Goal: Task Accomplishment & Management: Manage account settings

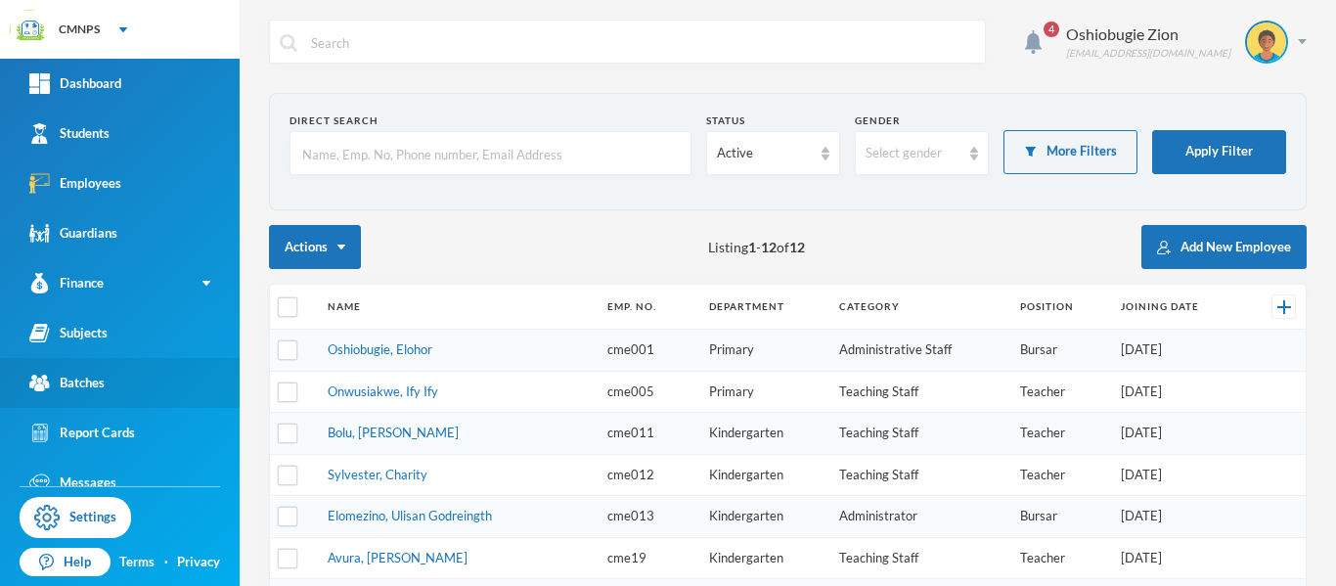
click at [130, 383] on link "Batches" at bounding box center [120, 383] width 240 height 50
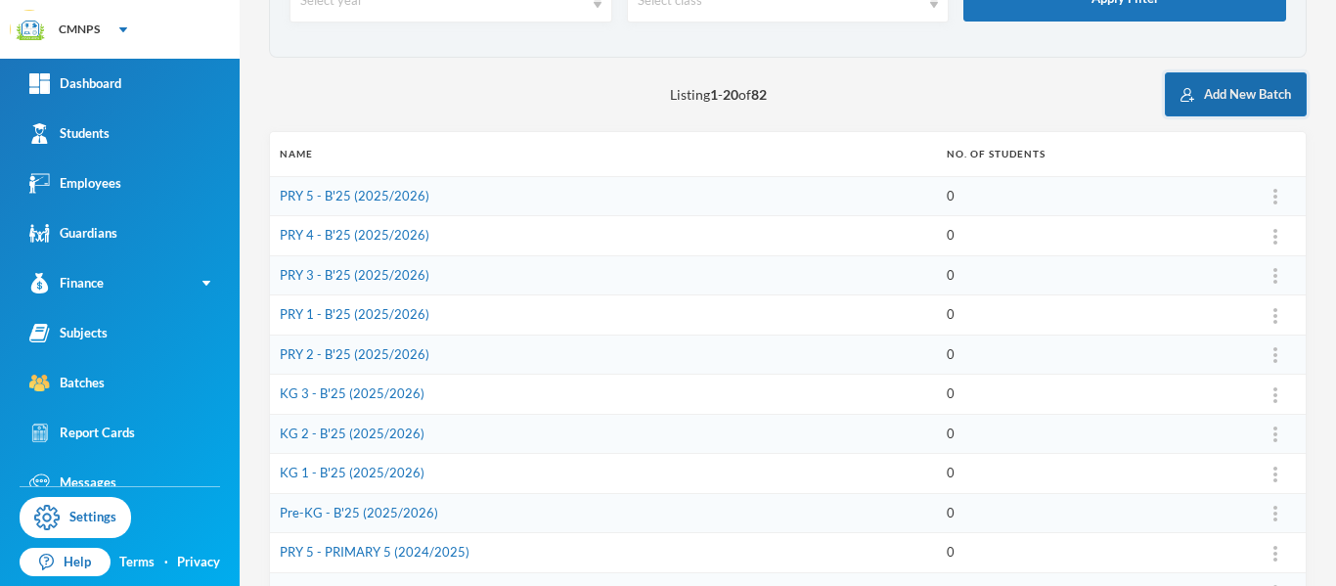
scroll to position [151, 0]
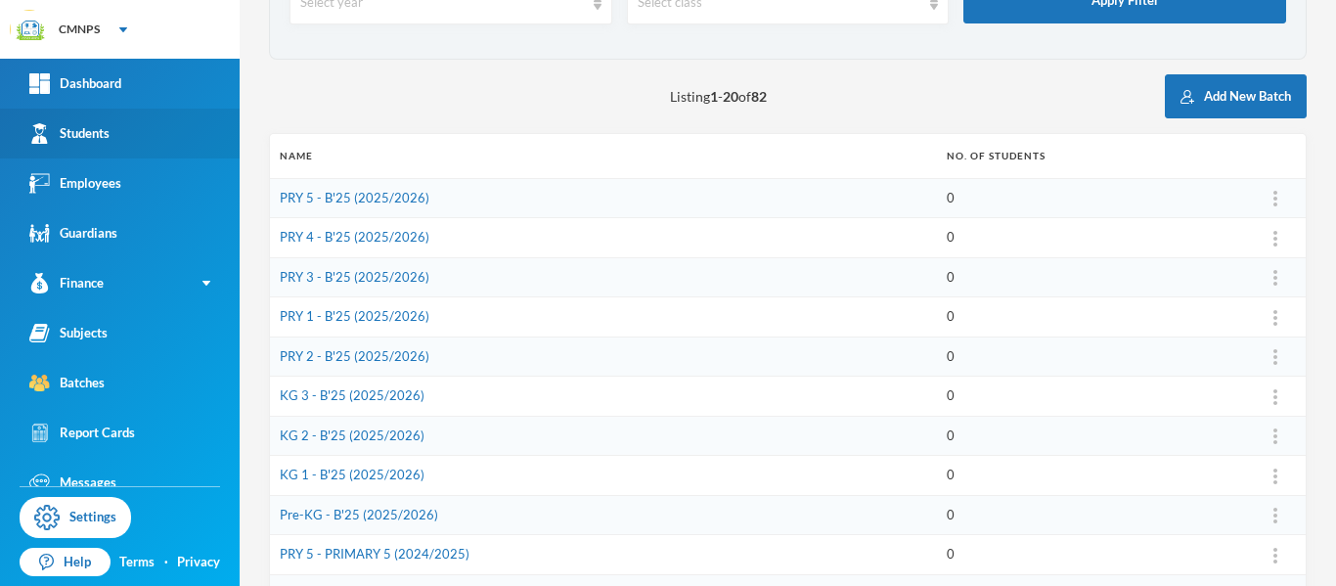
click at [169, 141] on link "Students" at bounding box center [120, 134] width 240 height 50
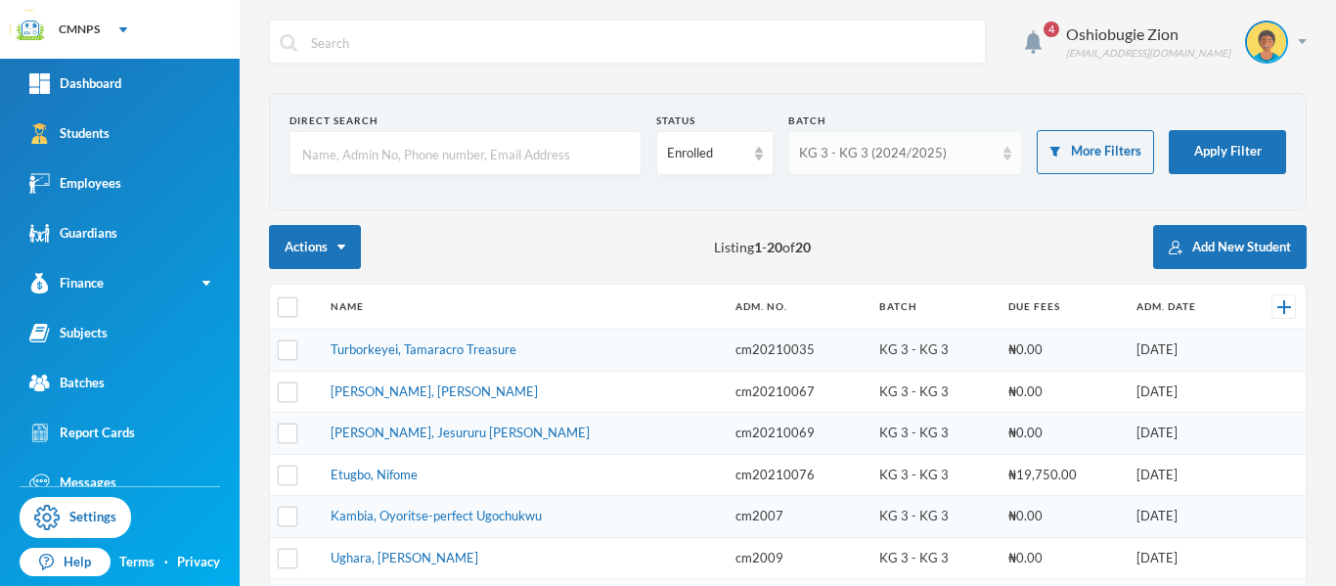
click at [971, 154] on div "KG 3 - KG 3 (2024/2025)" at bounding box center [897, 154] width 196 height 20
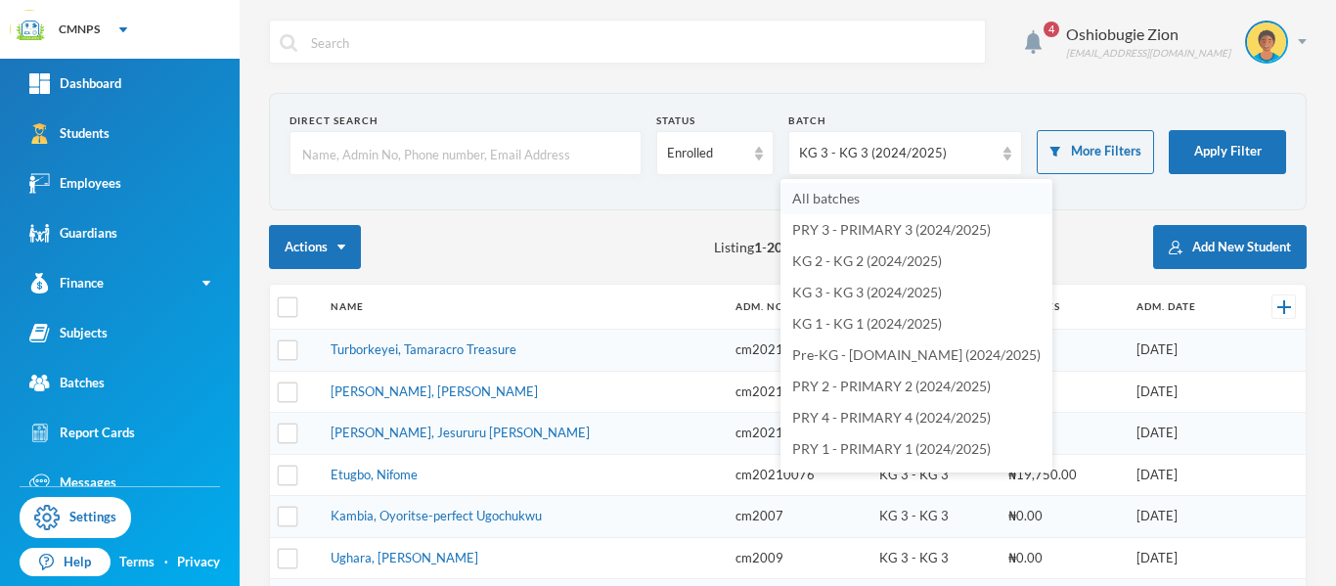
click at [910, 197] on li "All batches" at bounding box center [916, 198] width 272 height 31
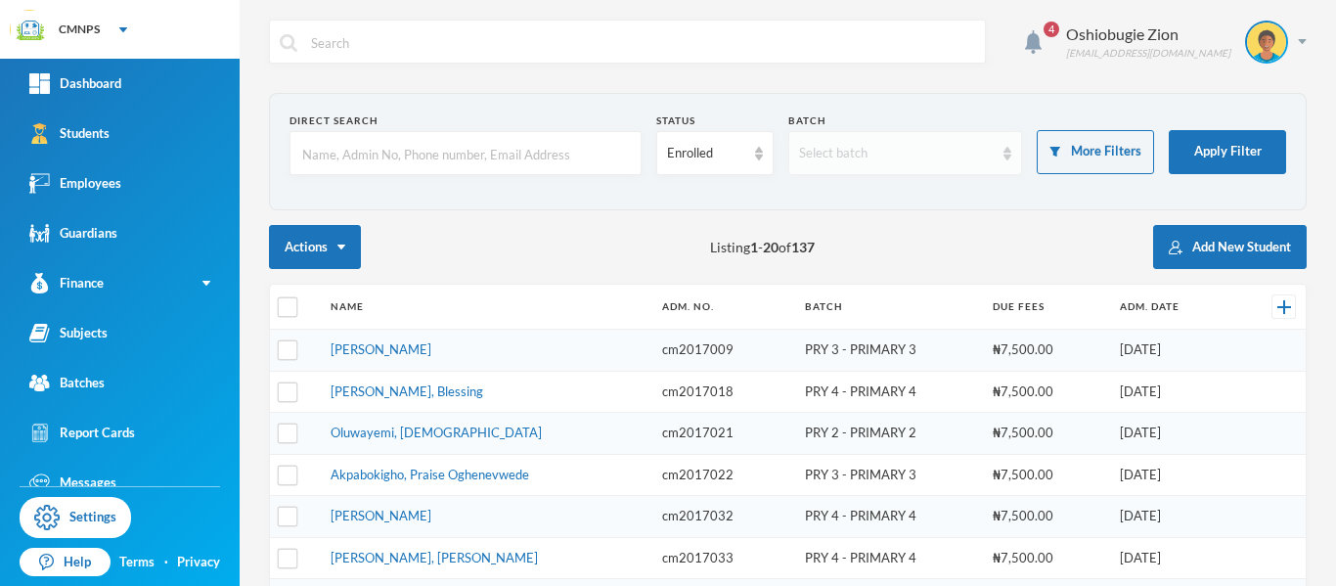
click at [908, 145] on div "Select batch" at bounding box center [897, 154] width 196 height 20
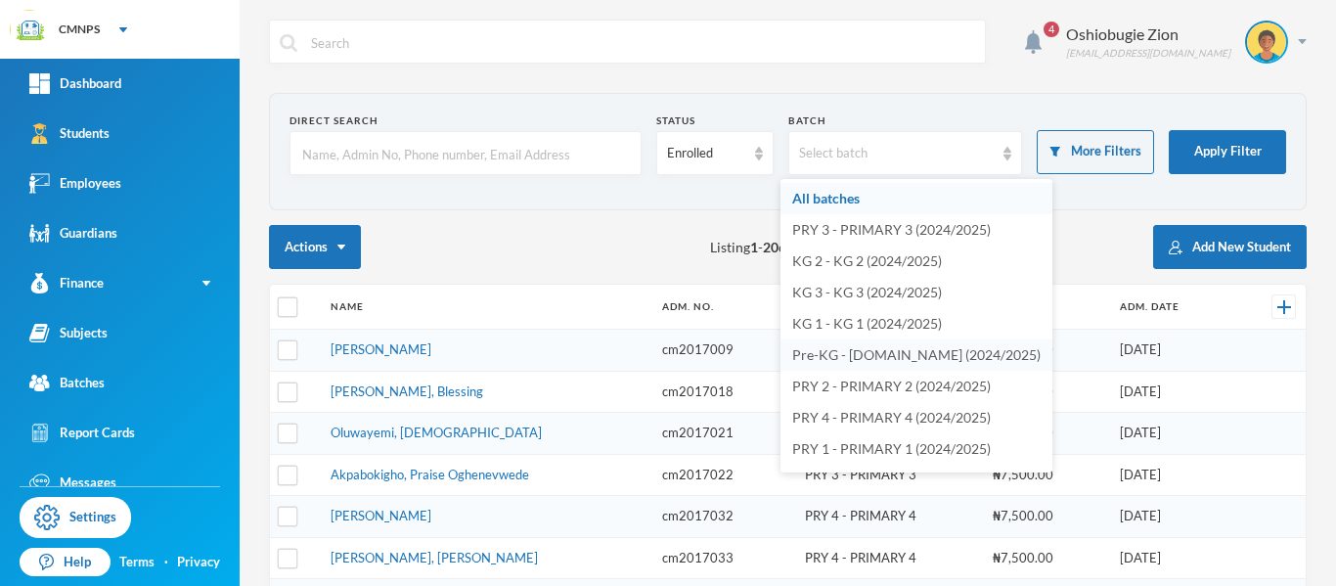
click at [925, 355] on span "Pre-KG - P.KG (2024/2025)" at bounding box center [916, 354] width 248 height 17
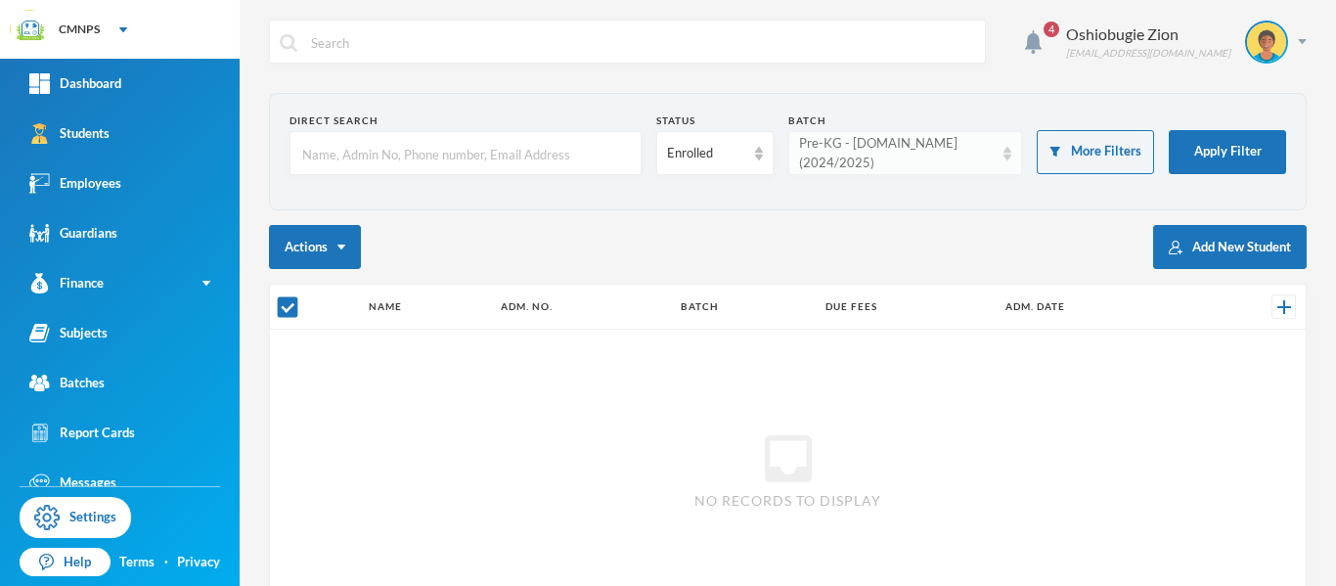
click at [977, 154] on div "Pre-KG - P.KG (2024/2025)" at bounding box center [897, 153] width 196 height 38
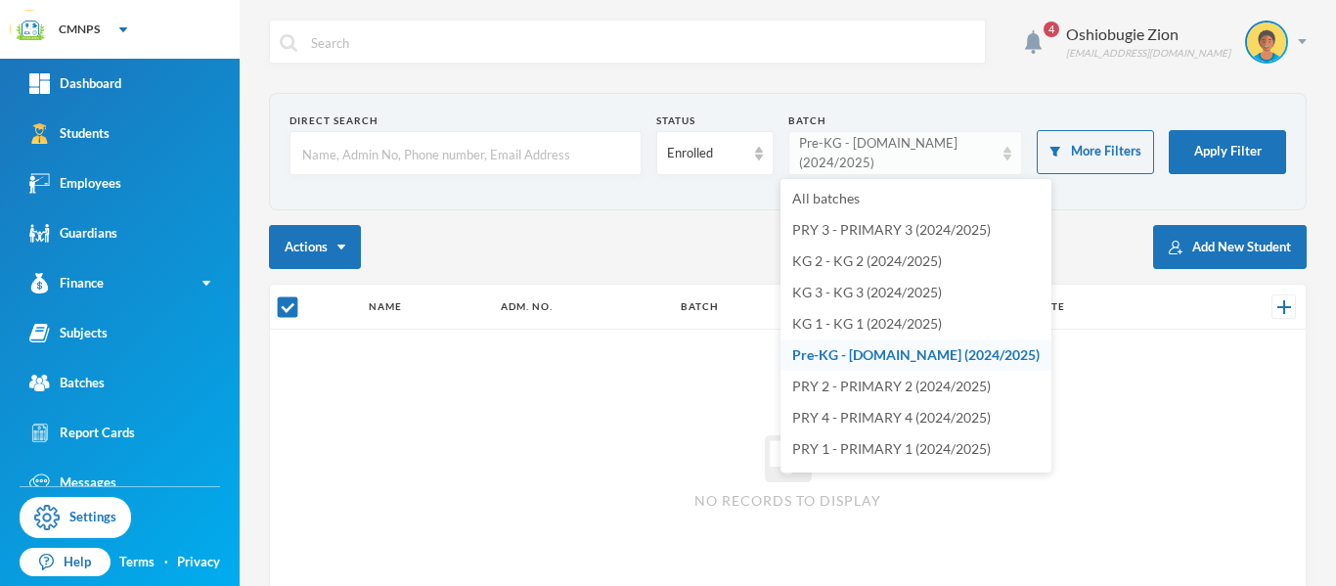
click at [976, 155] on div "Pre-KG - P.KG (2024/2025)" at bounding box center [897, 153] width 196 height 38
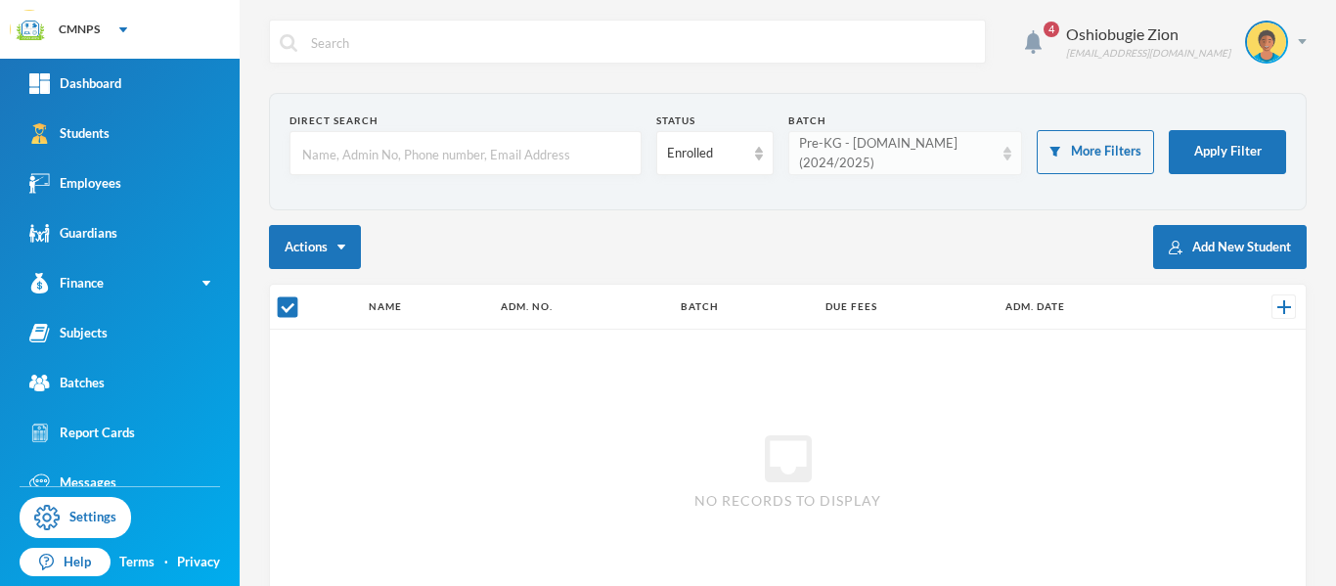
click at [976, 155] on div "Pre-KG - P.KG (2024/2025)" at bounding box center [897, 153] width 196 height 38
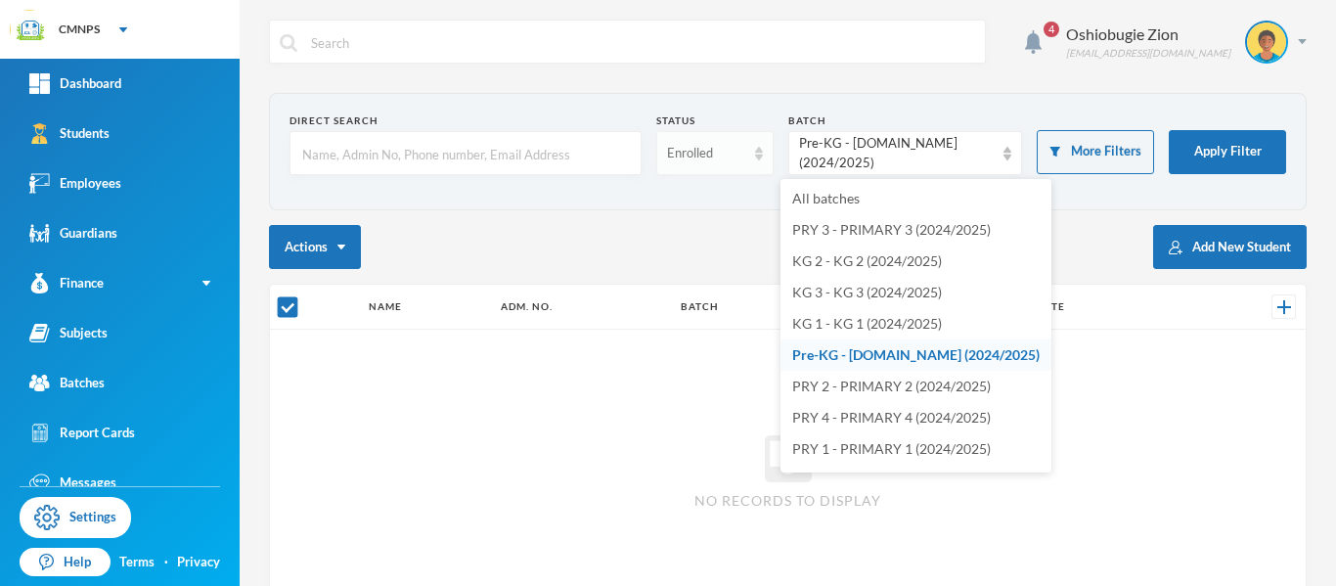
click at [755, 159] on img at bounding box center [759, 154] width 8 height 14
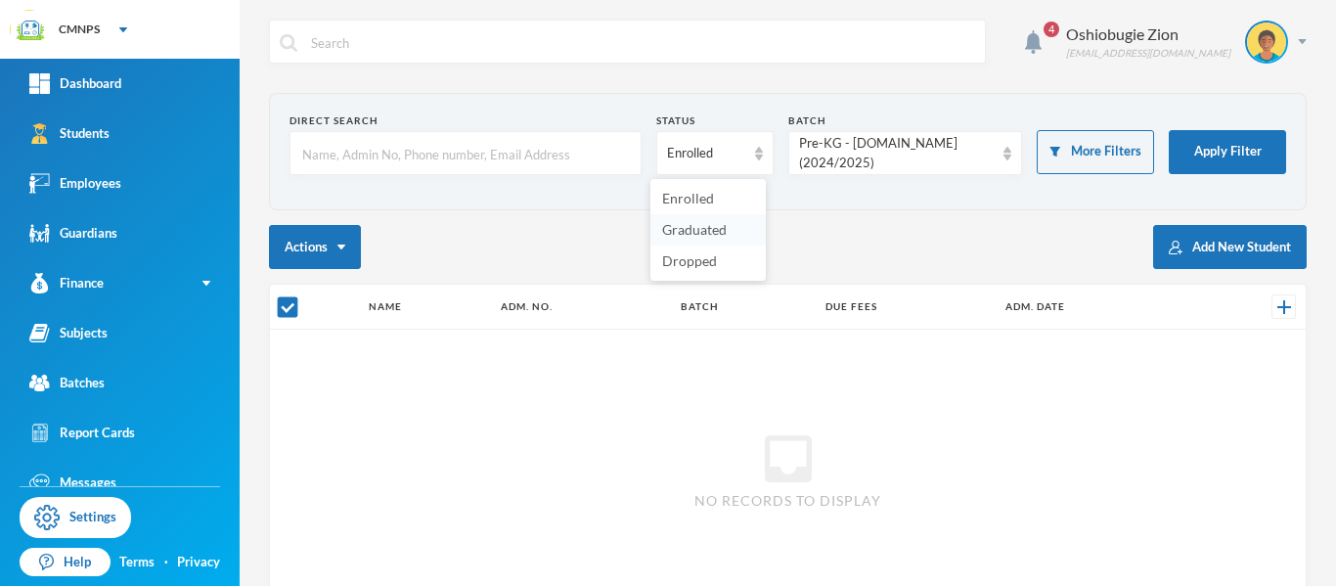
click at [715, 234] on span "Graduated" at bounding box center [694, 229] width 65 height 17
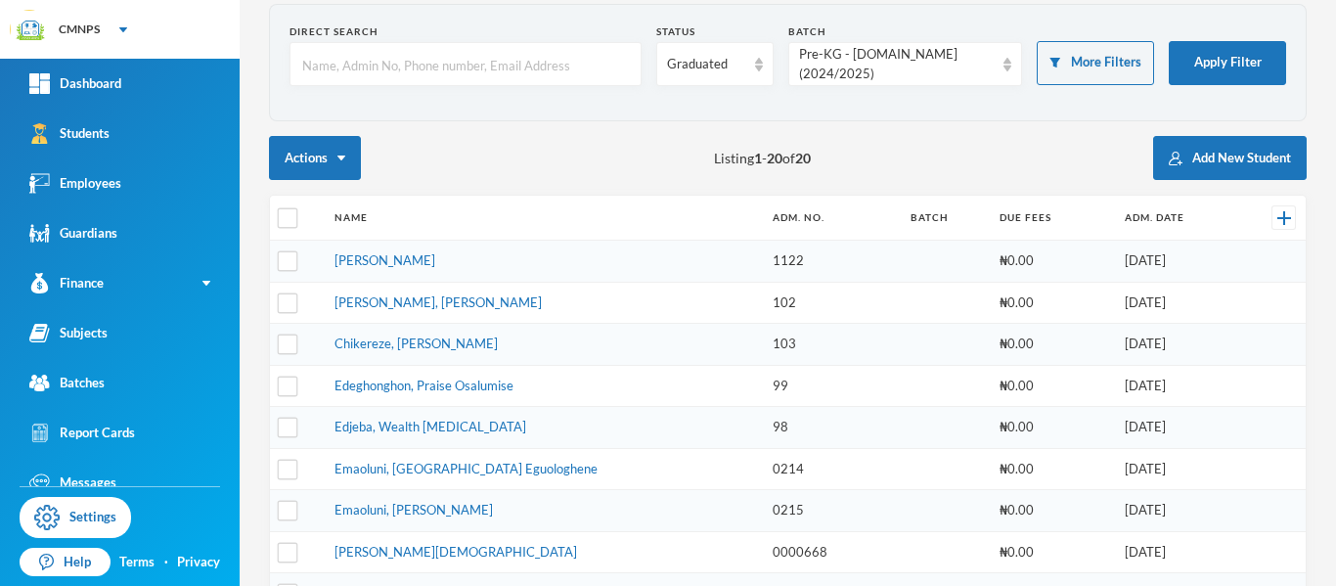
scroll to position [86, 0]
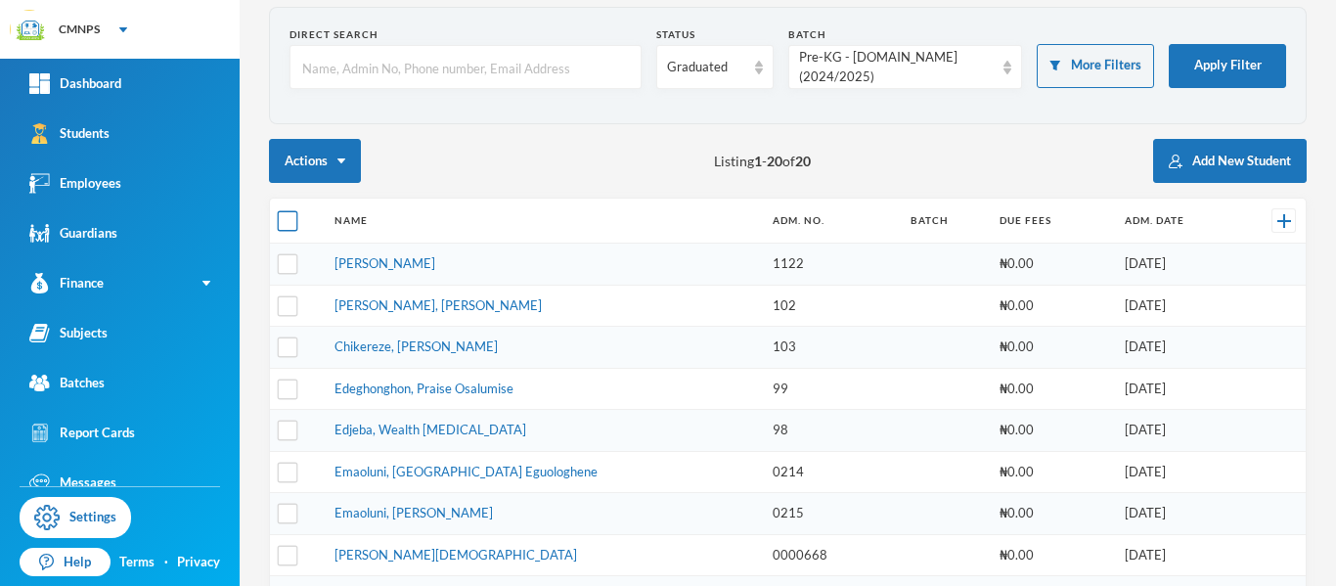
click at [287, 228] on input "checkbox" at bounding box center [288, 221] width 21 height 21
checkbox input "true"
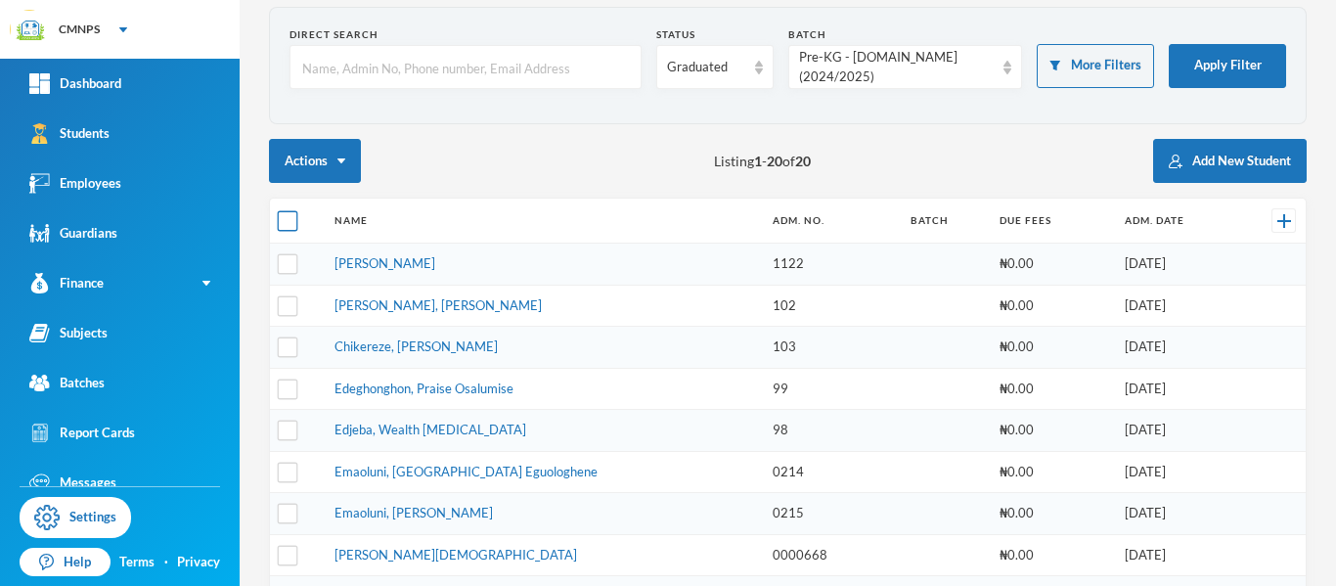
checkbox input "true"
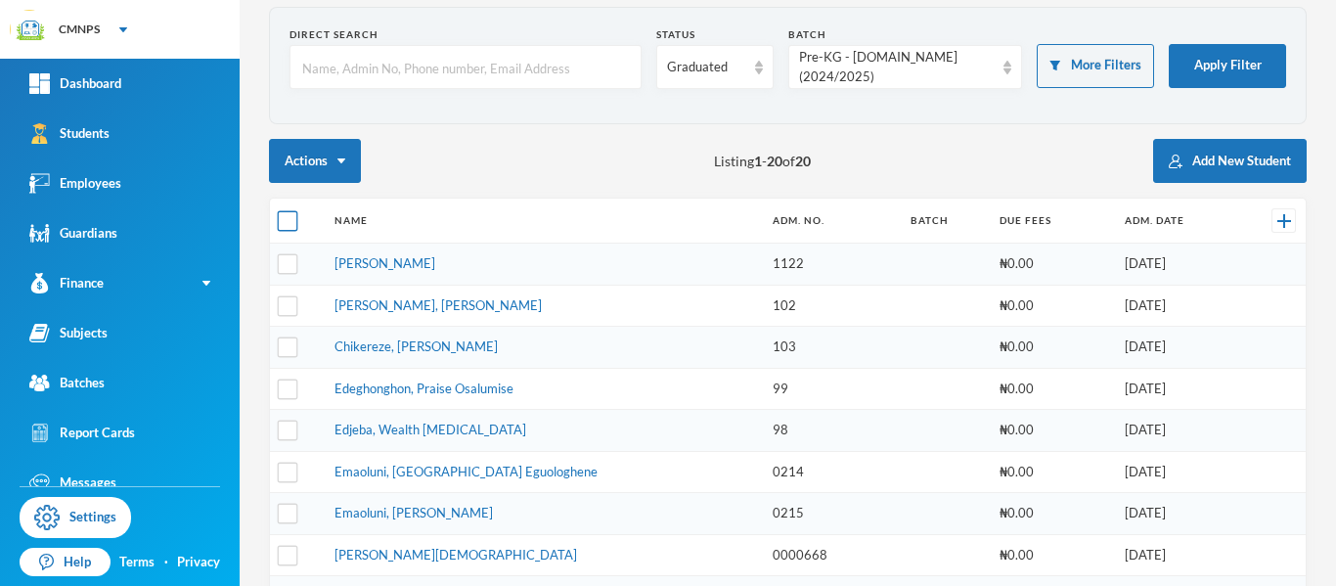
checkbox input "true"
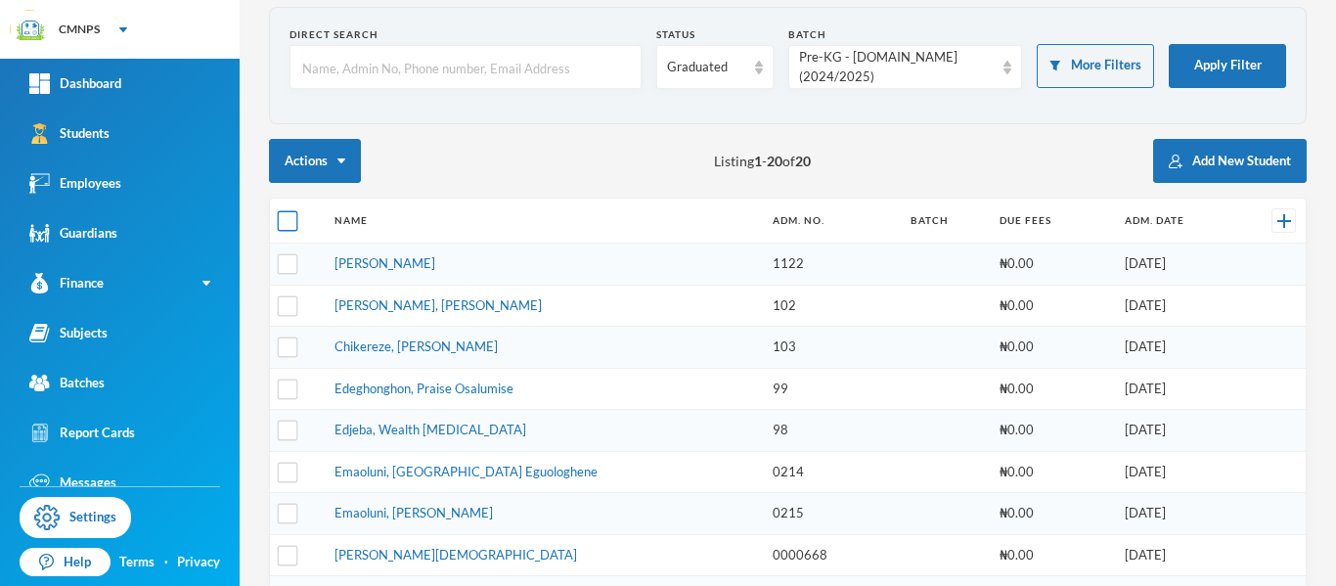
checkbox input "true"
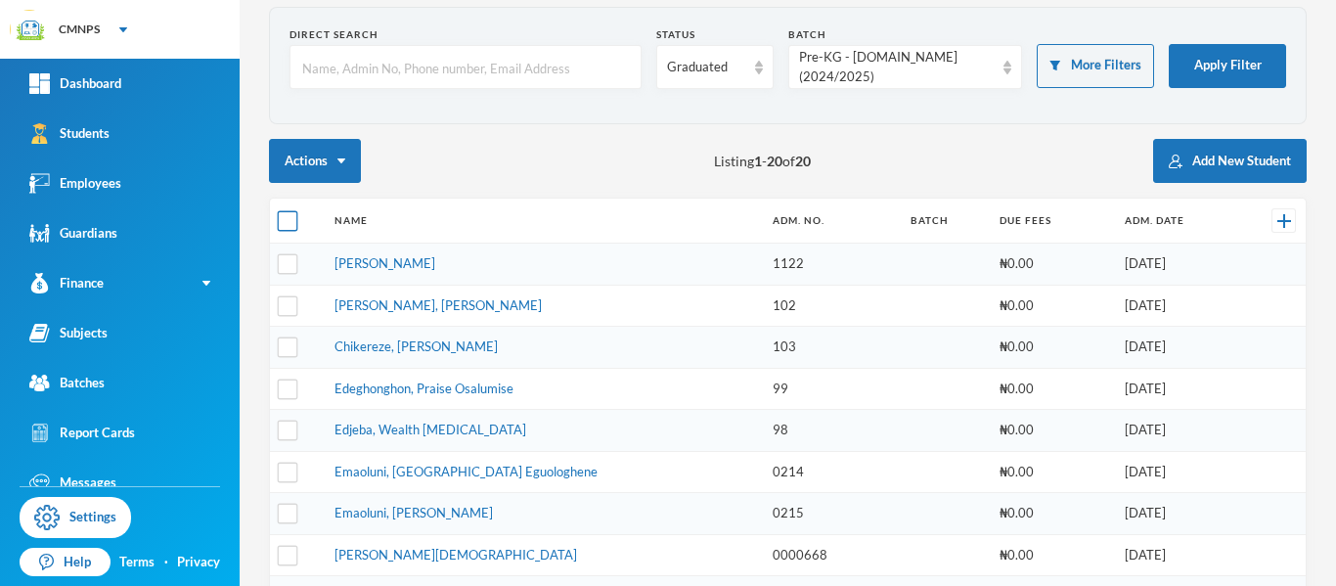
checkbox input "true"
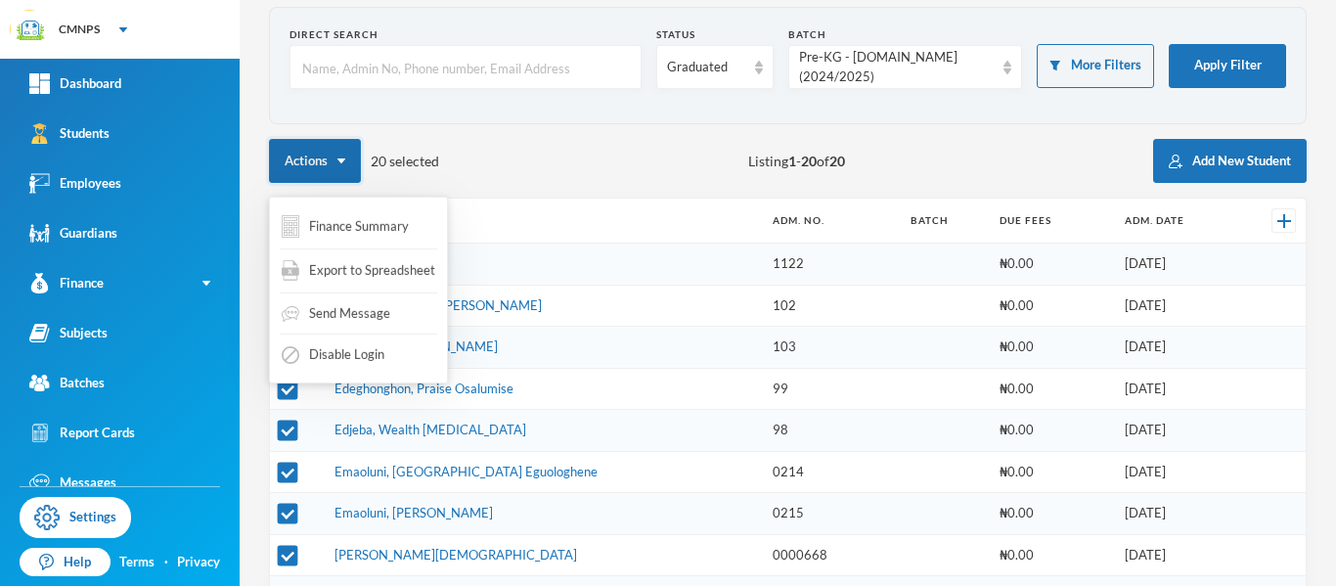
click at [352, 161] on button "Actions" at bounding box center [315, 161] width 92 height 44
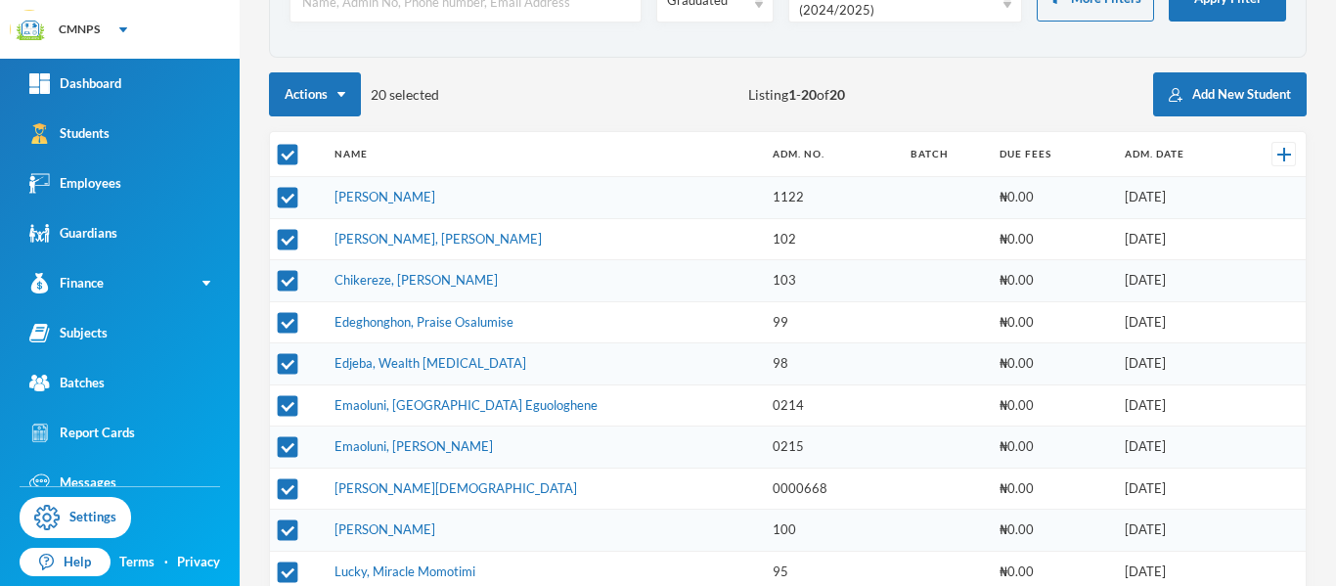
scroll to position [148, 0]
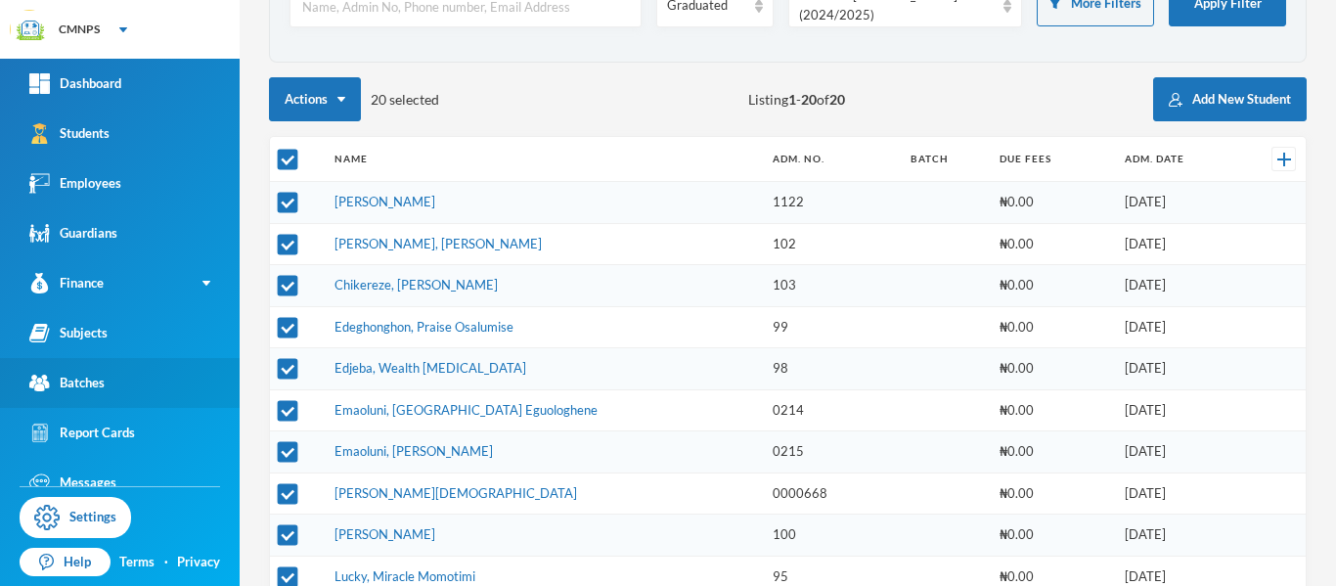
click at [177, 374] on link "Batches" at bounding box center [120, 383] width 240 height 50
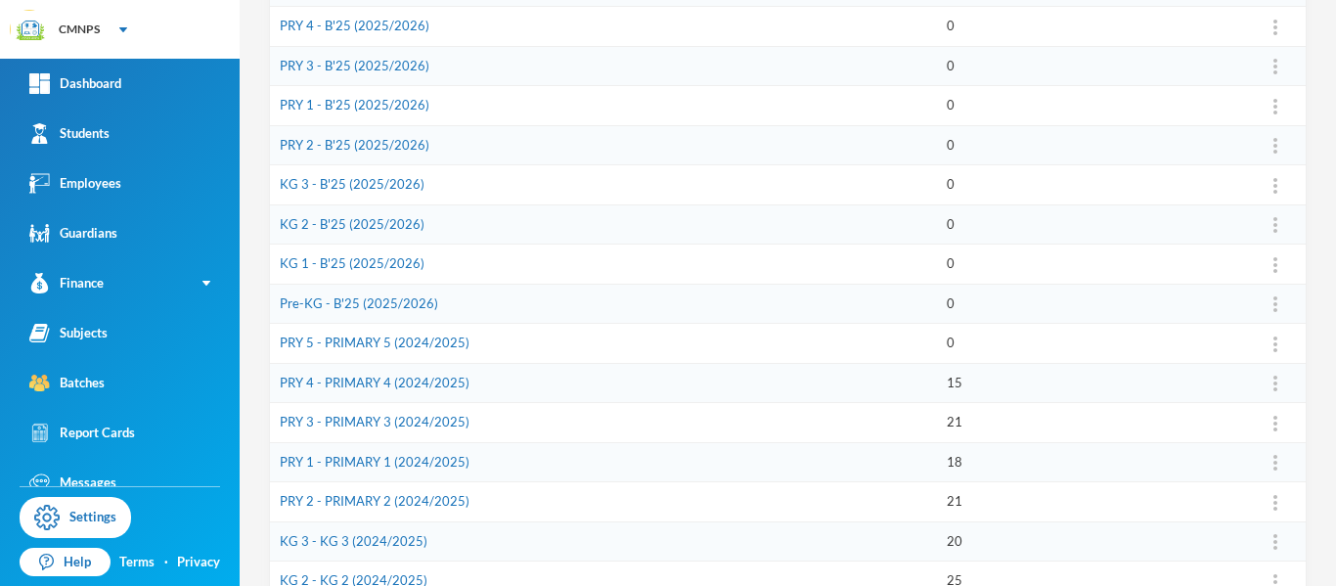
scroll to position [379, 0]
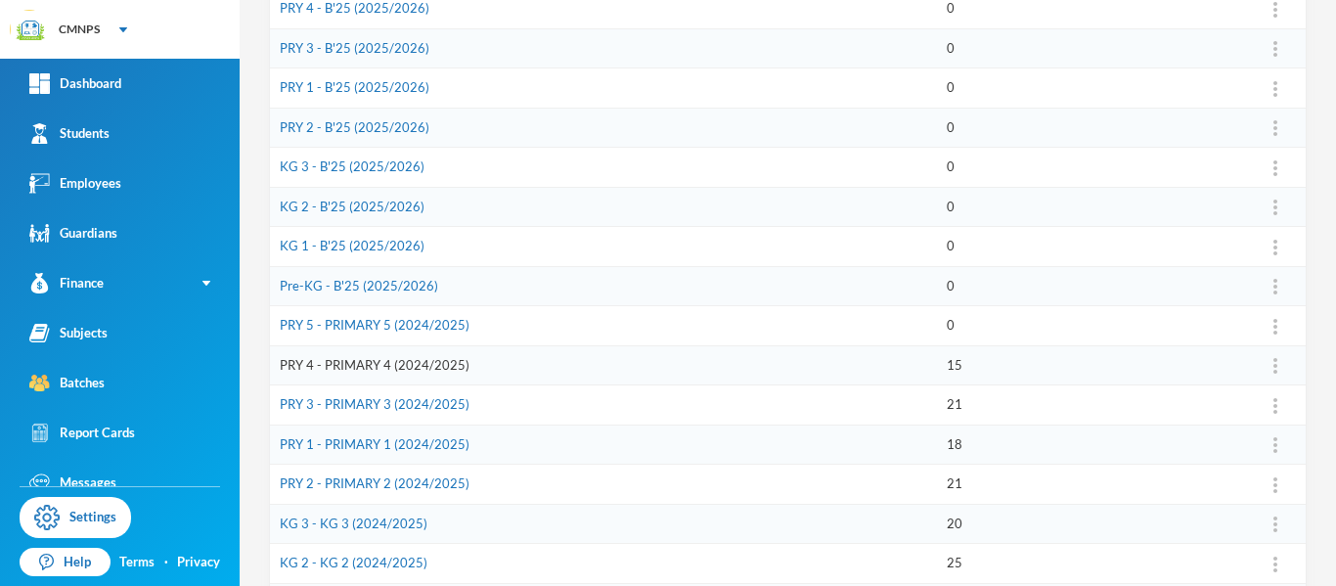
click at [364, 366] on link "PRY 4 - PRIMARY 4 (2024/2025)" at bounding box center [375, 365] width 190 height 16
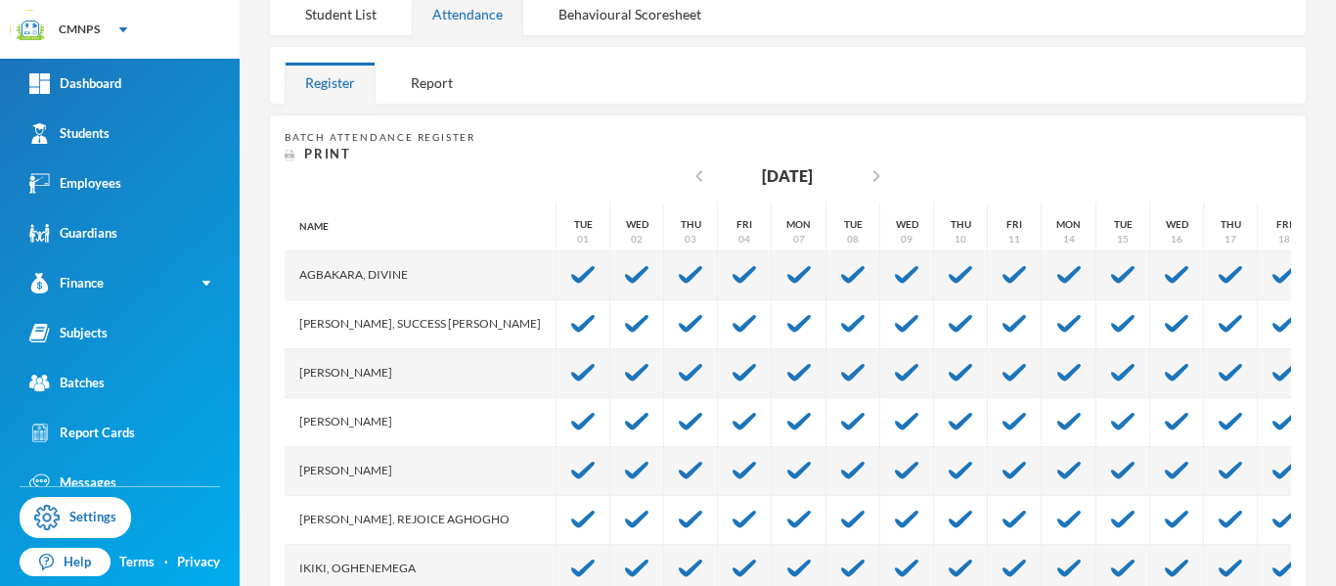
scroll to position [283, 0]
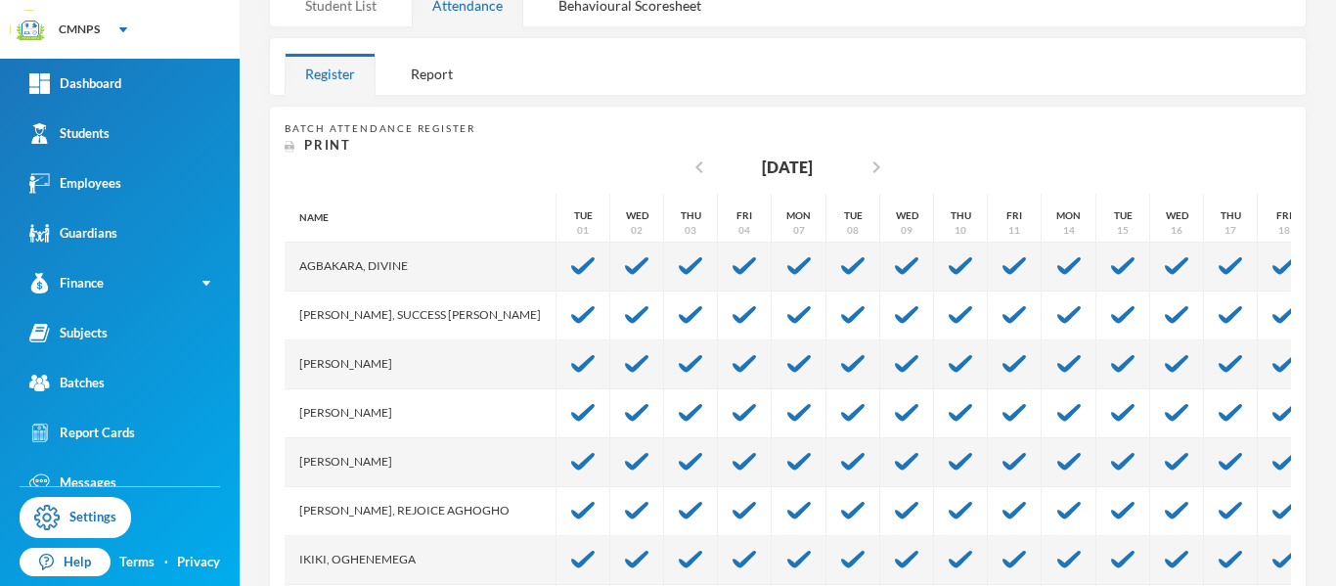
click at [366, 2] on div "Student List" at bounding box center [341, 5] width 112 height 42
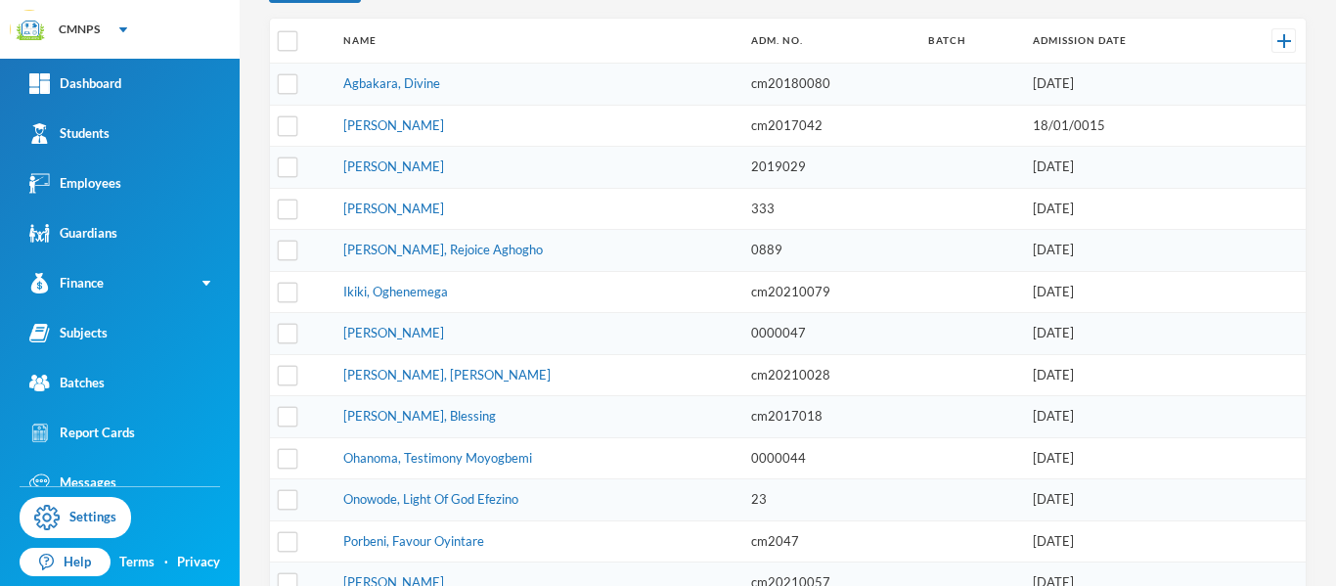
scroll to position [363, 0]
click at [286, 40] on input "checkbox" at bounding box center [288, 39] width 21 height 21
checkbox input "true"
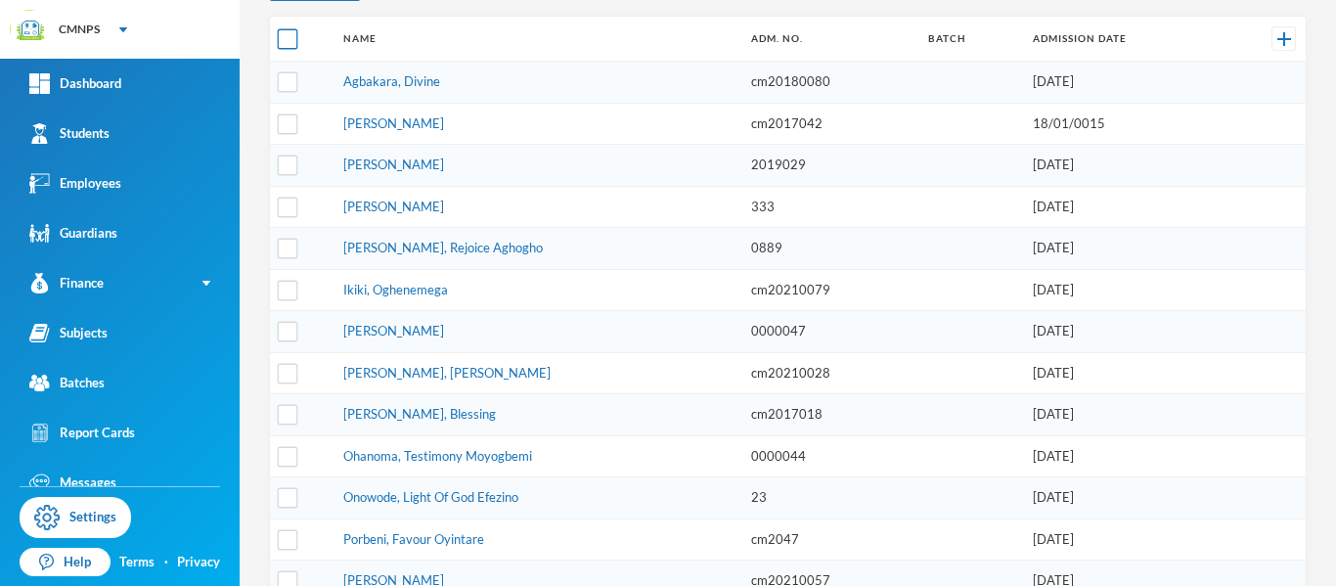
checkbox input "true"
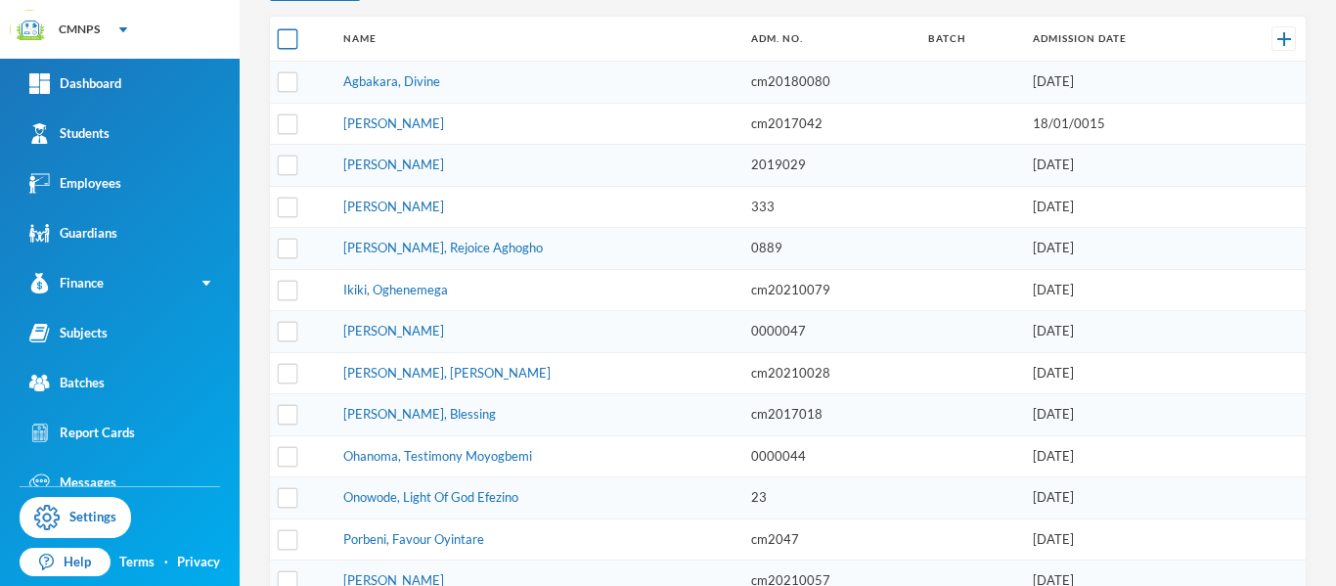
checkbox input "true"
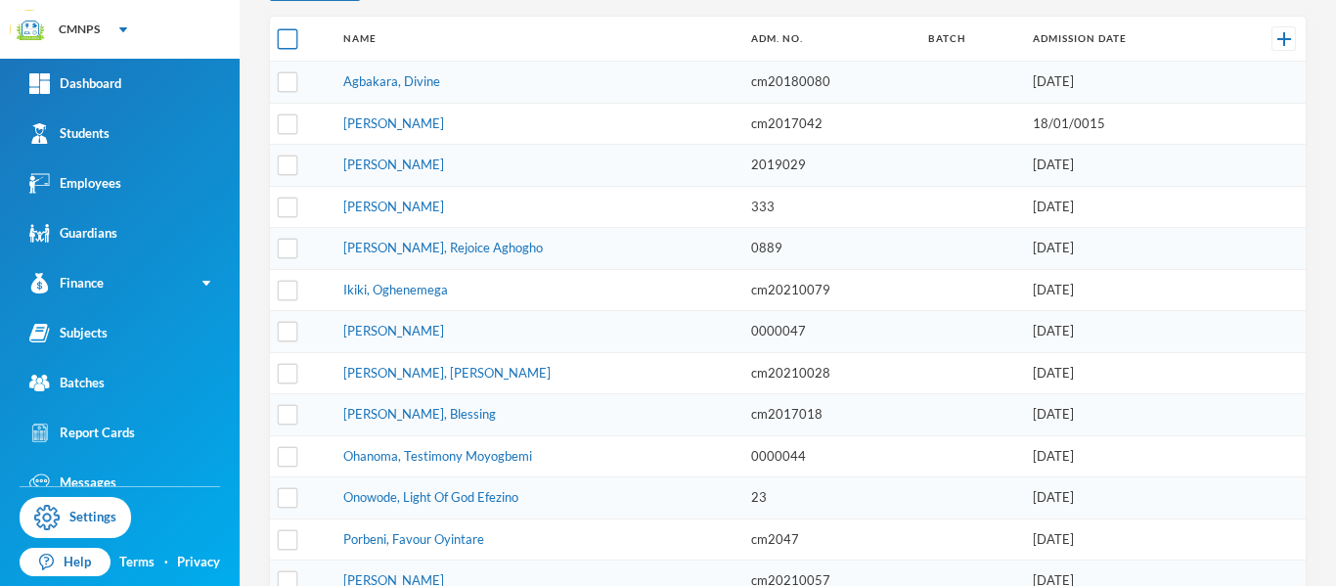
checkbox input "true"
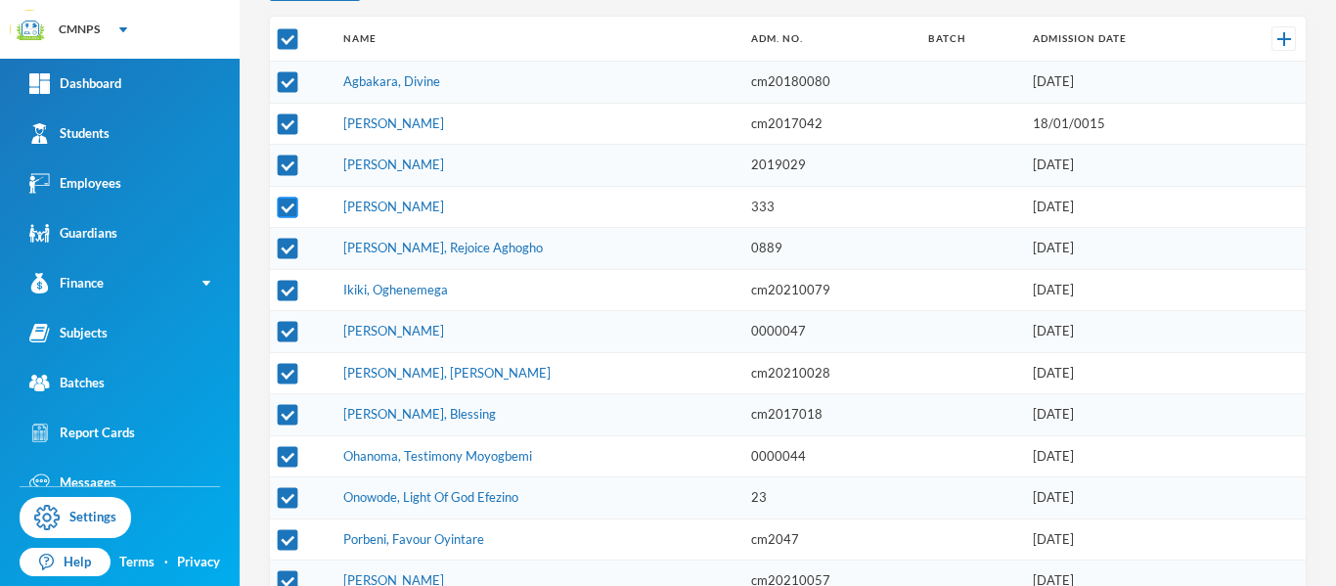
click at [288, 213] on input "checkbox" at bounding box center [288, 207] width 21 height 21
checkbox input "false"
click at [287, 291] on input "checkbox" at bounding box center [288, 290] width 21 height 21
checkbox input "false"
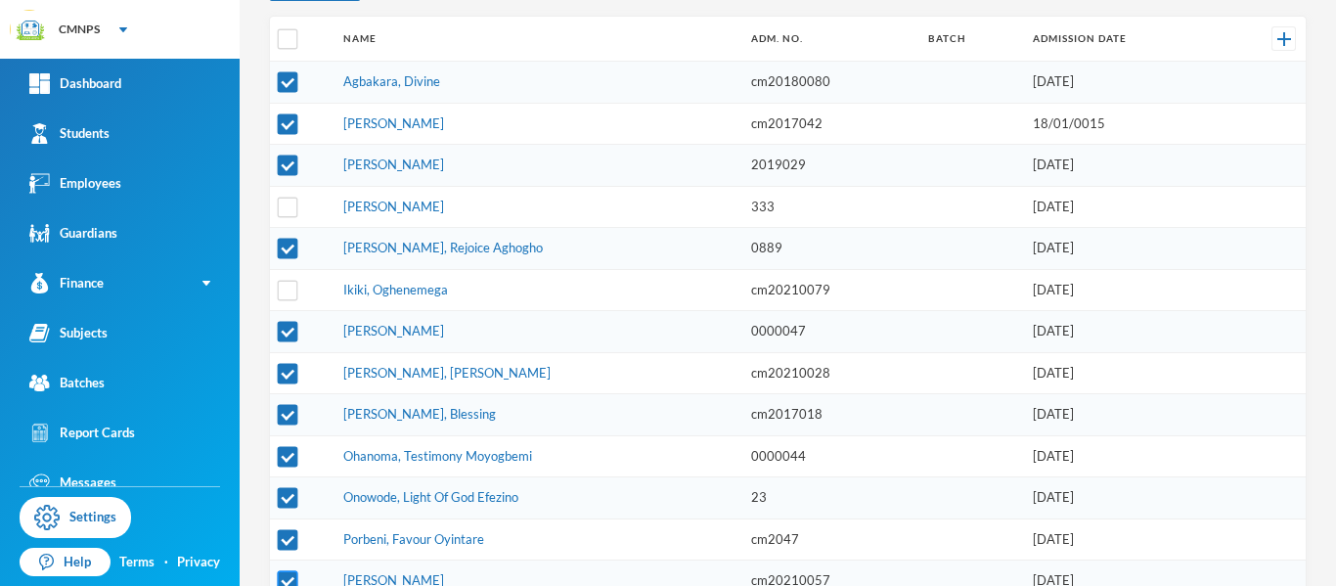
click at [290, 575] on input "checkbox" at bounding box center [288, 581] width 21 height 21
checkbox input "false"
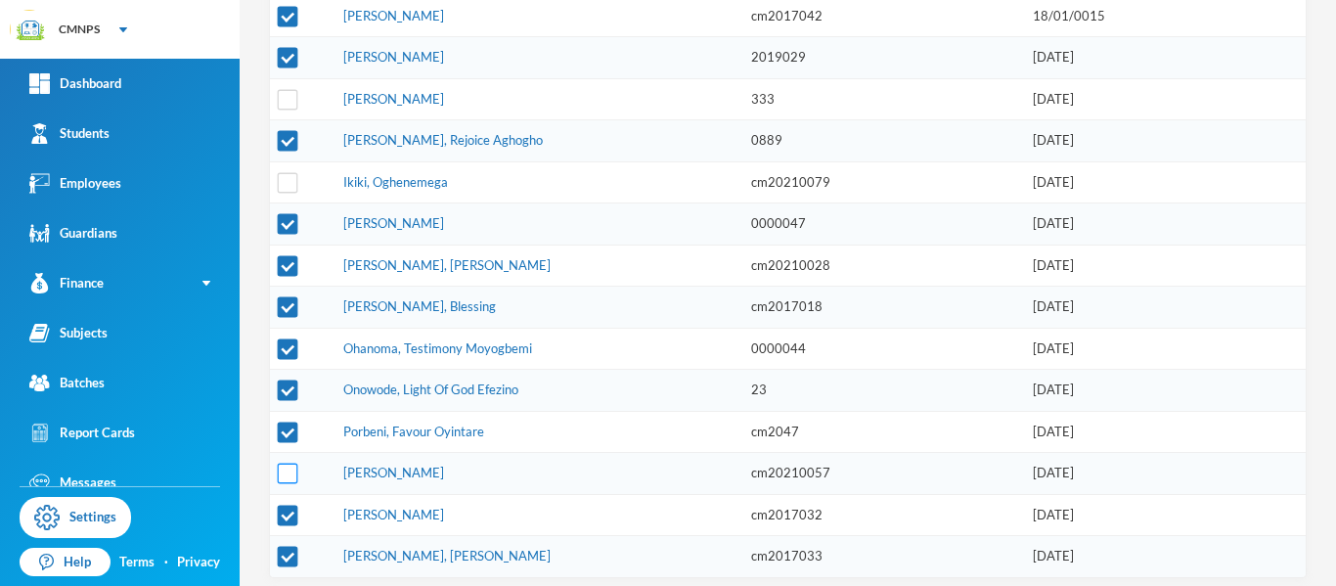
scroll to position [478, 0]
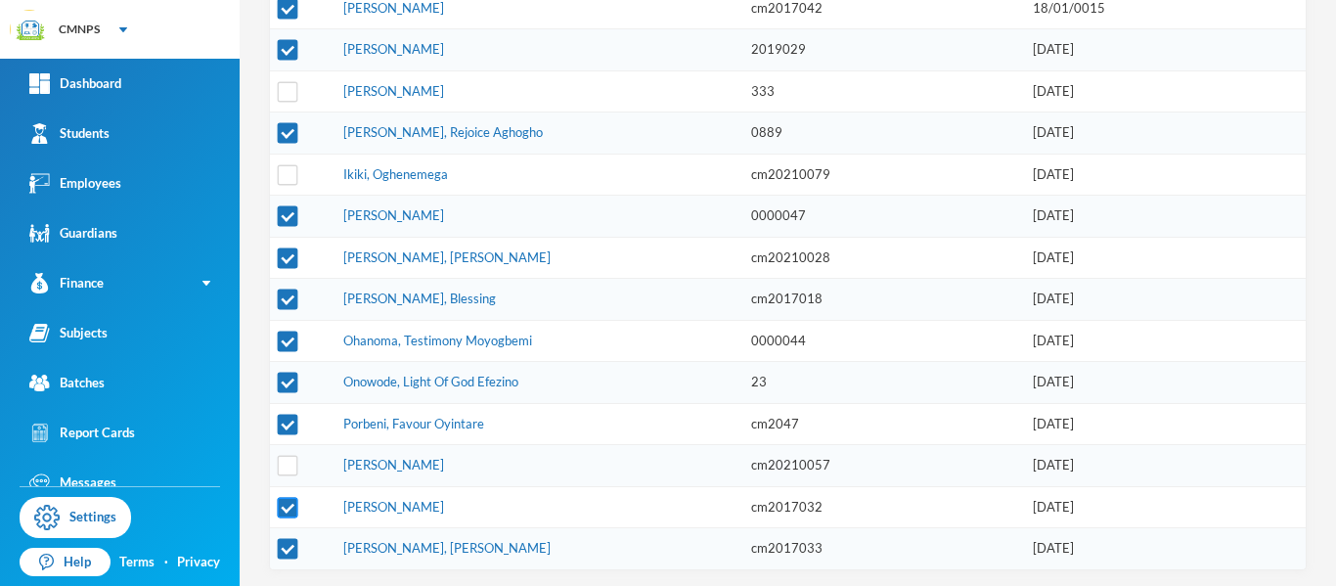
click at [285, 508] on input "checkbox" at bounding box center [288, 507] width 21 height 21
checkbox input "false"
click at [287, 553] on input "checkbox" at bounding box center [288, 549] width 21 height 21
checkbox input "false"
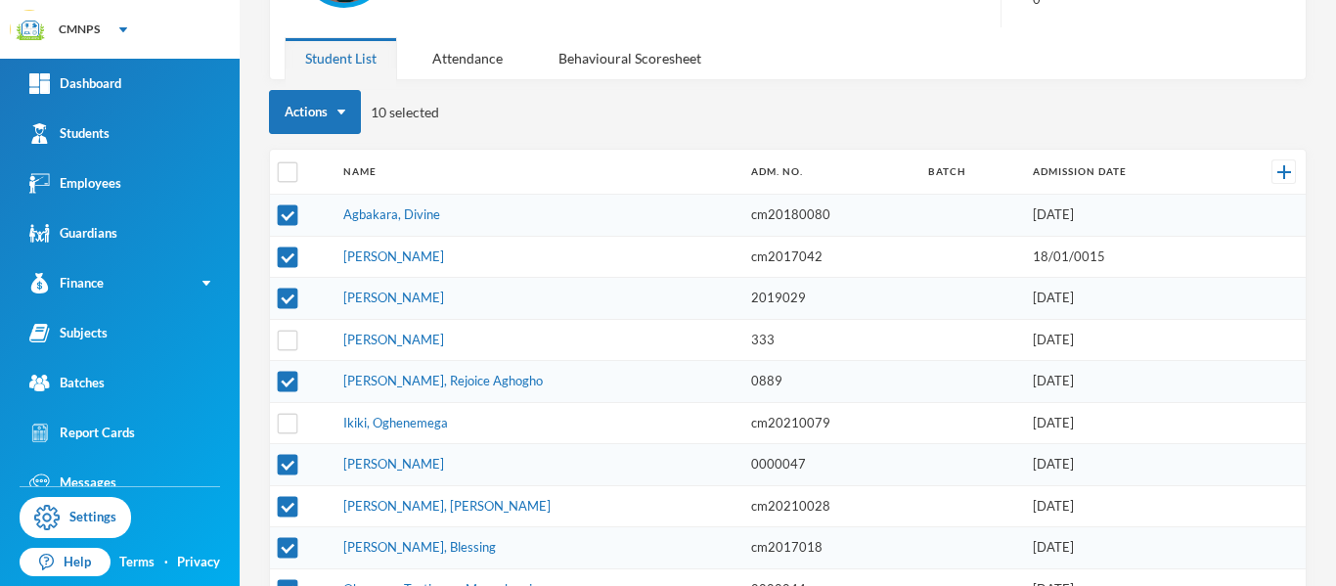
scroll to position [212, 0]
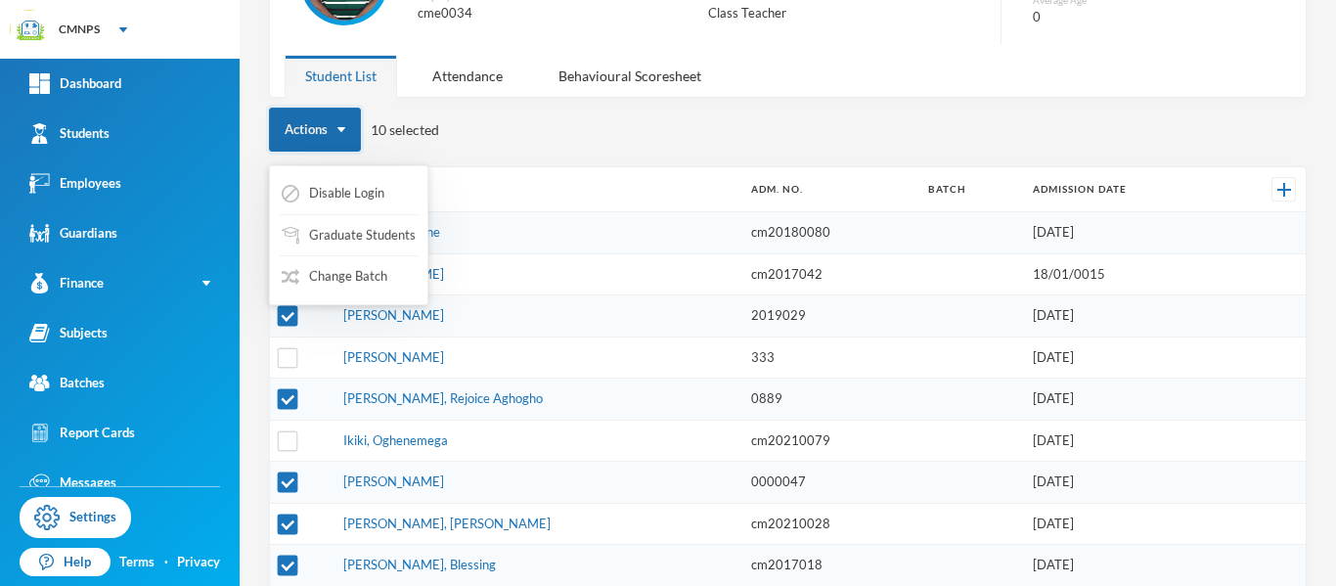
click at [324, 134] on button "Actions" at bounding box center [315, 130] width 92 height 44
click at [361, 278] on button "Change Batch" at bounding box center [335, 276] width 110 height 35
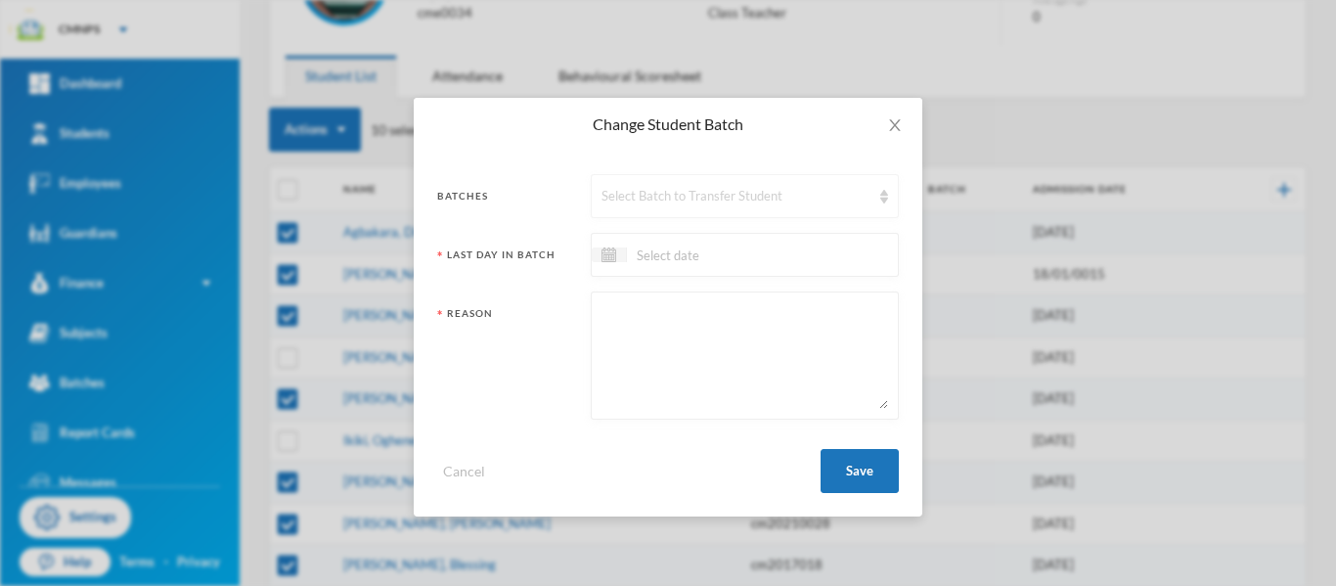
click at [651, 202] on div "Select Batch to Transfer Student" at bounding box center [735, 197] width 269 height 20
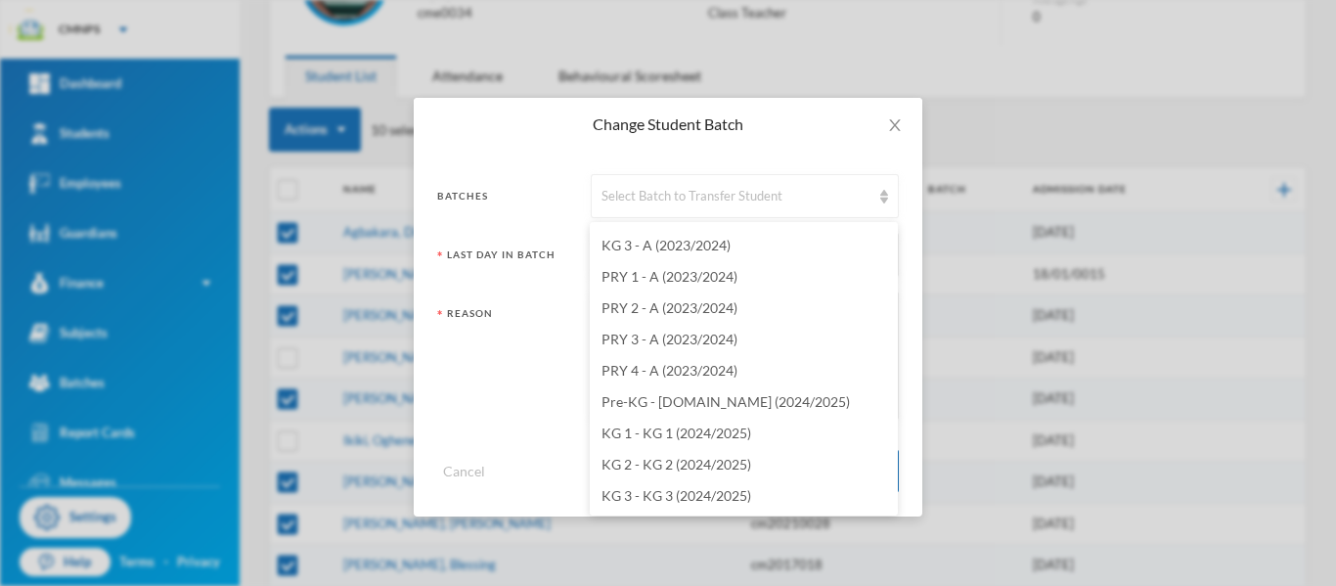
scroll to position [2280, 0]
click at [748, 240] on span "PRY 5 - B'25 (2025/2026)" at bounding box center [678, 245] width 154 height 17
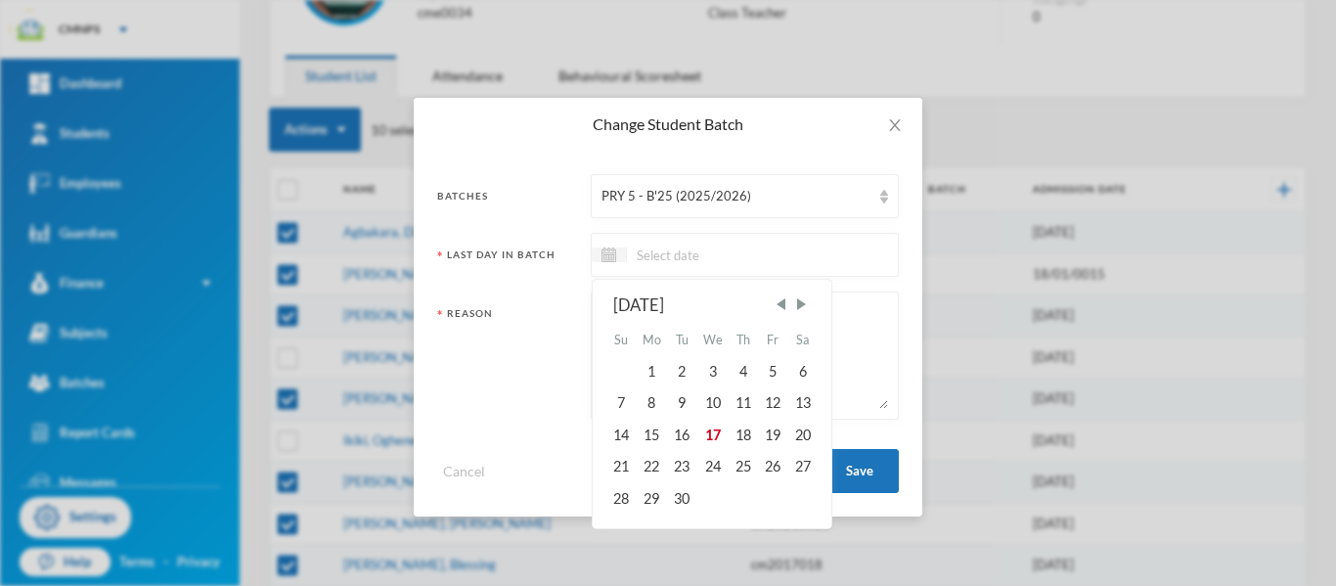
click at [742, 250] on input at bounding box center [709, 254] width 164 height 22
click at [779, 304] on span "Previous Month" at bounding box center [780, 304] width 18 height 18
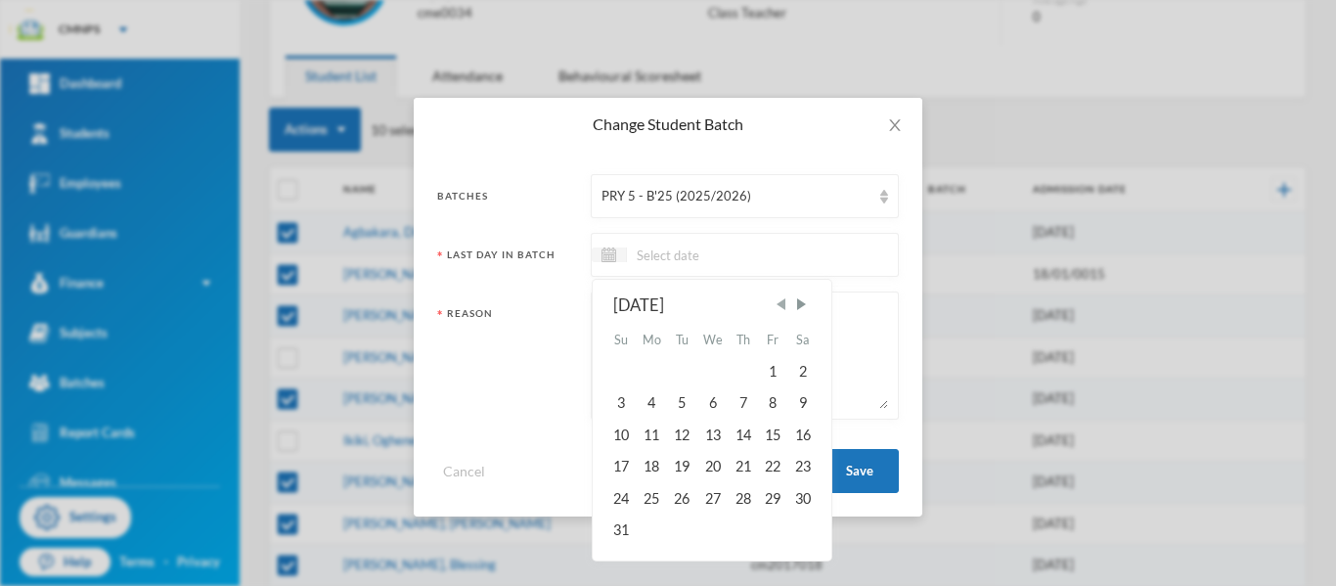
click at [779, 304] on span "Previous Month" at bounding box center [780, 304] width 18 height 18
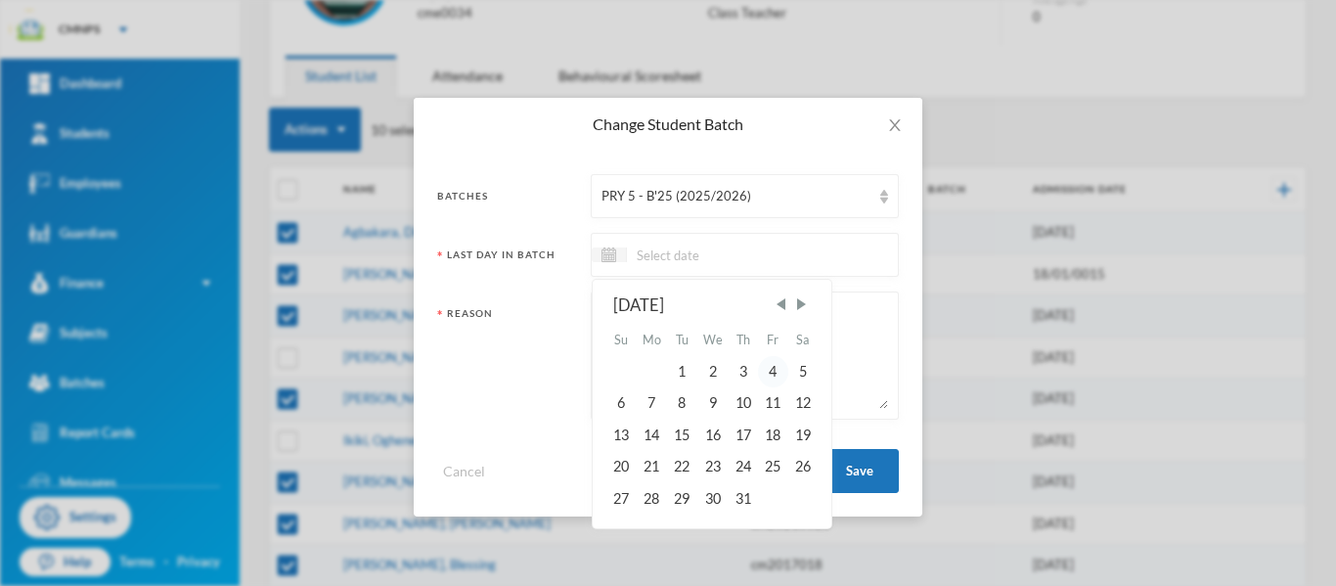
click at [775, 375] on div "4" at bounding box center [772, 371] width 29 height 31
type input "[DATE]"
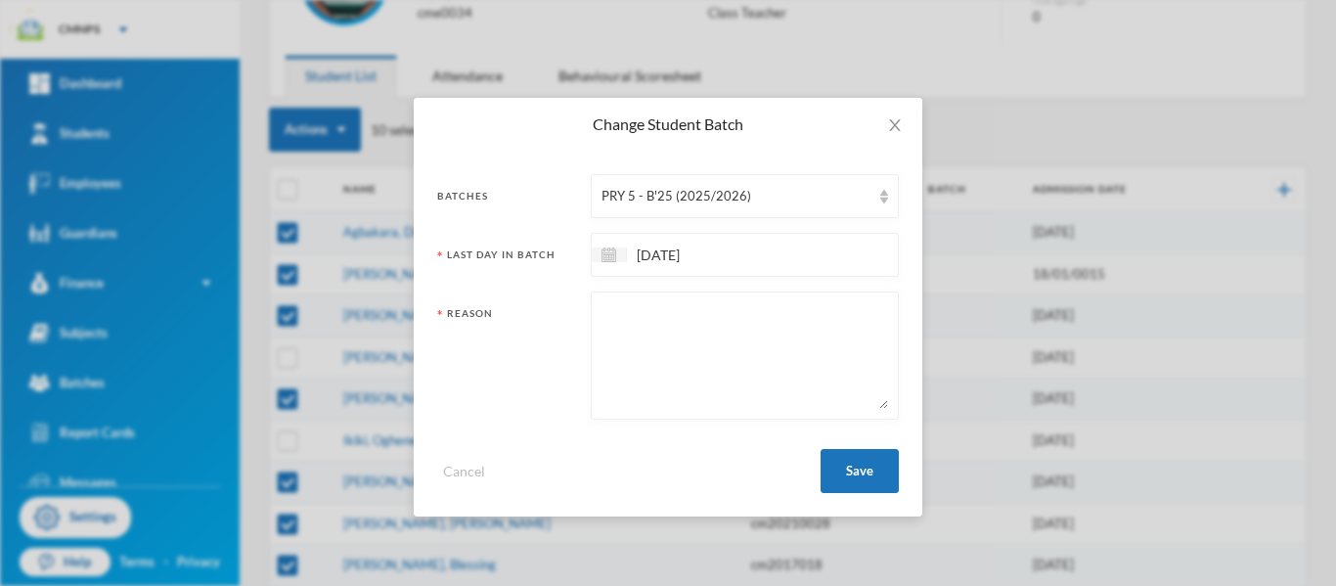
click at [732, 339] on textarea at bounding box center [744, 355] width 286 height 107
type textarea "PROMPTED"
click at [853, 469] on button "Save" at bounding box center [859, 471] width 78 height 44
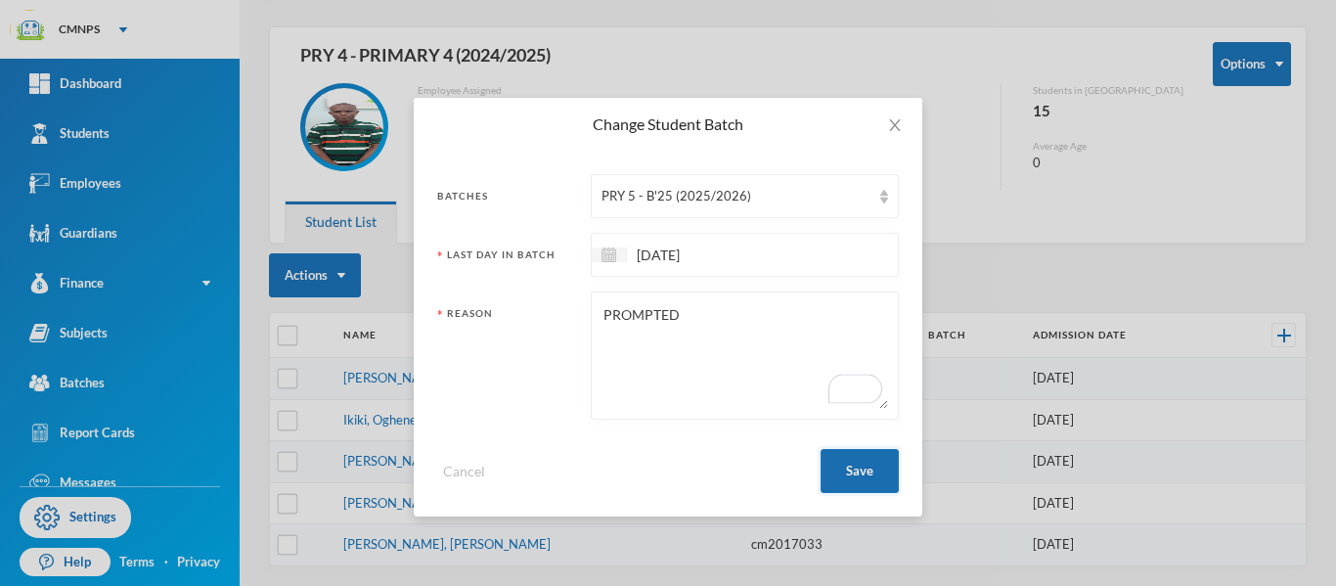
scroll to position [66, 0]
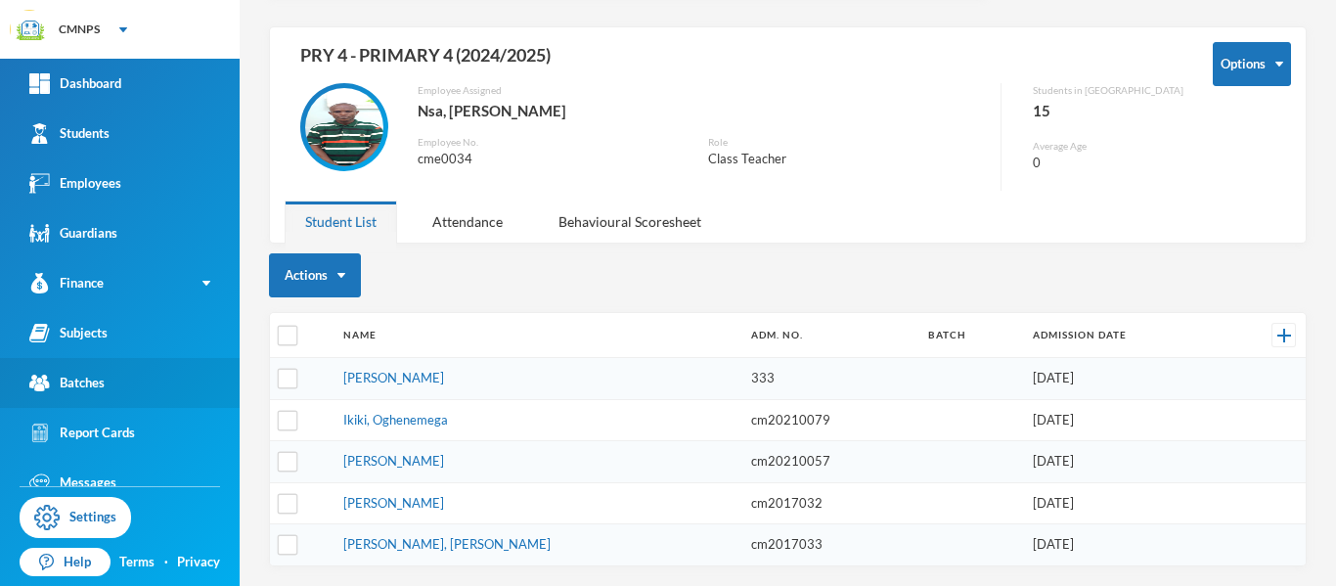
click at [154, 376] on link "Batches" at bounding box center [120, 383] width 240 height 50
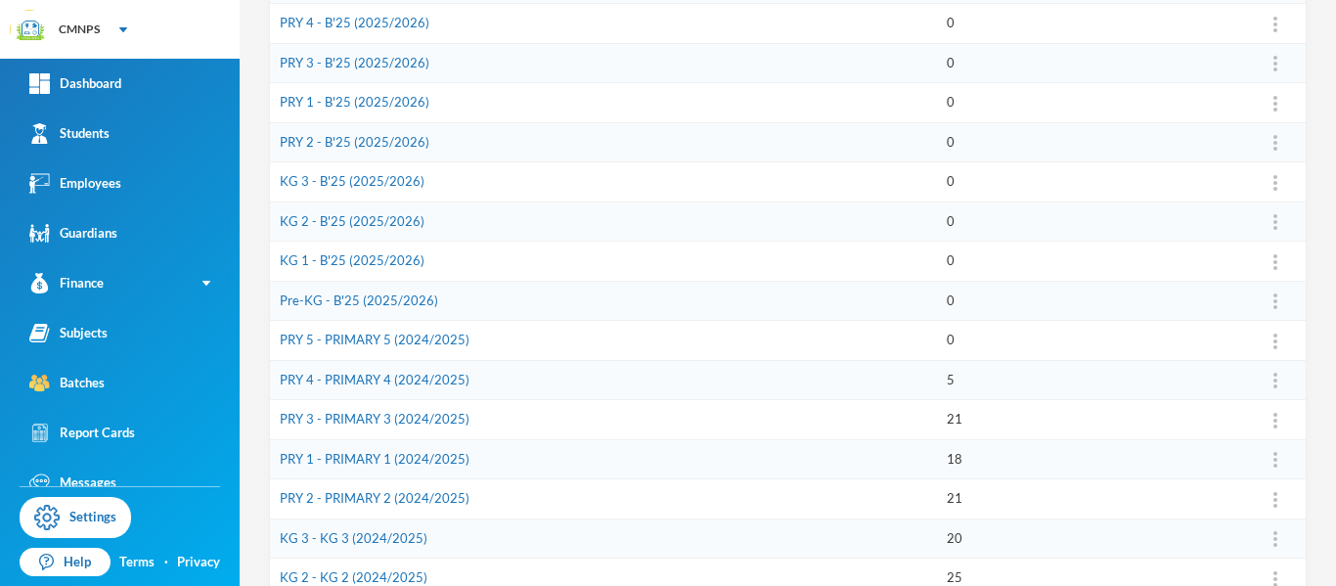
scroll to position [372, 0]
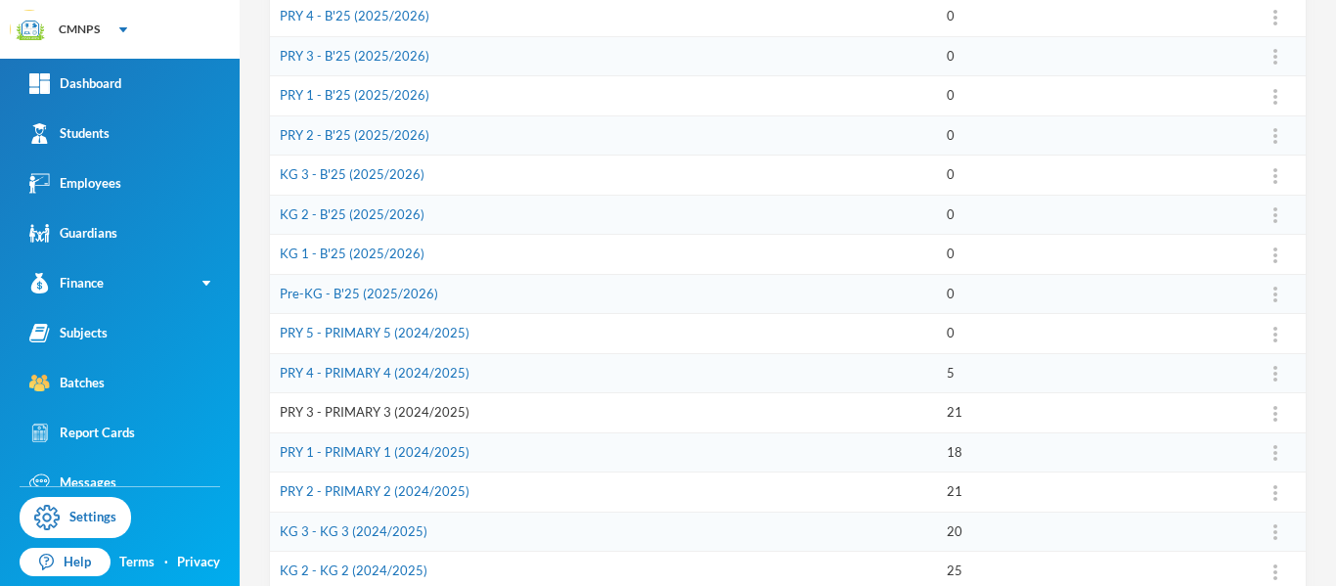
click at [441, 410] on link "PRY 3 - PRIMARY 3 (2024/2025)" at bounding box center [375, 412] width 190 height 16
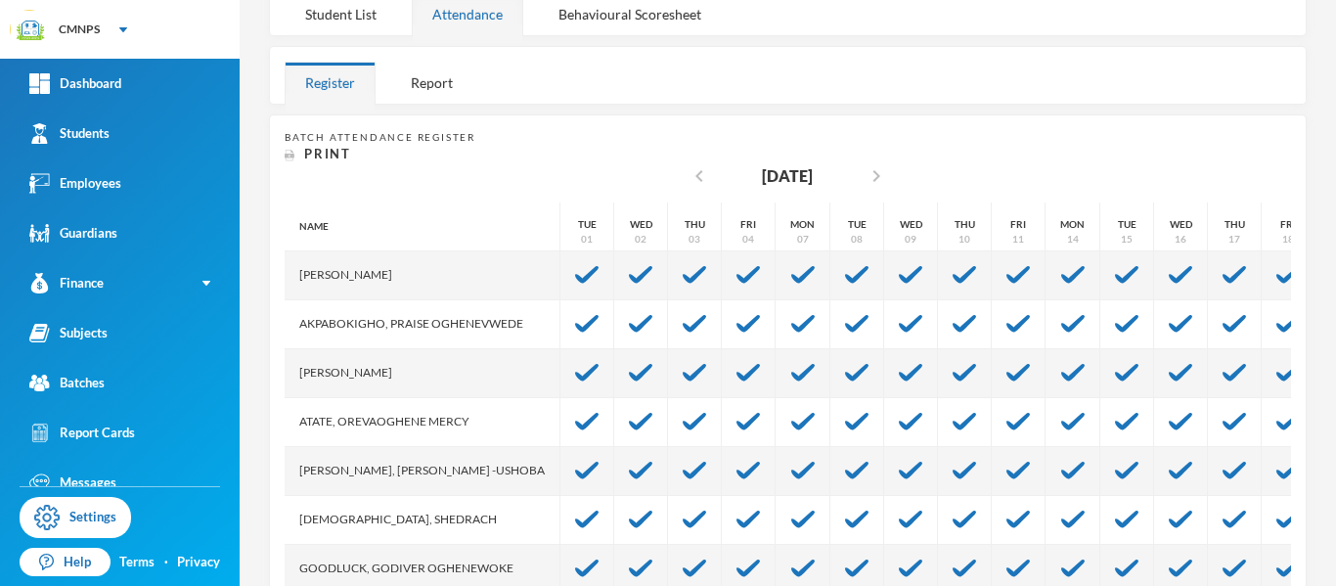
scroll to position [378, 0]
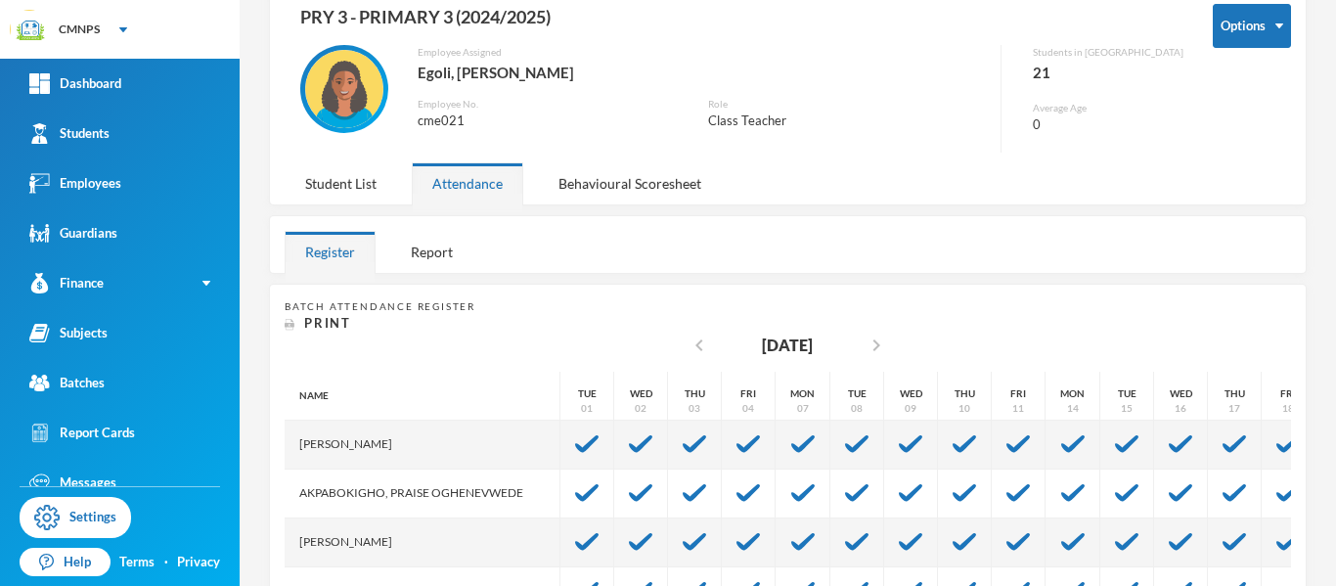
scroll to position [89, 0]
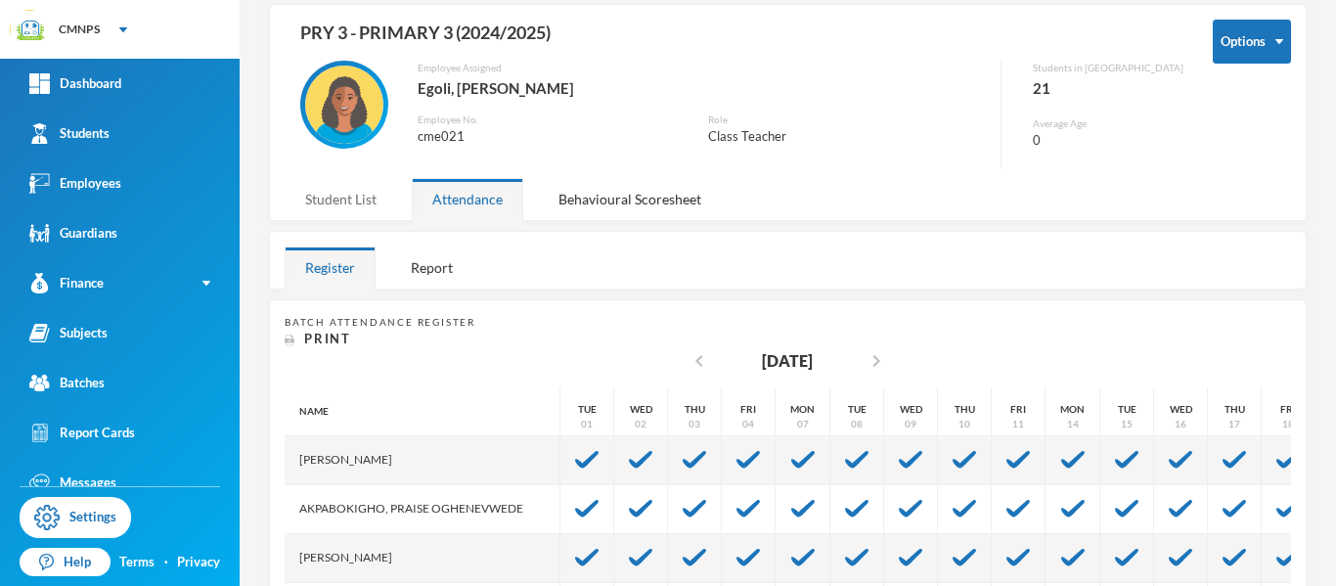
click at [341, 191] on div "Student List" at bounding box center [341, 199] width 112 height 42
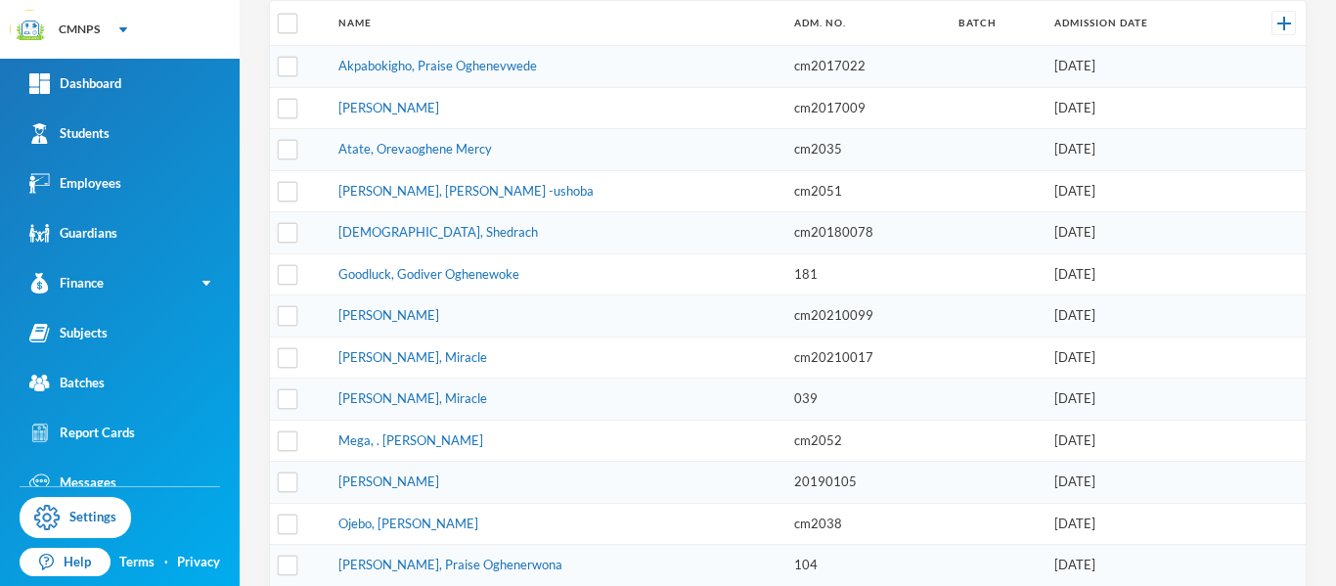
scroll to position [385, 0]
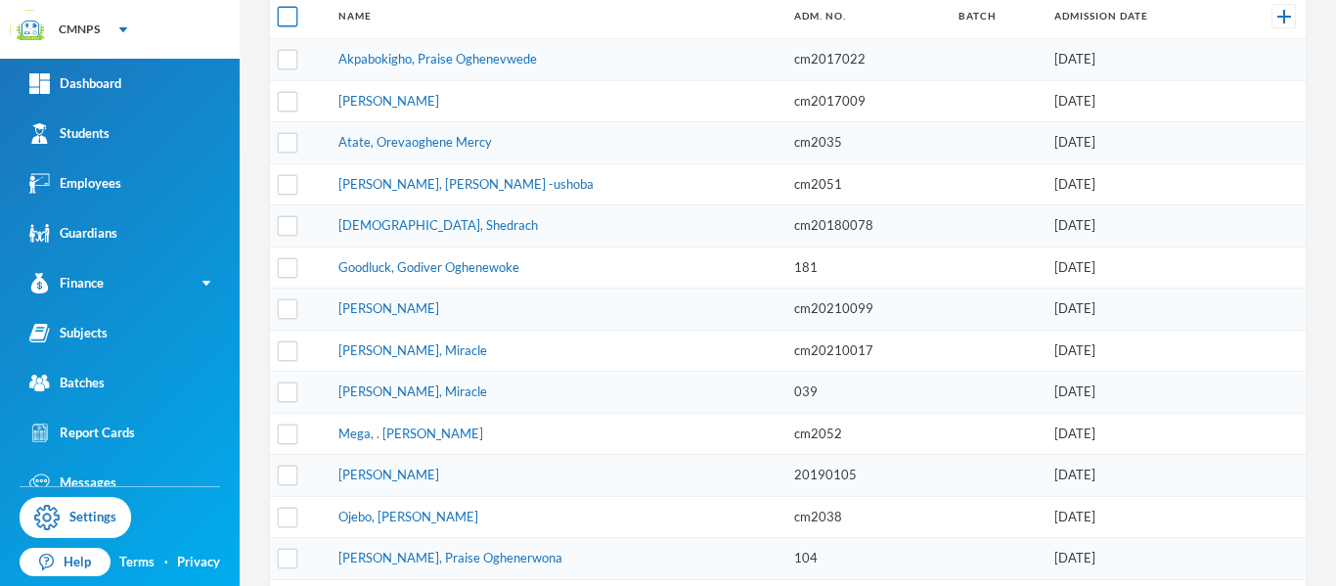
click at [289, 22] on input "checkbox" at bounding box center [288, 17] width 21 height 21
checkbox input "true"
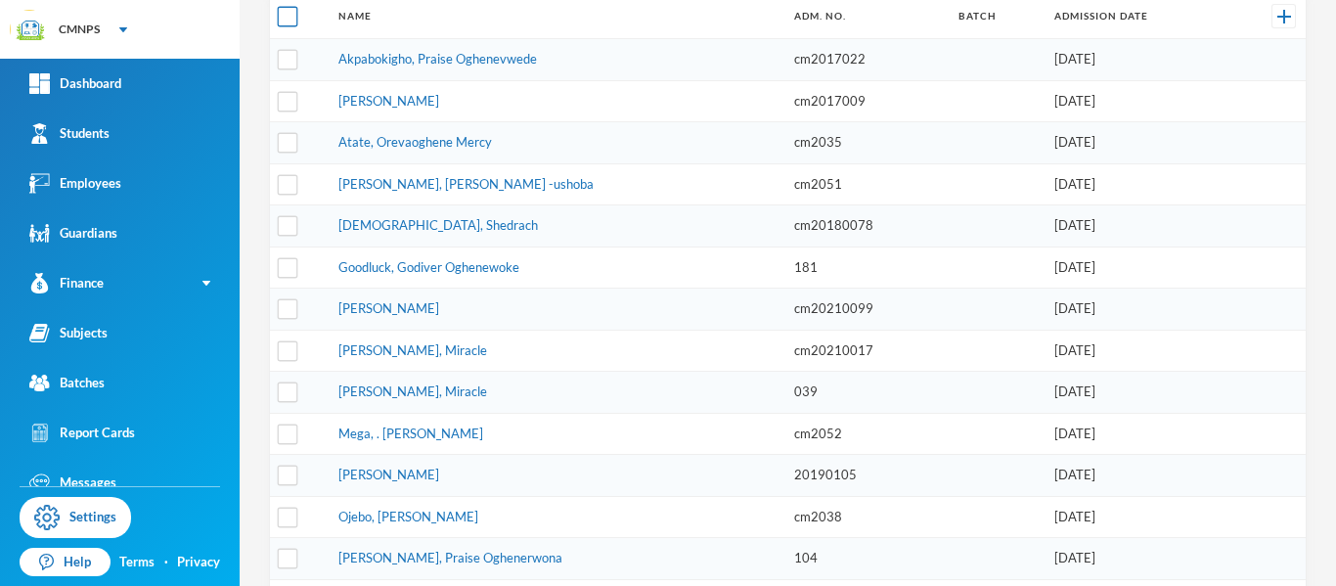
checkbox input "true"
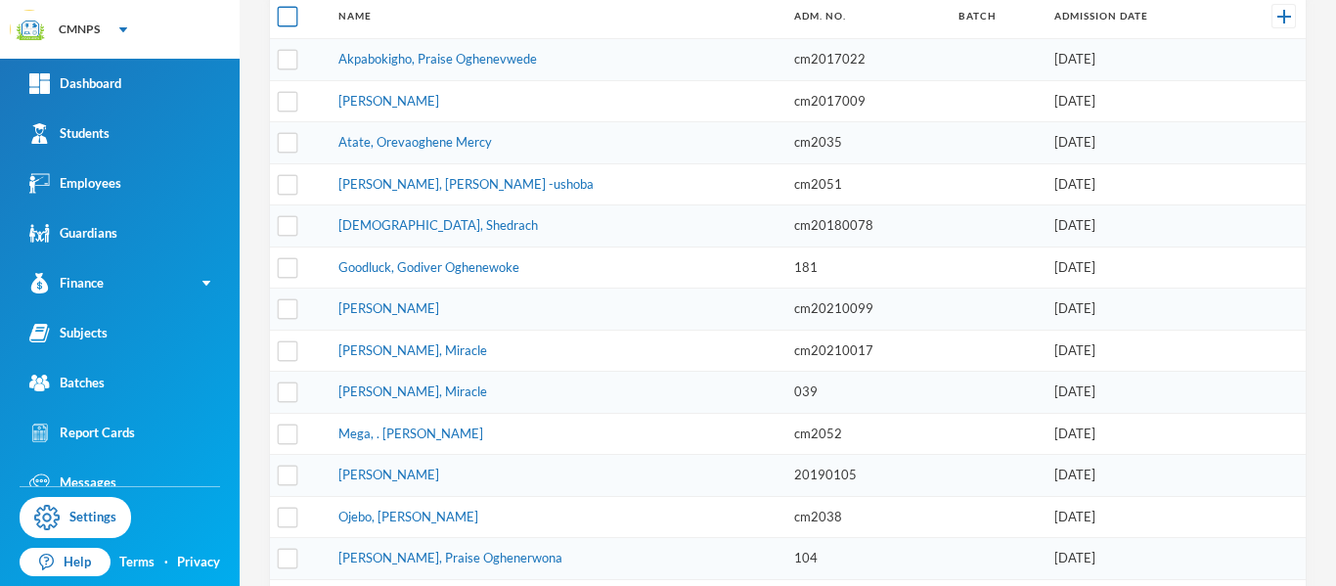
checkbox input "true"
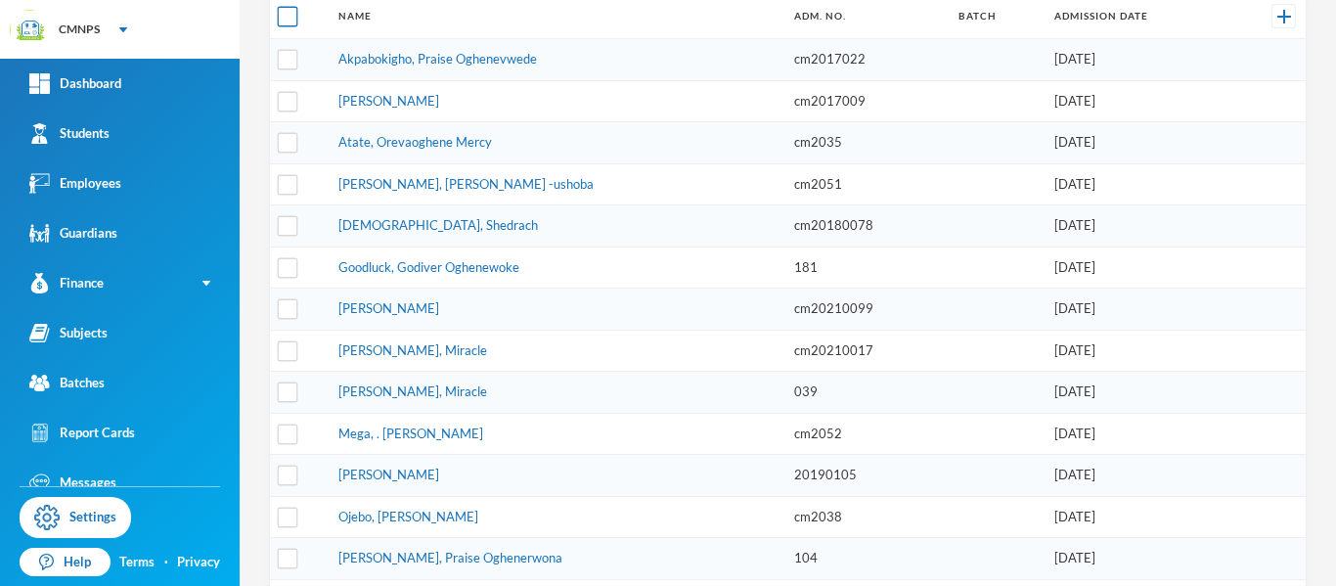
checkbox input "true"
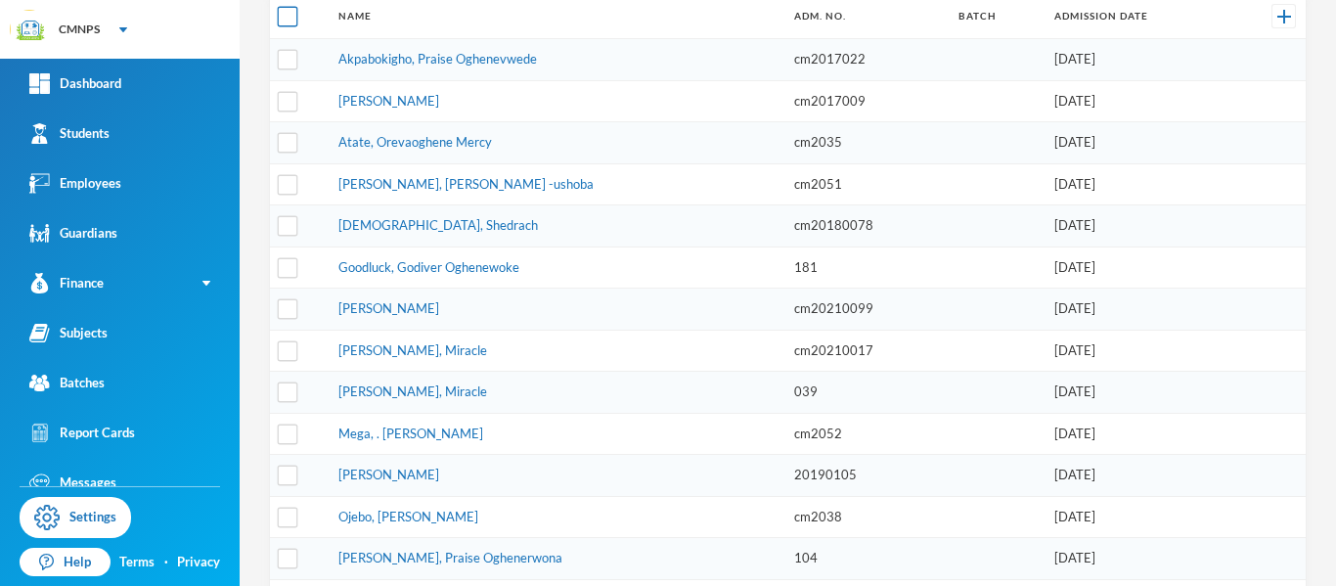
checkbox input "true"
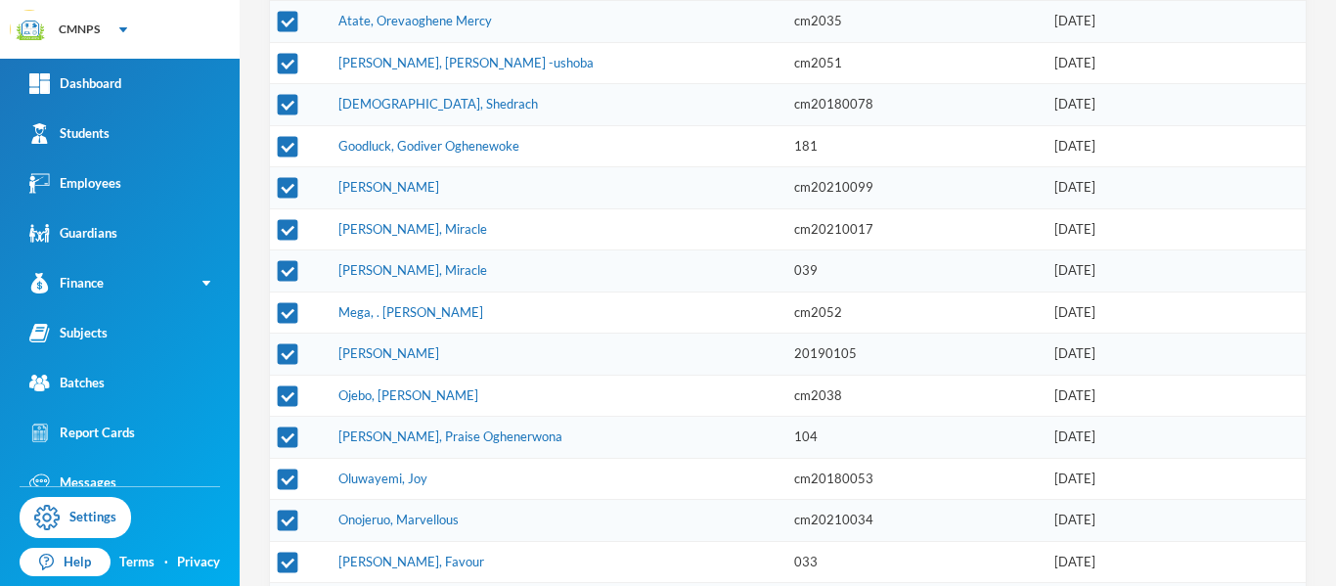
scroll to position [511, 0]
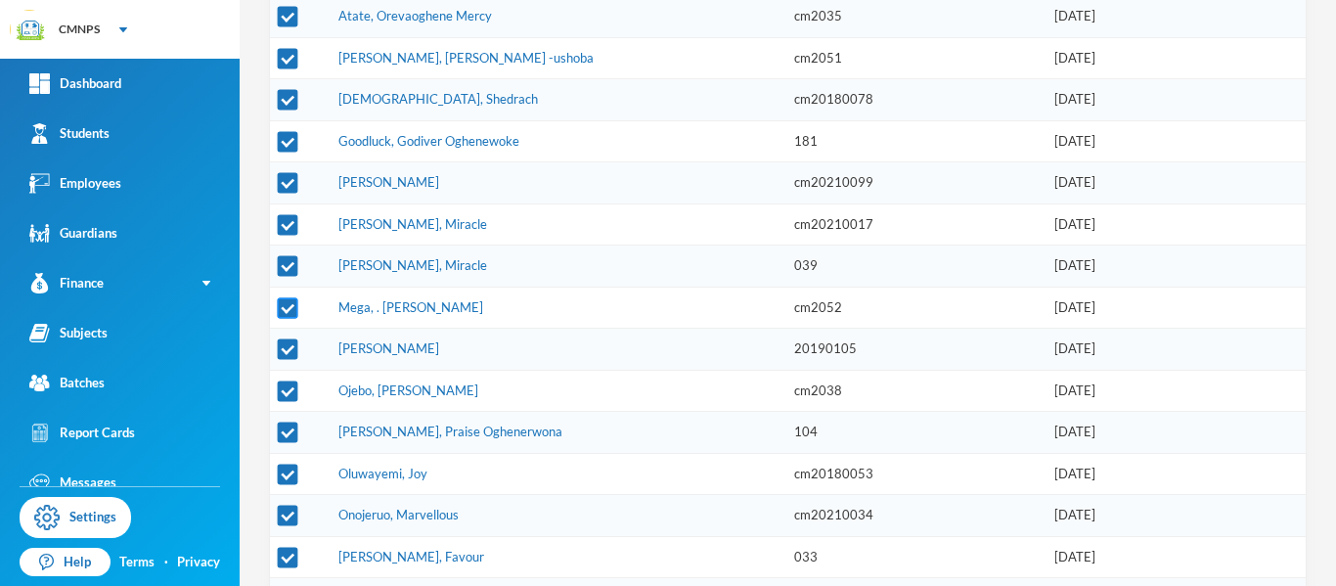
click at [293, 308] on input "checkbox" at bounding box center [288, 307] width 21 height 21
checkbox input "false"
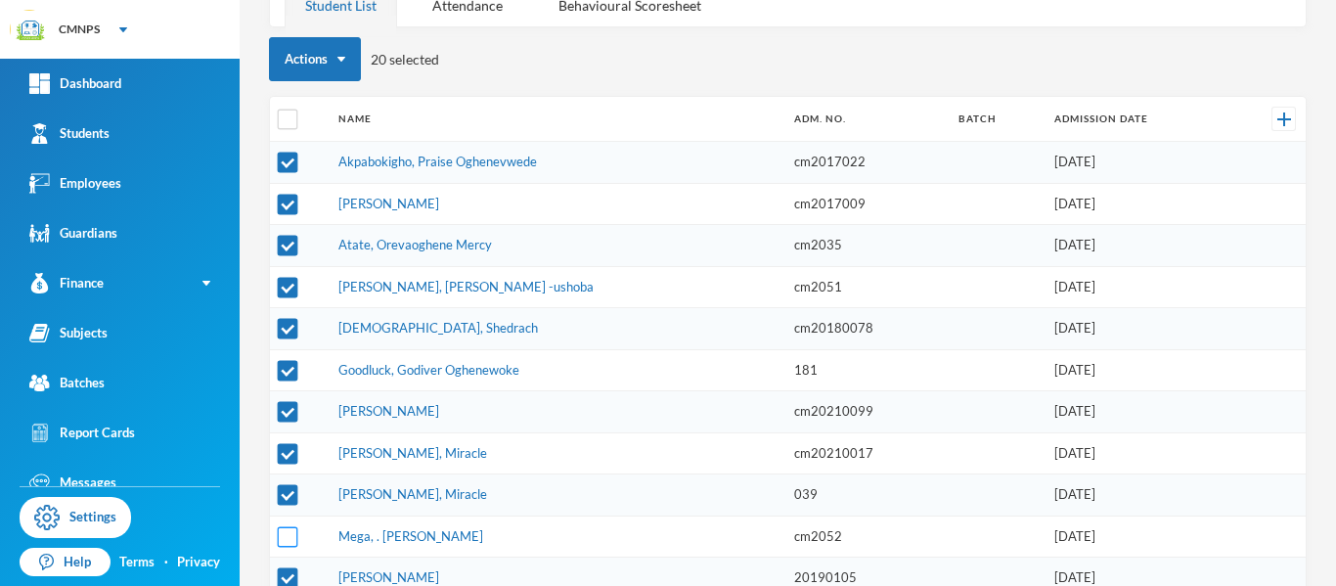
scroll to position [280, 0]
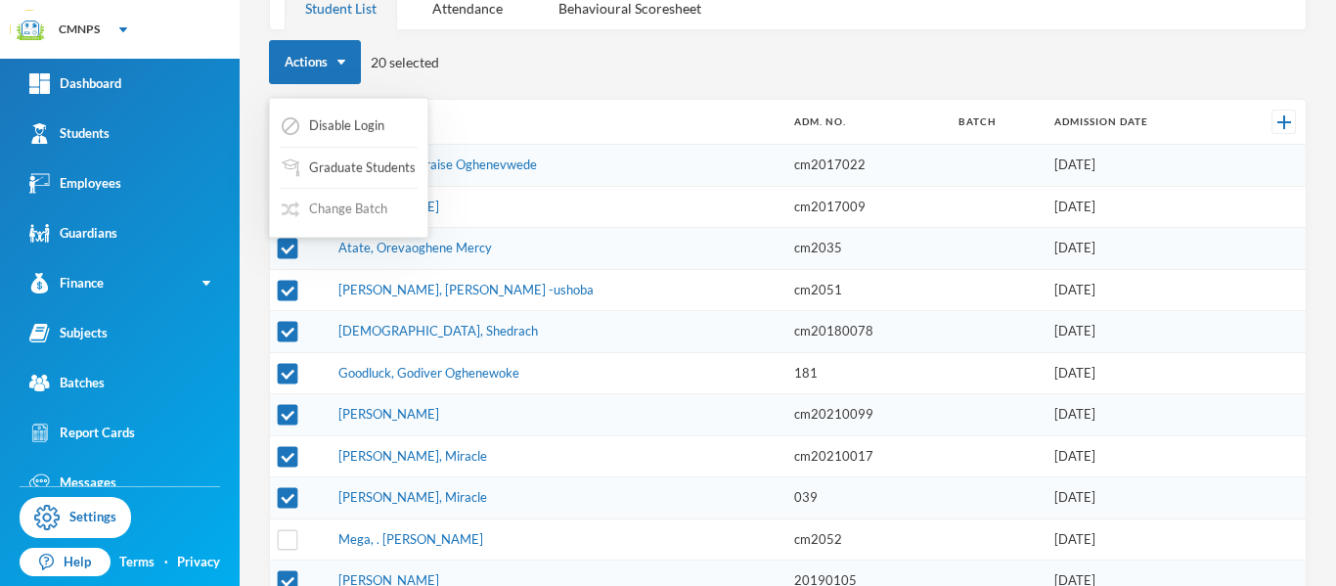
click at [345, 210] on button "Change Batch" at bounding box center [335, 209] width 110 height 35
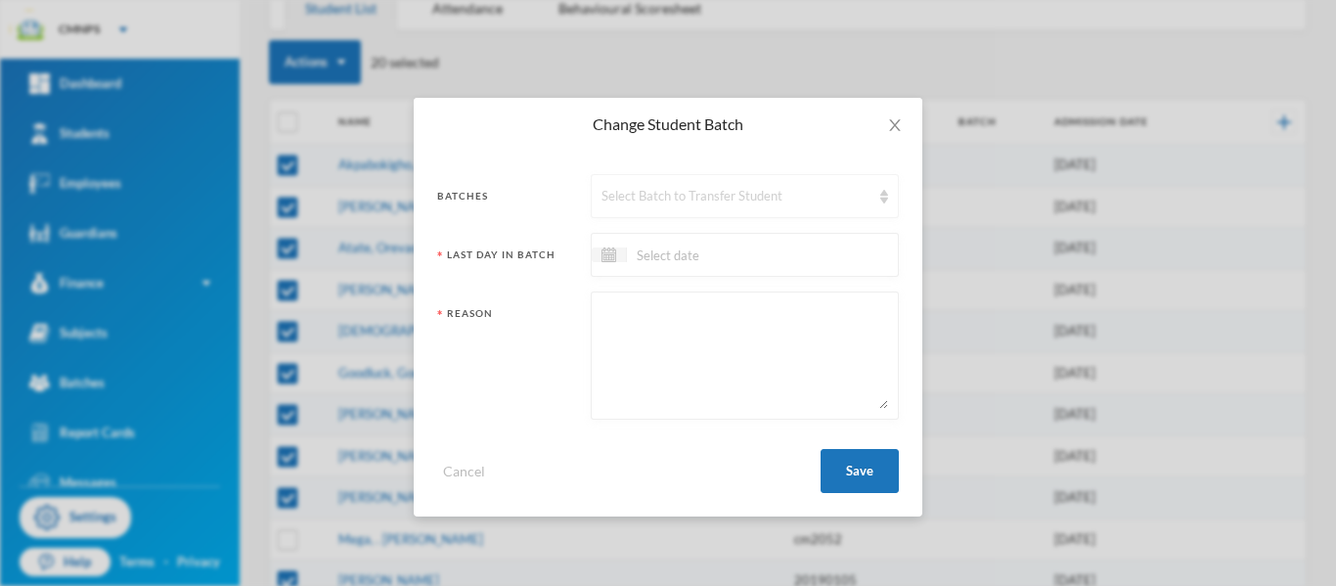
click at [664, 204] on div "Select Batch to Transfer Student" at bounding box center [735, 197] width 269 height 20
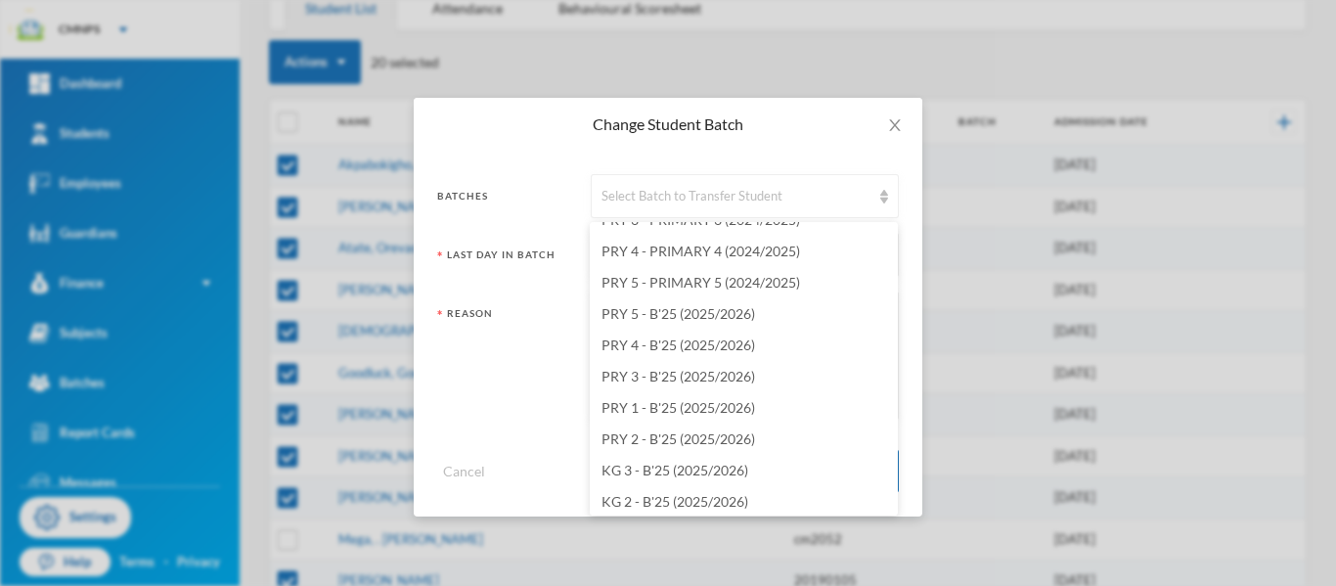
scroll to position [2280, 0]
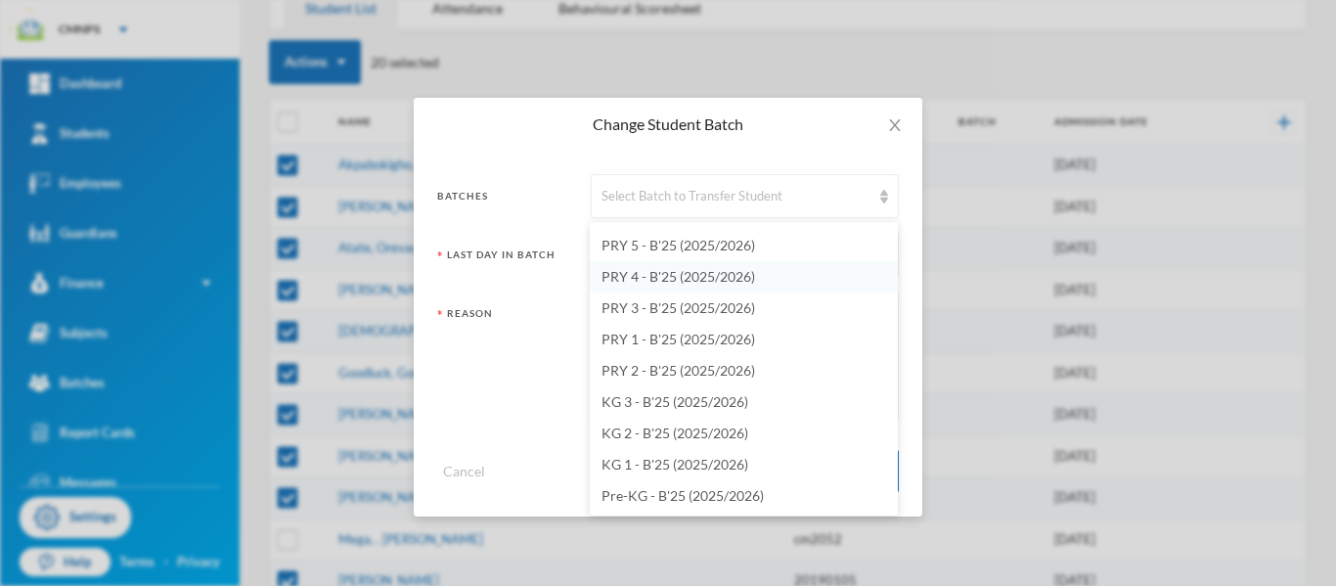
click at [744, 279] on span "PRY 4 - B'25 (2025/2026)" at bounding box center [678, 276] width 154 height 17
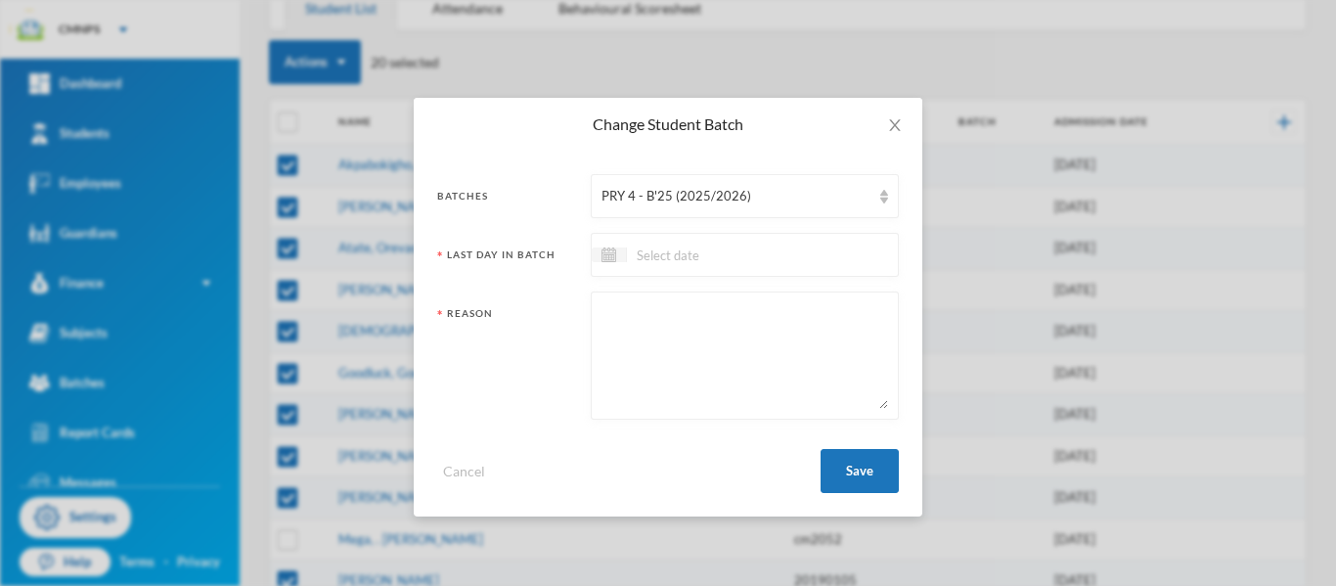
click at [757, 261] on input at bounding box center [709, 254] width 164 height 22
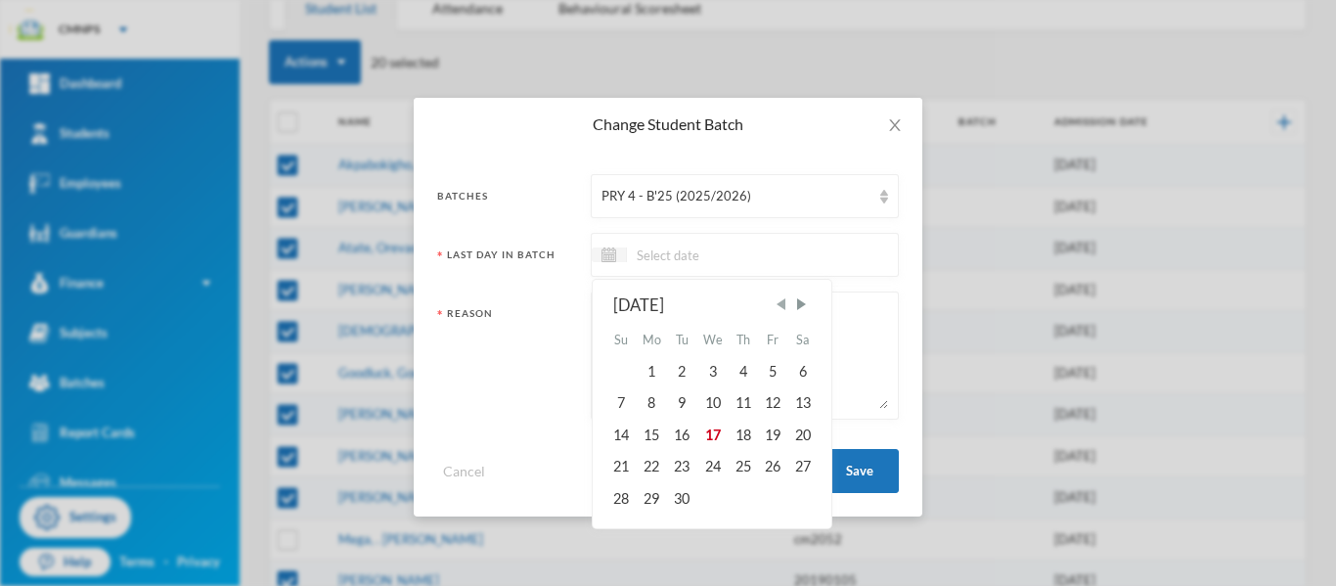
click at [784, 305] on span "Previous Month" at bounding box center [780, 304] width 18 height 18
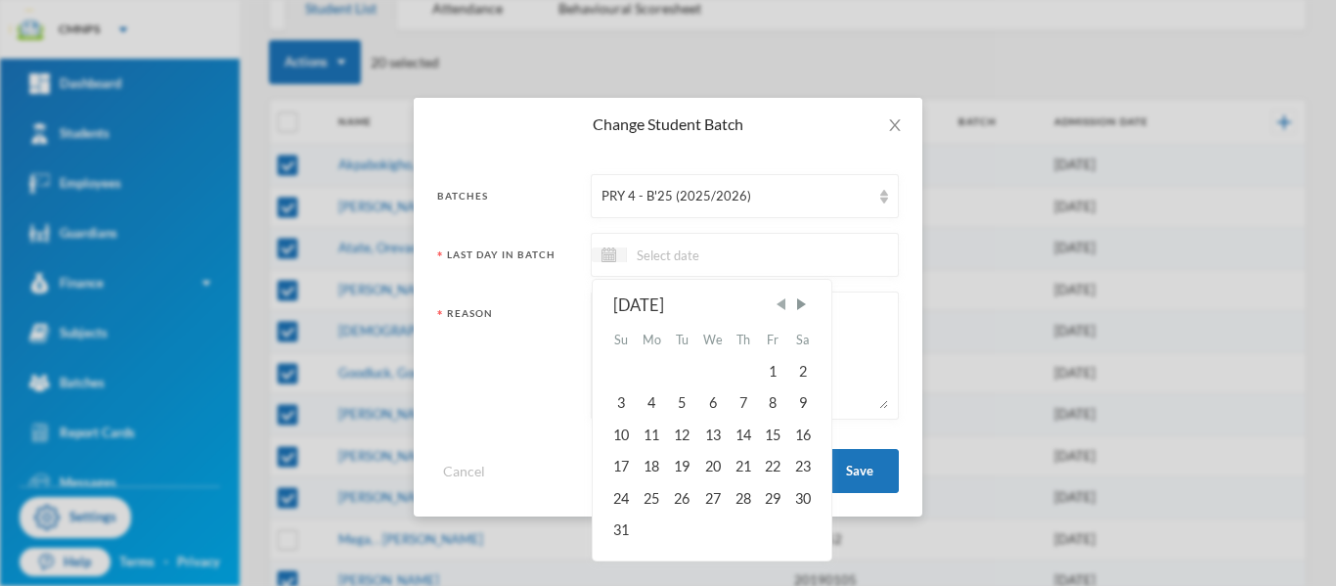
click at [784, 305] on span "Previous Month" at bounding box center [780, 304] width 18 height 18
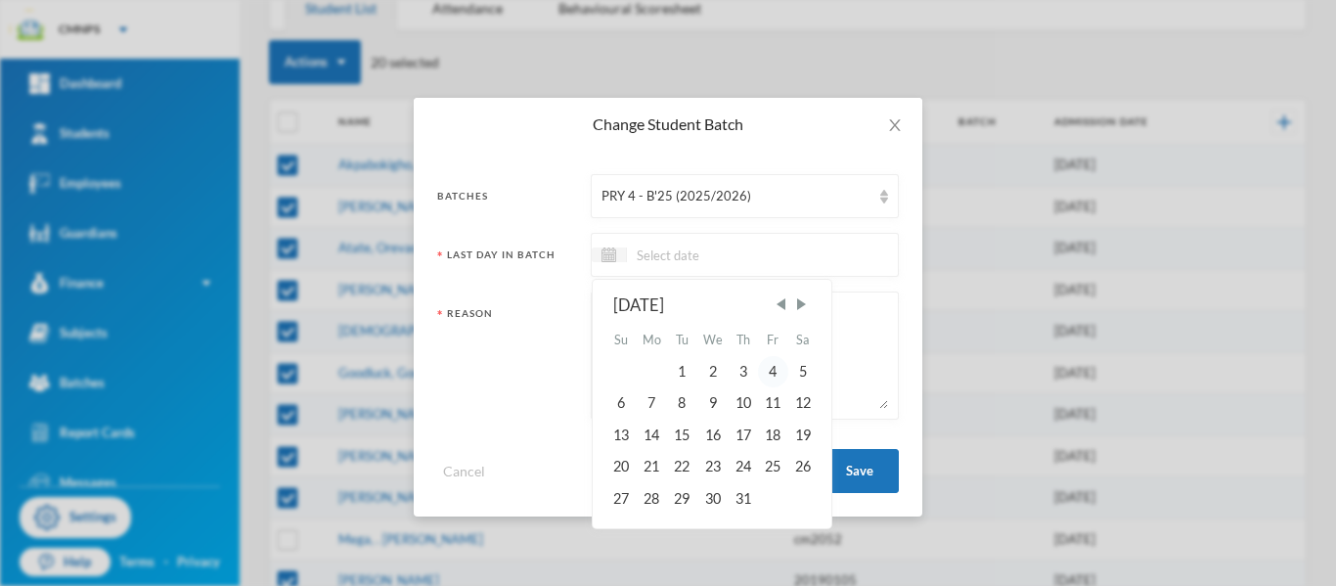
click at [774, 374] on div "4" at bounding box center [772, 371] width 29 height 31
type input "[DATE]"
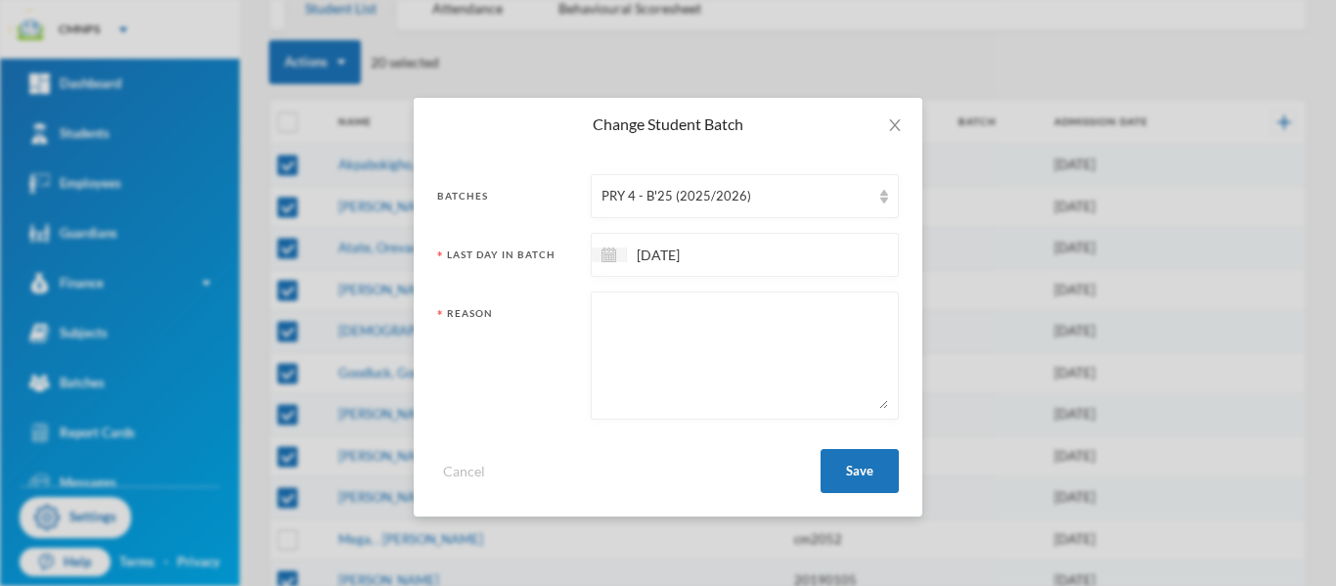
click at [757, 342] on textarea at bounding box center [744, 355] width 286 height 107
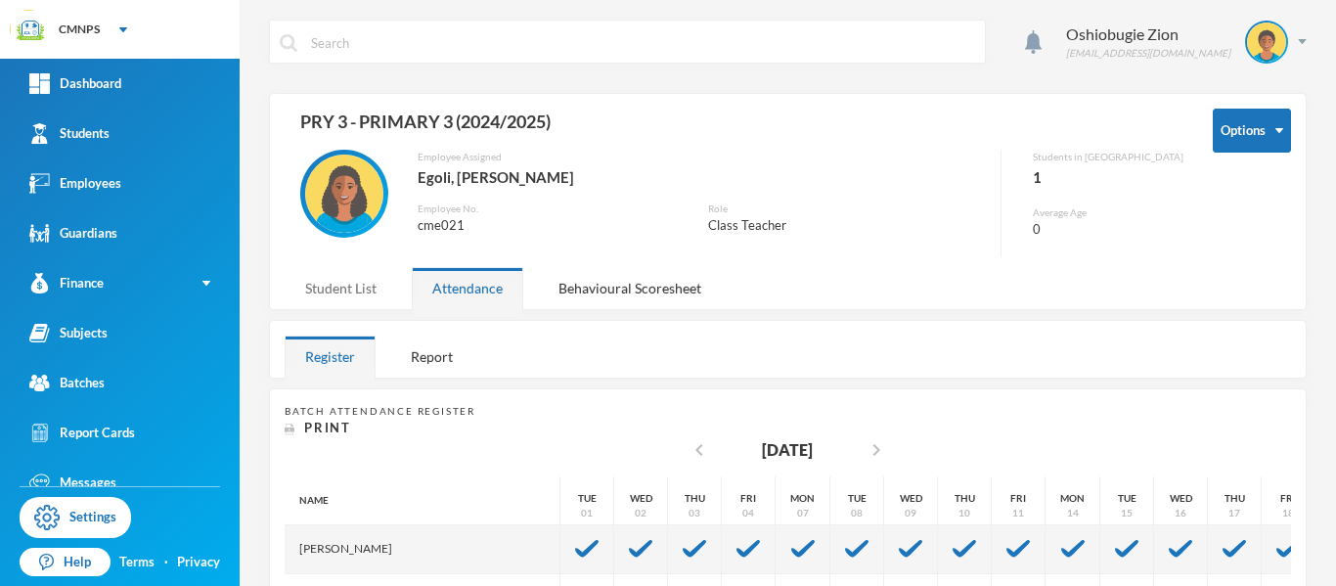
click at [358, 286] on div "Student List" at bounding box center [341, 288] width 112 height 42
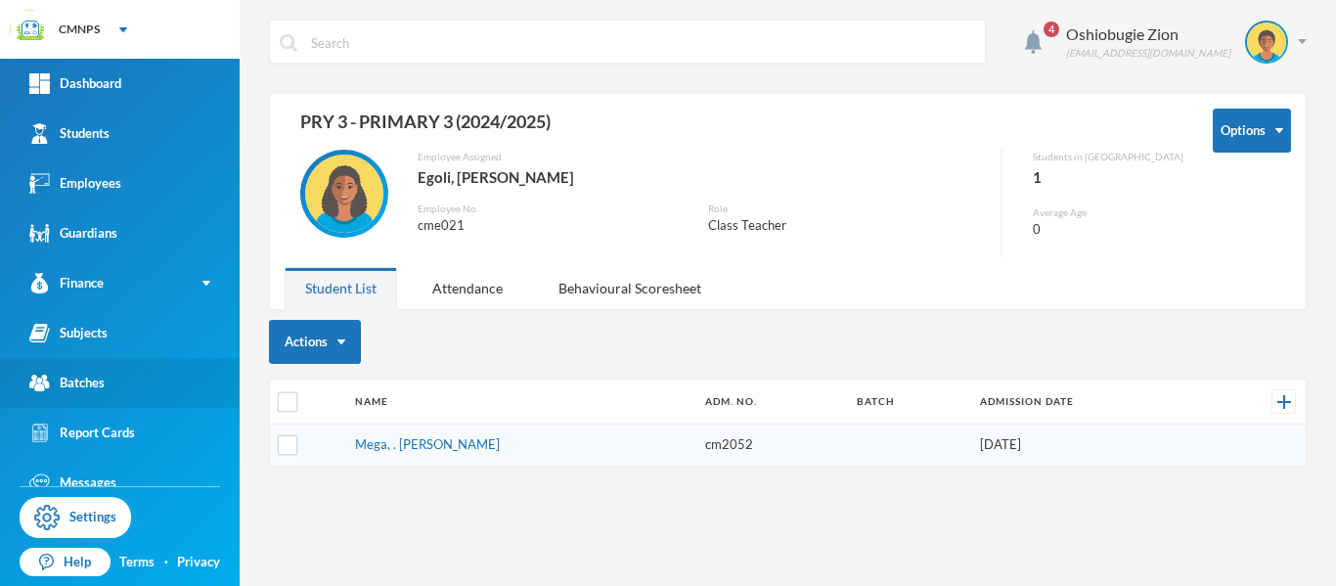
click at [162, 381] on link "Batches" at bounding box center [120, 383] width 240 height 50
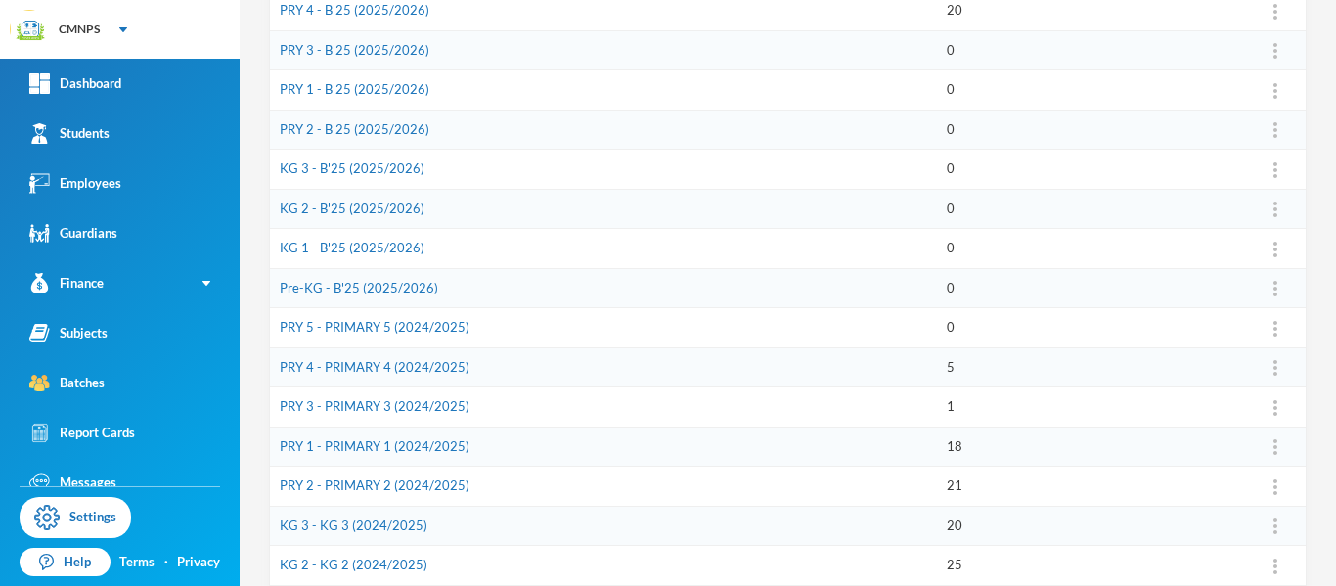
scroll to position [380, 0]
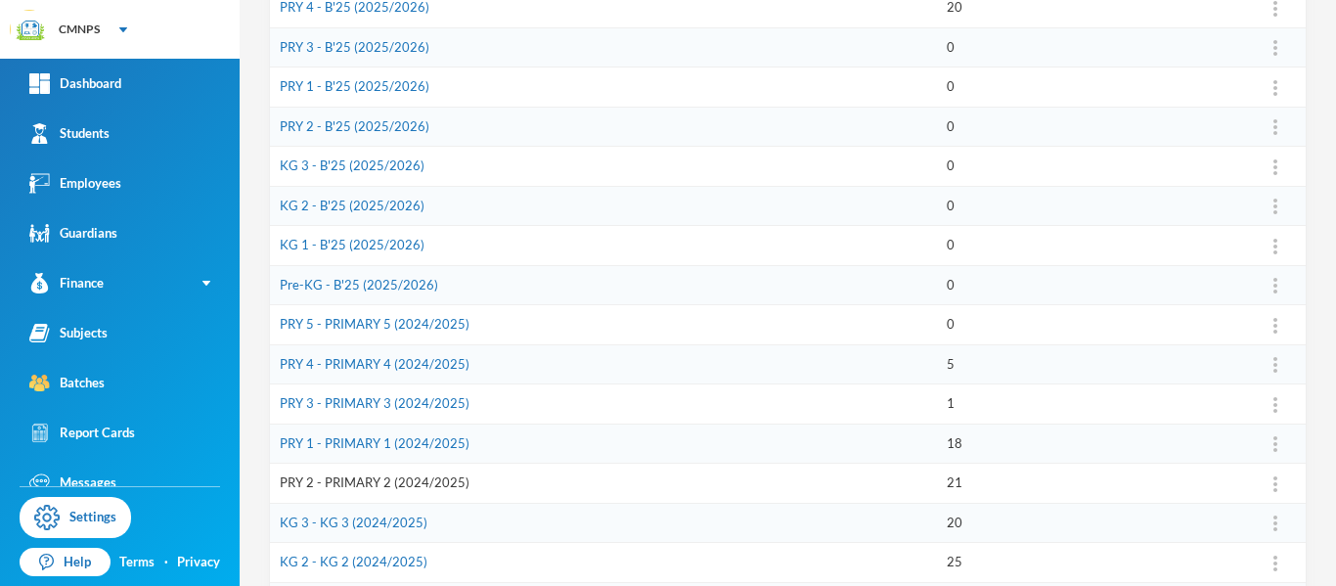
click at [437, 483] on link "PRY 2 - PRIMARY 2 (2024/2025)" at bounding box center [375, 482] width 190 height 16
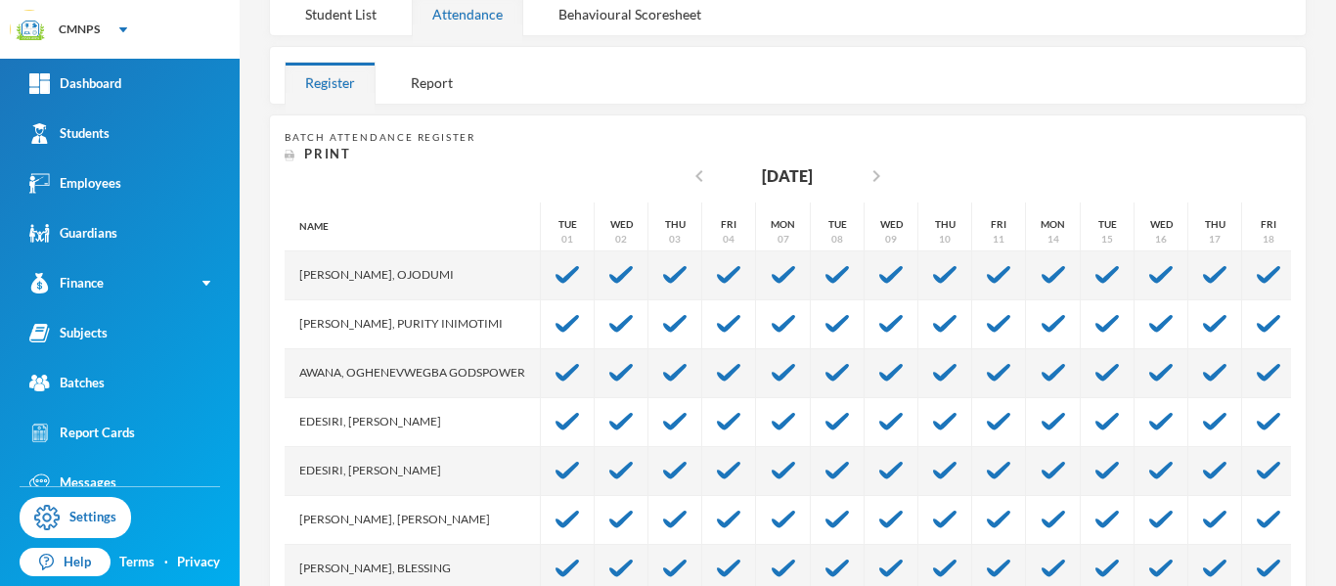
scroll to position [283, 0]
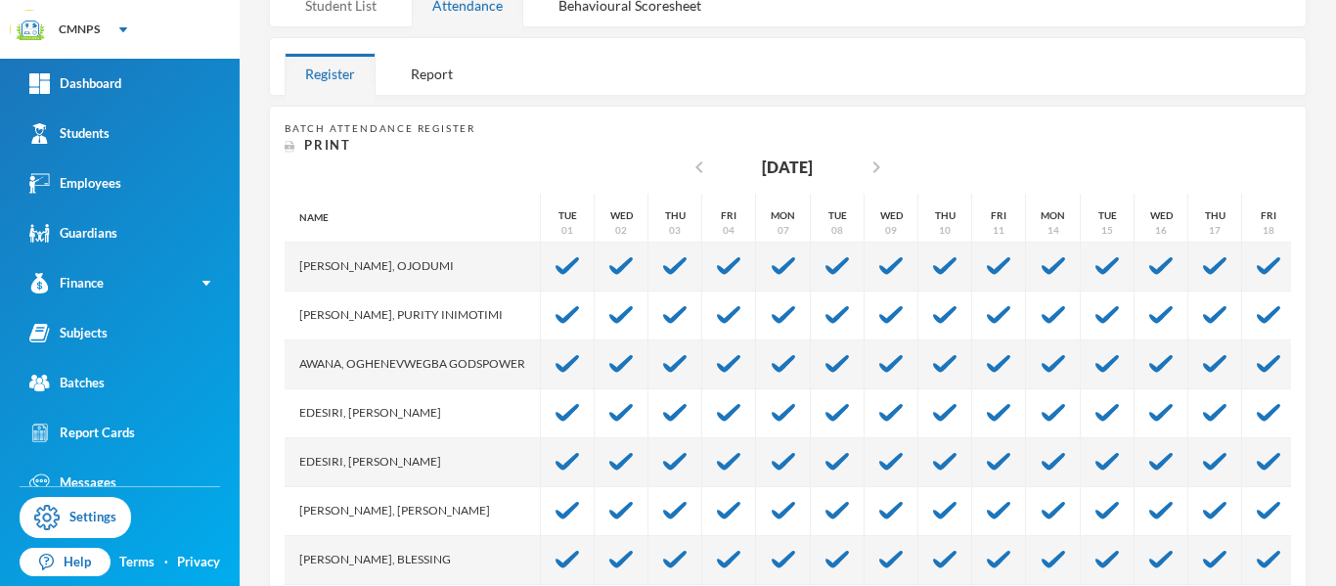
click at [370, 2] on div "Student List" at bounding box center [341, 5] width 112 height 42
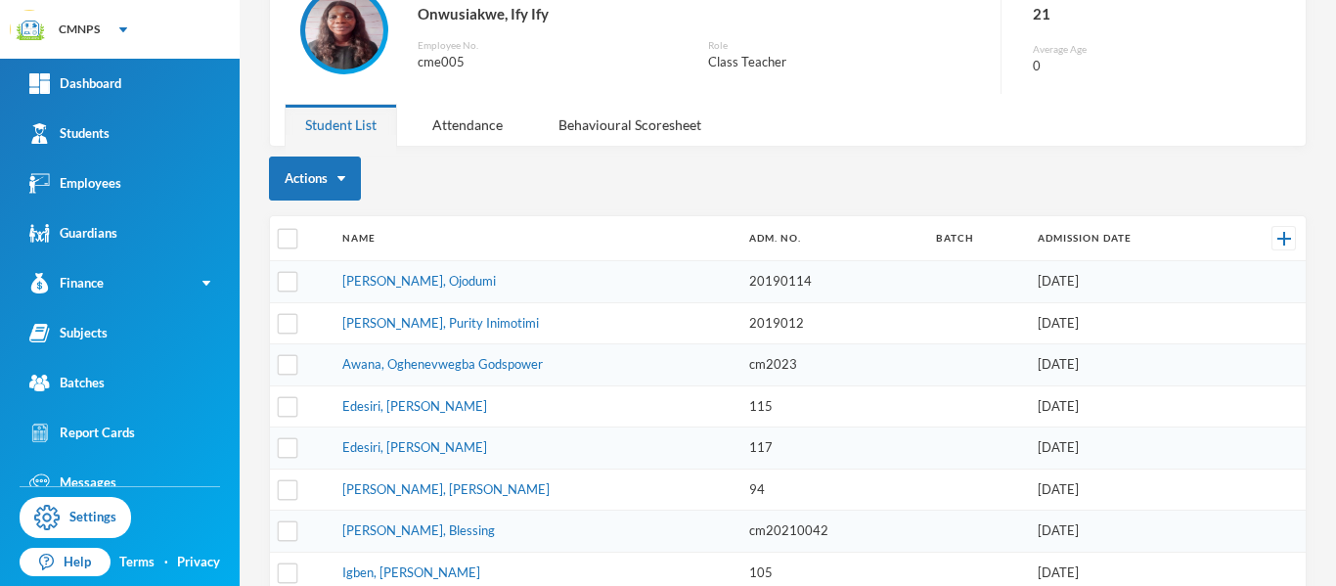
scroll to position [170, 0]
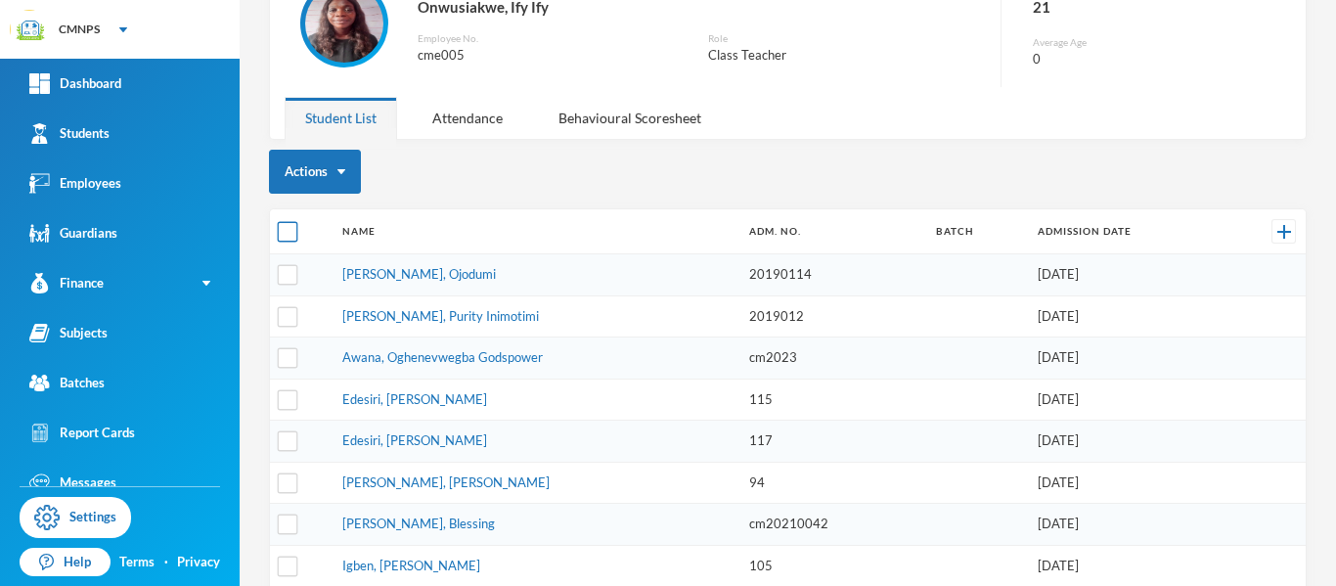
click at [284, 231] on input "checkbox" at bounding box center [288, 232] width 21 height 21
checkbox input "true"
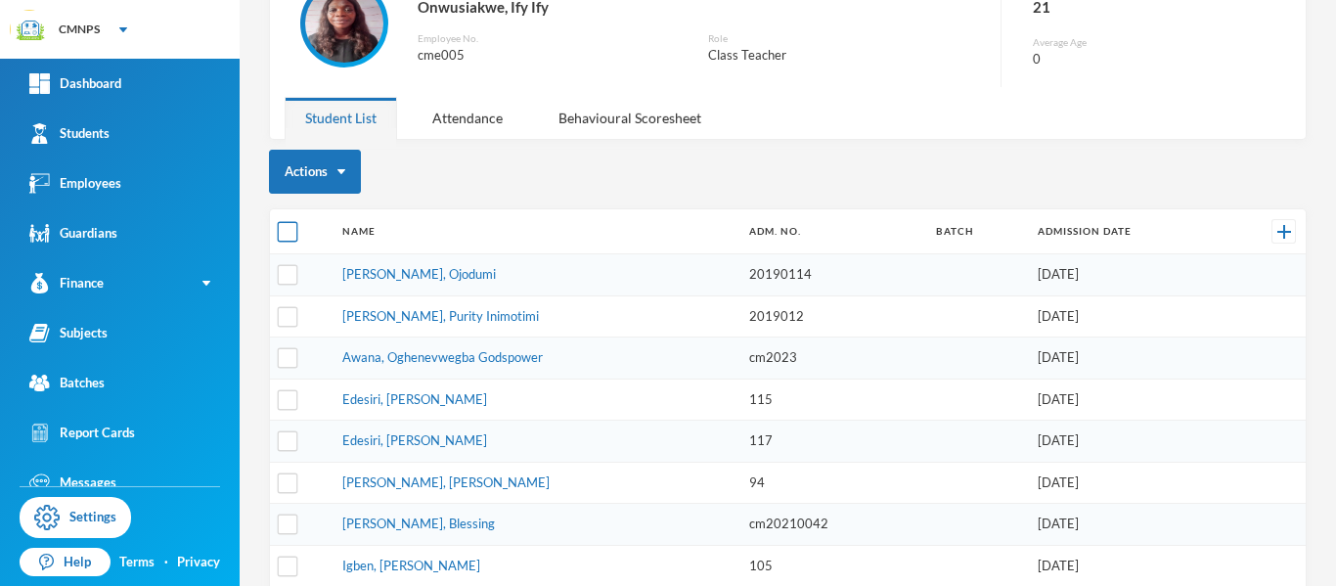
checkbox input "true"
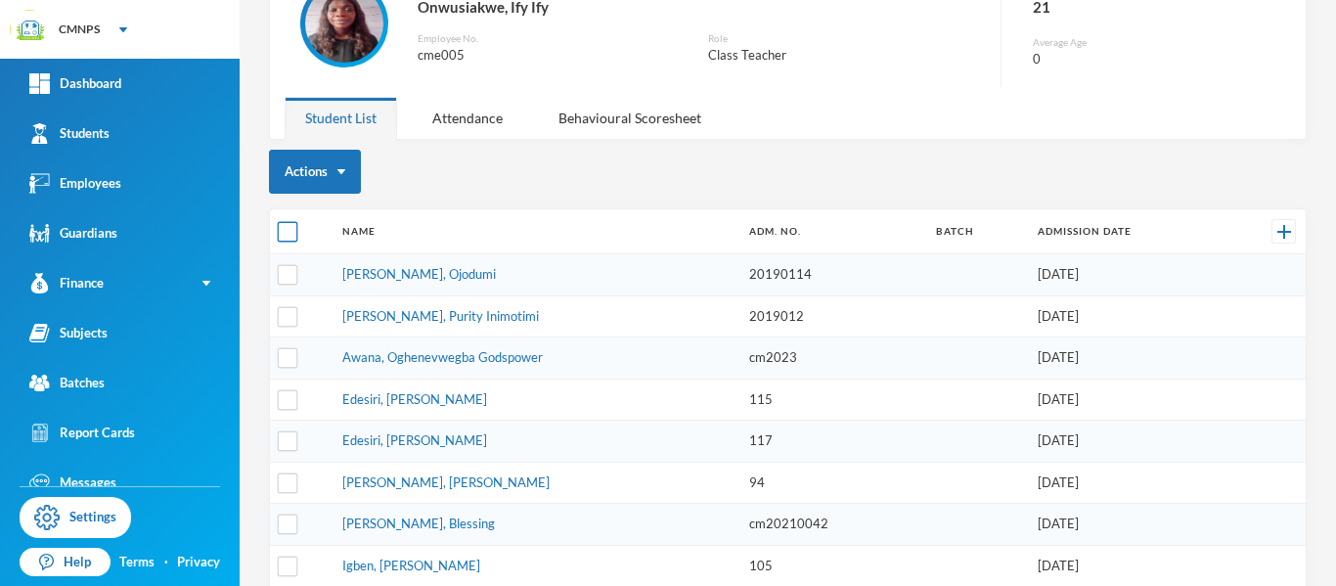
checkbox input "true"
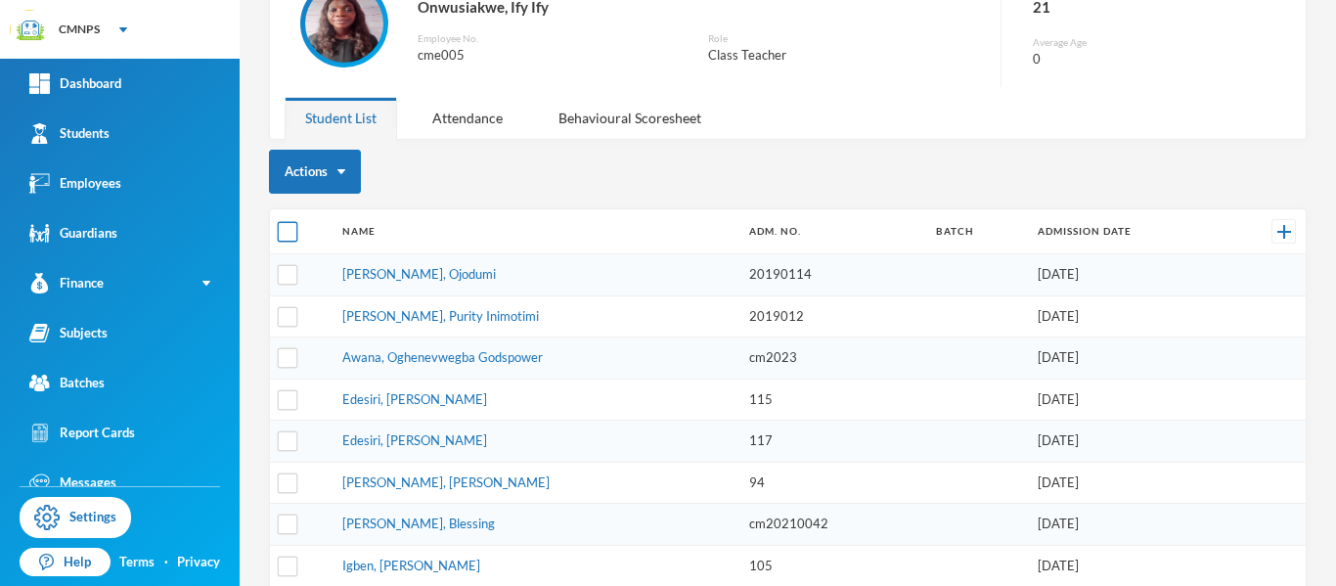
checkbox input "true"
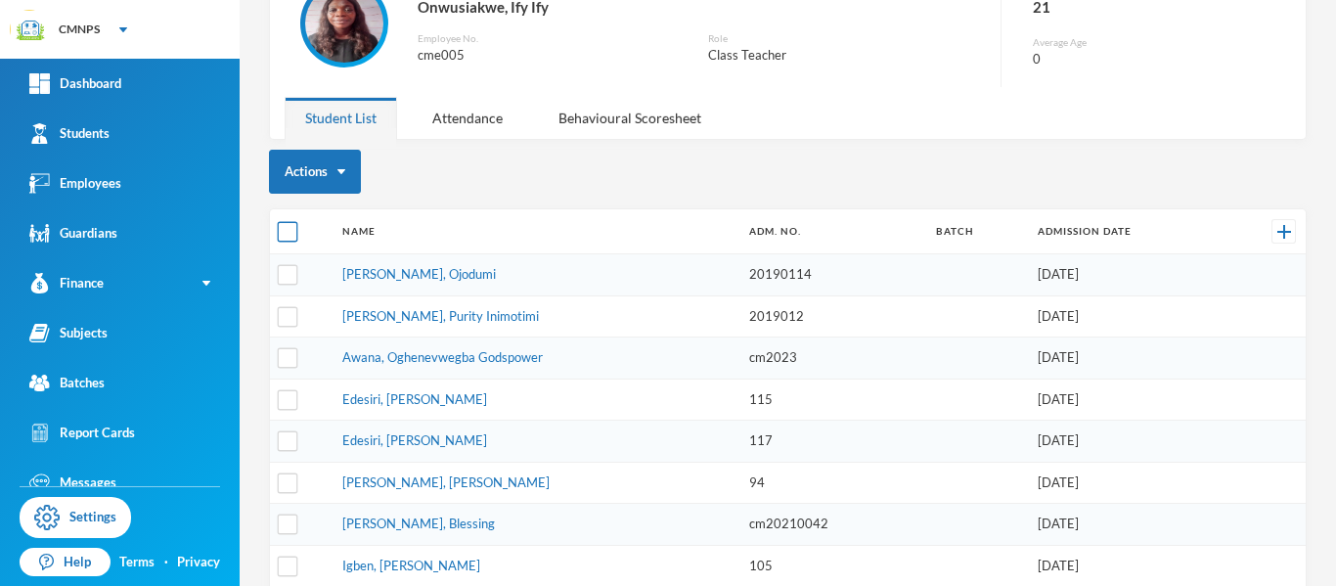
checkbox input "true"
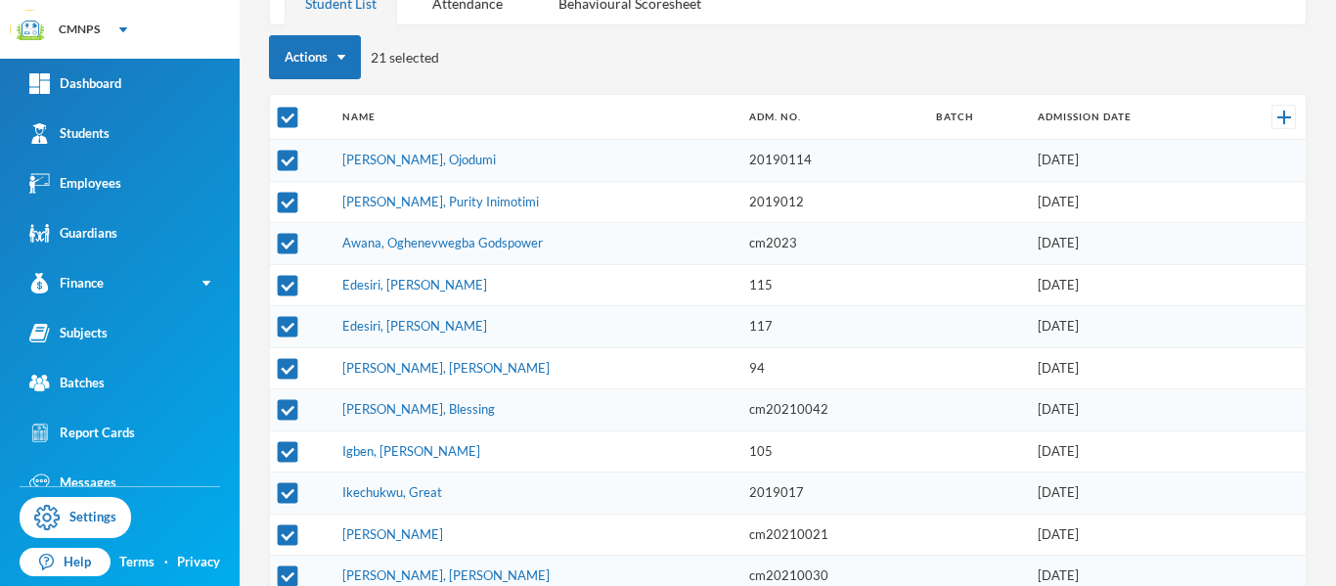
scroll to position [280, 0]
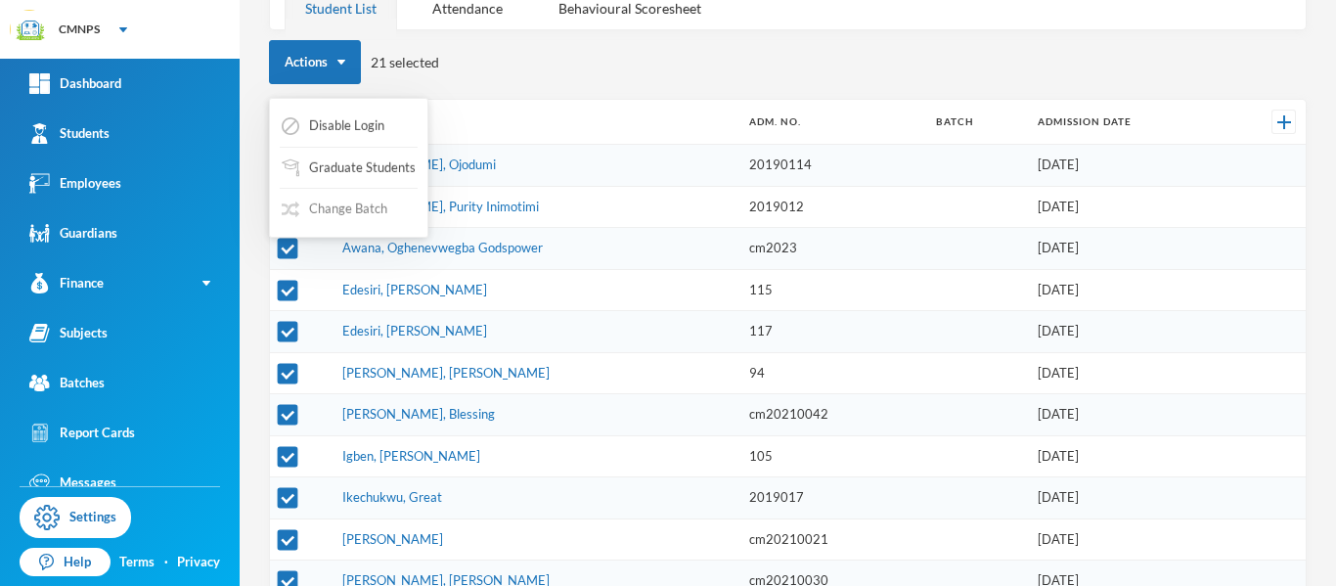
click at [373, 205] on button "Change Batch" at bounding box center [335, 209] width 110 height 35
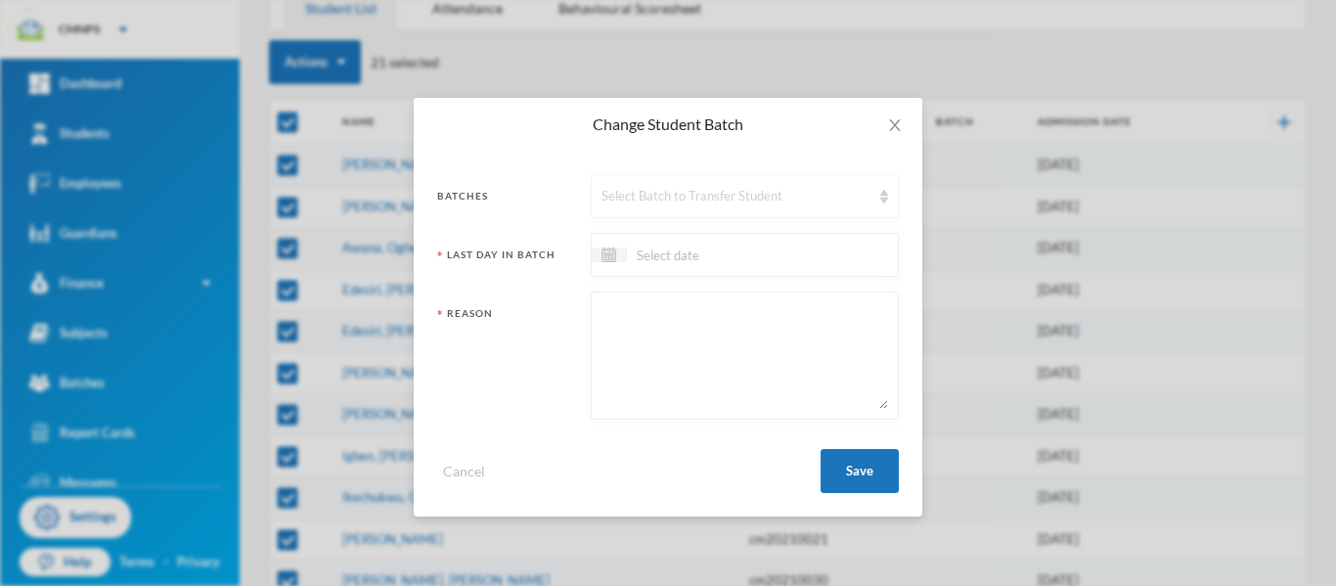
click at [680, 198] on div "Select Batch to Transfer Student" at bounding box center [735, 197] width 269 height 20
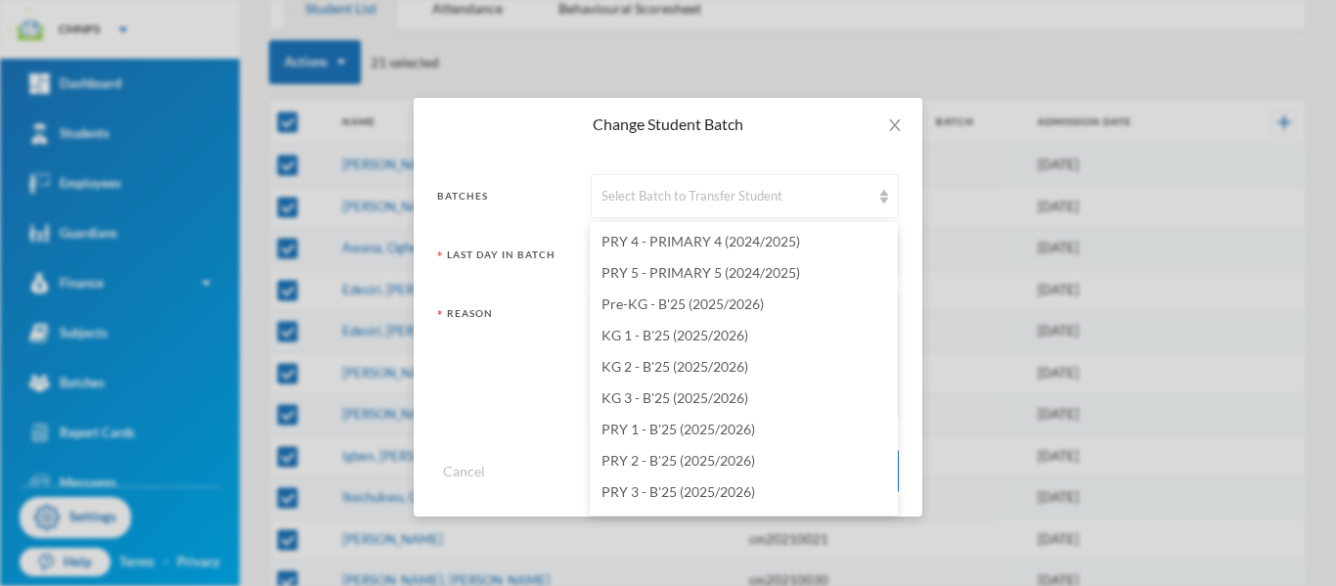
scroll to position [2280, 0]
click at [809, 427] on li "PRY 3 - B'25 (2025/2026)" at bounding box center [744, 432] width 308 height 31
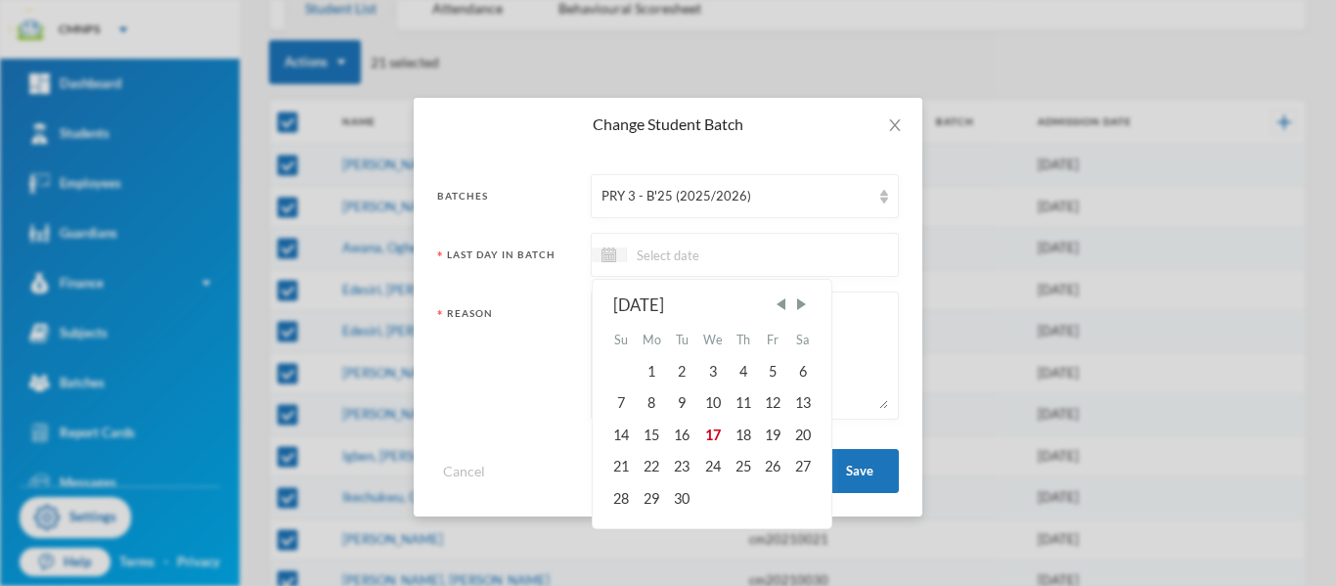
click at [751, 253] on input at bounding box center [709, 254] width 164 height 22
click at [786, 316] on div "[DATE]" at bounding box center [711, 305] width 197 height 24
click at [786, 307] on span "Previous Month" at bounding box center [780, 304] width 18 height 18
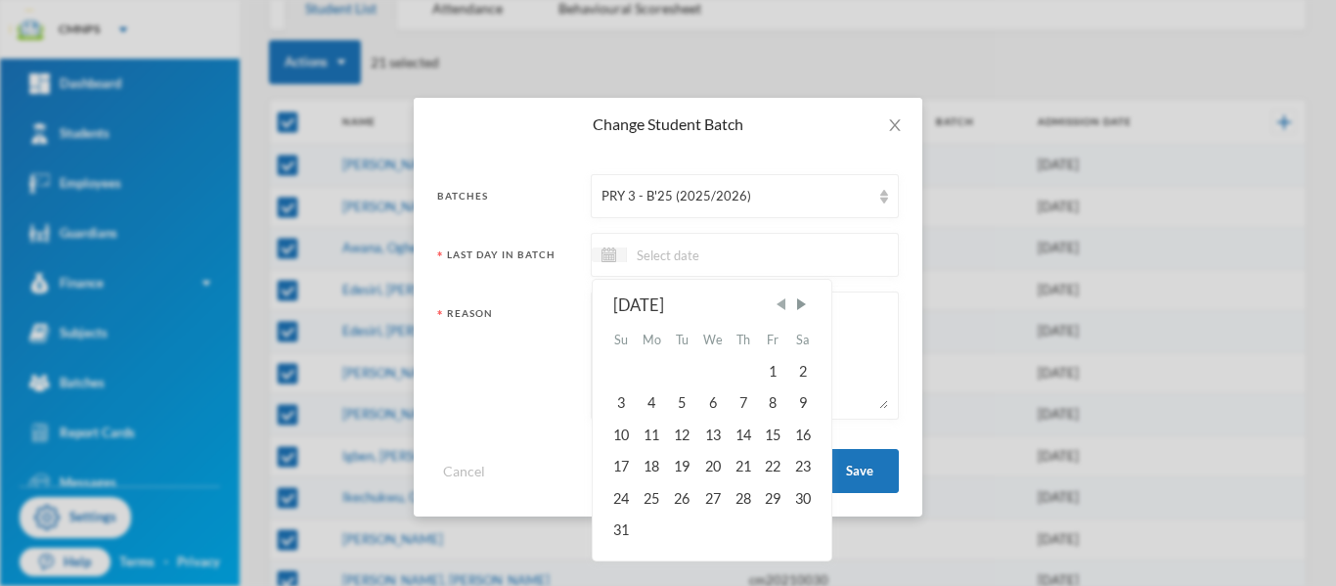
click at [786, 307] on span "Previous Month" at bounding box center [780, 304] width 18 height 18
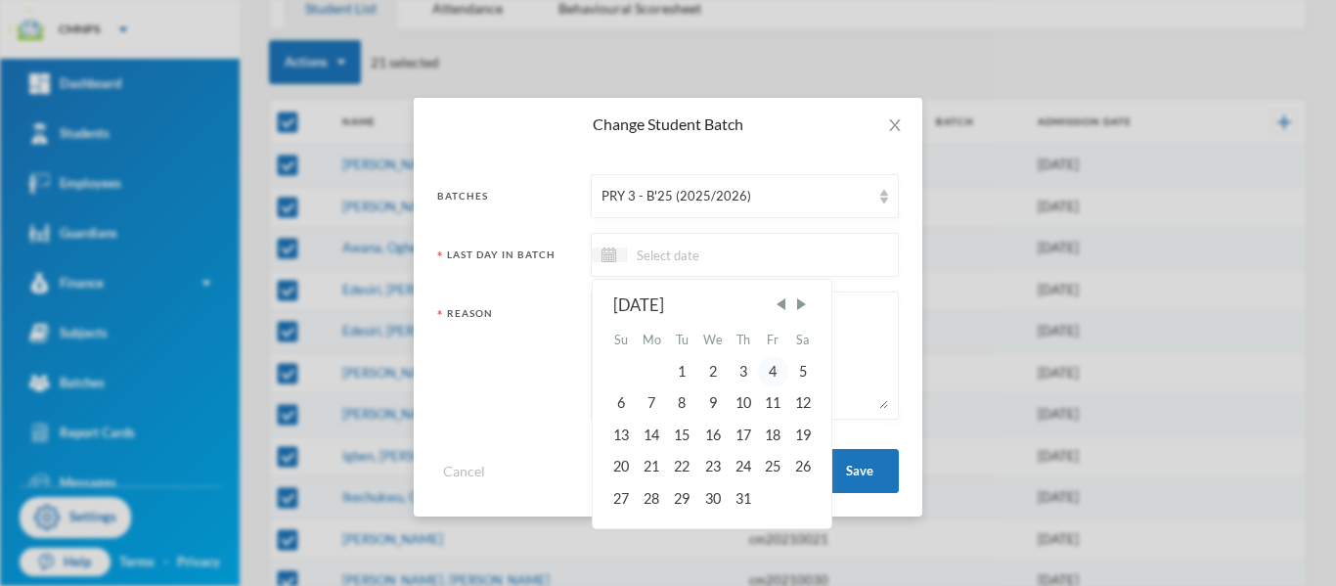
click at [773, 370] on div "4" at bounding box center [772, 371] width 29 height 31
type input "[DATE]"
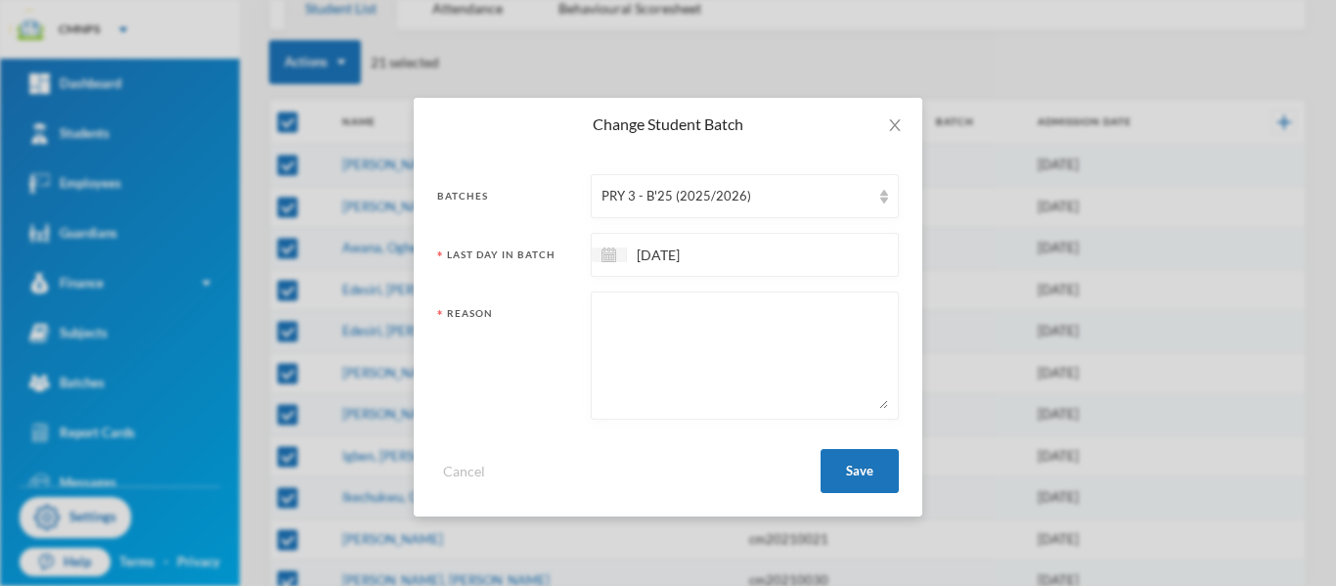
click at [756, 350] on textarea at bounding box center [744, 355] width 286 height 107
type textarea "PROMP"
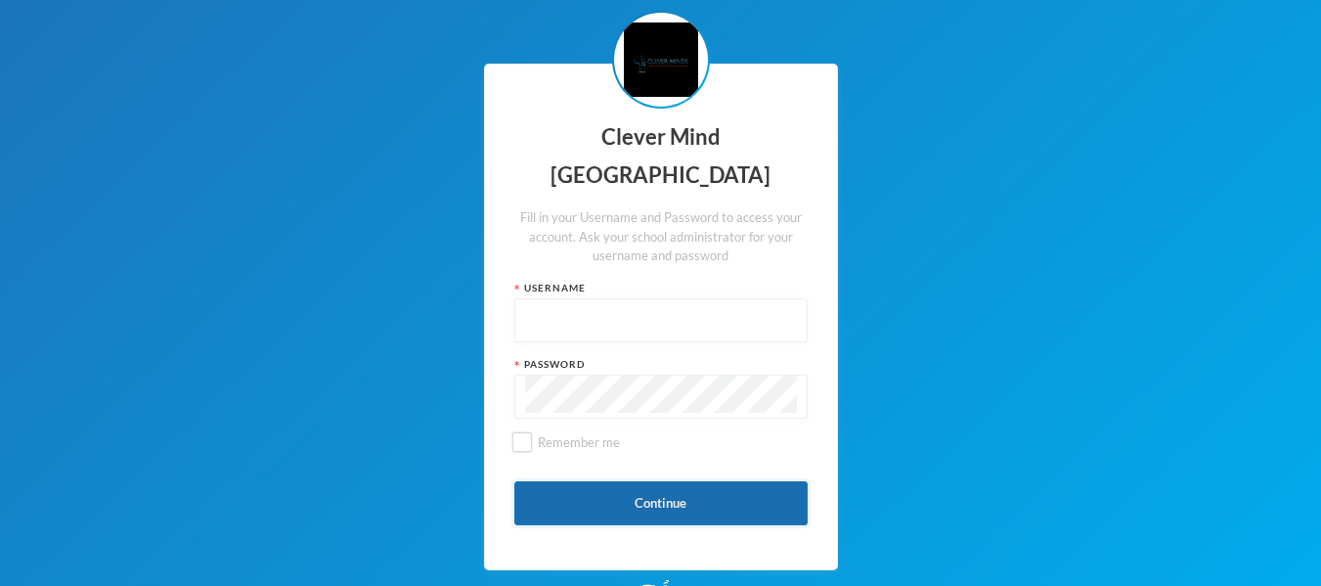
type input "admin"
click at [691, 497] on button "Continue" at bounding box center [660, 503] width 293 height 44
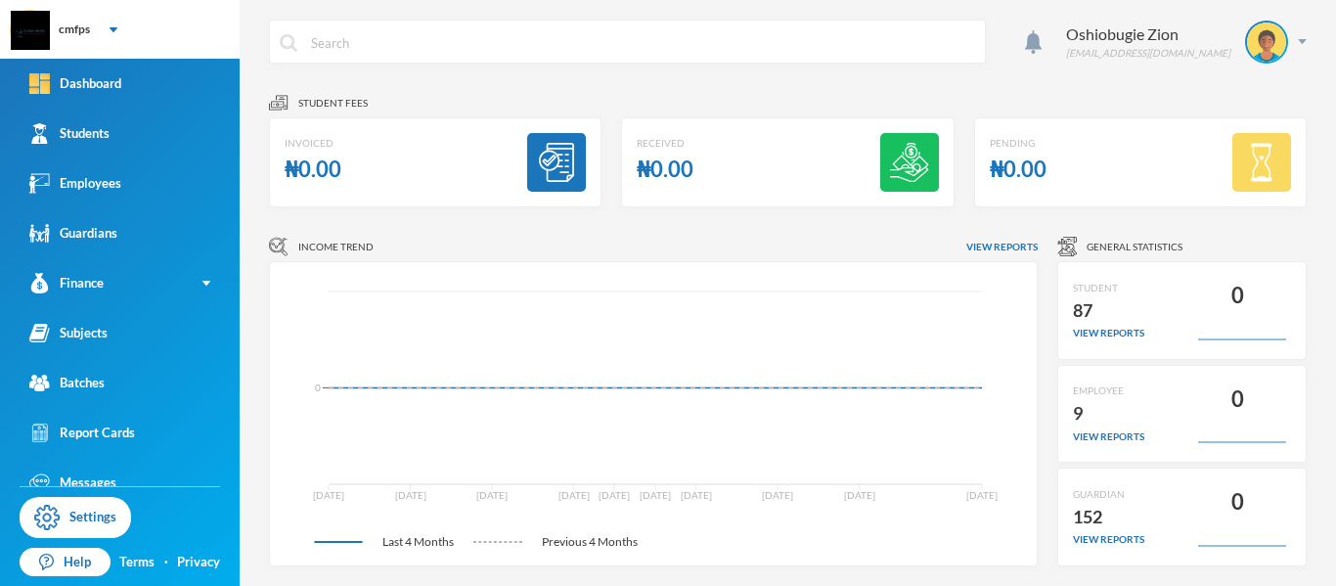
scroll to position [71, 0]
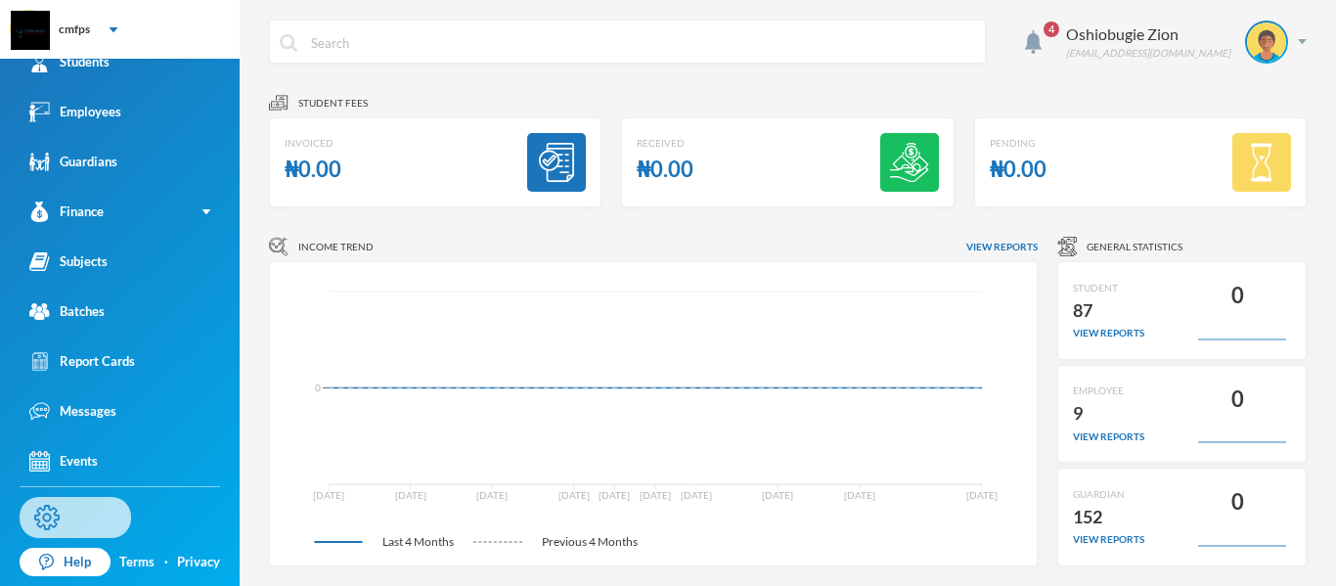
click at [93, 523] on link "Settings" at bounding box center [75, 517] width 111 height 41
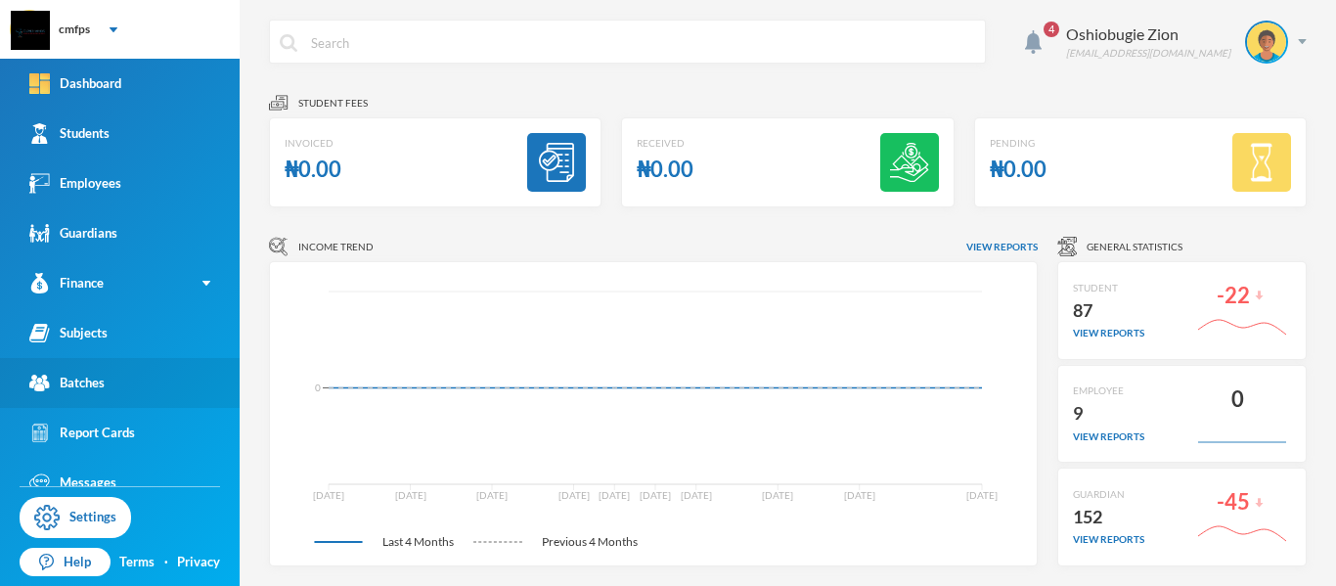
click at [146, 380] on link "Batches" at bounding box center [120, 383] width 240 height 50
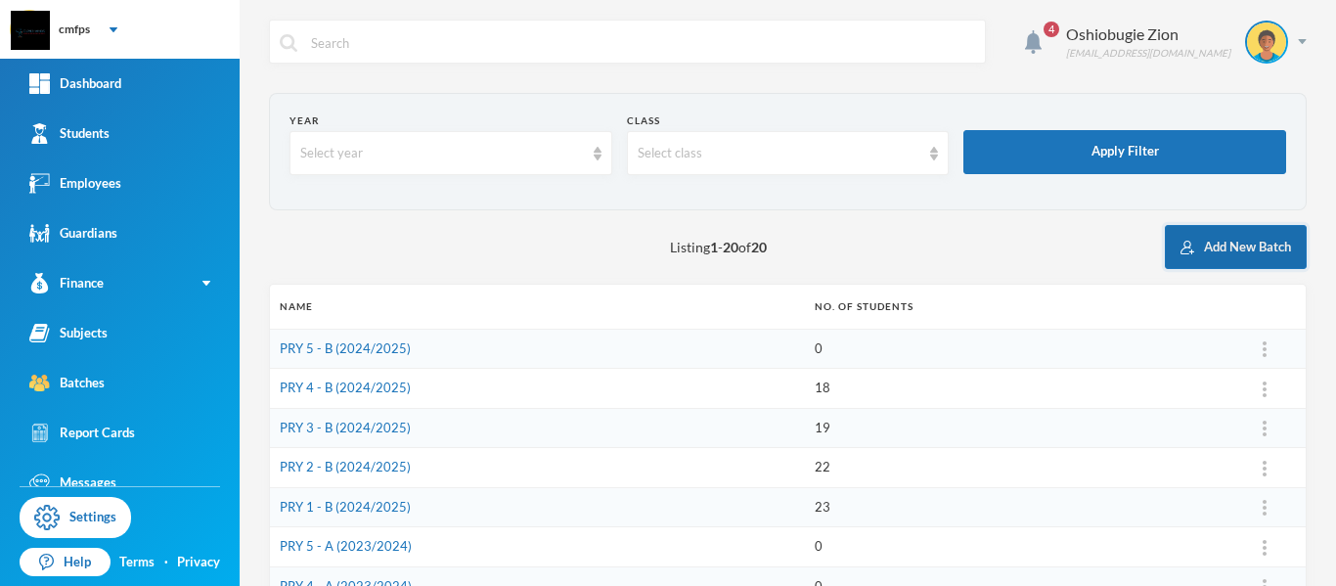
click at [1205, 241] on button "Add New Batch" at bounding box center [1235, 247] width 142 height 44
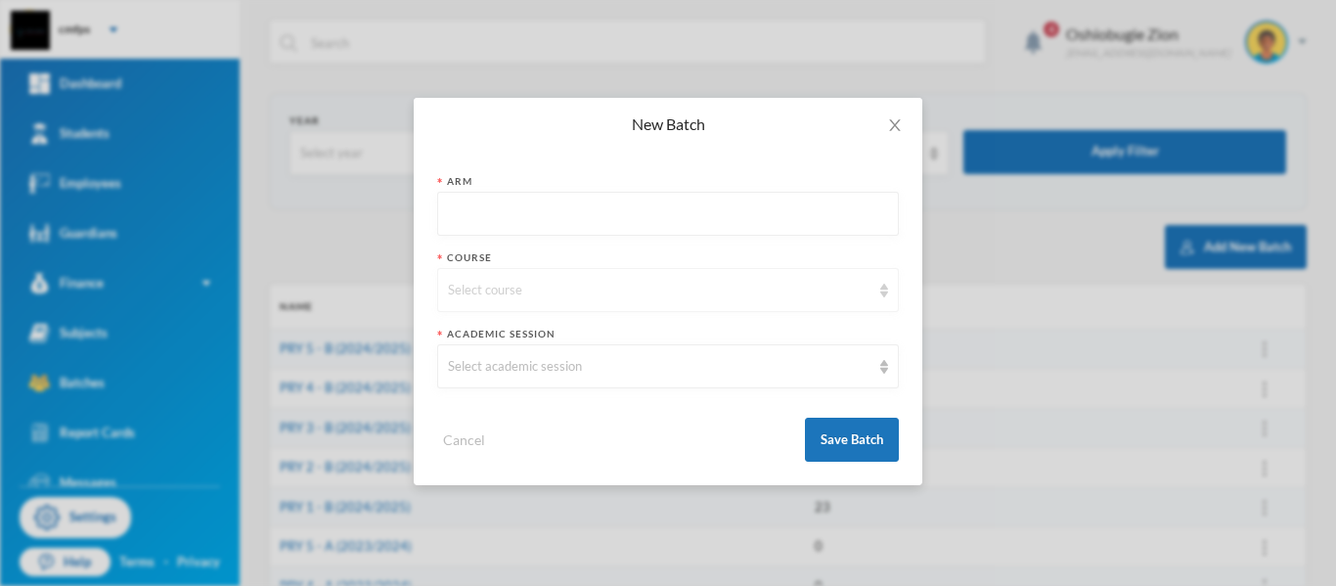
click at [824, 279] on div "Select course" at bounding box center [667, 290] width 461 height 44
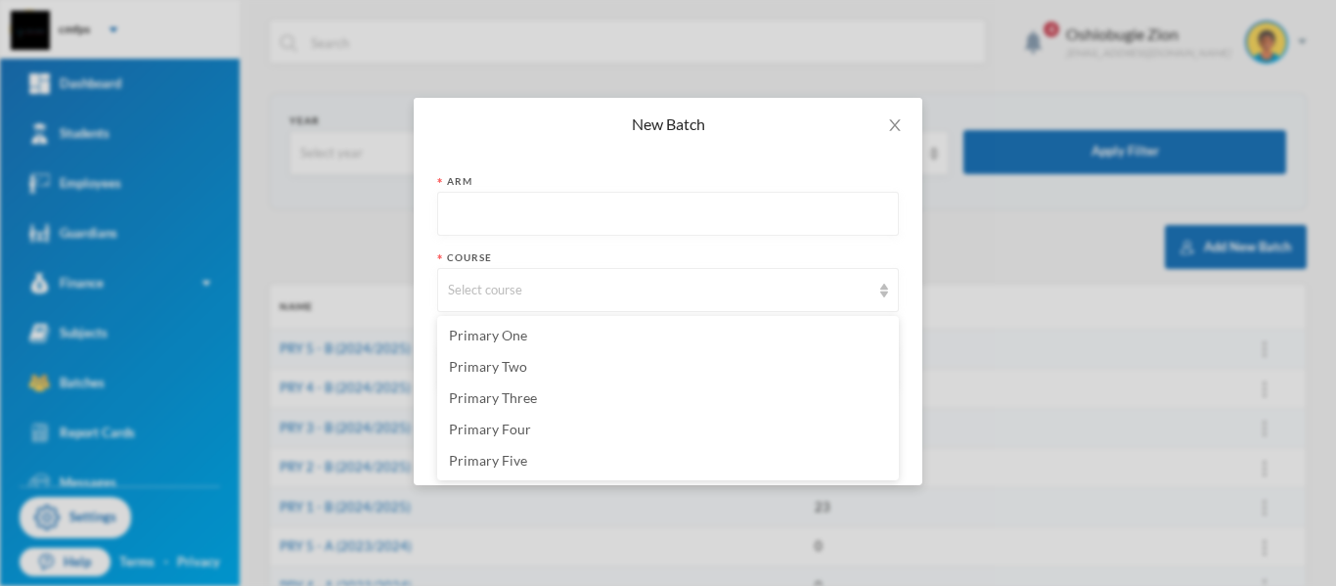
click at [812, 201] on input "text" at bounding box center [668, 215] width 440 height 44
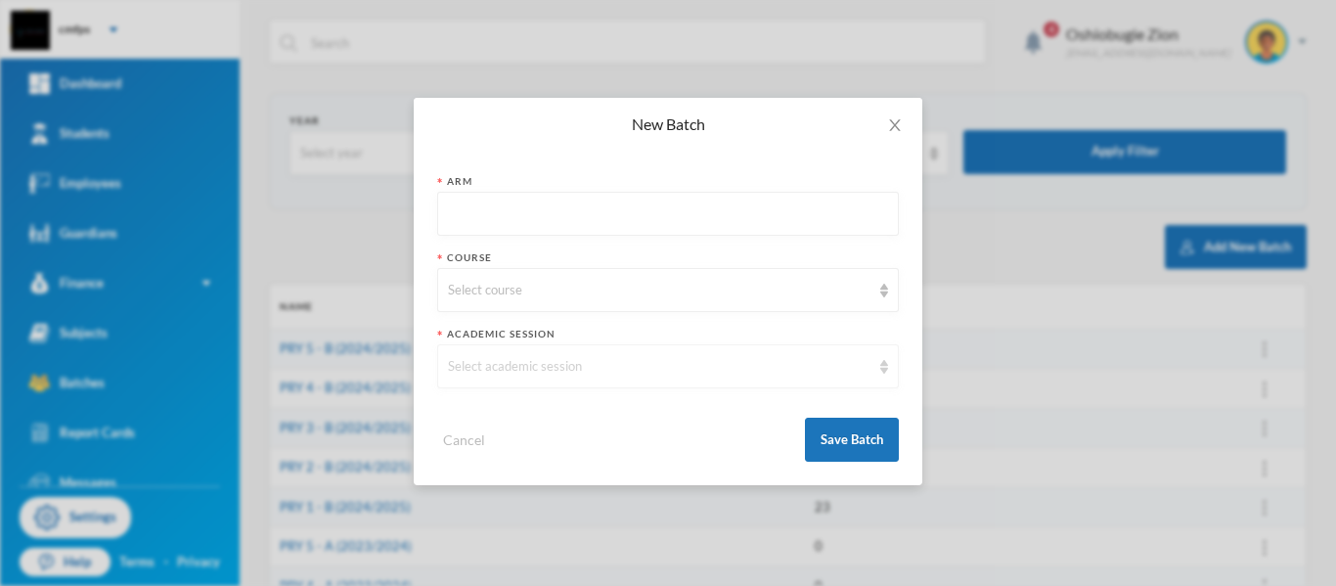
click at [885, 363] on img at bounding box center [884, 367] width 8 height 14
click at [894, 126] on icon "icon: close" at bounding box center [894, 125] width 11 height 12
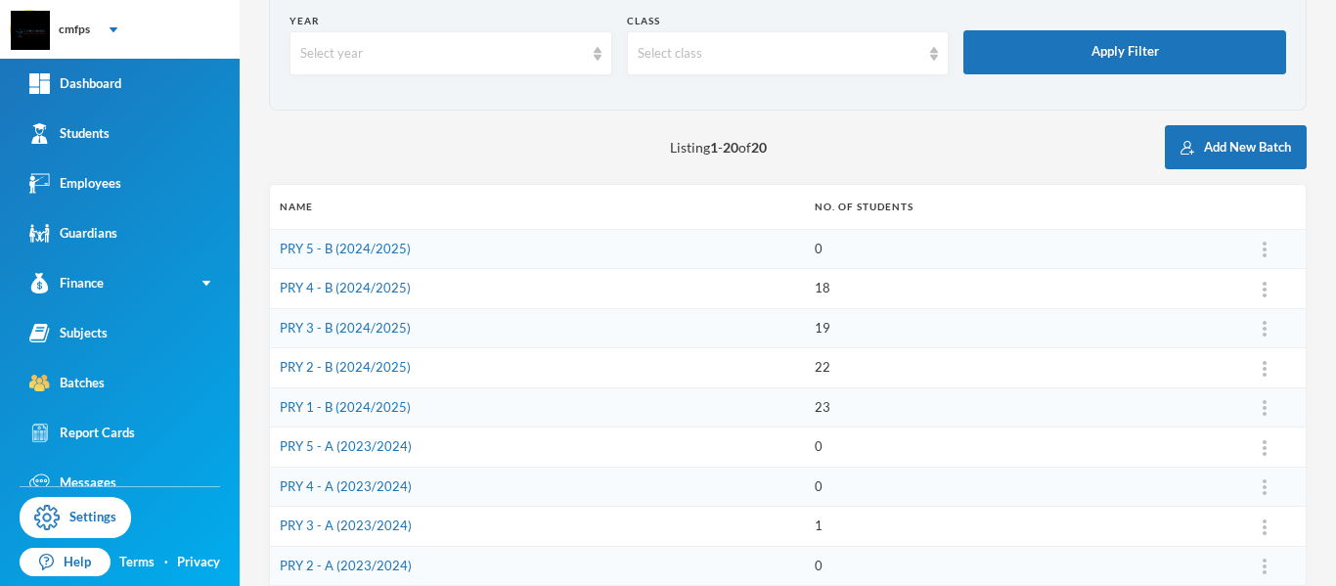
scroll to position [102, 0]
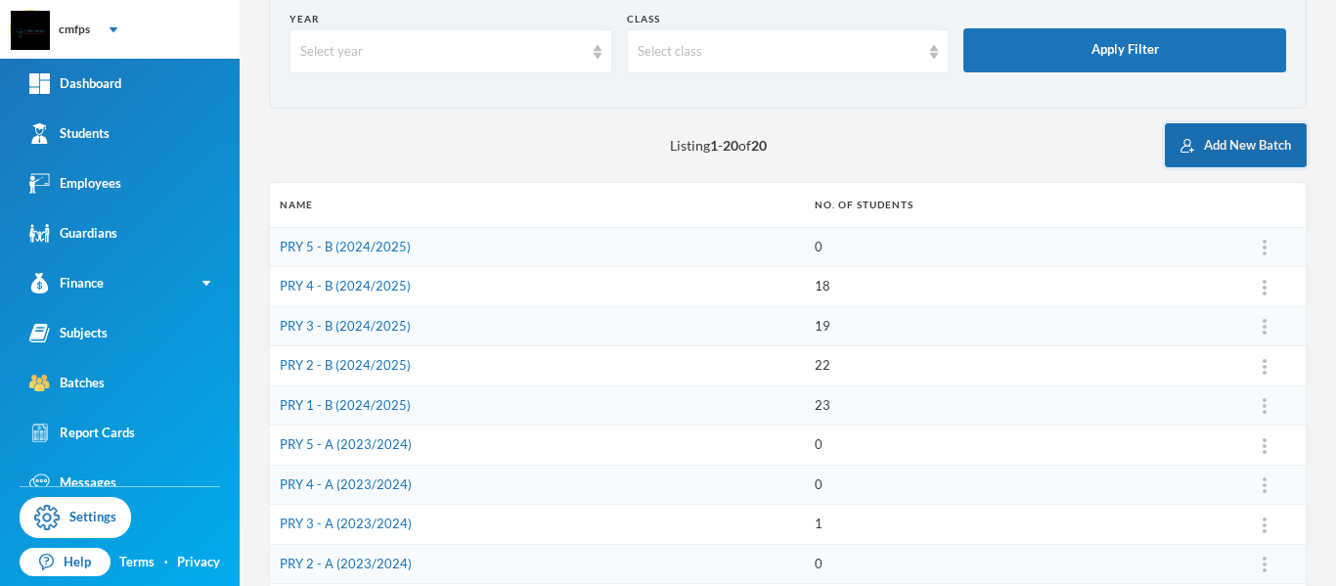
click at [1223, 153] on button "Add New Batch" at bounding box center [1235, 145] width 142 height 44
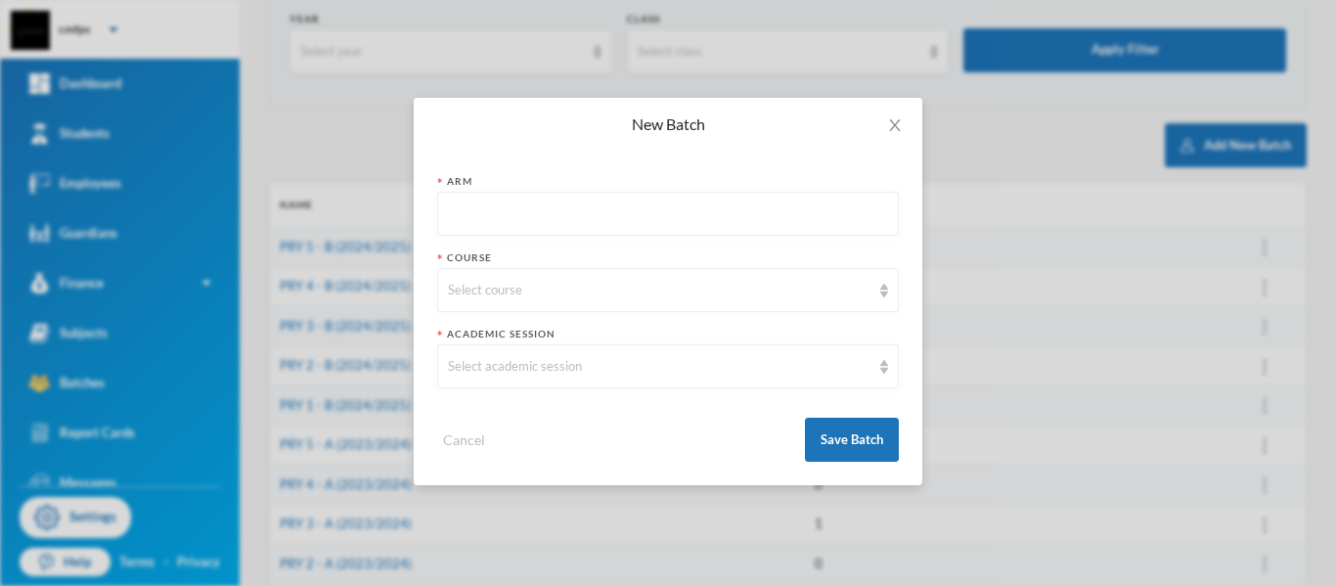
click at [492, 213] on input "text" at bounding box center [668, 215] width 440 height 44
click at [531, 304] on div "Select course" at bounding box center [667, 290] width 461 height 44
click at [567, 207] on input "PRY 5 (2025/2026)" at bounding box center [668, 215] width 440 height 44
type input "PRY 5 (2025/2026) A"
click at [595, 293] on div "Select course" at bounding box center [659, 291] width 422 height 20
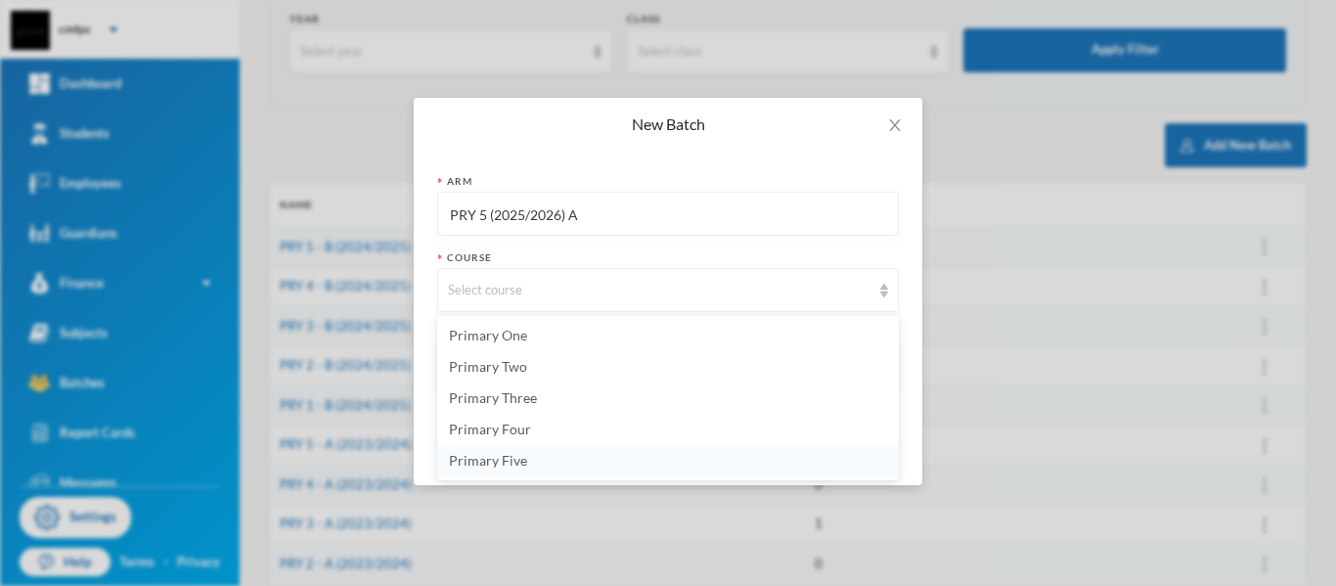
click at [567, 465] on li "Primary Five" at bounding box center [667, 460] width 461 height 31
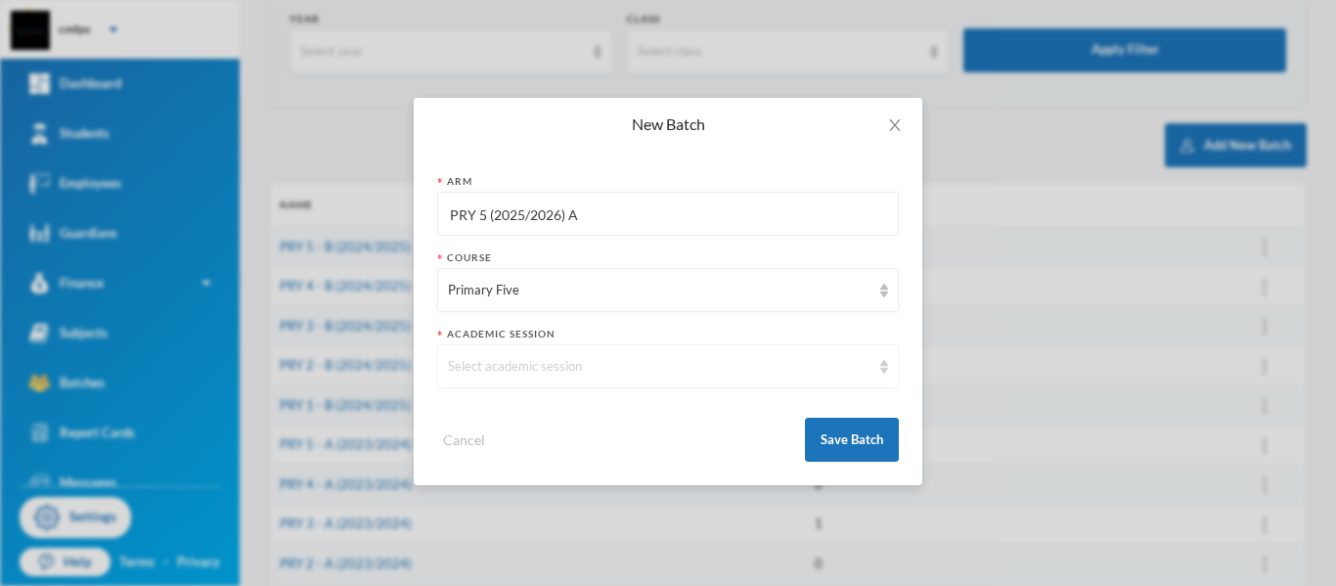
click at [581, 371] on div "Select academic session" at bounding box center [659, 367] width 422 height 20
click at [586, 324] on li "2025/2026" at bounding box center [667, 320] width 461 height 31
click at [848, 435] on button "Save Batch" at bounding box center [852, 439] width 94 height 44
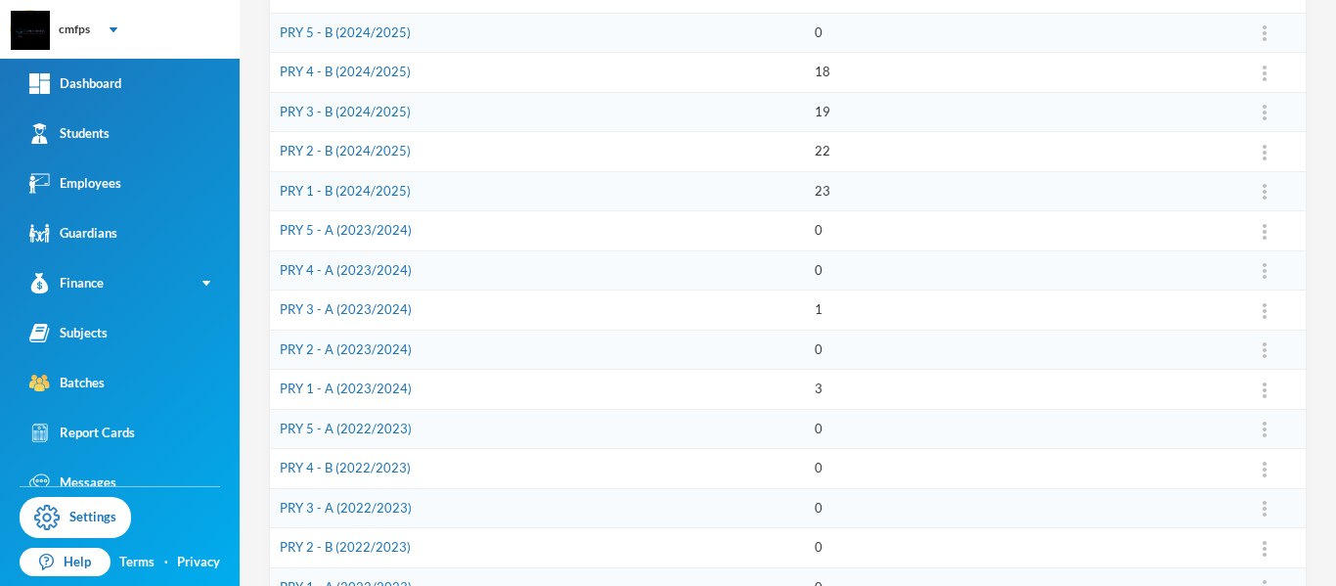
scroll to position [342, 0]
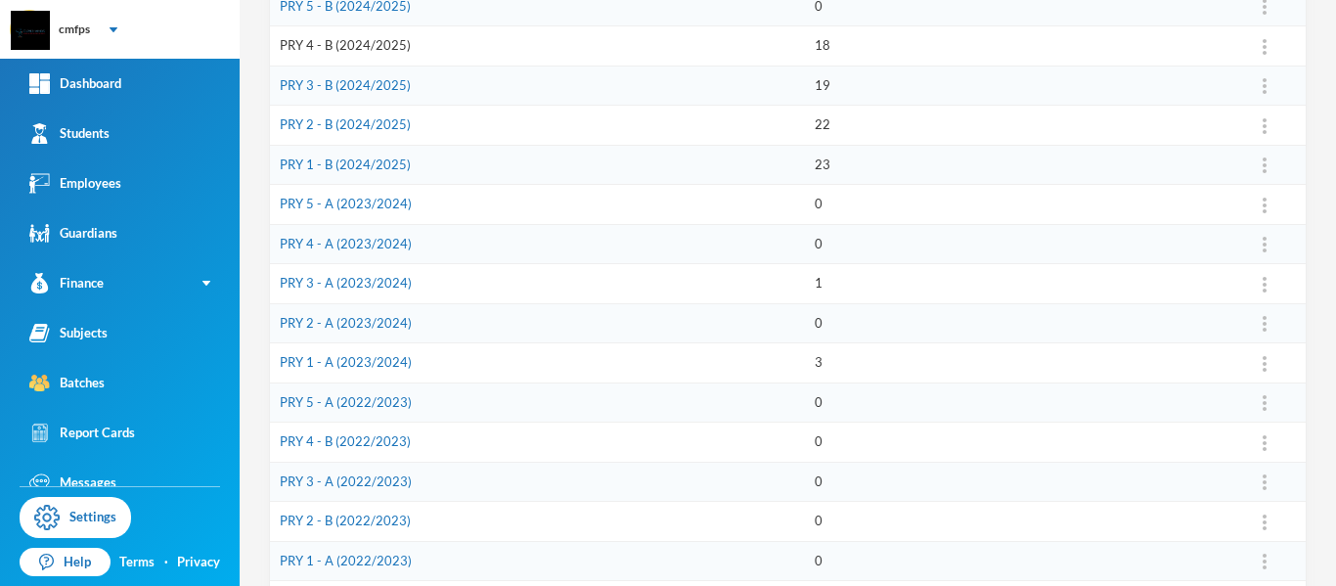
click at [393, 42] on link "PRY 4 - B (2024/2025)" at bounding box center [345, 45] width 131 height 16
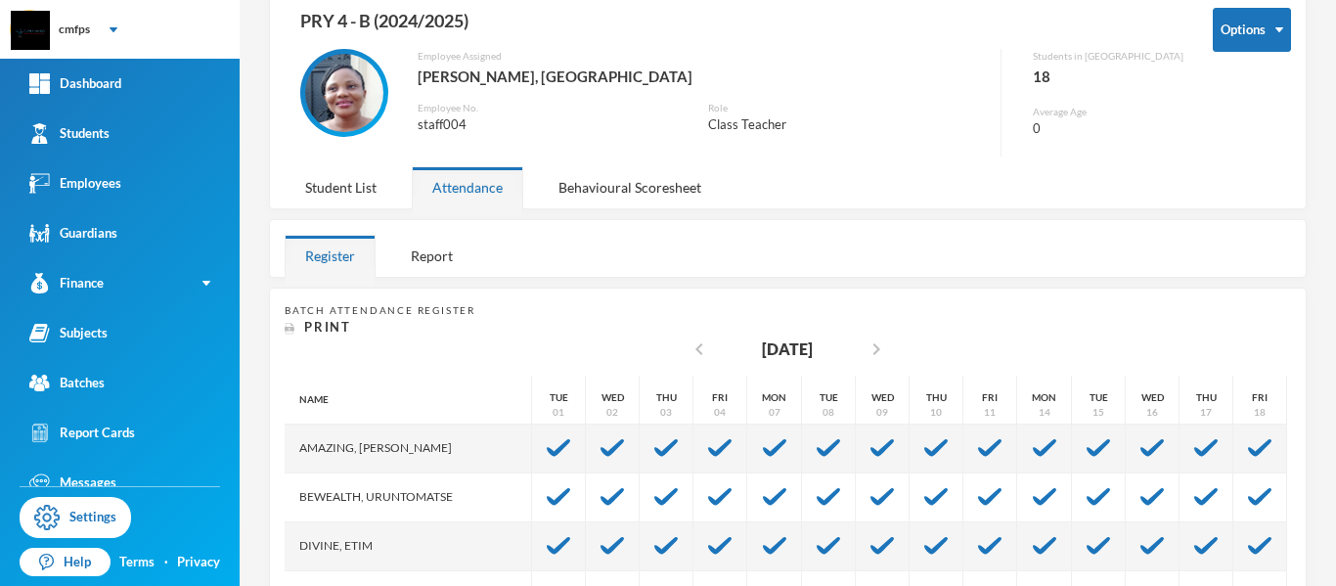
scroll to position [39, 0]
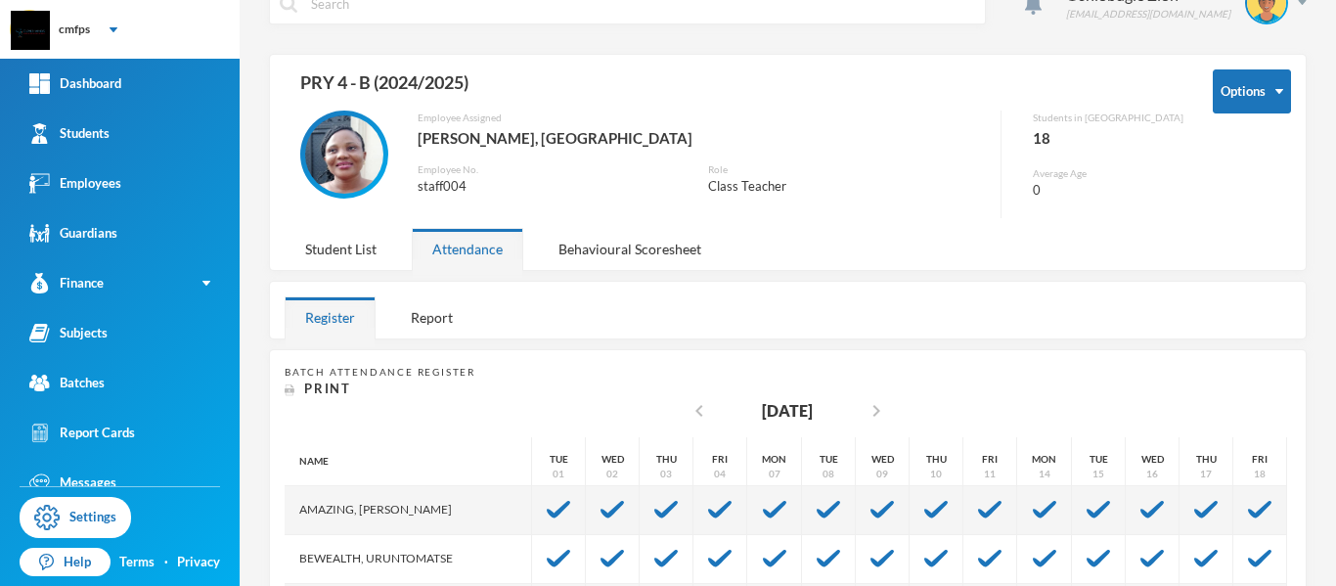
click at [1280, 171] on div "Options PRY 4 - B (2024/2025) Employee Assigned Blough, Eguono Employee No. sta…" at bounding box center [787, 162] width 1037 height 217
click at [178, 376] on link "Batches" at bounding box center [120, 383] width 240 height 50
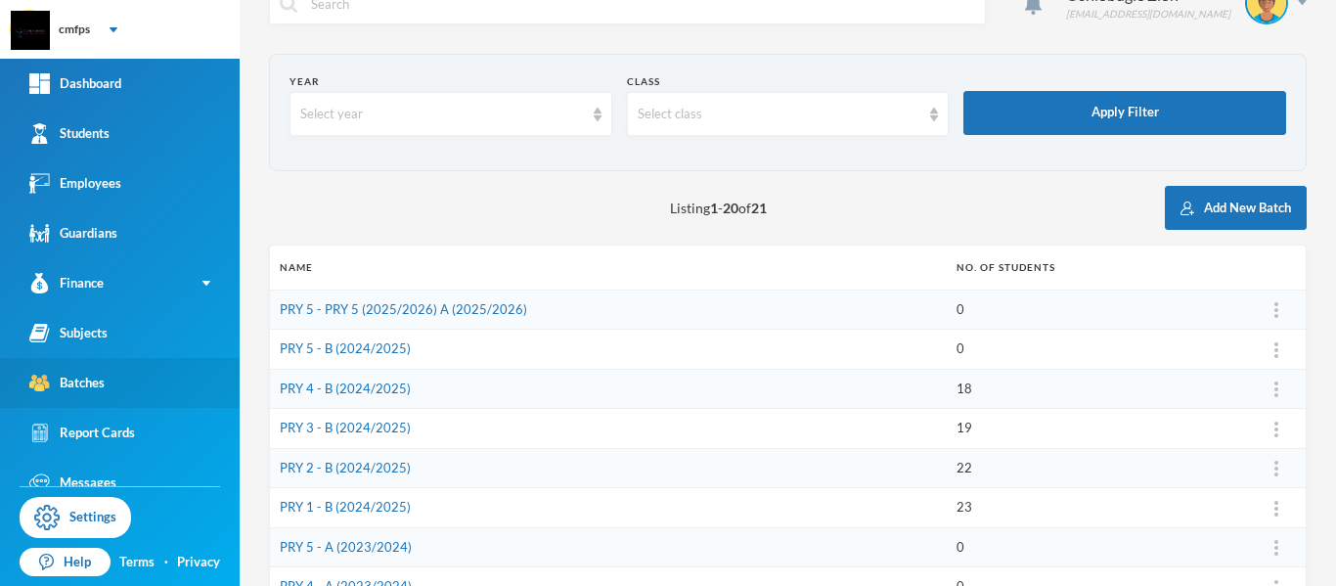
click at [171, 378] on link "Batches" at bounding box center [120, 383] width 240 height 50
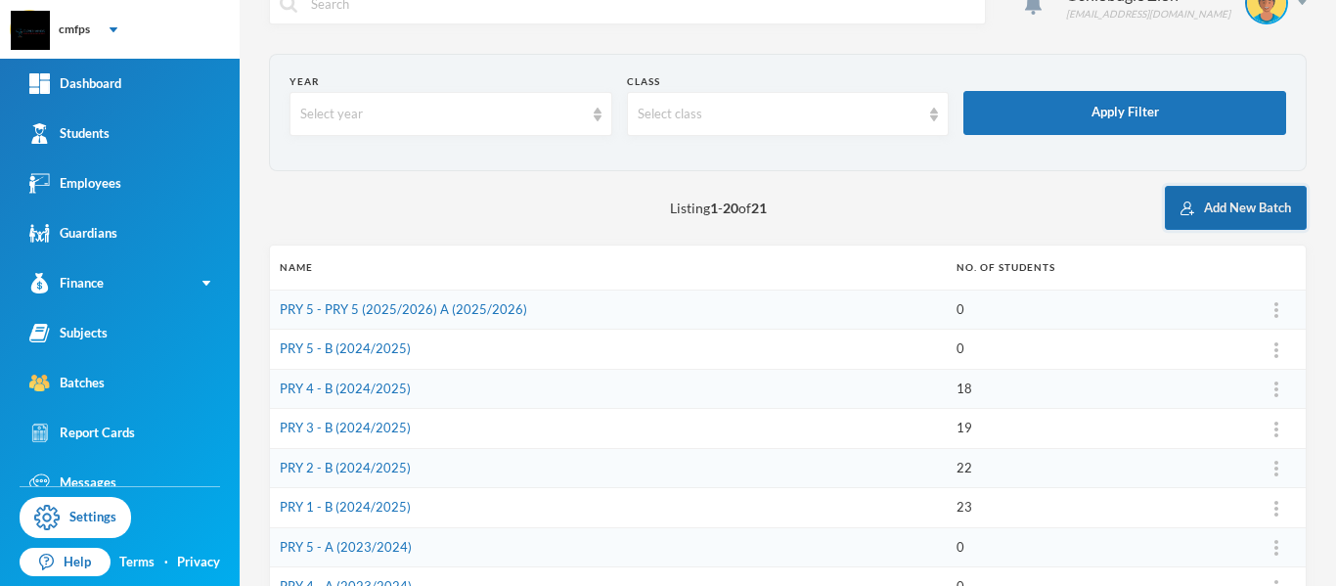
click at [1212, 200] on button "Add New Batch" at bounding box center [1235, 208] width 142 height 44
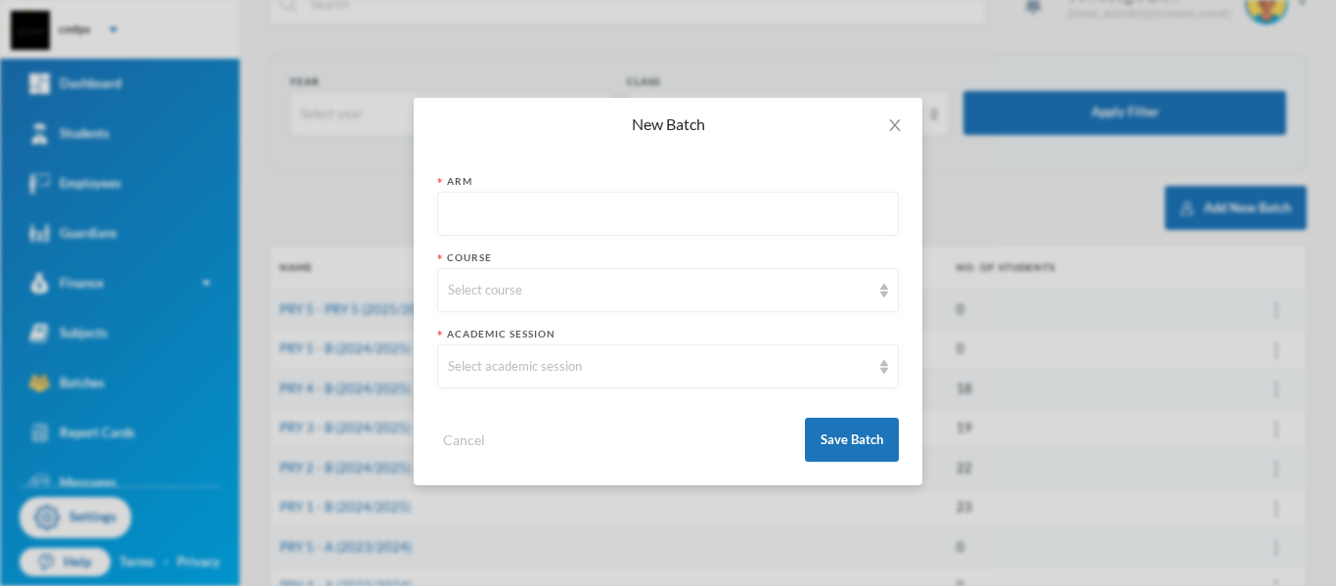
click at [709, 206] on input "text" at bounding box center [668, 215] width 440 height 44
type input "PRY 4 (2025/2026)"
click at [632, 285] on div "Select course" at bounding box center [659, 291] width 422 height 20
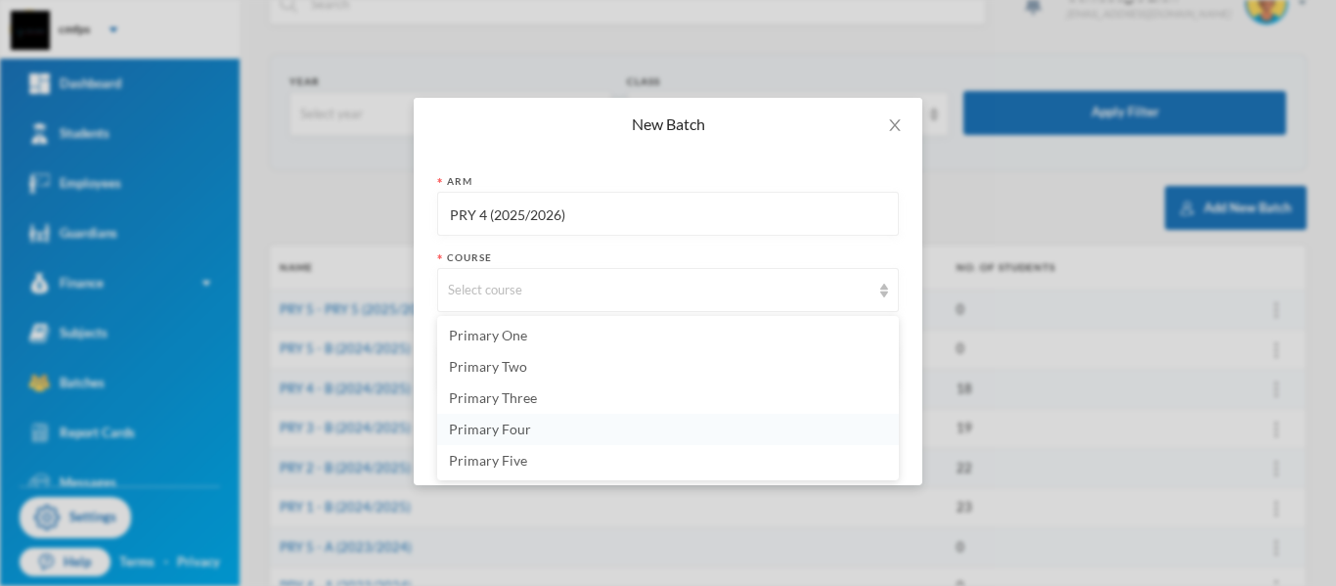
click at [524, 431] on span "Primary Four" at bounding box center [490, 428] width 82 height 17
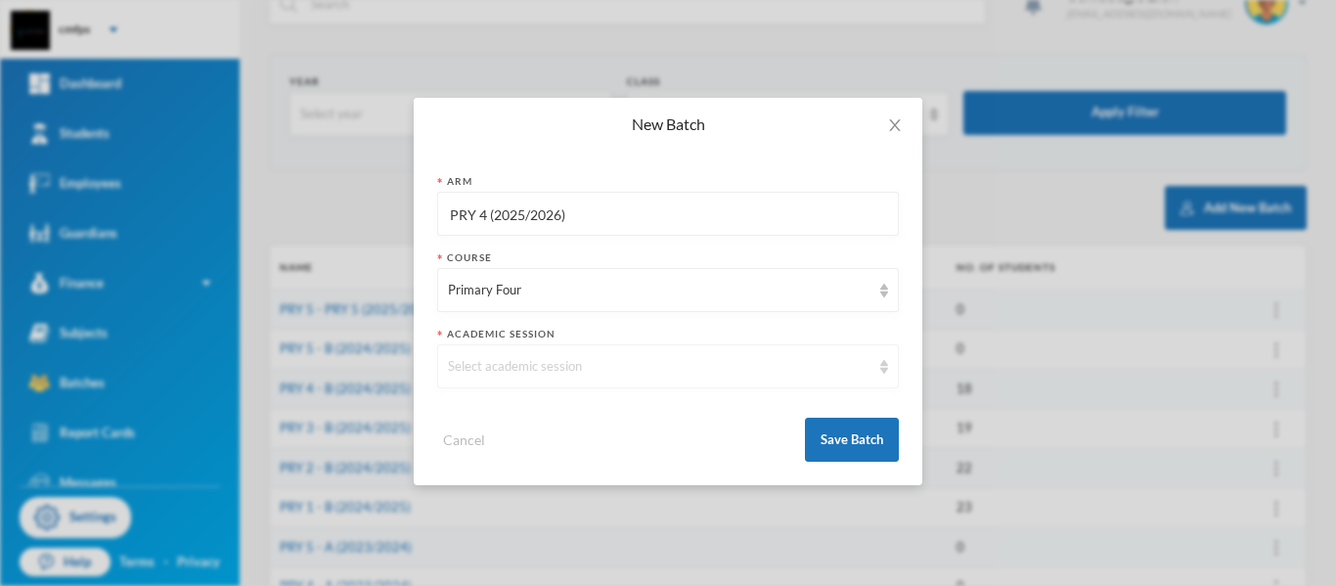
click at [603, 373] on div "Select academic session" at bounding box center [659, 367] width 422 height 20
click at [560, 326] on li "2025/2026" at bounding box center [667, 320] width 461 height 31
click at [840, 440] on button "Save Batch" at bounding box center [852, 439] width 94 height 44
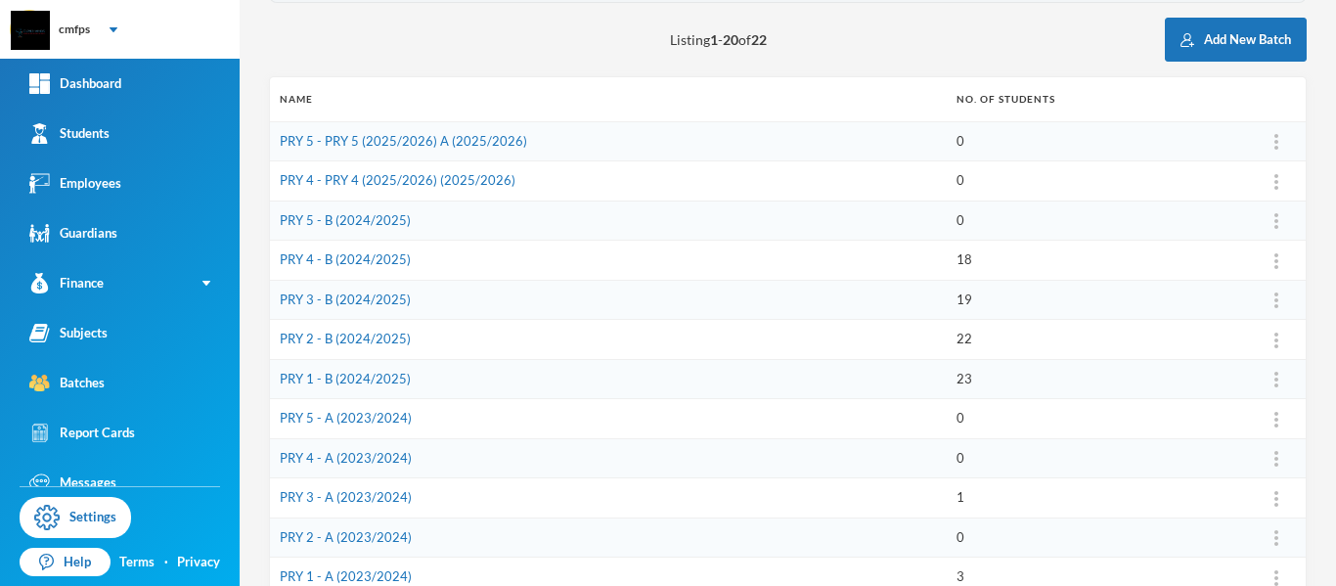
scroll to position [274, 0]
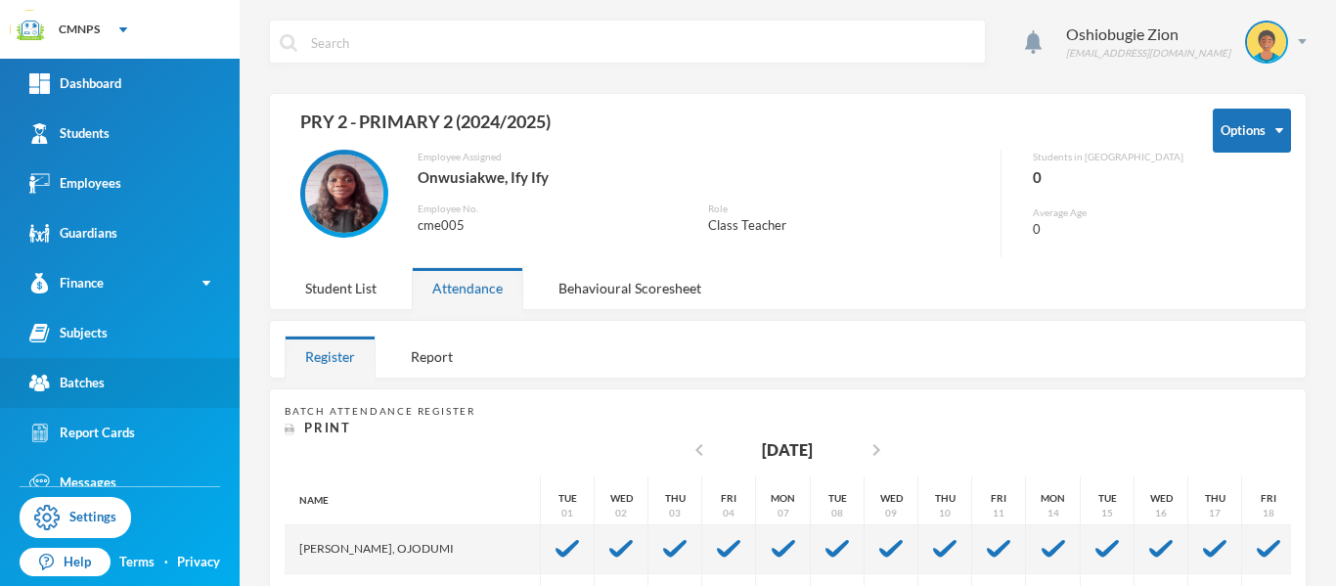
click at [107, 387] on link "Batches" at bounding box center [120, 383] width 240 height 50
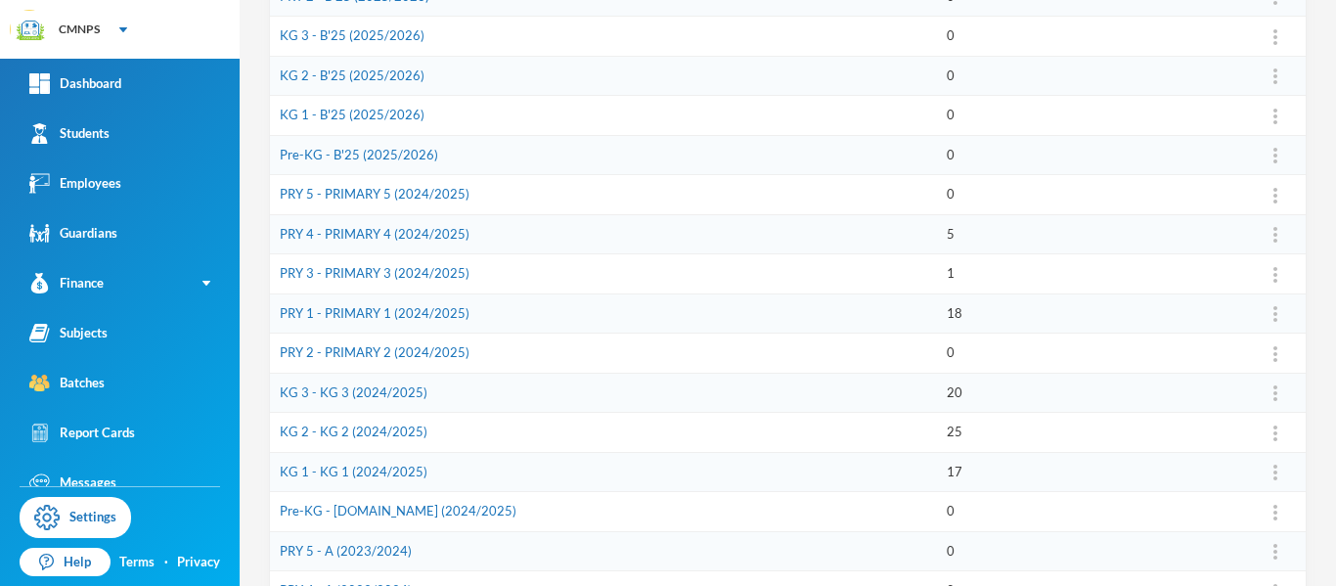
scroll to position [512, 0]
click at [392, 307] on link "PRY 1 - PRIMARY 1 (2024/2025)" at bounding box center [375, 311] width 190 height 16
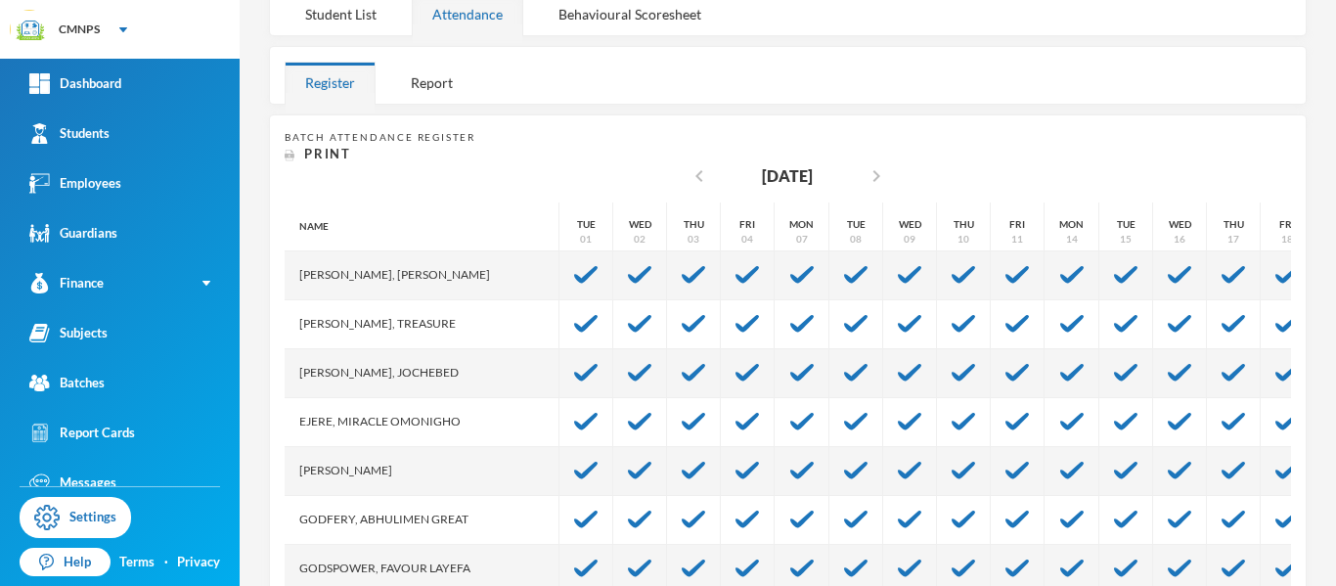
scroll to position [283, 0]
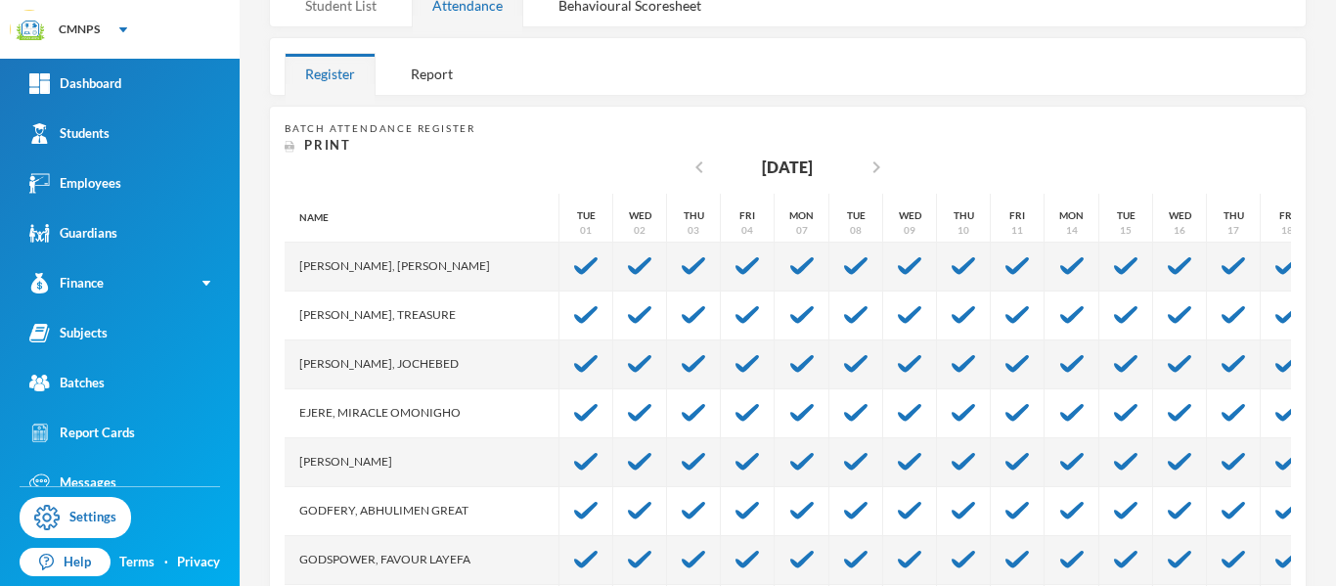
click at [358, 6] on div "Student List" at bounding box center [341, 5] width 112 height 42
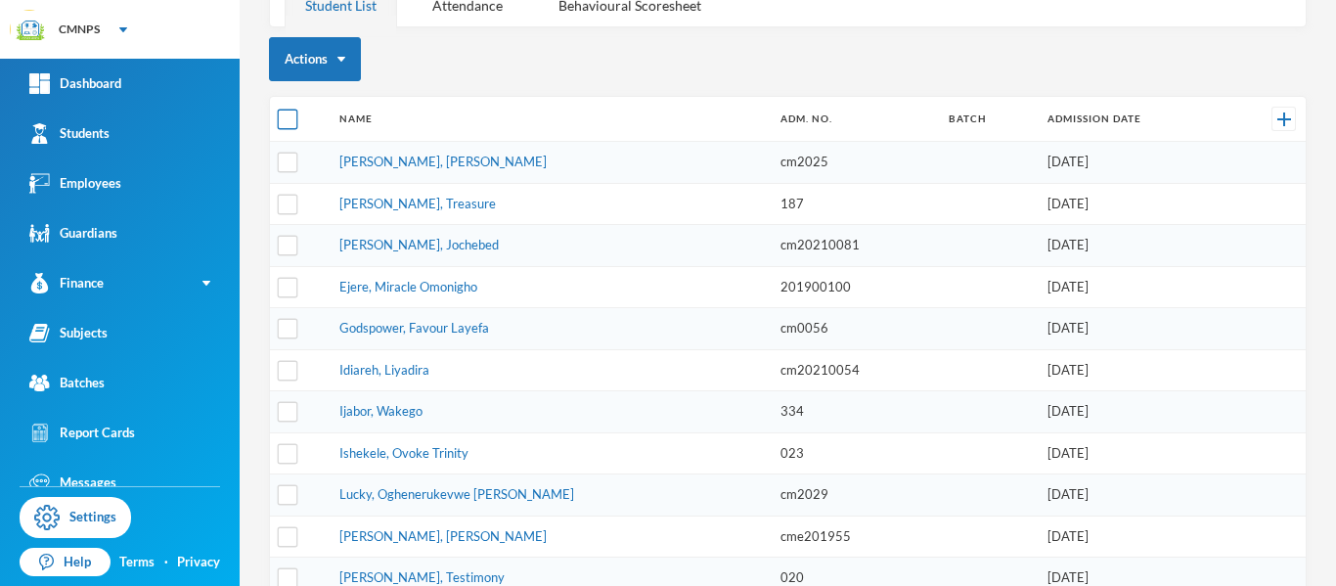
click at [282, 125] on input "checkbox" at bounding box center [288, 120] width 21 height 21
checkbox input "true"
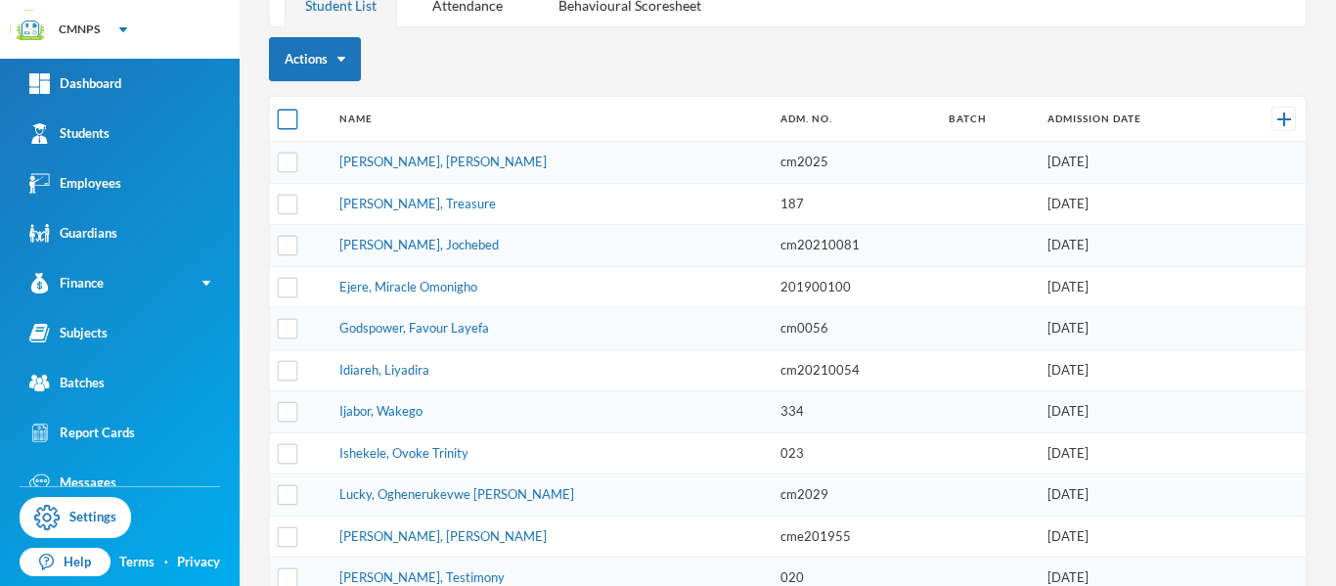
checkbox input "true"
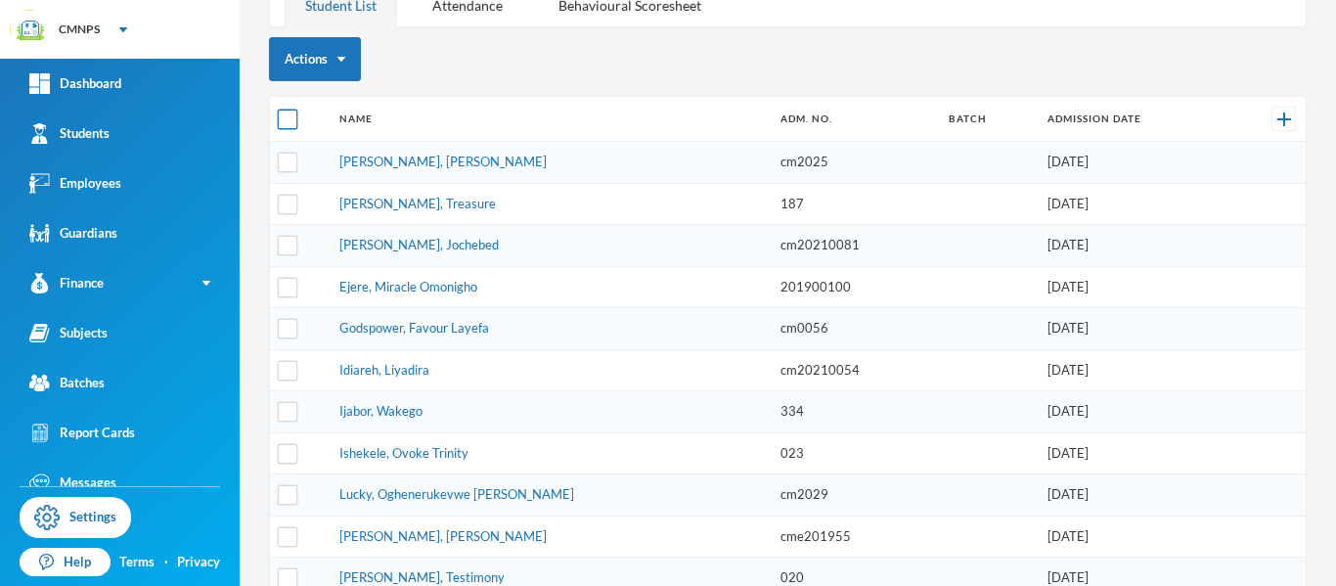
checkbox input "true"
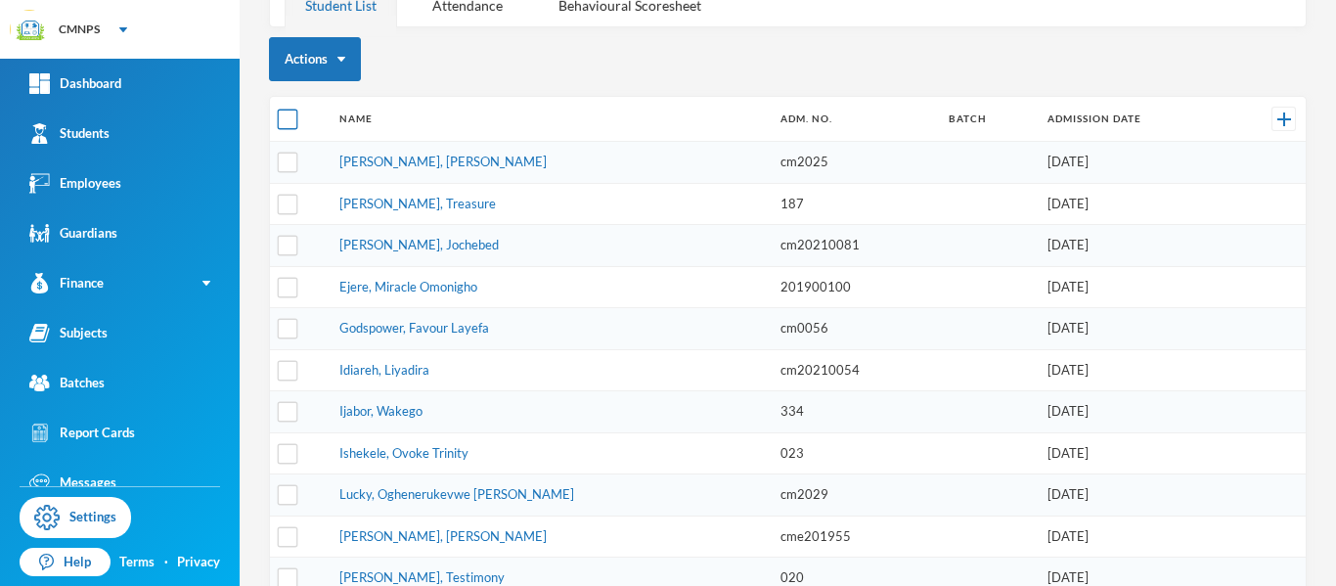
checkbox input "true"
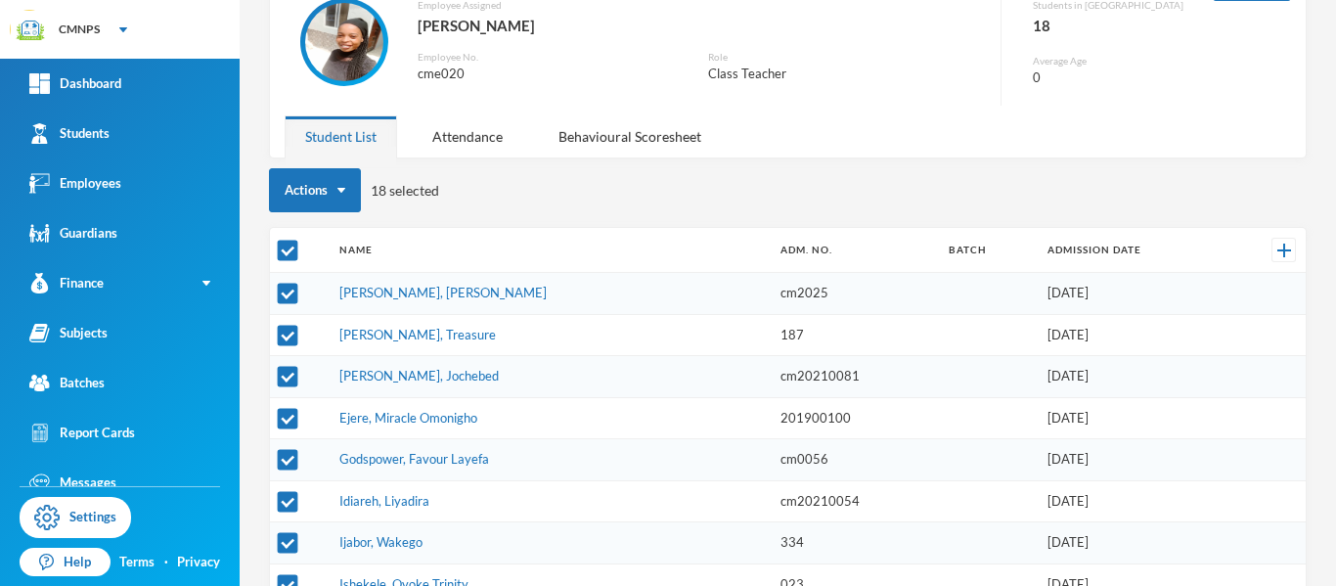
scroll to position [147, 0]
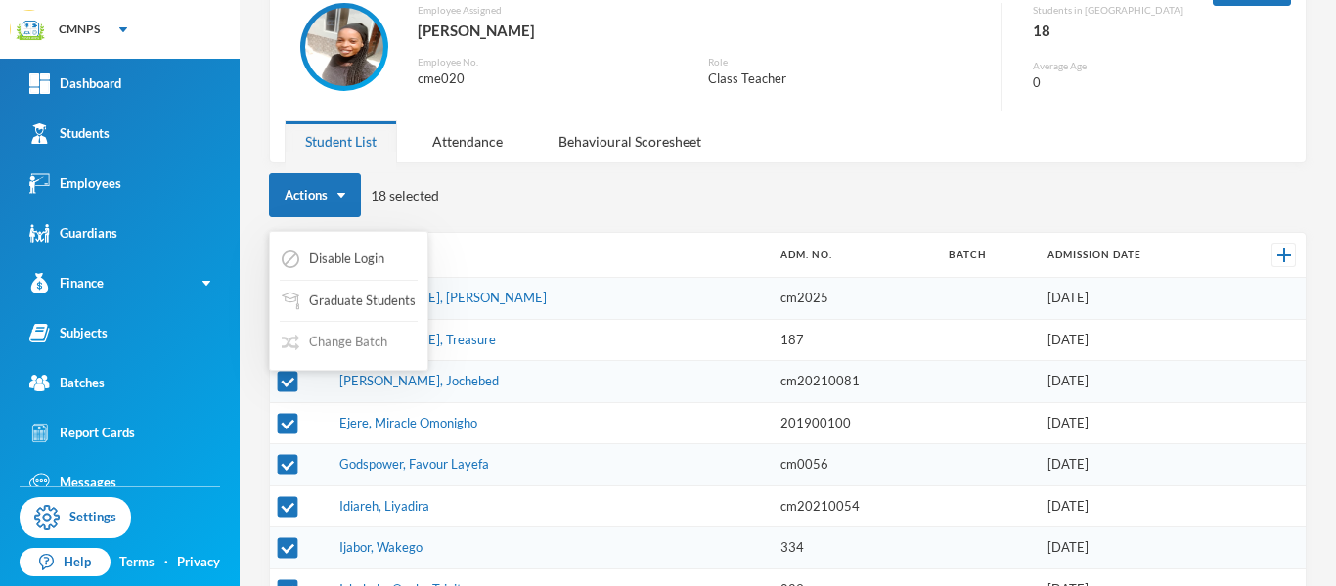
click at [342, 343] on button "Change Batch" at bounding box center [335, 342] width 110 height 35
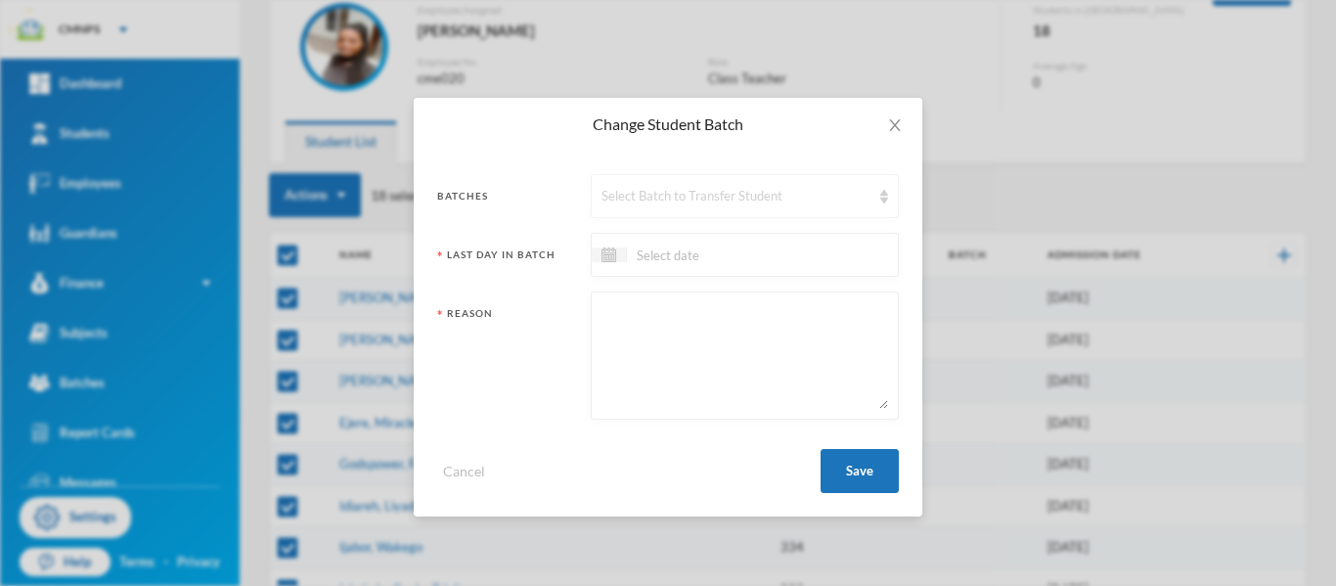
click at [679, 202] on div "Select Batch to Transfer Student" at bounding box center [735, 197] width 269 height 20
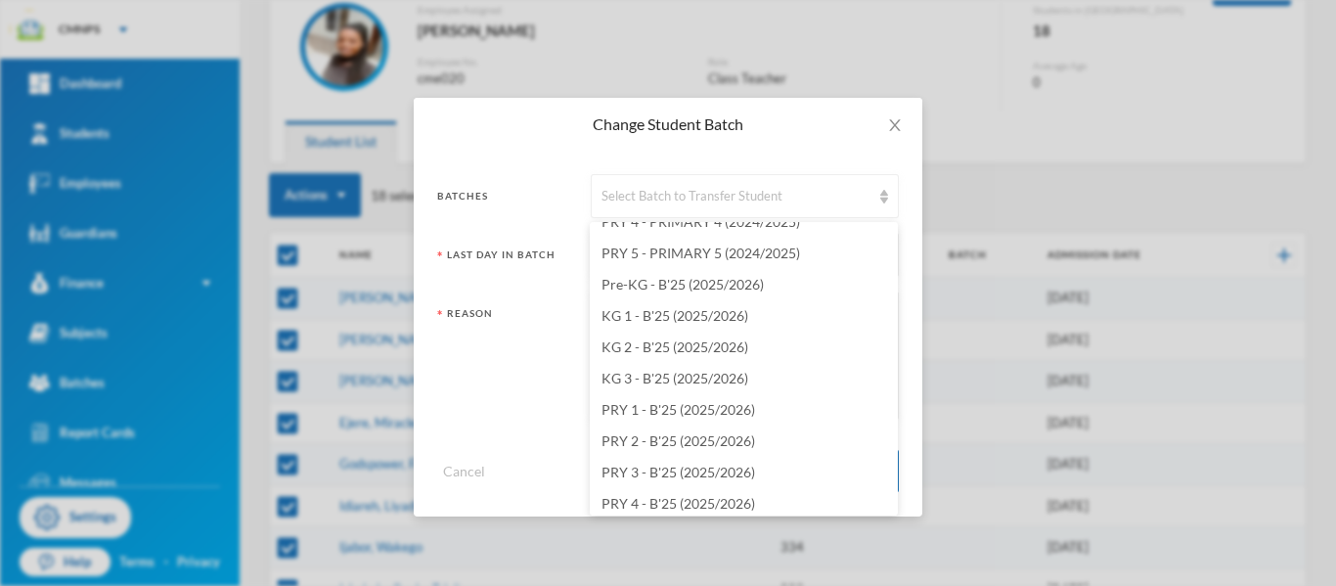
scroll to position [2260, 0]
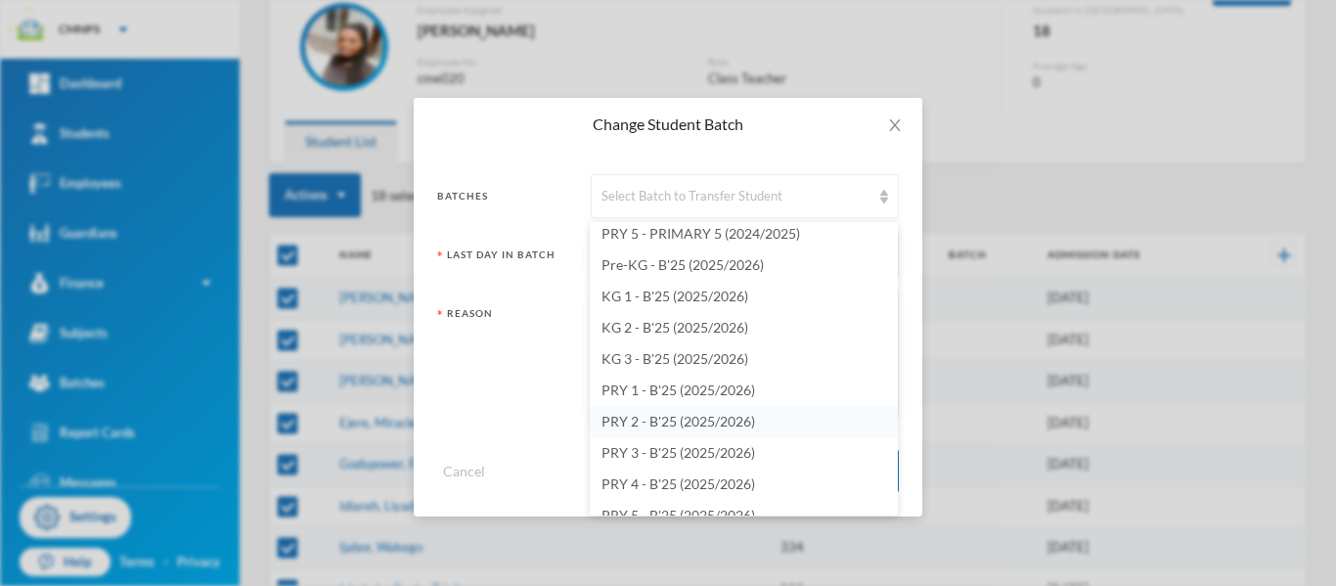
click at [781, 420] on li "PRY 2 - B'25 (2025/2026)" at bounding box center [744, 421] width 308 height 31
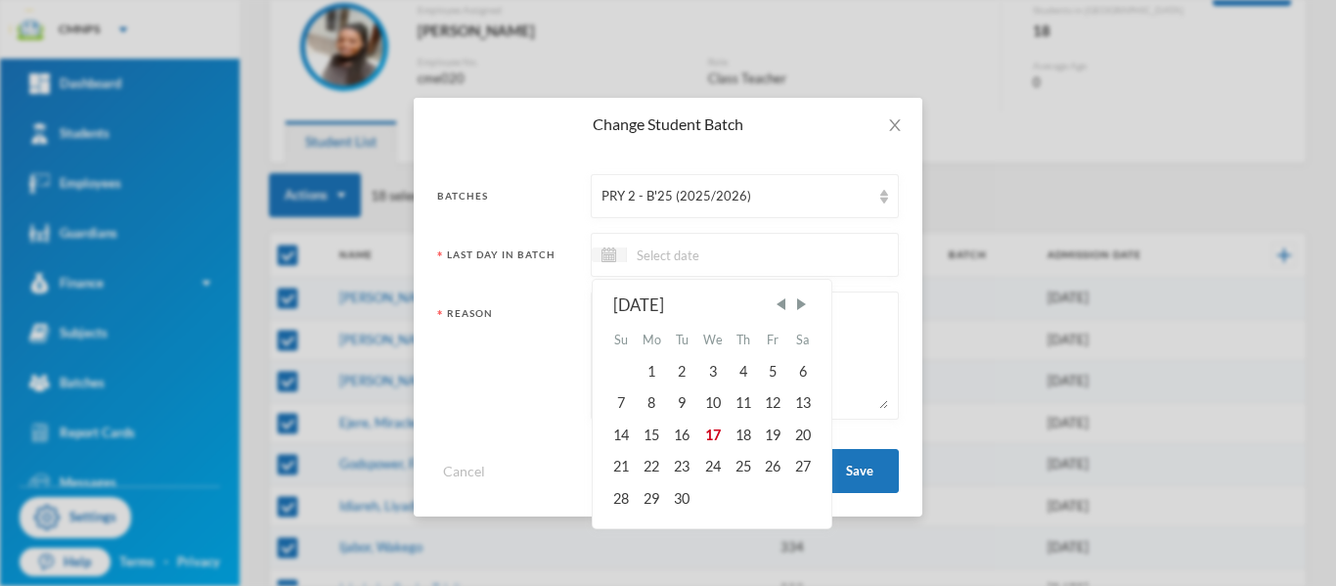
click at [753, 255] on input at bounding box center [709, 254] width 164 height 22
click at [780, 303] on span "Previous Month" at bounding box center [780, 304] width 18 height 18
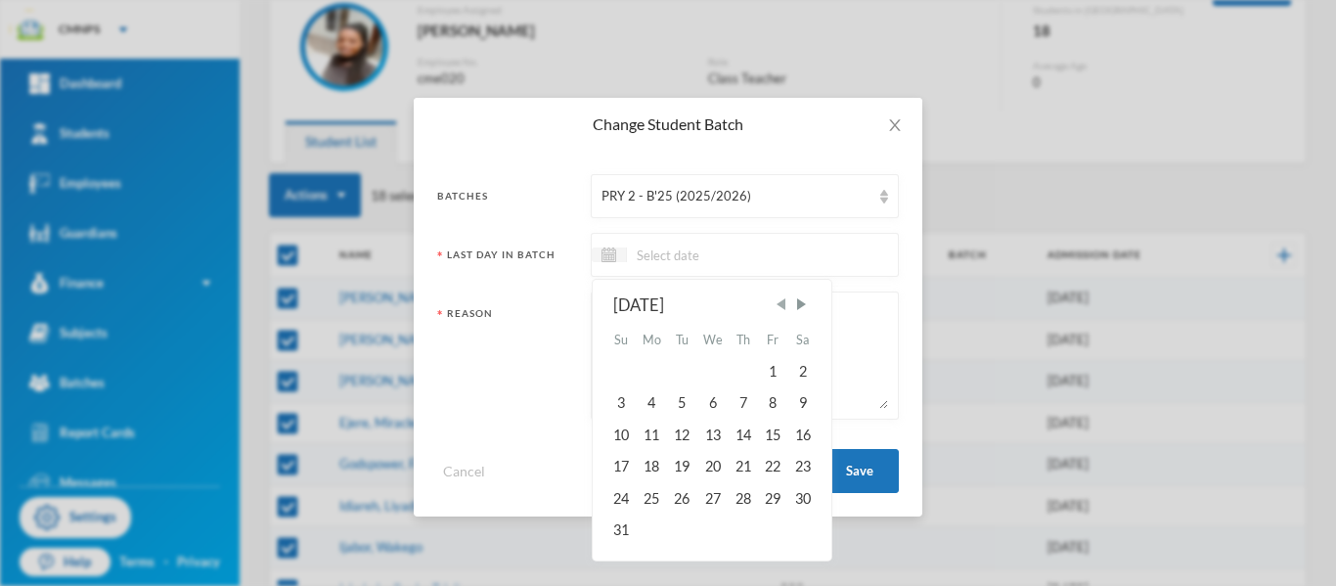
click at [780, 303] on span "Previous Month" at bounding box center [780, 304] width 18 height 18
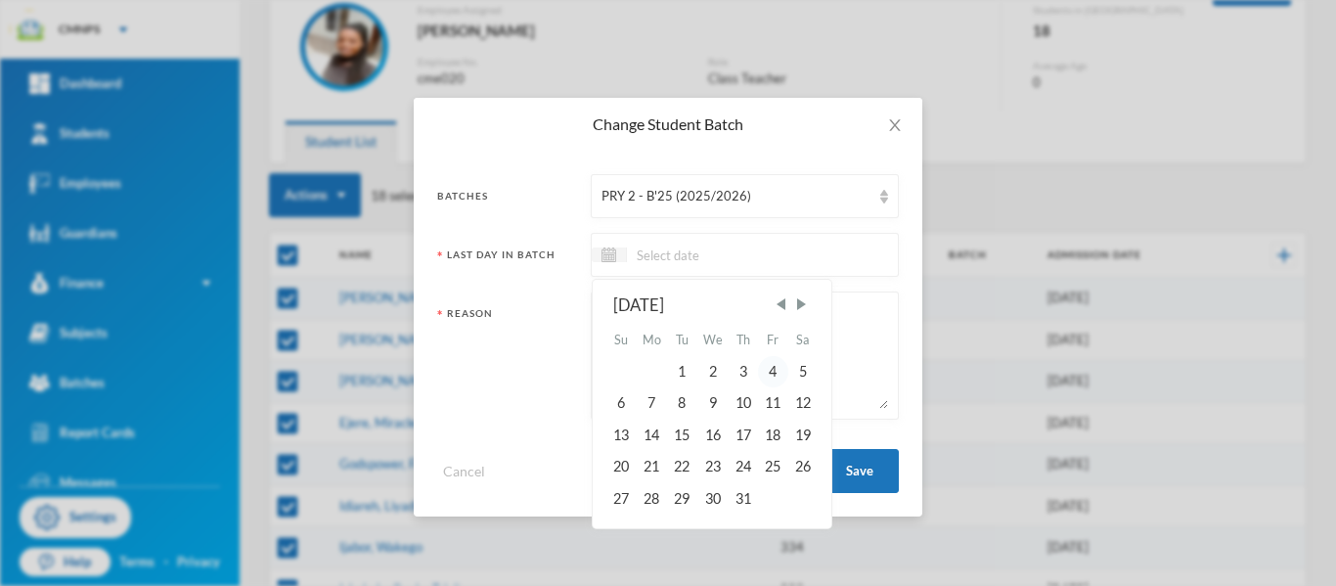
click at [771, 374] on div "4" at bounding box center [772, 371] width 29 height 31
type input "[DATE]"
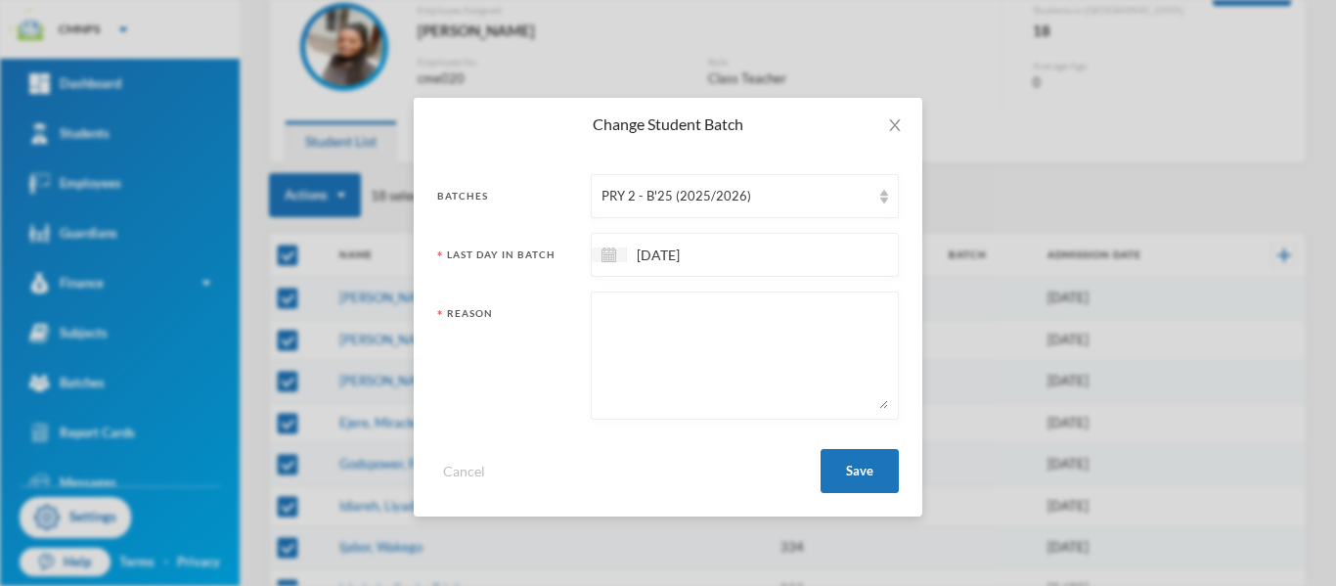
click at [731, 329] on textarea at bounding box center [744, 355] width 286 height 107
type textarea "PROMPT"
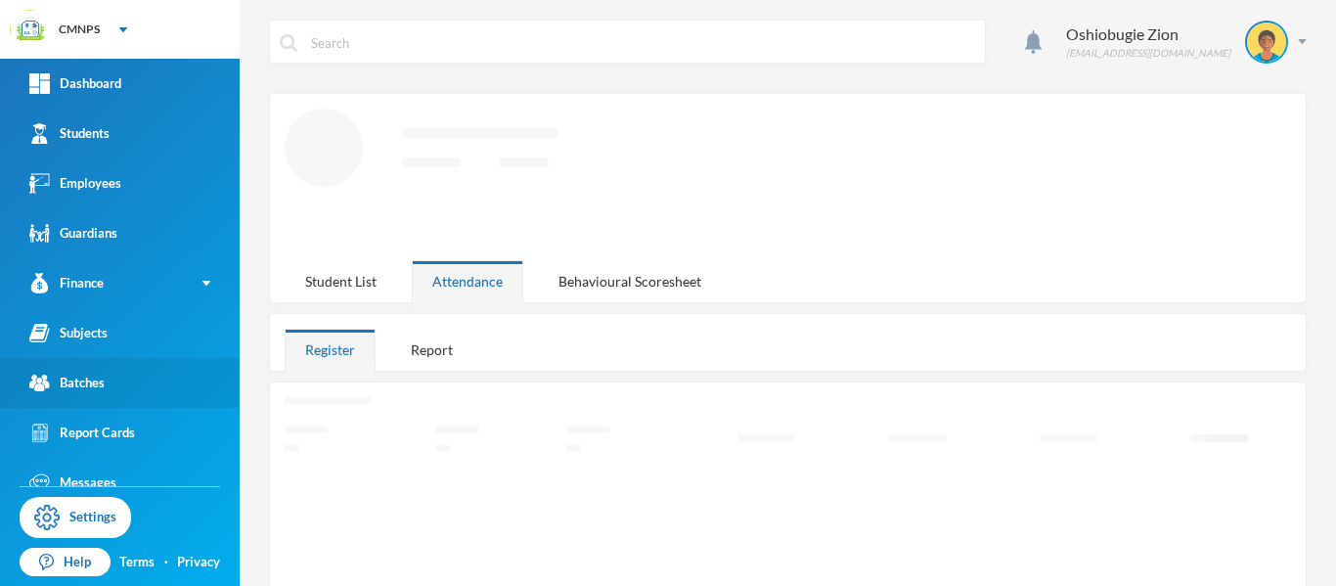
click at [100, 385] on div "Batches" at bounding box center [66, 383] width 75 height 21
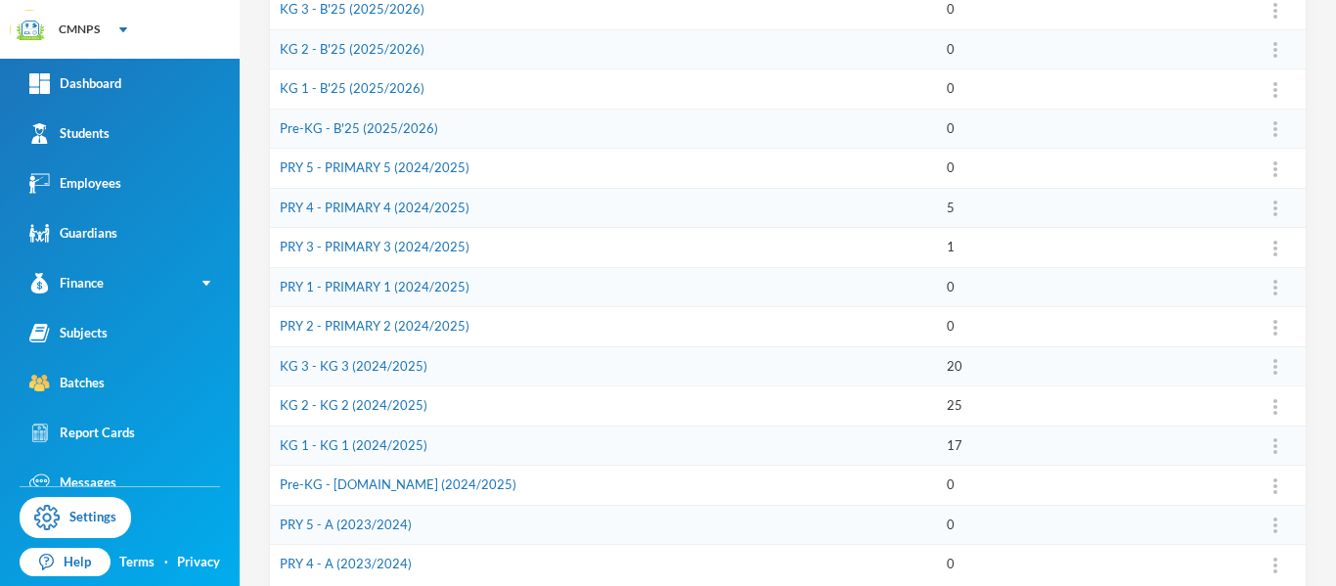
scroll to position [542, 0]
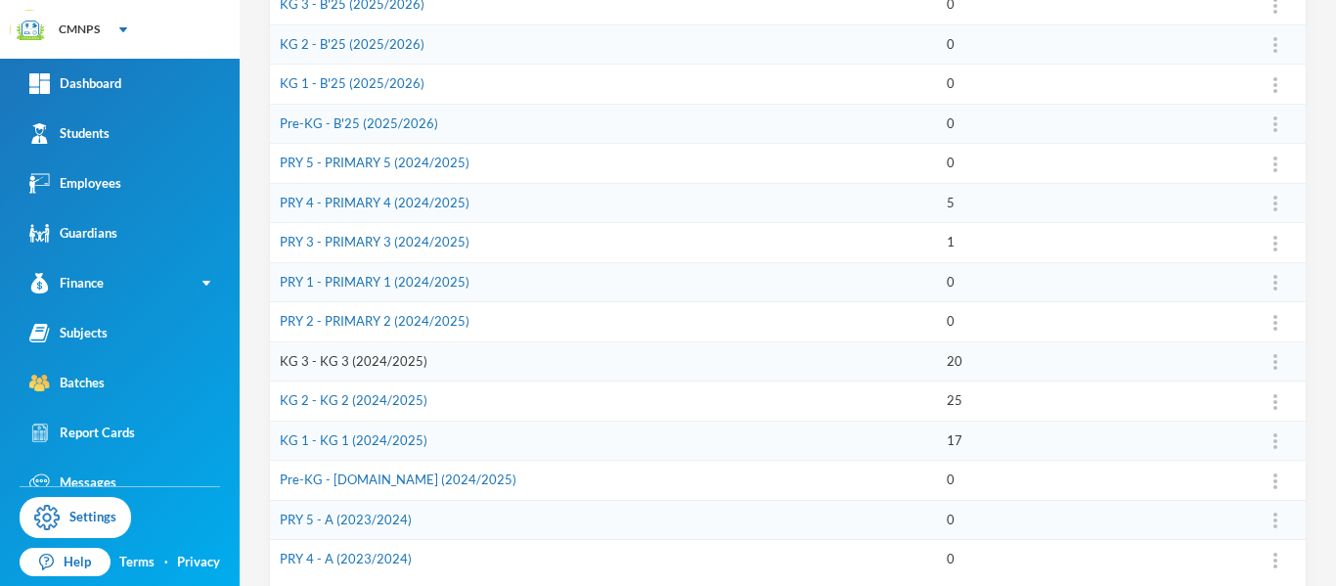
click at [409, 356] on link "KG 3 - KG 3 (2024/2025)" at bounding box center [354, 361] width 148 height 16
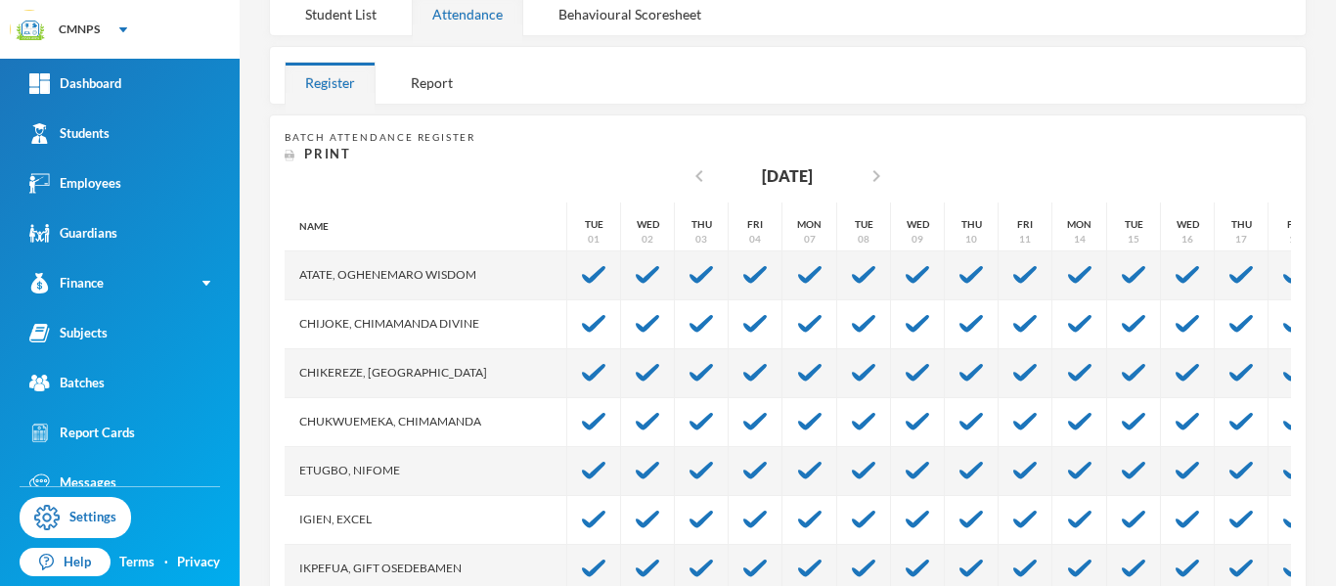
scroll to position [283, 0]
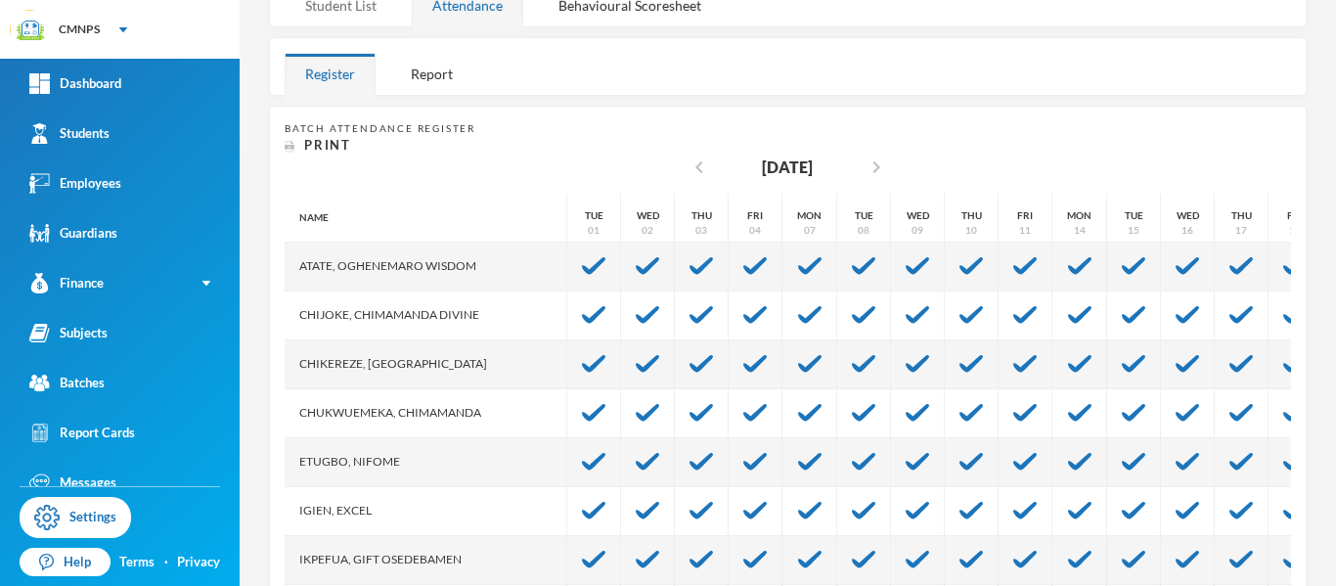
click at [373, 3] on div "Student List" at bounding box center [341, 5] width 112 height 42
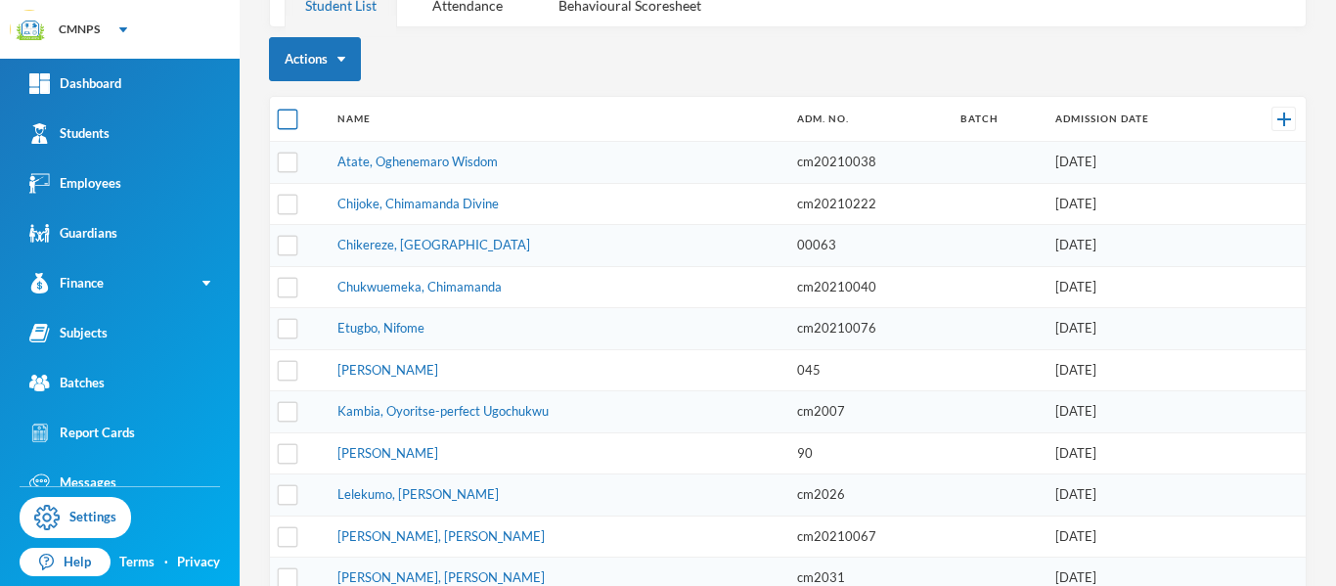
click at [285, 125] on input "checkbox" at bounding box center [288, 120] width 21 height 21
checkbox input "true"
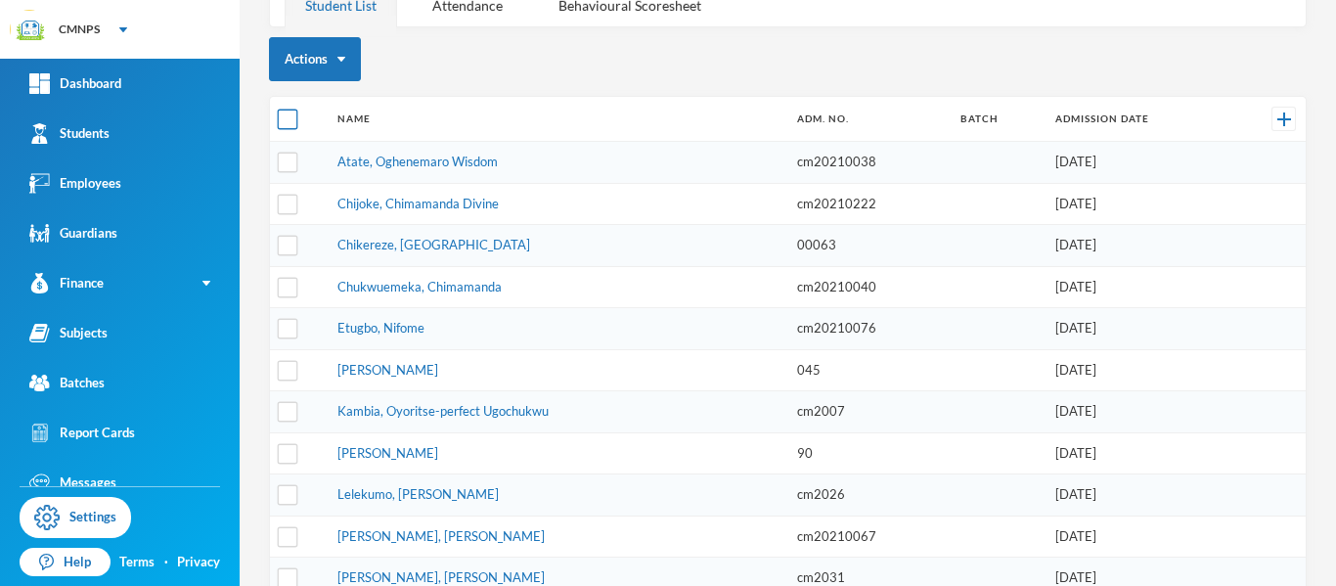
checkbox input "true"
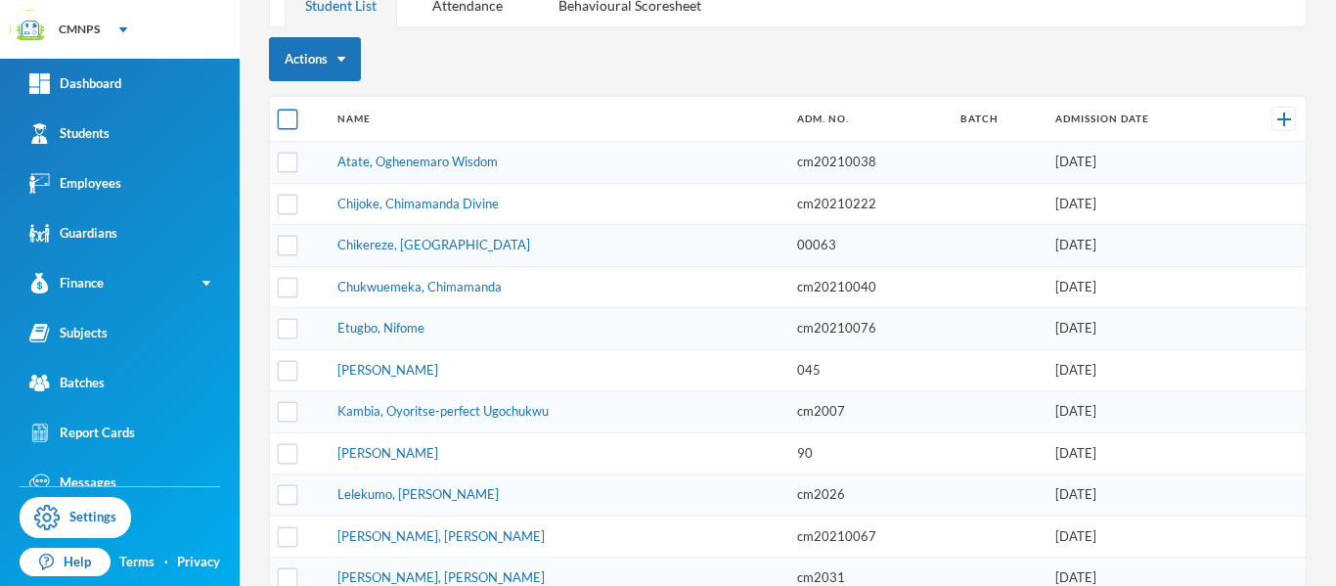
checkbox input "true"
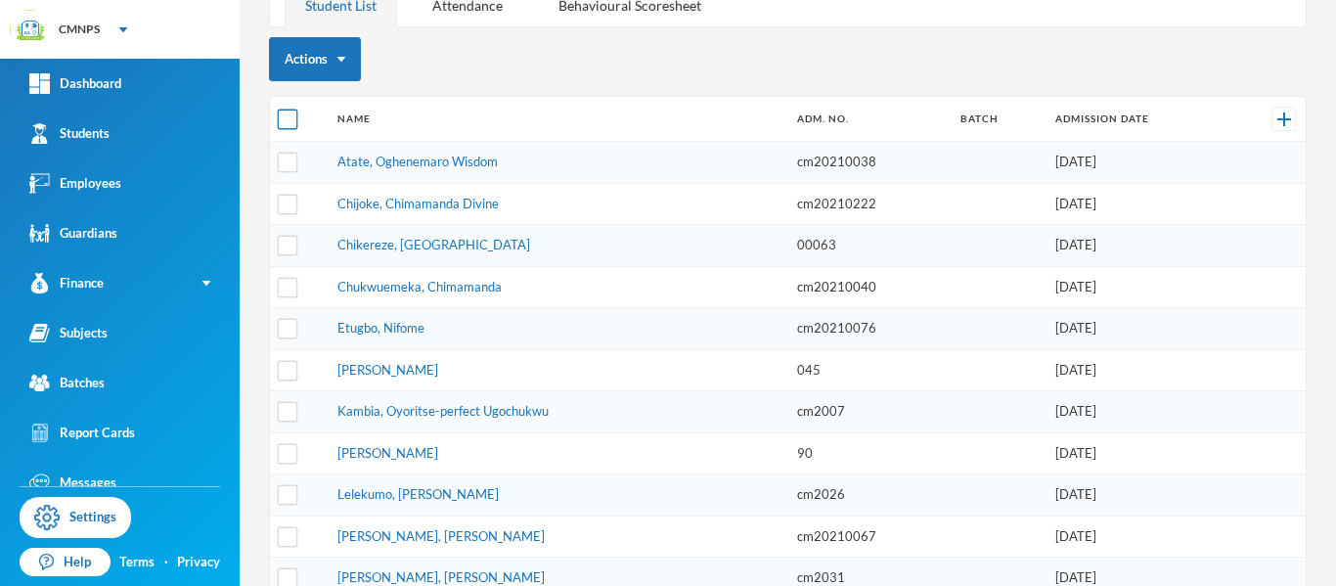
checkbox input "true"
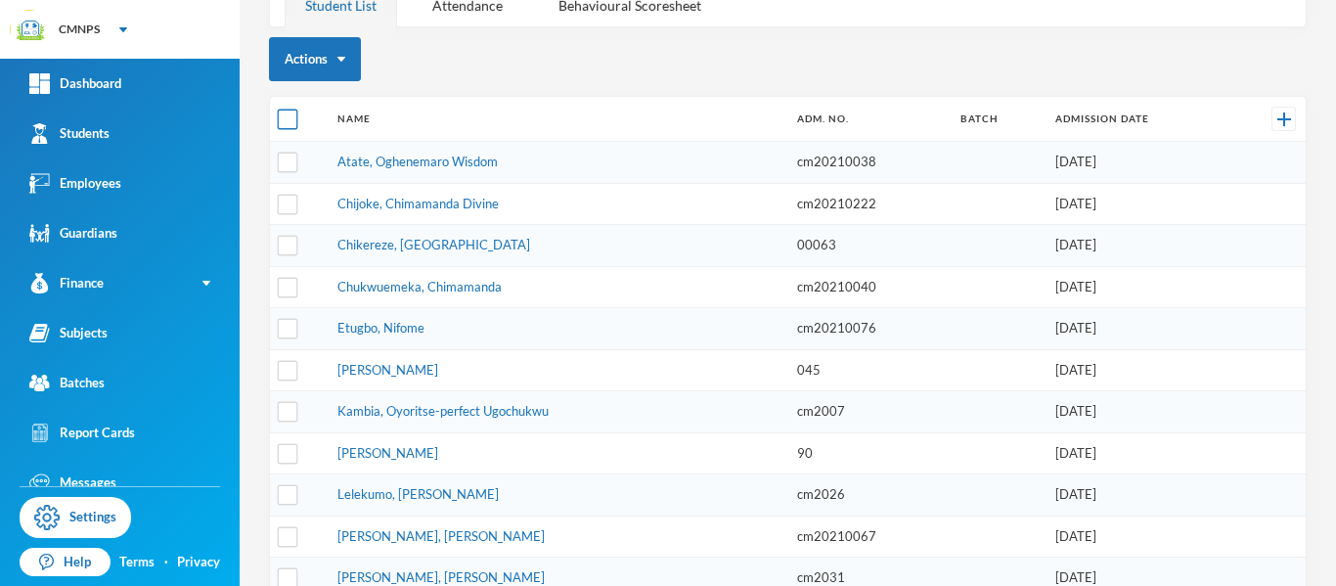
checkbox input "true"
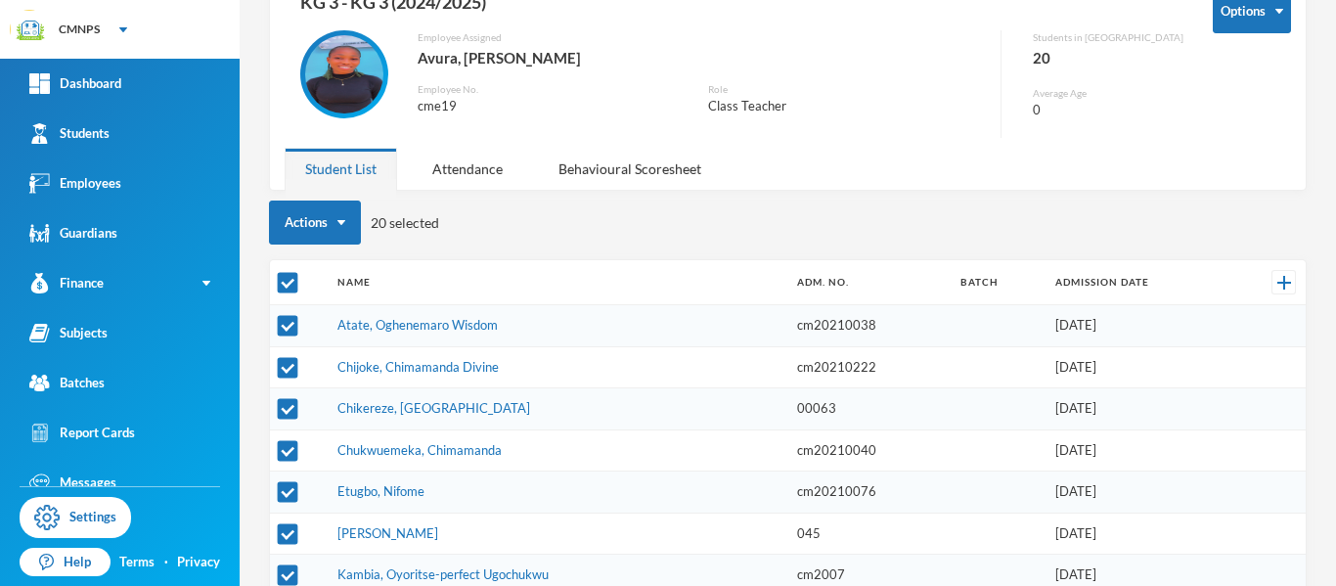
scroll to position [116, 0]
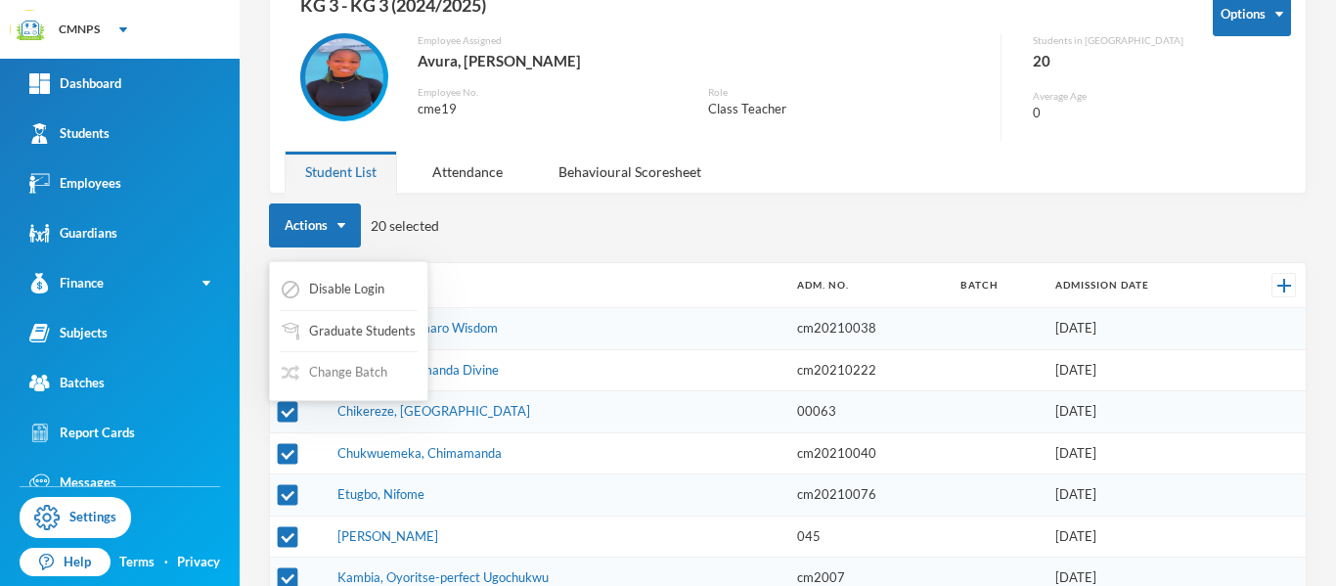
click at [368, 374] on button "Change Batch" at bounding box center [335, 372] width 110 height 35
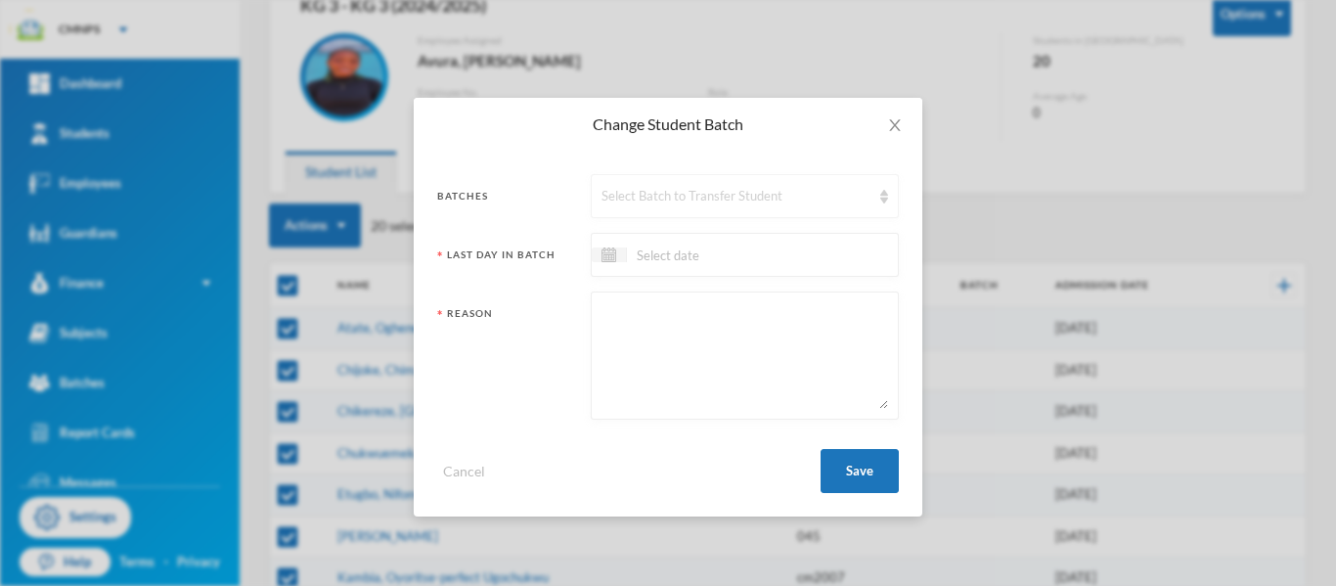
click at [660, 197] on div "Select Batch to Transfer Student" at bounding box center [735, 197] width 269 height 20
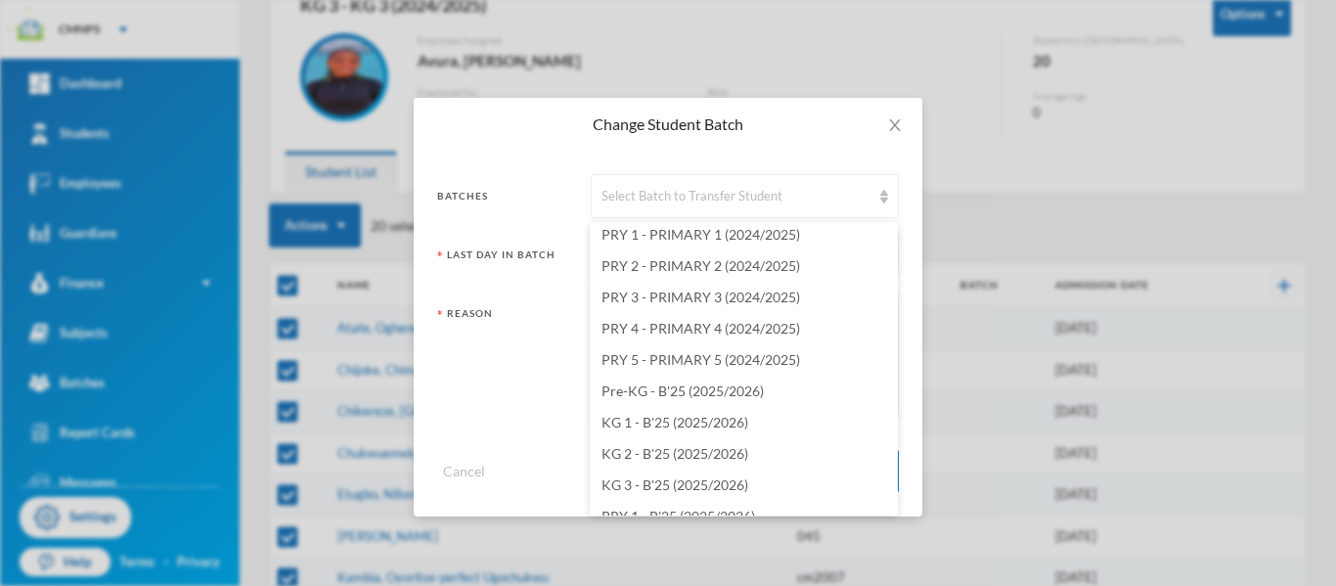
scroll to position [2280, 0]
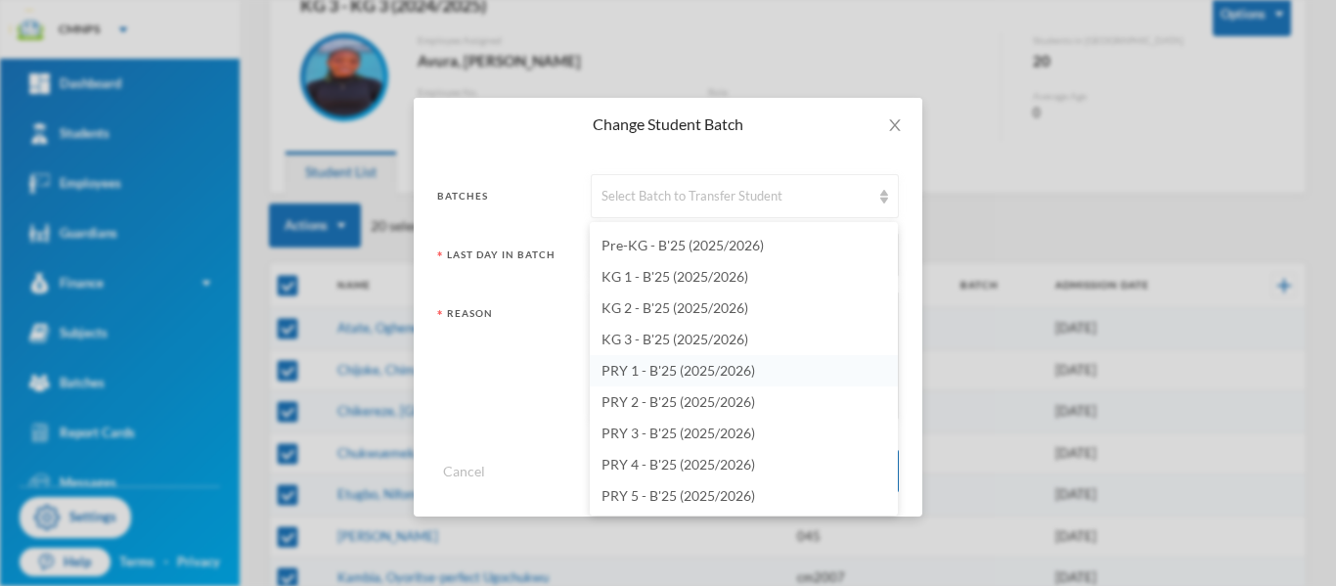
click at [769, 373] on li "PRY 1 - B'25 (2025/2026)" at bounding box center [744, 370] width 308 height 31
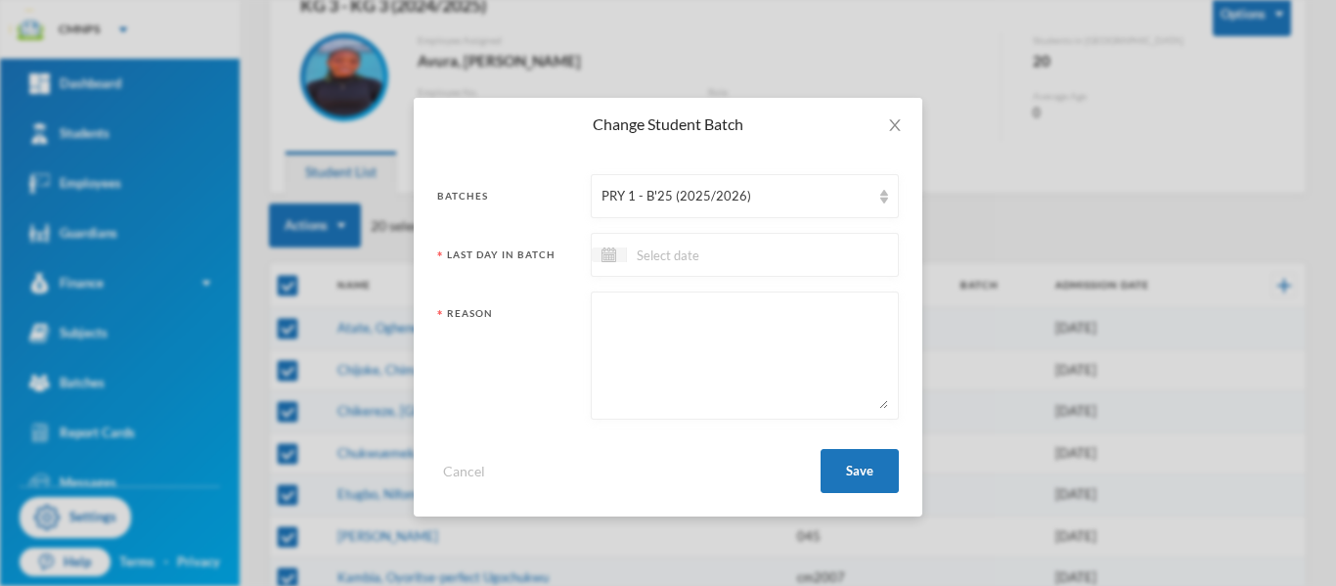
click at [747, 251] on input at bounding box center [709, 254] width 164 height 22
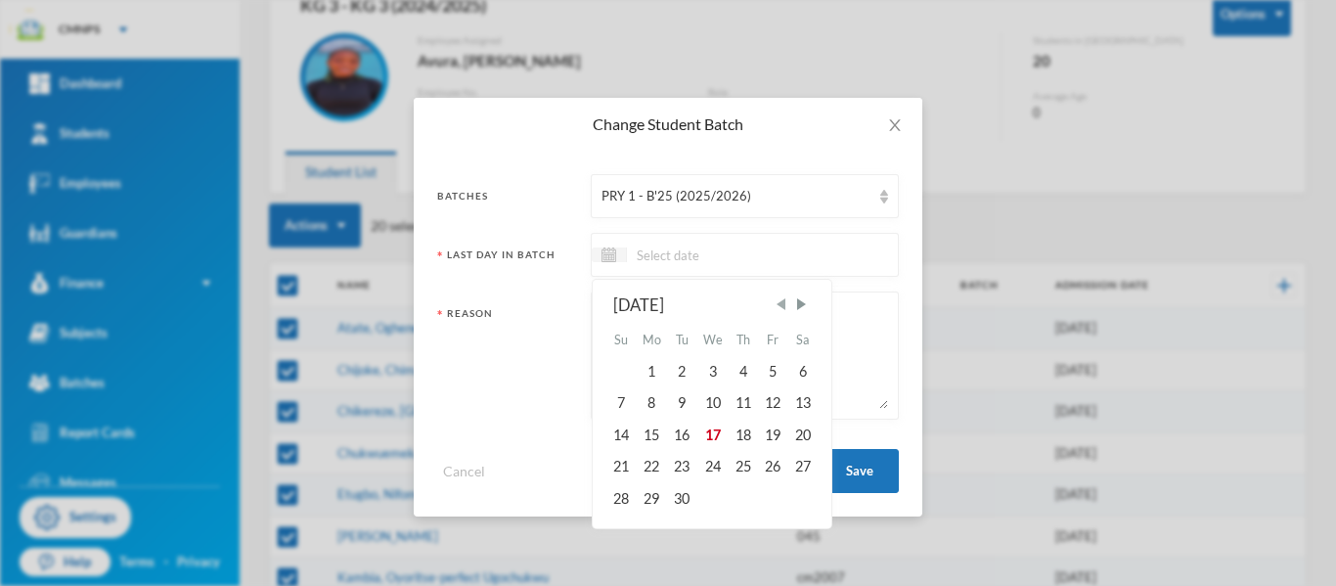
click at [784, 307] on span "Previous Month" at bounding box center [780, 304] width 18 height 18
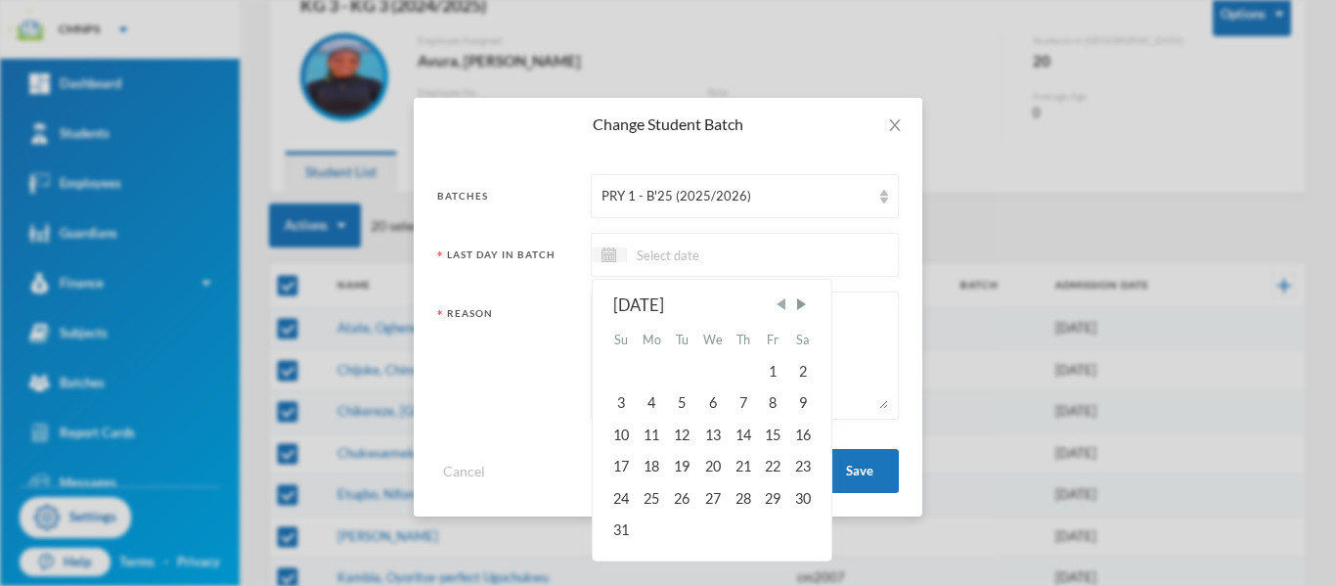
click at [784, 307] on span "Previous Month" at bounding box center [780, 304] width 18 height 18
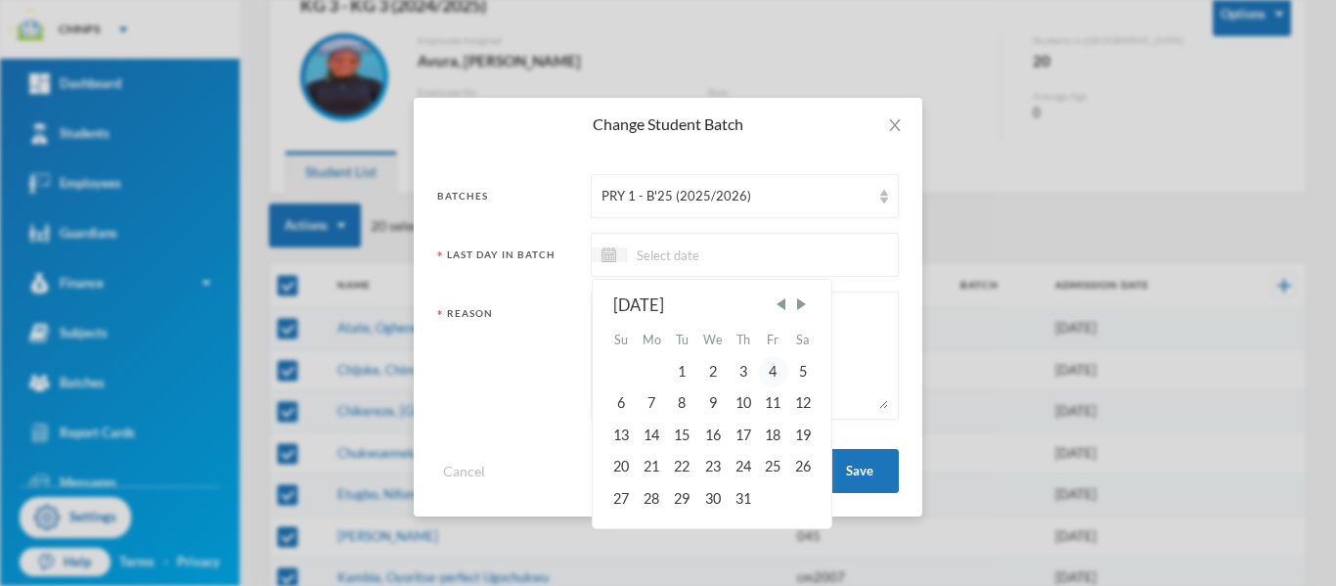
click at [779, 374] on div "4" at bounding box center [772, 371] width 29 height 31
type input "[DATE]"
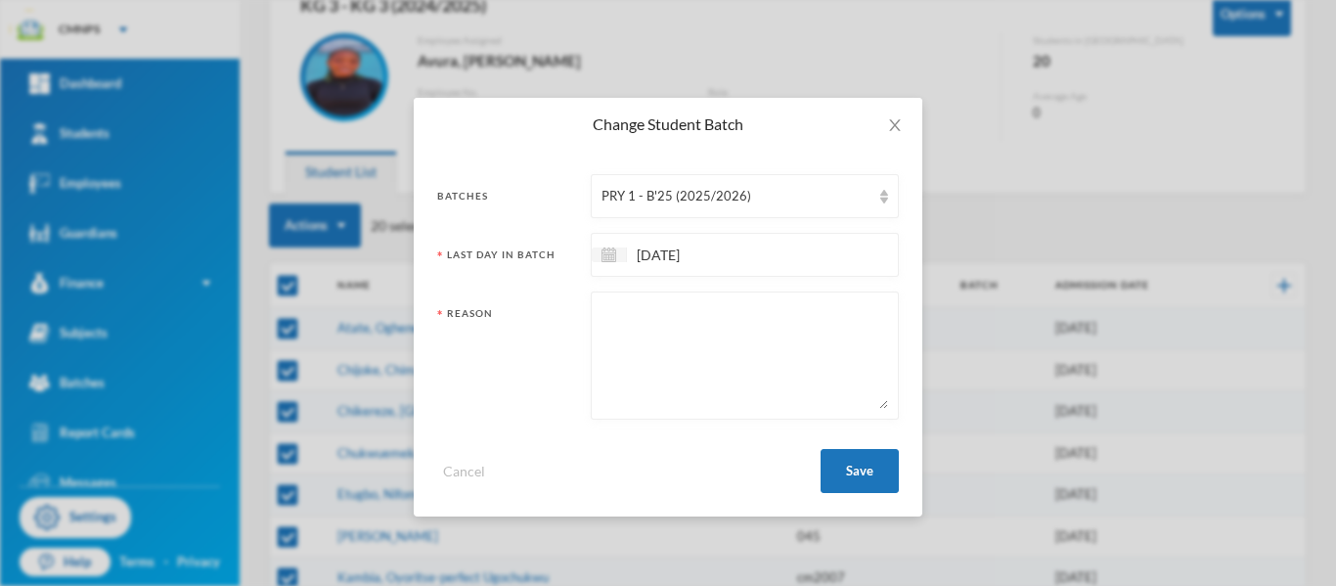
click at [744, 322] on textarea at bounding box center [744, 355] width 286 height 107
type textarea "PROMPTED"
click at [849, 467] on button "Save" at bounding box center [859, 471] width 78 height 44
checkbox input "false"
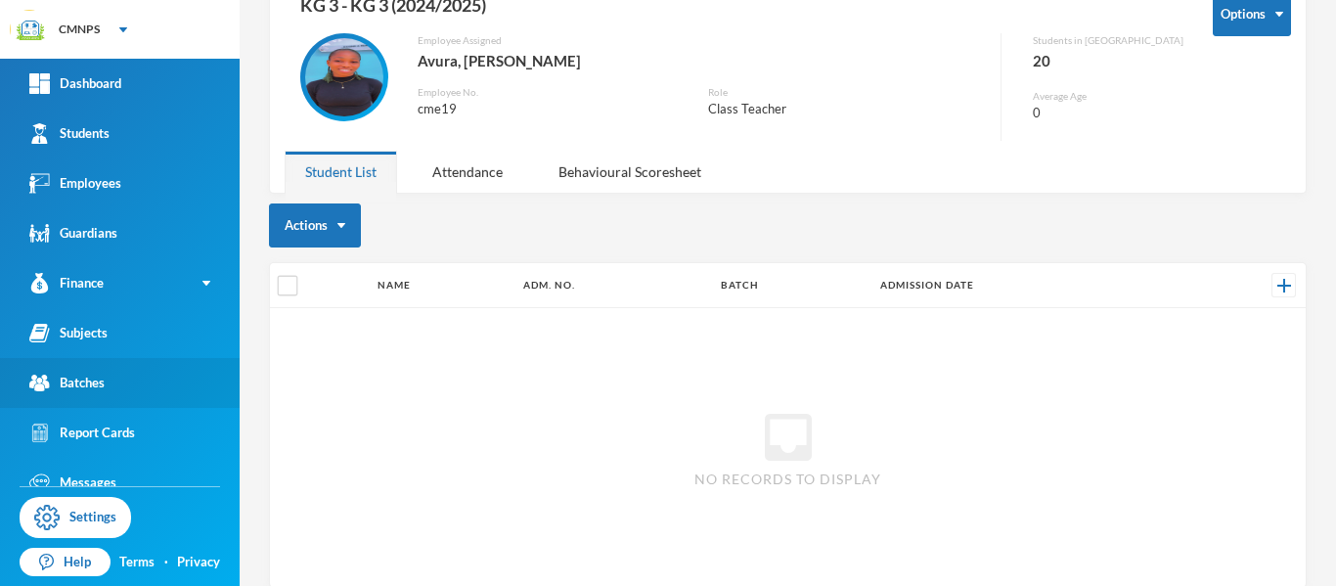
click at [174, 387] on link "Batches" at bounding box center [120, 383] width 240 height 50
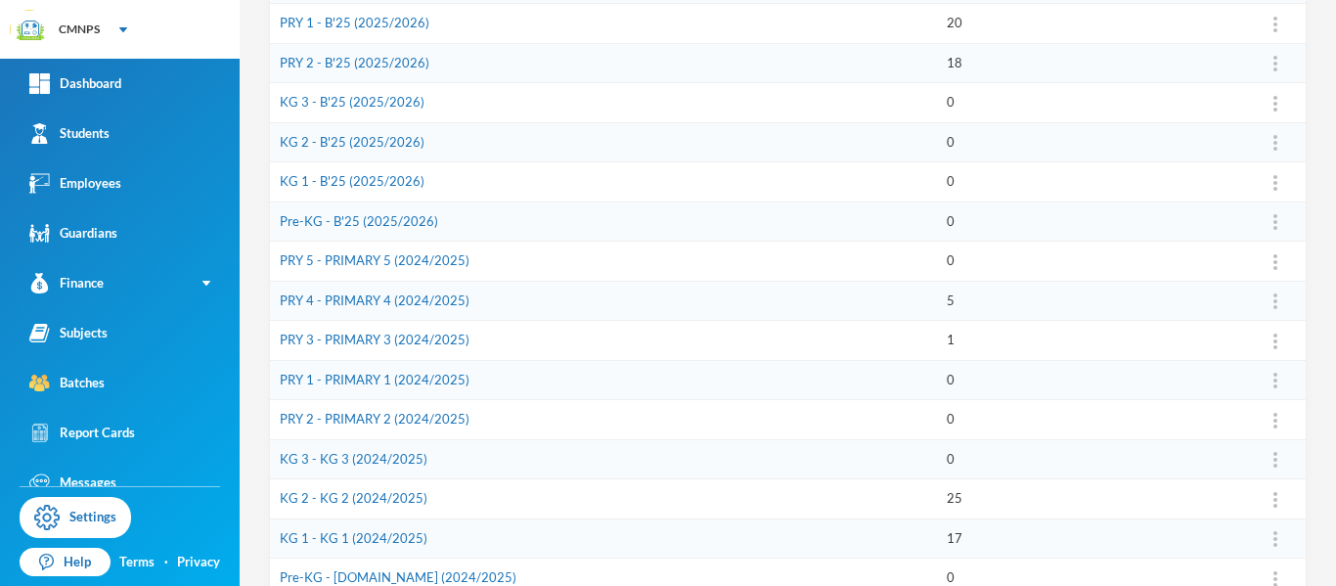
scroll to position [446, 0]
click at [464, 339] on td "PRY 3 - PRIMARY 3 (2024/2025)" at bounding box center [603, 339] width 667 height 40
click at [420, 337] on link "PRY 3 - PRIMARY 3 (2024/2025)" at bounding box center [375, 337] width 190 height 16
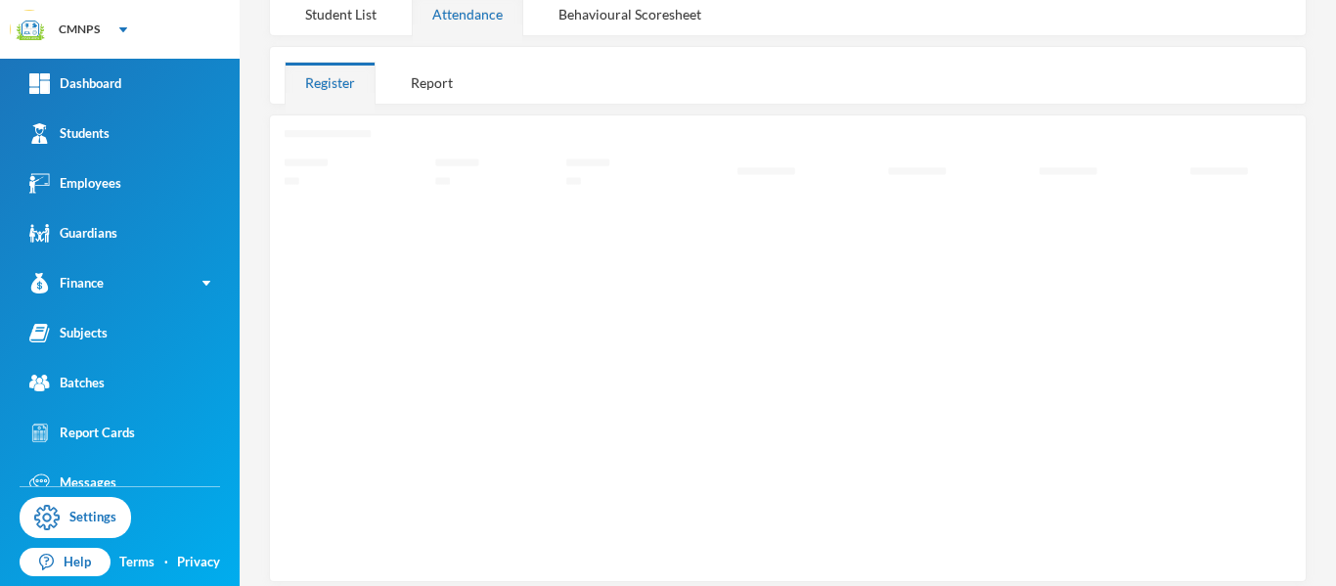
scroll to position [284, 0]
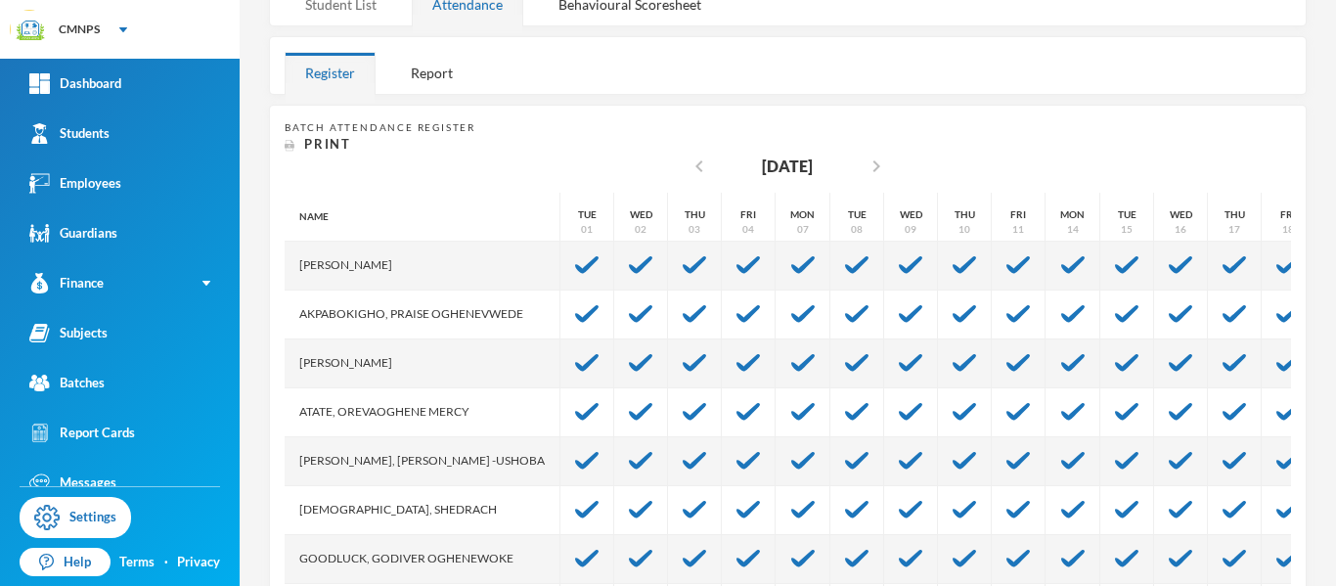
click at [370, 10] on div "Student List" at bounding box center [341, 4] width 112 height 42
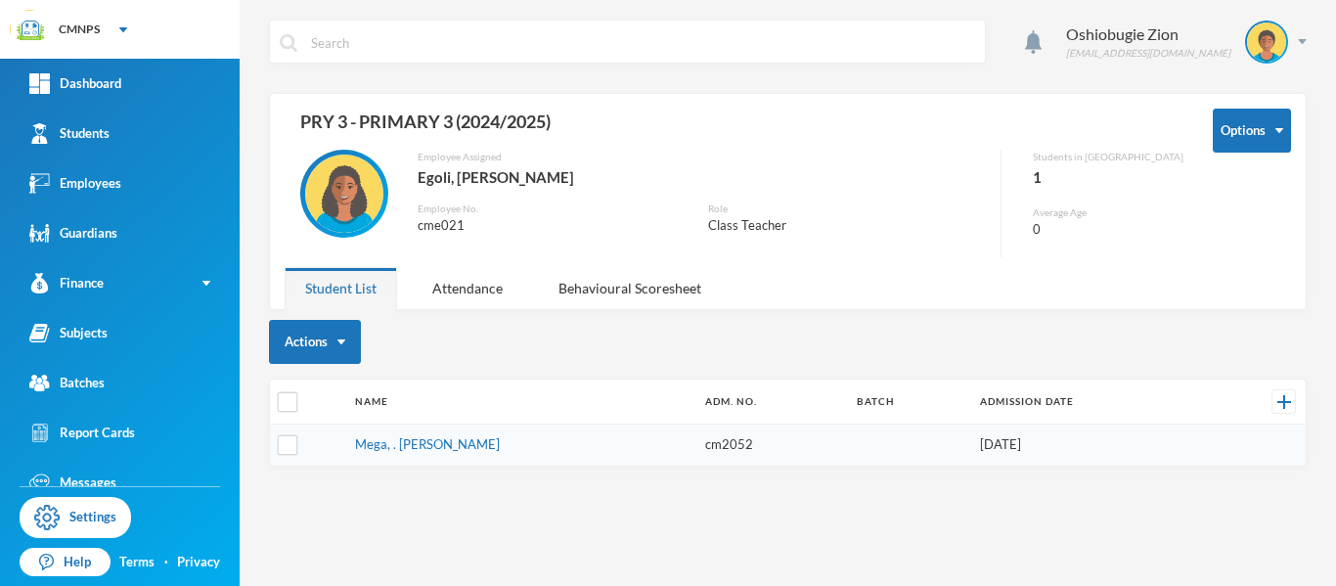
scroll to position [0, 0]
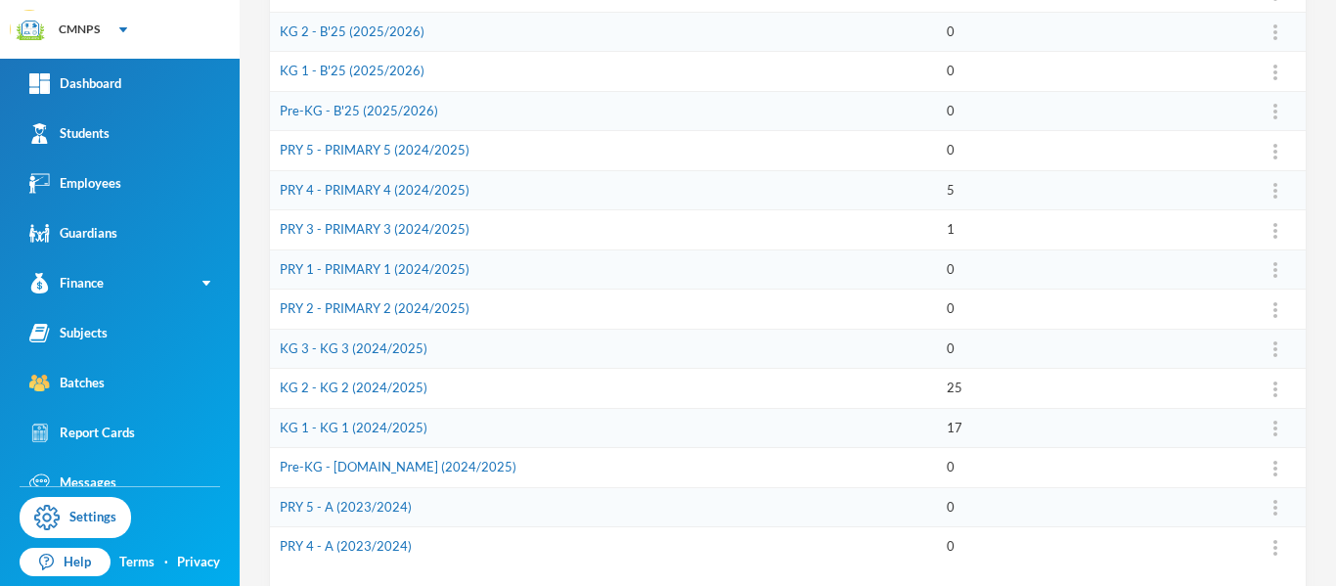
scroll to position [559, 0]
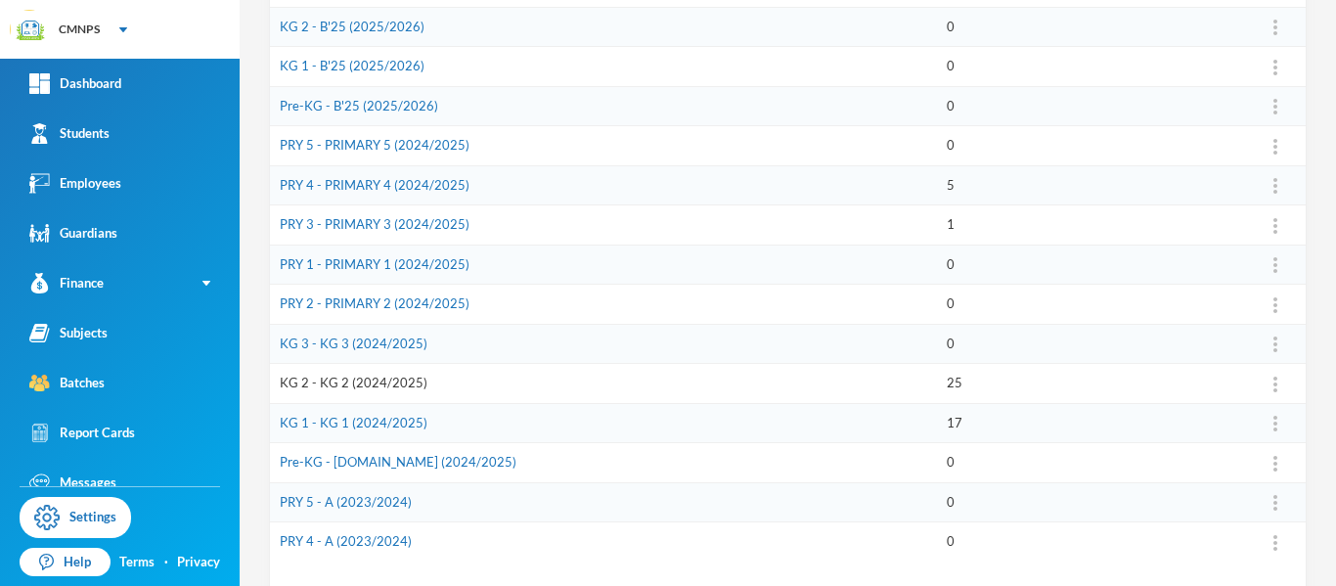
click at [382, 386] on link "KG 2 - KG 2 (2024/2025)" at bounding box center [354, 382] width 148 height 16
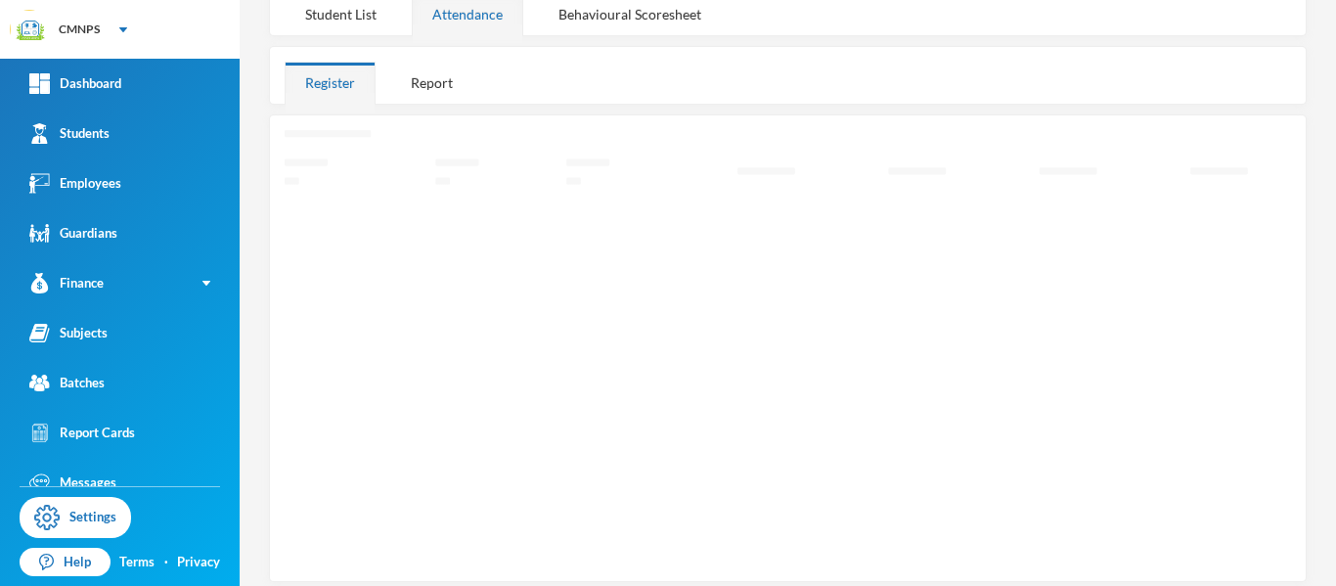
scroll to position [284, 0]
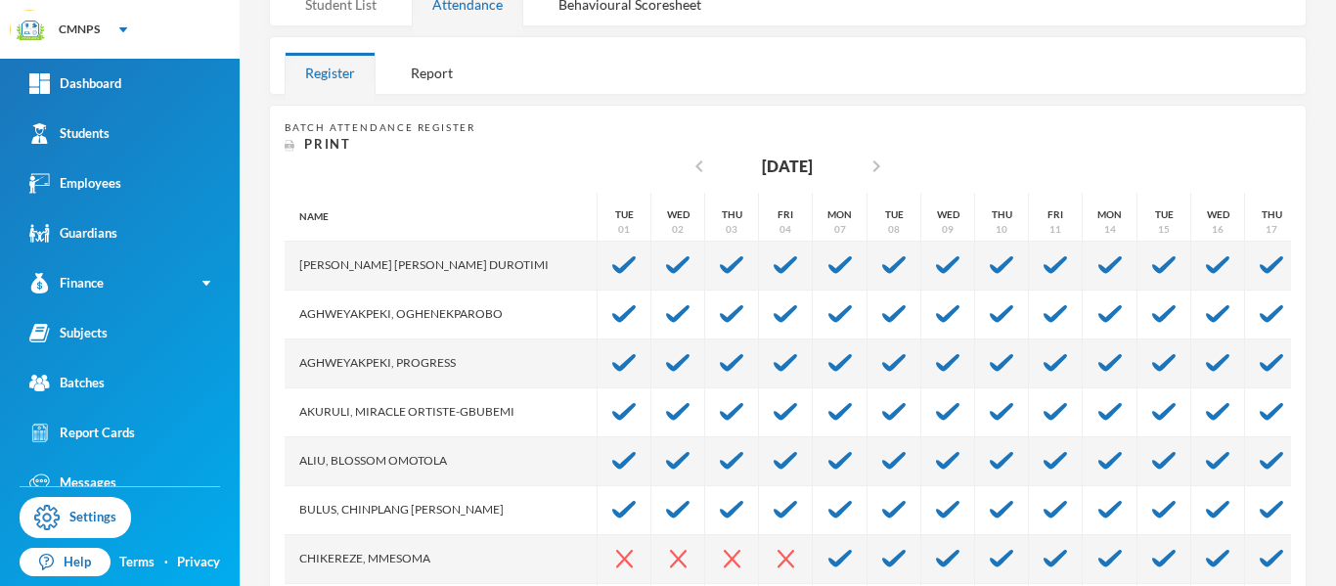
click at [343, 10] on div "Student List" at bounding box center [341, 4] width 112 height 42
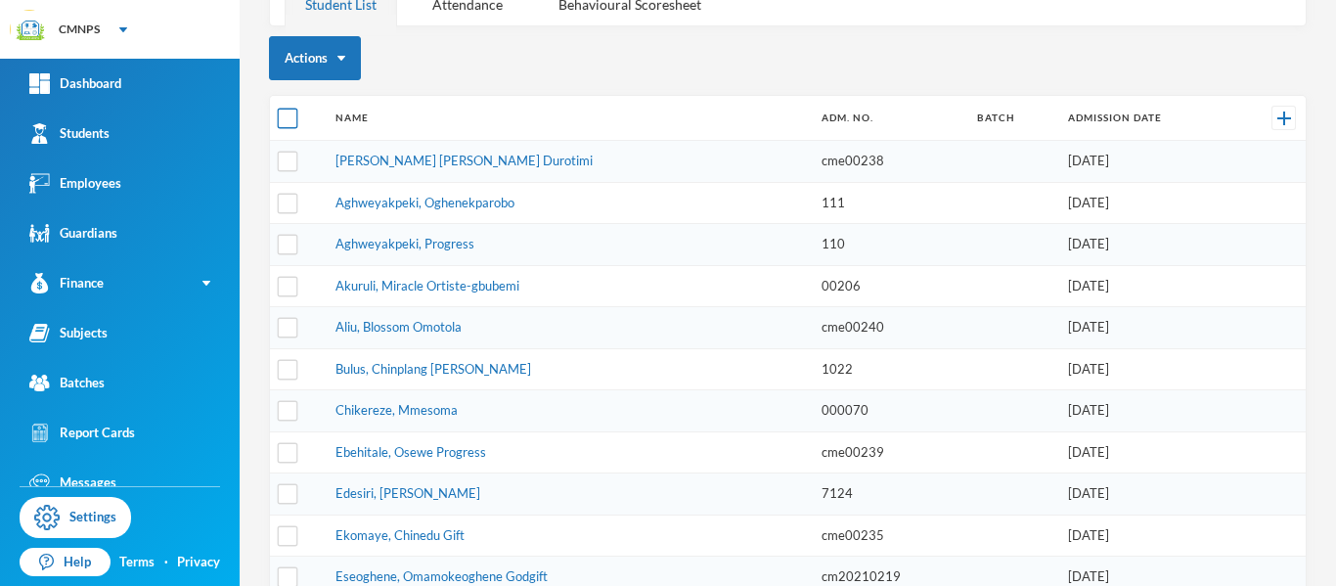
click at [291, 119] on input "checkbox" at bounding box center [288, 119] width 21 height 21
checkbox input "true"
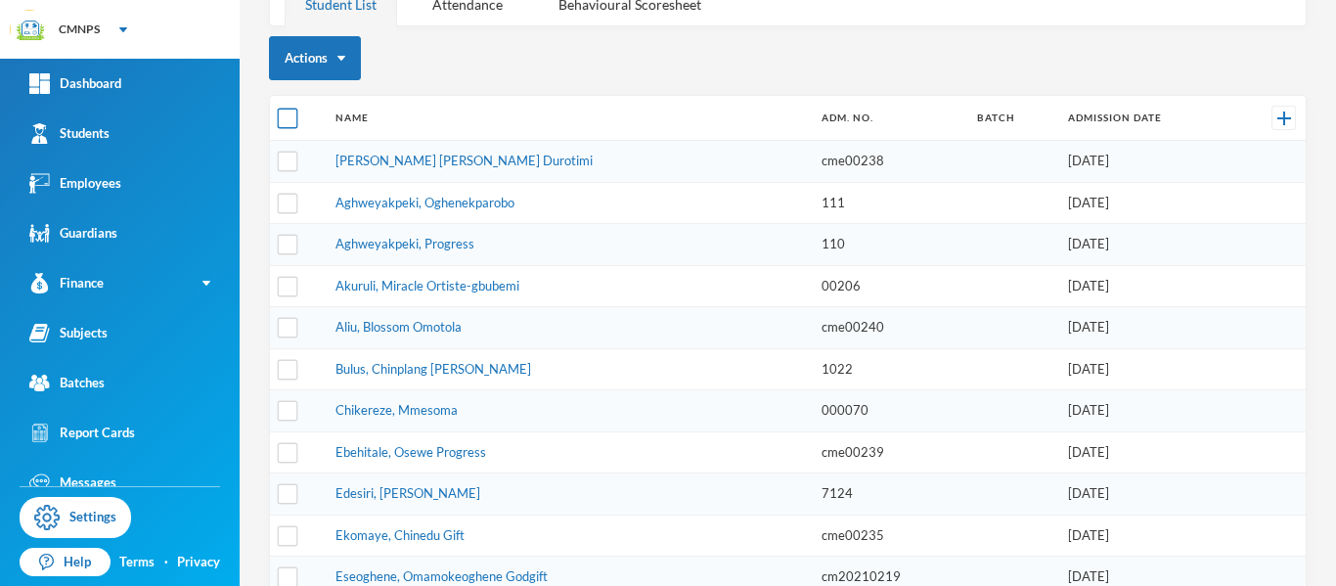
checkbox input "true"
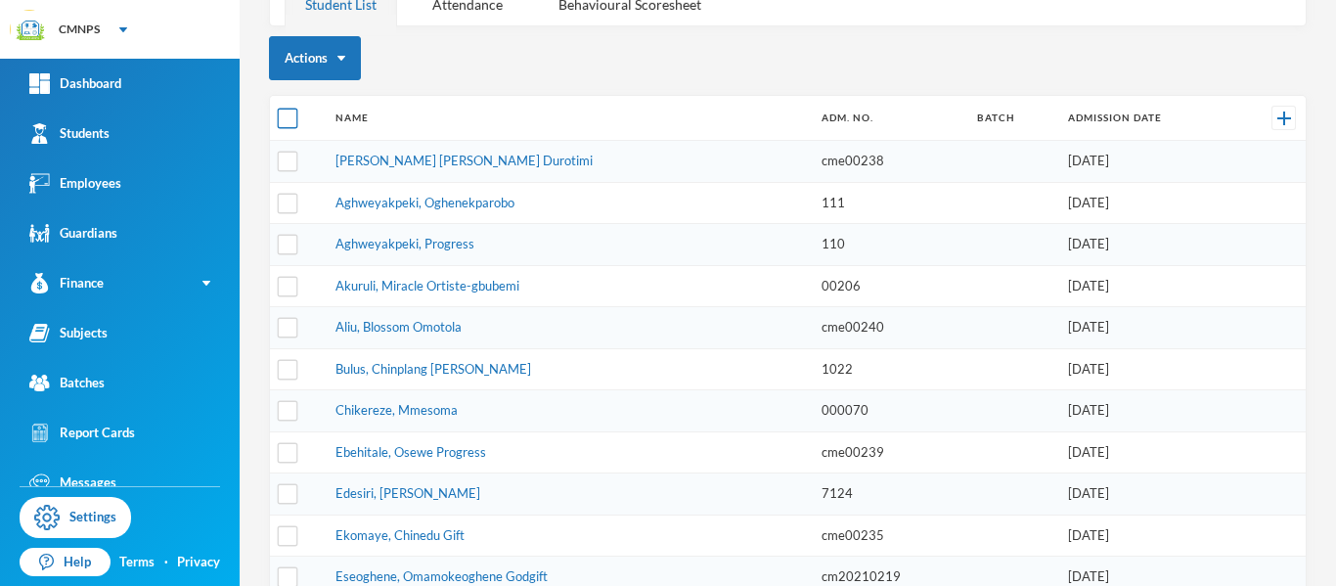
checkbox input "true"
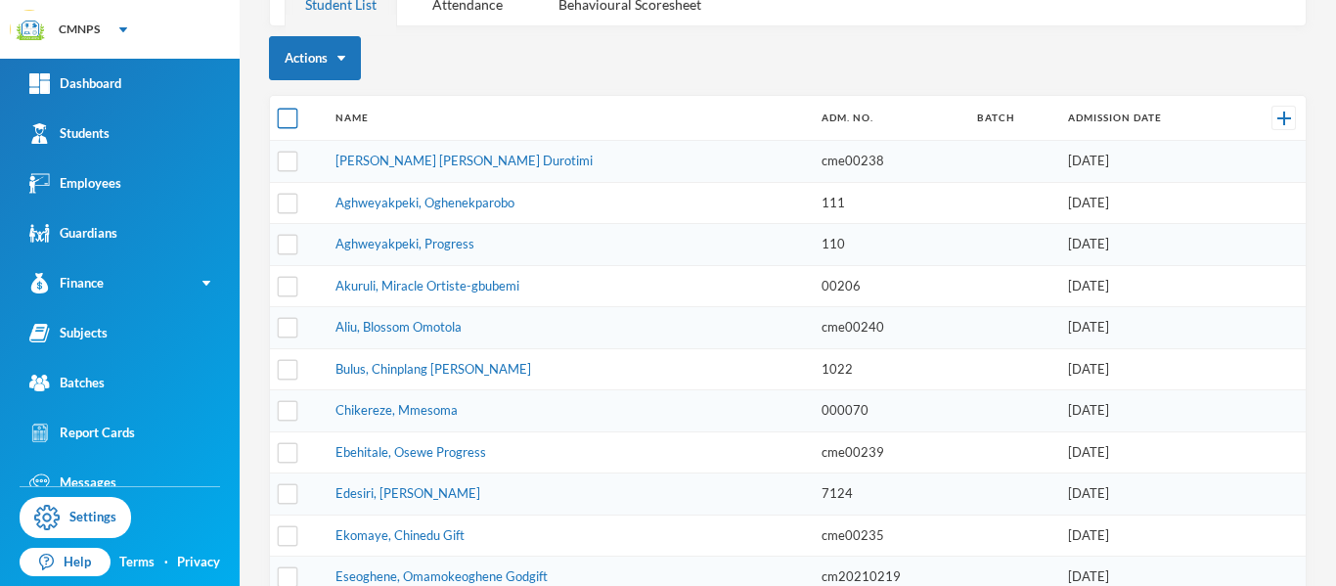
checkbox input "true"
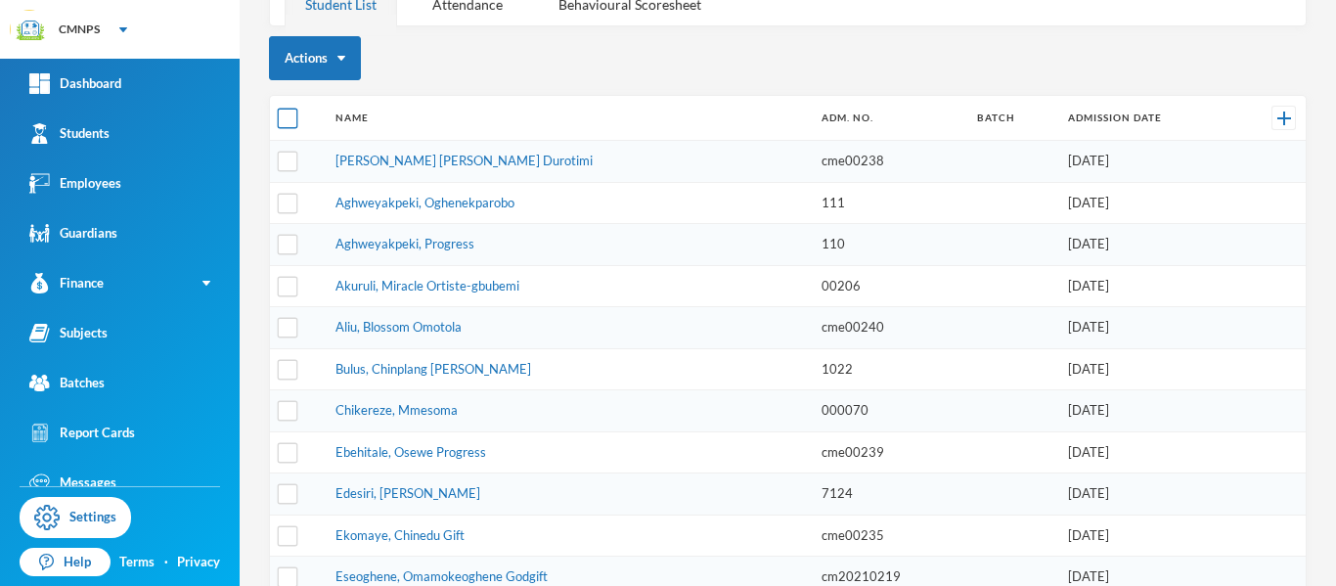
checkbox input "true"
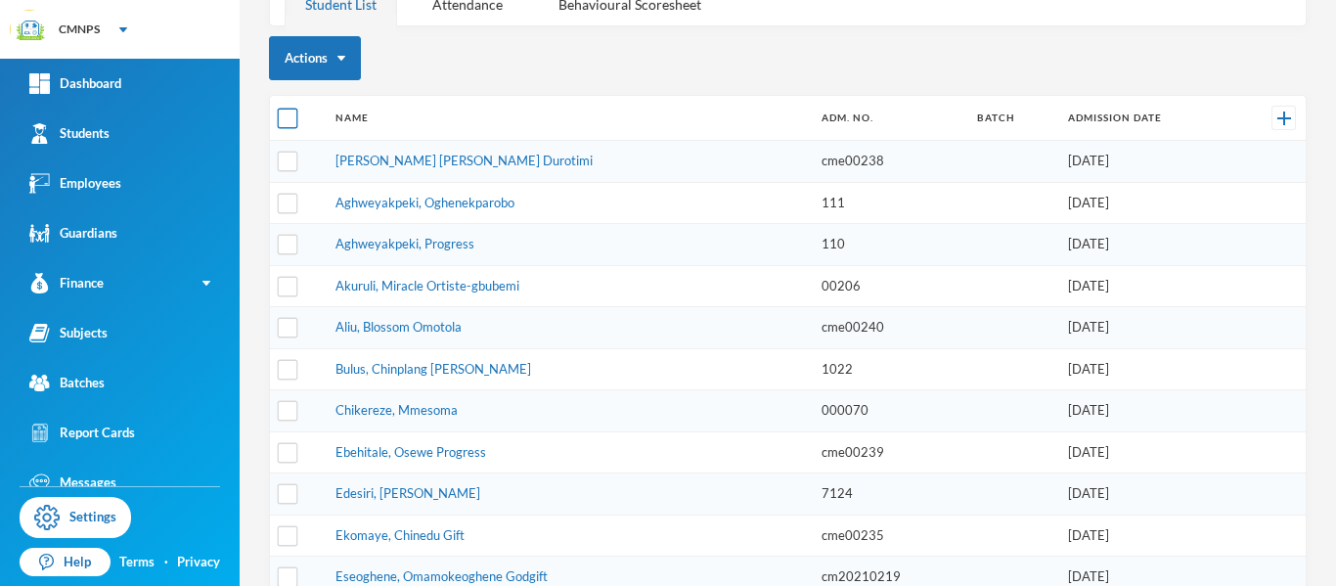
checkbox input "true"
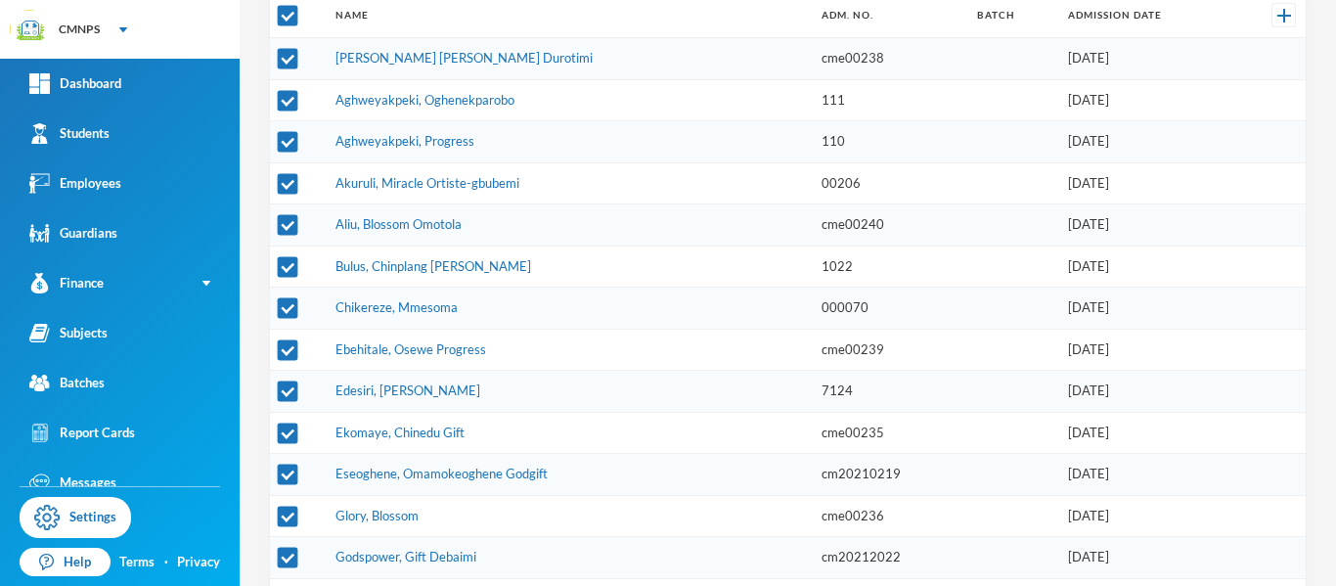
scroll to position [388, 0]
click at [285, 272] on input "checkbox" at bounding box center [288, 264] width 21 height 21
checkbox input "false"
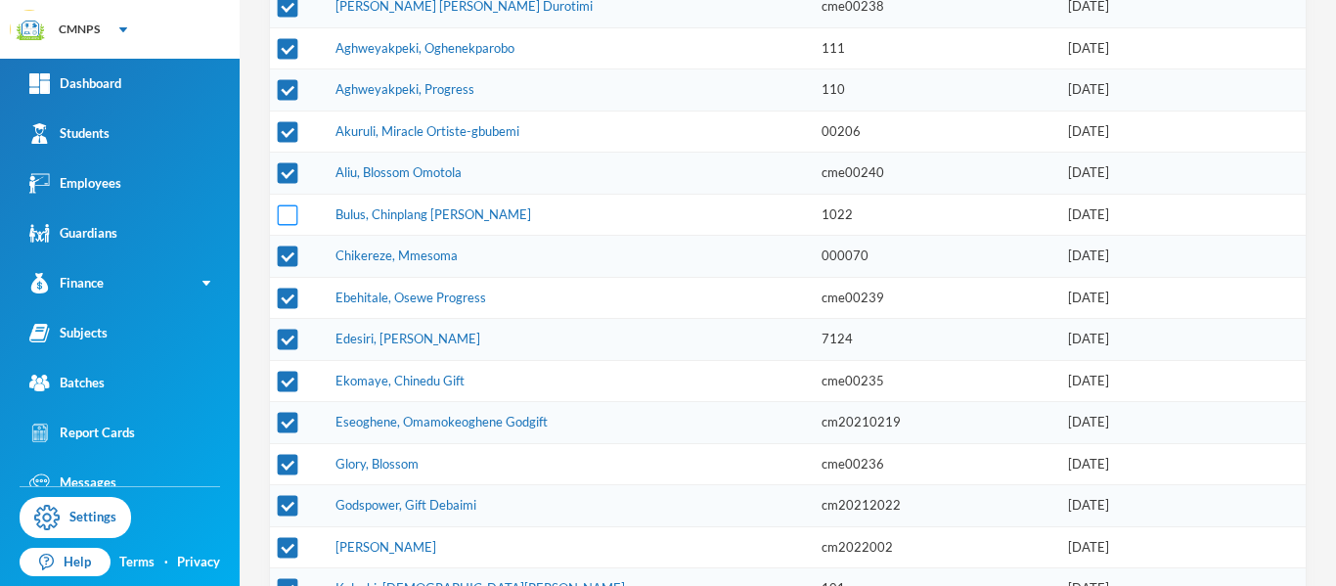
scroll to position [441, 0]
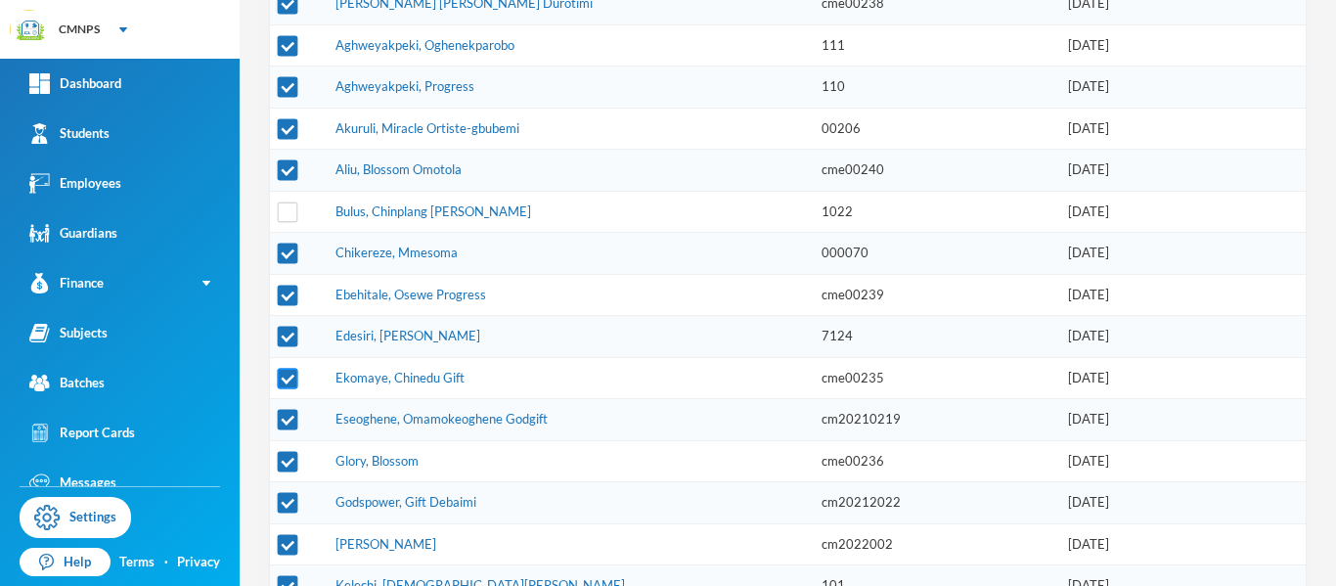
click at [286, 374] on input "checkbox" at bounding box center [288, 378] width 21 height 21
checkbox input "false"
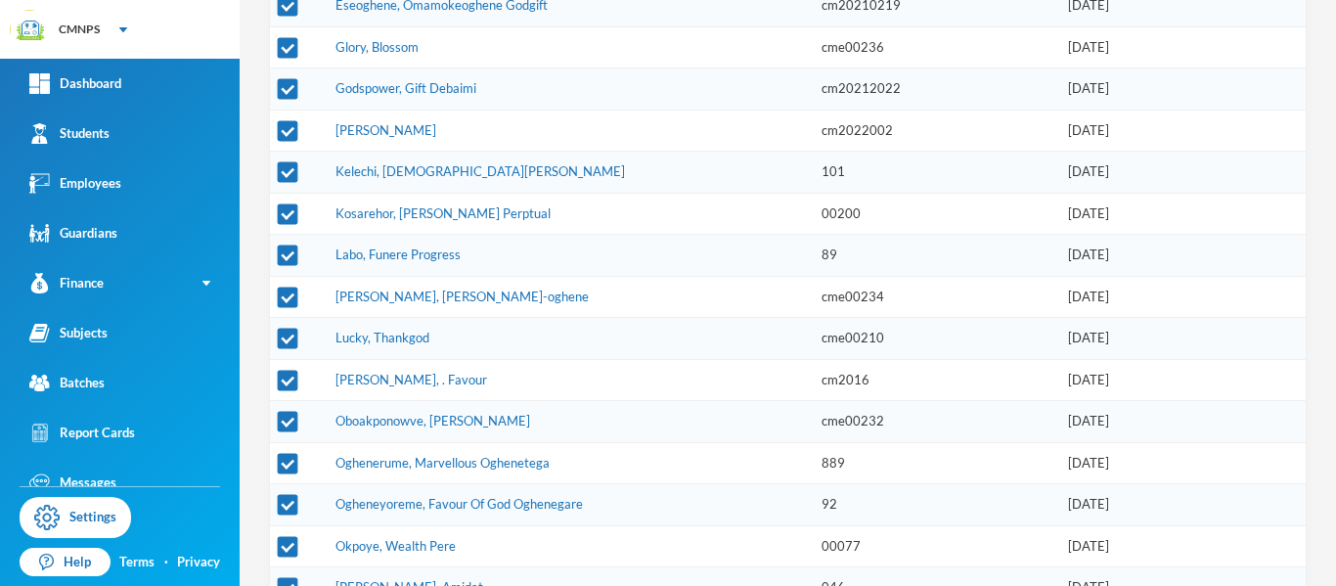
scroll to position [898, 0]
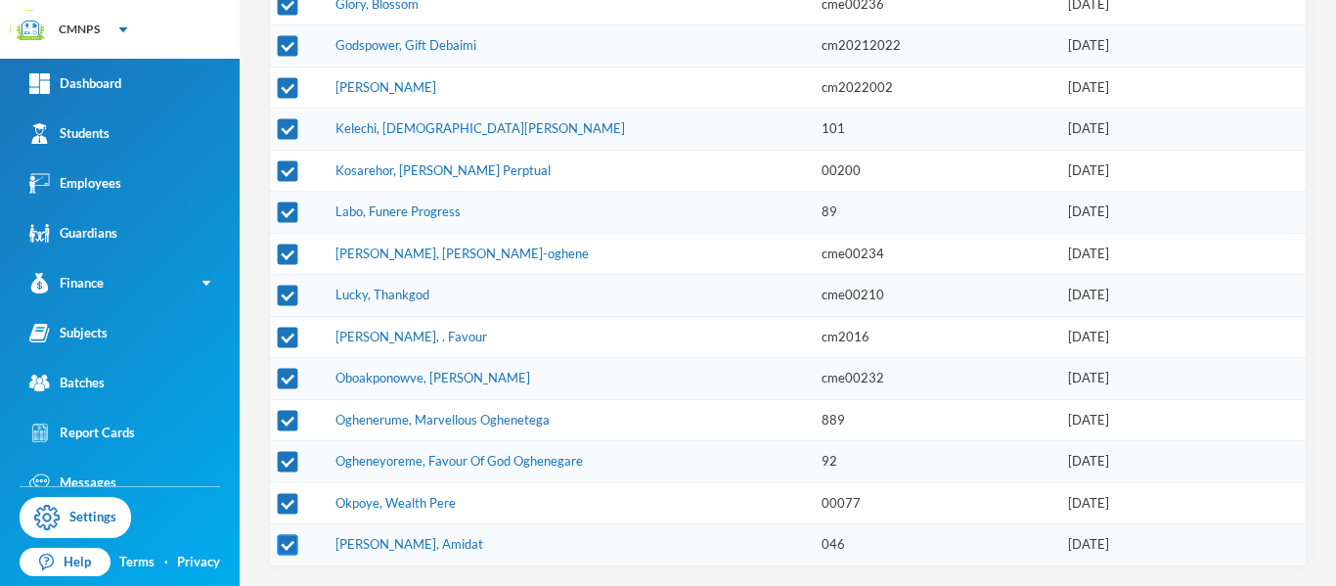
click at [285, 548] on input "checkbox" at bounding box center [288, 545] width 21 height 21
checkbox input "false"
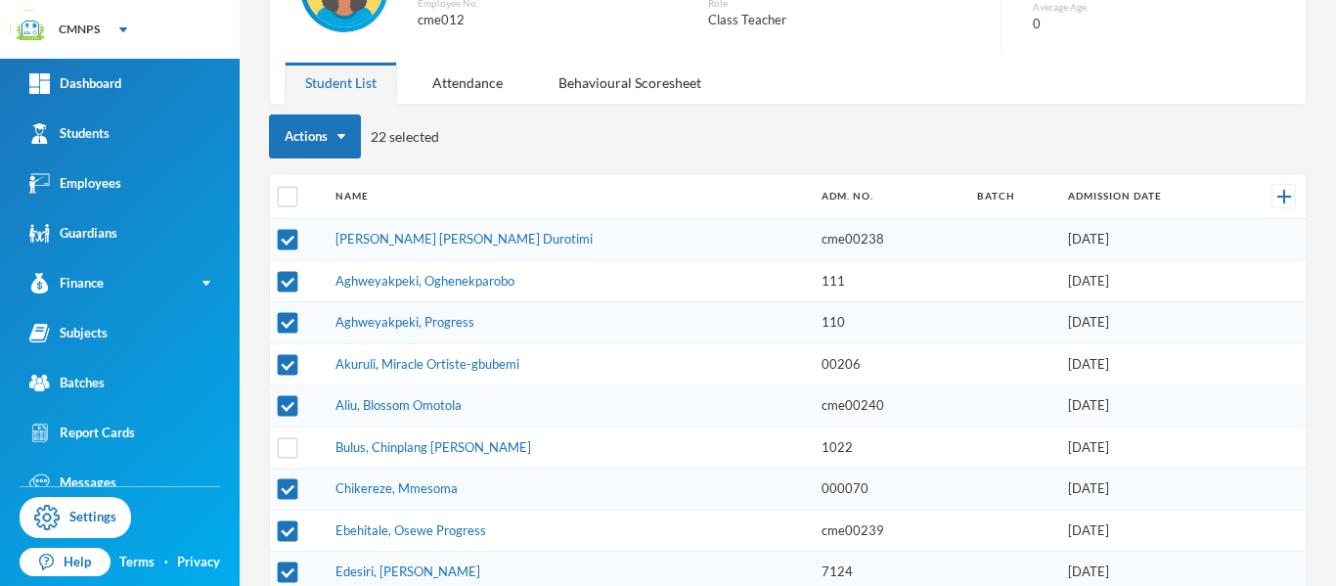
scroll to position [202, 0]
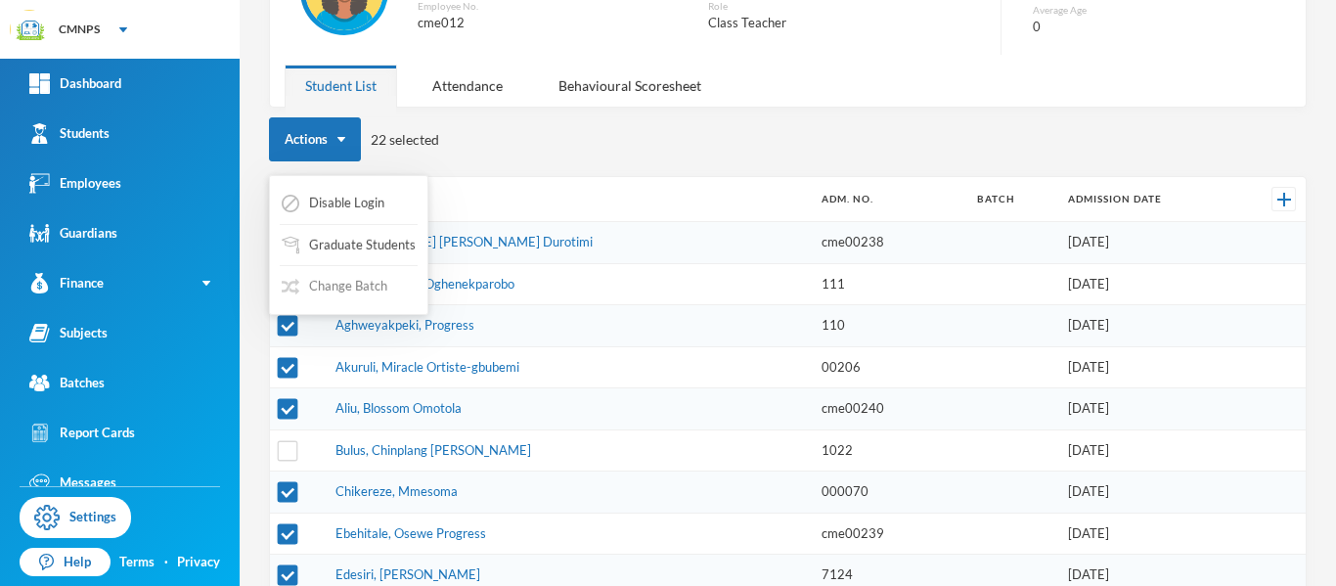
click at [355, 289] on button "Change Batch" at bounding box center [335, 286] width 110 height 35
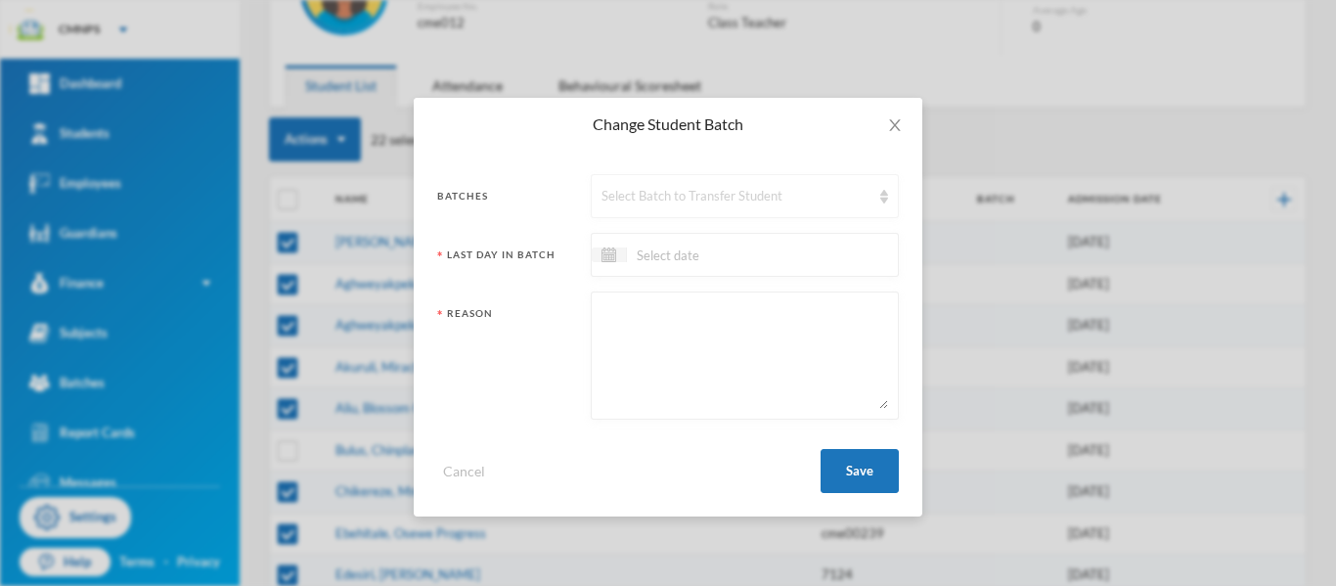
click at [636, 198] on div "Select Batch to Transfer Student" at bounding box center [735, 197] width 269 height 20
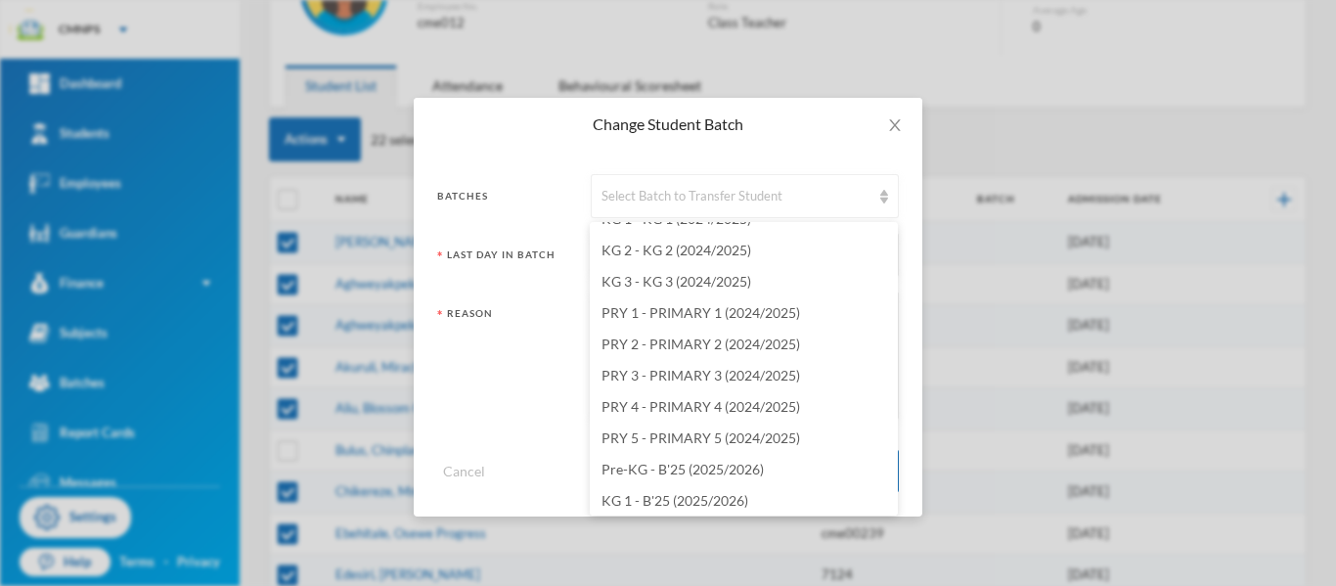
scroll to position [2153, 0]
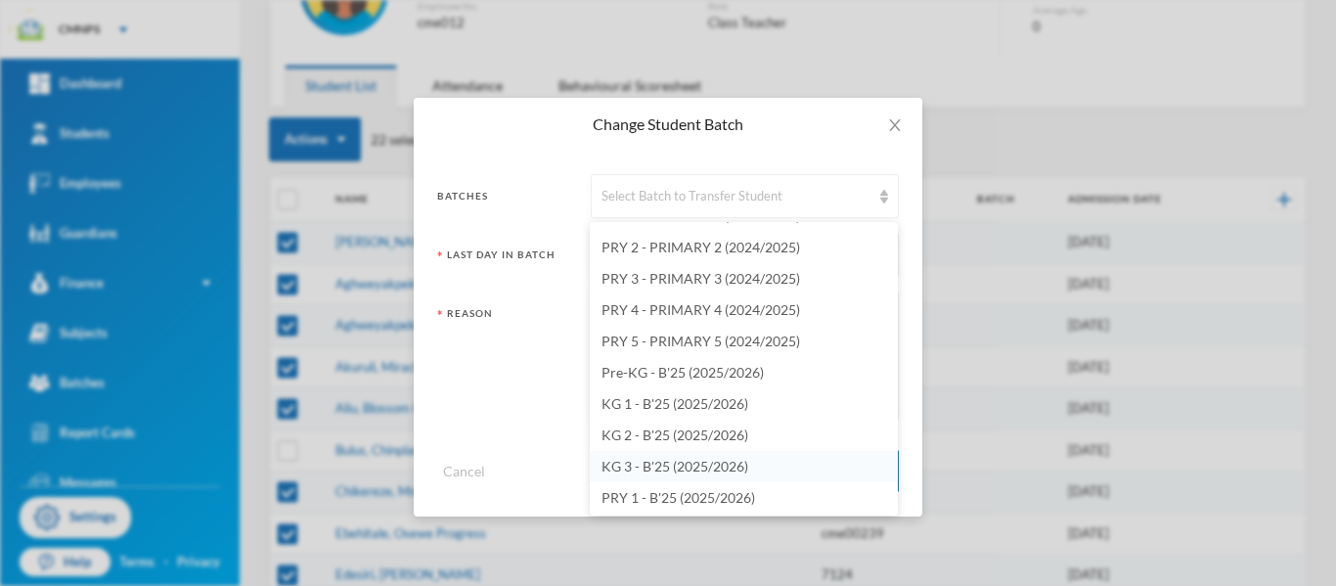
click at [792, 457] on li "KG 3 - B'25 (2025/2026)" at bounding box center [744, 466] width 308 height 31
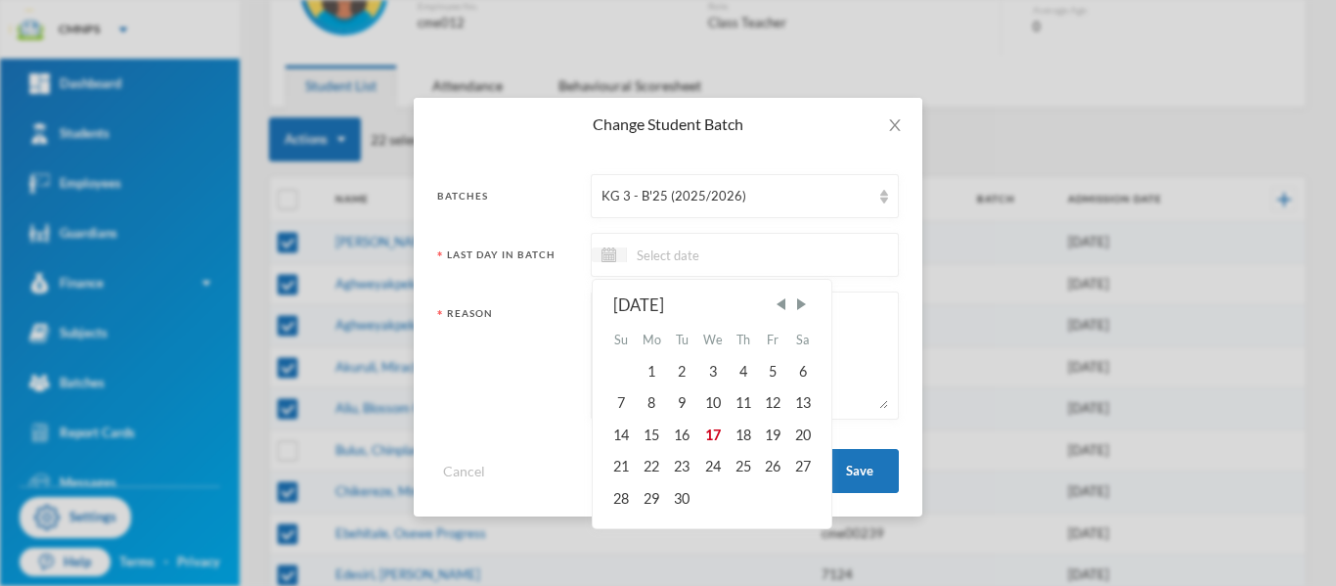
click at [689, 252] on input at bounding box center [709, 254] width 164 height 22
click at [784, 300] on span "Previous Month" at bounding box center [780, 304] width 18 height 18
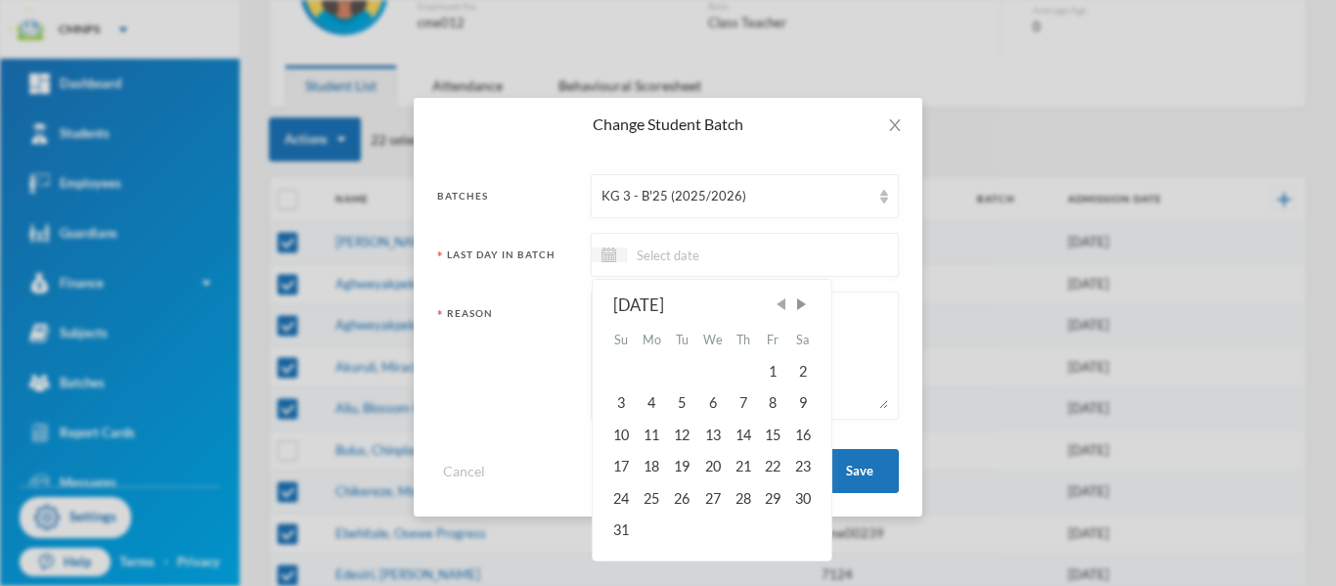
click at [784, 300] on span "Previous Month" at bounding box center [780, 304] width 18 height 18
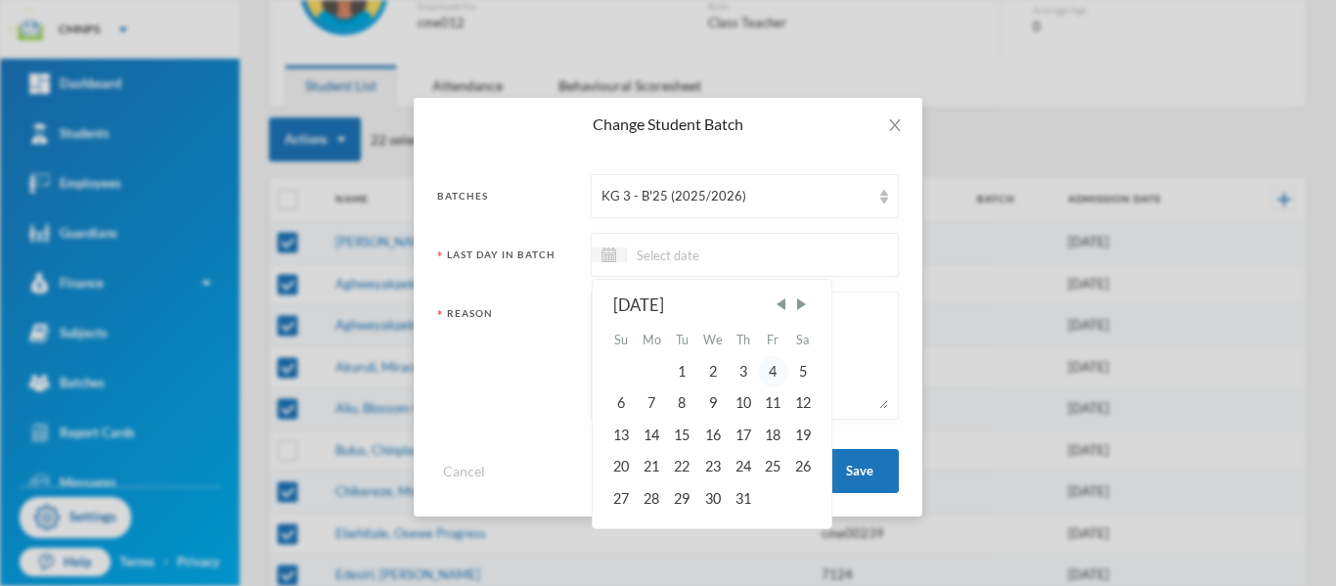
click at [777, 373] on div "4" at bounding box center [772, 371] width 29 height 31
type input "[DATE]"
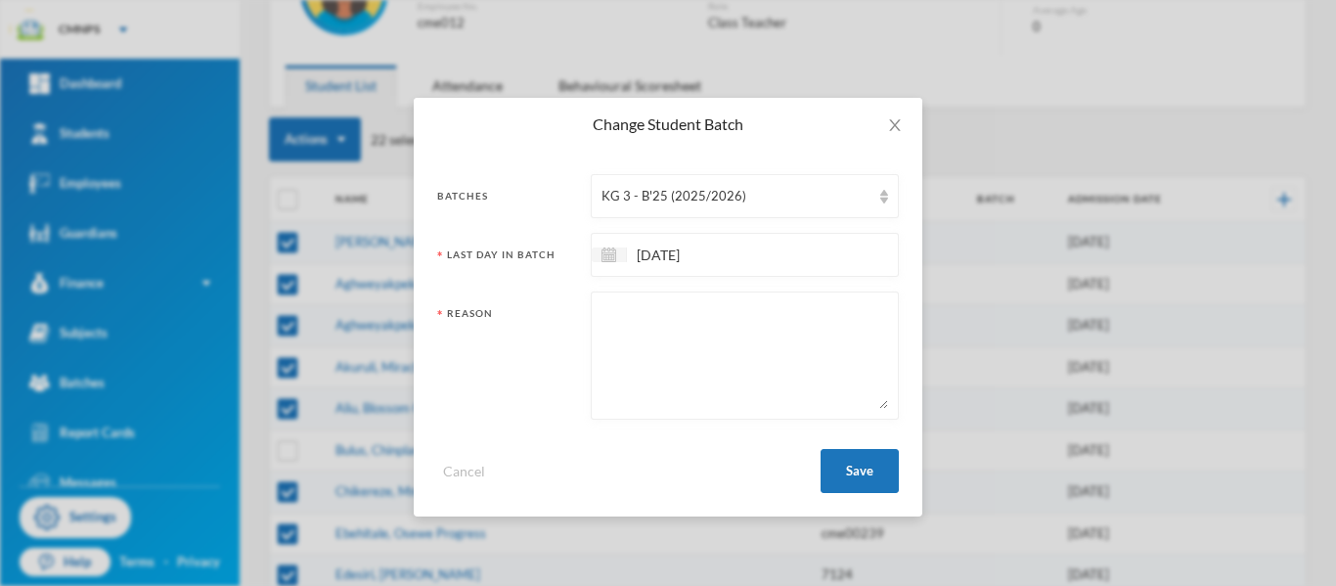
click at [767, 325] on textarea at bounding box center [744, 355] width 286 height 107
type textarea "PROMPTED"
click at [881, 464] on button "Save" at bounding box center [859, 471] width 78 height 44
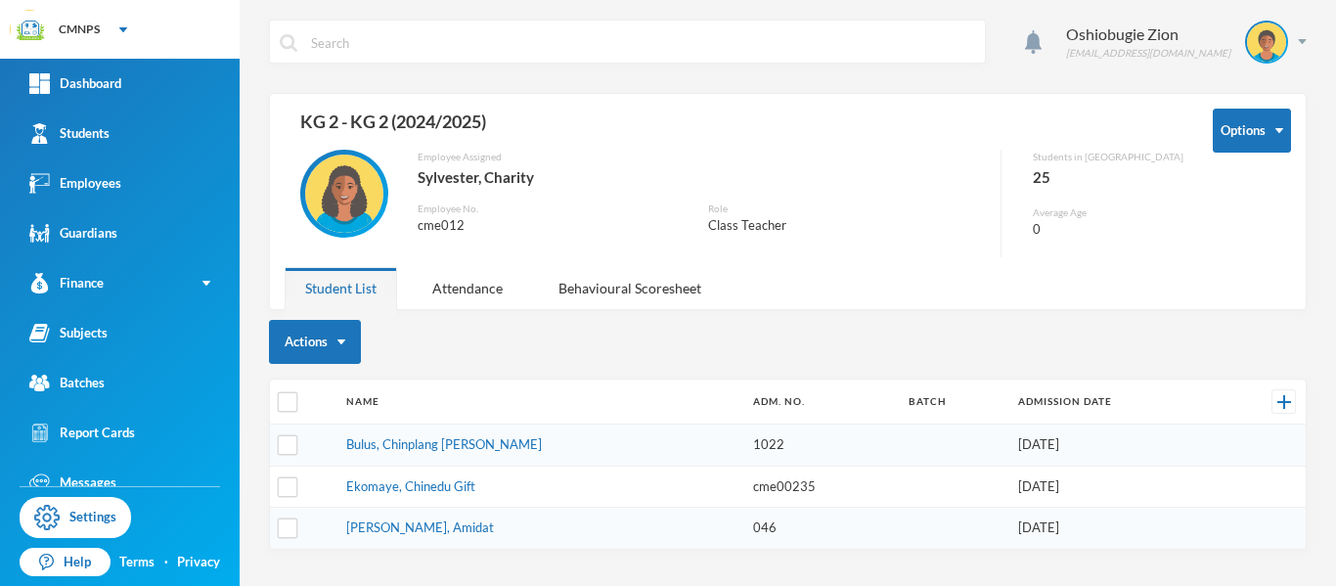
scroll to position [0, 0]
click at [488, 444] on link "Bulus, Chinplang [PERSON_NAME]" at bounding box center [444, 444] width 196 height 16
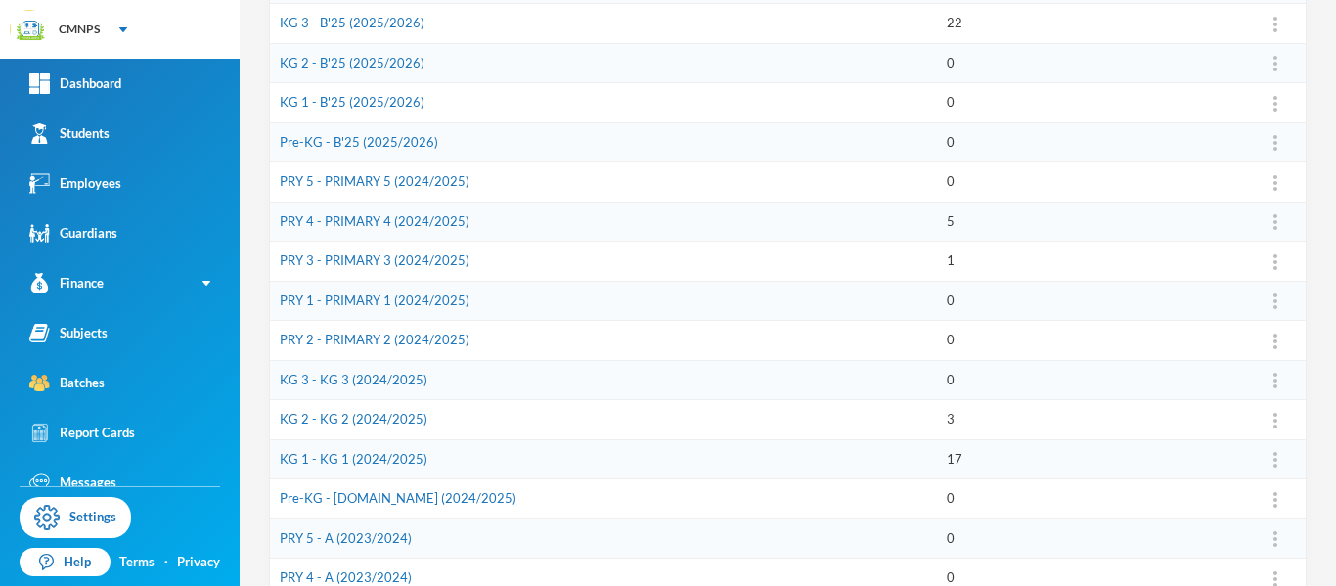
scroll to position [526, 0]
click at [410, 414] on link "KG 2 - KG 2 (2024/2025)" at bounding box center [354, 416] width 148 height 16
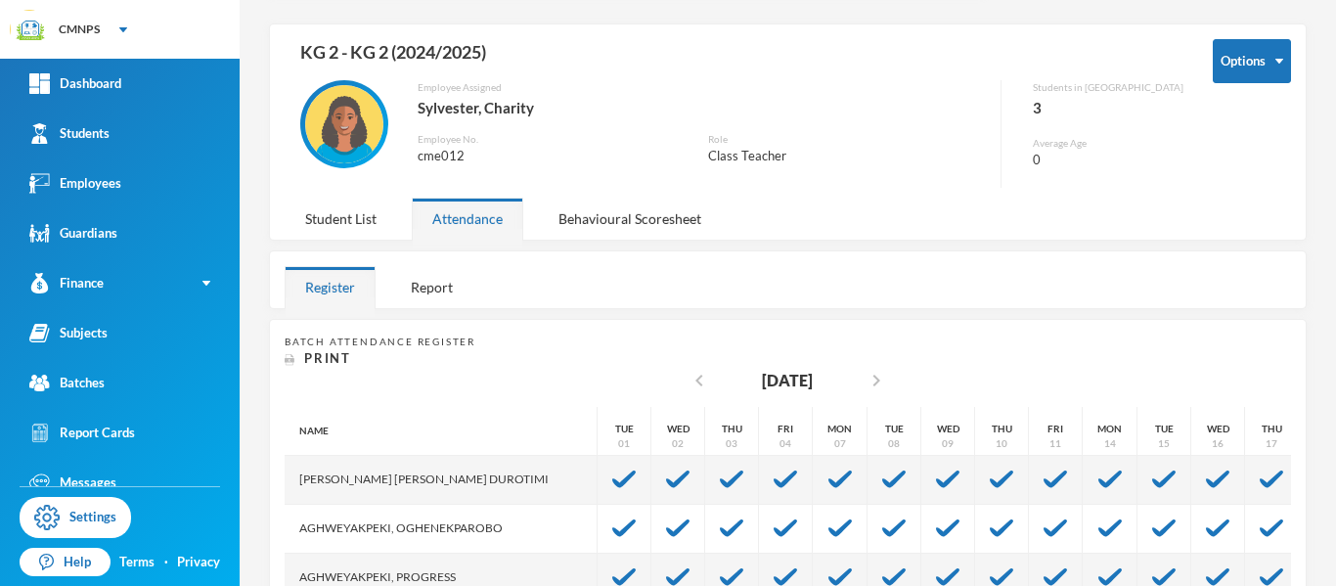
scroll to position [22, 0]
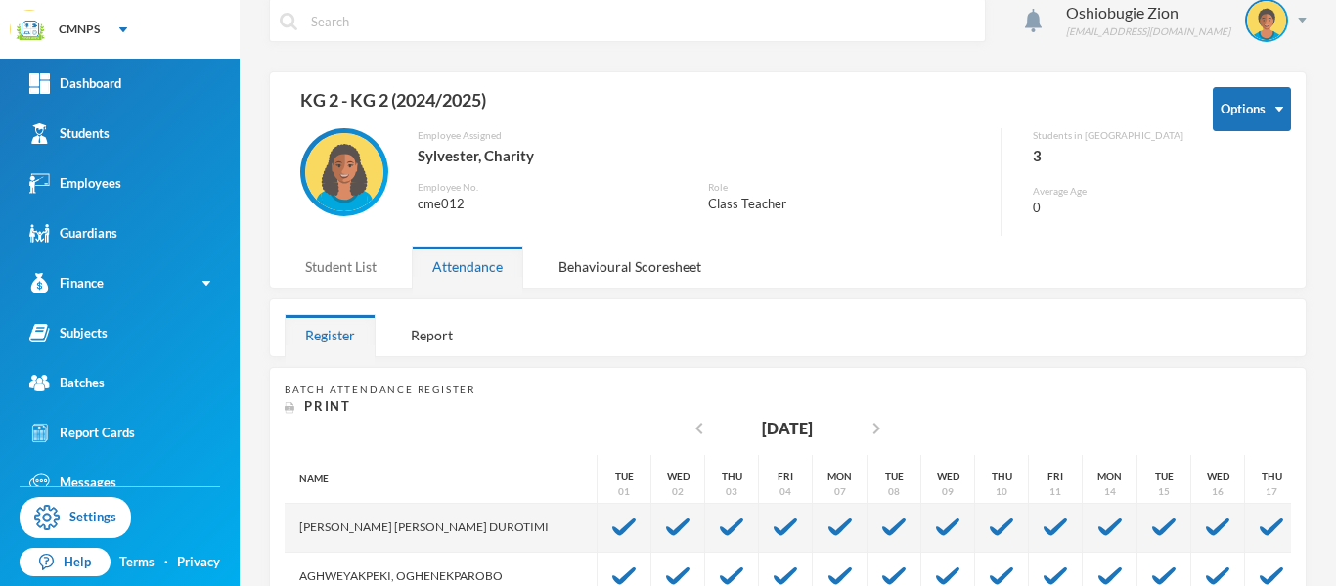
click at [345, 260] on div "Student List" at bounding box center [341, 266] width 112 height 42
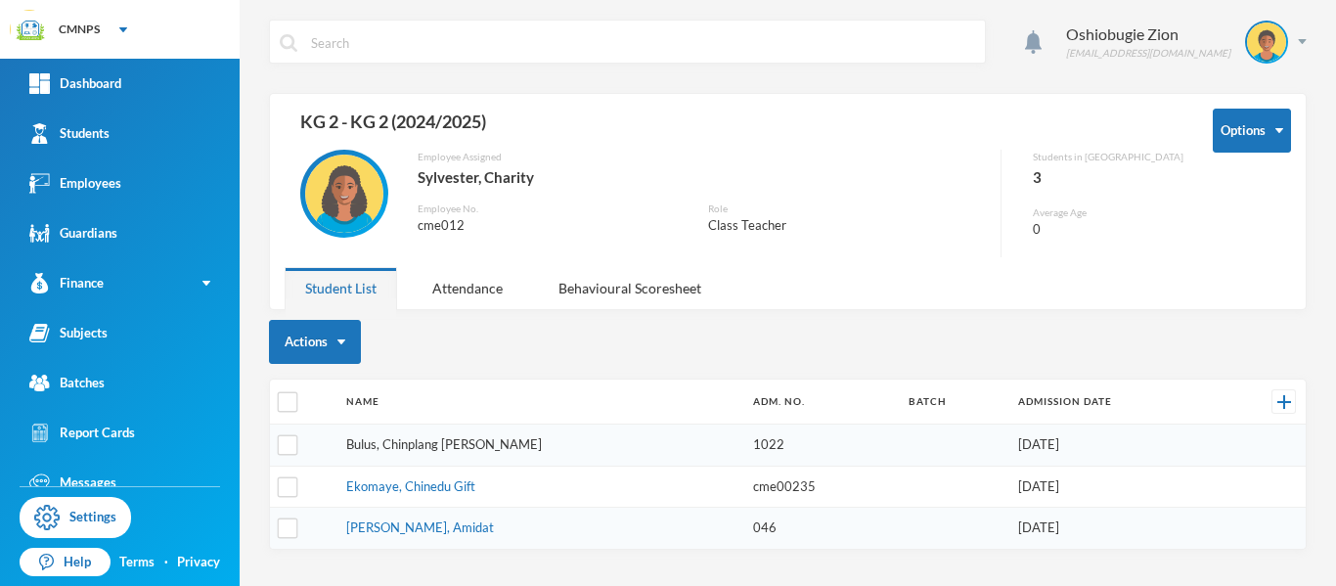
click at [456, 448] on link "Bulus, Chinplang [PERSON_NAME]" at bounding box center [444, 444] width 196 height 16
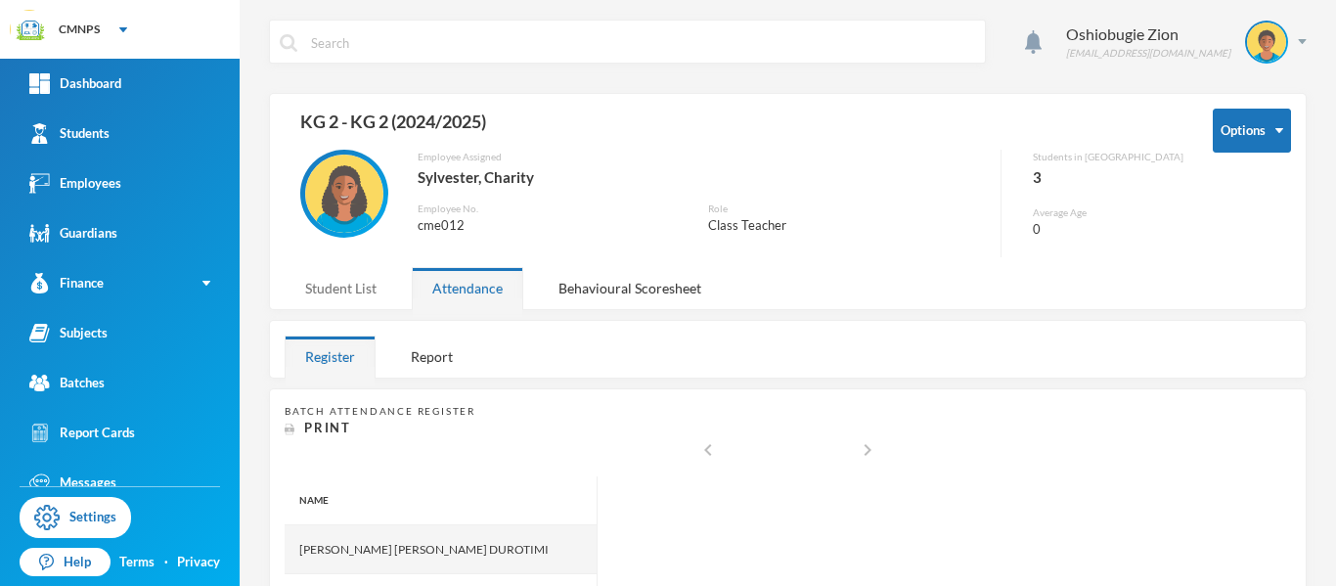
click at [354, 276] on div "Student List" at bounding box center [341, 288] width 112 height 42
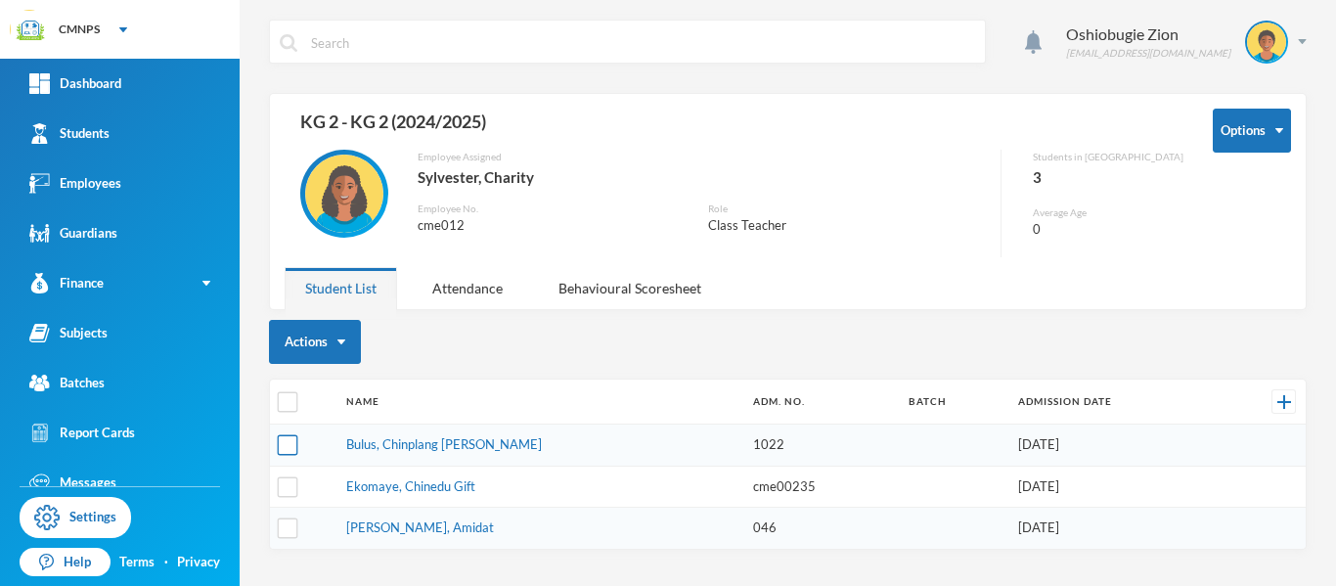
click at [284, 447] on input "checkbox" at bounding box center [288, 445] width 21 height 21
checkbox input "true"
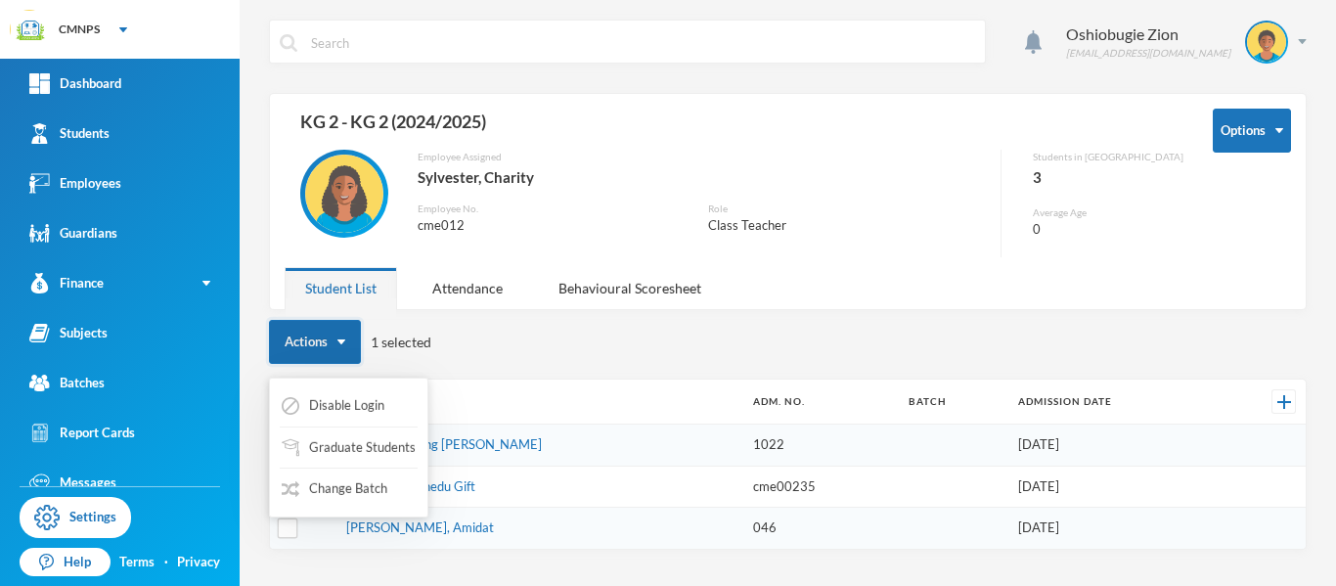
click at [333, 326] on button "Actions" at bounding box center [315, 342] width 92 height 44
click at [355, 492] on button "Change Batch" at bounding box center [335, 488] width 110 height 35
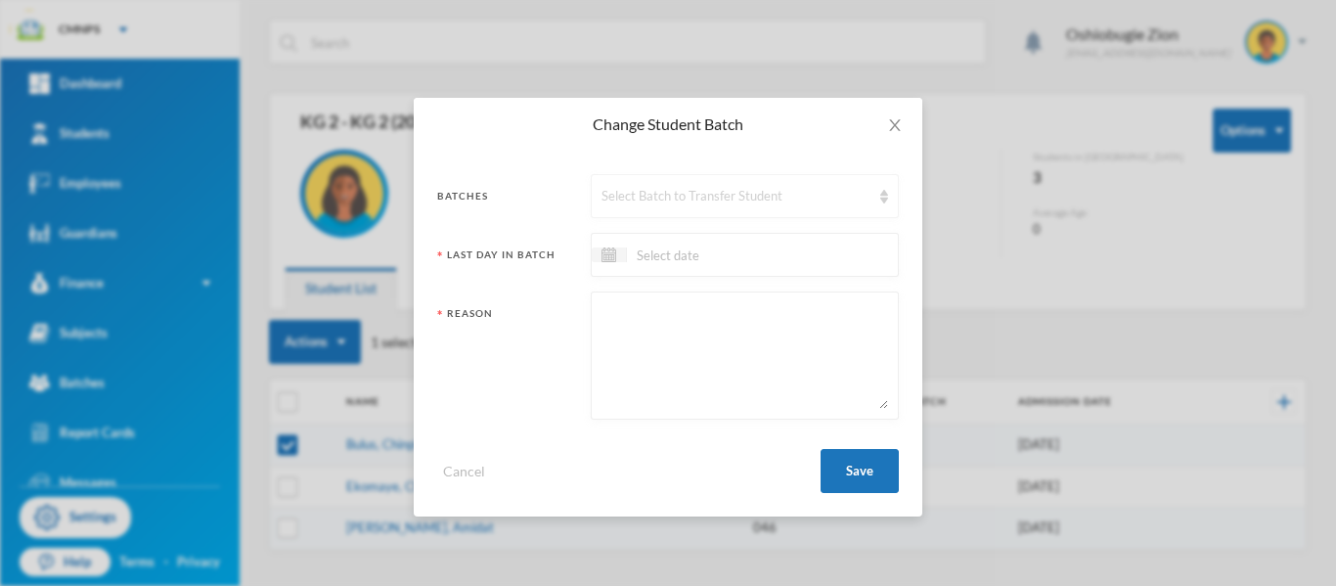
click at [732, 199] on div "Select Batch to Transfer Student" at bounding box center [735, 197] width 269 height 20
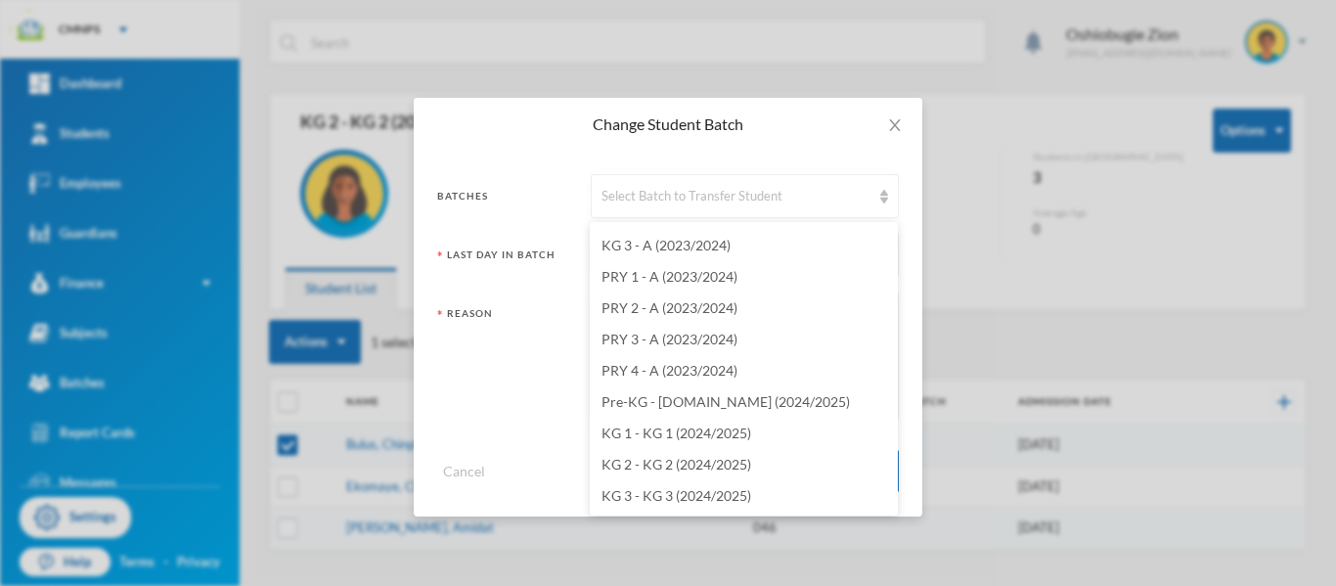
scroll to position [2280, 0]
click at [786, 365] on li "PRY 1 - B'25 (2025/2026)" at bounding box center [744, 370] width 308 height 31
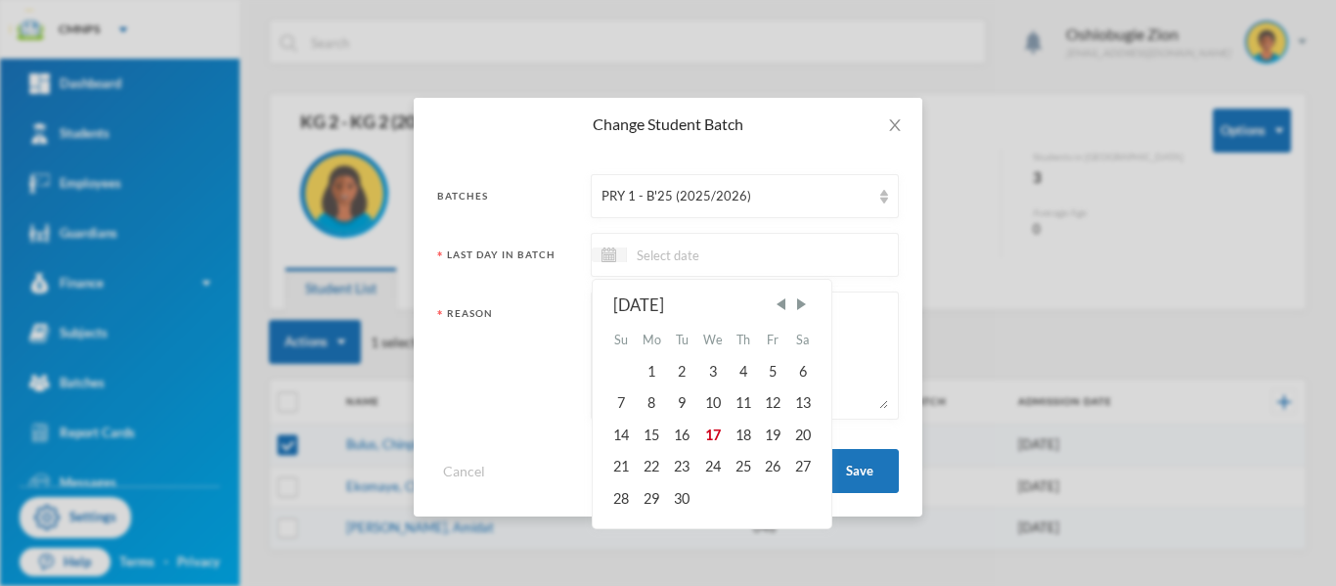
click at [749, 255] on input at bounding box center [709, 254] width 164 height 22
click at [781, 303] on span "Previous Month" at bounding box center [780, 304] width 18 height 18
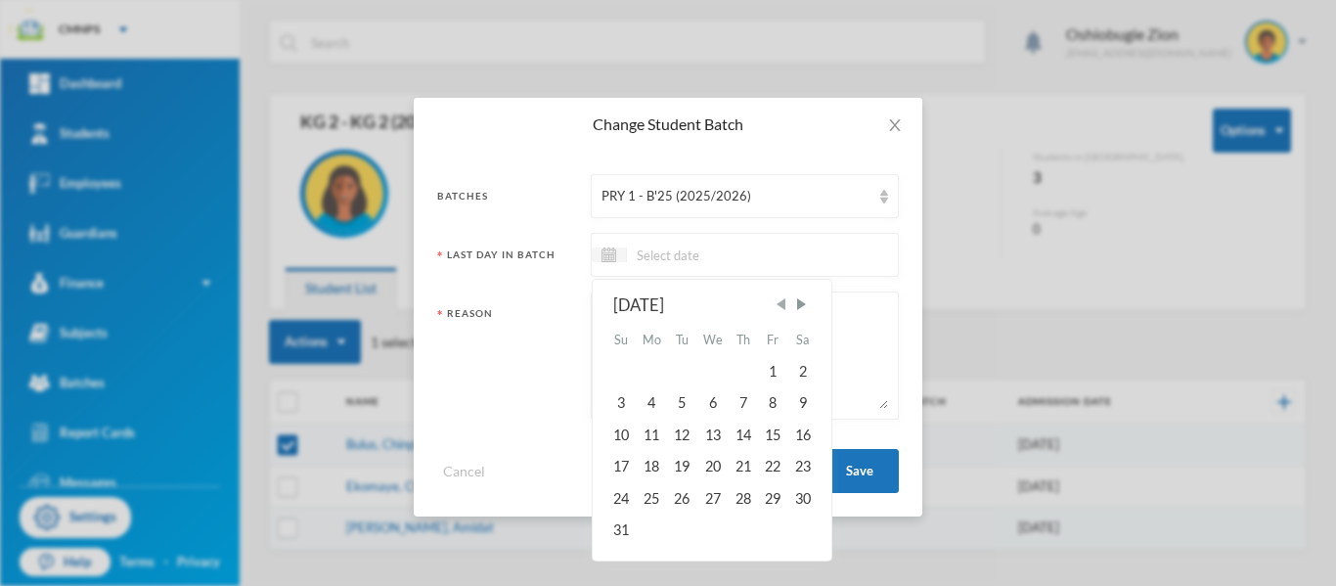
click at [781, 303] on span "Previous Month" at bounding box center [780, 304] width 18 height 18
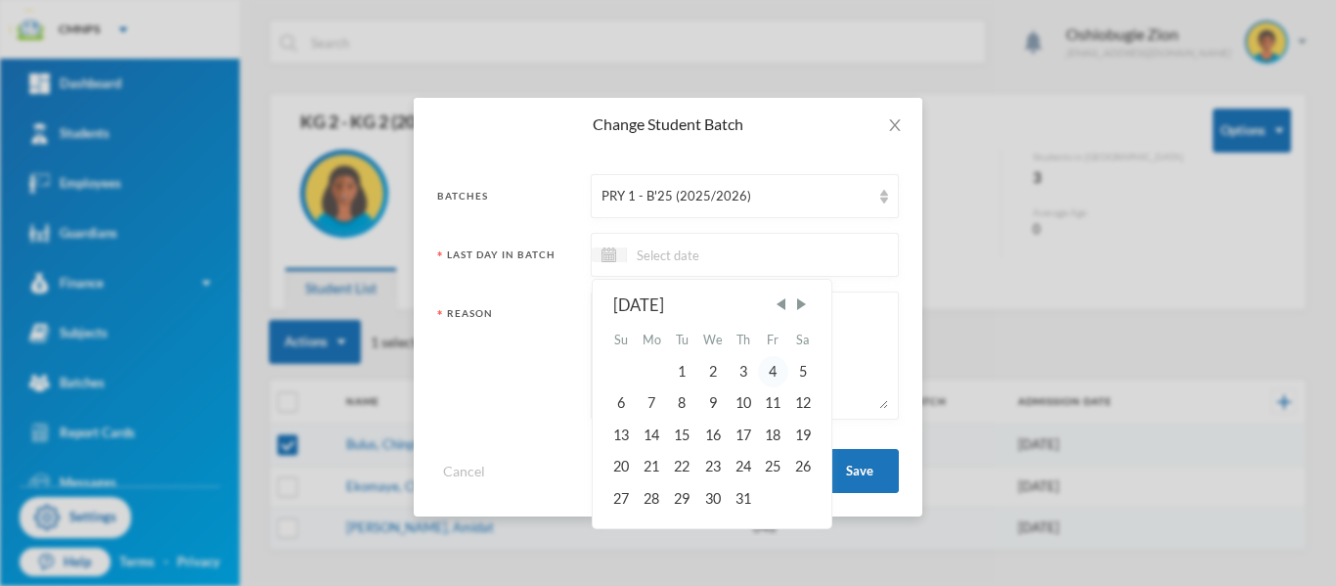
click at [776, 368] on div "4" at bounding box center [772, 371] width 29 height 31
type input "[DATE]"
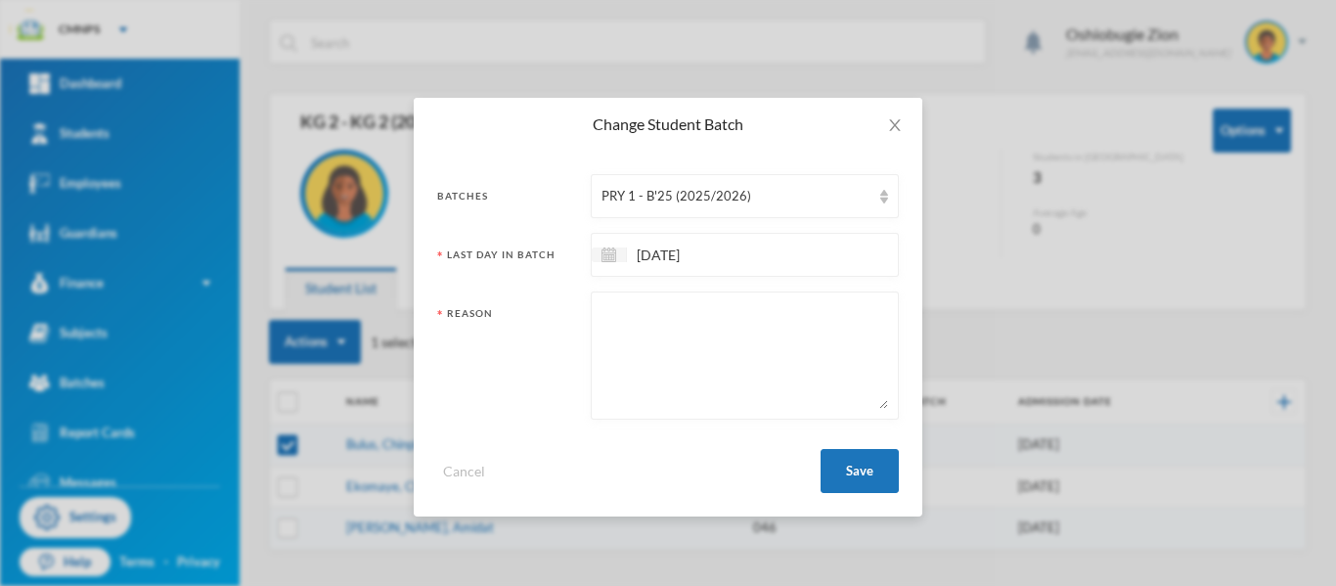
click at [768, 349] on textarea at bounding box center [744, 355] width 286 height 107
type textarea "PROMPTED"
click at [871, 473] on button "Save" at bounding box center [859, 471] width 78 height 44
checkbox input "false"
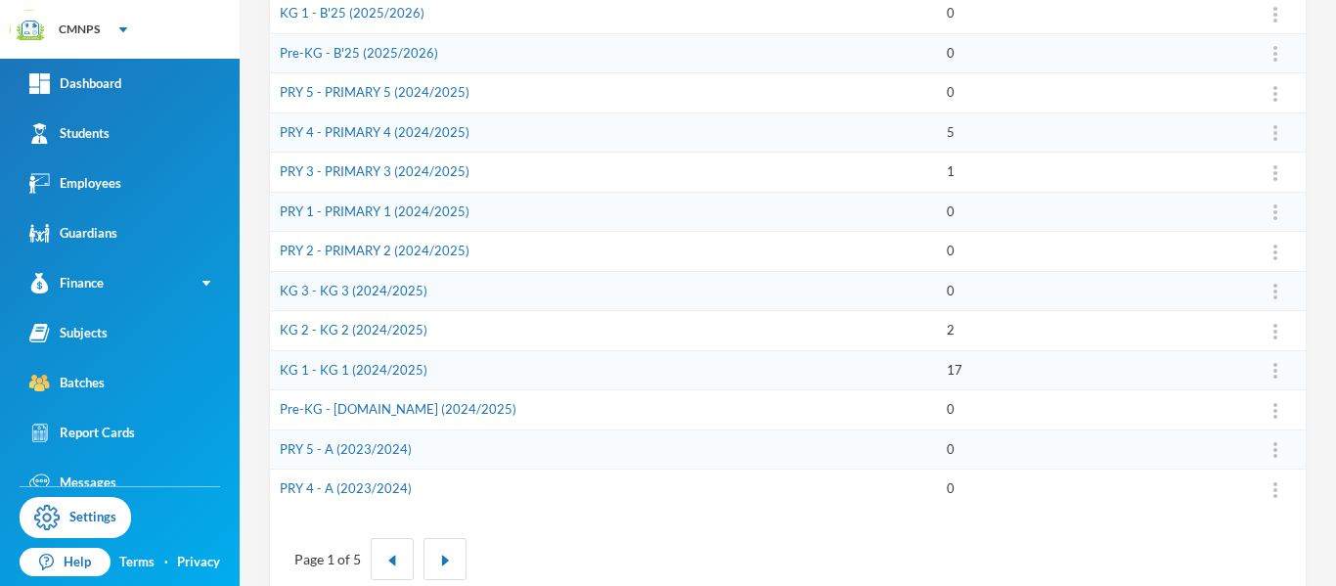
scroll to position [610, 0]
click at [390, 368] on link "KG 1 - KG 1 (2024/2025)" at bounding box center [354, 372] width 148 height 16
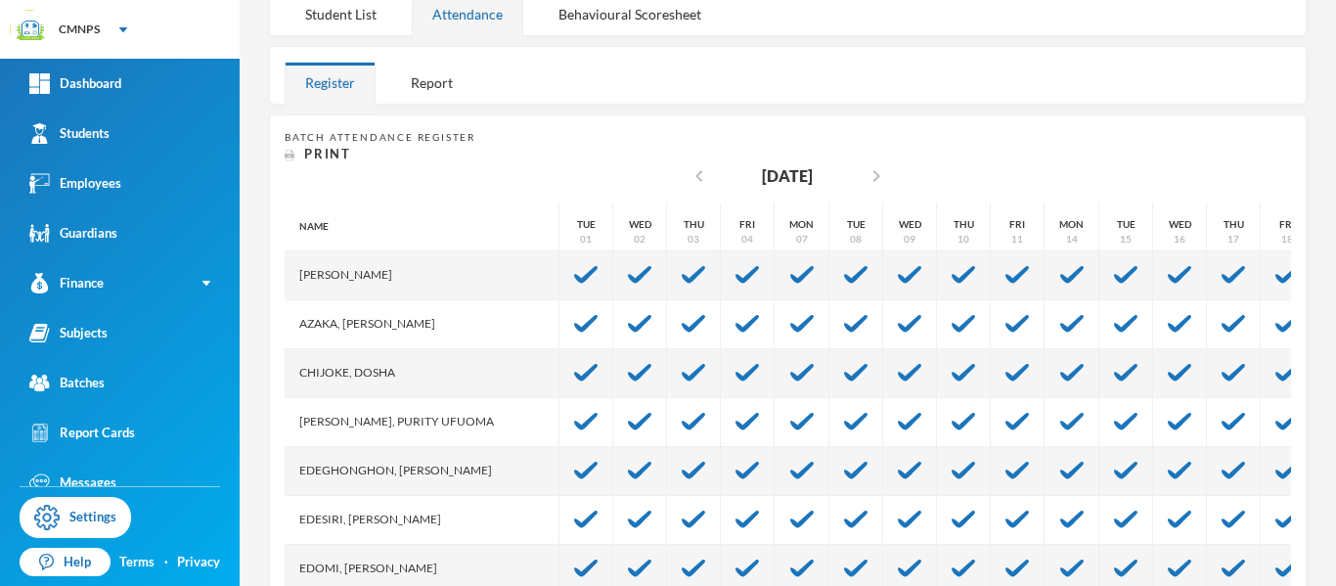
scroll to position [283, 0]
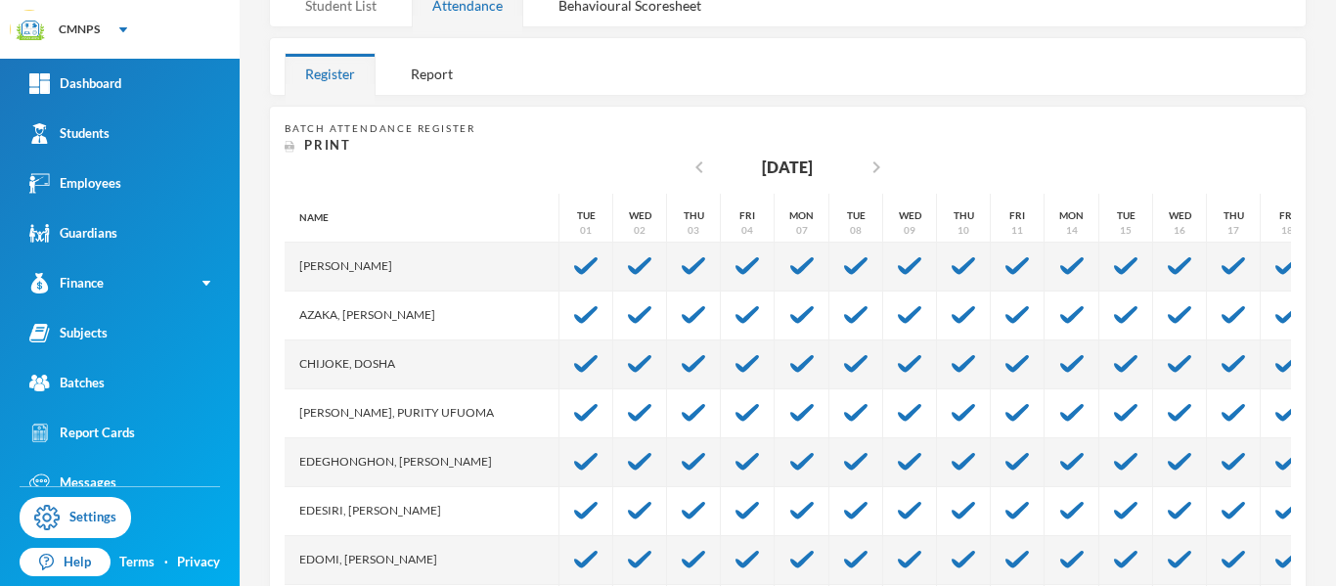
click at [367, 3] on div "Student List" at bounding box center [341, 5] width 112 height 42
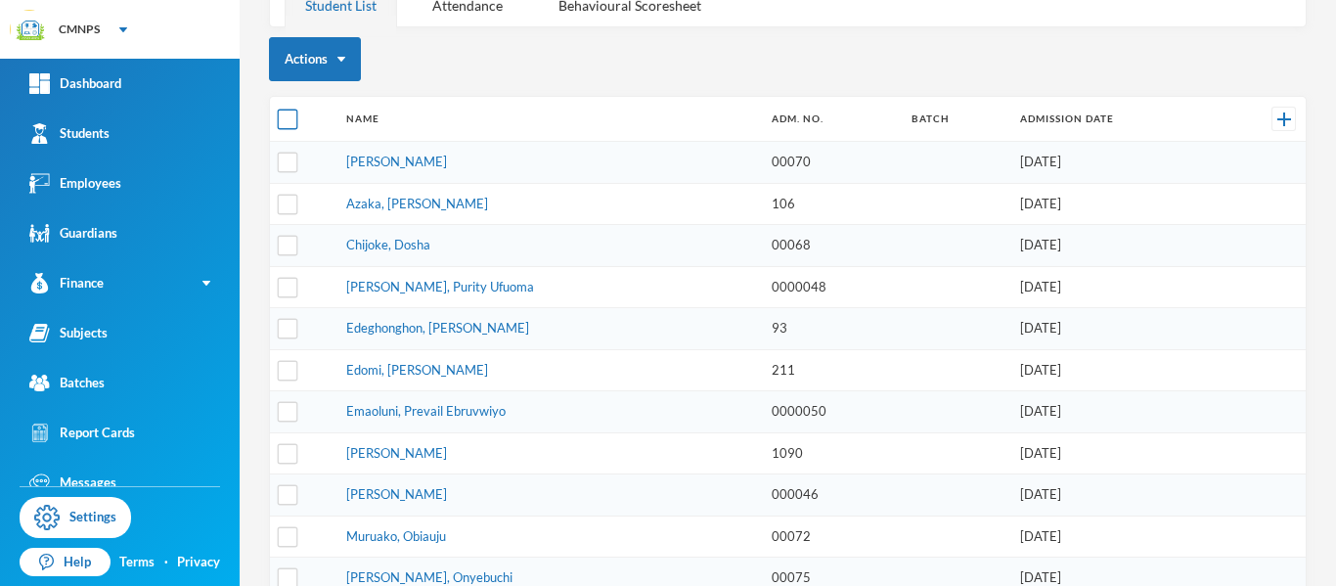
click at [289, 114] on input "checkbox" at bounding box center [288, 120] width 21 height 21
checkbox input "true"
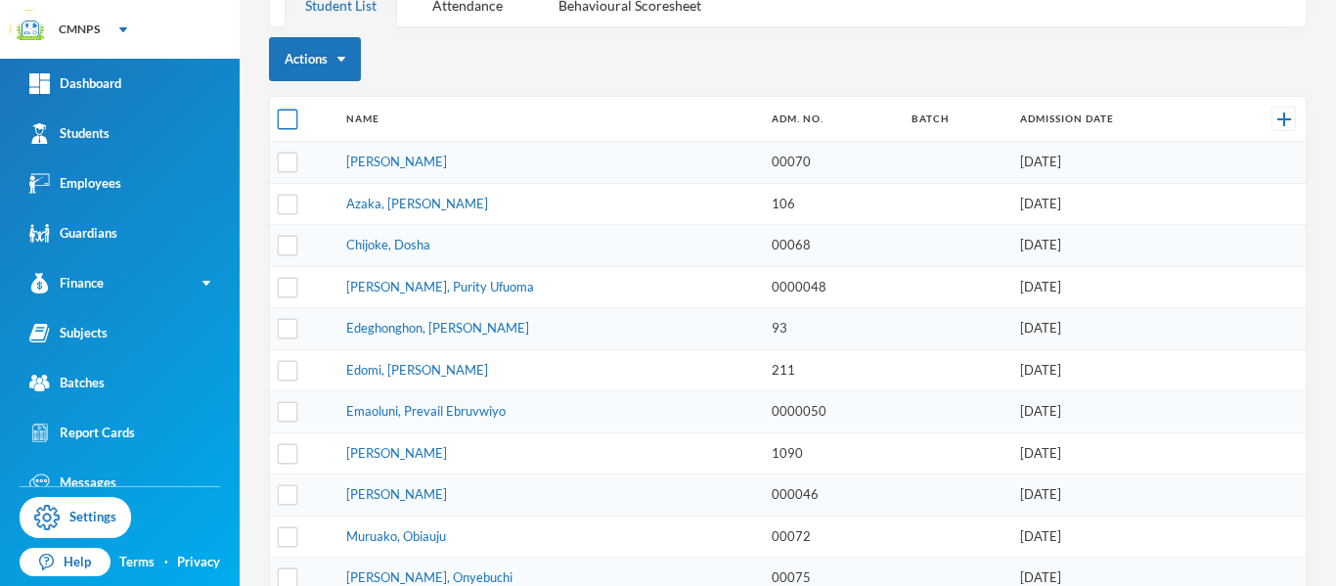
checkbox input "true"
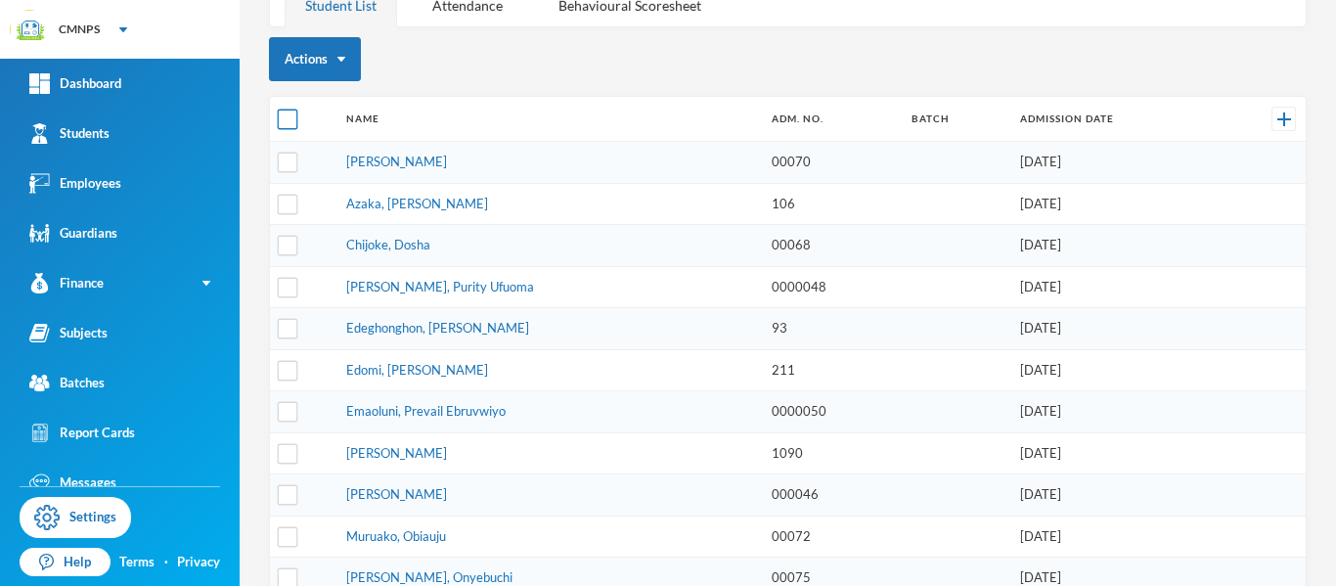
checkbox input "true"
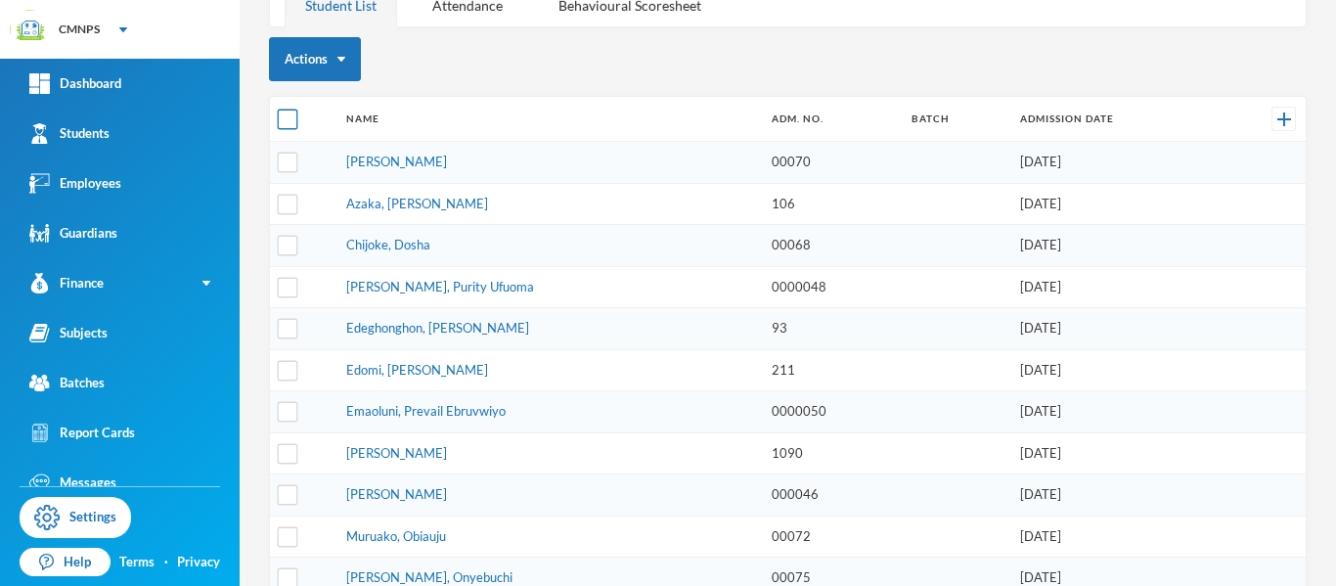
checkbox input "true"
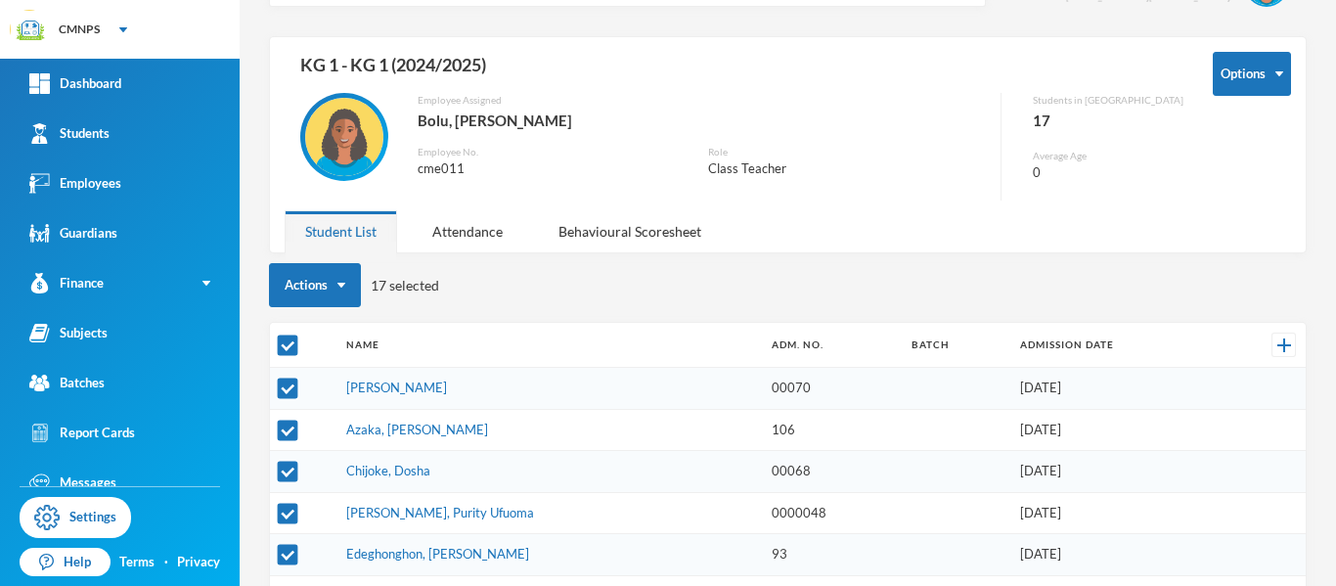
scroll to position [53, 0]
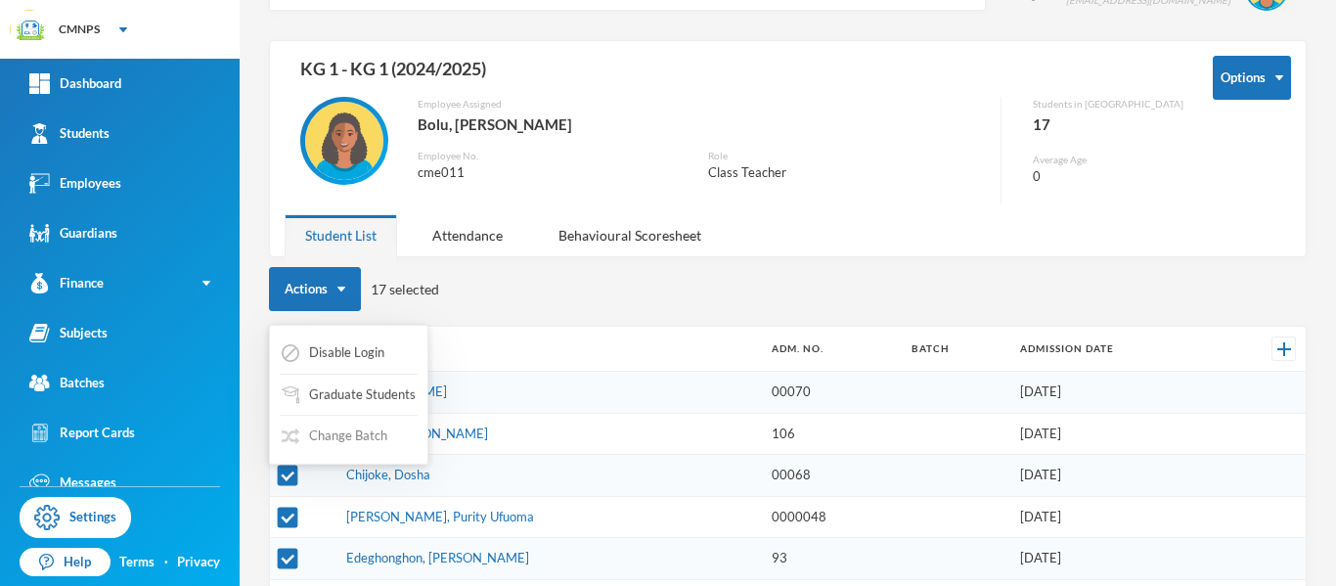
click at [343, 437] on button "Change Batch" at bounding box center [335, 435] width 110 height 35
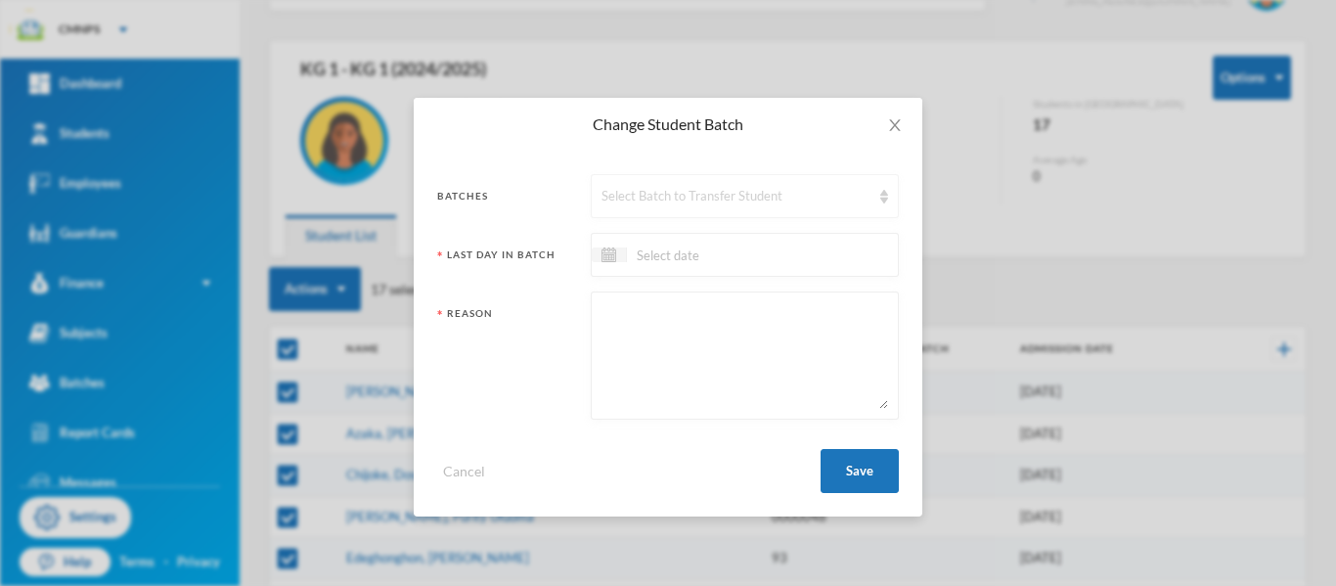
click at [729, 198] on div "Select Batch to Transfer Student" at bounding box center [735, 197] width 269 height 20
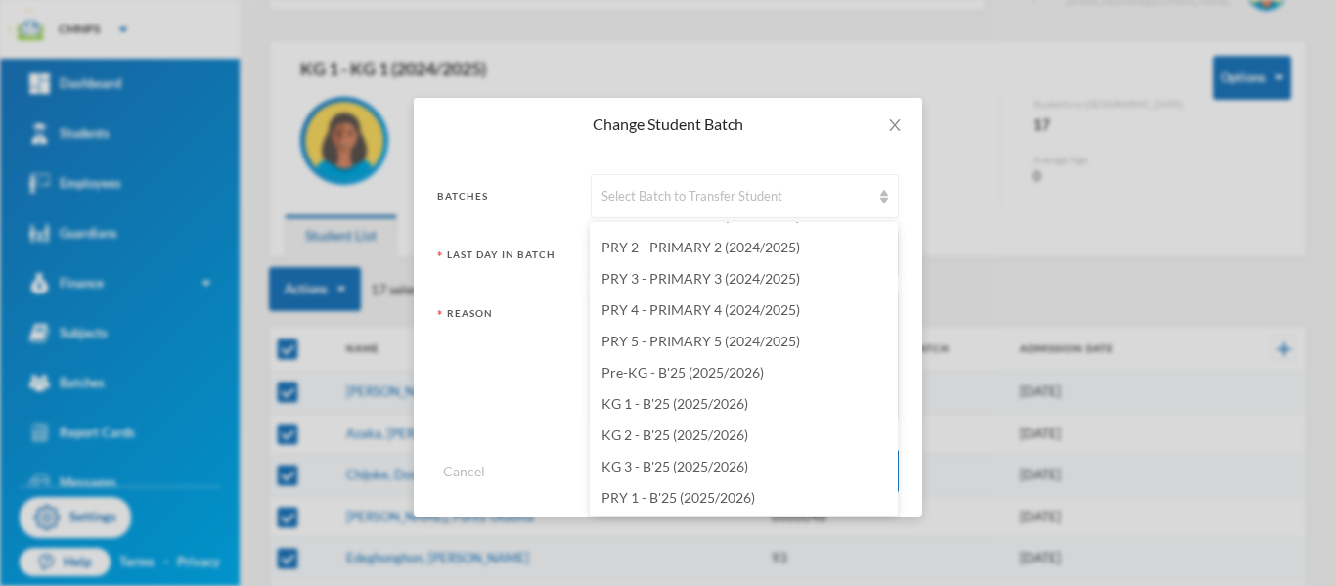
scroll to position [2163, 0]
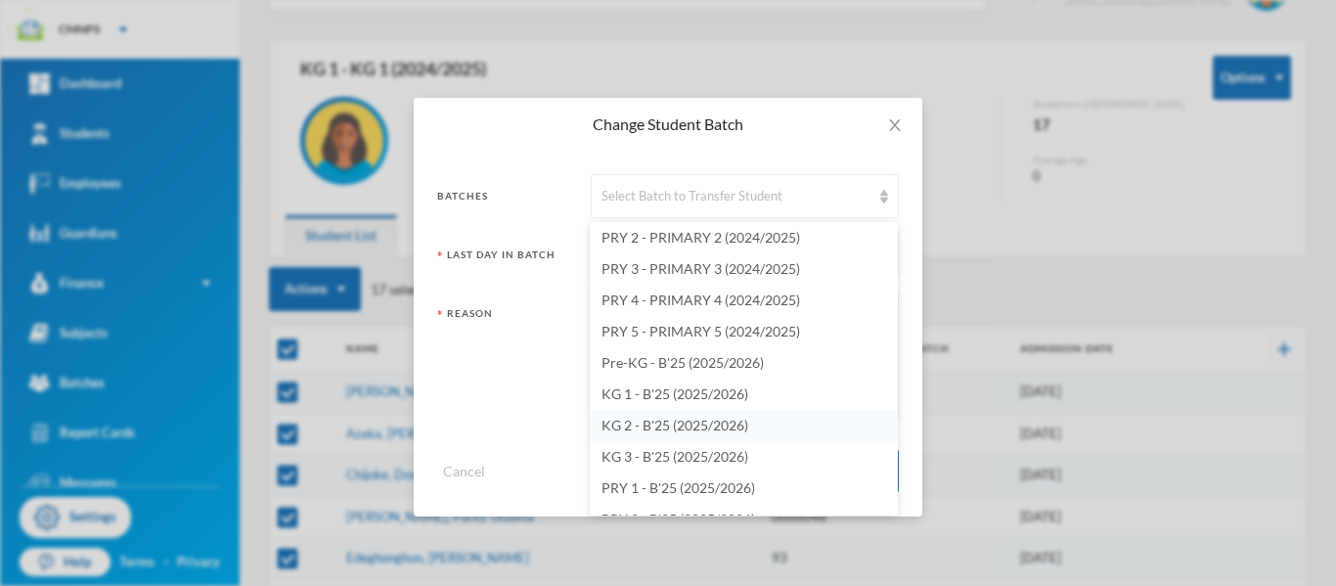
click at [732, 427] on span "KG 2 - B'25 (2025/2026)" at bounding box center [674, 425] width 147 height 17
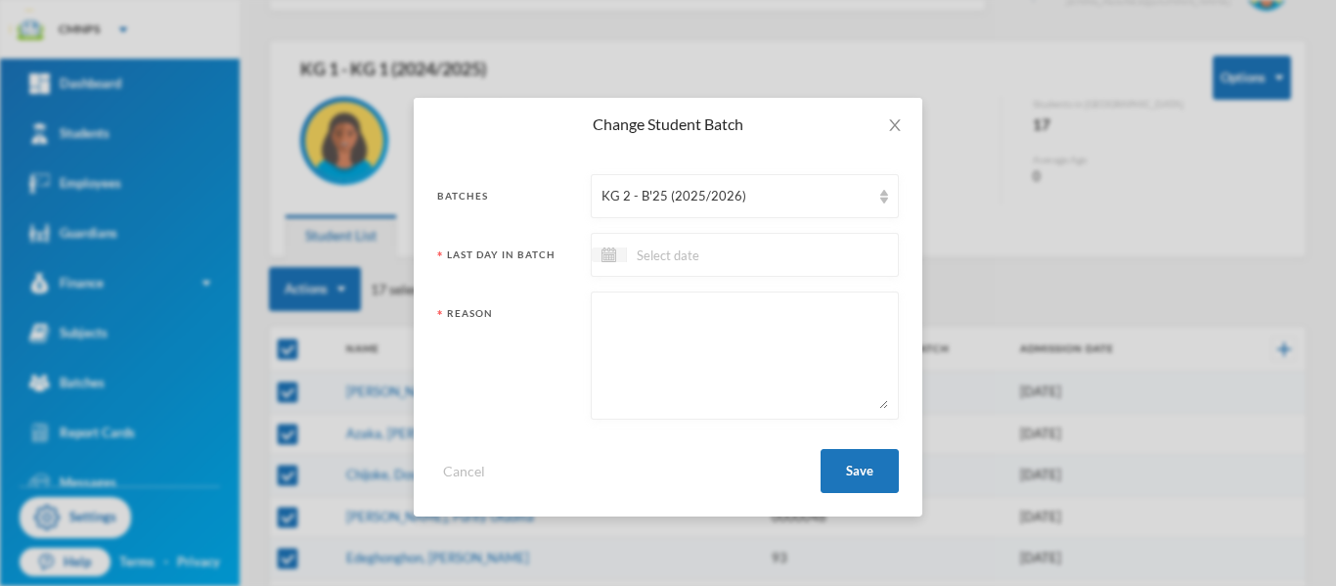
click at [740, 268] on div at bounding box center [745, 255] width 308 height 44
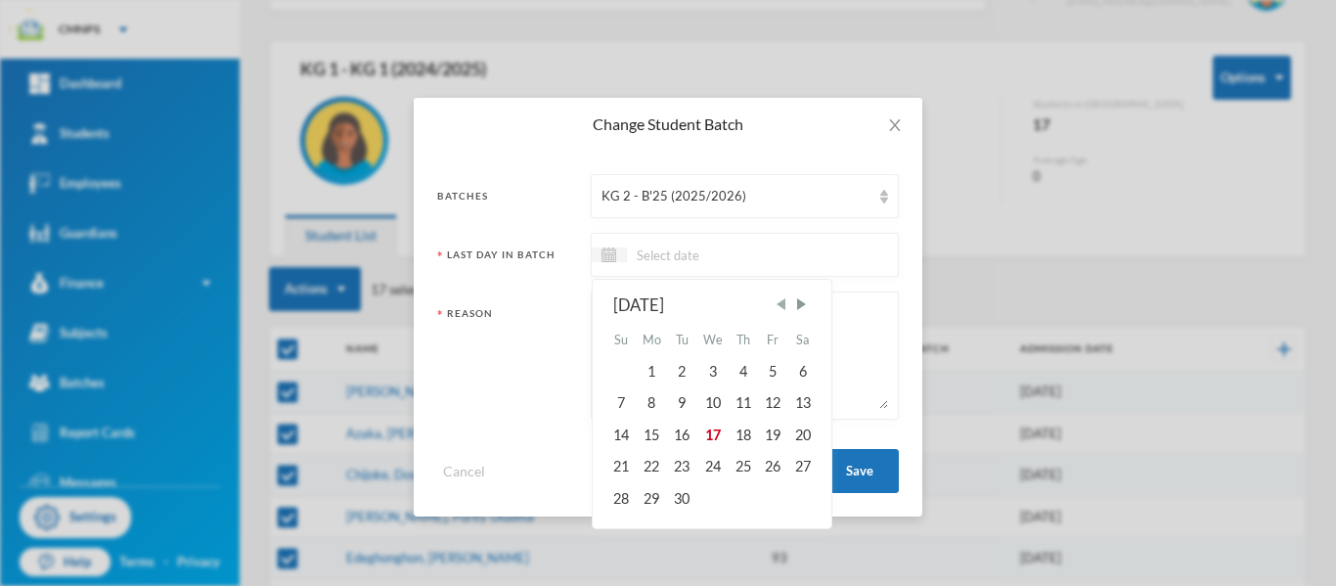
click at [783, 313] on span "Previous Month" at bounding box center [780, 304] width 18 height 18
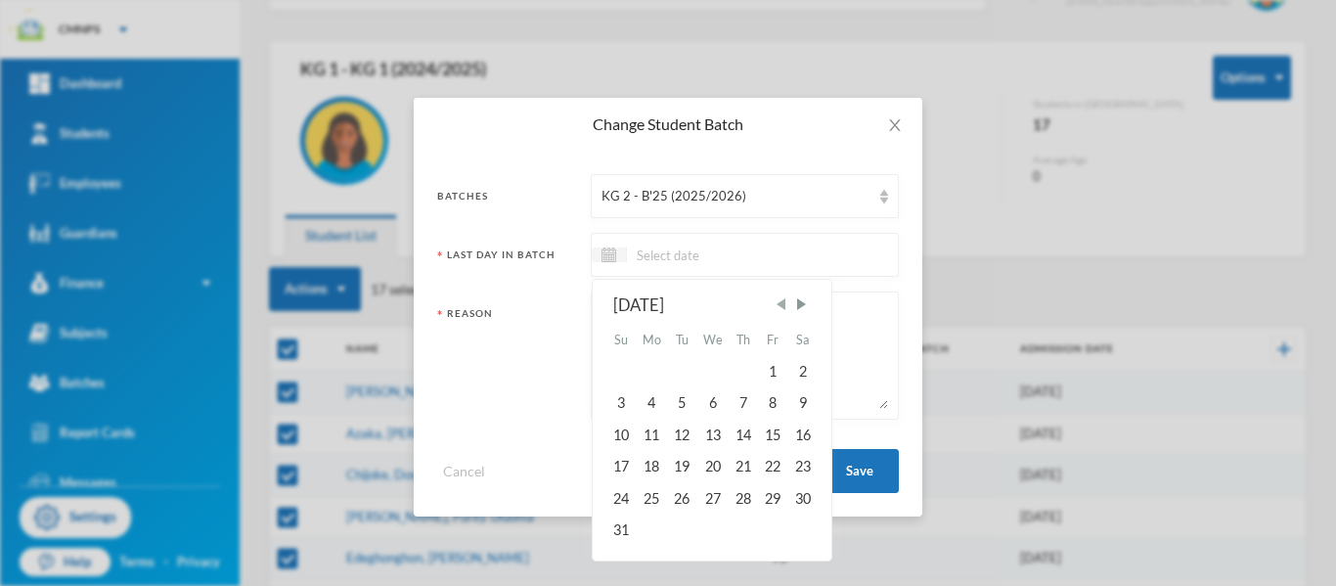
click at [783, 313] on span "Previous Month" at bounding box center [780, 304] width 18 height 18
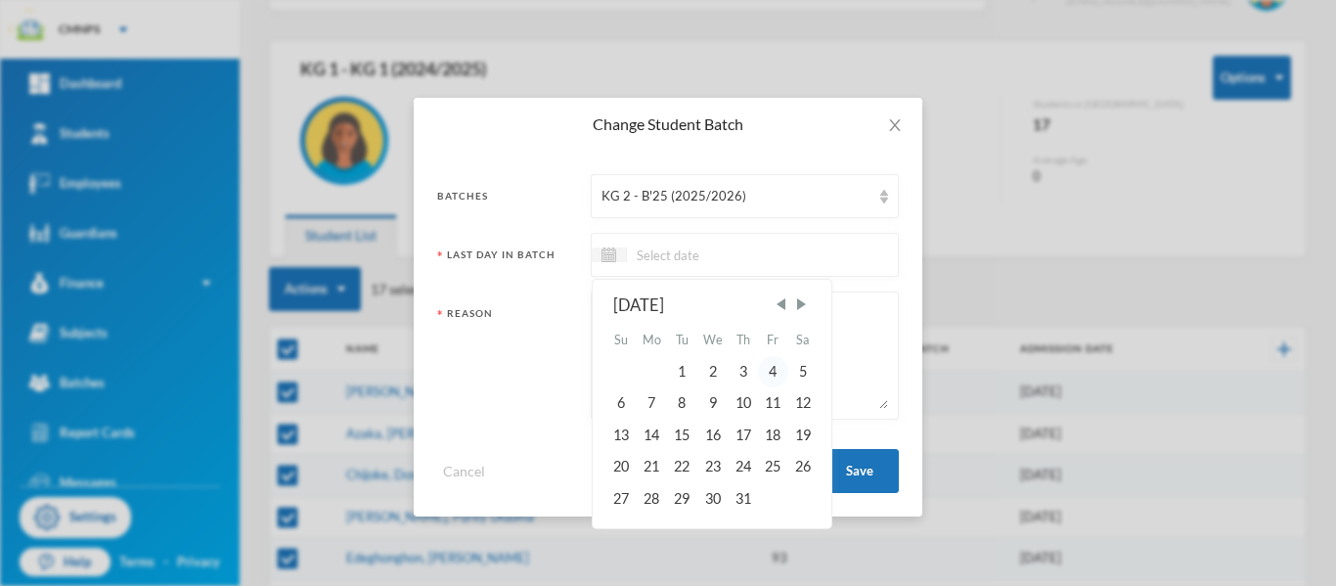
click at [771, 366] on div "4" at bounding box center [772, 371] width 29 height 31
type input "[DATE]"
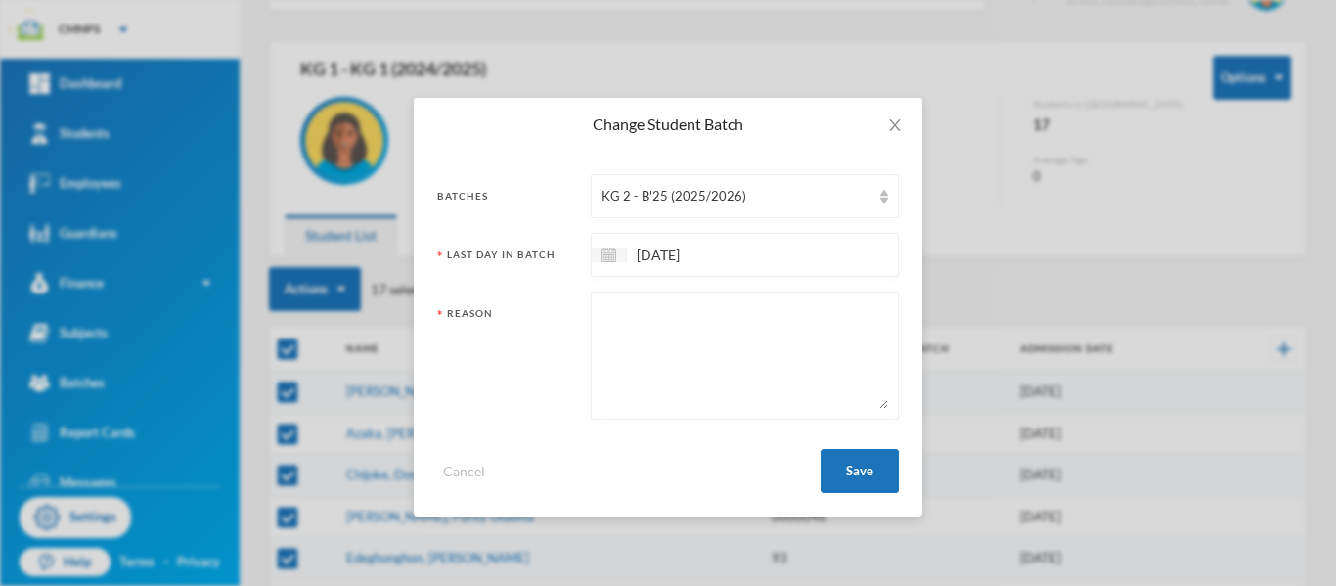
click at [763, 345] on textarea at bounding box center [744, 355] width 286 height 107
type textarea "PROMPTED"
click at [863, 474] on button "Save" at bounding box center [859, 471] width 78 height 44
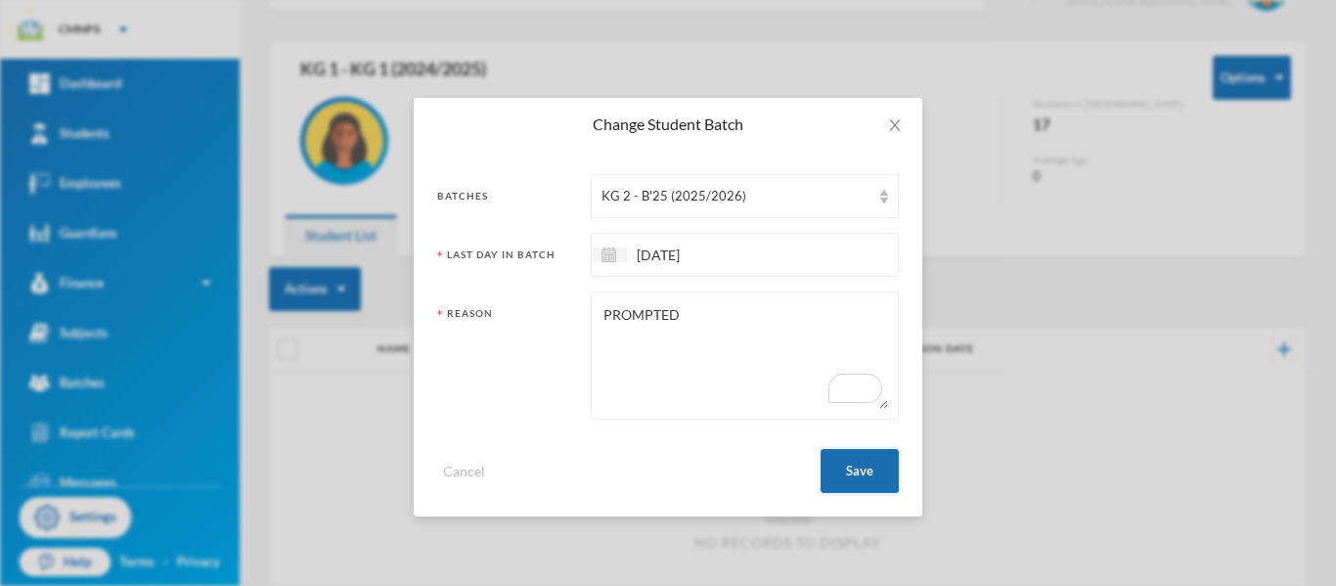
checkbox input "false"
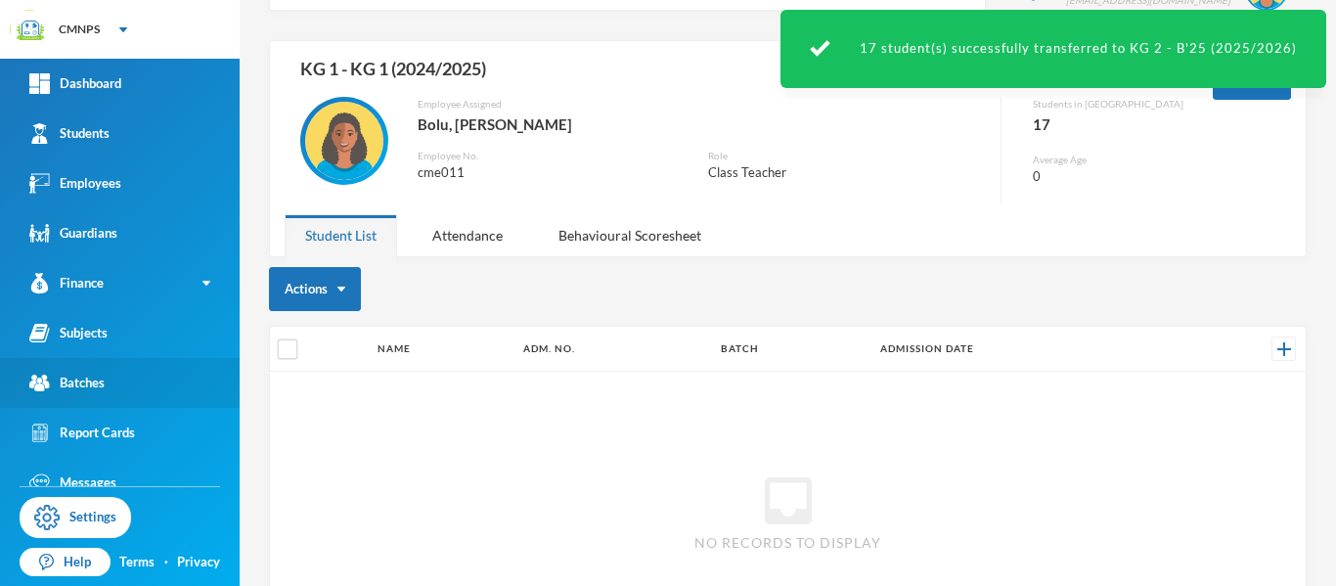
click at [141, 377] on link "Batches" at bounding box center [120, 383] width 240 height 50
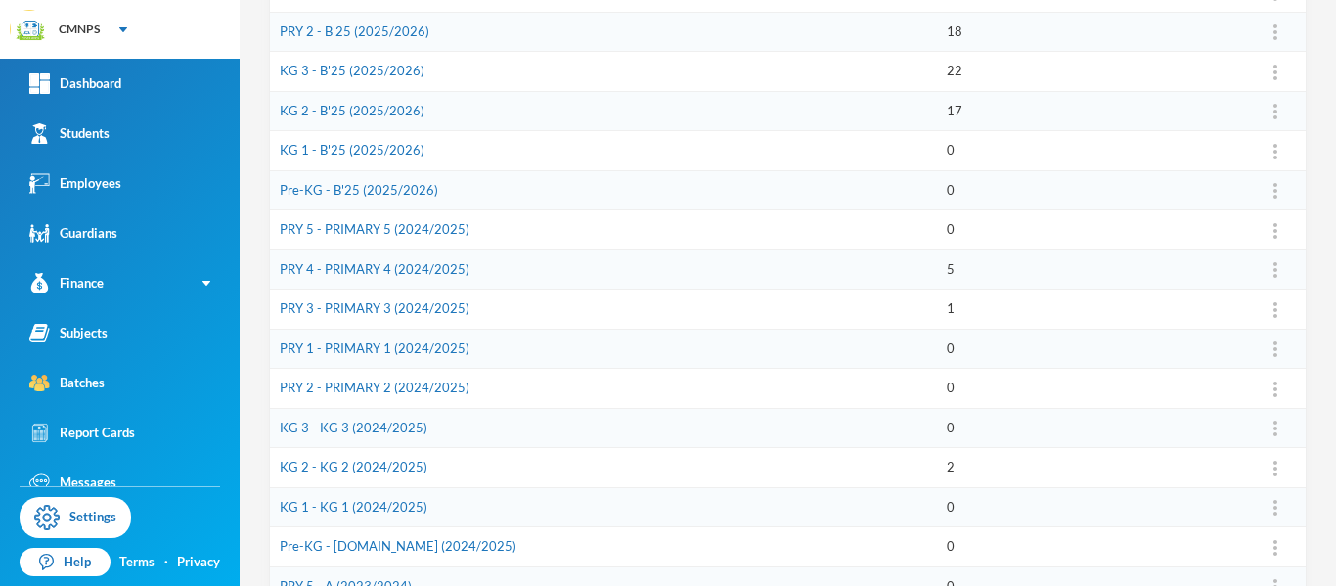
scroll to position [499, 0]
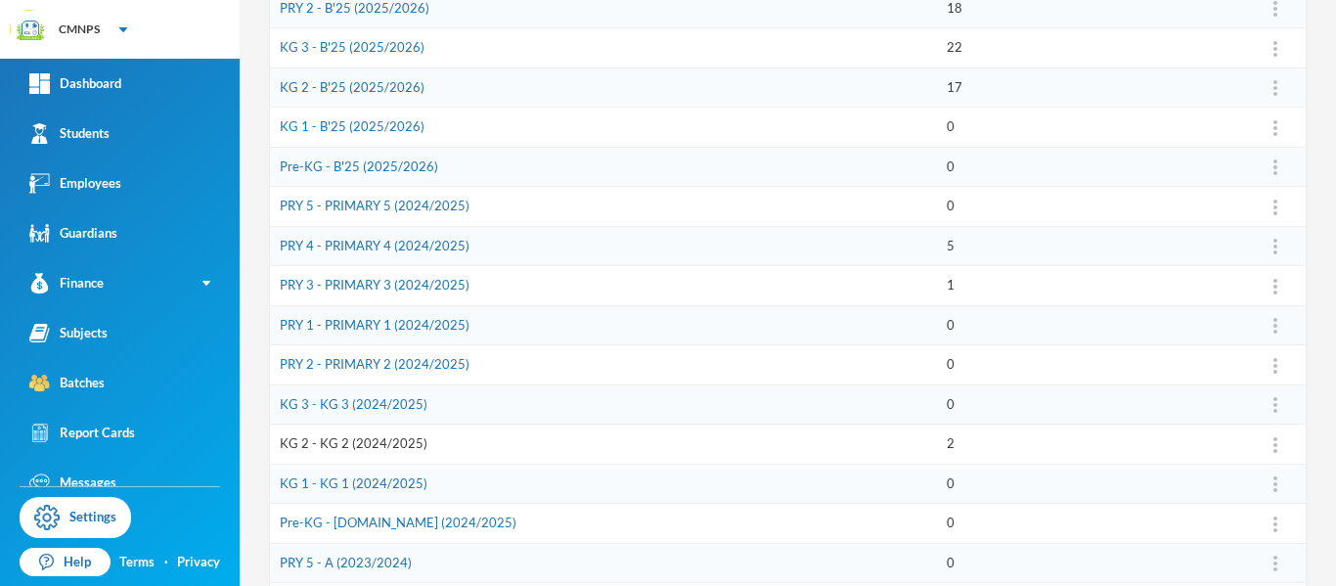
click at [403, 443] on link "KG 2 - KG 2 (2024/2025)" at bounding box center [354, 443] width 148 height 16
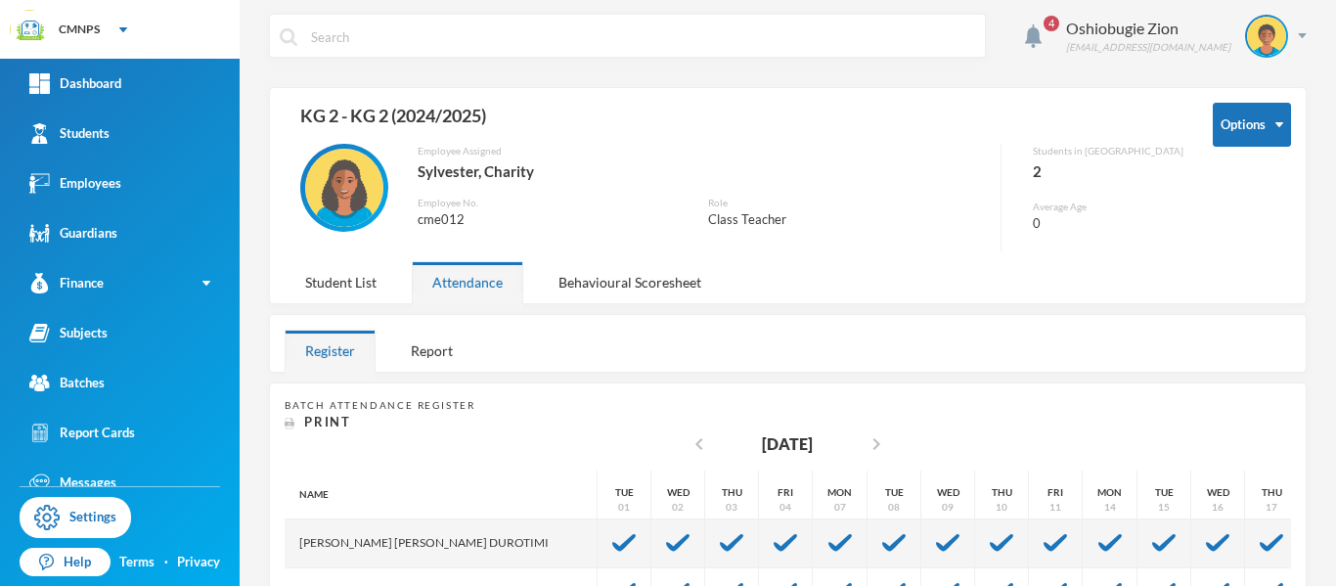
scroll to position [2, 0]
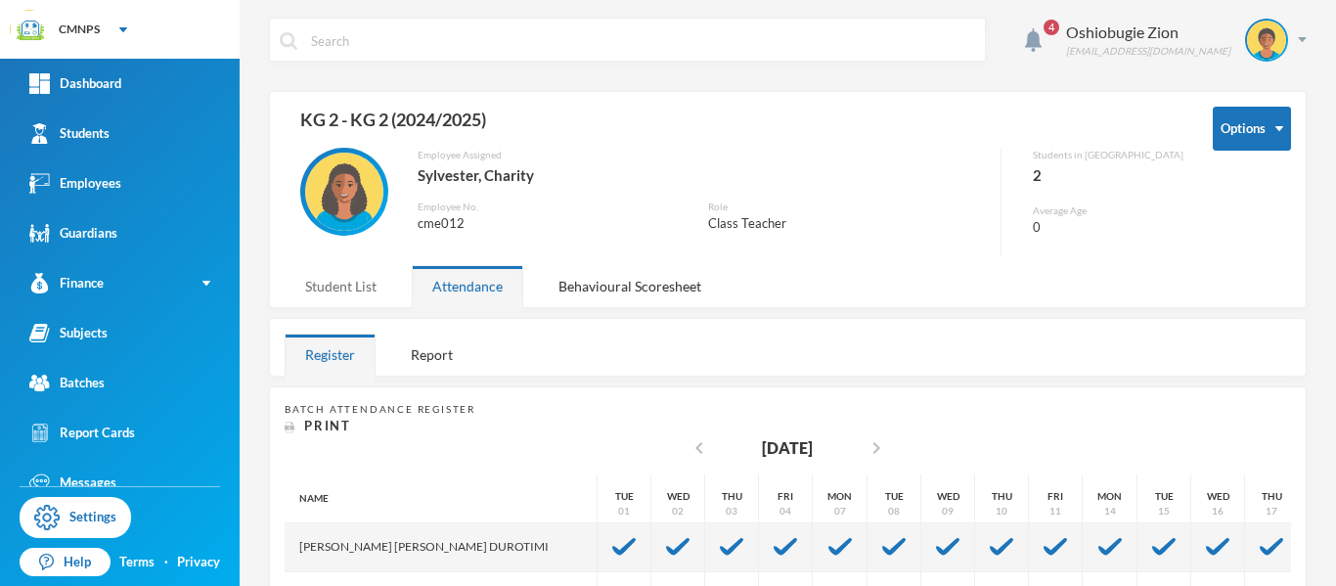
click at [364, 287] on div "Student List" at bounding box center [341, 286] width 112 height 42
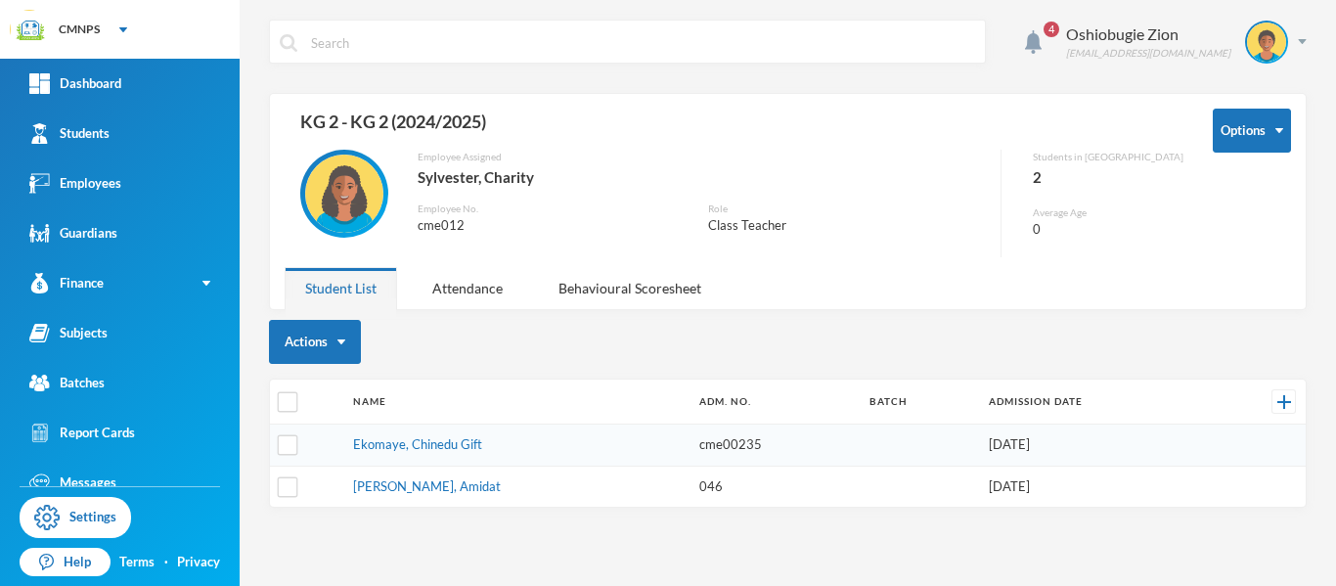
scroll to position [0, 0]
click at [380, 443] on link "Ekomaye, Chinedu Gift" at bounding box center [417, 444] width 129 height 16
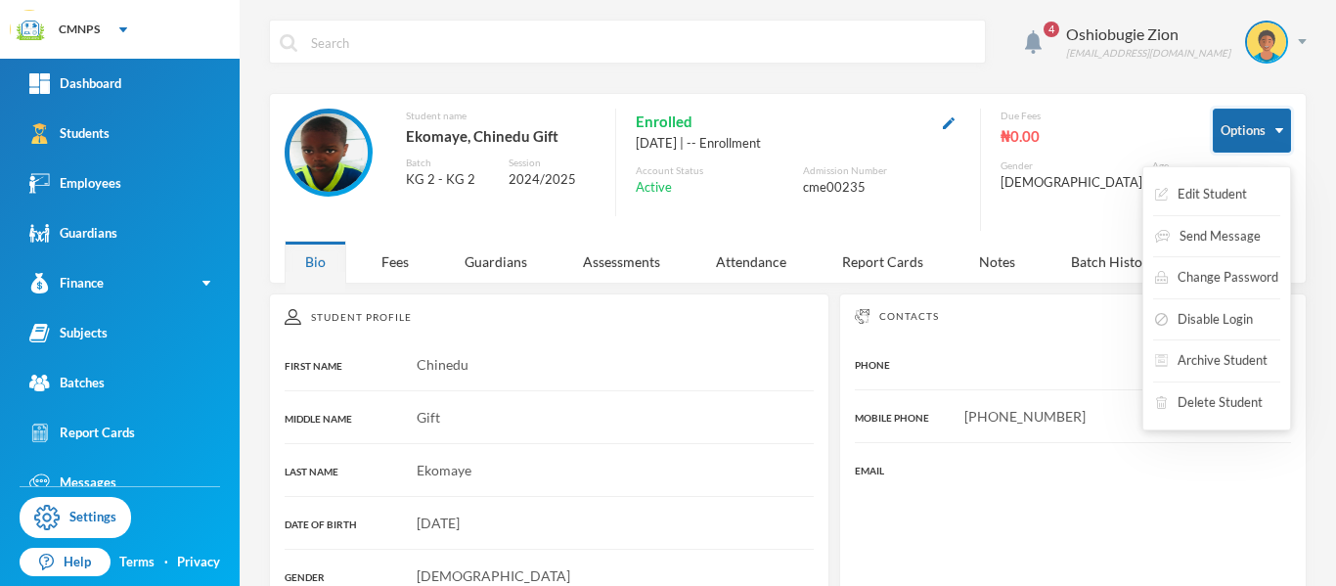
click at [1217, 135] on button "Options" at bounding box center [1251, 131] width 78 height 44
click at [1201, 358] on button "Archive Student" at bounding box center [1211, 360] width 116 height 35
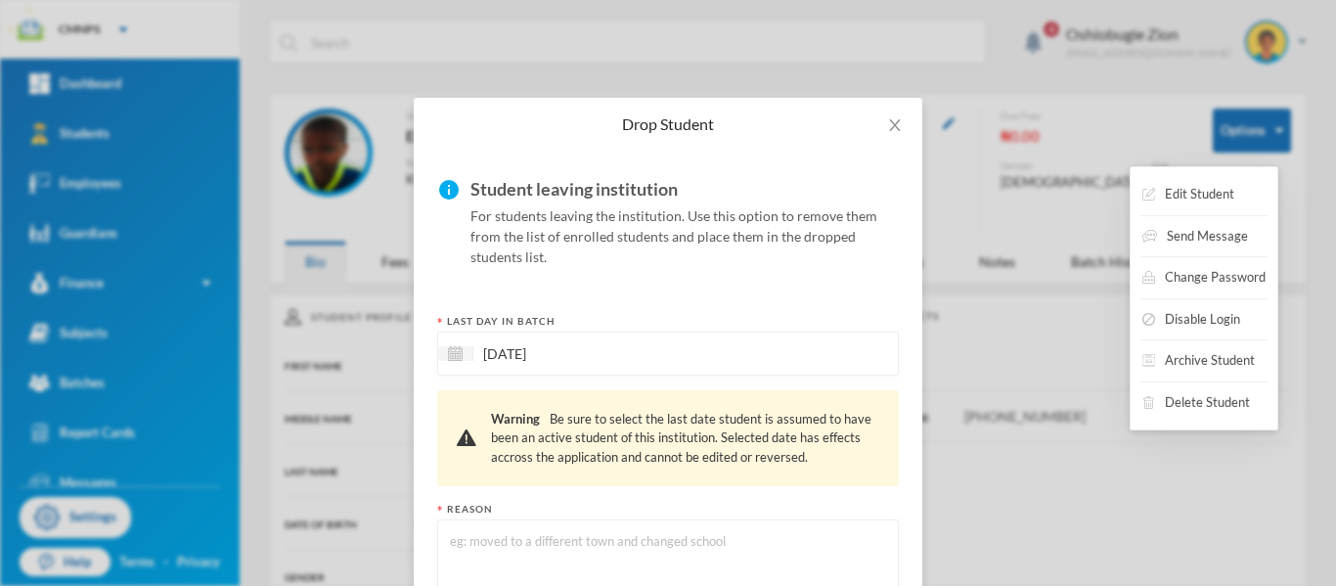
click at [840, 366] on div "17/09/2025" at bounding box center [667, 353] width 461 height 44
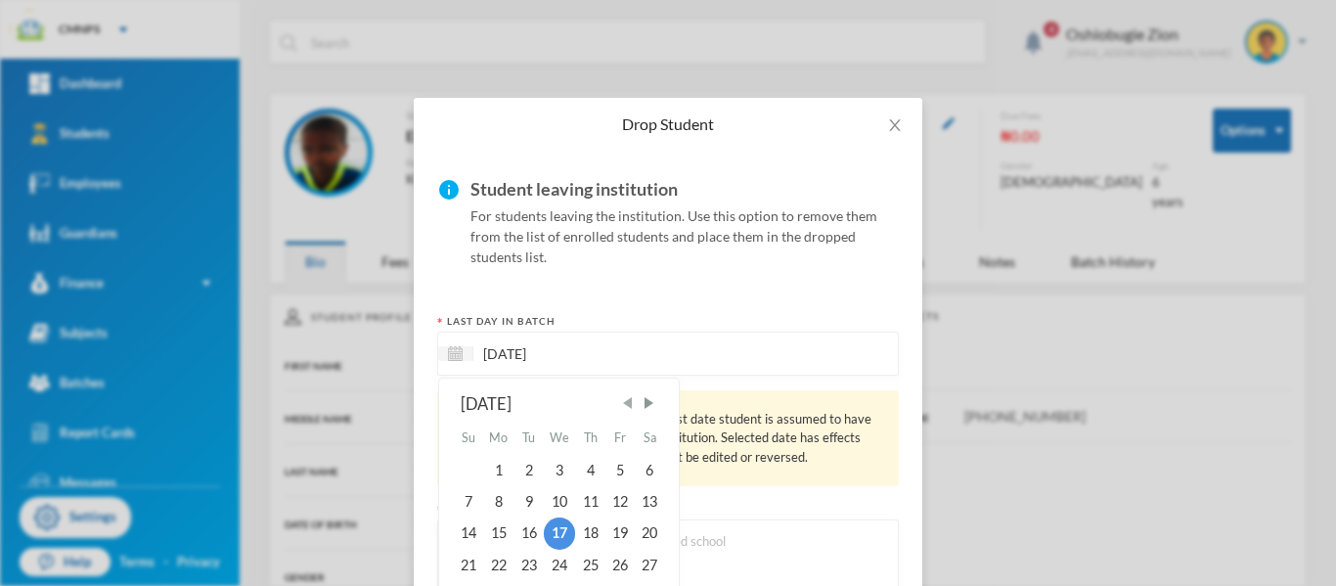
click at [625, 405] on span "Previous Month" at bounding box center [628, 403] width 18 height 18
click at [622, 464] on div "4" at bounding box center [619, 469] width 29 height 31
type input "[DATE]"
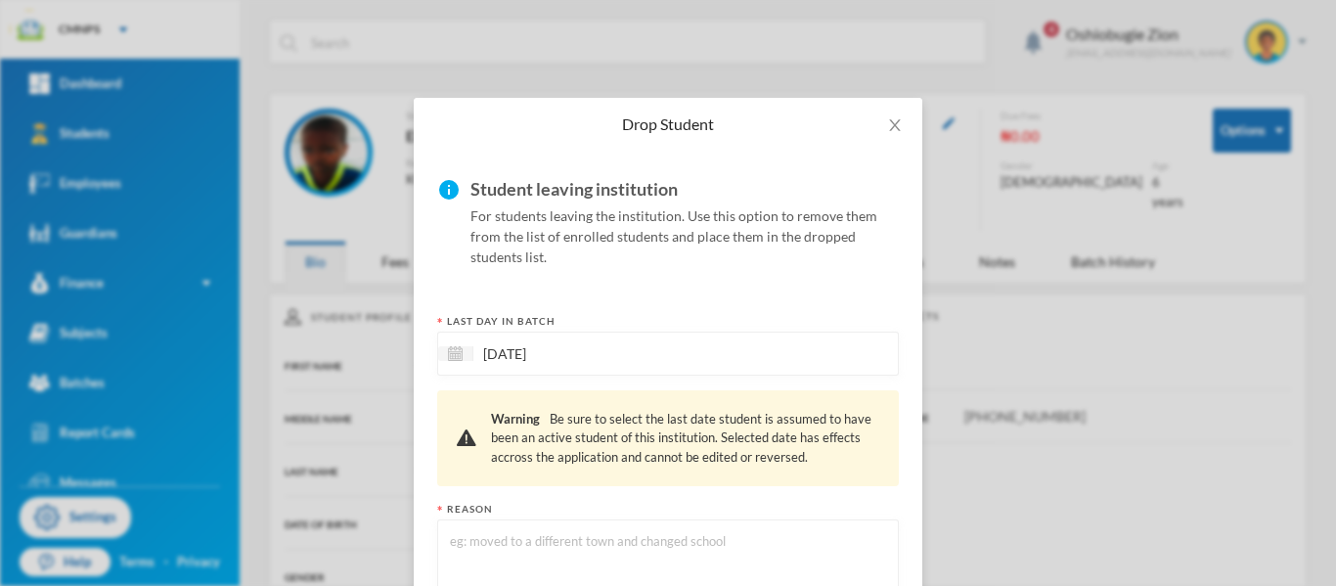
click at [596, 538] on textarea at bounding box center [668, 583] width 440 height 107
type textarea "Moved to a new town"
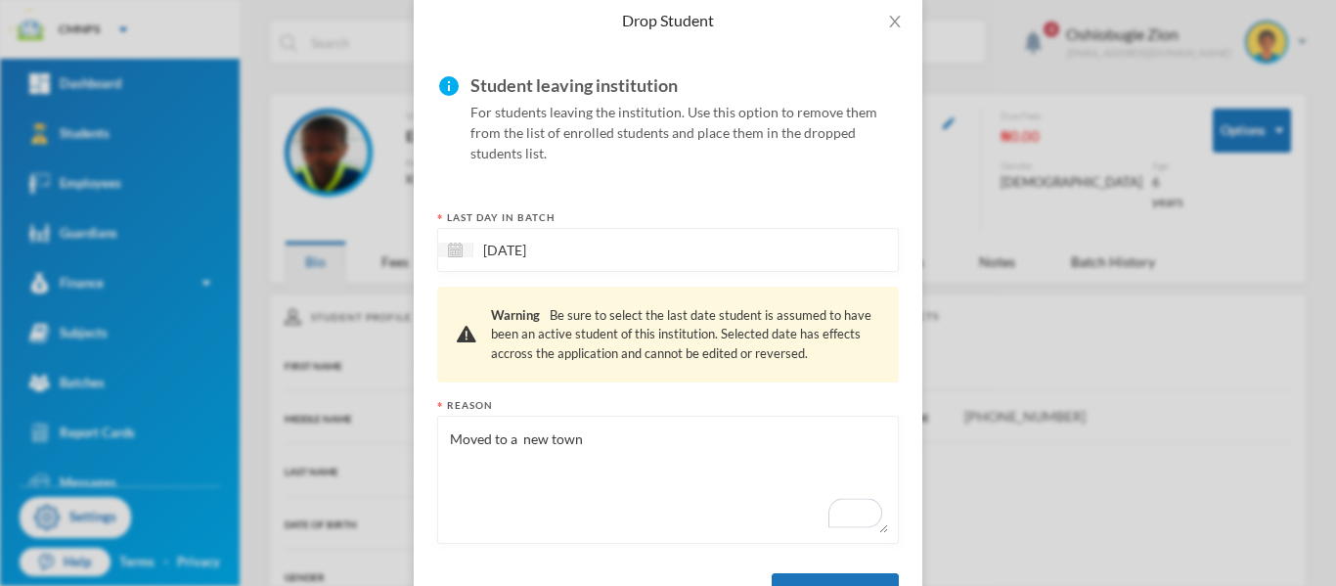
scroll to position [182, 0]
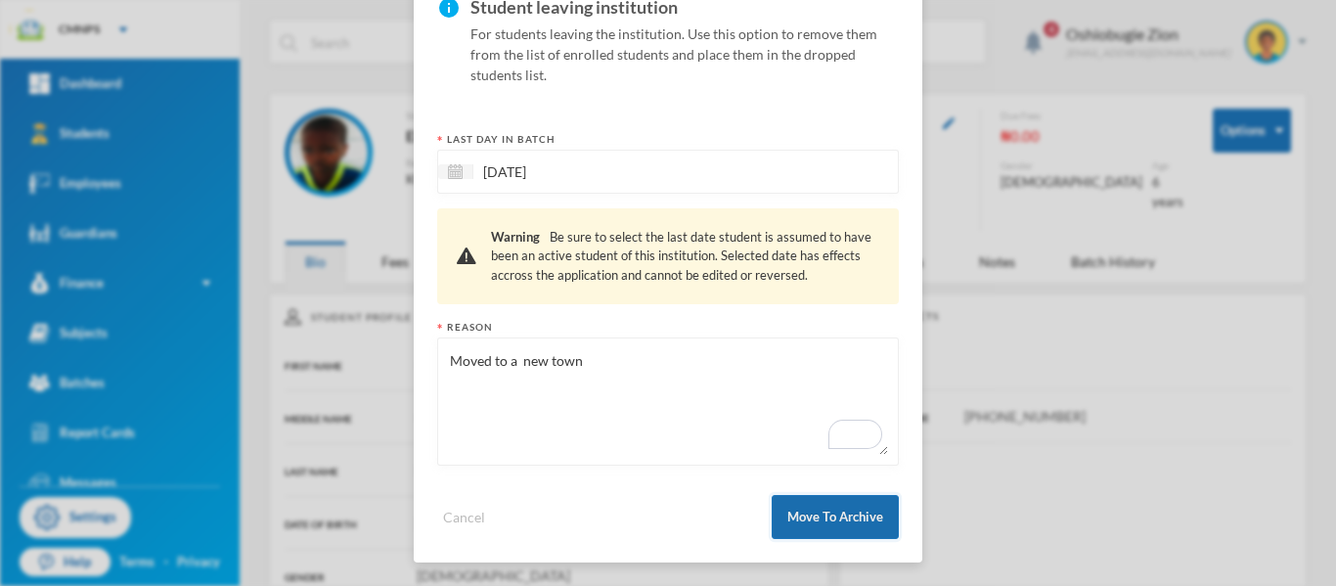
click at [831, 524] on button "Move To Archive" at bounding box center [834, 517] width 127 height 44
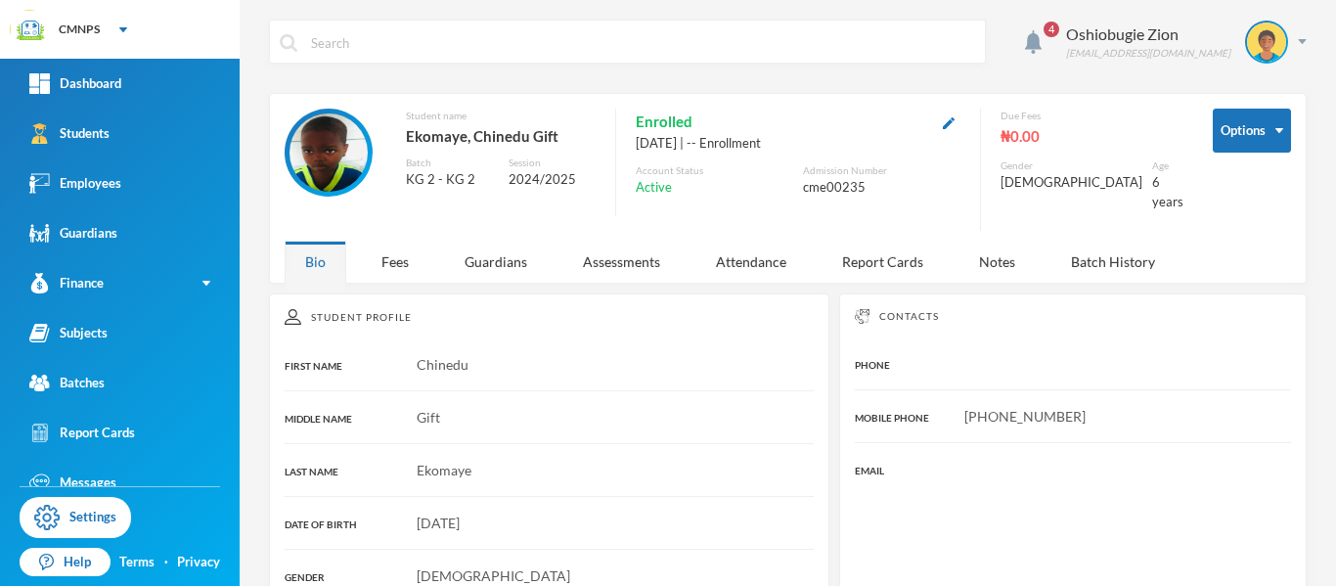
scroll to position [84, 0]
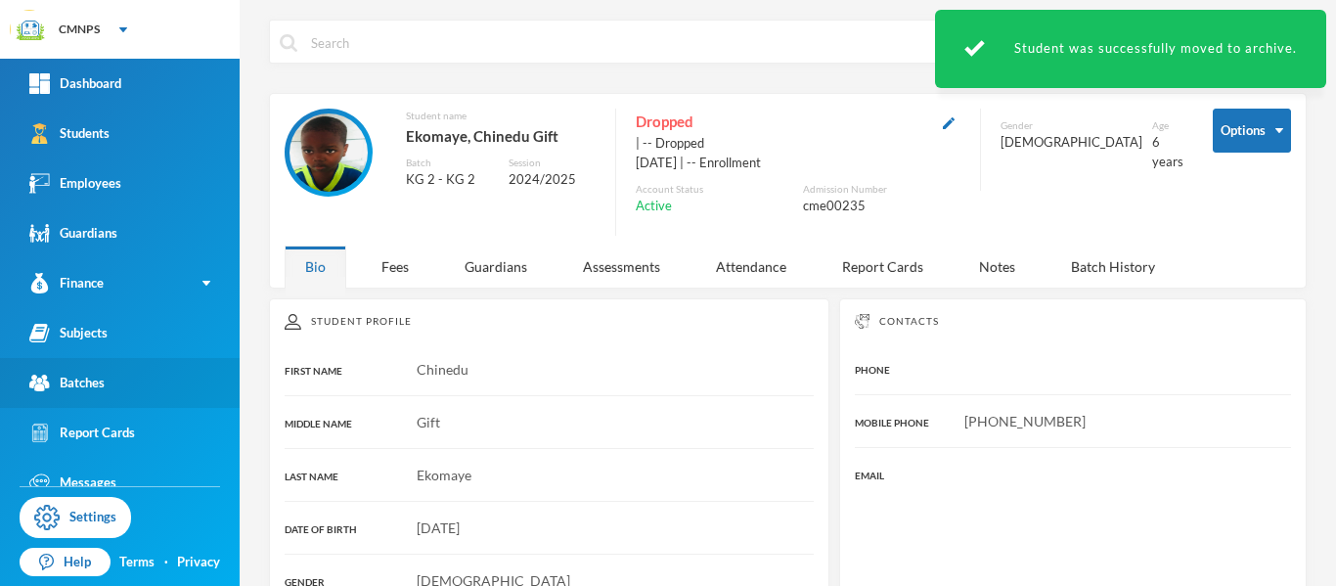
click at [117, 383] on link "Batches" at bounding box center [120, 383] width 240 height 50
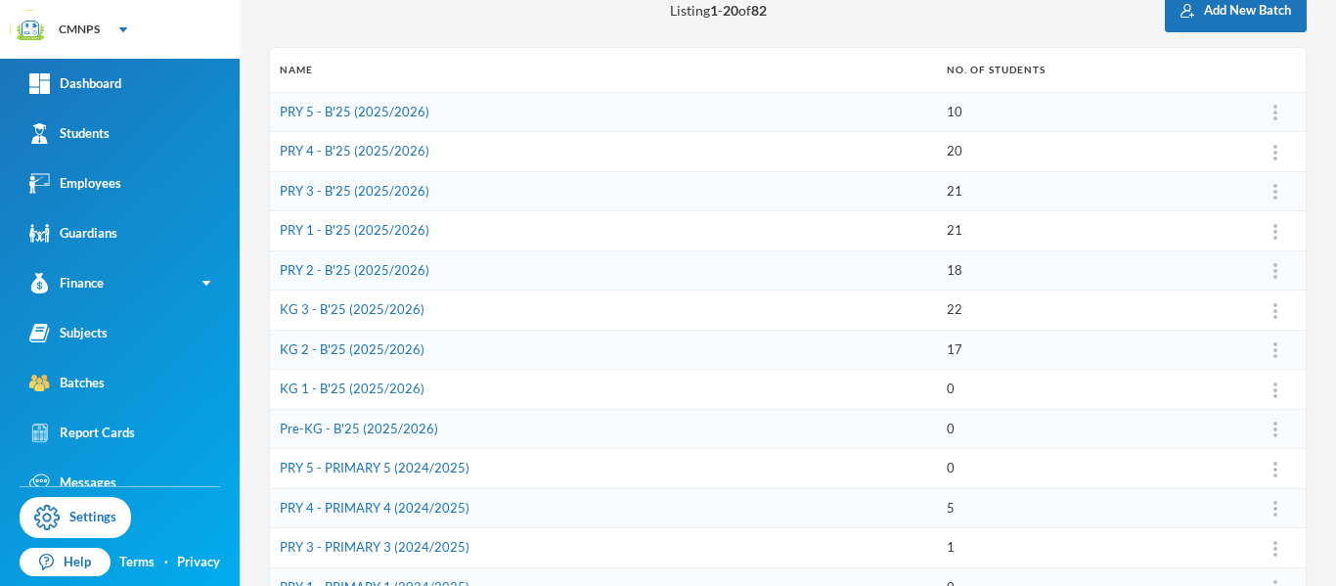
scroll to position [247, 0]
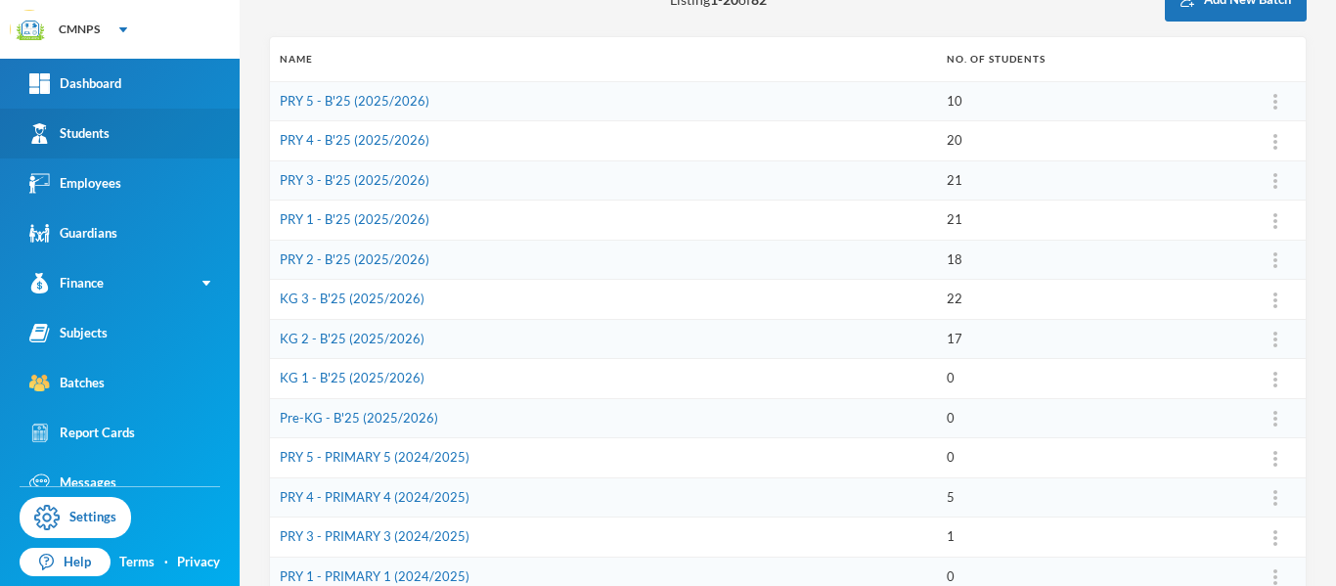
click at [174, 123] on link "Students" at bounding box center [120, 134] width 240 height 50
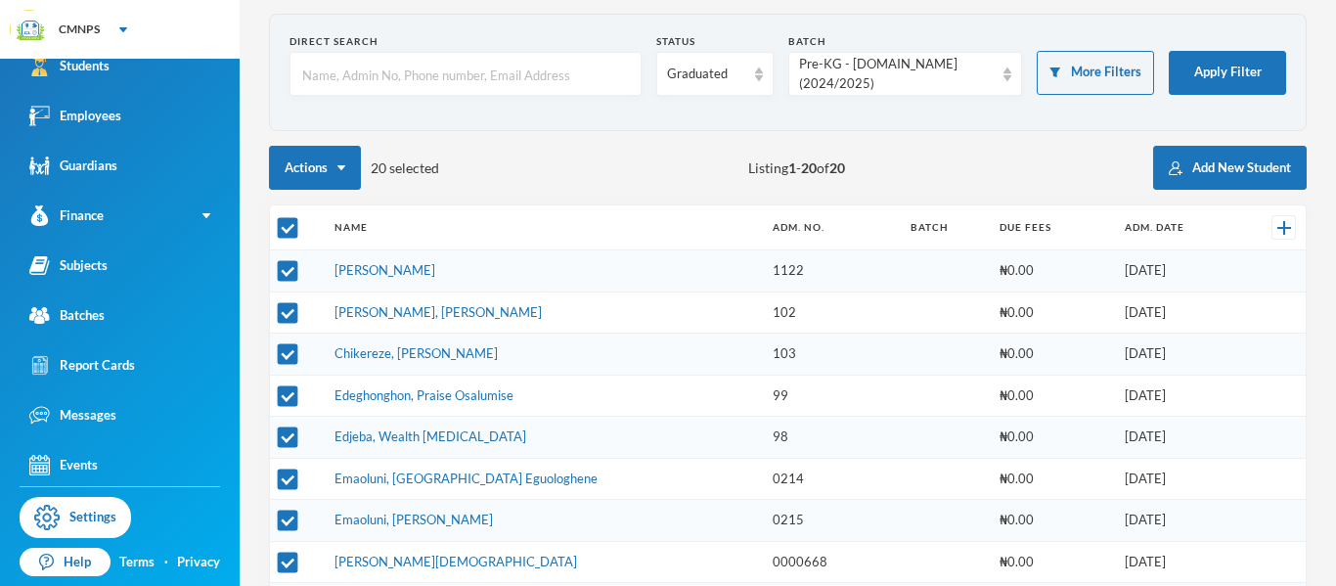
scroll to position [71, 0]
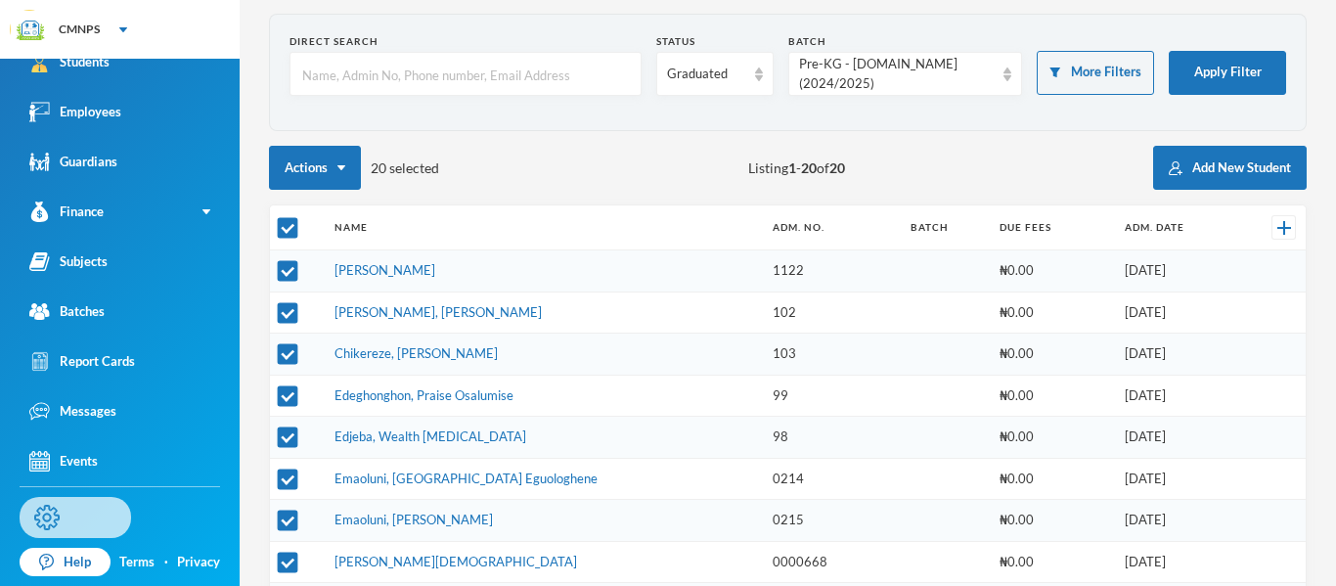
click at [69, 523] on link "Settings" at bounding box center [75, 517] width 111 height 41
click at [744, 80] on div "Graduated" at bounding box center [714, 74] width 117 height 44
click at [284, 227] on input "checkbox" at bounding box center [288, 228] width 21 height 21
checkbox input "false"
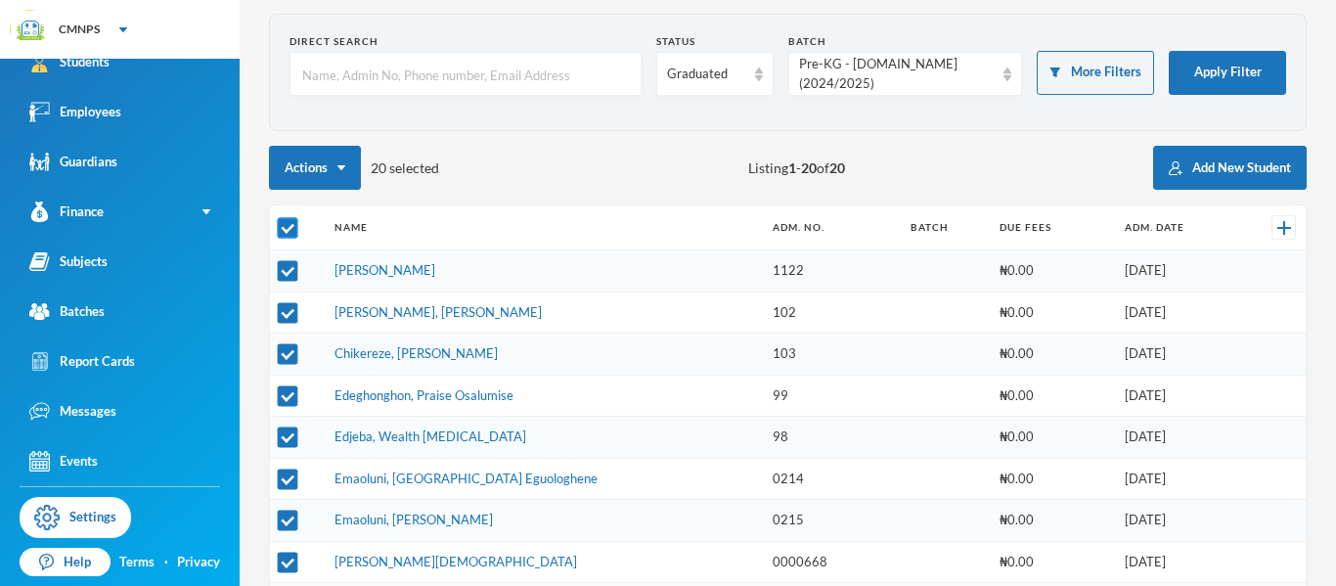
checkbox input "false"
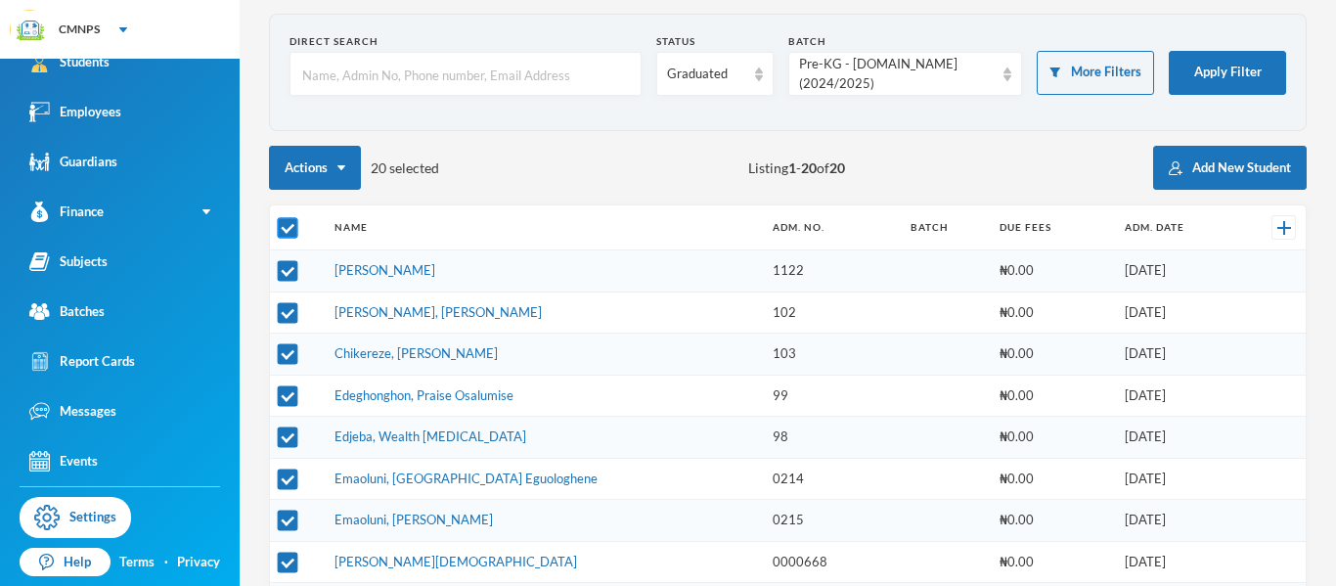
checkbox input "false"
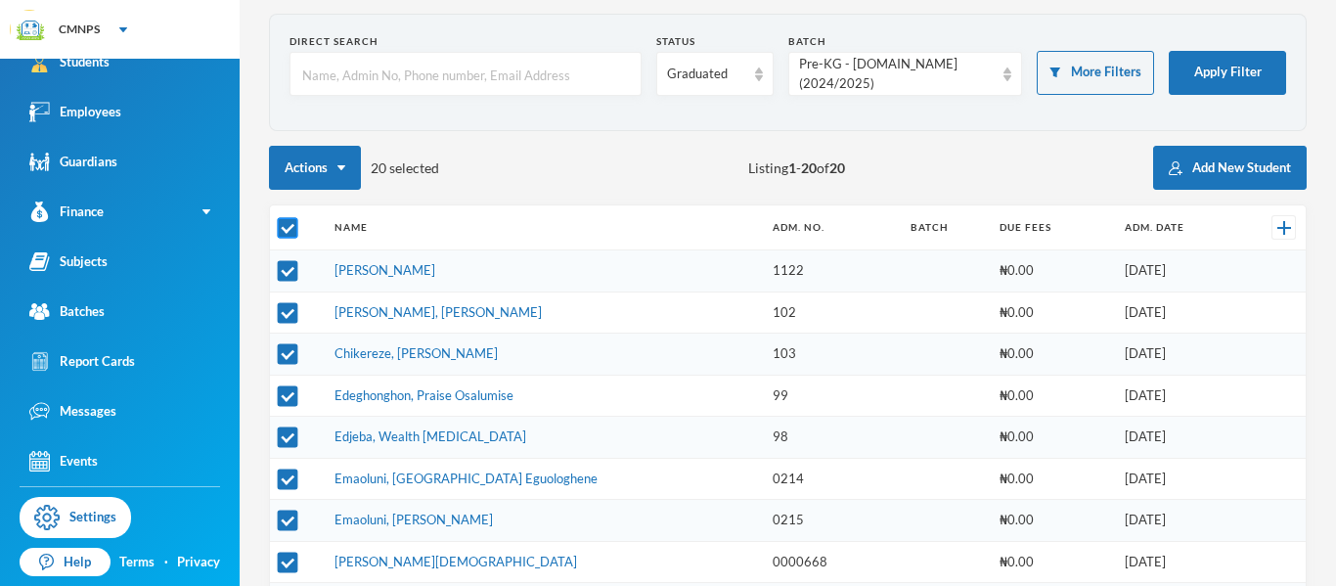
checkbox input "false"
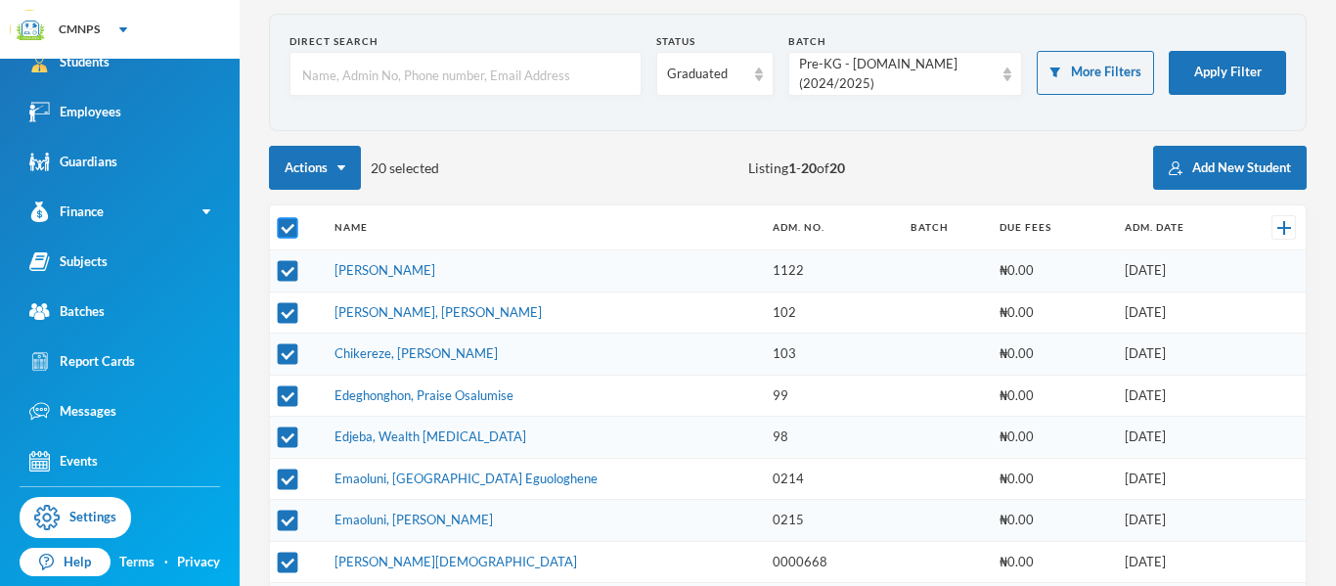
checkbox input "false"
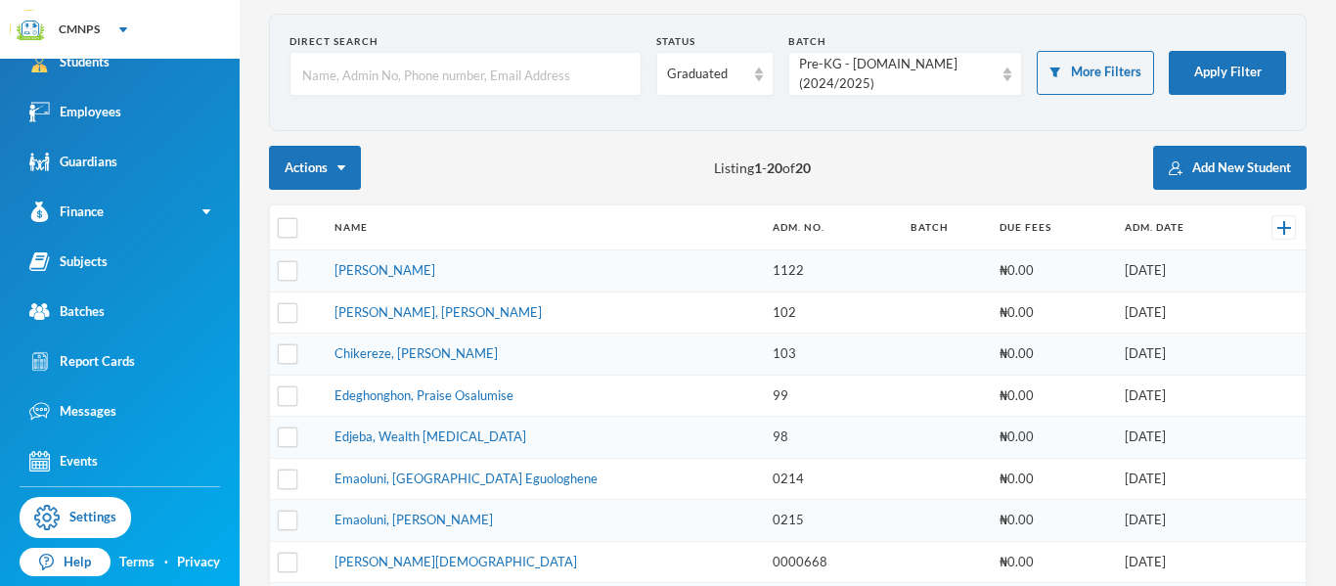
click at [410, 264] on td "[PERSON_NAME]" at bounding box center [544, 271] width 438 height 42
click at [395, 265] on link "[PERSON_NAME]" at bounding box center [384, 270] width 101 height 16
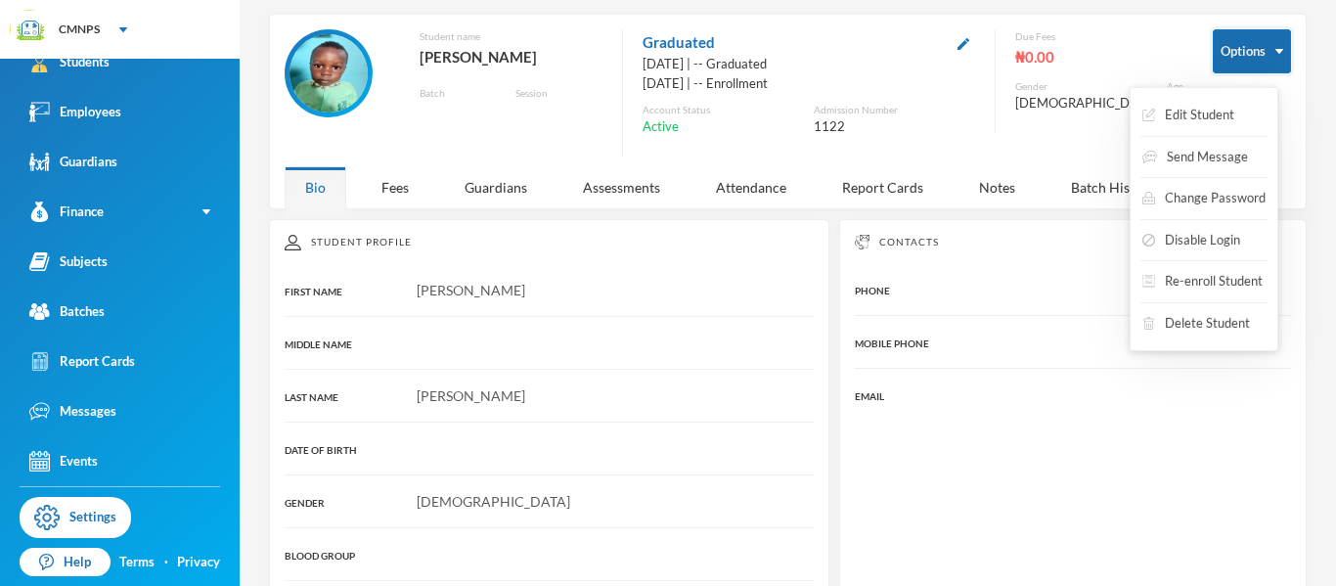
click at [1246, 46] on button "Options" at bounding box center [1251, 51] width 78 height 44
click at [1232, 281] on button "Re-enroll Student" at bounding box center [1202, 281] width 124 height 35
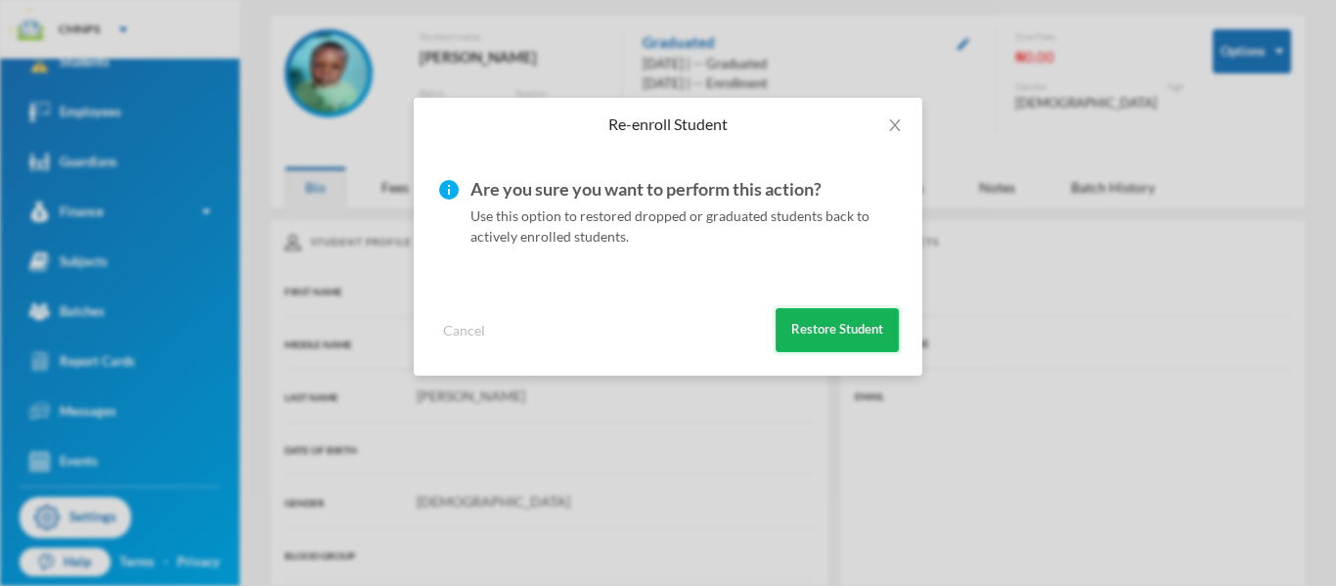
click at [873, 329] on button "Restore Student" at bounding box center [836, 330] width 123 height 44
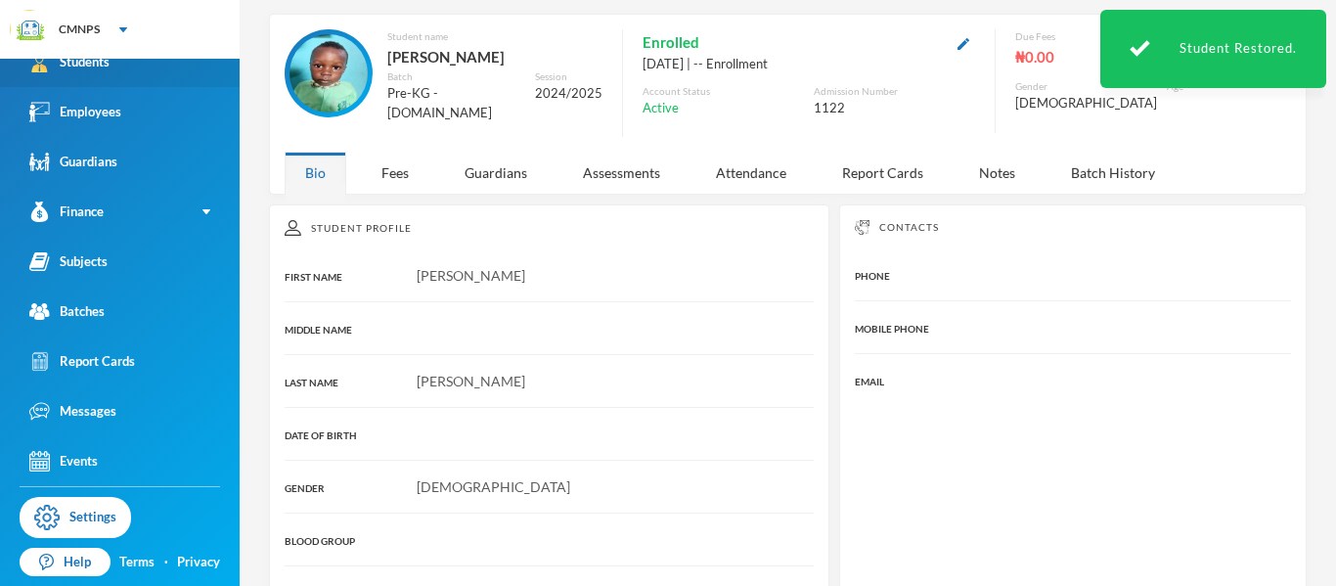
click at [154, 66] on link "Students" at bounding box center [120, 62] width 240 height 50
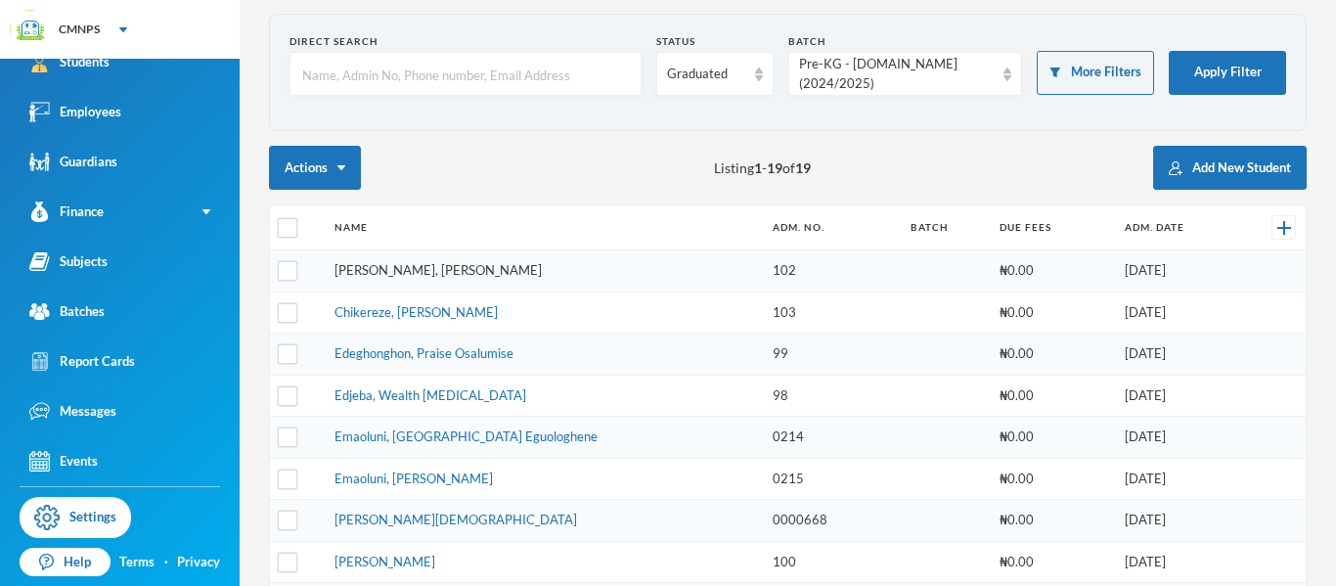
click at [415, 264] on link "[PERSON_NAME], [PERSON_NAME]" at bounding box center [437, 270] width 207 height 16
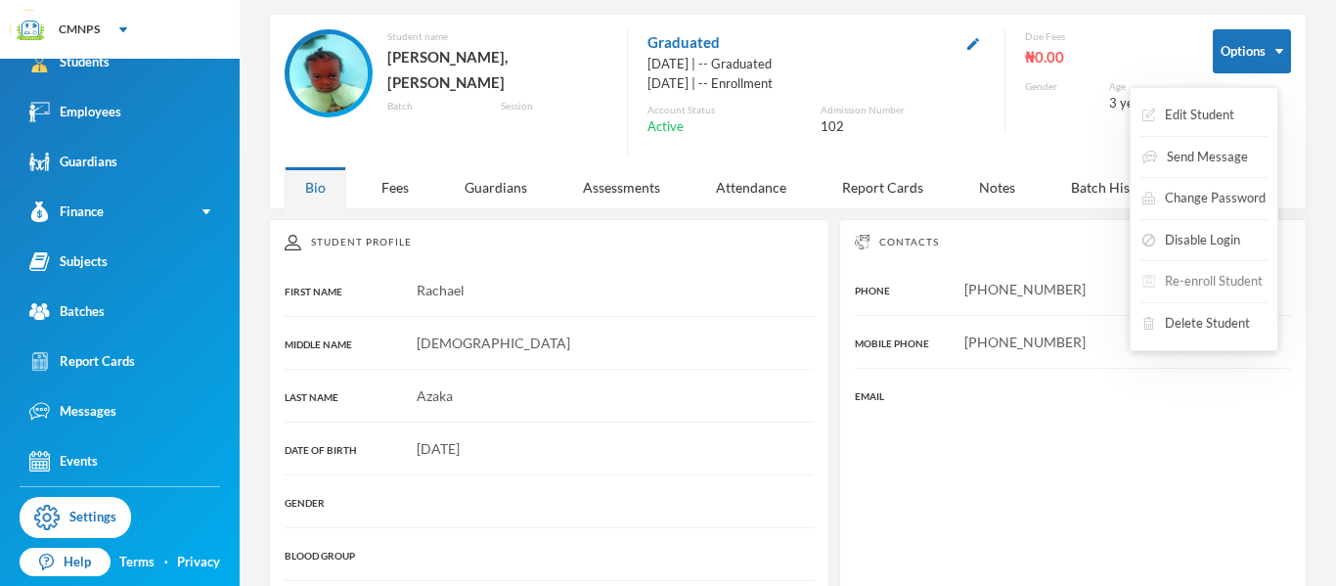
click at [1194, 279] on button "Re-enroll Student" at bounding box center [1202, 281] width 124 height 35
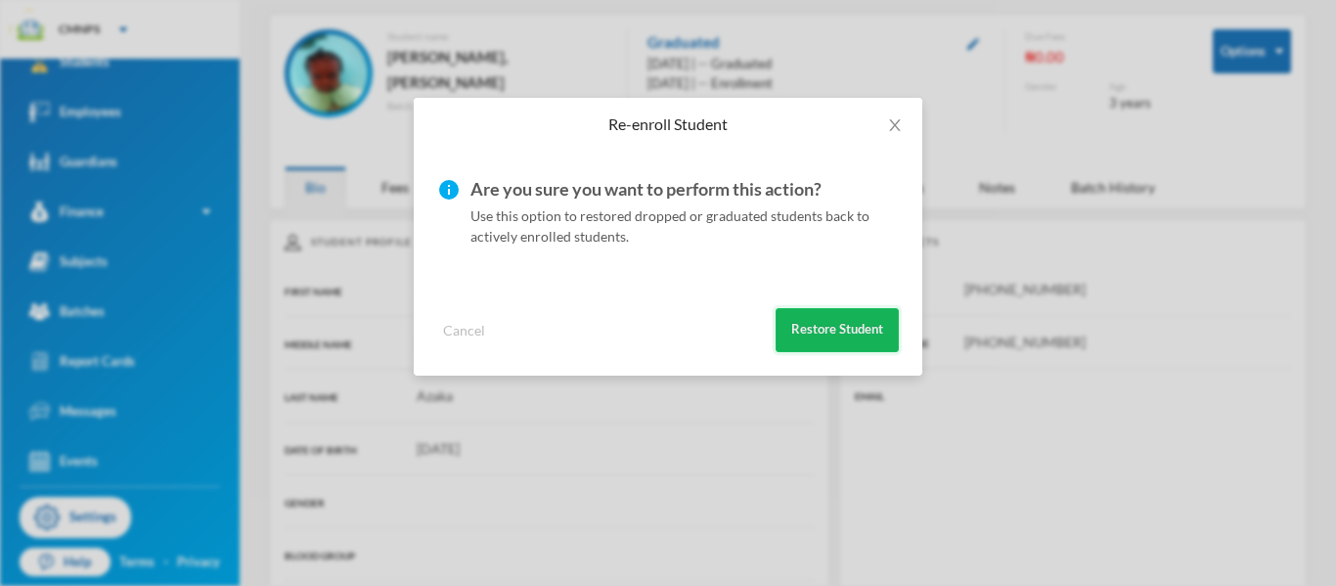
click at [870, 325] on button "Restore Student" at bounding box center [836, 330] width 123 height 44
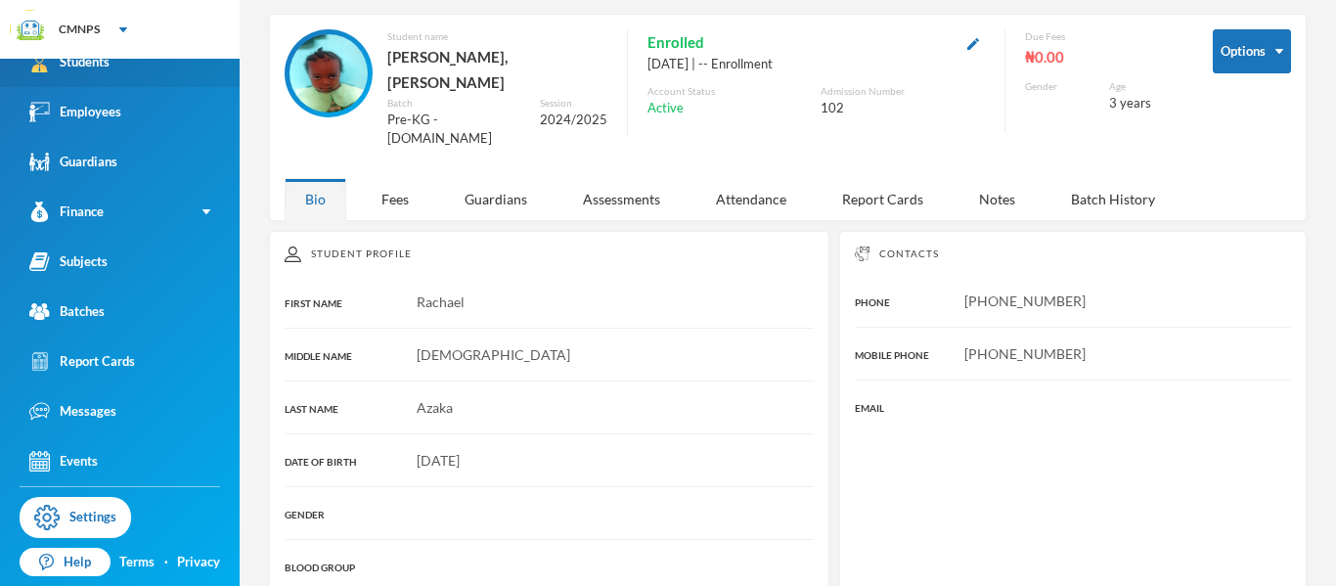
click at [136, 73] on link "Students" at bounding box center [120, 62] width 240 height 50
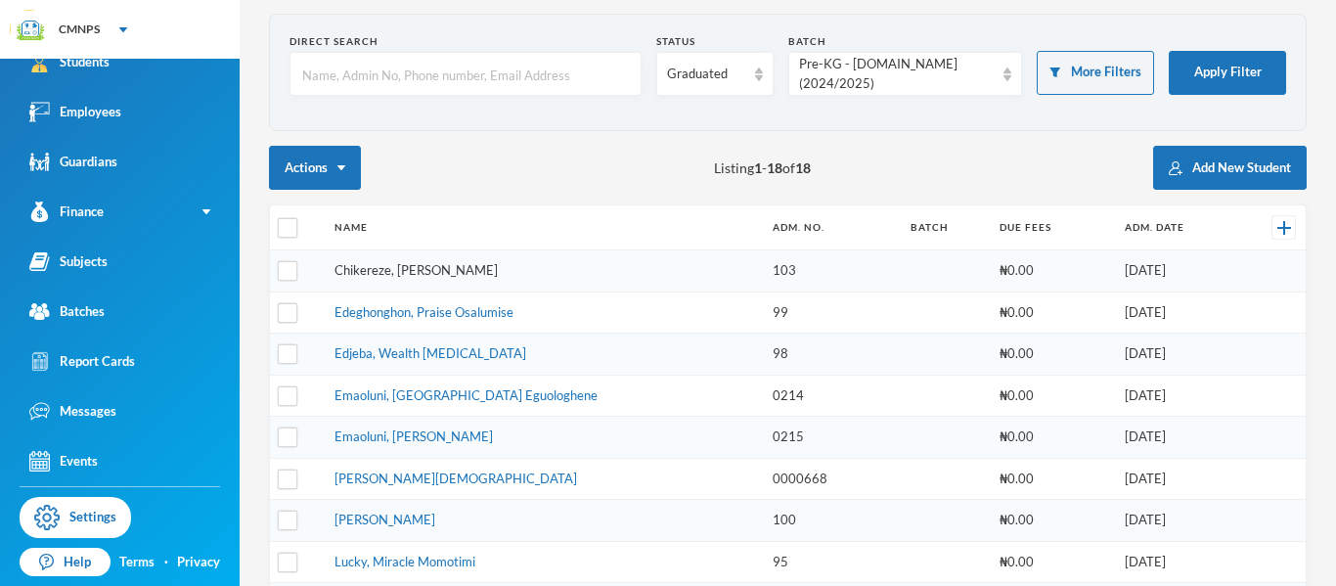
click at [440, 268] on link "Chikereze, [PERSON_NAME]" at bounding box center [415, 270] width 163 height 16
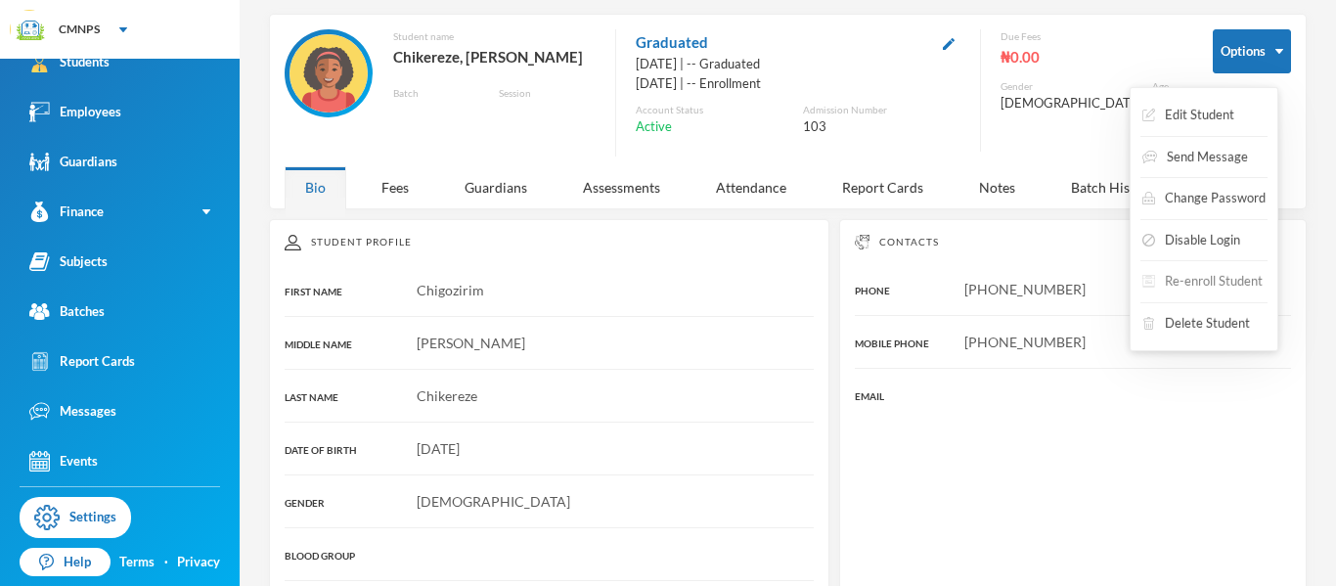
click at [1217, 284] on button "Re-enroll Student" at bounding box center [1202, 281] width 124 height 35
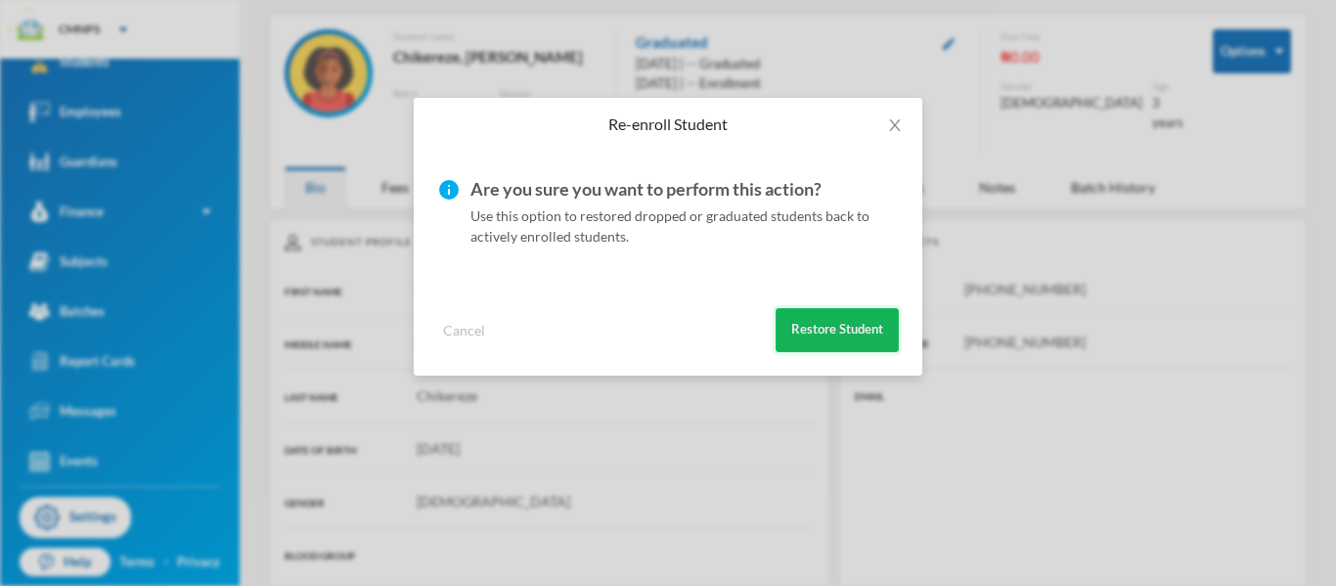
click at [845, 319] on button "Restore Student" at bounding box center [836, 330] width 123 height 44
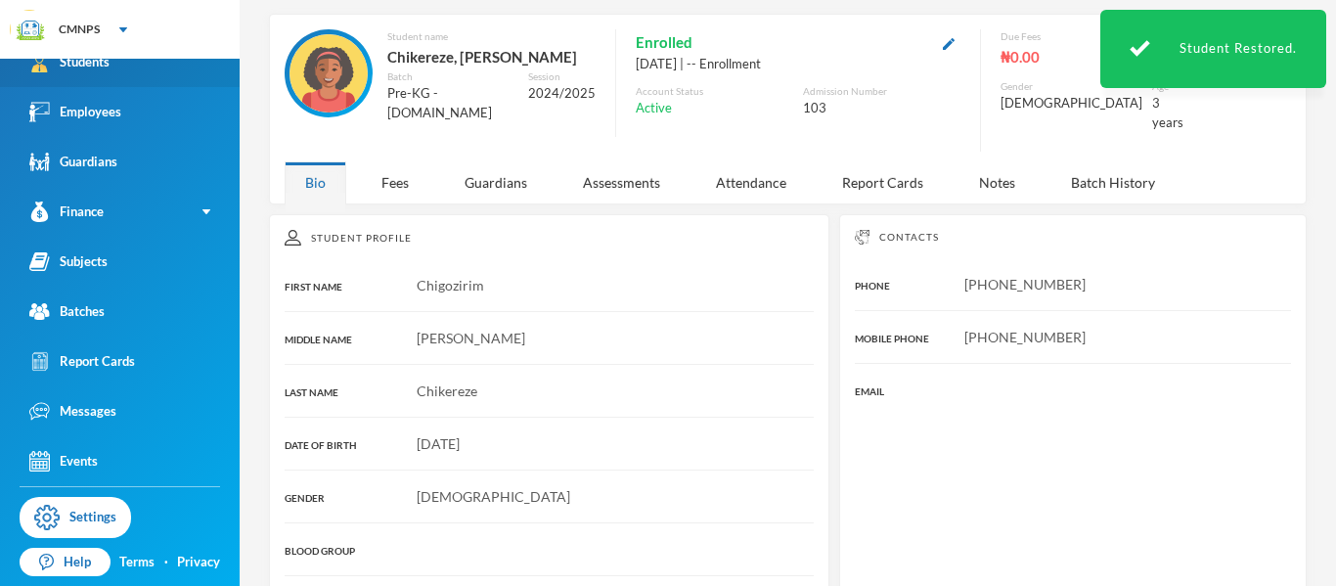
click at [154, 61] on link "Students" at bounding box center [120, 62] width 240 height 50
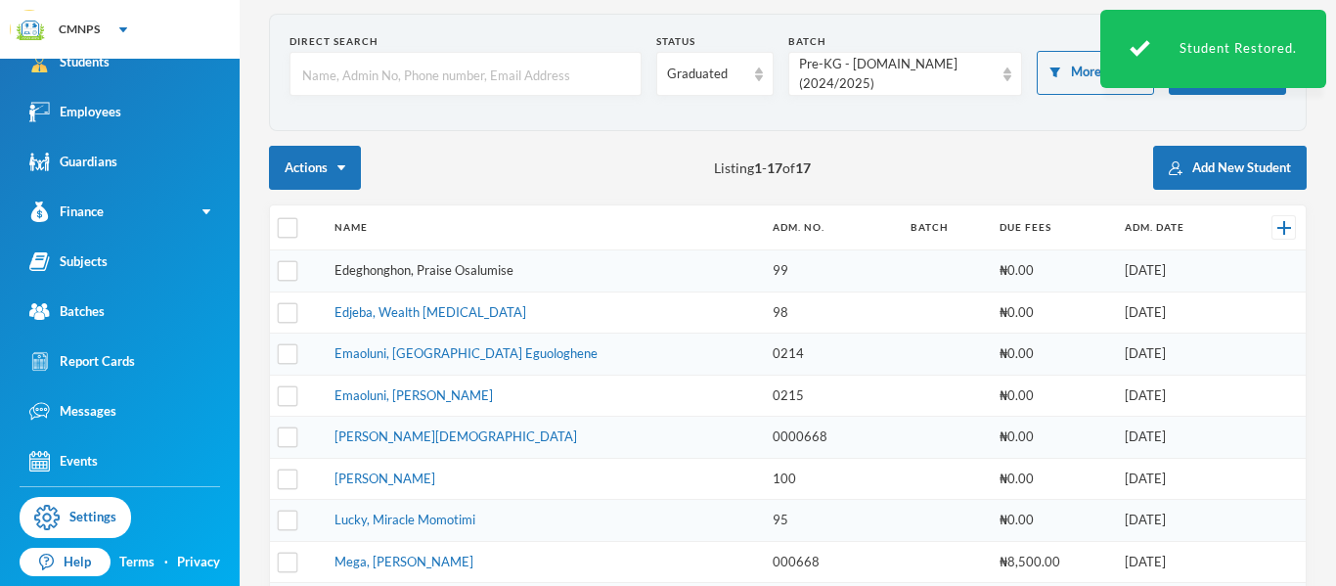
click at [456, 272] on link "Edeghonghon, Praise Osalumise" at bounding box center [423, 270] width 179 height 16
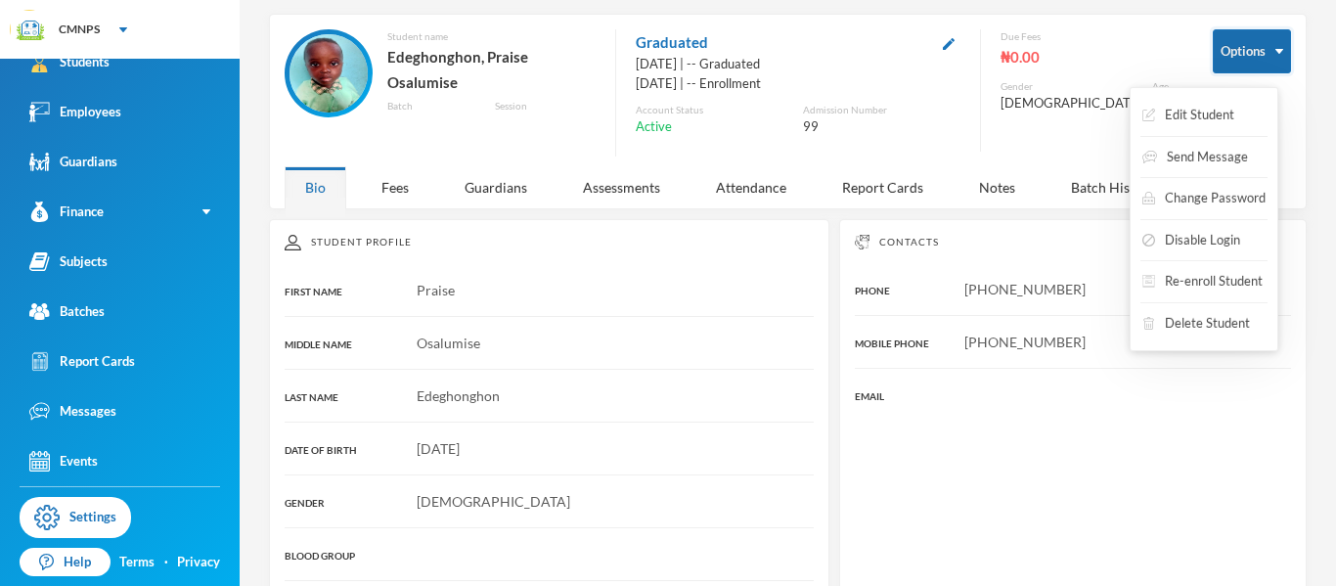
click at [1229, 54] on button "Options" at bounding box center [1251, 51] width 78 height 44
click at [1210, 279] on button "Re-enroll Student" at bounding box center [1202, 281] width 124 height 35
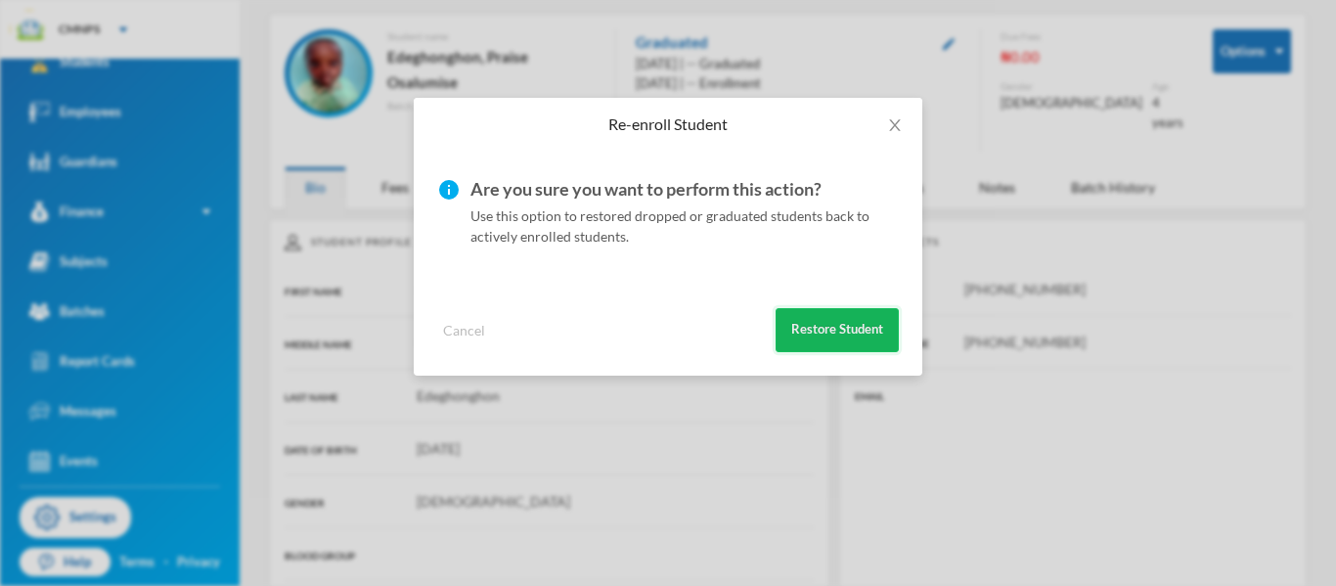
click at [872, 338] on button "Restore Student" at bounding box center [836, 330] width 123 height 44
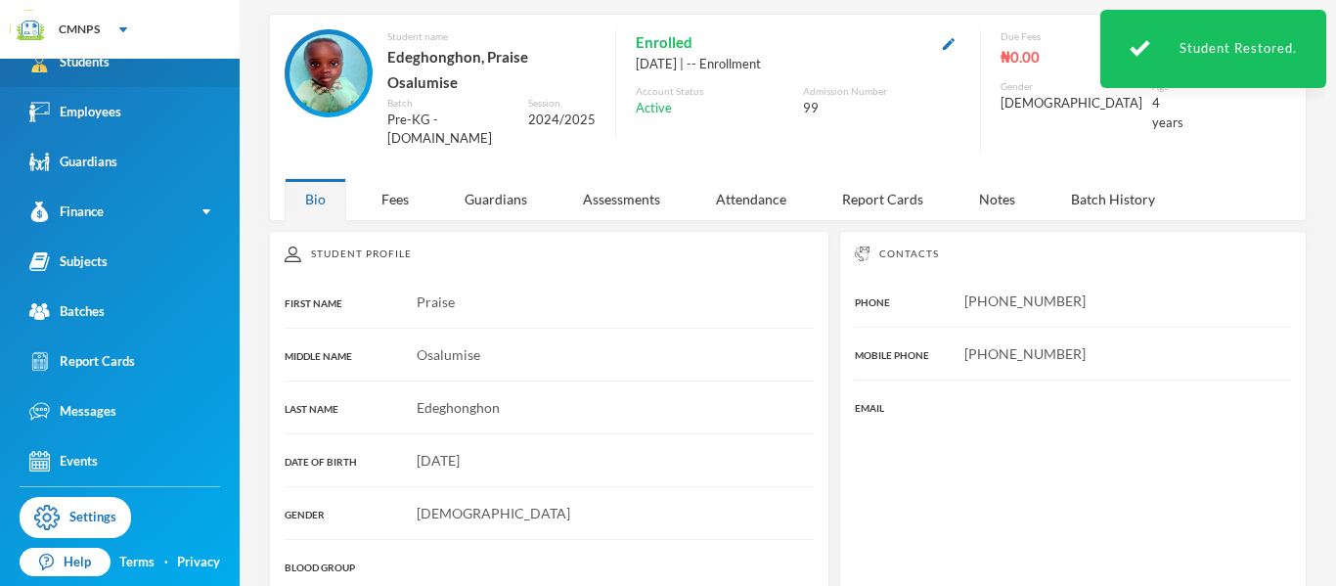
click at [183, 75] on link "Students" at bounding box center [120, 62] width 240 height 50
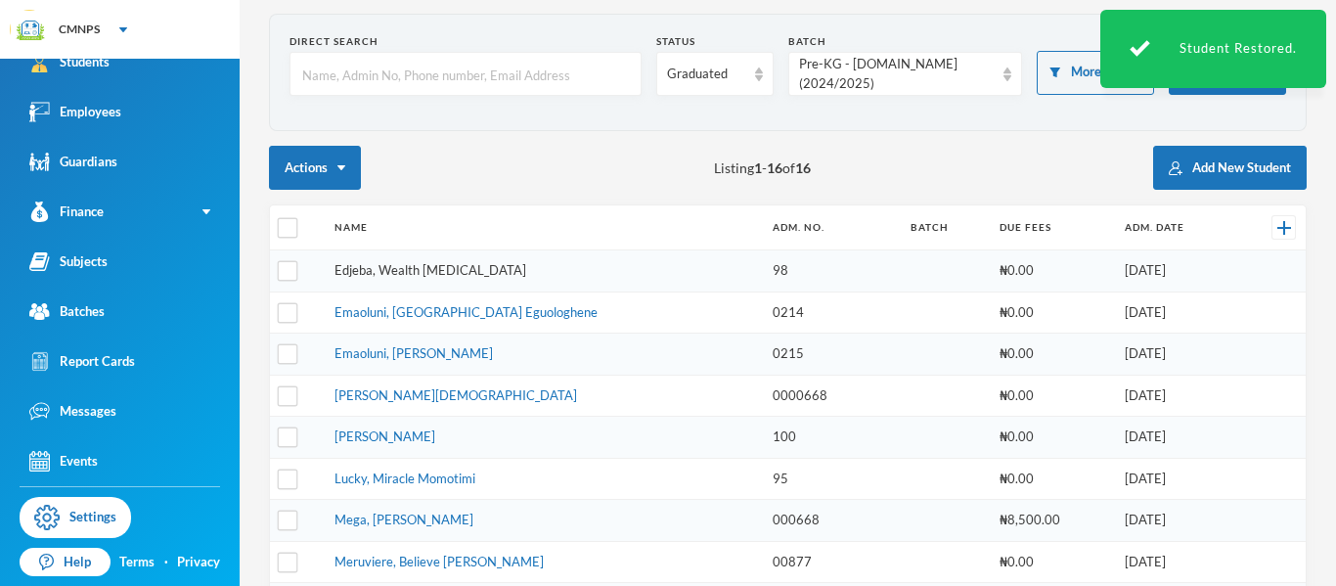
click at [426, 264] on link "Edjeba, Wealth [MEDICAL_DATA]" at bounding box center [430, 270] width 192 height 16
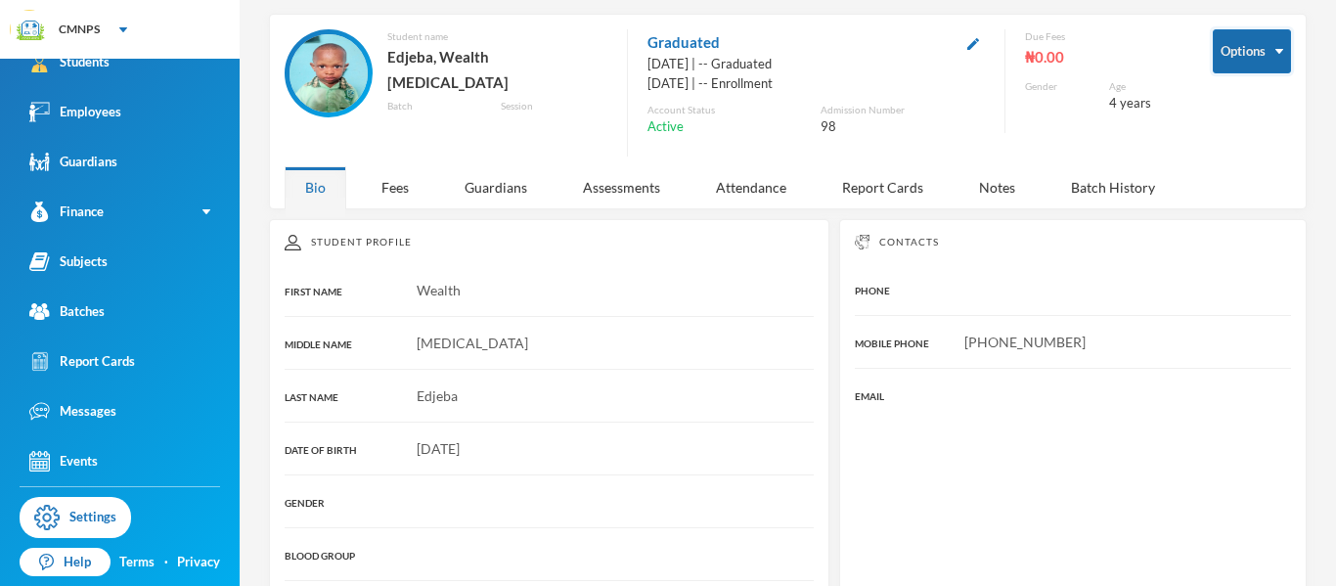
click at [1212, 63] on button "Options" at bounding box center [1251, 51] width 78 height 44
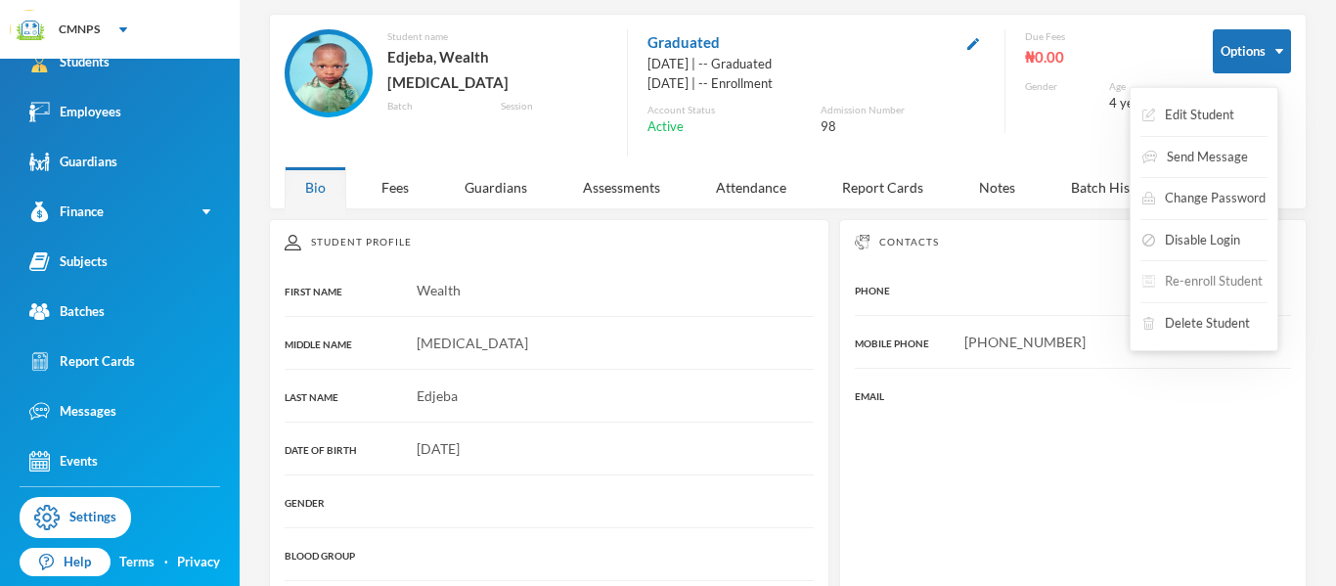
click at [1201, 284] on button "Re-enroll Student" at bounding box center [1202, 281] width 124 height 35
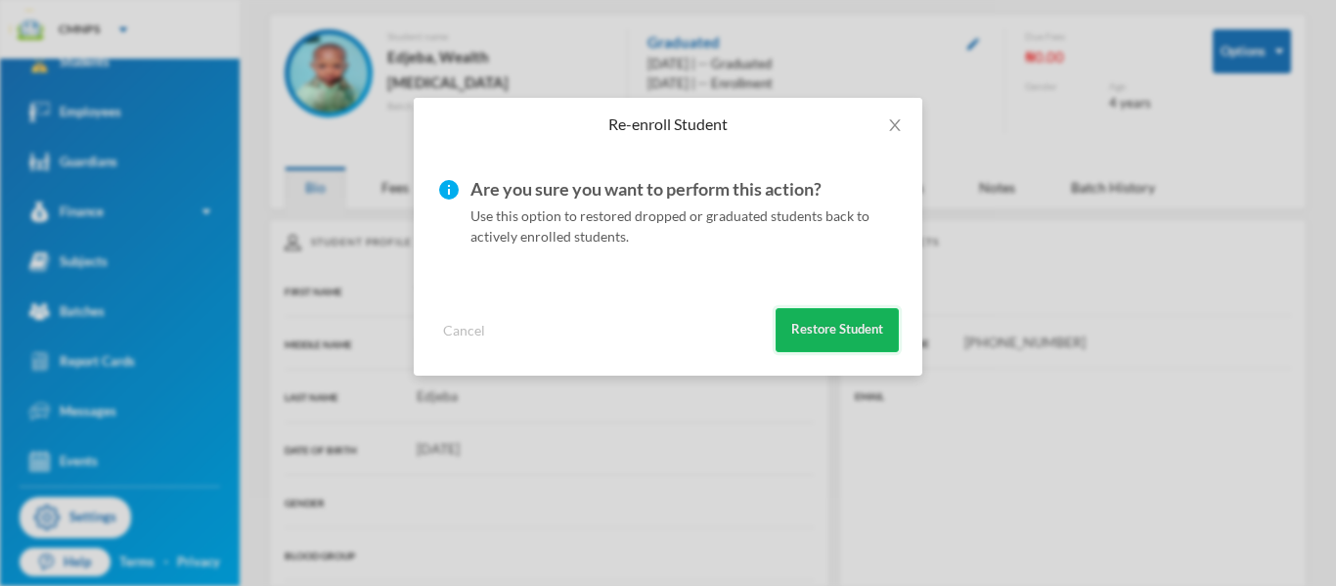
click at [858, 330] on button "Restore Student" at bounding box center [836, 330] width 123 height 44
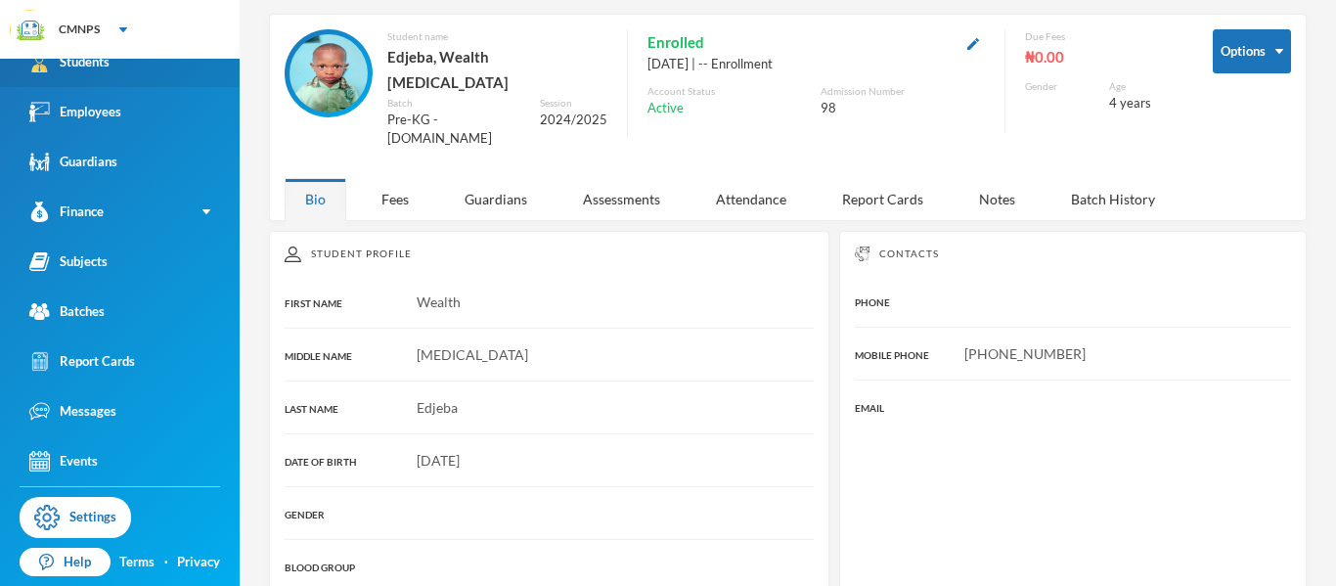
click at [135, 65] on link "Students" at bounding box center [120, 62] width 240 height 50
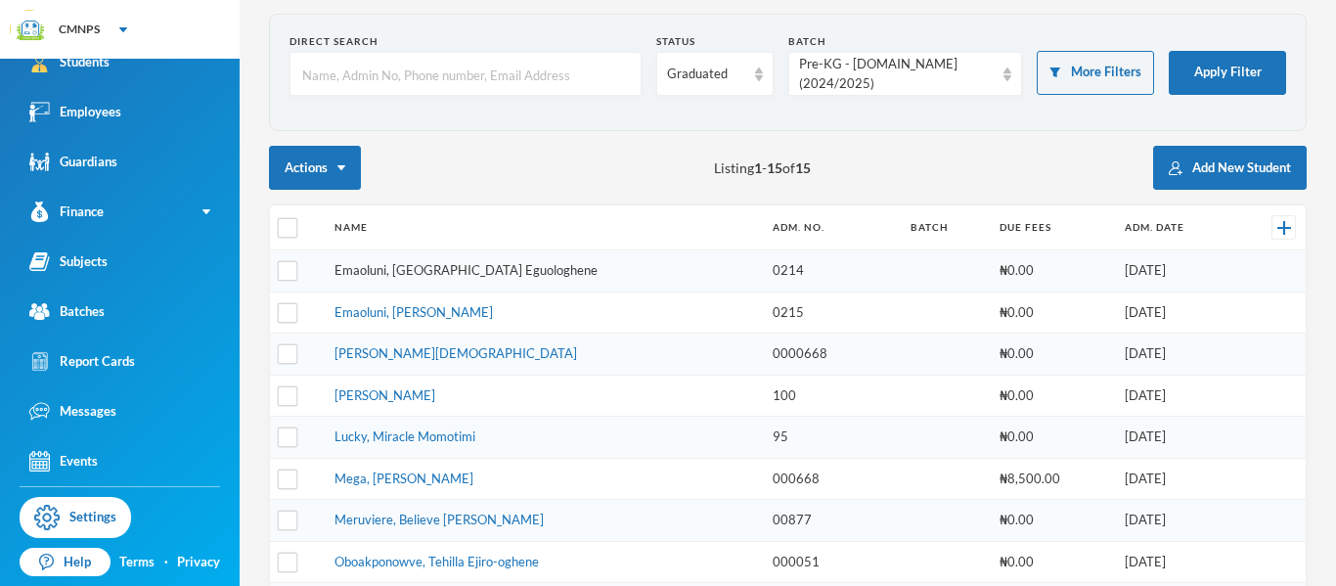
click at [517, 270] on link "Emaoluni, [GEOGRAPHIC_DATA] Eguologhene" at bounding box center [465, 270] width 263 height 16
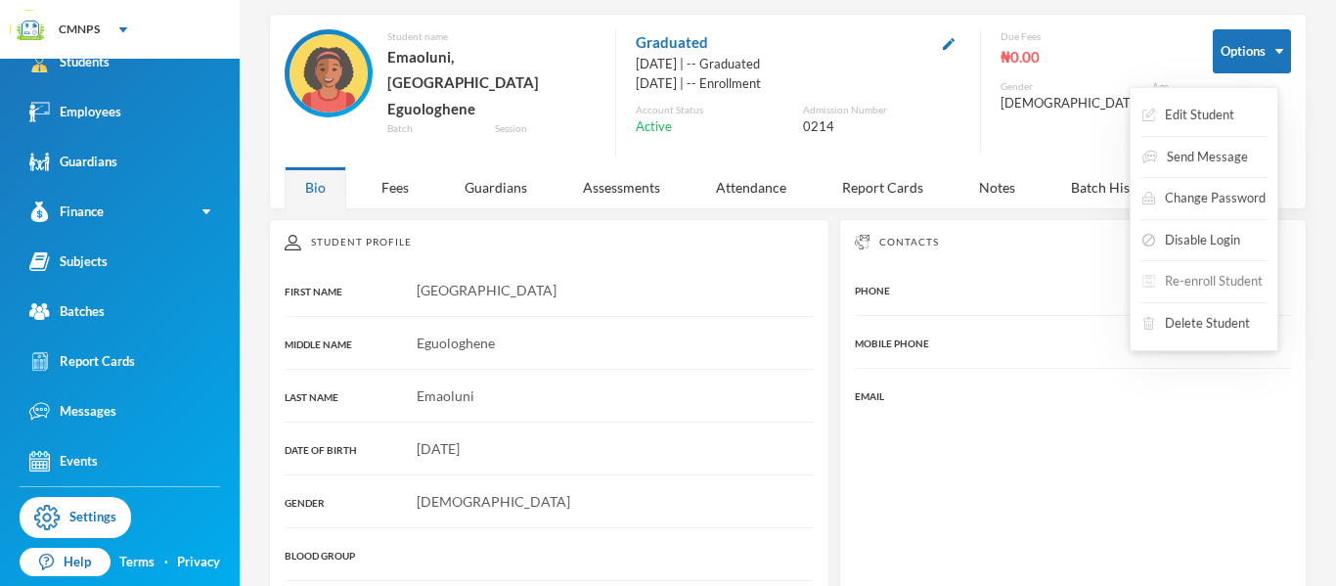
click at [1183, 279] on button "Re-enroll Student" at bounding box center [1202, 281] width 124 height 35
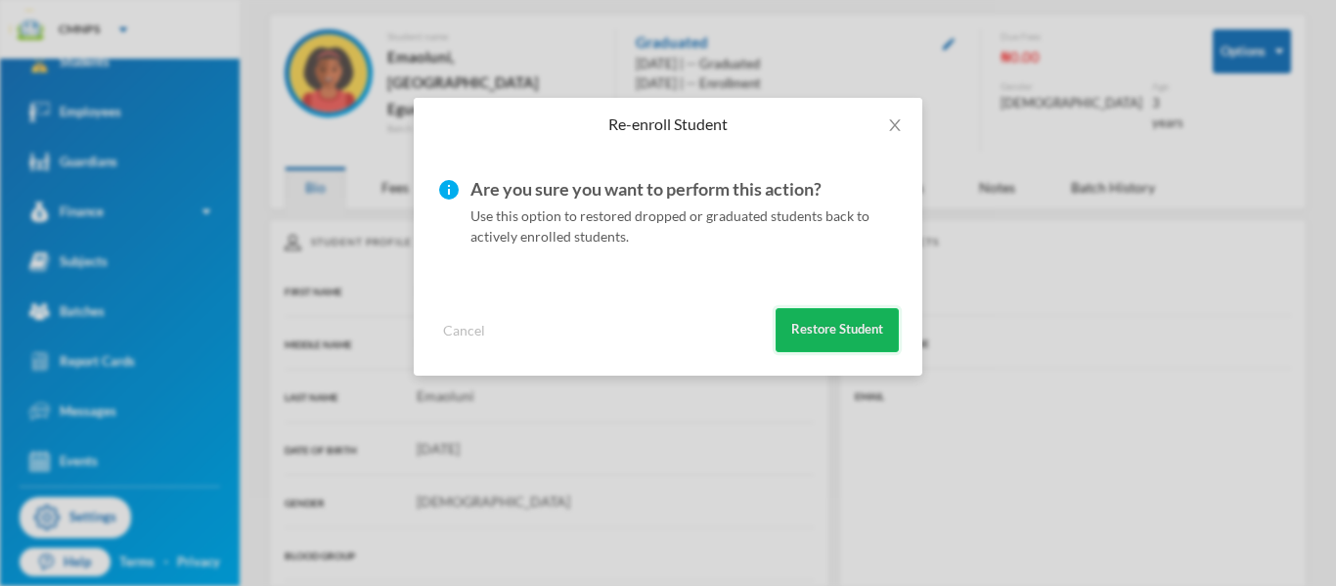
click at [843, 331] on button "Restore Student" at bounding box center [836, 330] width 123 height 44
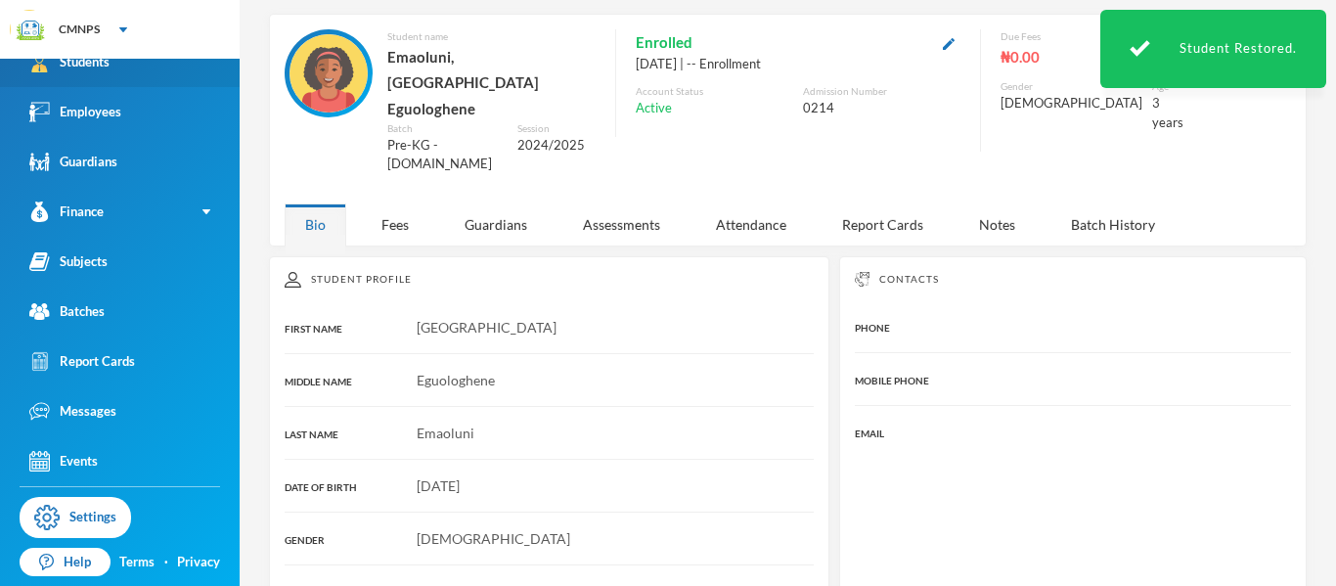
click at [142, 75] on link "Students" at bounding box center [120, 62] width 240 height 50
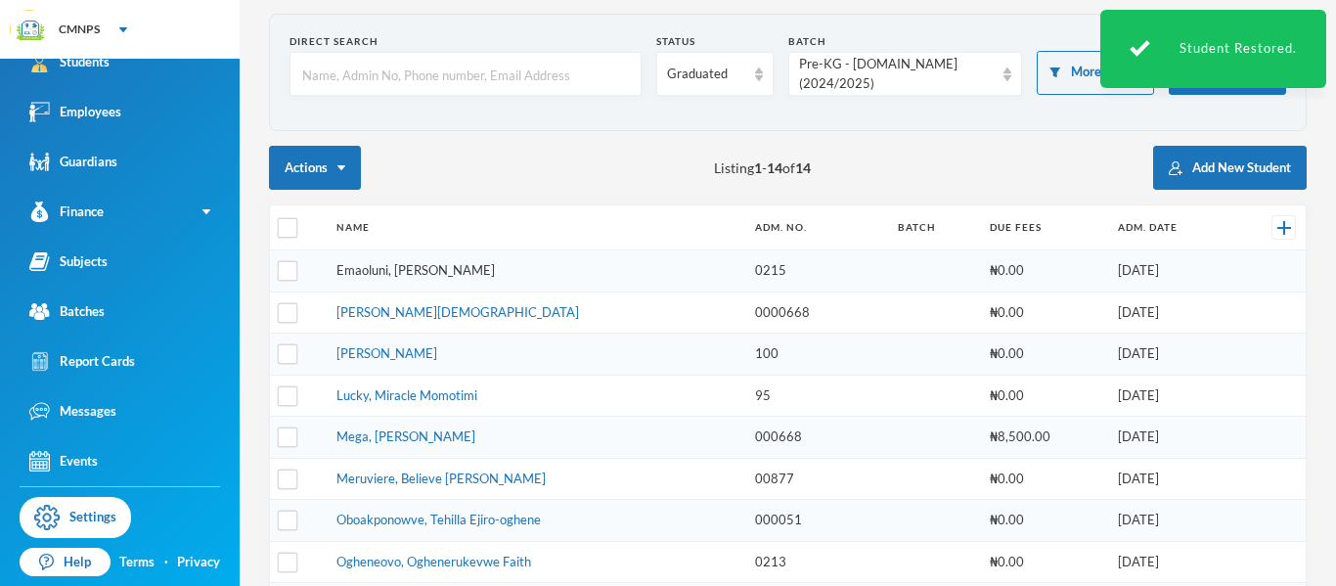
click at [442, 266] on link "Emaoluni, [PERSON_NAME]" at bounding box center [415, 270] width 158 height 16
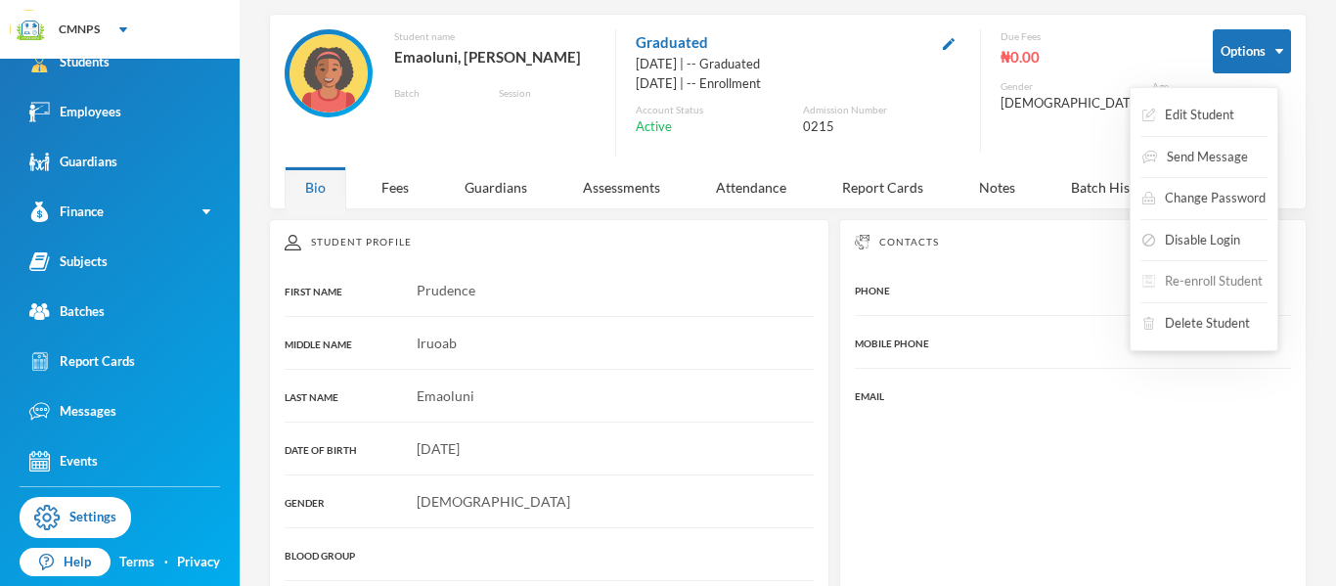
click at [1210, 279] on button "Re-enroll Student" at bounding box center [1202, 281] width 124 height 35
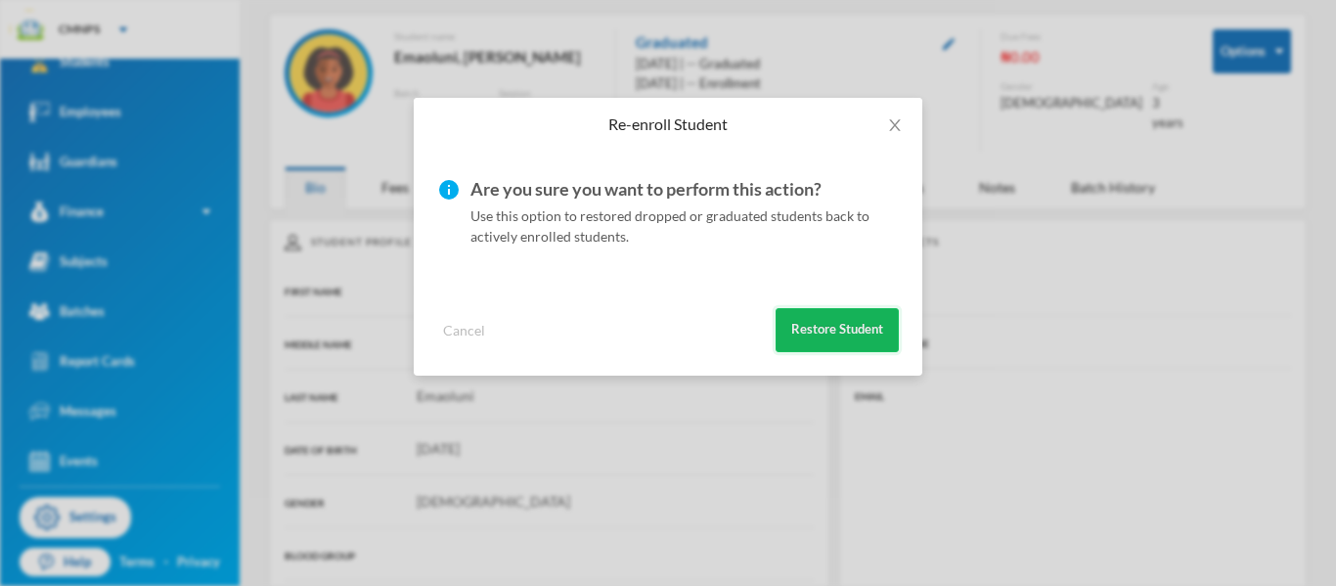
click at [874, 341] on button "Restore Student" at bounding box center [836, 330] width 123 height 44
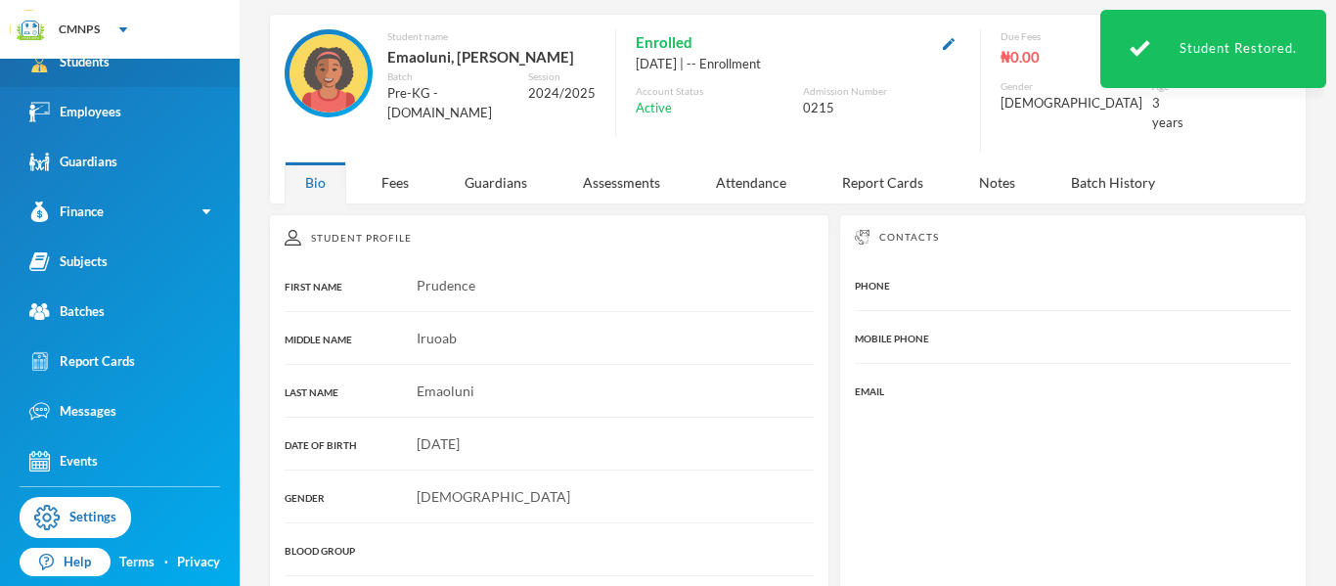
click at [182, 85] on link "Students" at bounding box center [120, 62] width 240 height 50
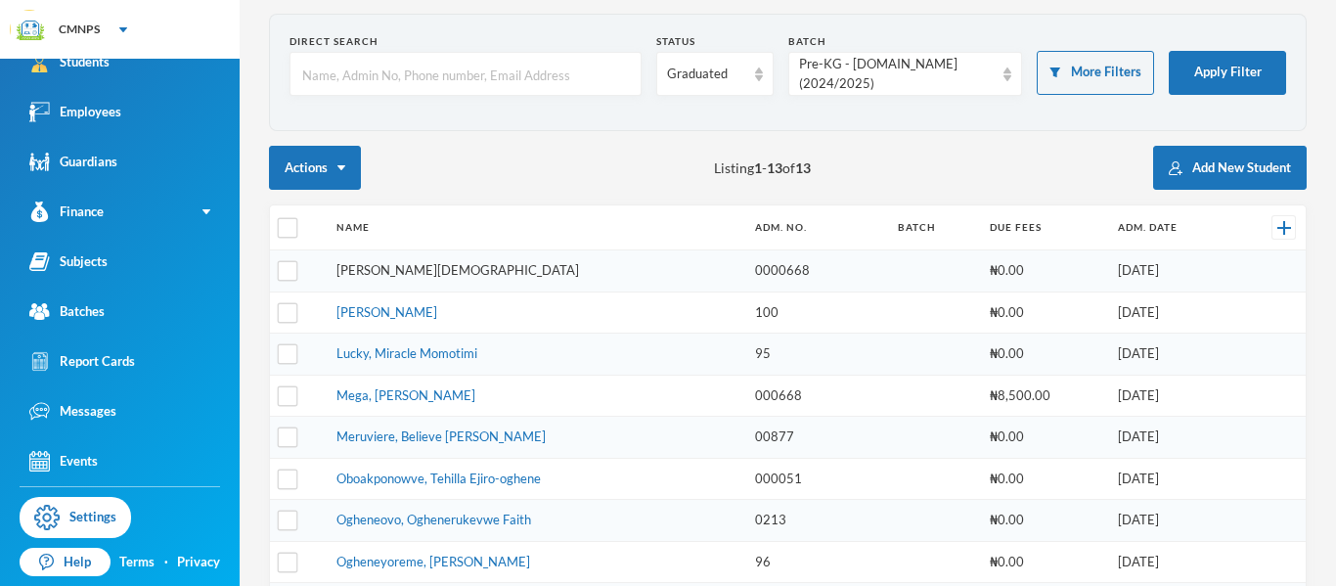
click at [446, 275] on link "[PERSON_NAME][DEMOGRAPHIC_DATA]" at bounding box center [457, 270] width 242 height 16
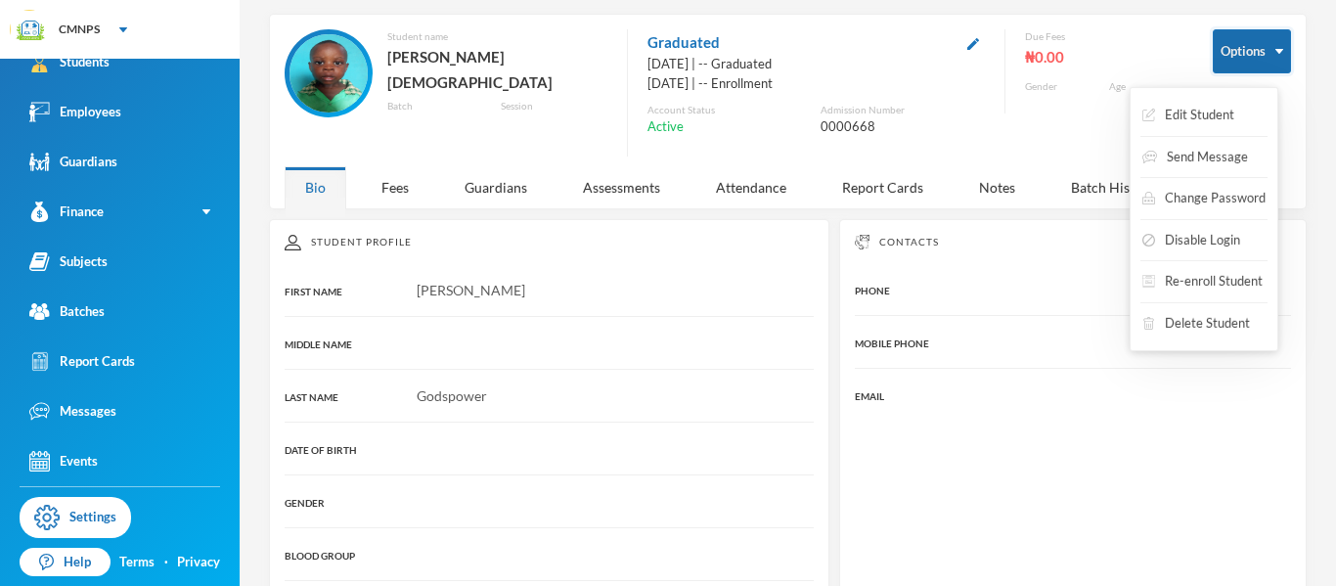
click at [1228, 57] on button "Options" at bounding box center [1251, 51] width 78 height 44
click at [1207, 281] on button "Re-enroll Student" at bounding box center [1202, 281] width 124 height 35
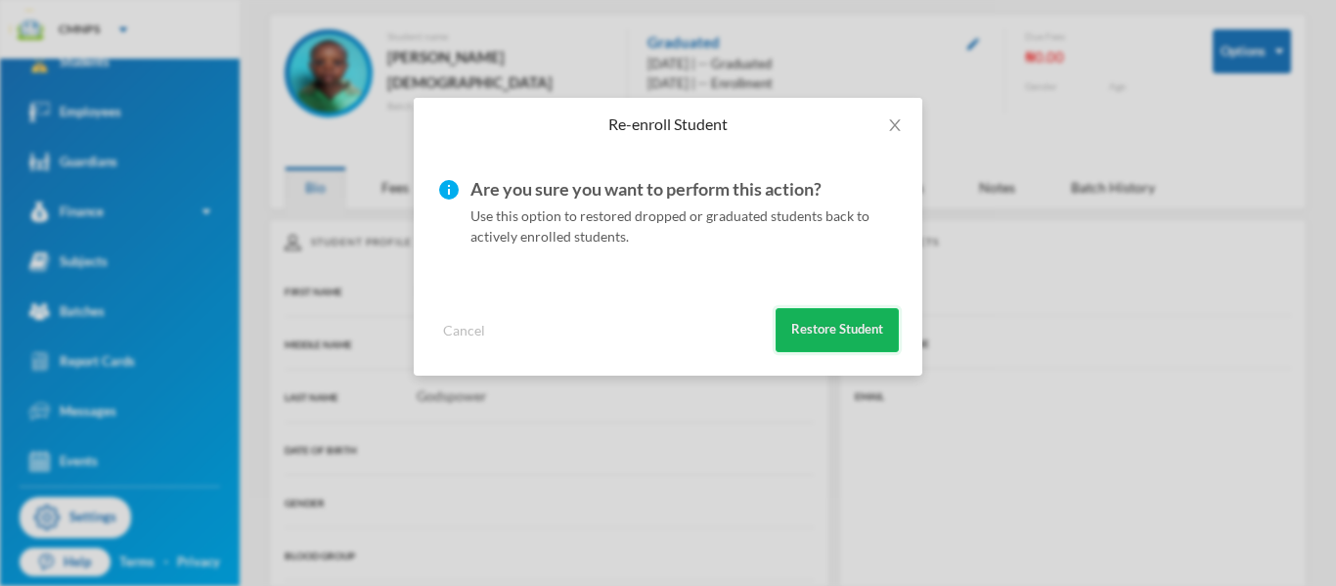
click at [852, 330] on button "Restore Student" at bounding box center [836, 330] width 123 height 44
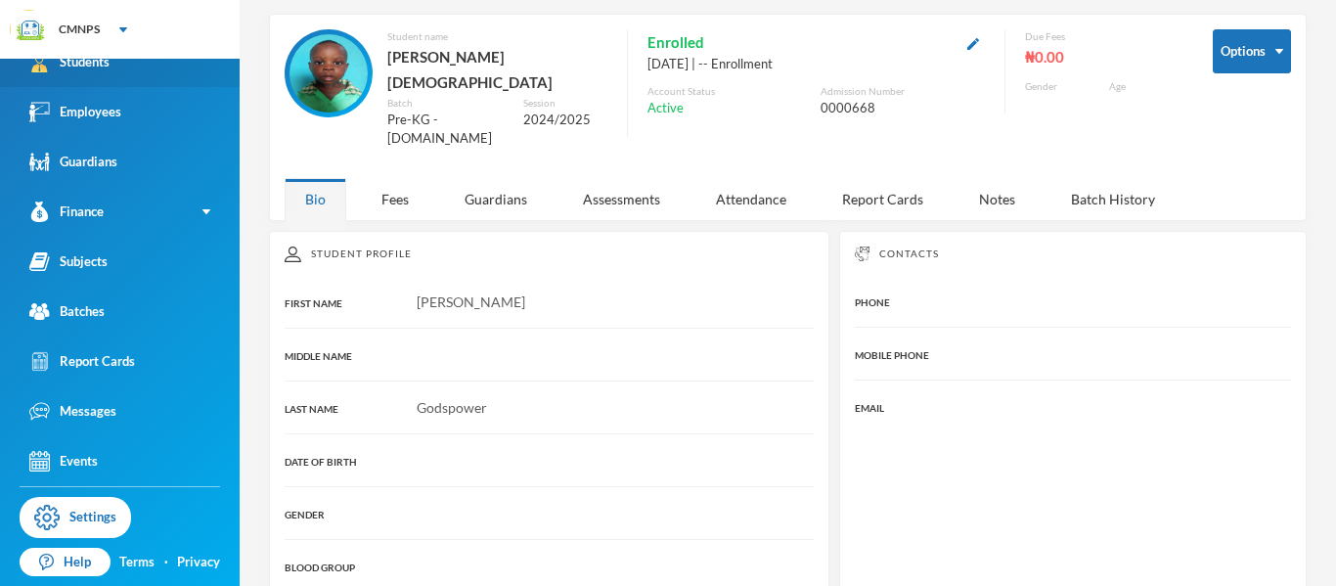
click at [114, 68] on link "Students" at bounding box center [120, 62] width 240 height 50
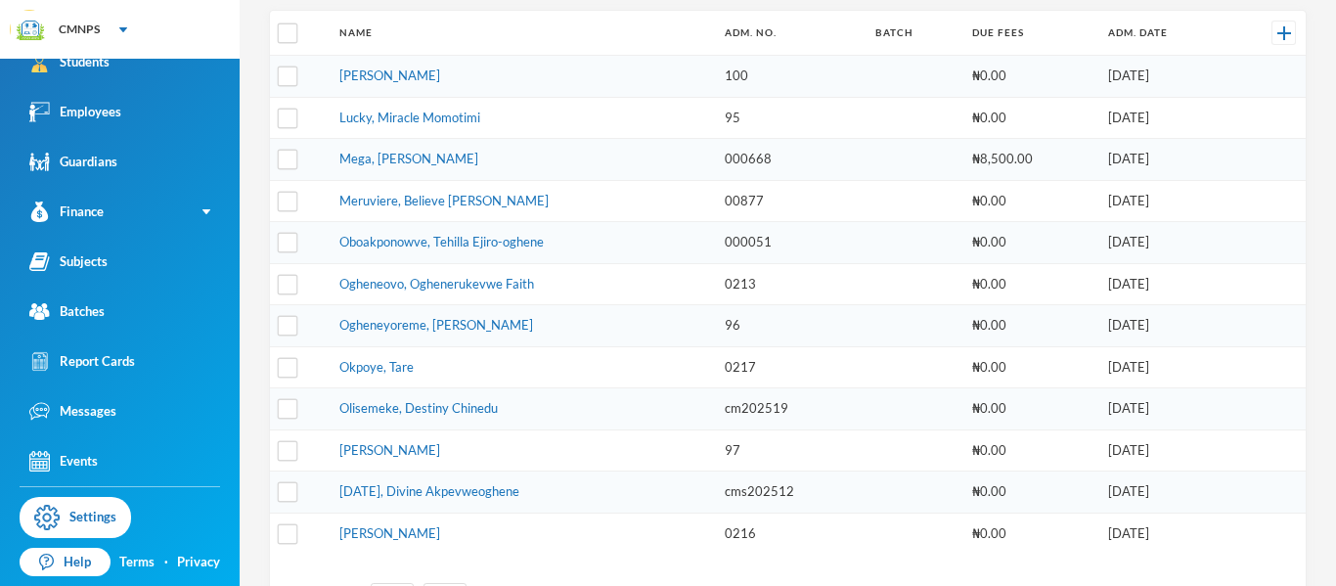
scroll to position [191, 0]
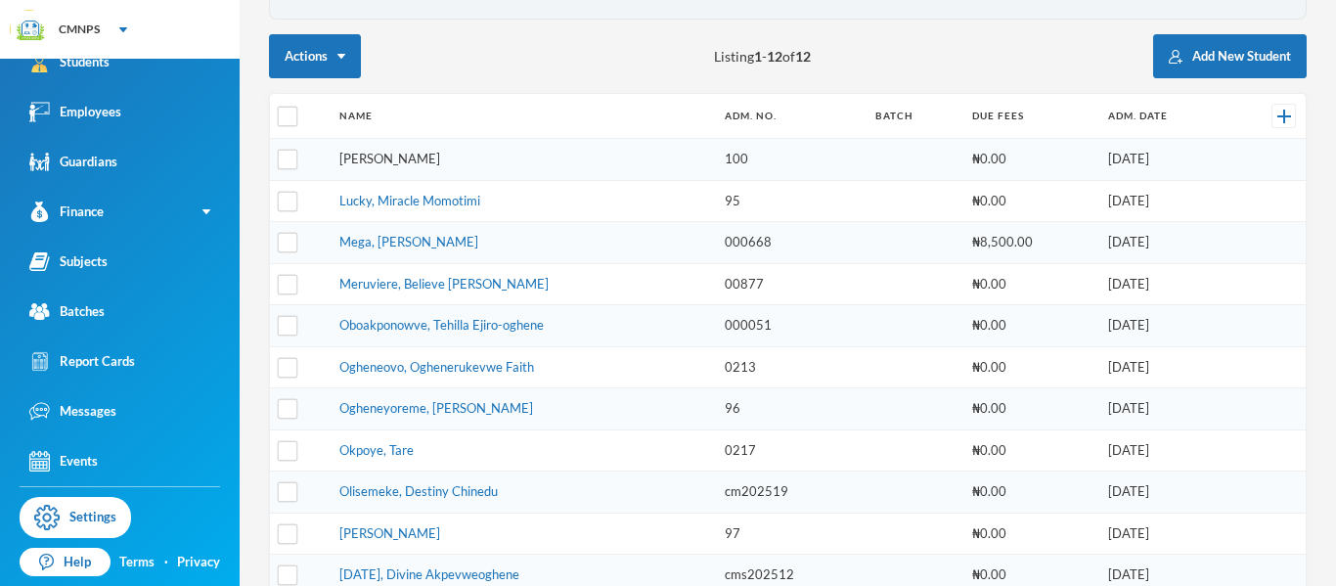
click at [440, 160] on link "[PERSON_NAME]" at bounding box center [389, 159] width 101 height 16
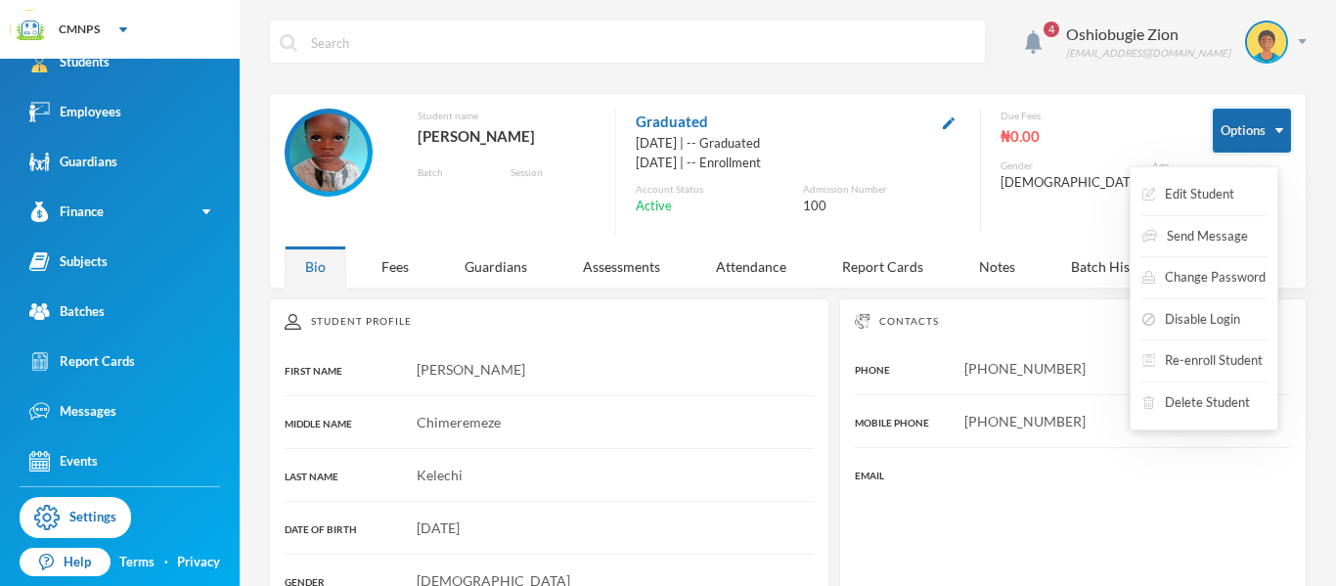
click at [1242, 131] on button "Options" at bounding box center [1251, 131] width 78 height 44
click at [1223, 359] on button "Re-enroll Student" at bounding box center [1202, 360] width 124 height 35
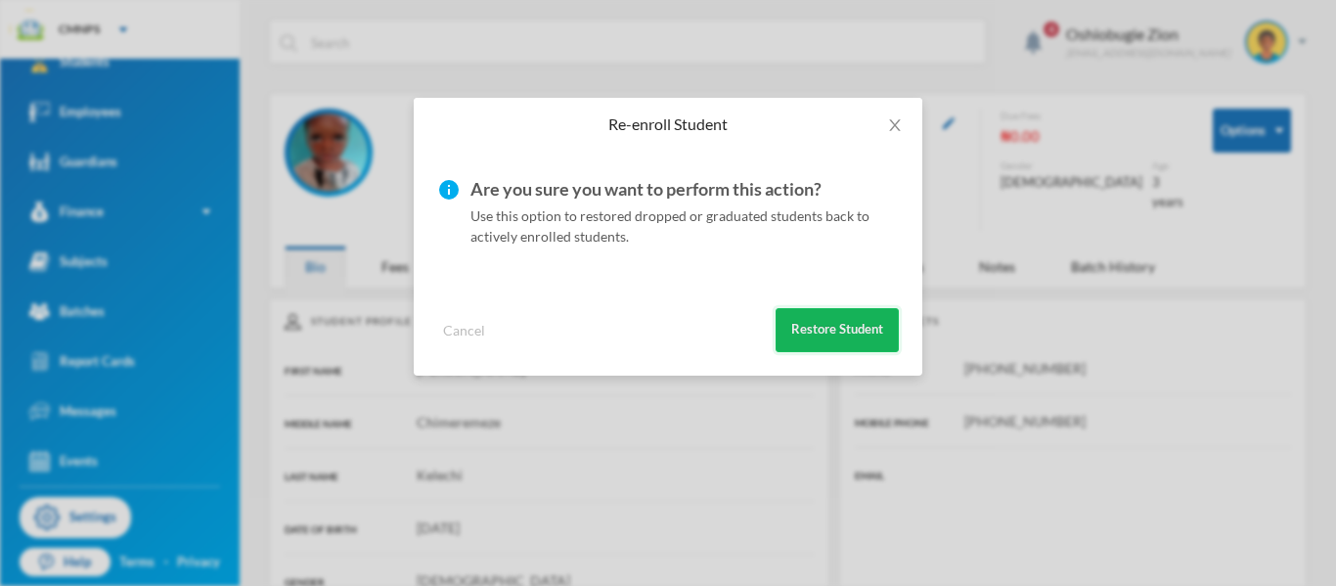
click at [885, 331] on button "Restore Student" at bounding box center [836, 330] width 123 height 44
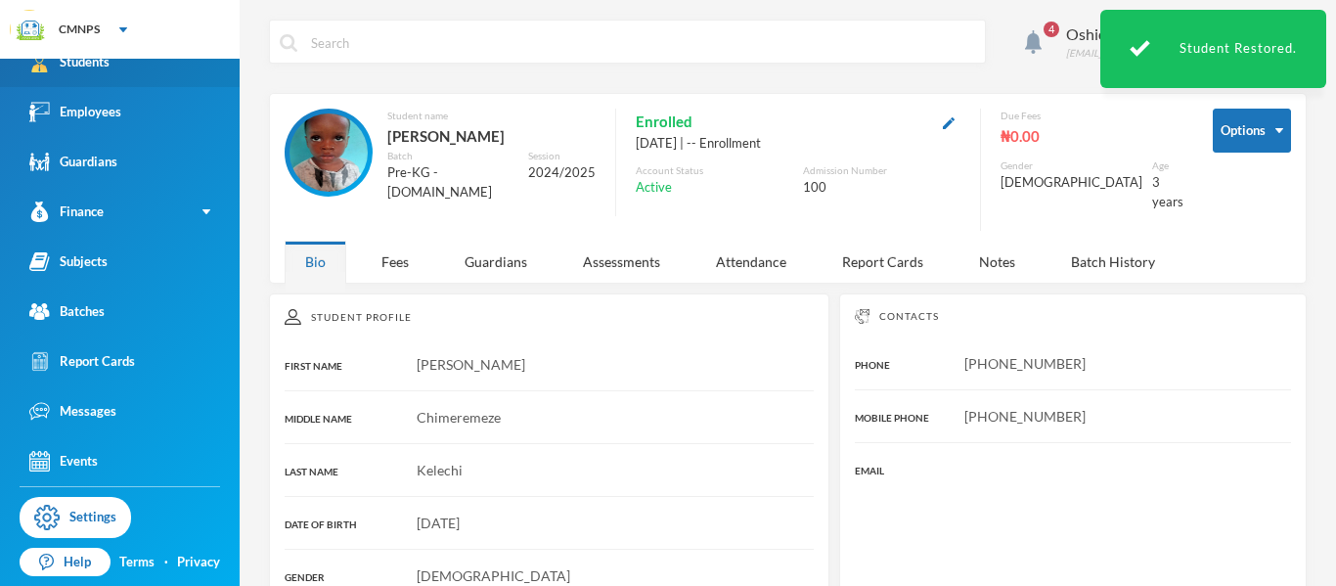
click at [149, 69] on link "Students" at bounding box center [120, 62] width 240 height 50
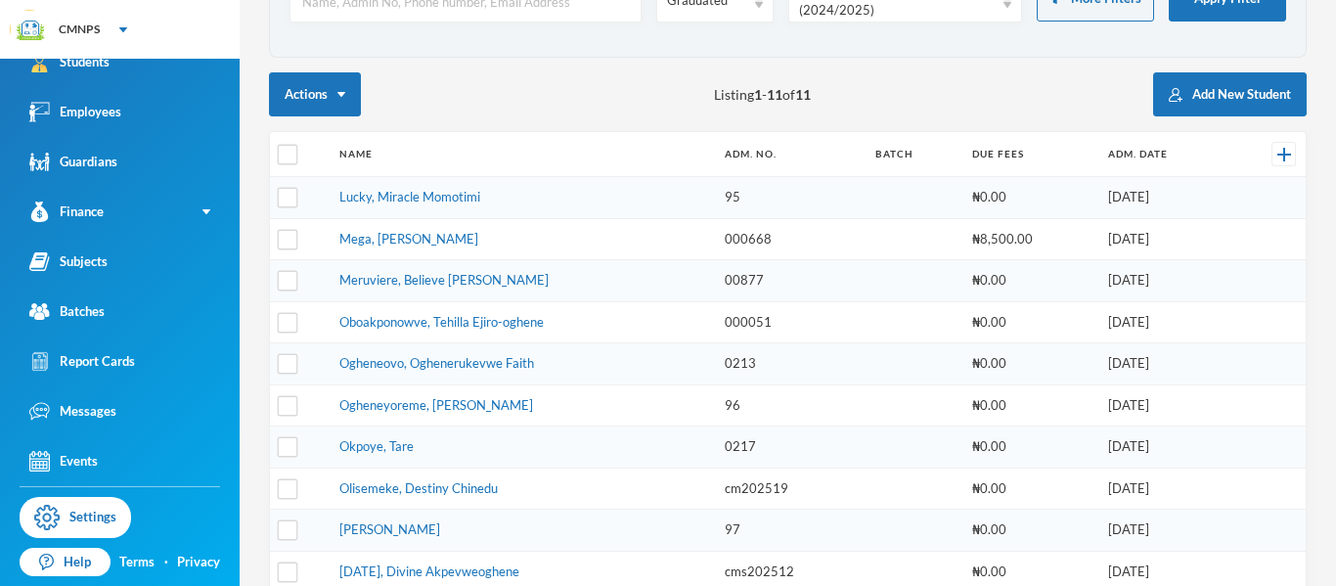
scroll to position [156, 0]
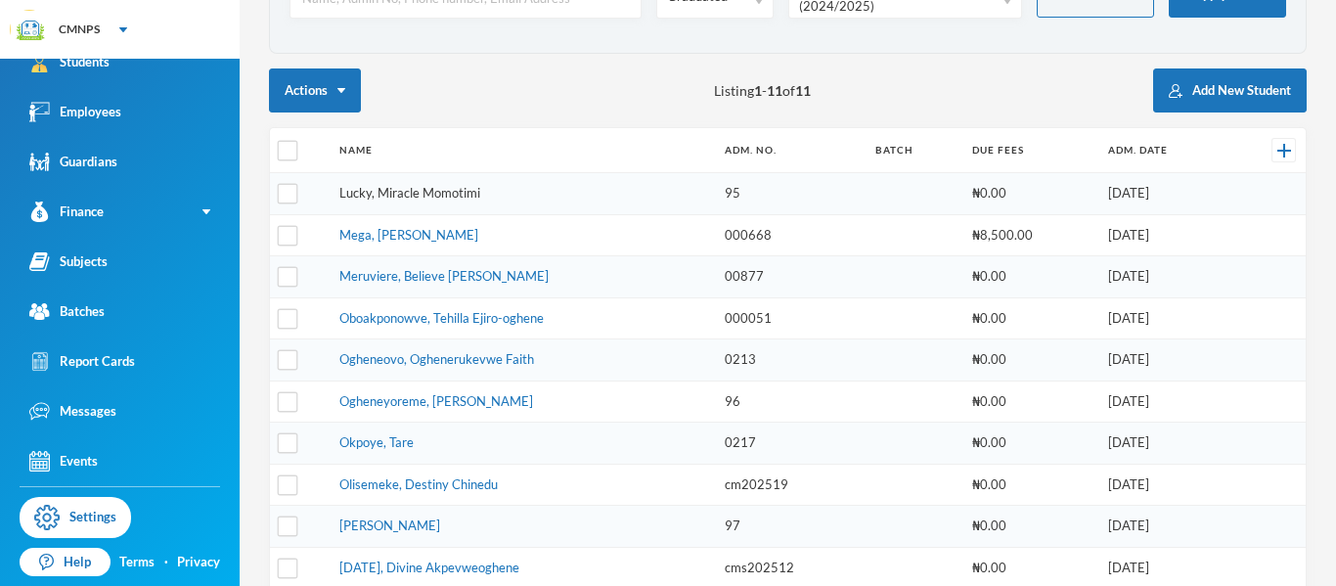
click at [455, 192] on link "Lucky, Miracle Momotimi" at bounding box center [409, 193] width 141 height 16
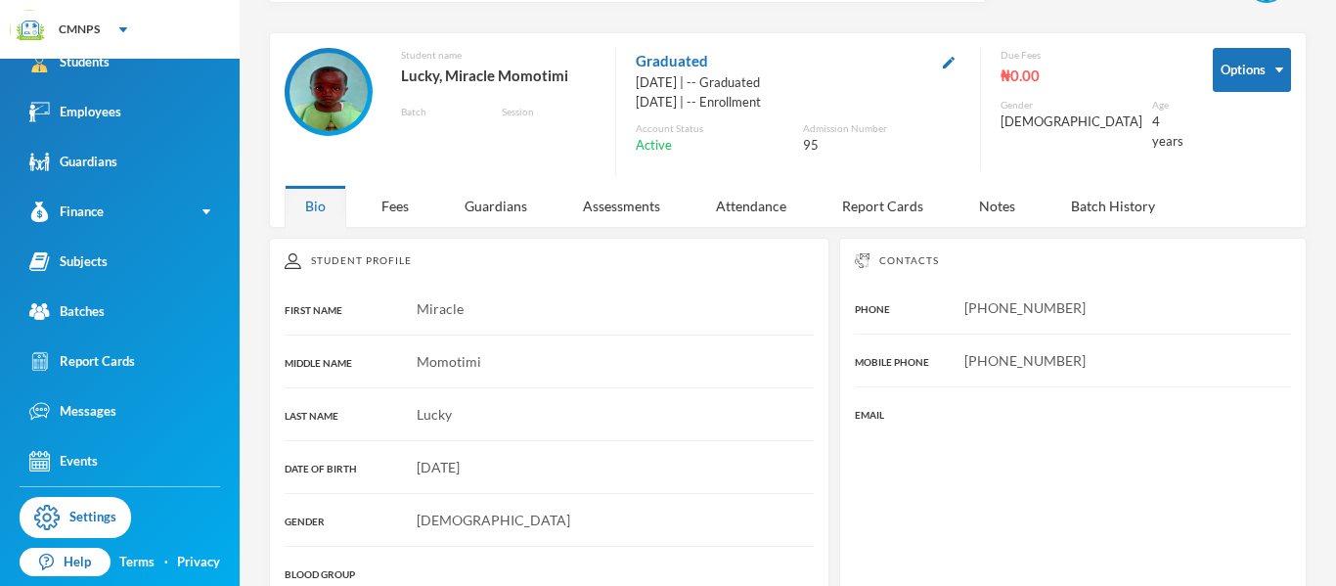
scroll to position [48, 0]
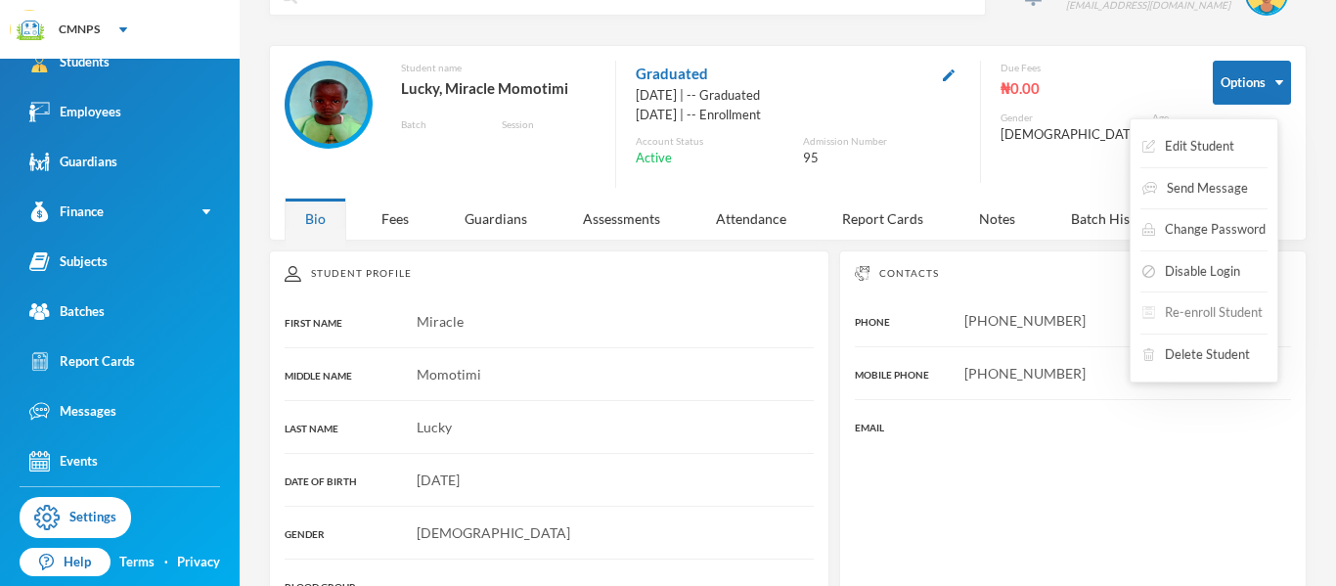
click at [1239, 313] on button "Re-enroll Student" at bounding box center [1202, 312] width 124 height 35
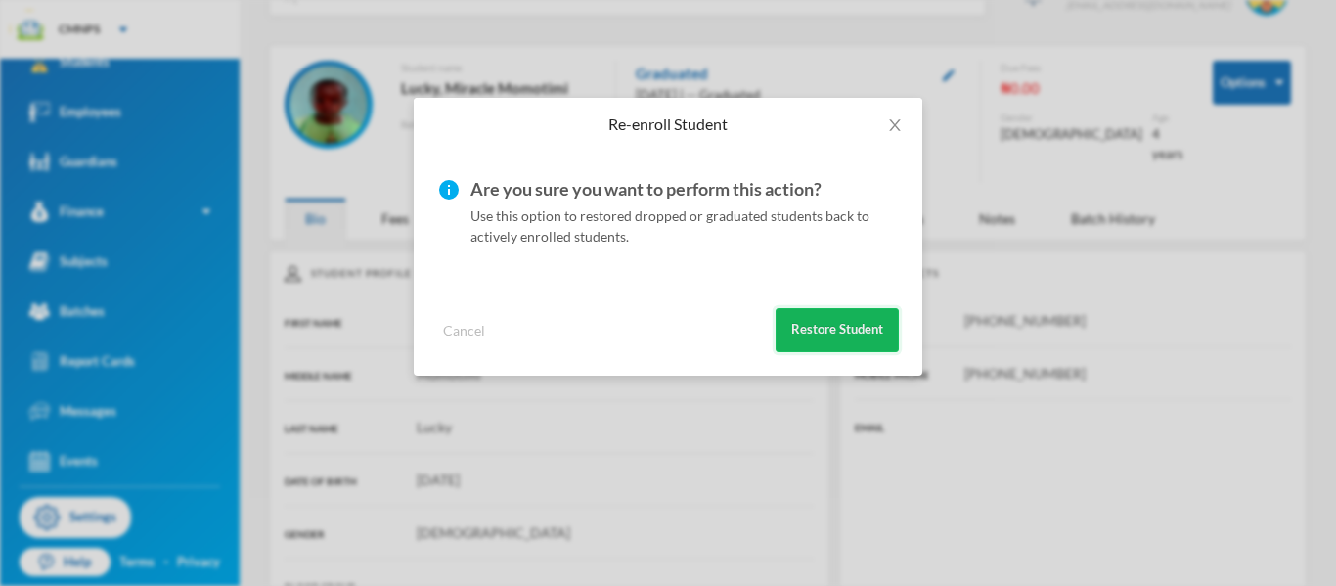
click at [855, 332] on button "Restore Student" at bounding box center [836, 330] width 123 height 44
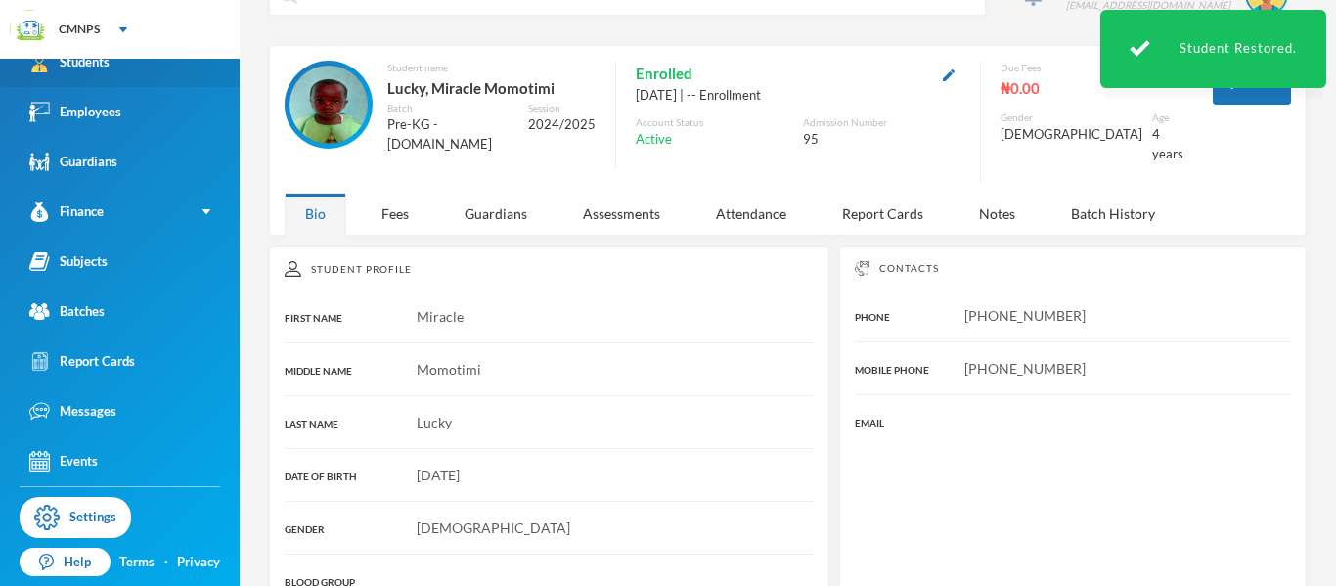
click at [143, 66] on link "Students" at bounding box center [120, 62] width 240 height 50
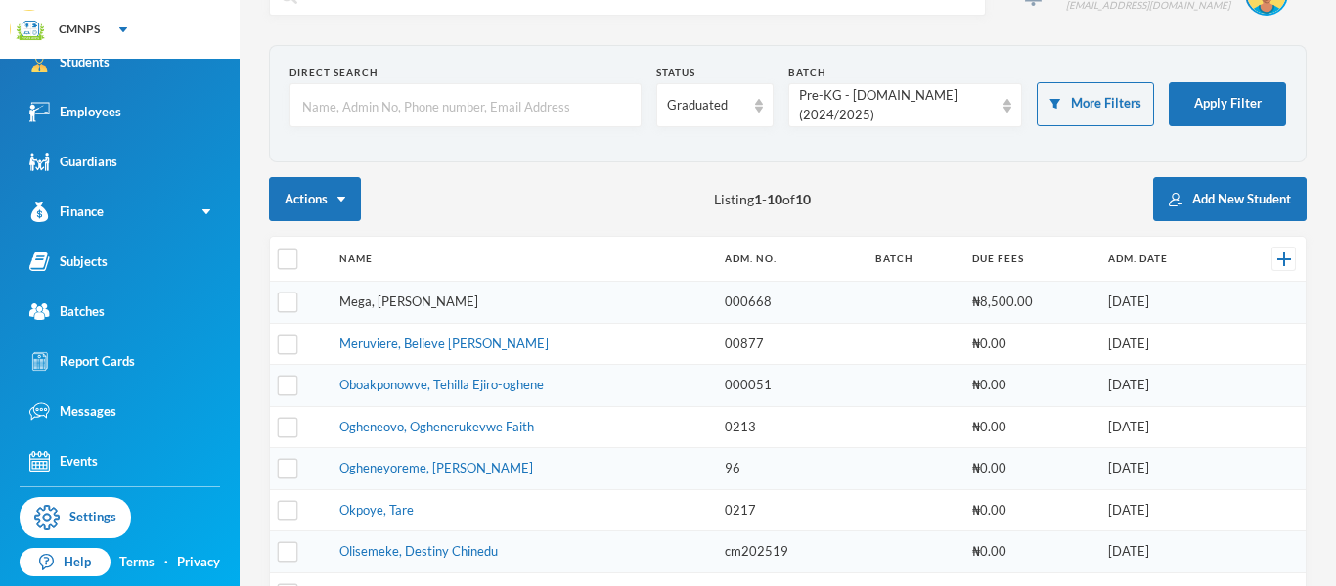
click at [390, 306] on link "Mega, [PERSON_NAME]" at bounding box center [408, 301] width 139 height 16
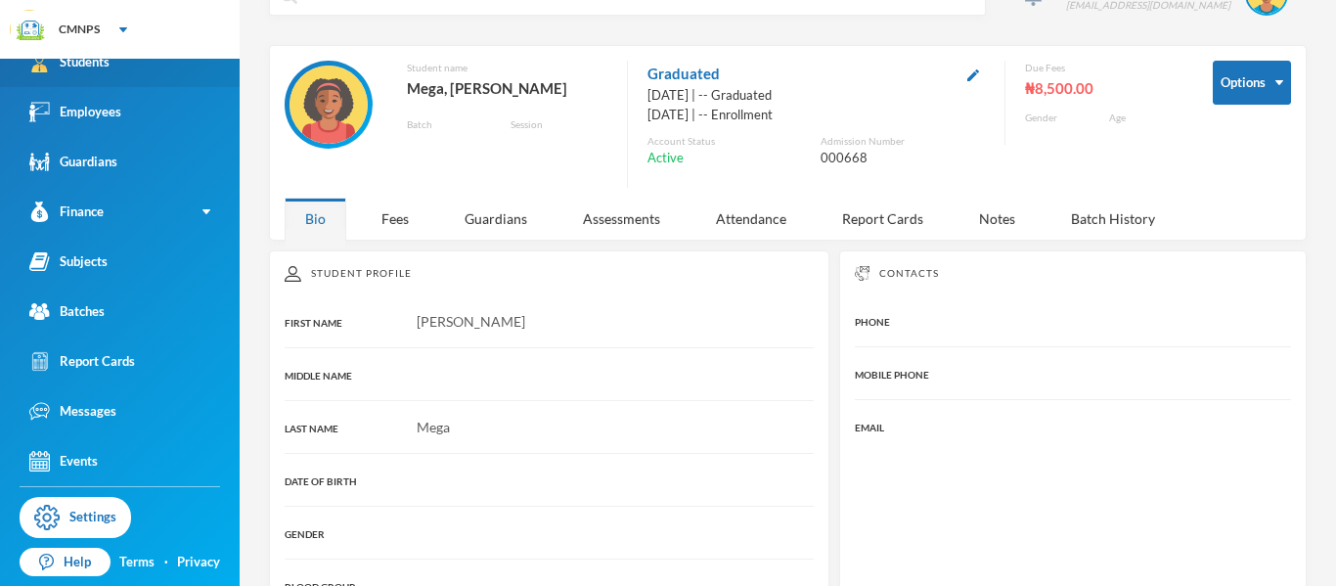
click at [186, 66] on link "Students" at bounding box center [120, 62] width 240 height 50
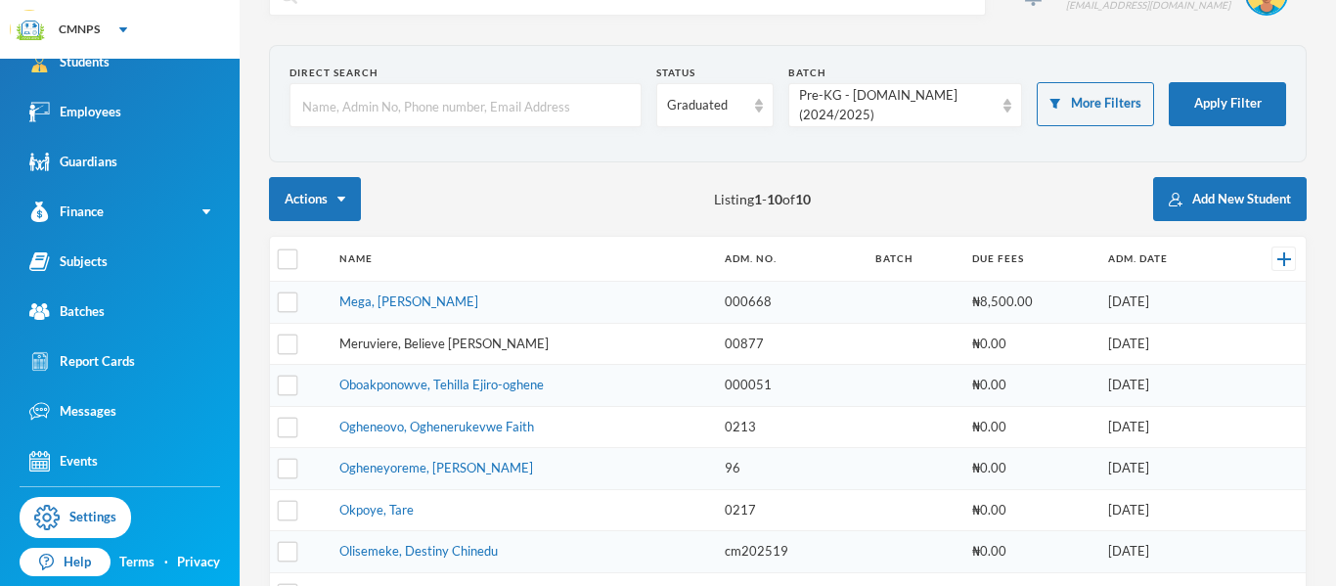
click at [486, 348] on link "Meruviere, Believe [PERSON_NAME]" at bounding box center [443, 343] width 209 height 16
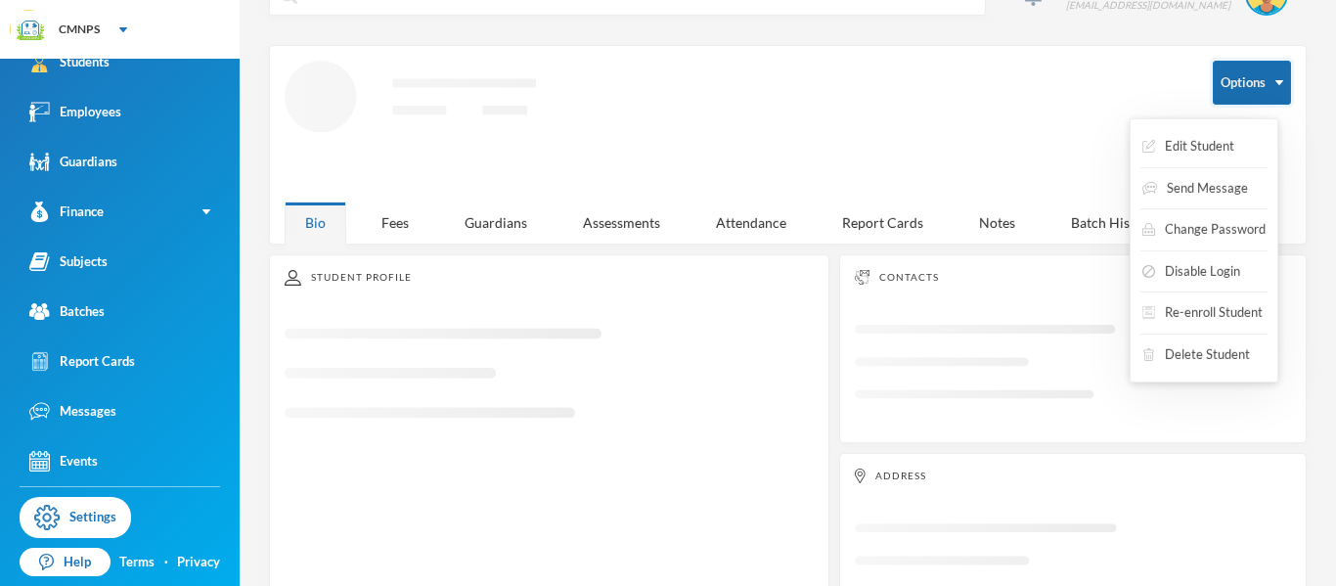
click at [1231, 80] on button "Options" at bounding box center [1251, 83] width 78 height 44
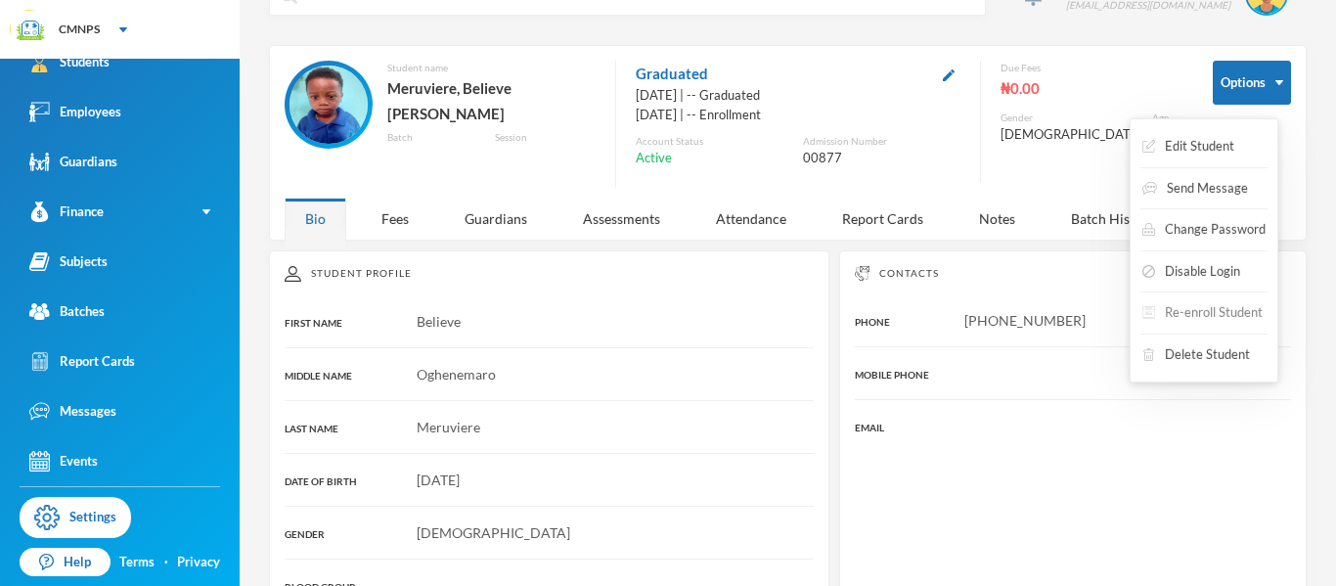
click at [1219, 309] on button "Re-enroll Student" at bounding box center [1202, 312] width 124 height 35
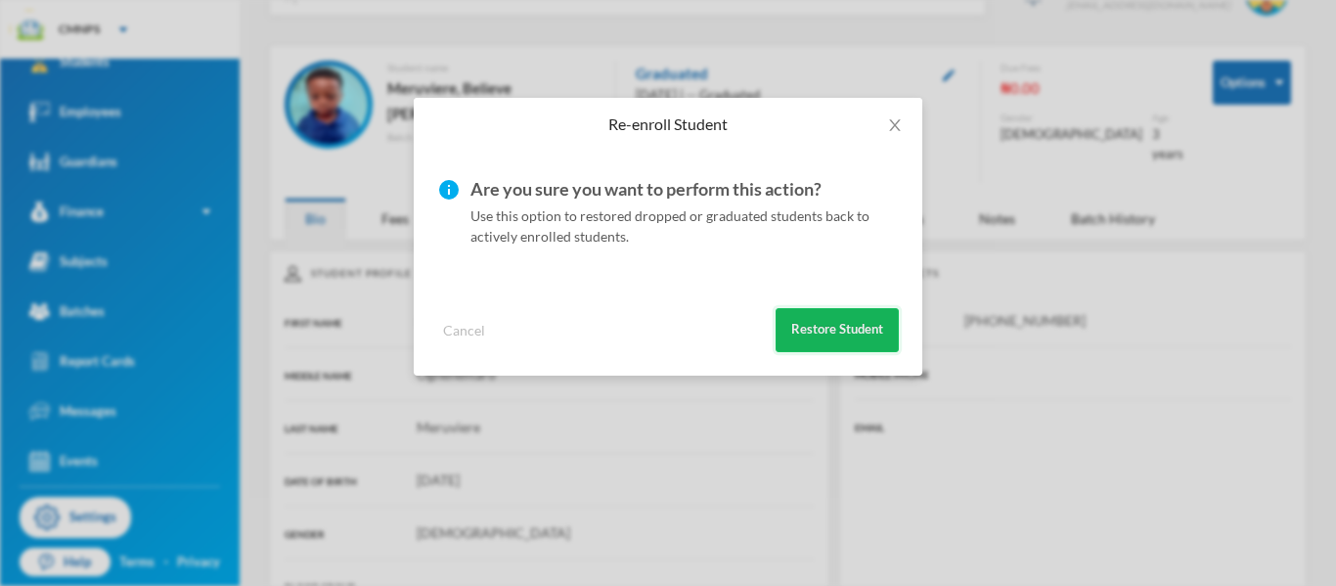
click at [875, 332] on button "Restore Student" at bounding box center [836, 330] width 123 height 44
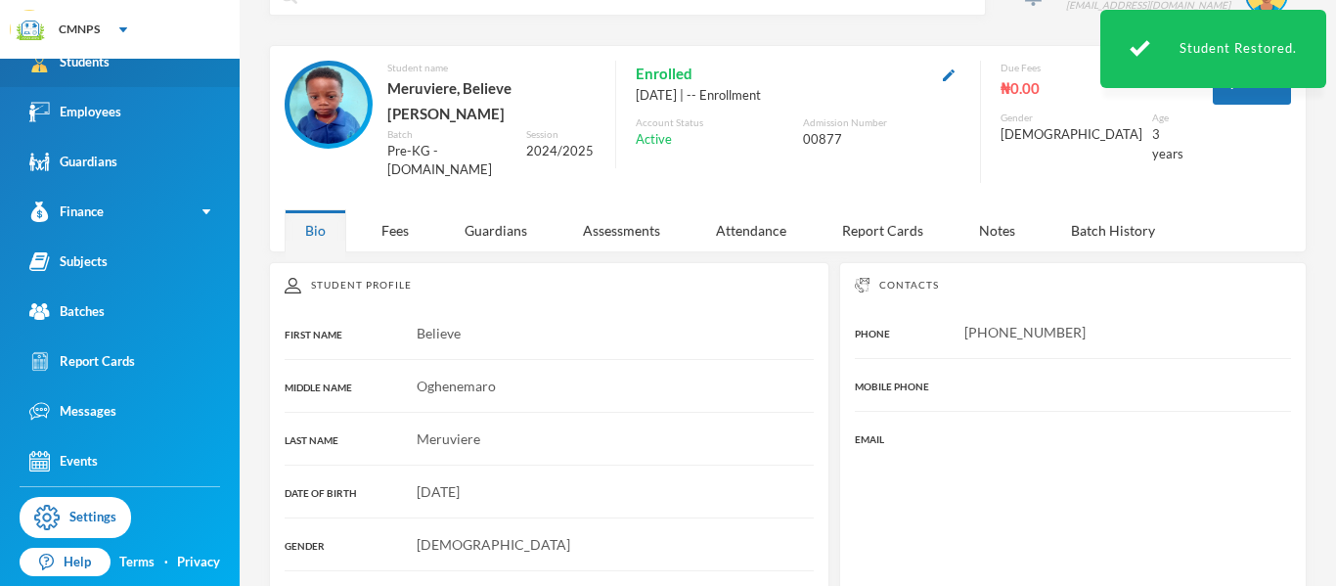
click at [175, 77] on link "Students" at bounding box center [120, 62] width 240 height 50
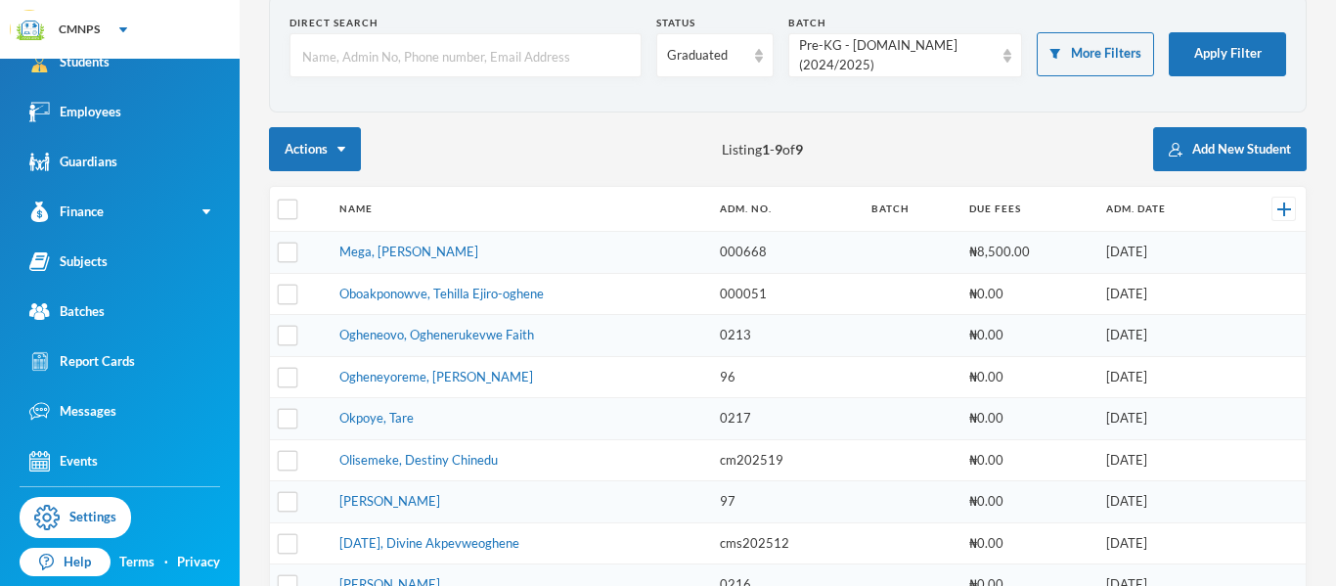
scroll to position [100, 0]
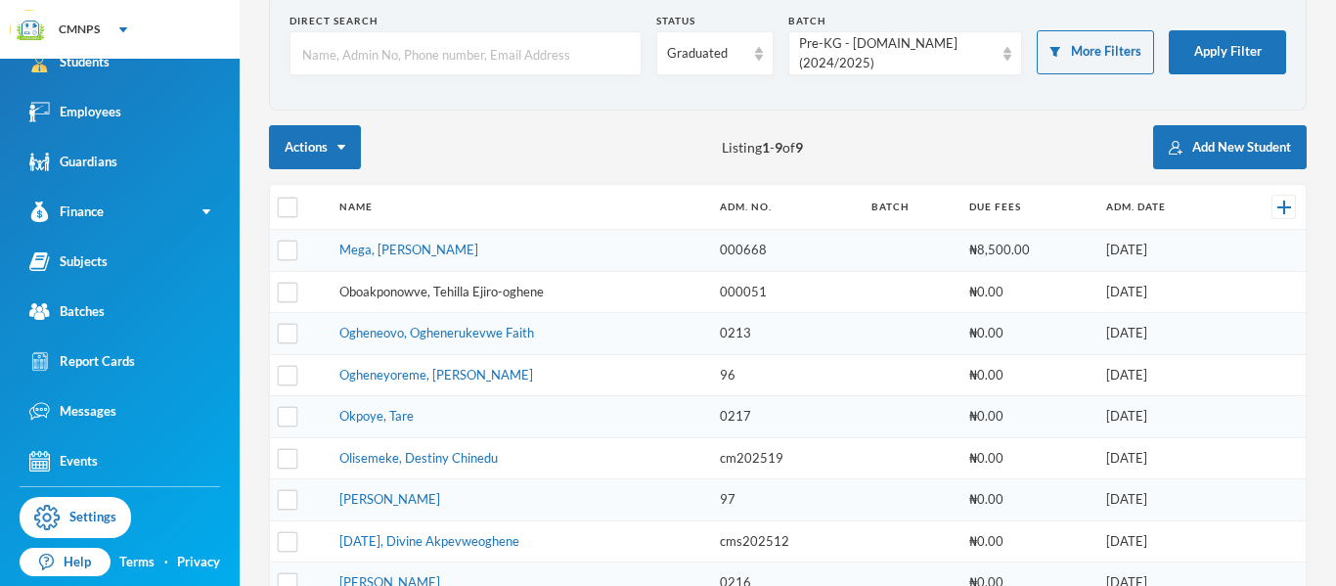
click at [510, 295] on link "Oboakponowve, Tehilla Ejiro-oghene" at bounding box center [441, 292] width 204 height 16
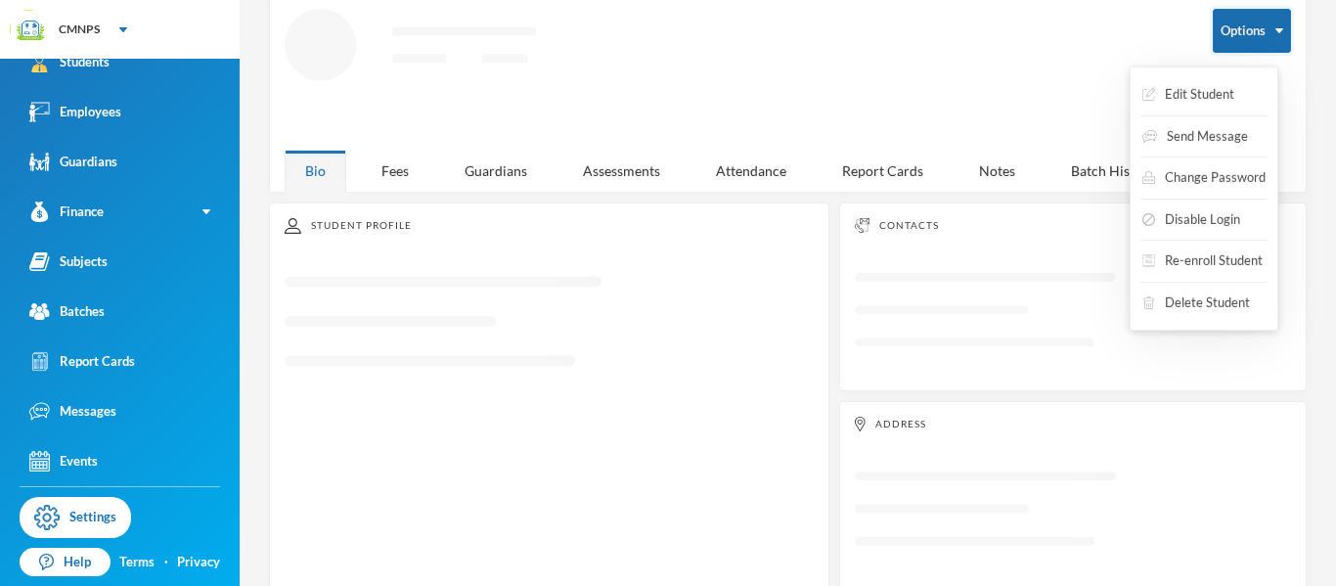
click at [1249, 20] on button "Options" at bounding box center [1251, 31] width 78 height 44
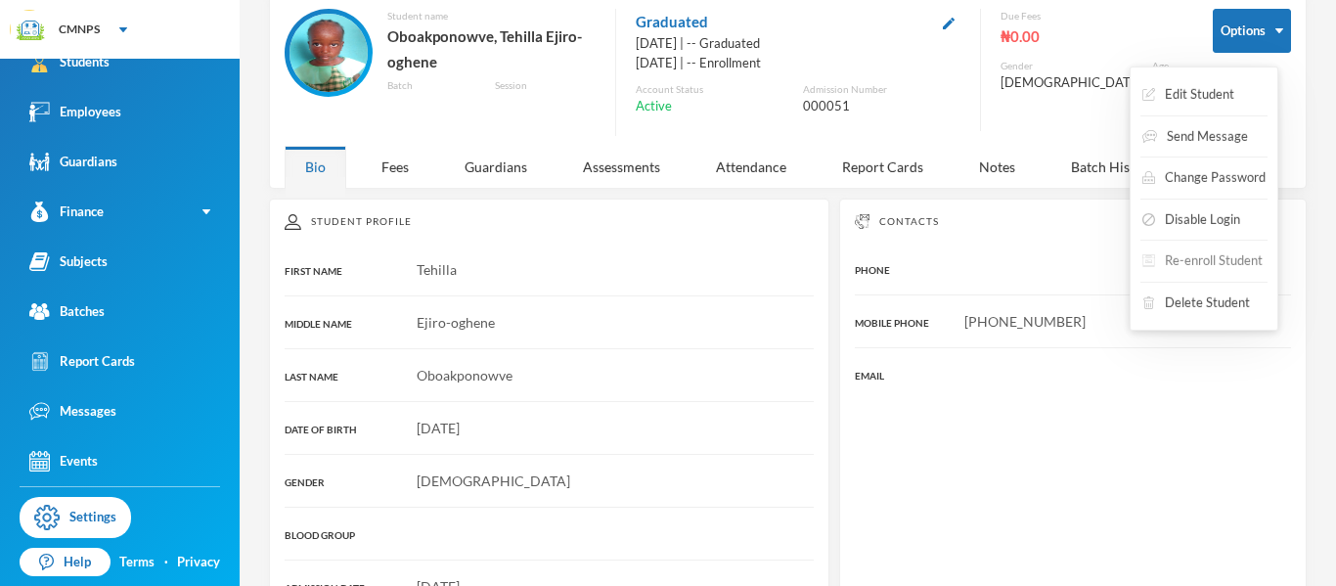
click at [1178, 268] on button "Re-enroll Student" at bounding box center [1202, 260] width 124 height 35
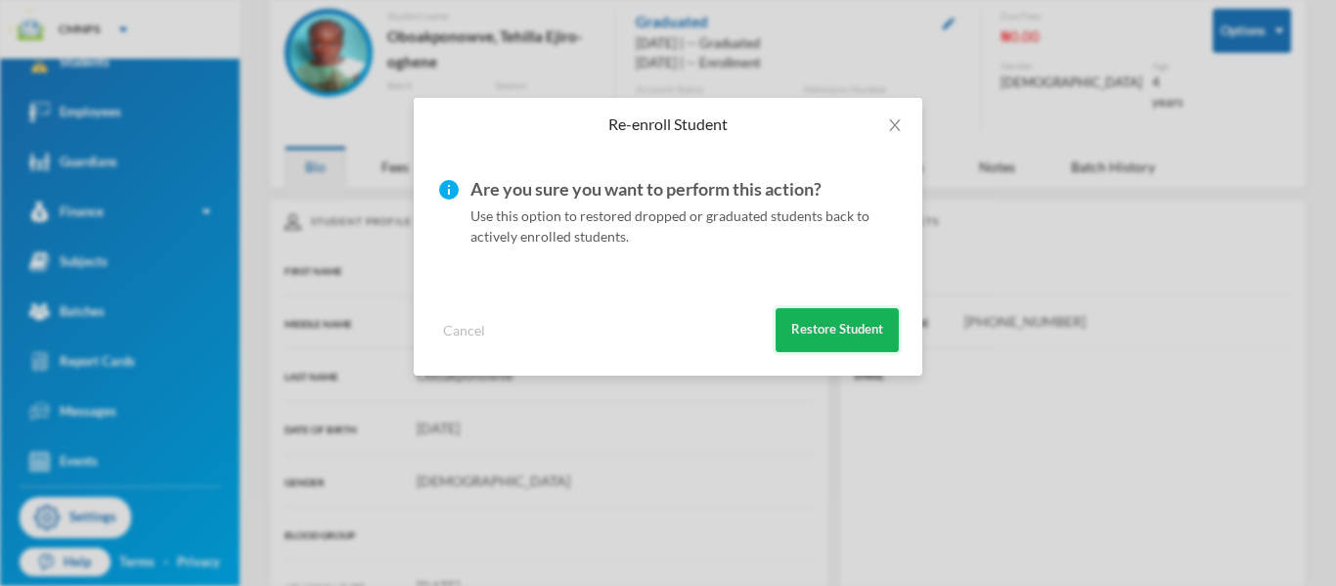
click at [867, 327] on button "Restore Student" at bounding box center [836, 330] width 123 height 44
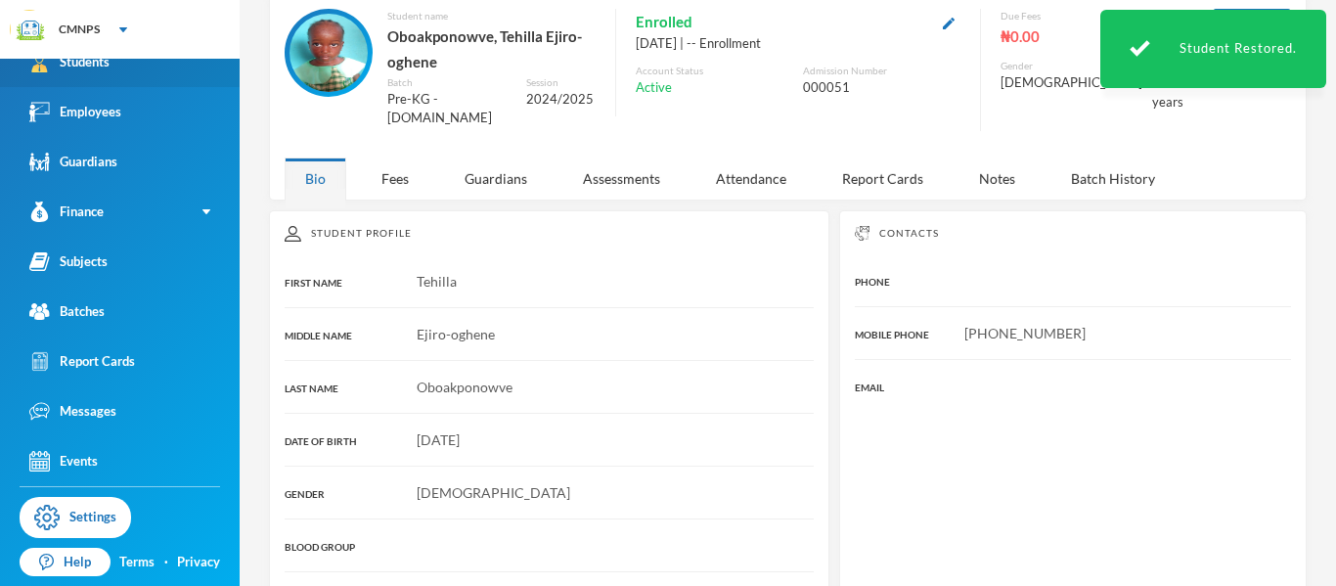
click at [179, 80] on link "Students" at bounding box center [120, 62] width 240 height 50
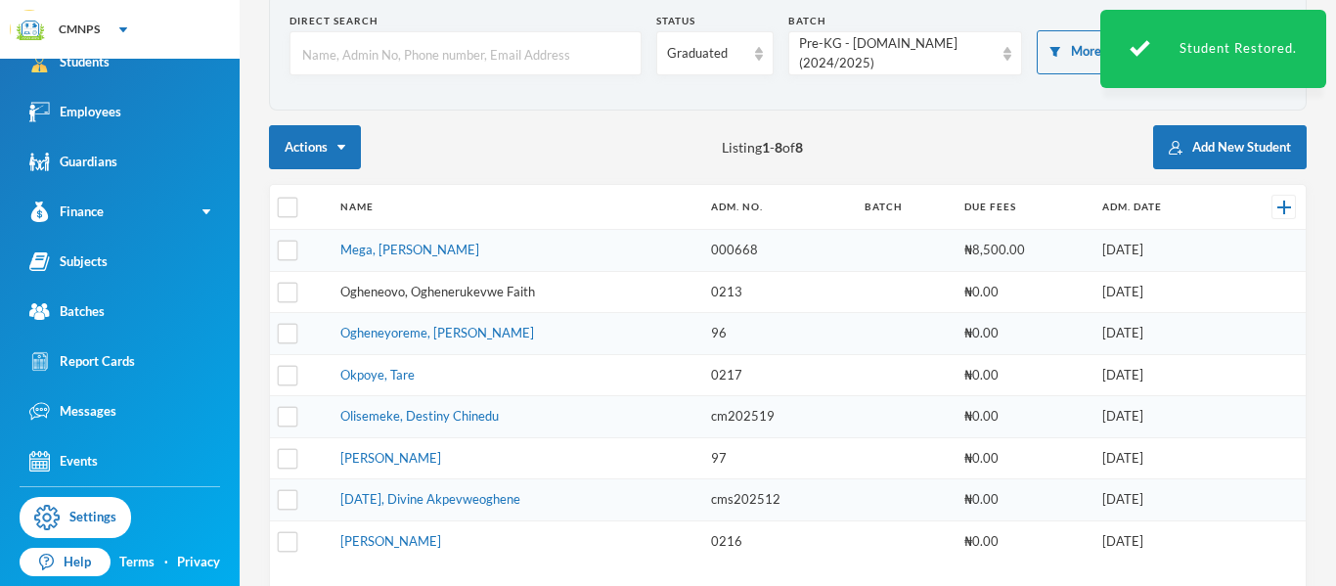
click at [482, 293] on link "Ogheneovo, Oghenerukevwe Faith" at bounding box center [437, 292] width 195 height 16
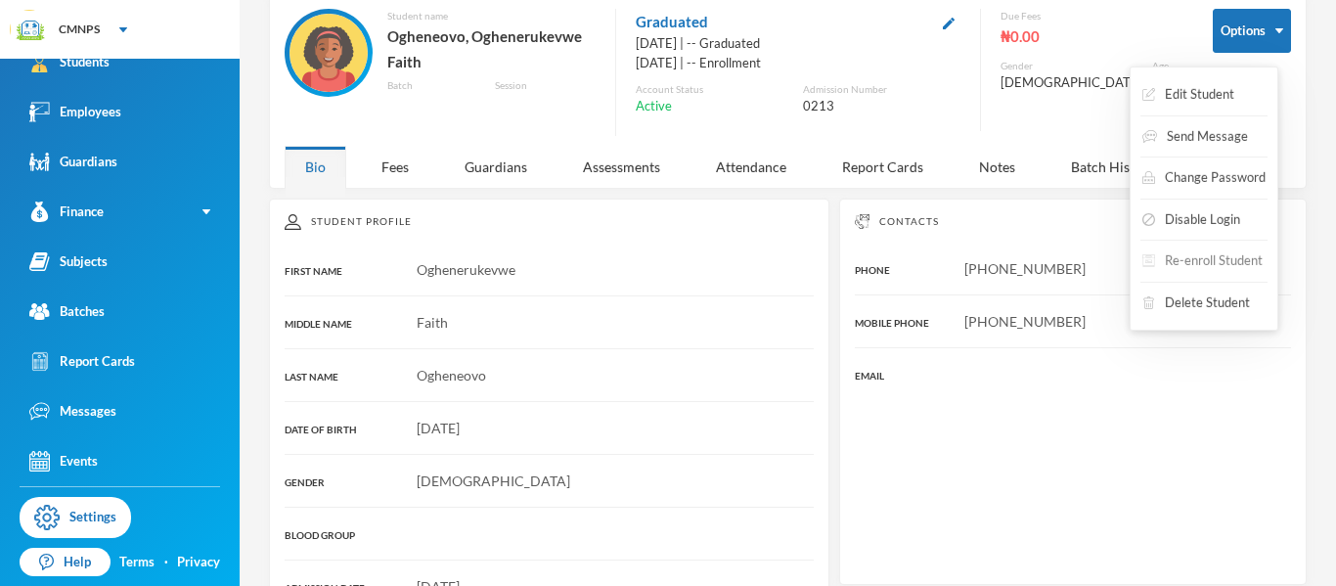
click at [1171, 258] on button "Re-enroll Student" at bounding box center [1202, 260] width 124 height 35
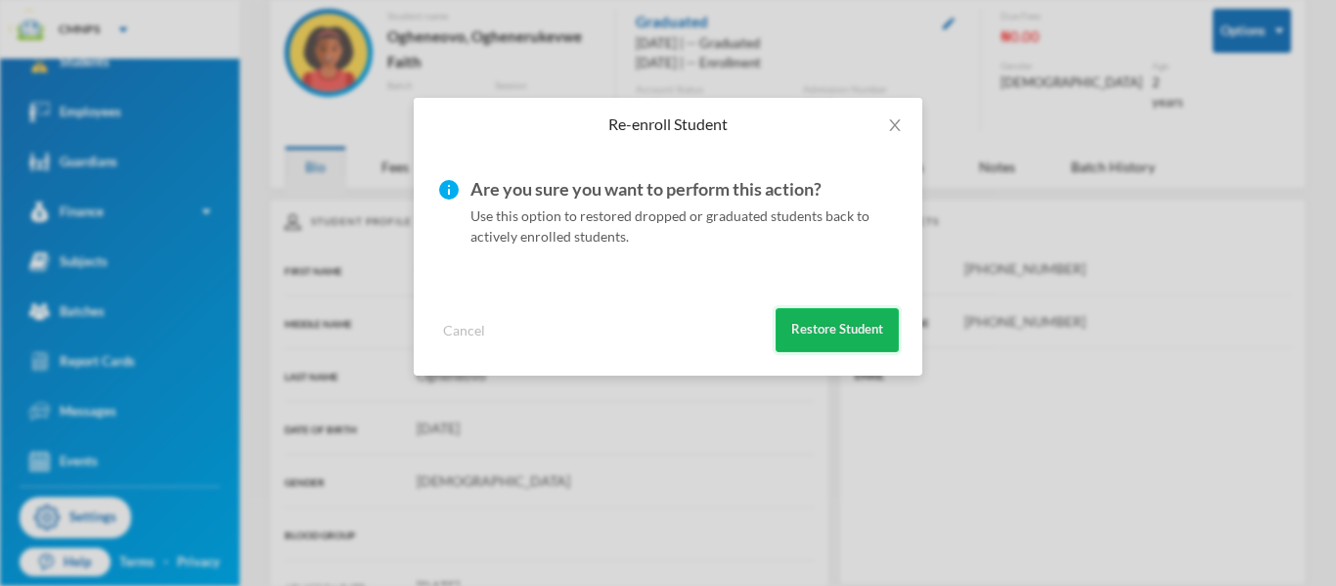
click at [839, 325] on button "Restore Student" at bounding box center [836, 330] width 123 height 44
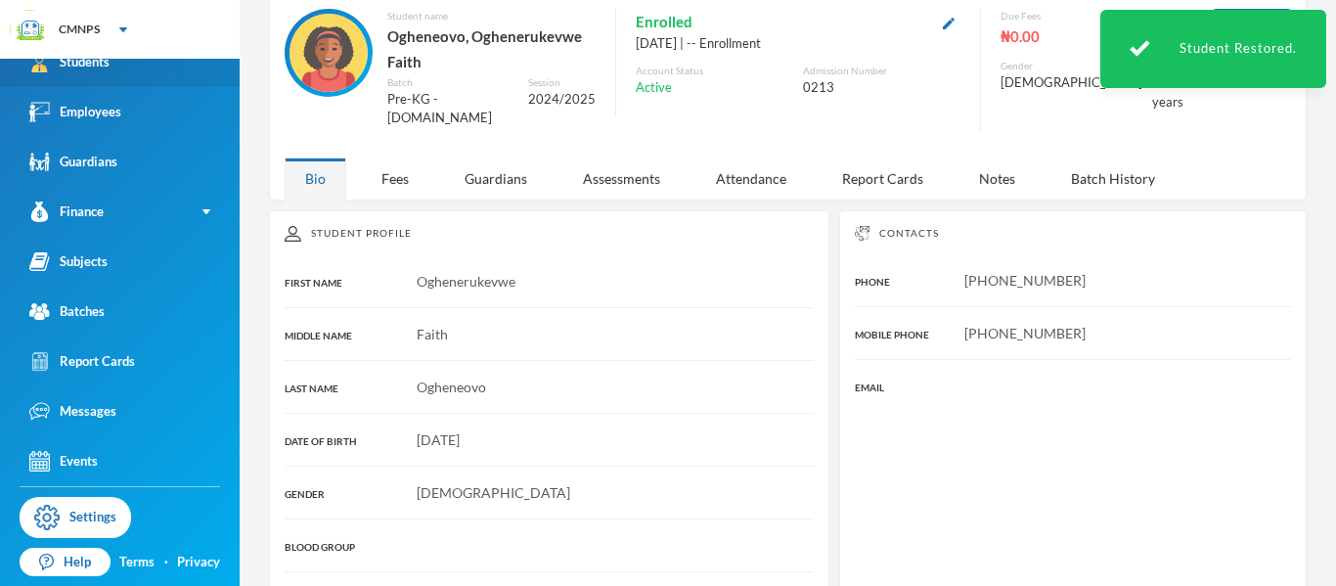
click at [169, 75] on link "Students" at bounding box center [120, 62] width 240 height 50
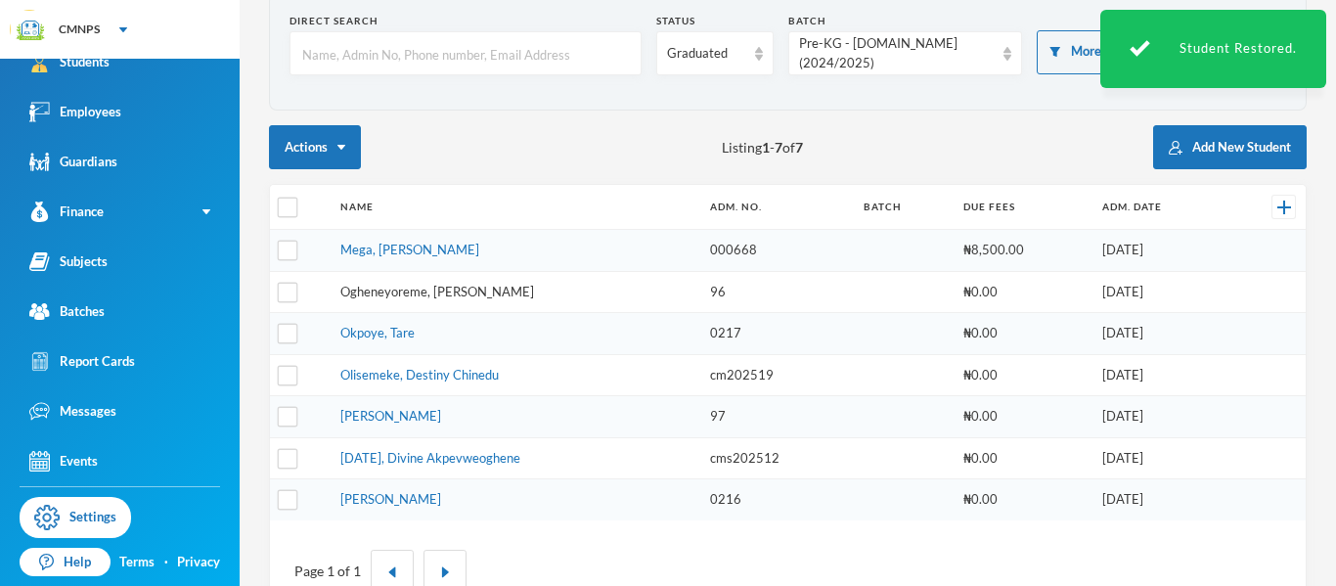
click at [534, 291] on link "Ogheneyoreme, [PERSON_NAME]" at bounding box center [437, 292] width 194 height 16
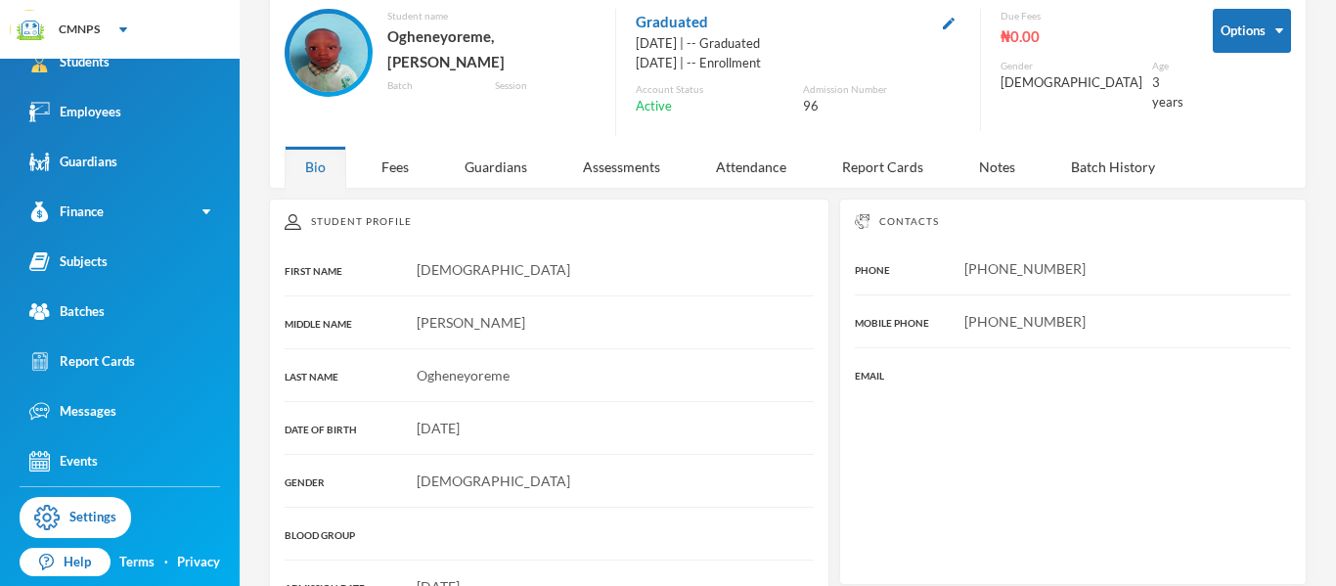
scroll to position [61, 0]
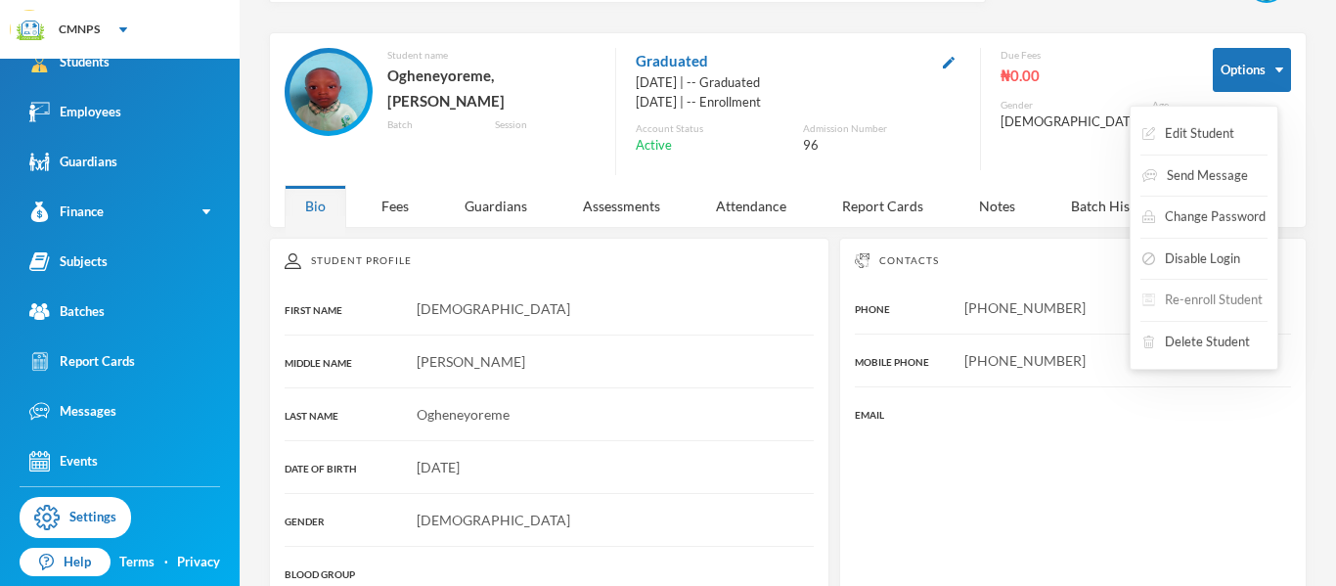
click at [1181, 300] on button "Re-enroll Student" at bounding box center [1202, 300] width 124 height 35
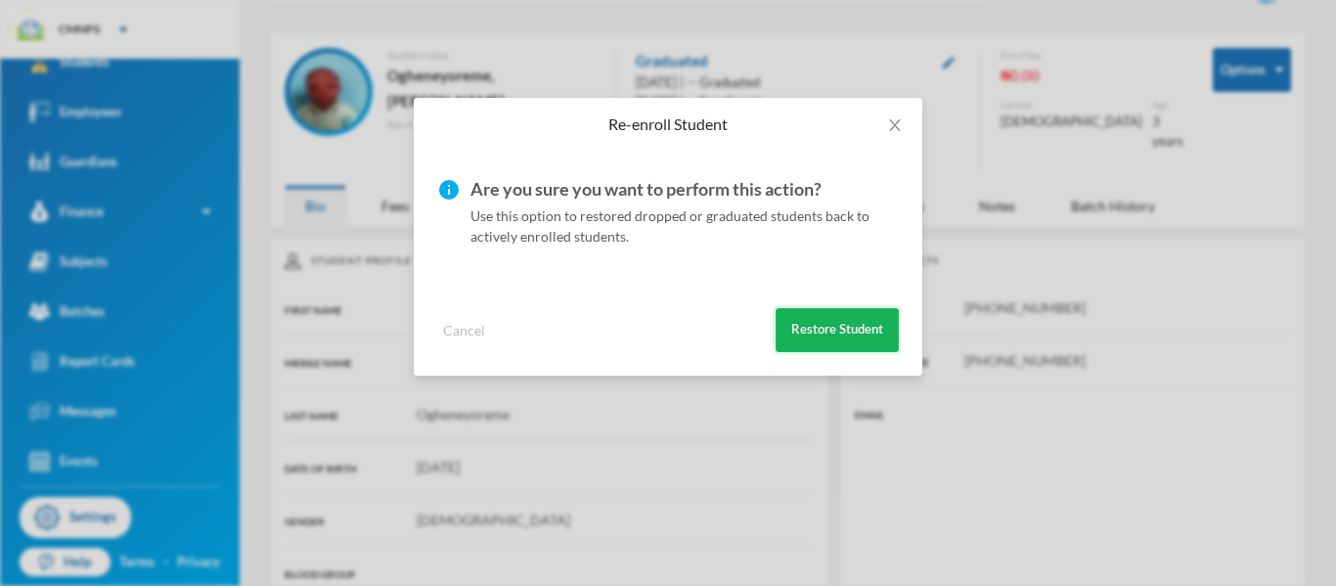
click at [822, 338] on button "Restore Student" at bounding box center [836, 330] width 123 height 44
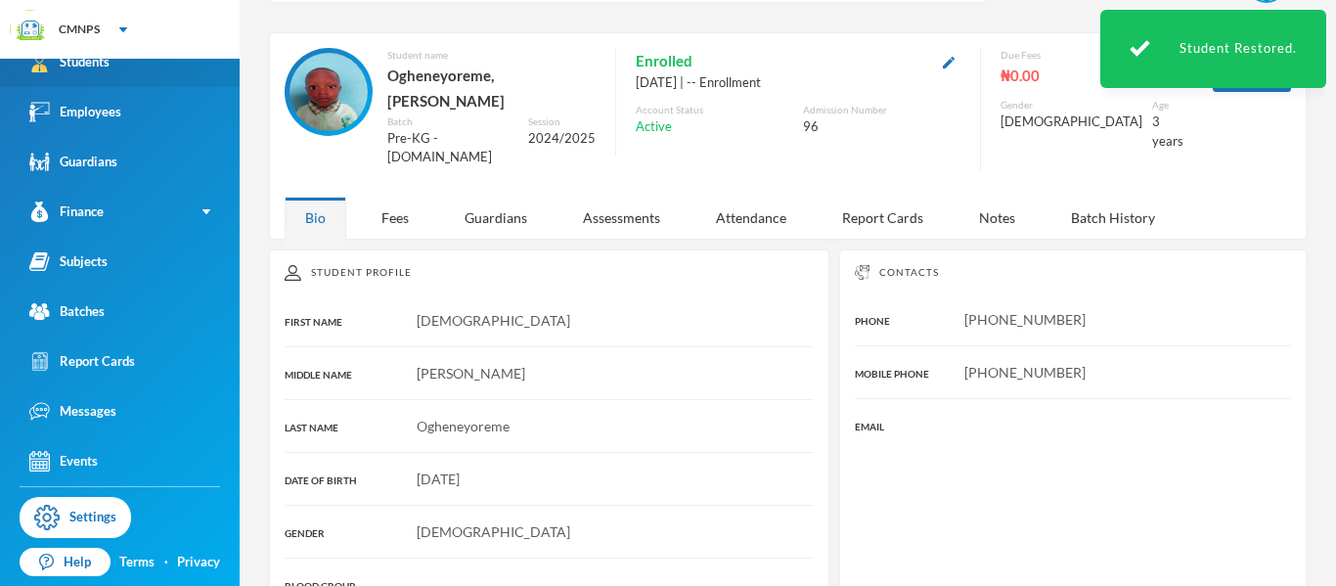
click at [195, 70] on link "Students" at bounding box center [120, 62] width 240 height 50
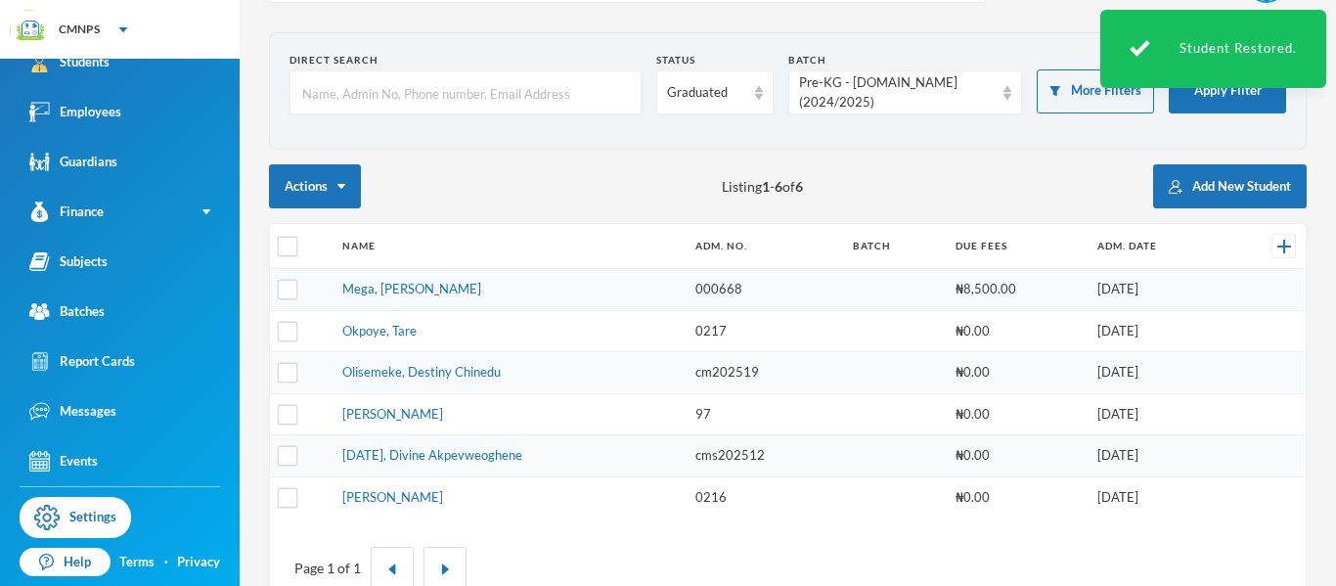
click at [407, 339] on td "Okpoye, Tare" at bounding box center [508, 331] width 353 height 42
click at [402, 326] on link "Okpoye, Tare" at bounding box center [379, 331] width 74 height 16
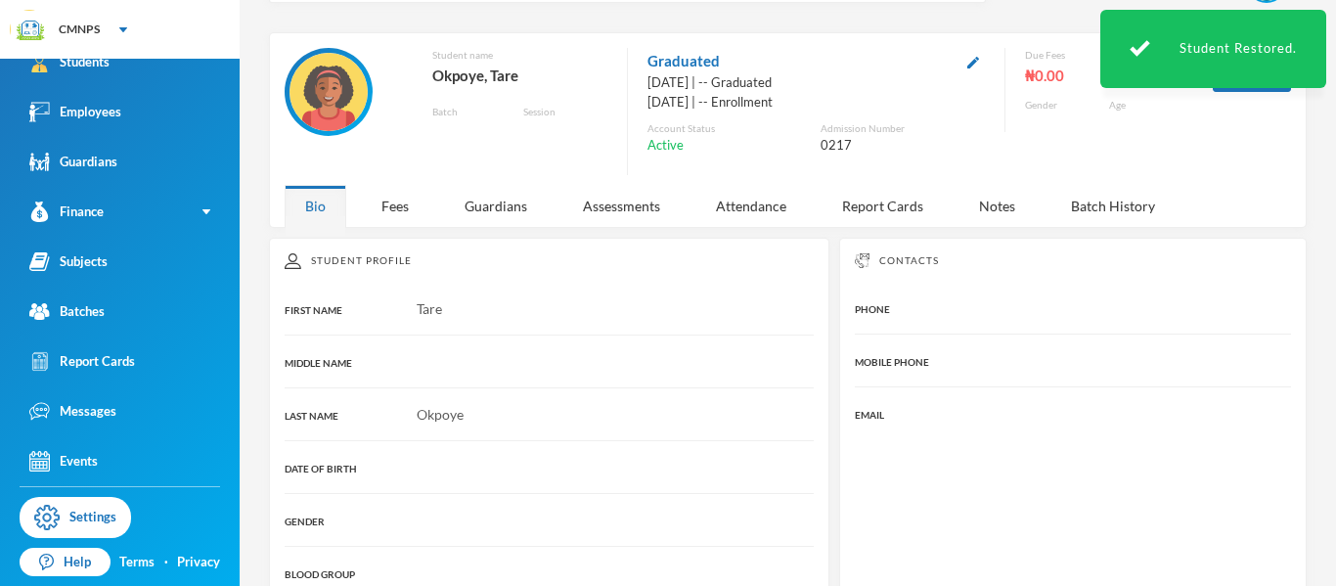
scroll to position [22, 0]
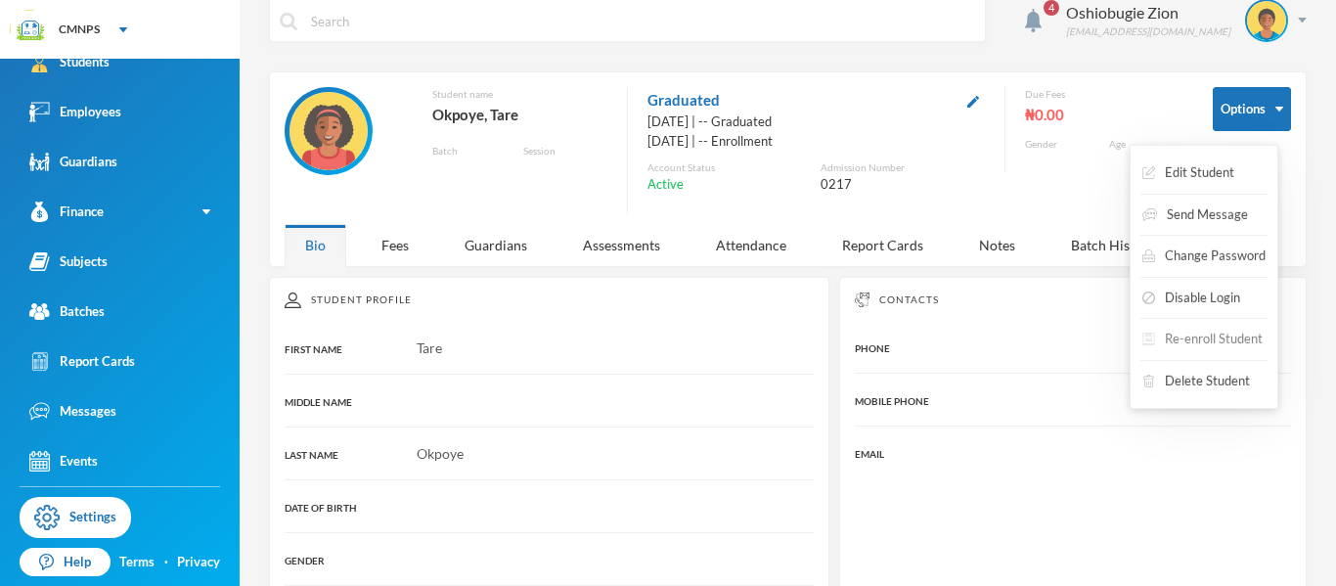
click at [1168, 336] on button "Re-enroll Student" at bounding box center [1202, 339] width 124 height 35
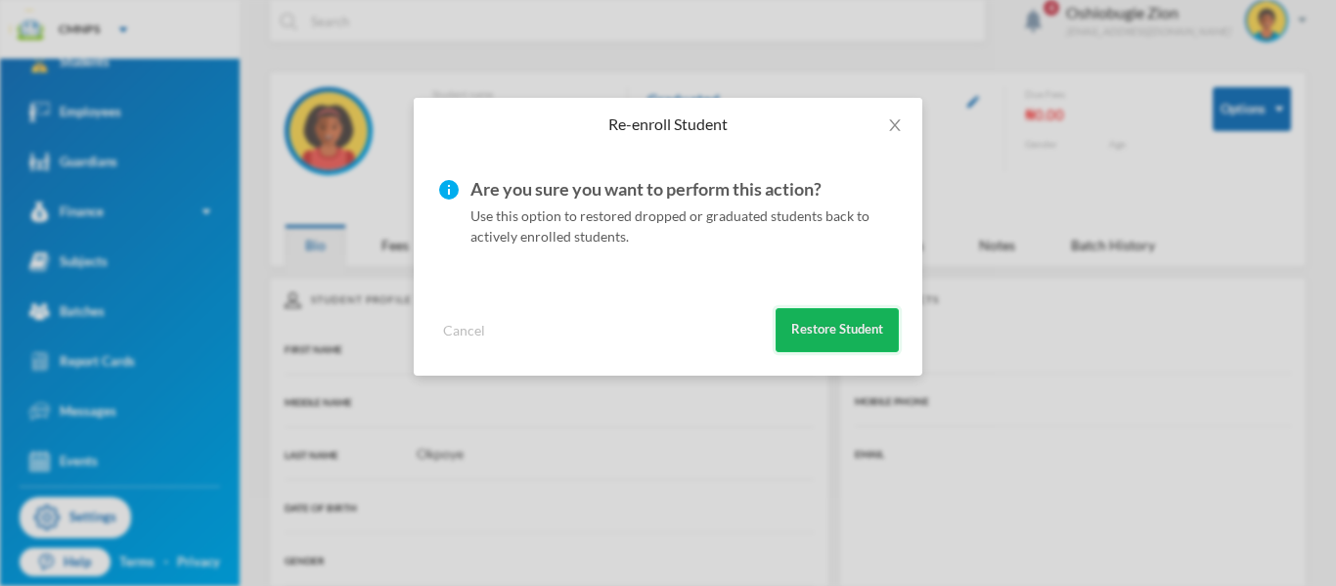
click at [861, 339] on button "Restore Student" at bounding box center [836, 330] width 123 height 44
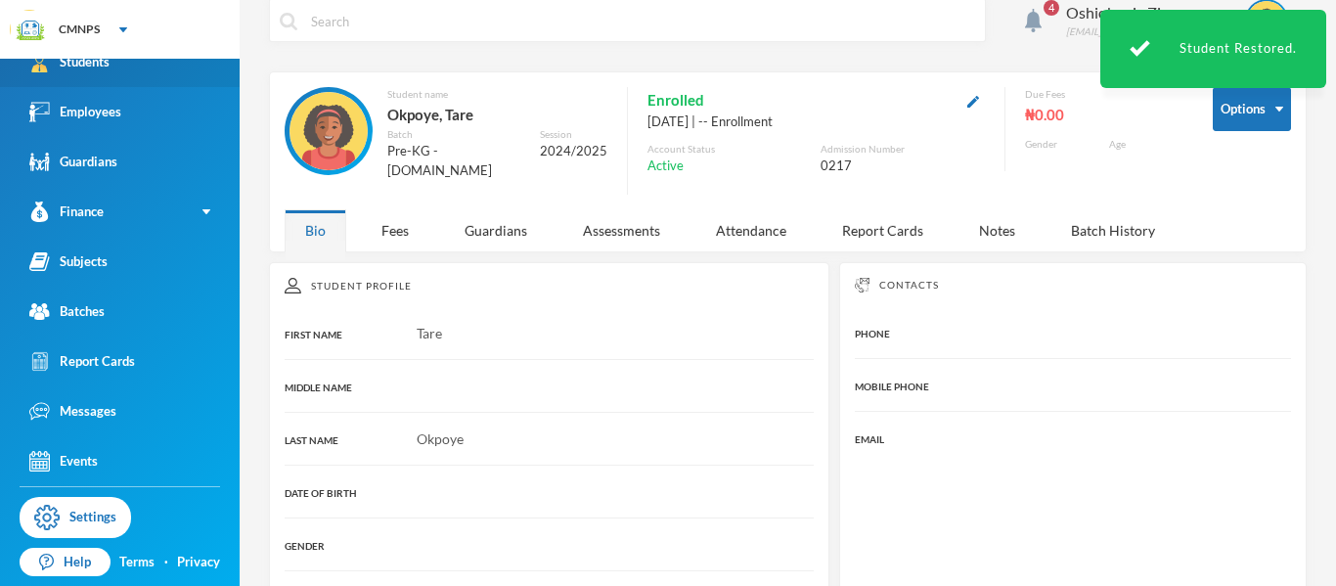
click at [173, 72] on link "Students" at bounding box center [120, 62] width 240 height 50
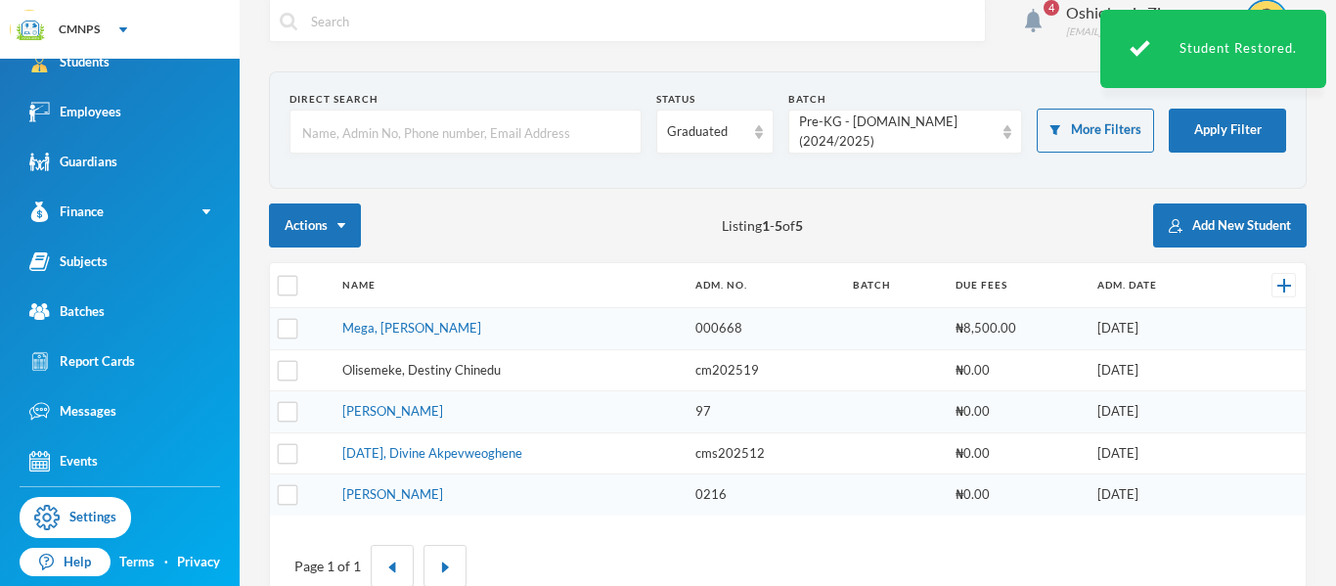
click at [384, 372] on link "Olisemeke, Destiny Chinedu" at bounding box center [421, 370] width 158 height 16
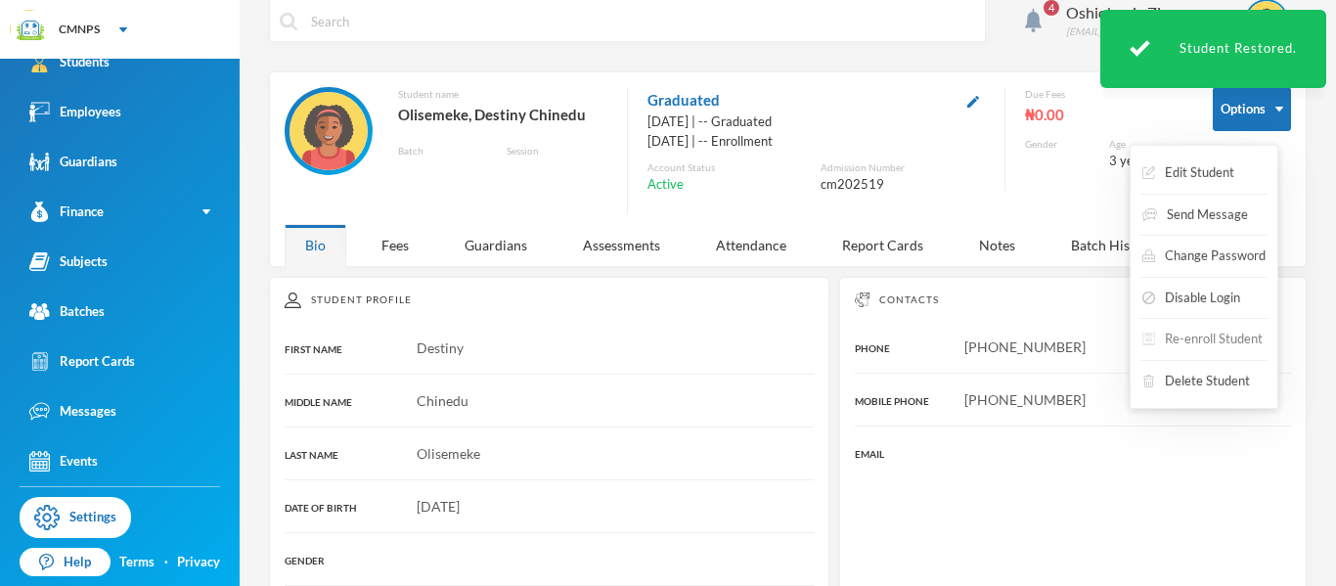
click at [1169, 330] on button "Re-enroll Student" at bounding box center [1202, 339] width 124 height 35
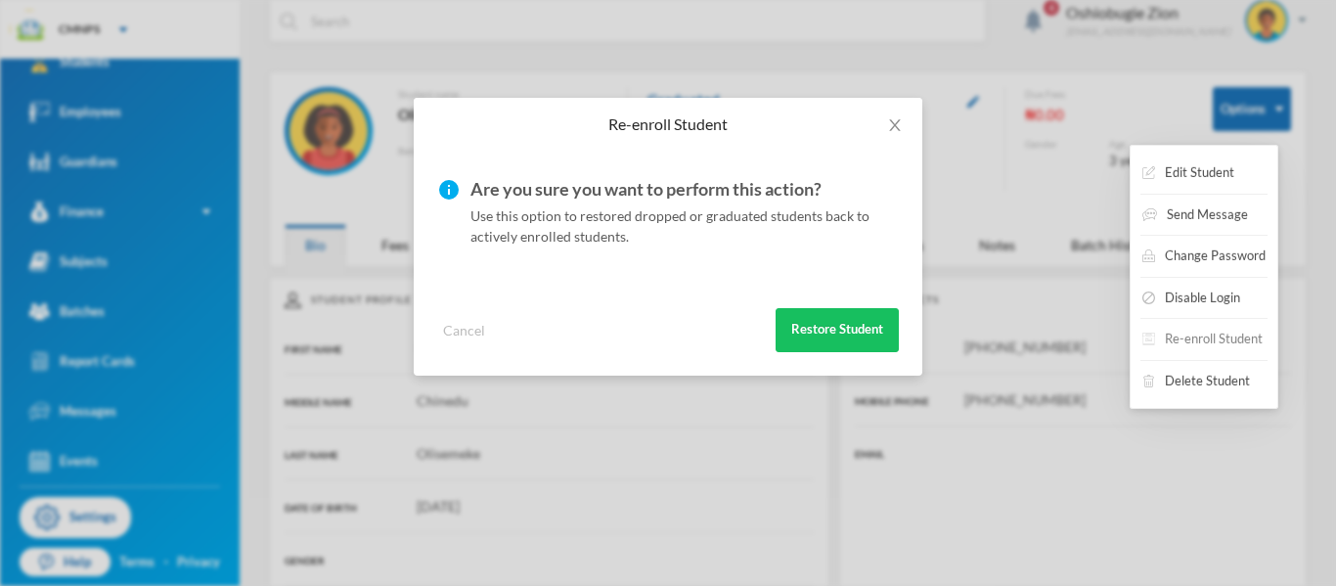
click at [1173, 340] on button "Re-enroll Student" at bounding box center [1202, 339] width 124 height 35
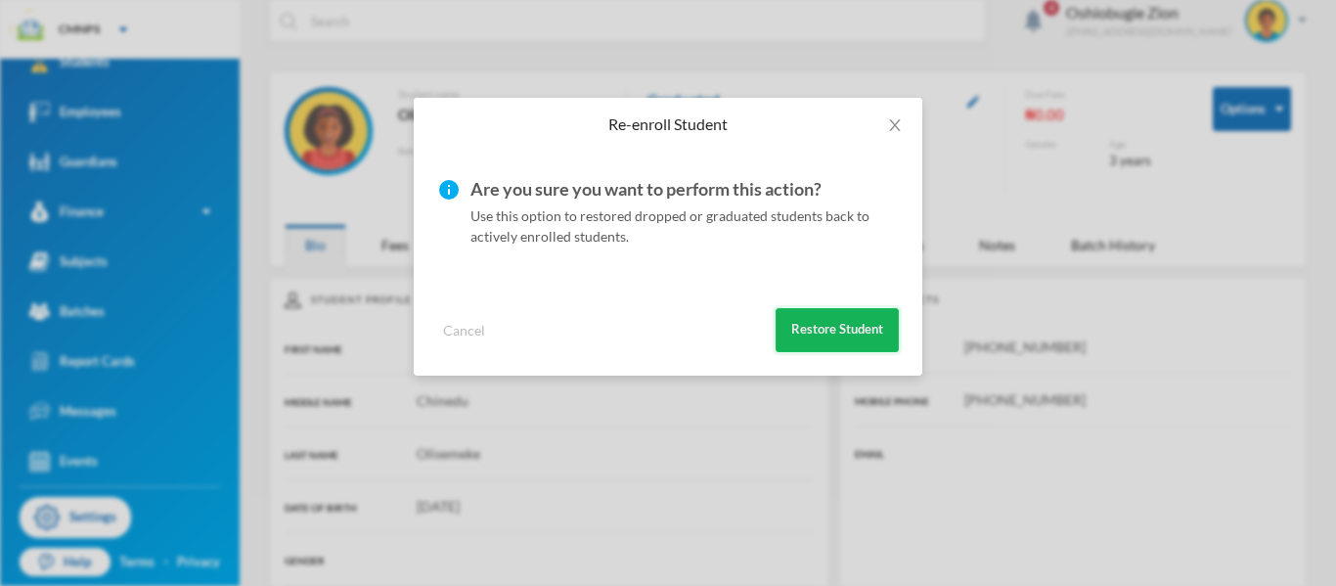
click at [870, 332] on button "Restore Student" at bounding box center [836, 330] width 123 height 44
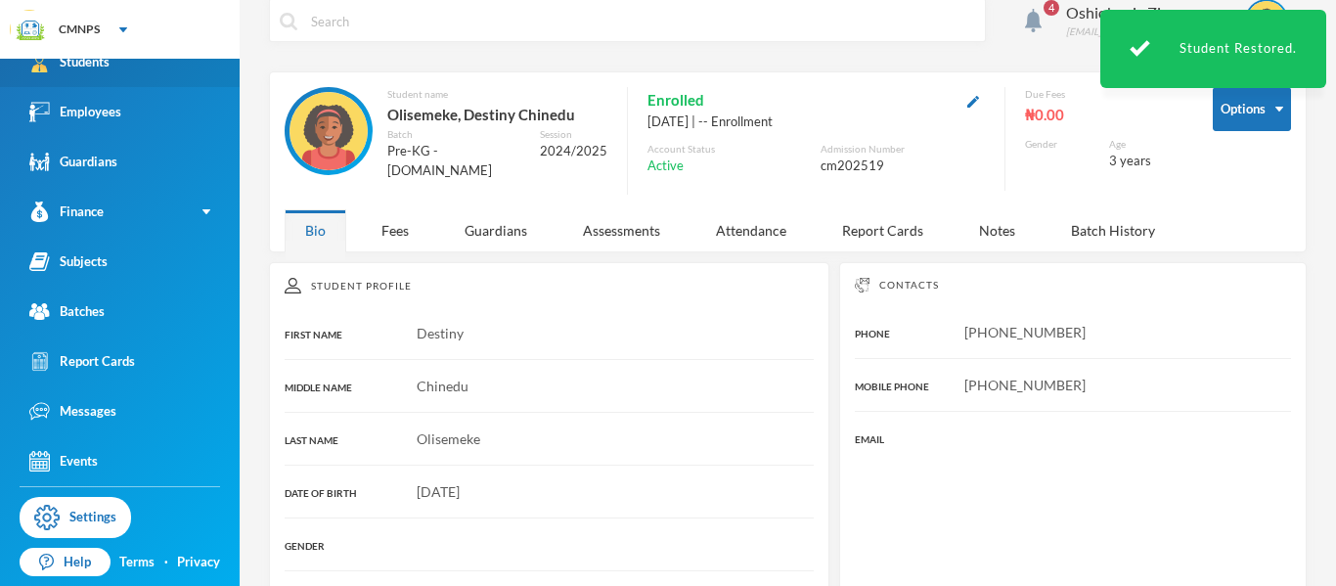
click at [160, 61] on link "Students" at bounding box center [120, 62] width 240 height 50
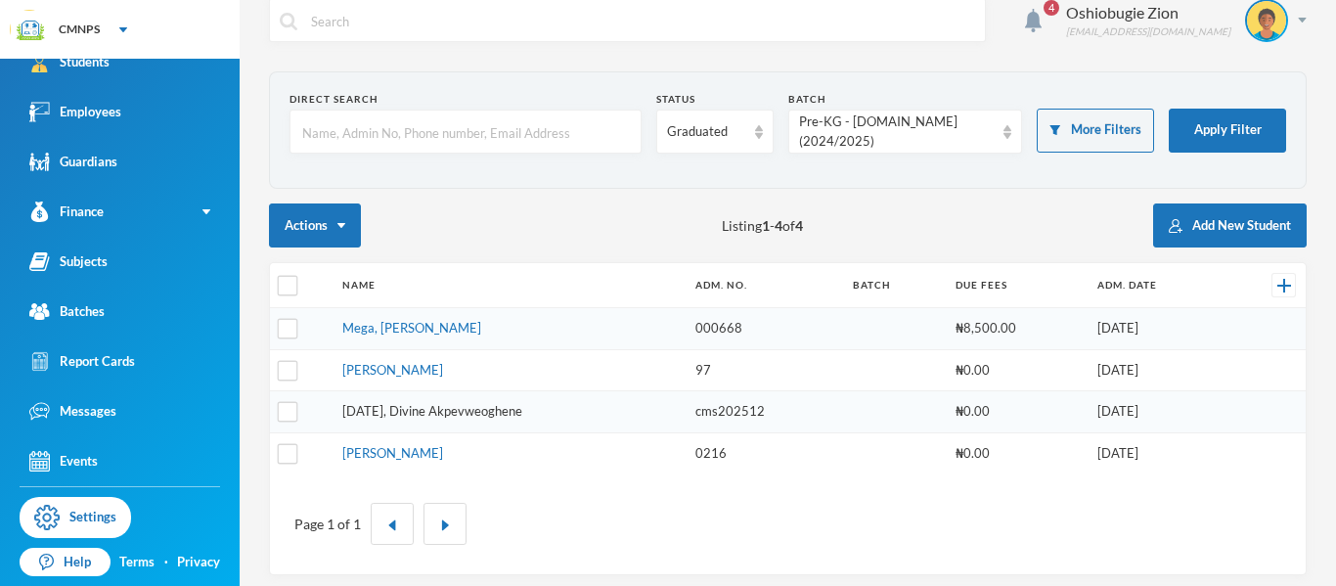
click at [421, 414] on link "[DATE], Divine Akpevweoghene" at bounding box center [432, 411] width 180 height 16
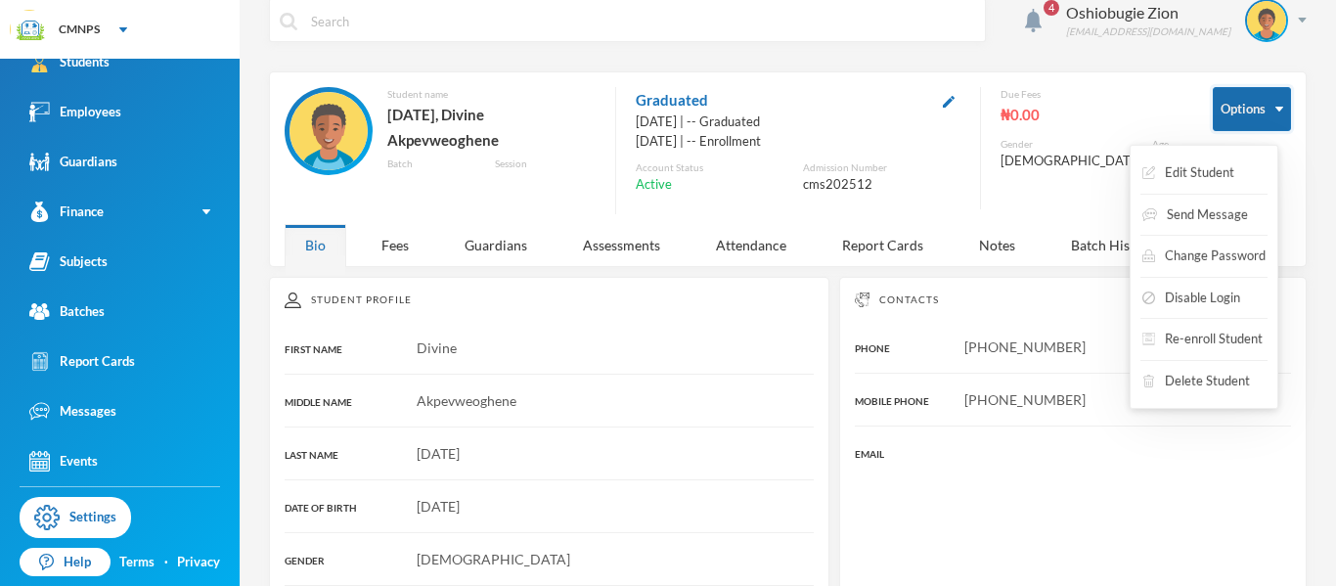
click at [1212, 108] on button "Options" at bounding box center [1251, 109] width 78 height 44
click at [1186, 339] on button "Re-enroll Student" at bounding box center [1202, 339] width 124 height 35
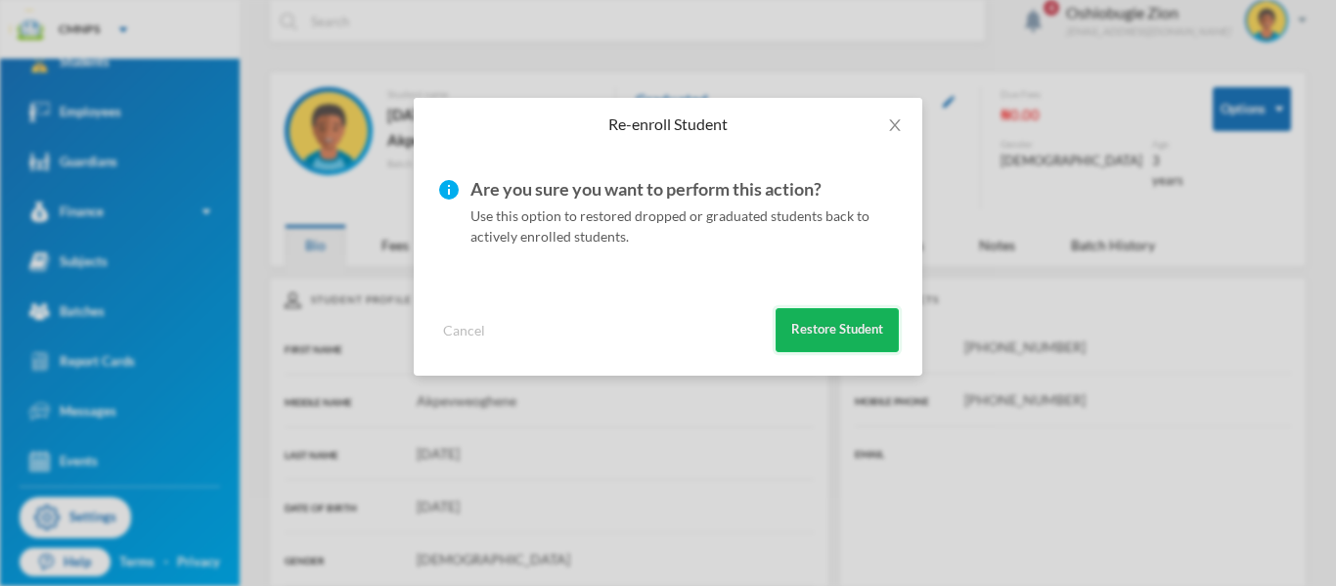
click at [855, 320] on button "Restore Student" at bounding box center [836, 330] width 123 height 44
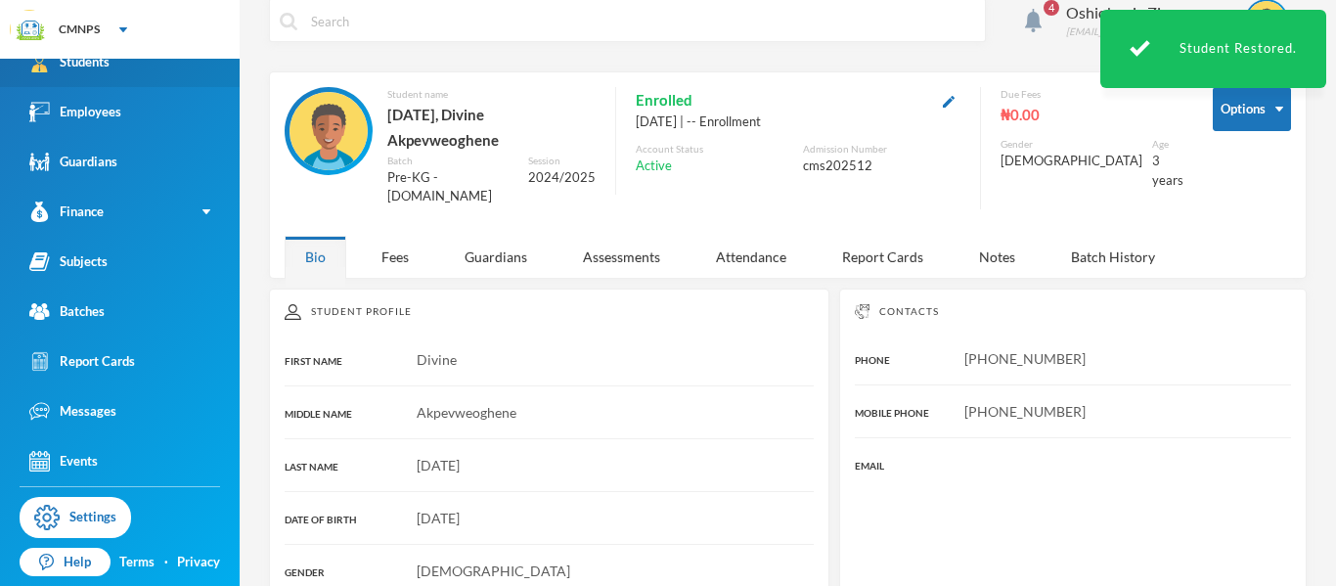
click at [163, 65] on link "Students" at bounding box center [120, 62] width 240 height 50
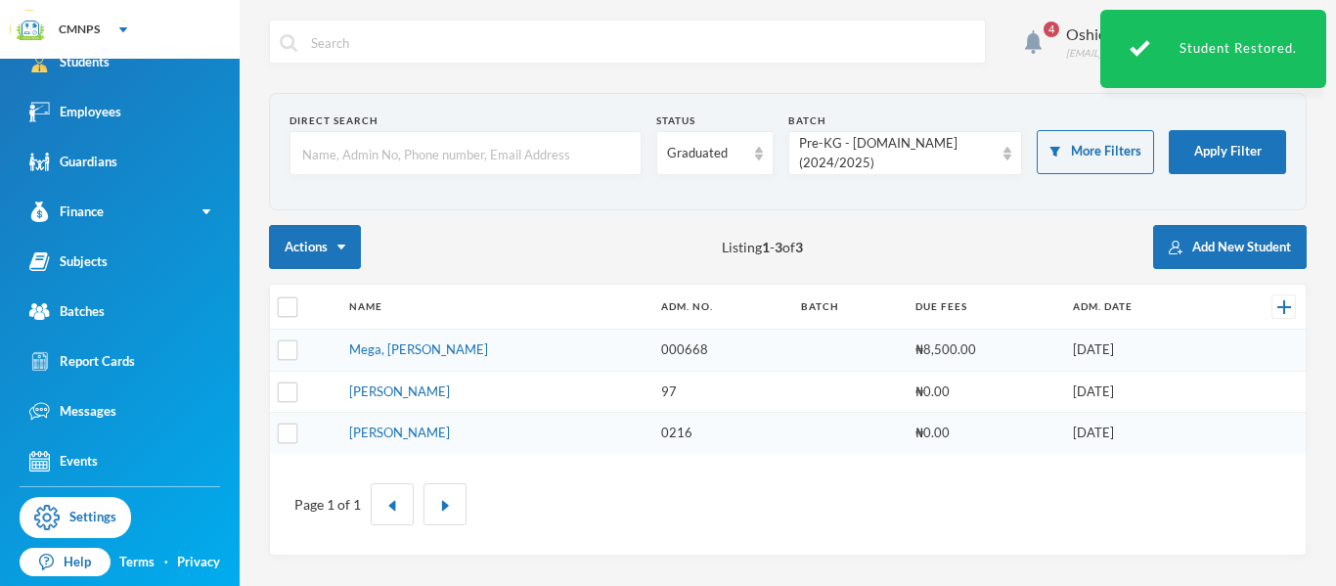
click at [382, 441] on td "[PERSON_NAME]" at bounding box center [495, 433] width 312 height 41
click at [388, 438] on link "[PERSON_NAME]" at bounding box center [399, 432] width 101 height 16
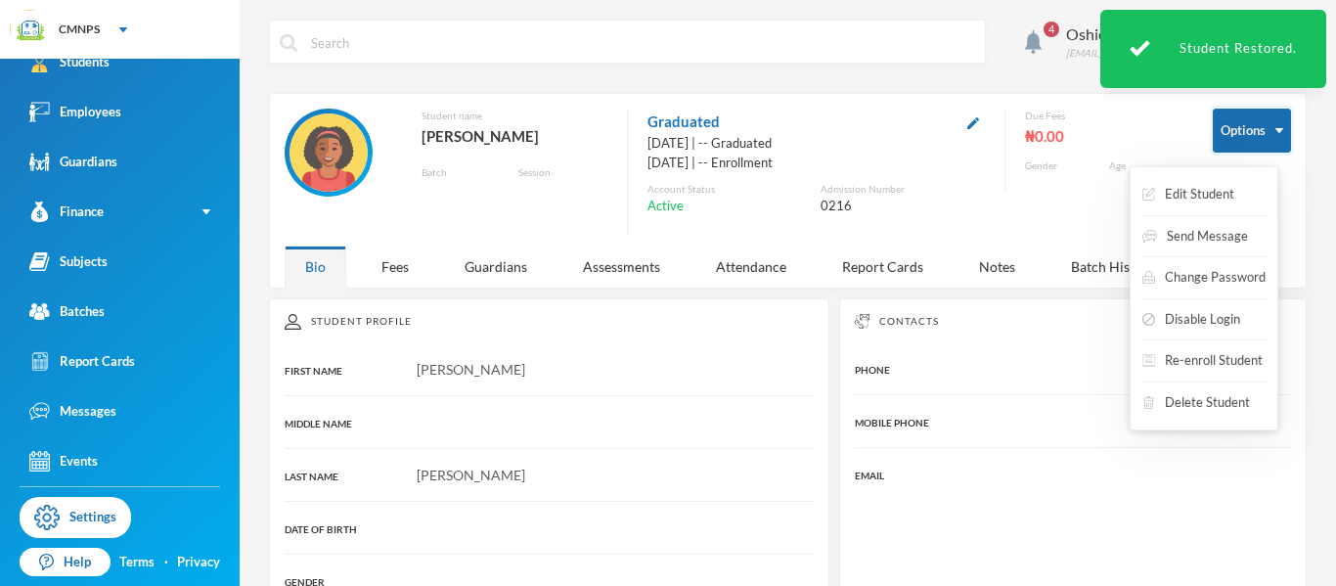
click at [1250, 129] on button "Options" at bounding box center [1251, 131] width 78 height 44
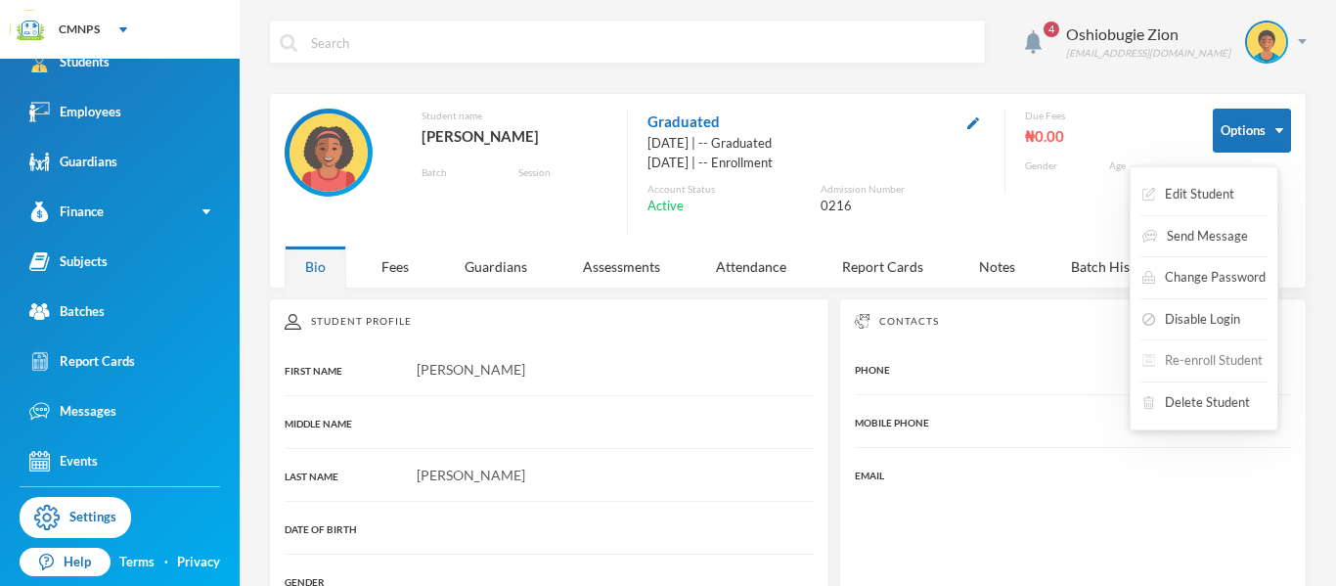
click at [1178, 354] on button "Re-enroll Student" at bounding box center [1202, 360] width 124 height 35
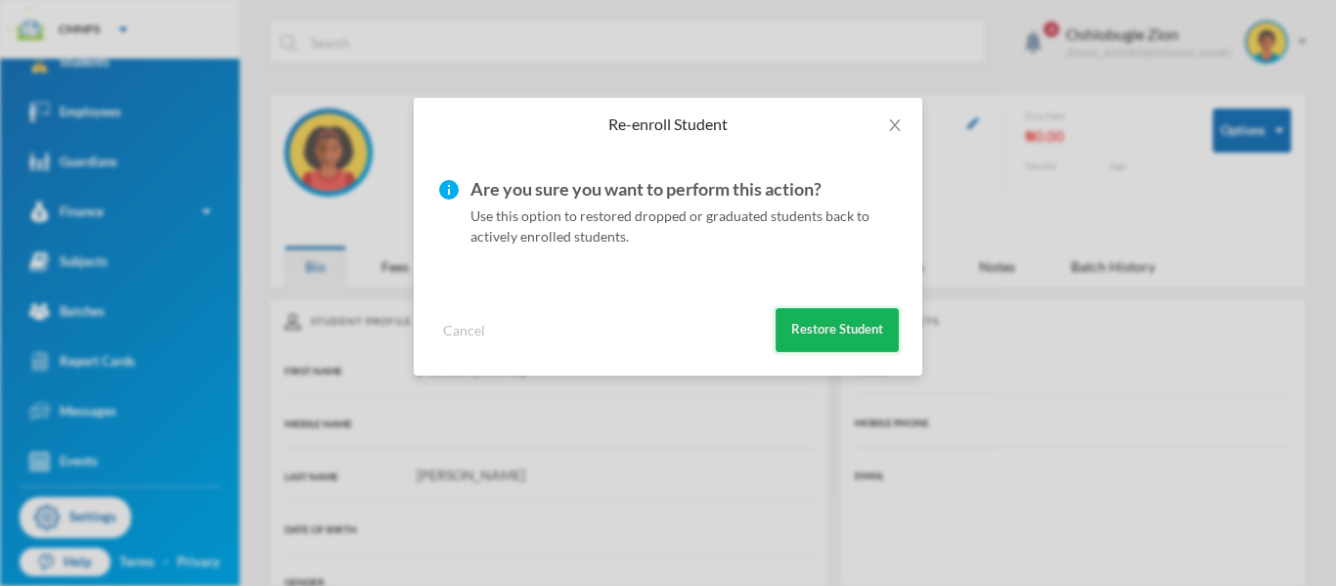
click at [849, 342] on button "Restore Student" at bounding box center [836, 330] width 123 height 44
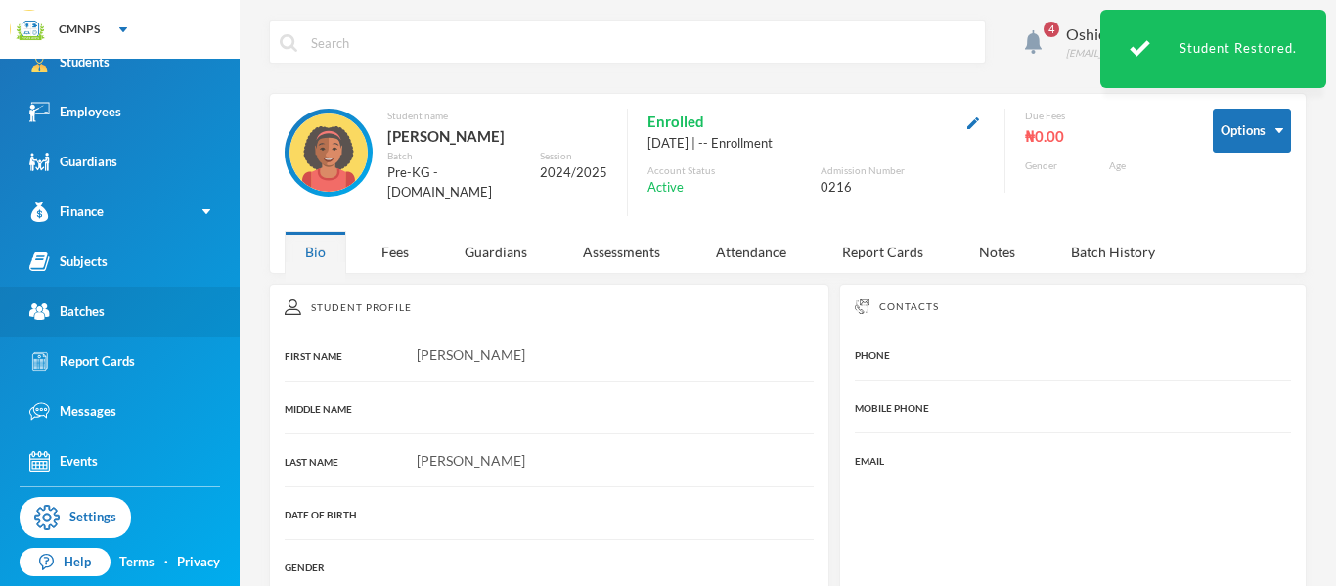
click at [111, 314] on link "Batches" at bounding box center [120, 311] width 240 height 50
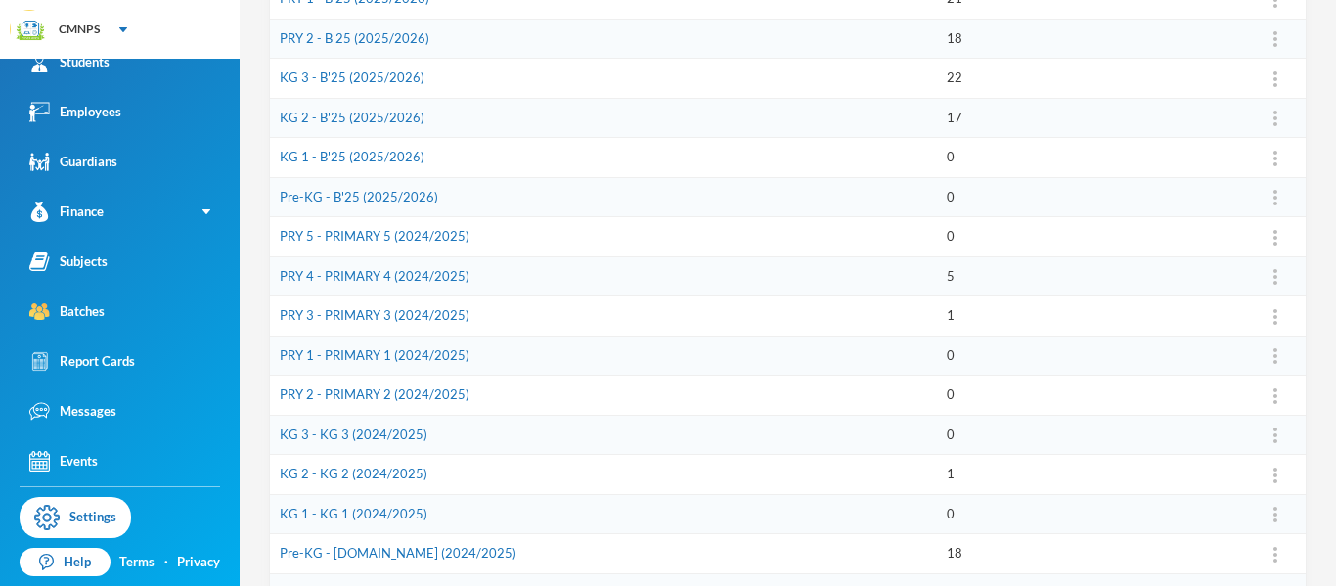
scroll to position [470, 0]
click at [401, 548] on link "Pre-KG - [DOMAIN_NAME] (2024/2025)" at bounding box center [398, 551] width 237 height 16
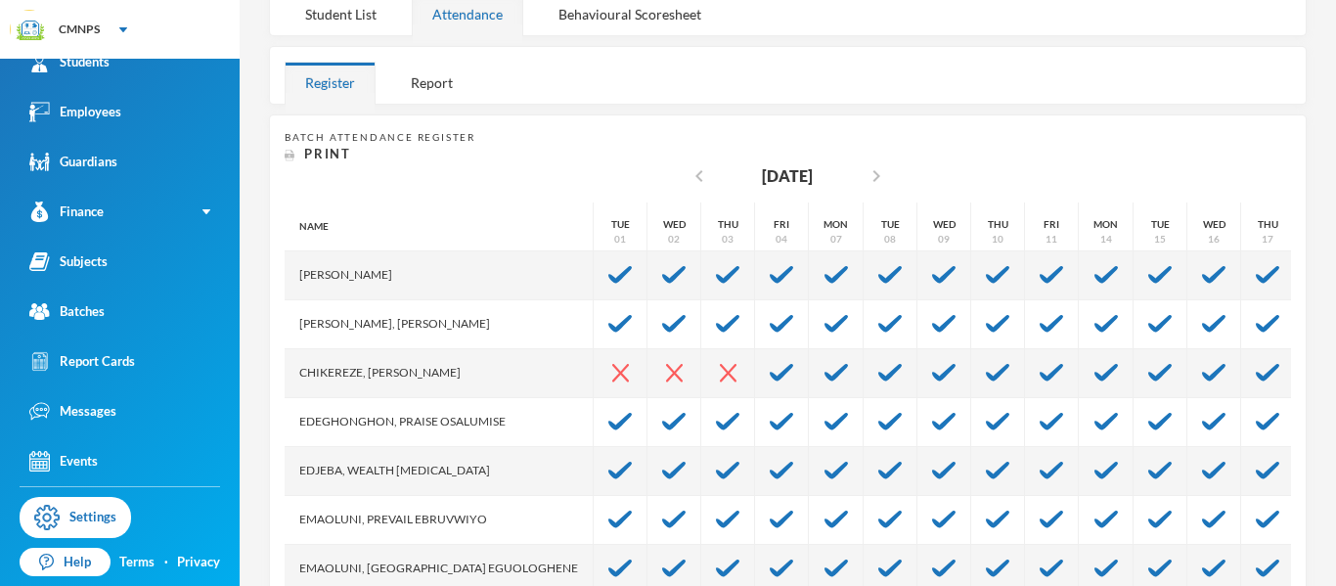
scroll to position [283, 0]
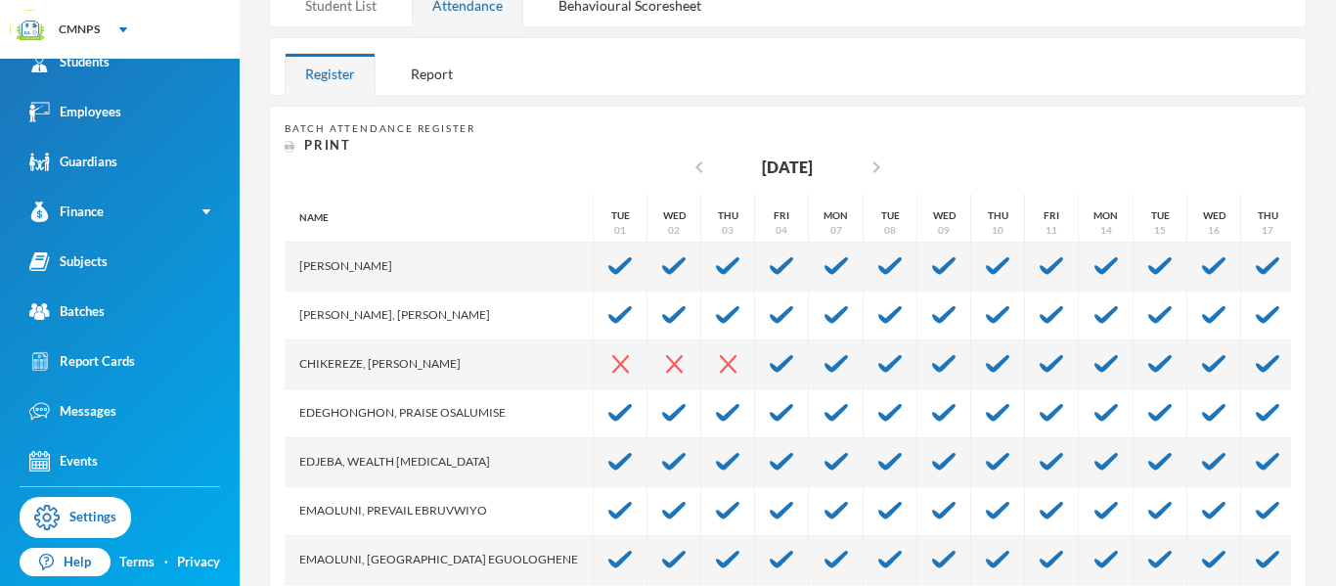
click at [360, 6] on div "Student List" at bounding box center [341, 5] width 112 height 42
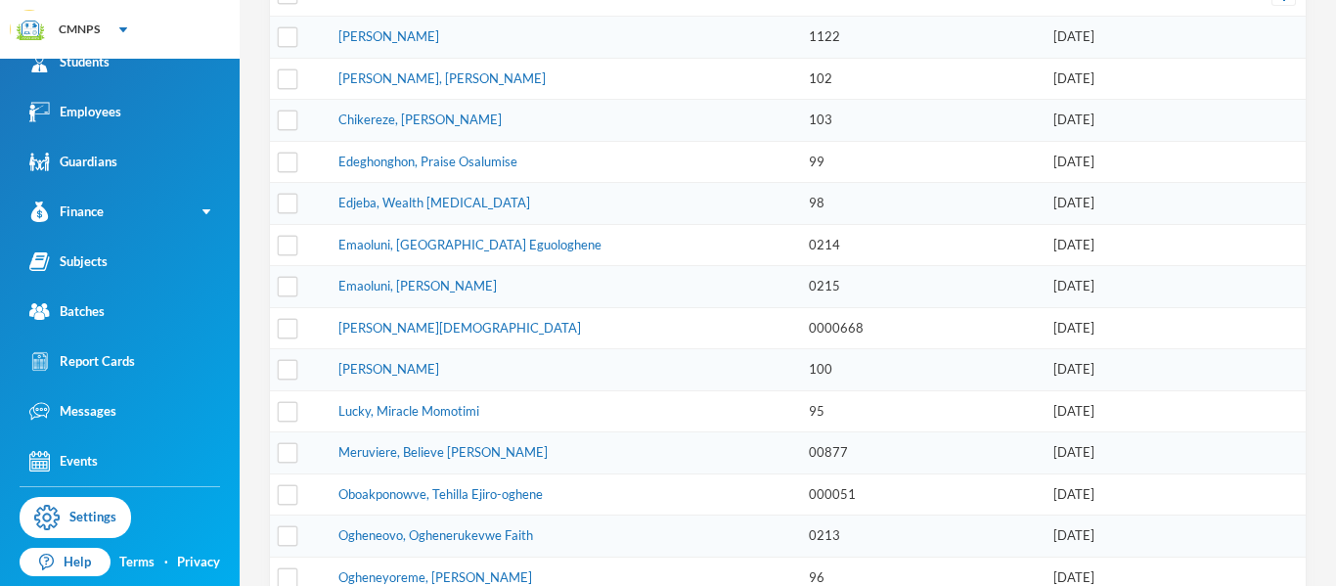
scroll to position [418, 0]
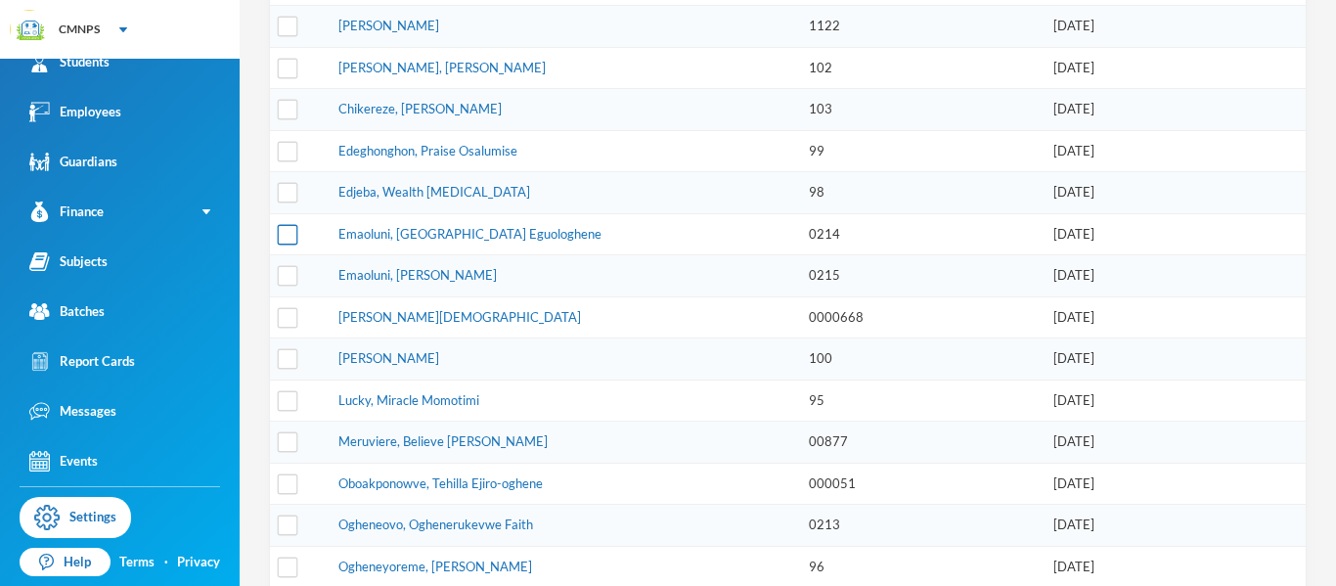
click at [281, 229] on input "checkbox" at bounding box center [288, 234] width 21 height 21
checkbox input "true"
click at [288, 278] on input "checkbox" at bounding box center [288, 276] width 21 height 21
checkbox input "true"
click at [287, 522] on input "checkbox" at bounding box center [288, 525] width 21 height 21
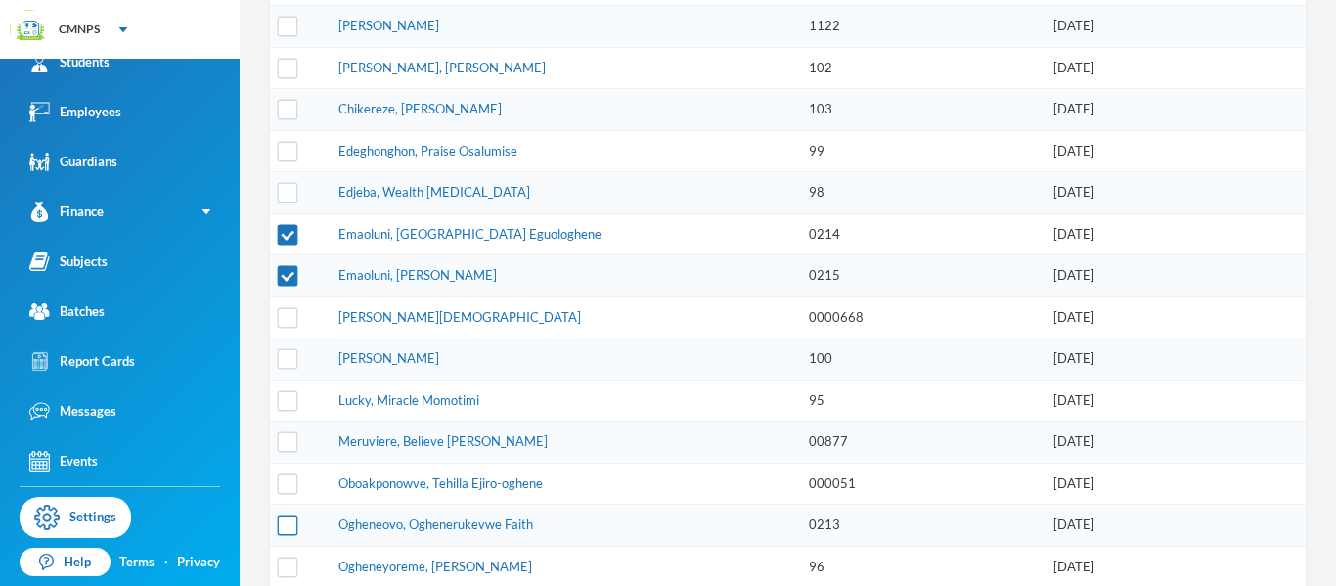
checkbox input "true"
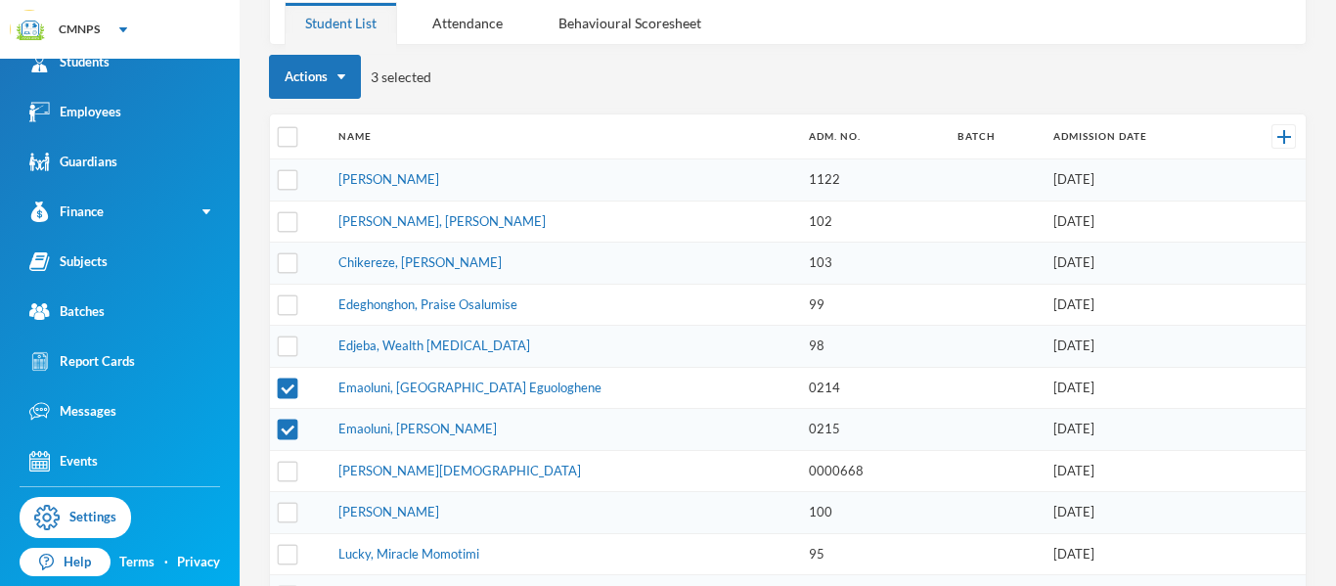
scroll to position [261, 0]
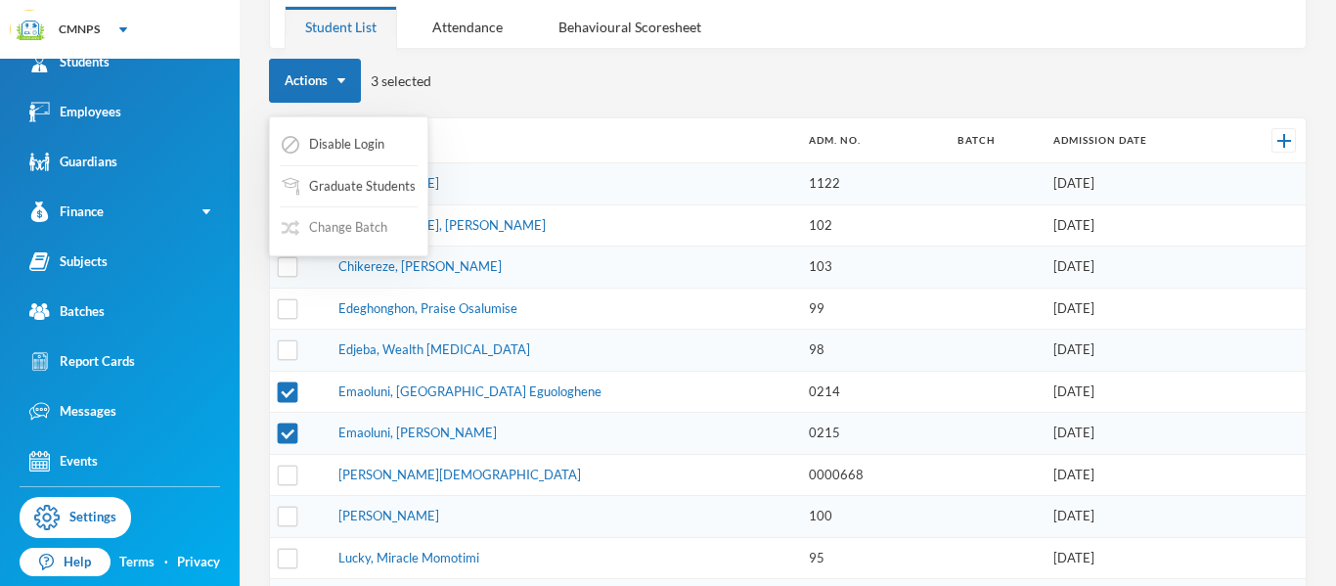
click at [356, 227] on button "Change Batch" at bounding box center [335, 227] width 110 height 35
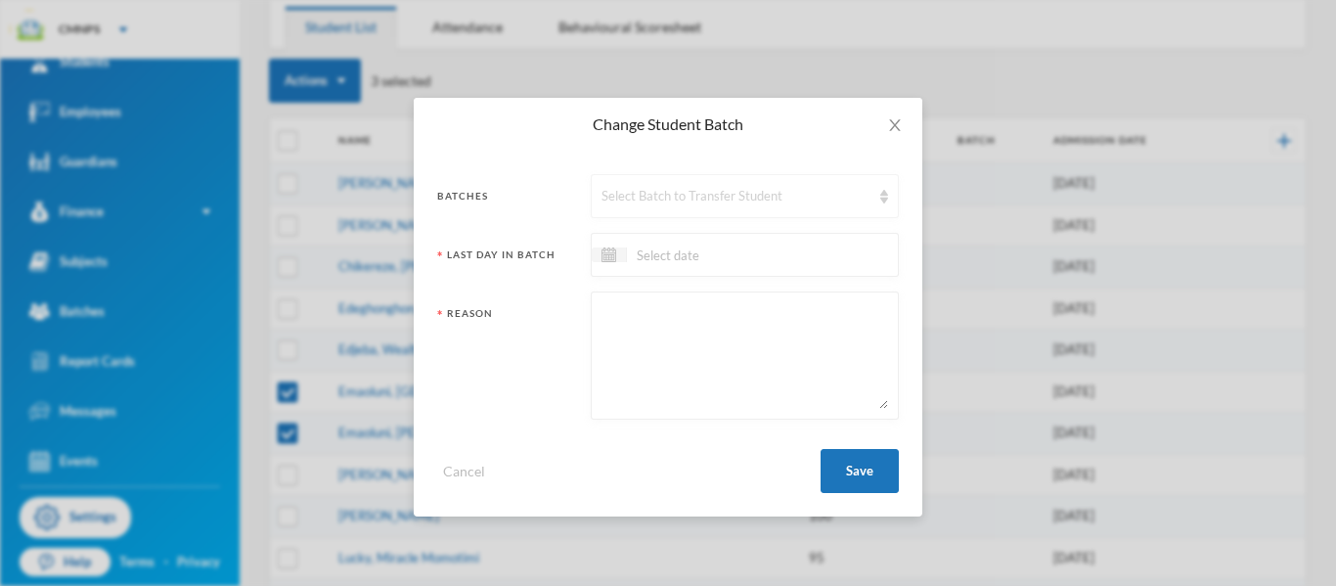
click at [705, 192] on div "Select Batch to Transfer Student" at bounding box center [735, 197] width 269 height 20
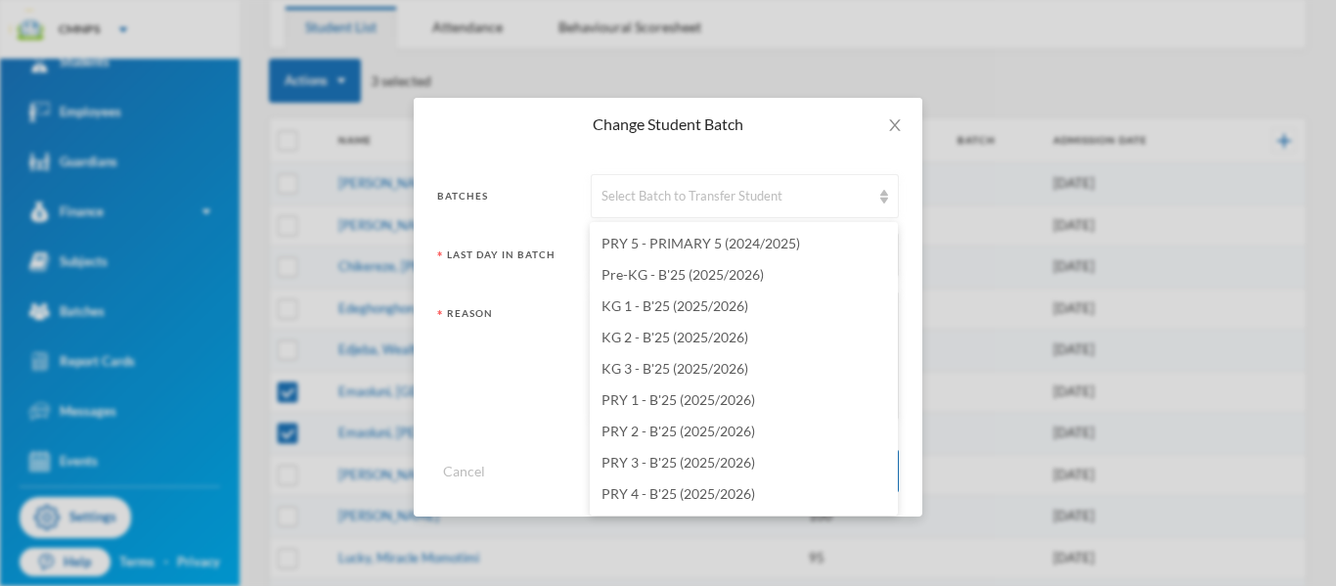
scroll to position [2280, 0]
click at [745, 244] on span "Pre-KG - B'25 (2025/2026)" at bounding box center [682, 245] width 162 height 17
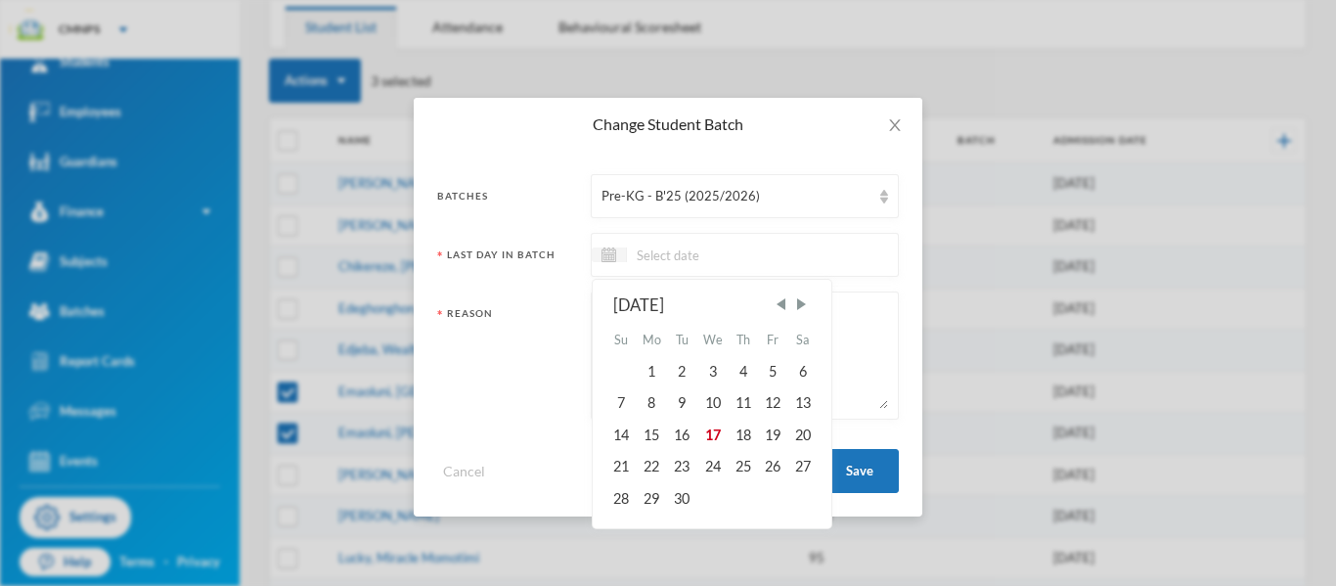
click at [745, 244] on input at bounding box center [709, 254] width 164 height 22
click at [784, 303] on span "Previous Month" at bounding box center [780, 304] width 18 height 18
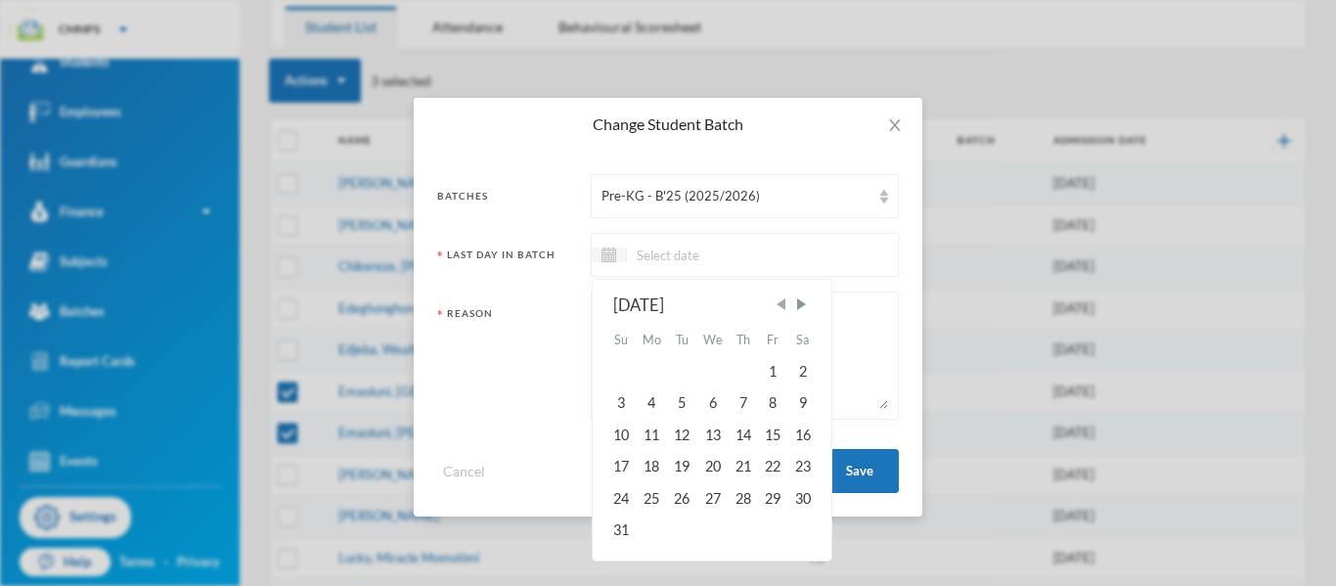
click at [784, 303] on span "Previous Month" at bounding box center [780, 304] width 18 height 18
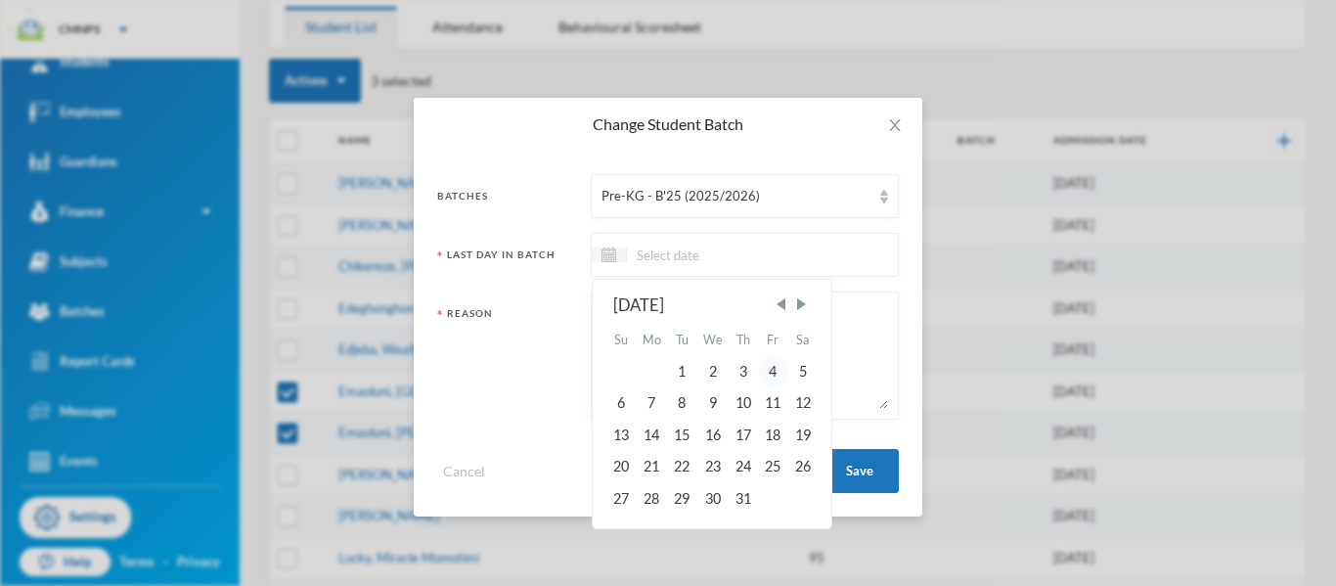
click at [776, 367] on div "4" at bounding box center [772, 371] width 29 height 31
type input "[DATE]"
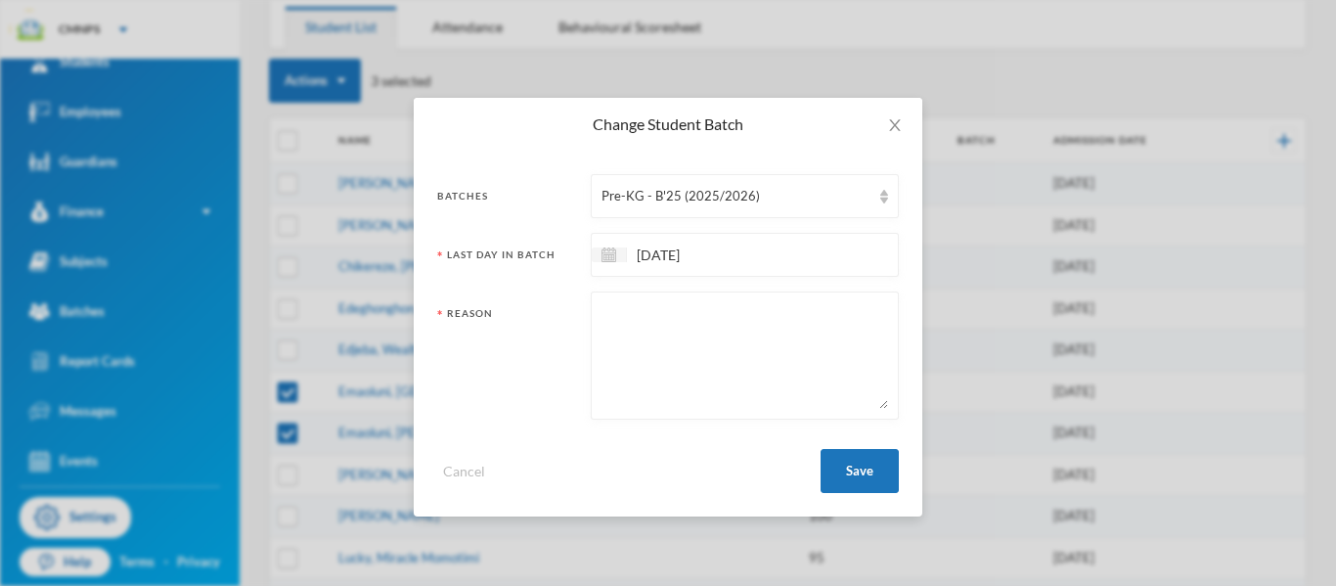
click at [761, 335] on textarea at bounding box center [744, 355] width 286 height 107
type textarea "Repeating class"
click at [859, 478] on button "Save" at bounding box center [859, 471] width 78 height 44
checkbox input "false"
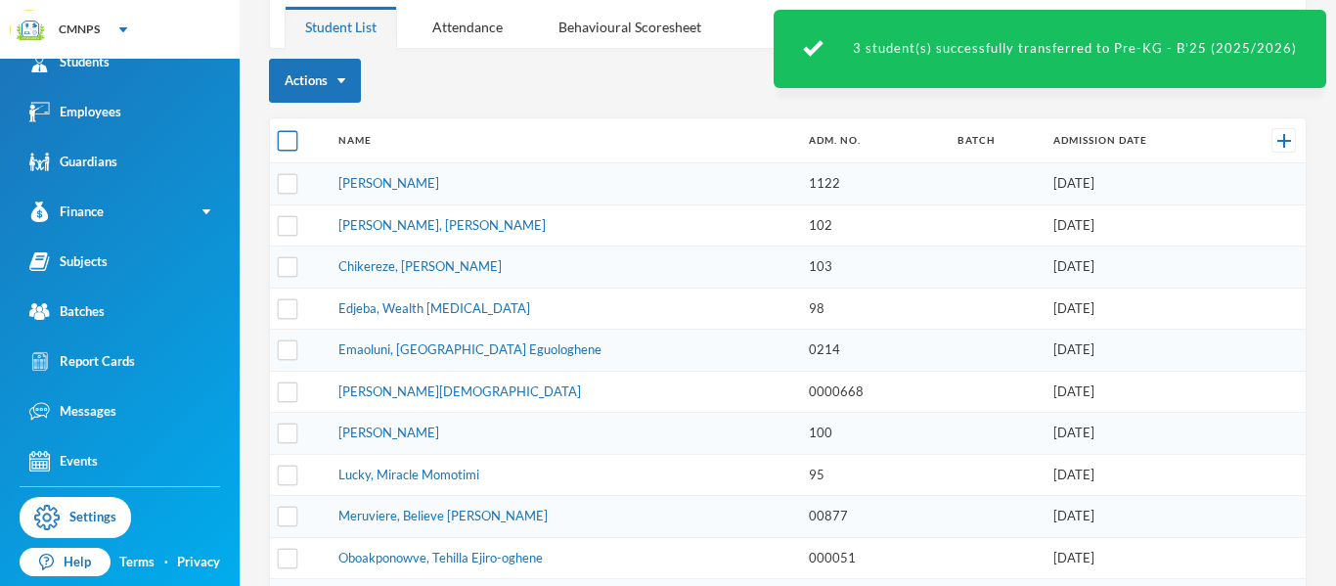
click at [282, 143] on input "checkbox" at bounding box center [288, 141] width 21 height 21
checkbox input "true"
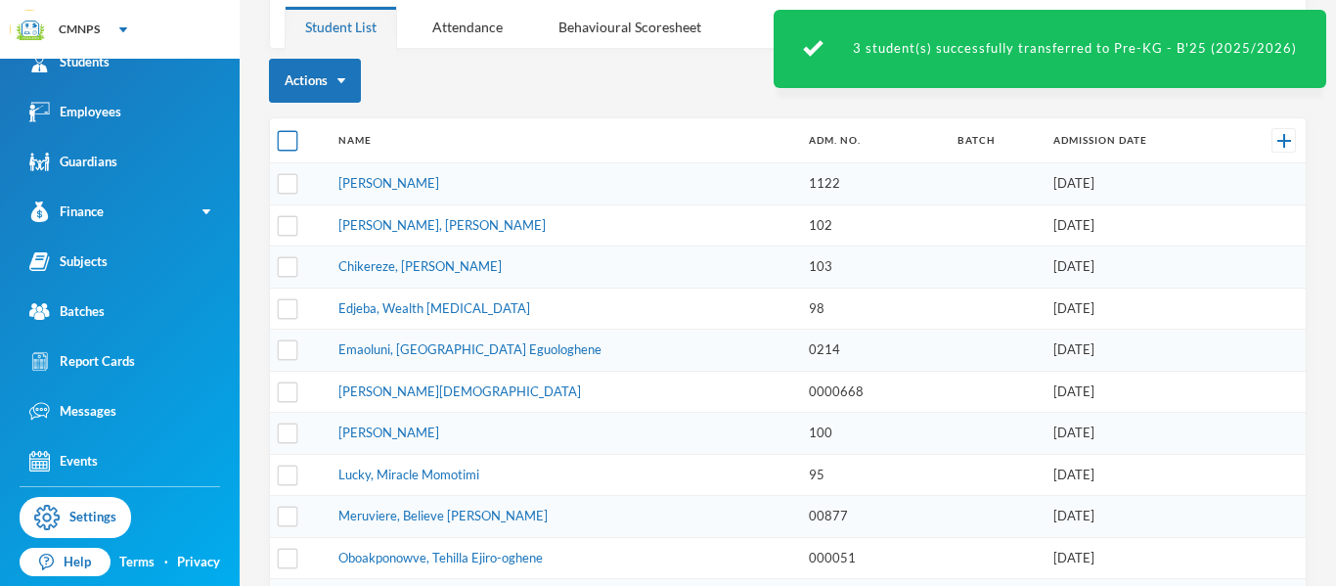
checkbox input "true"
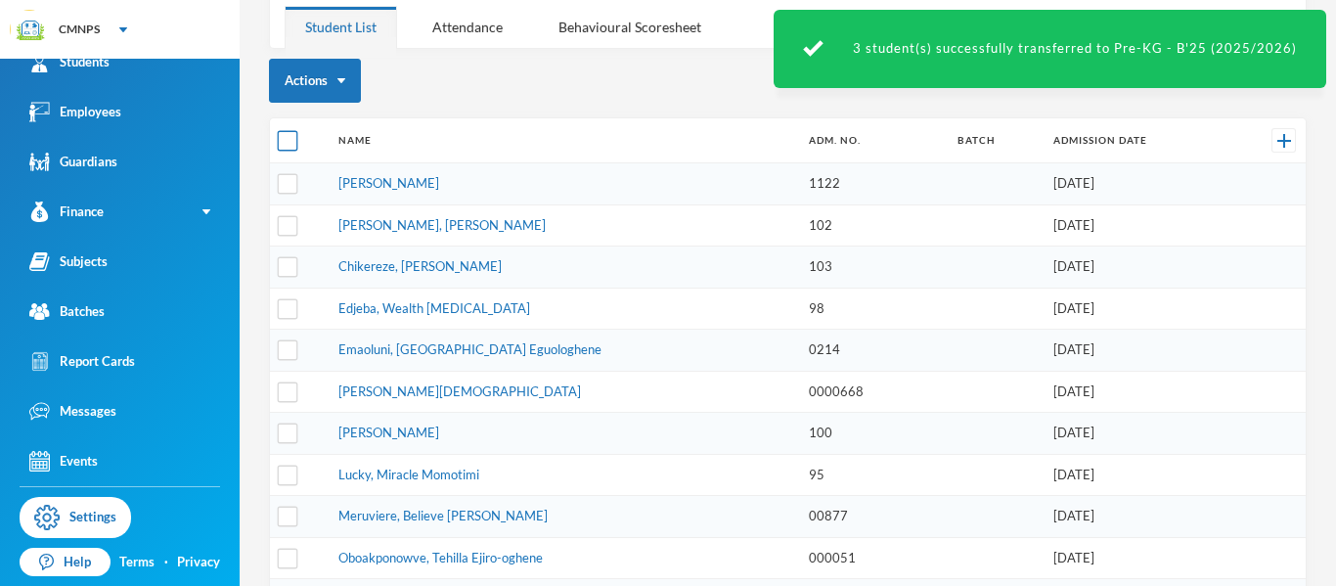
checkbox input "true"
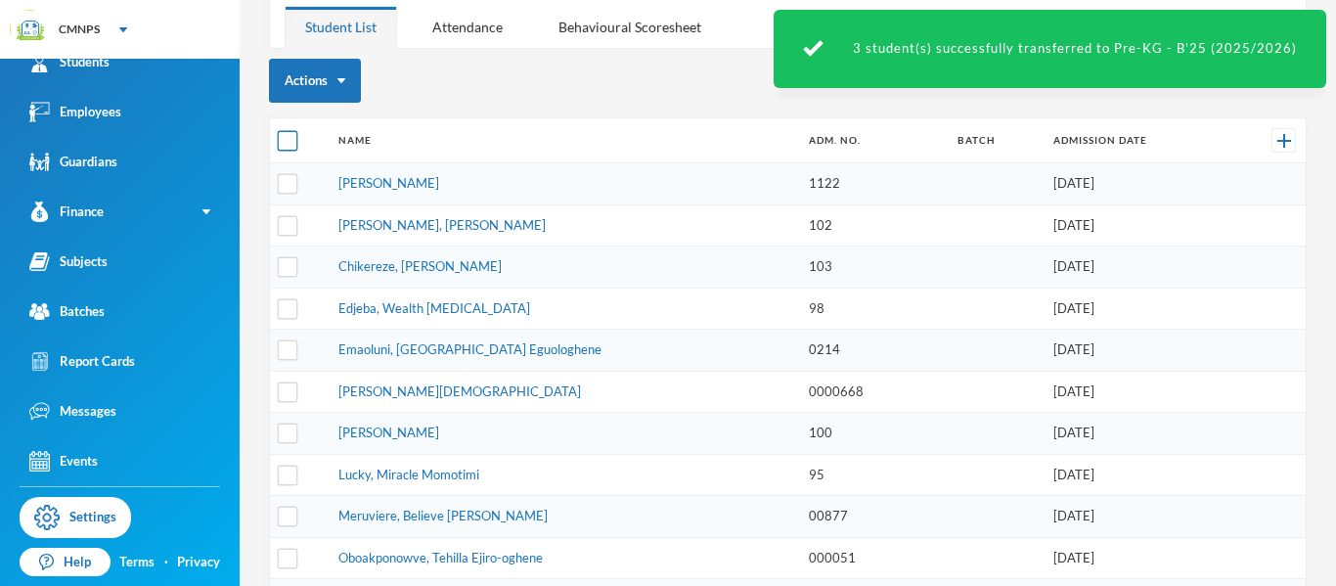
checkbox input "true"
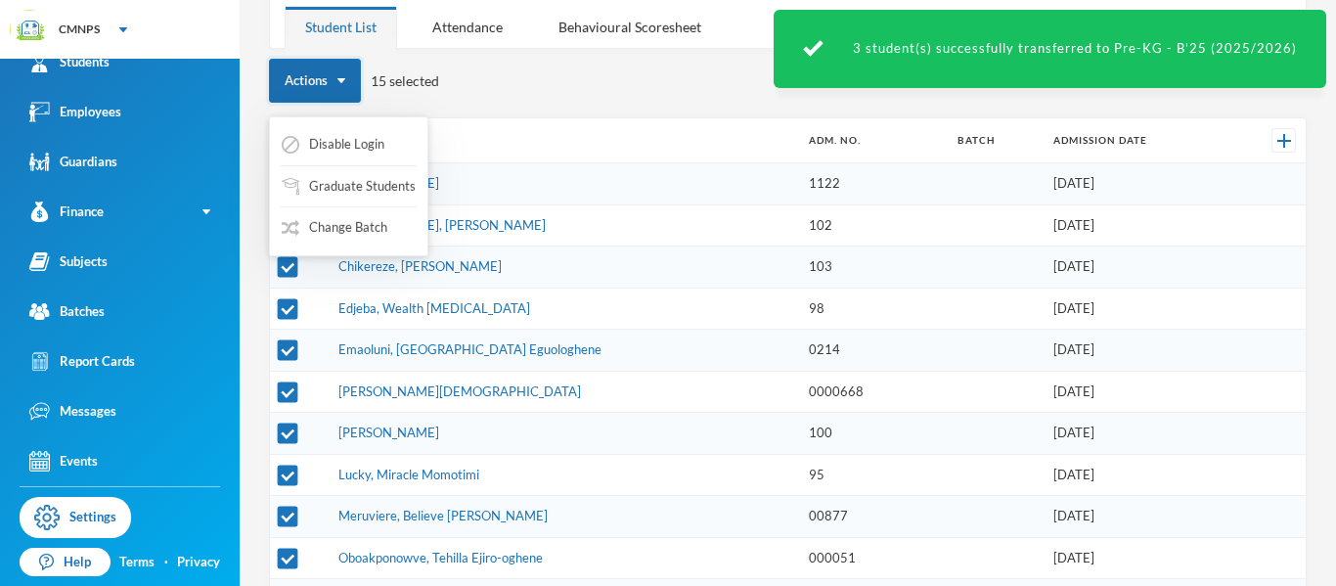
click at [312, 76] on button "Actions" at bounding box center [315, 81] width 92 height 44
click at [328, 228] on button "Change Batch" at bounding box center [335, 227] width 110 height 35
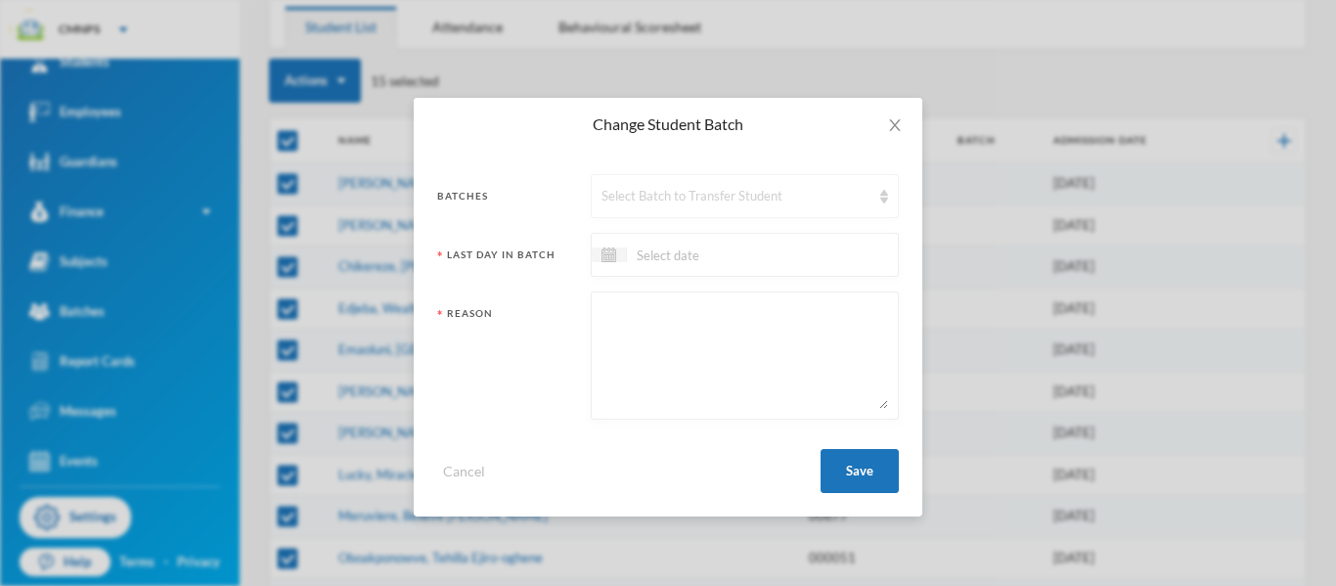
click at [714, 190] on div "Select Batch to Transfer Student" at bounding box center [735, 197] width 269 height 20
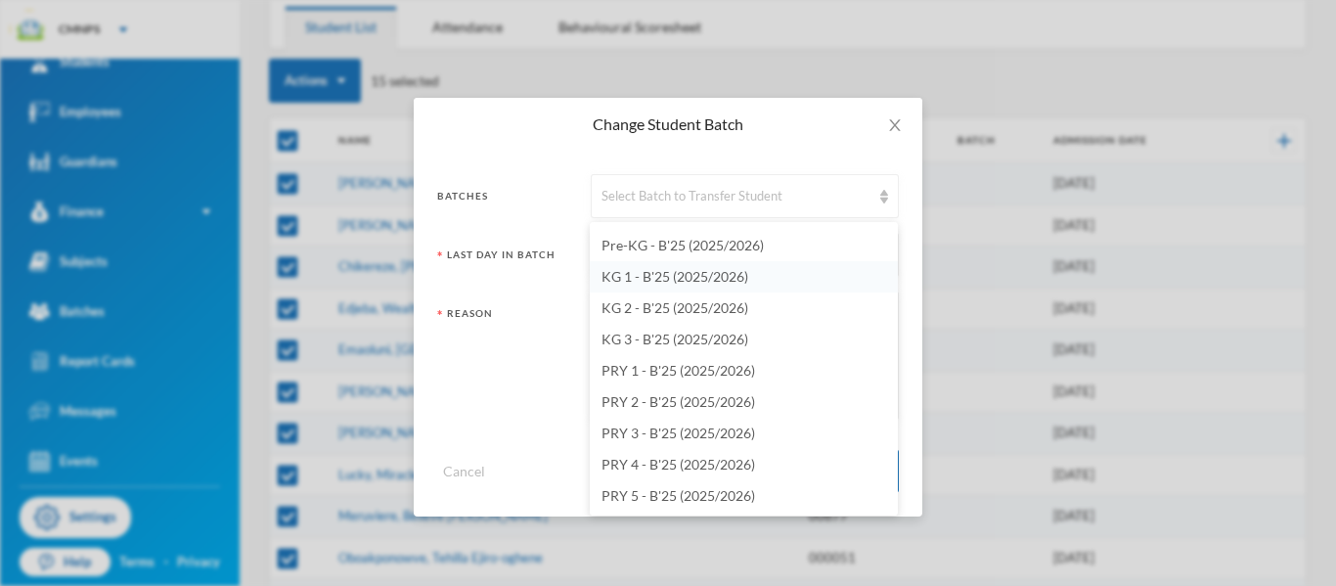
click at [756, 267] on li "KG 1 - B'25 (2025/2026)" at bounding box center [744, 276] width 308 height 31
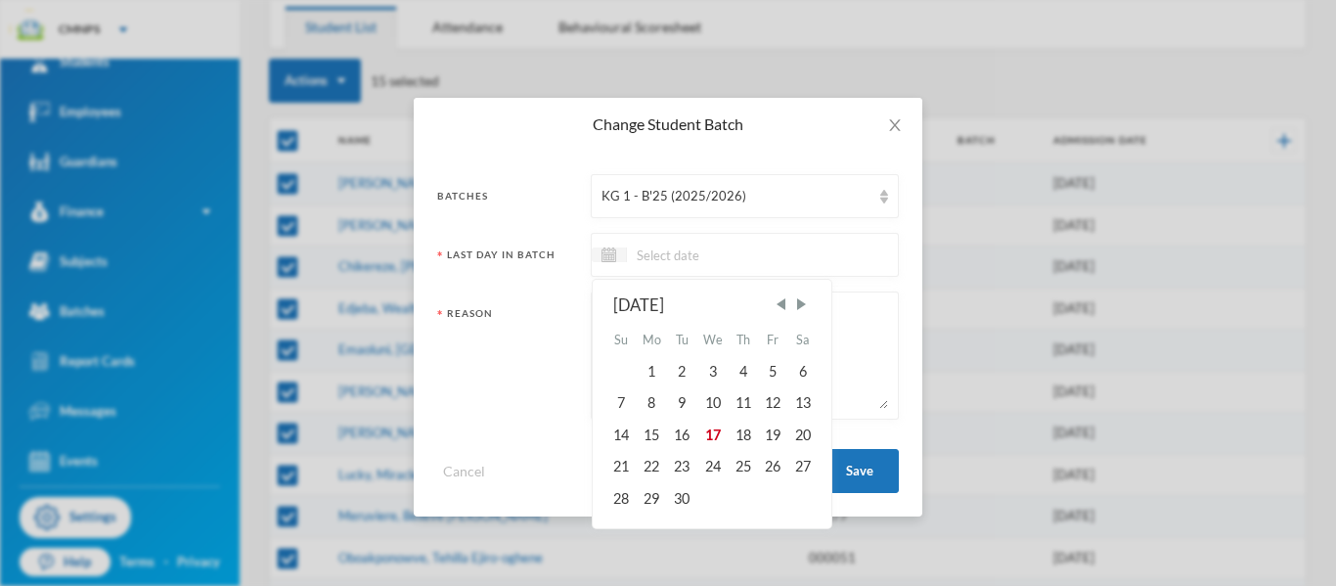
click at [743, 255] on input at bounding box center [709, 254] width 164 height 22
click at [785, 308] on span "Previous Month" at bounding box center [780, 304] width 18 height 18
click at [773, 376] on div "4" at bounding box center [772, 371] width 29 height 31
type input "[DATE]"
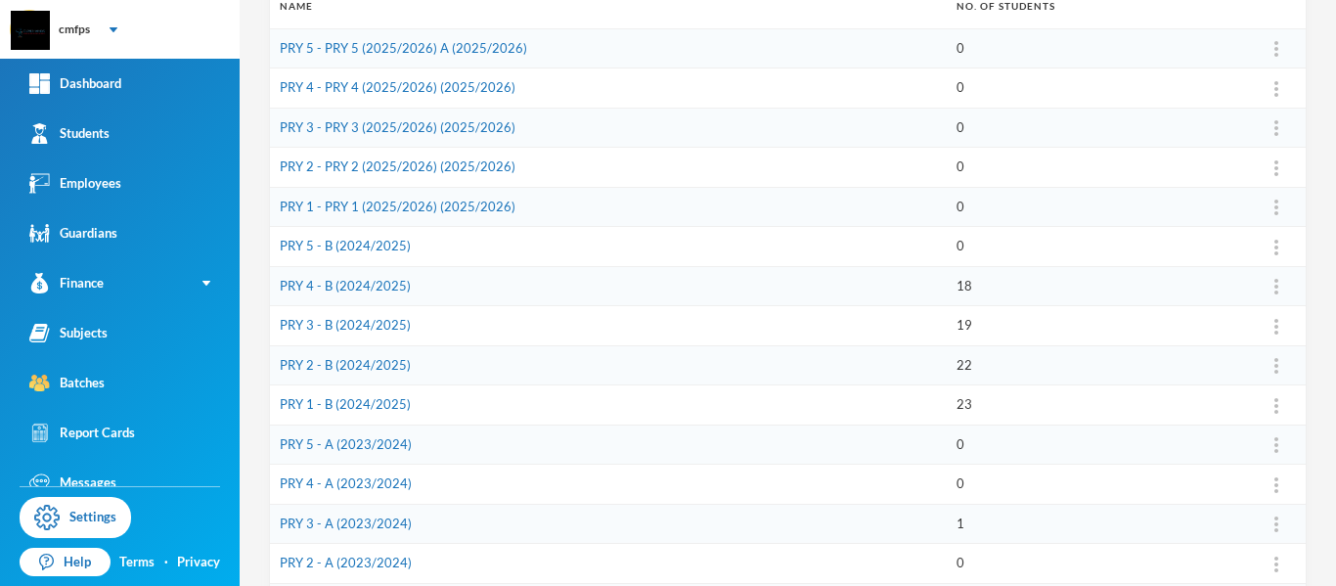
scroll to position [303, 0]
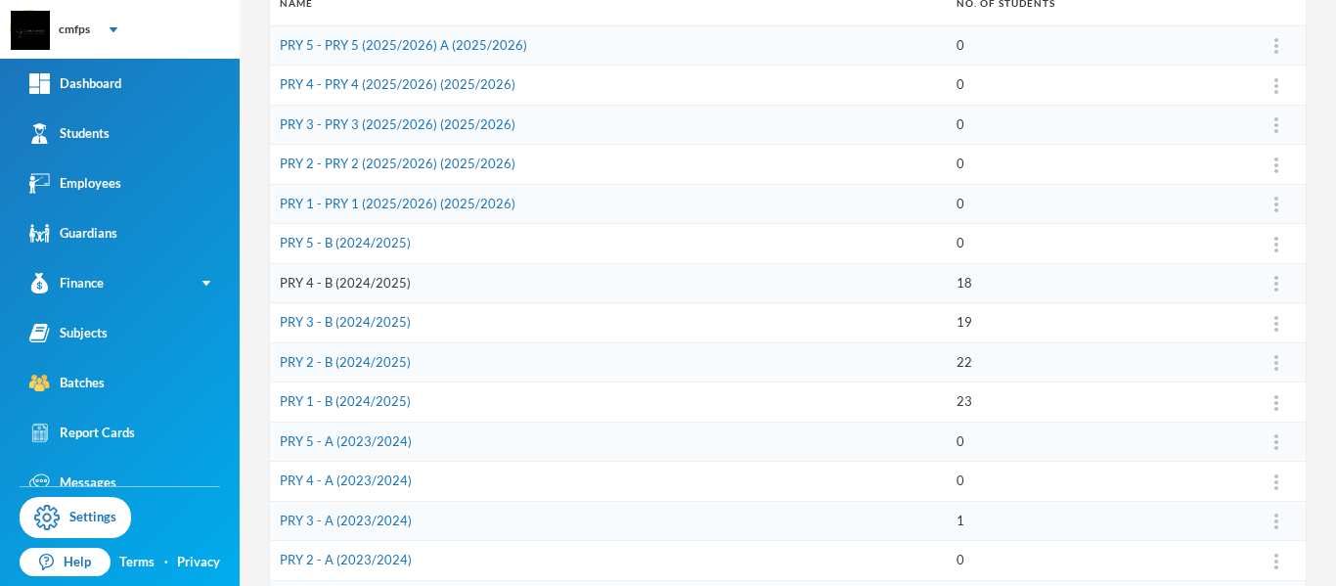
click at [354, 281] on link "PRY 4 - B (2024/2025)" at bounding box center [345, 283] width 131 height 16
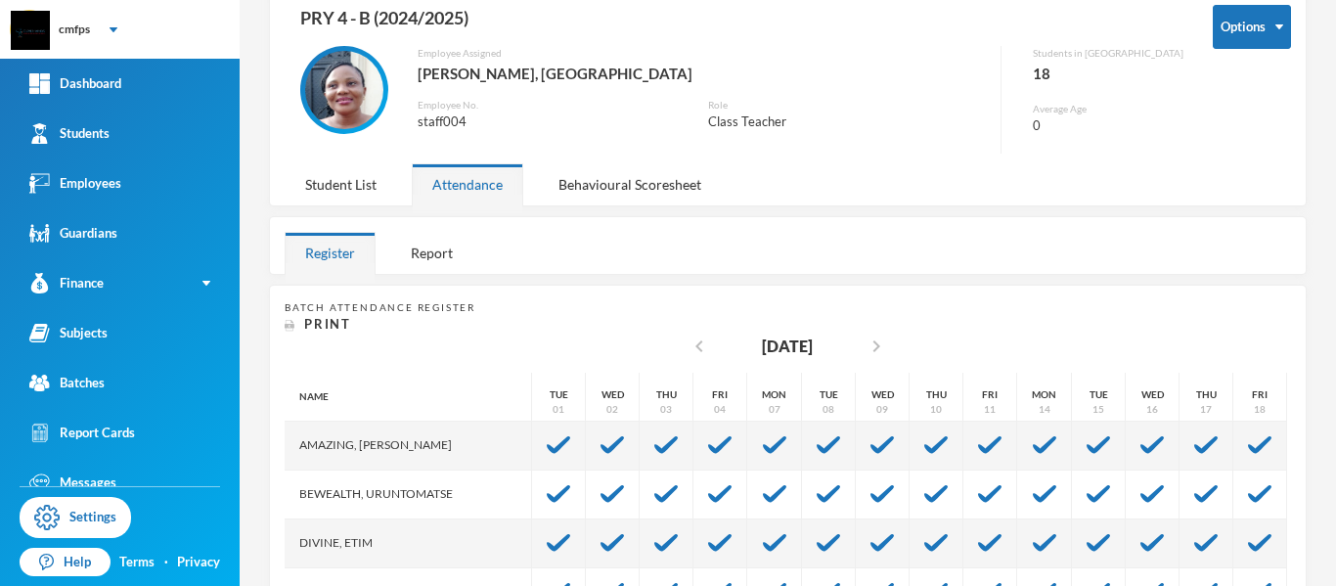
scroll to position [89, 0]
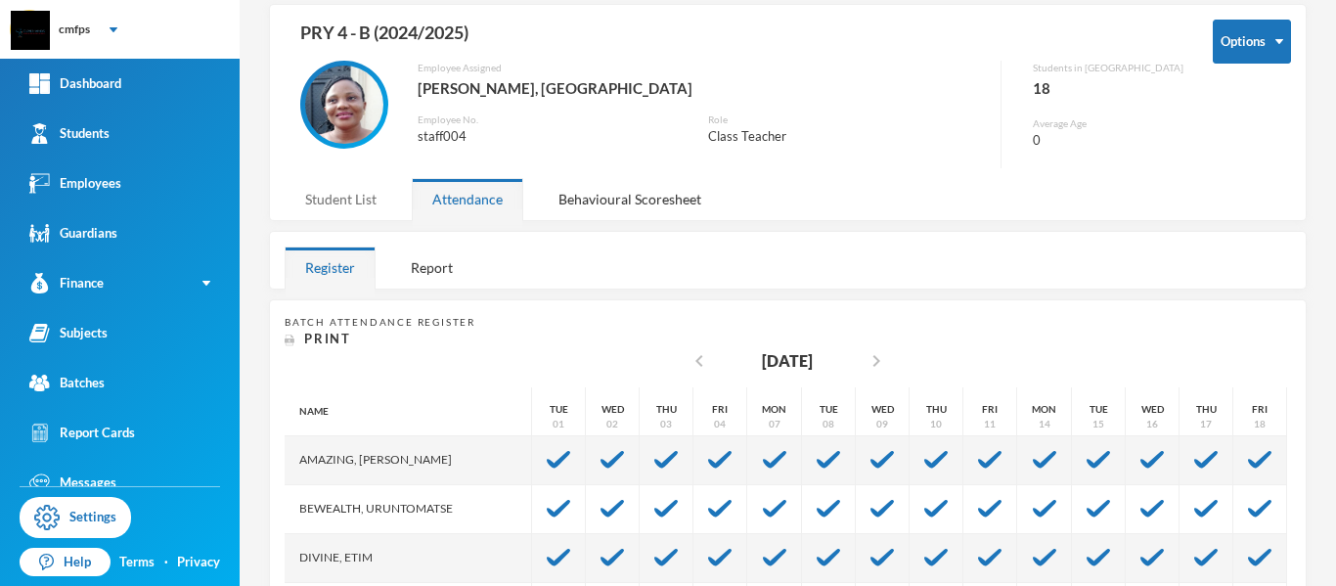
click at [341, 202] on div "Student List" at bounding box center [341, 199] width 112 height 42
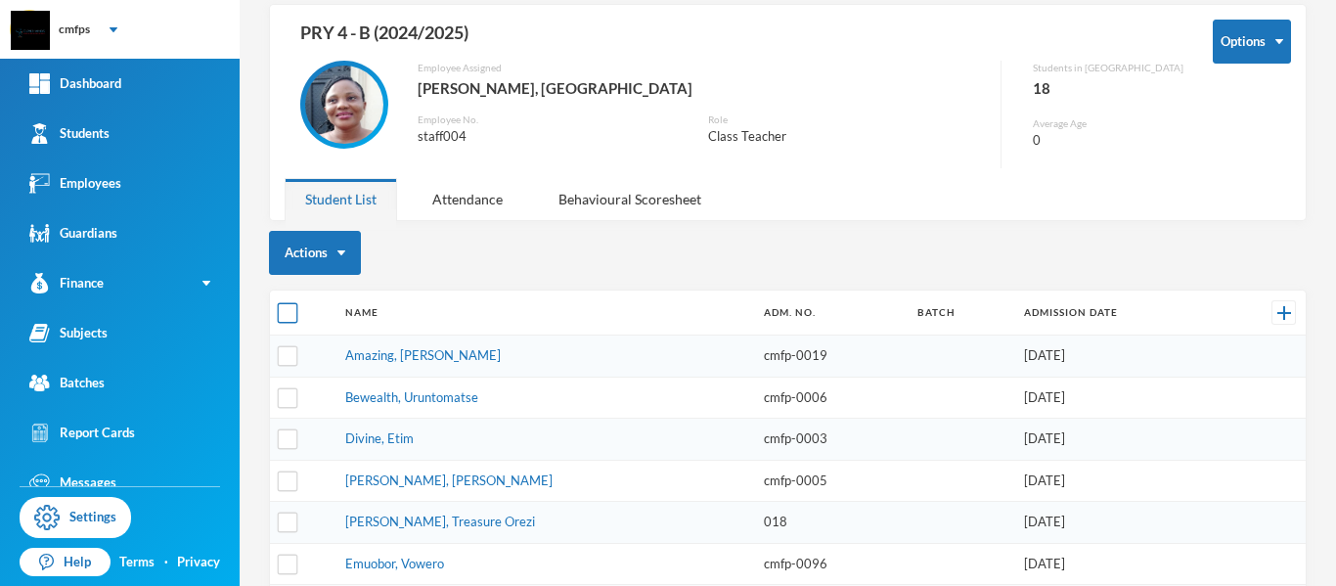
click at [288, 308] on input "checkbox" at bounding box center [288, 313] width 21 height 21
checkbox input "true"
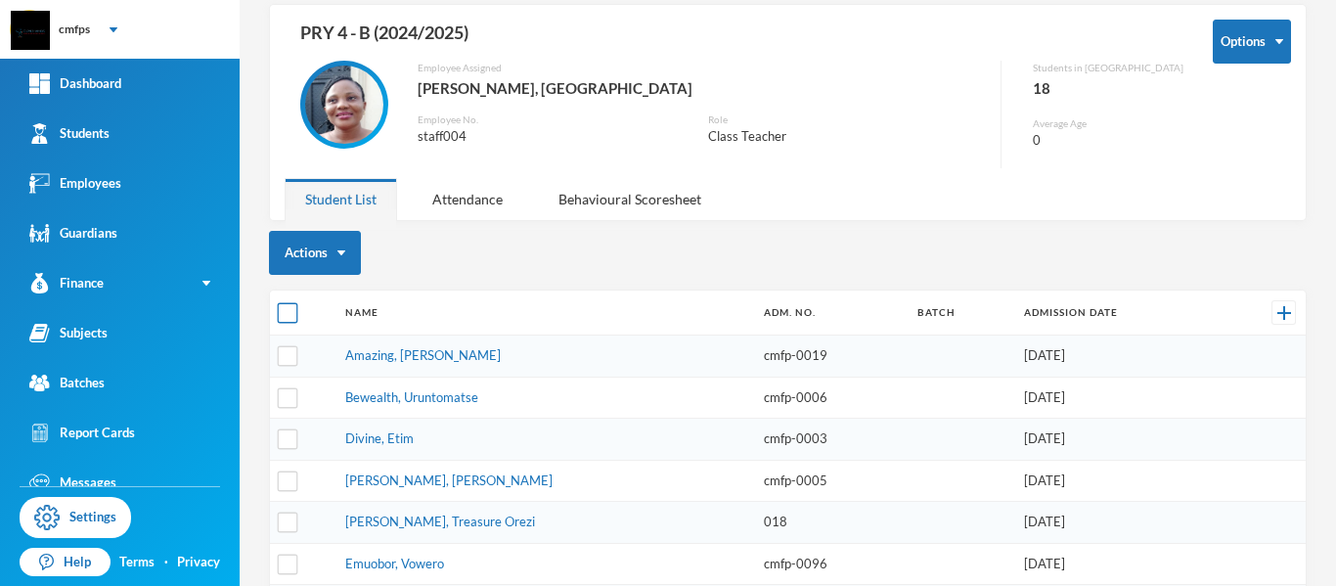
checkbox input "true"
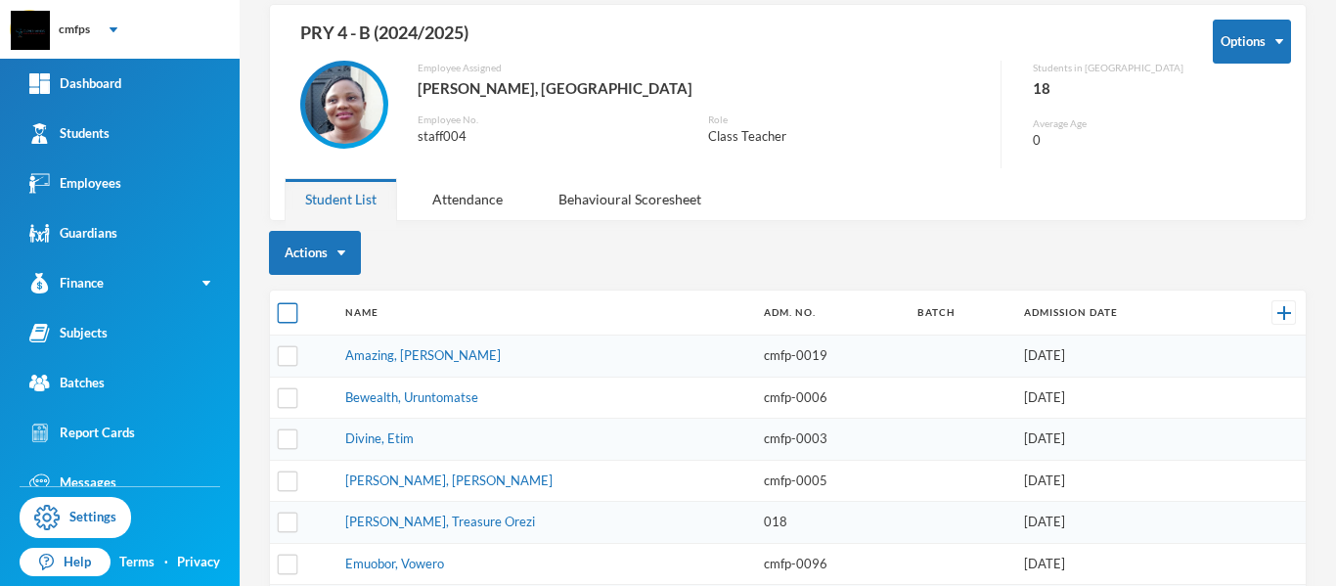
checkbox input "true"
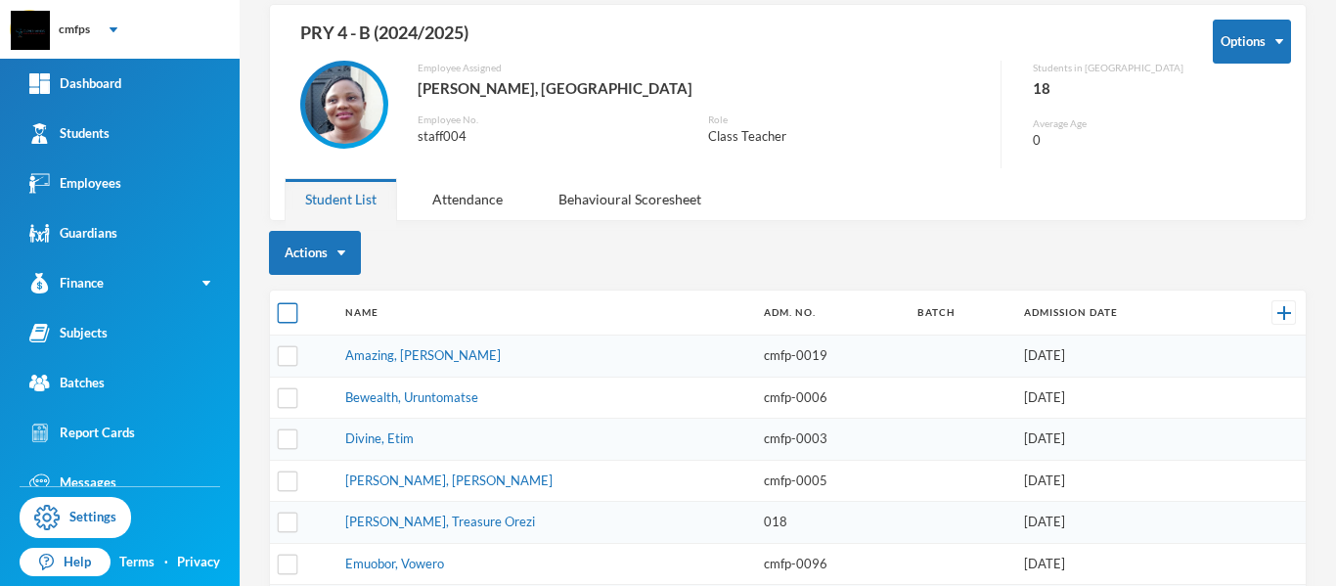
checkbox input "true"
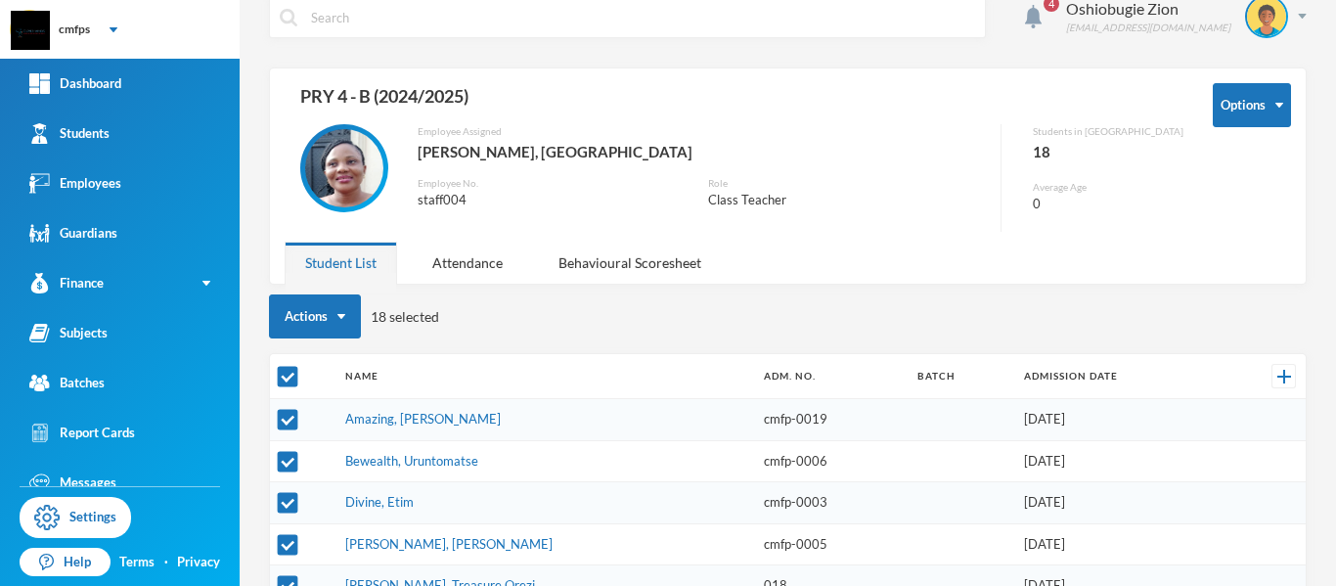
scroll to position [22, 0]
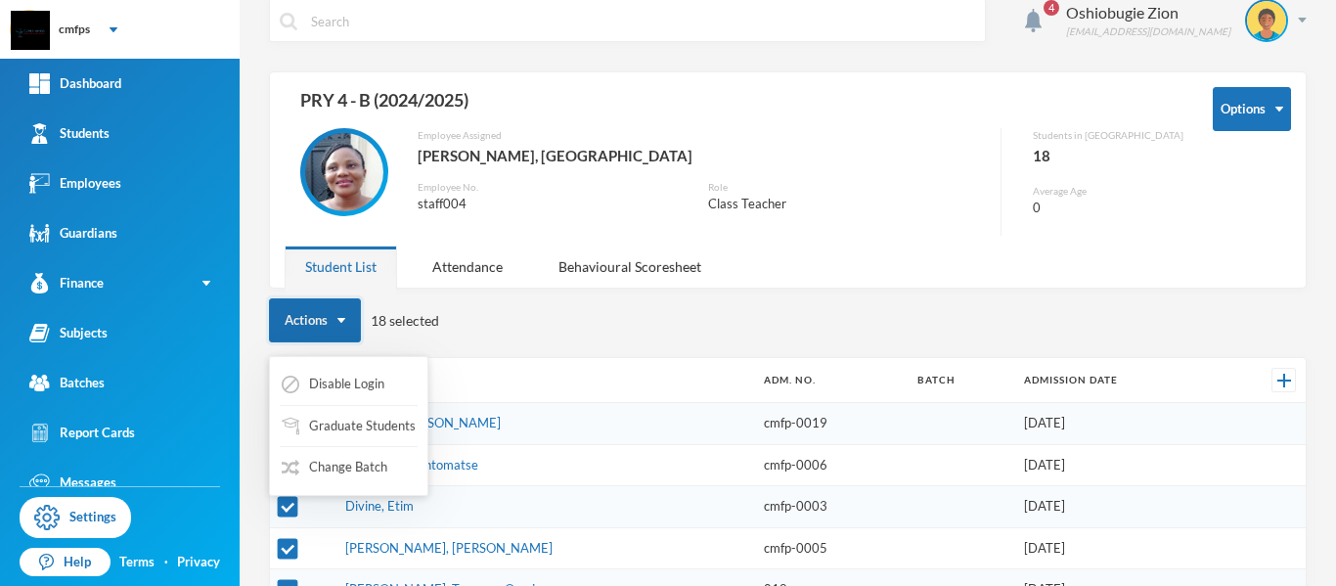
click at [334, 326] on button "Actions" at bounding box center [315, 320] width 92 height 44
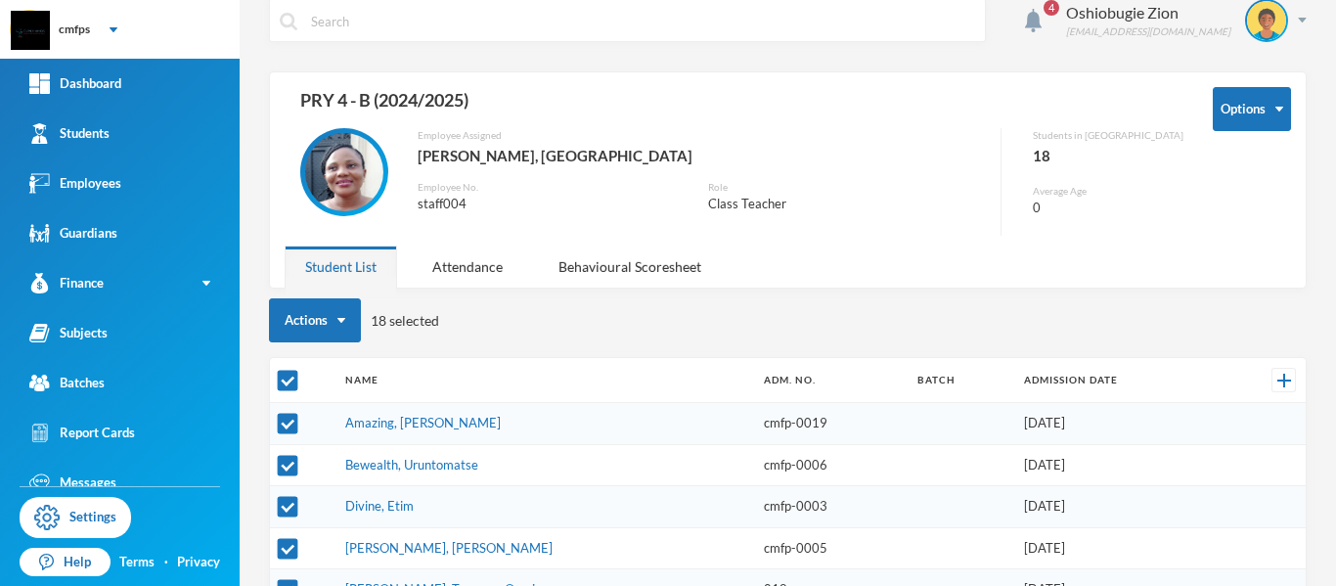
click at [757, 298] on div "Actions 18 selected" at bounding box center [787, 320] width 1037 height 44
click at [281, 380] on input "checkbox" at bounding box center [288, 381] width 21 height 21
checkbox input "false"
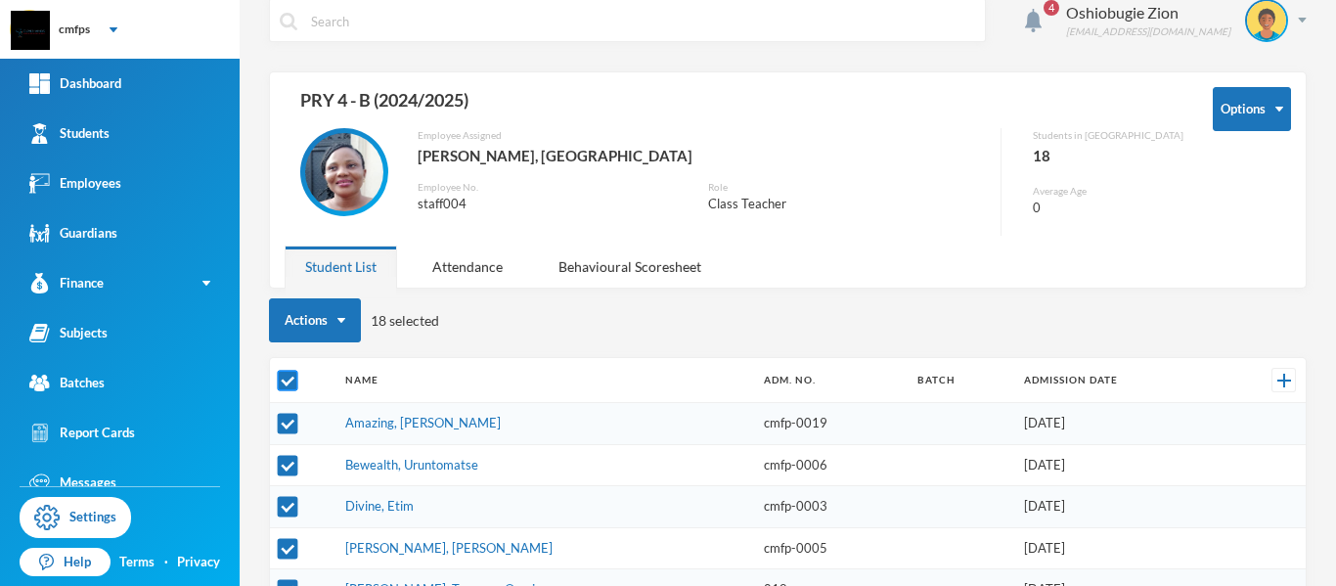
checkbox input "false"
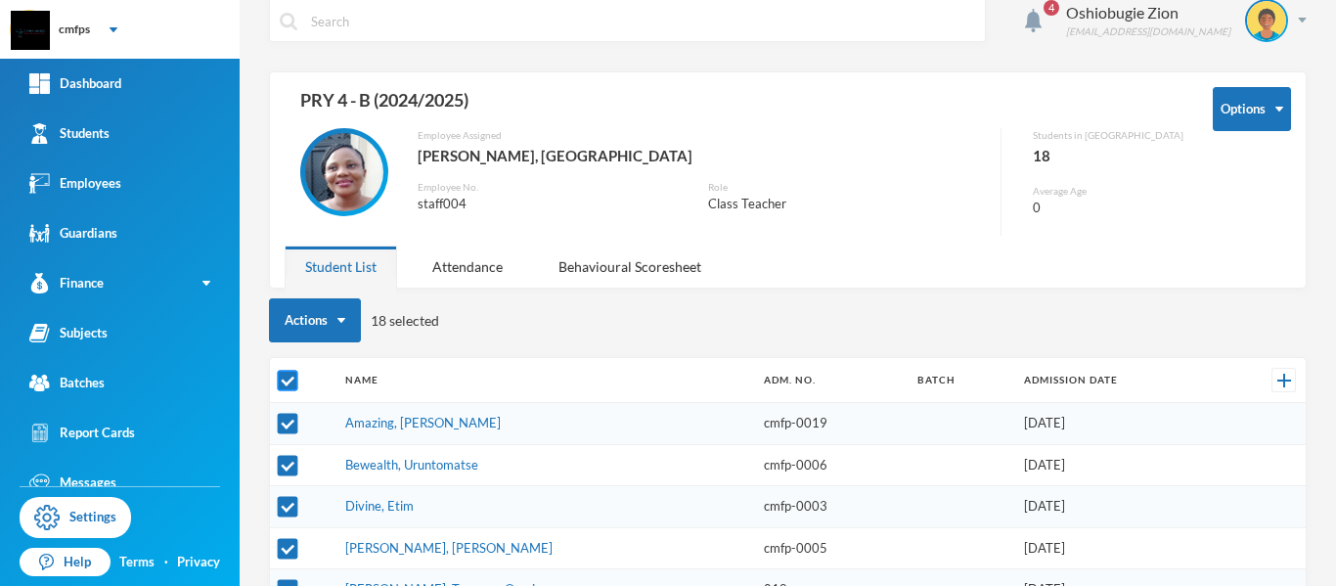
checkbox input "false"
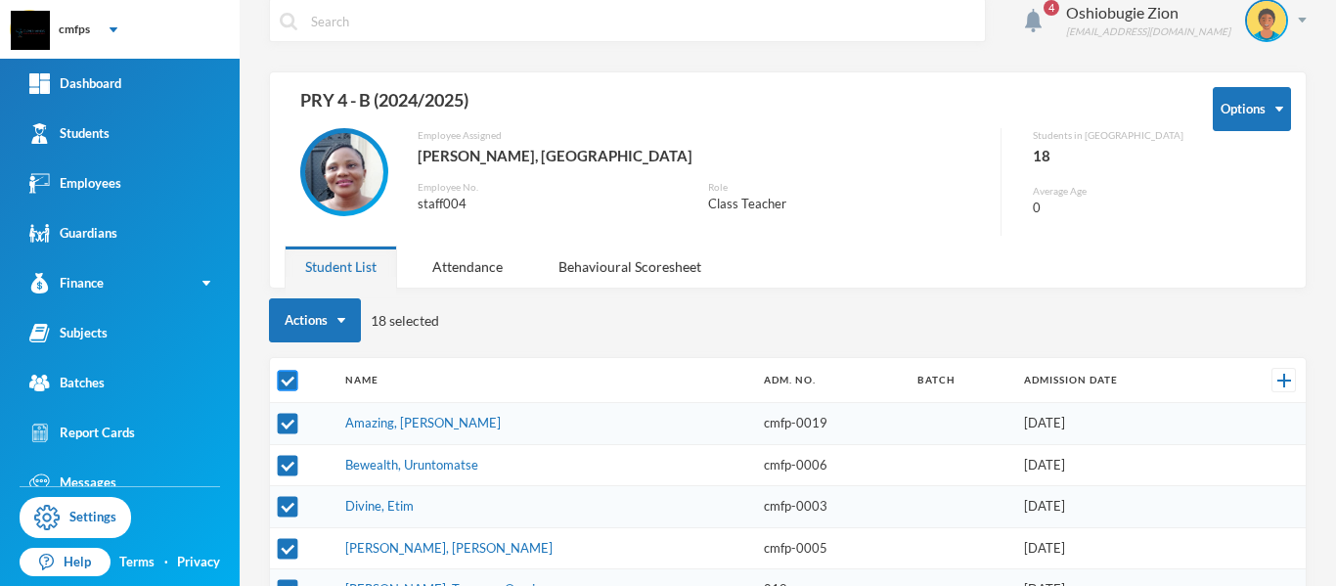
checkbox input "false"
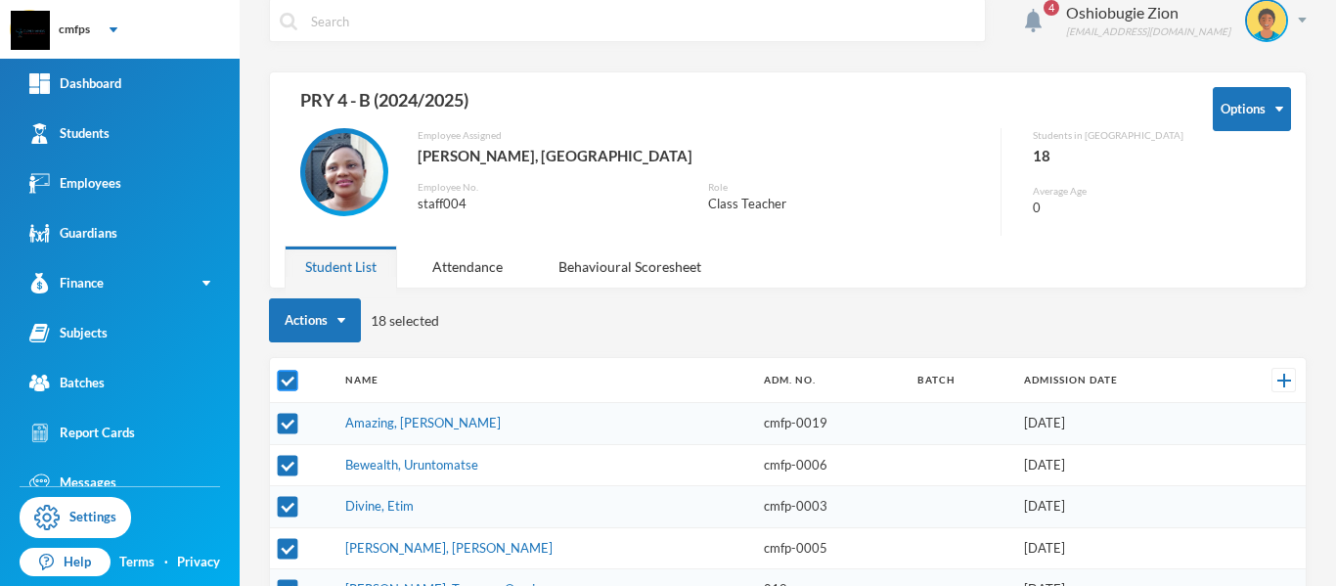
checkbox input "false"
click at [281, 380] on input "checkbox" at bounding box center [288, 381] width 21 height 21
checkbox input "true"
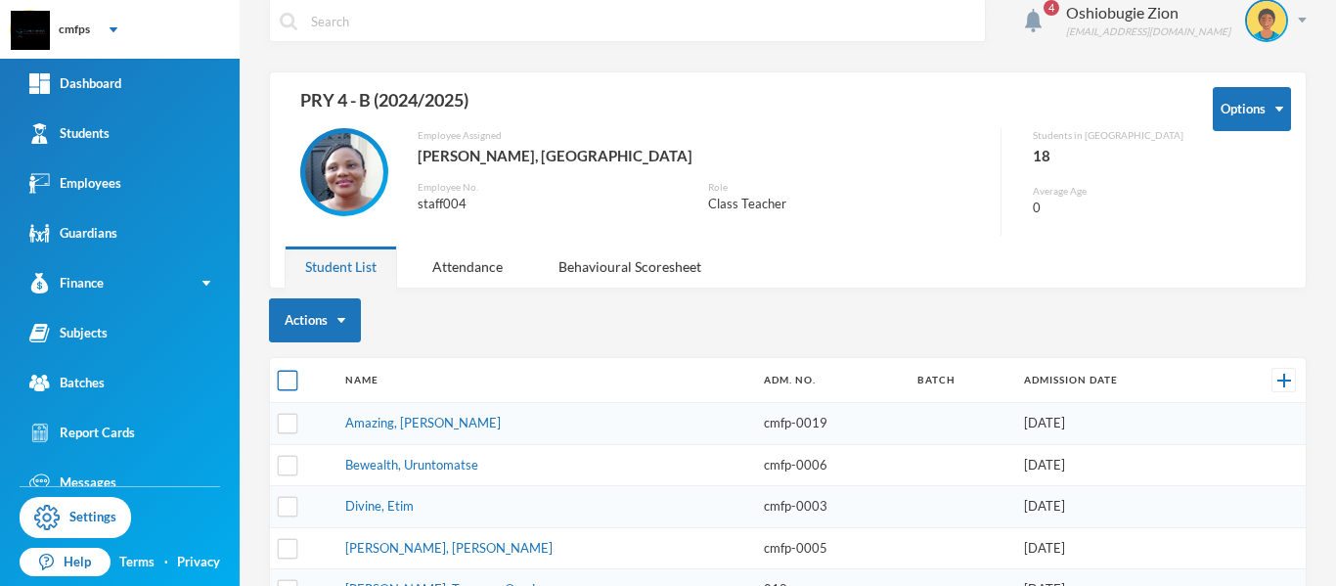
checkbox input "true"
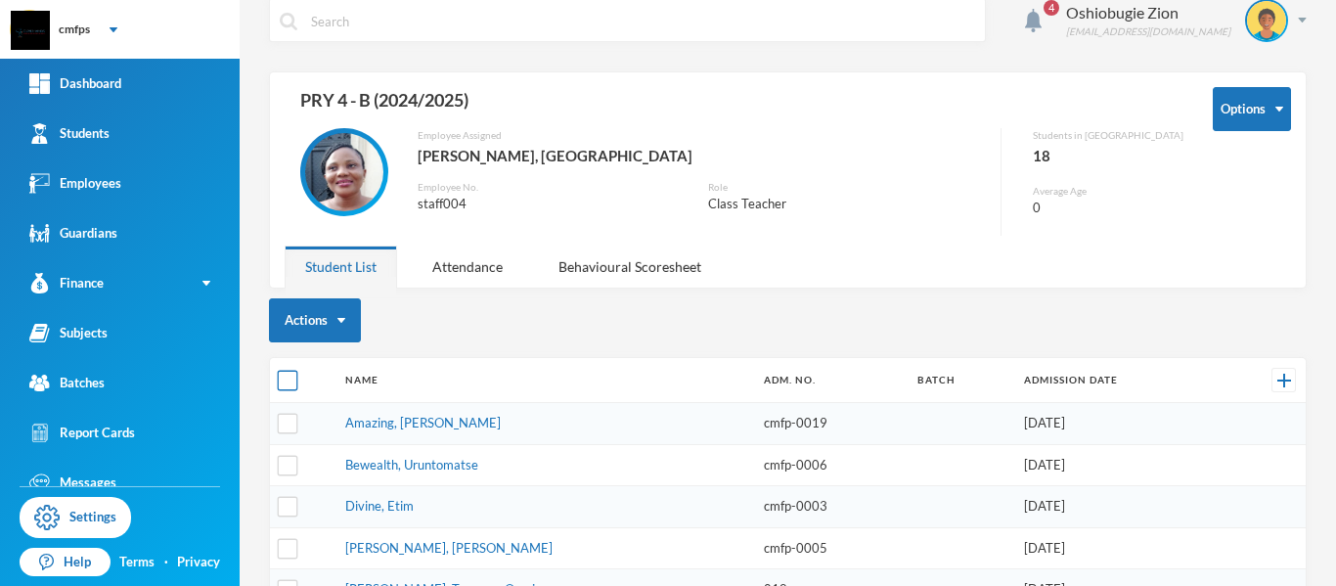
checkbox input "true"
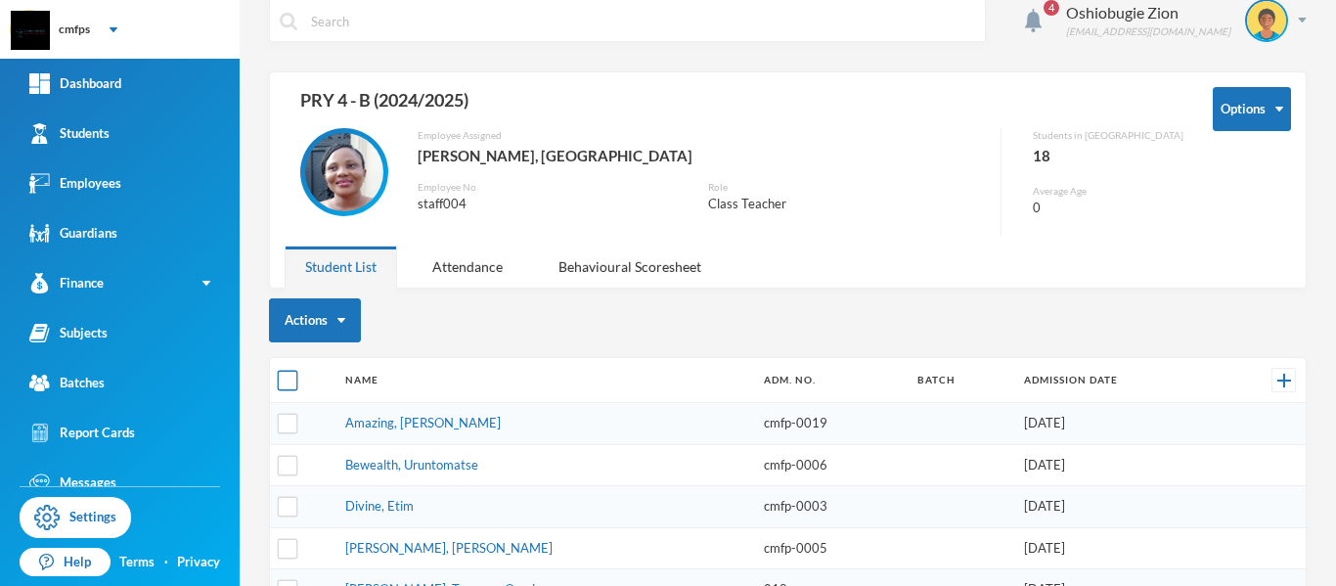
checkbox input "true"
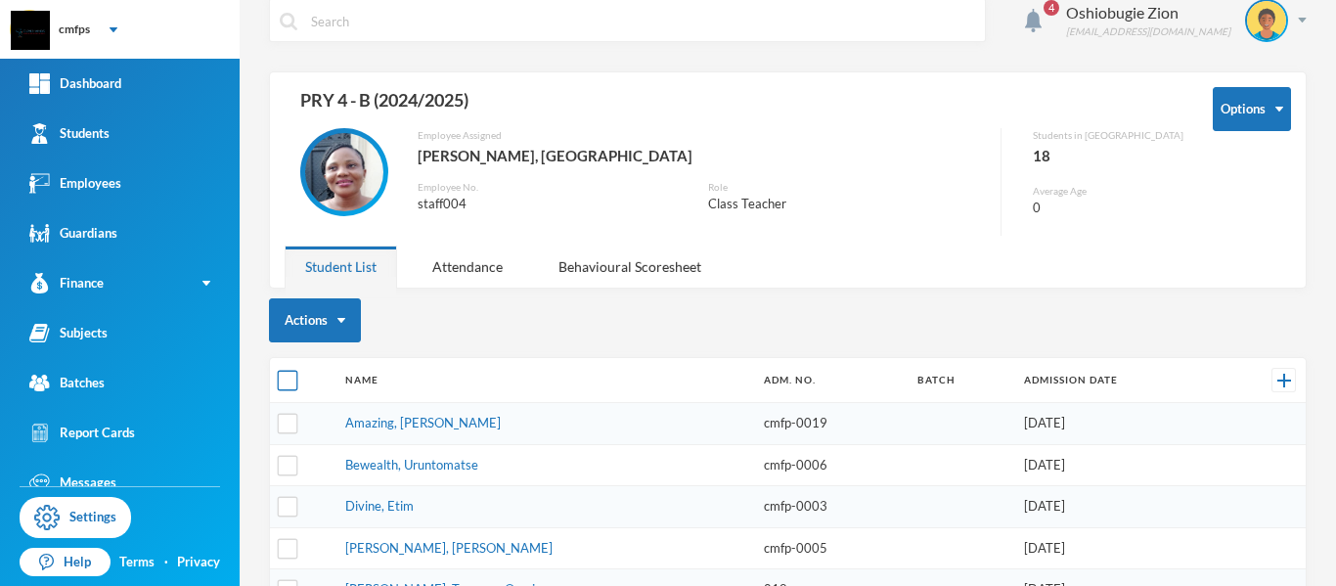
checkbox input "true"
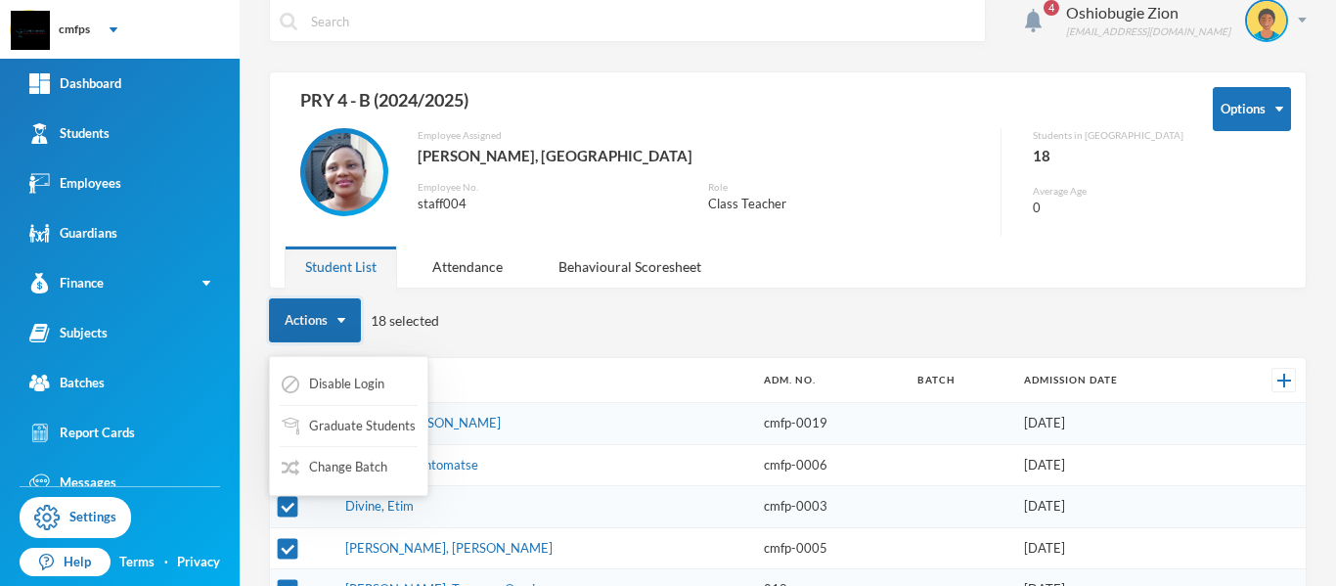
click at [305, 318] on button "Actions" at bounding box center [315, 320] width 92 height 44
click at [340, 470] on button "Change Batch" at bounding box center [335, 467] width 110 height 35
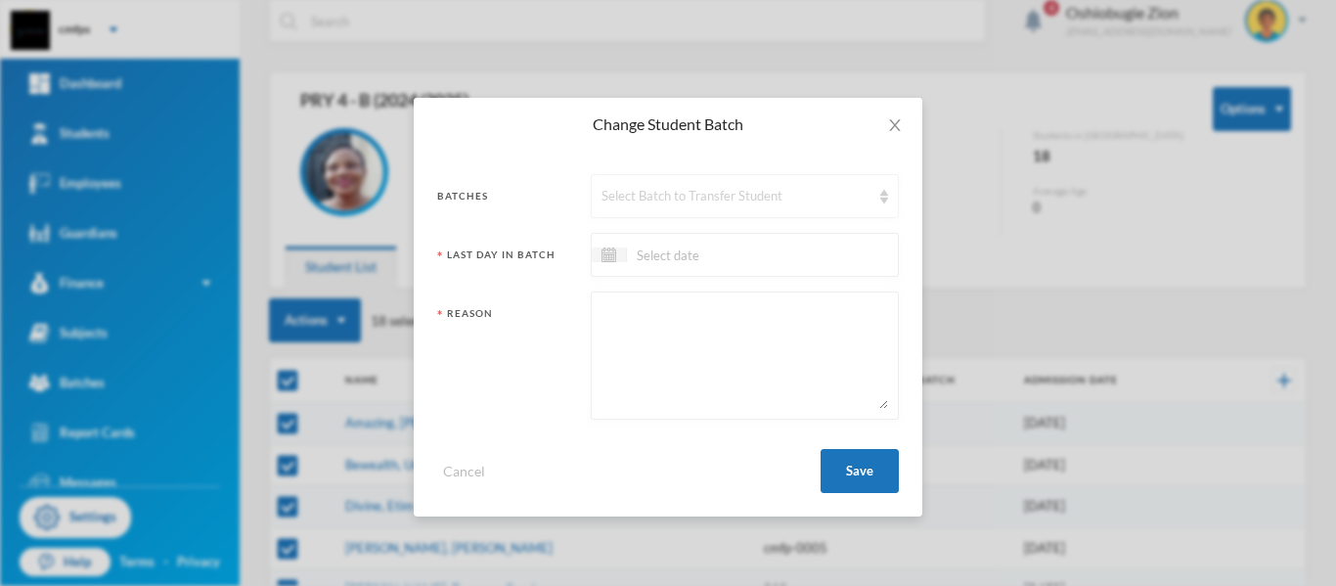
click at [753, 192] on div "Select Batch to Transfer Student" at bounding box center [735, 197] width 269 height 20
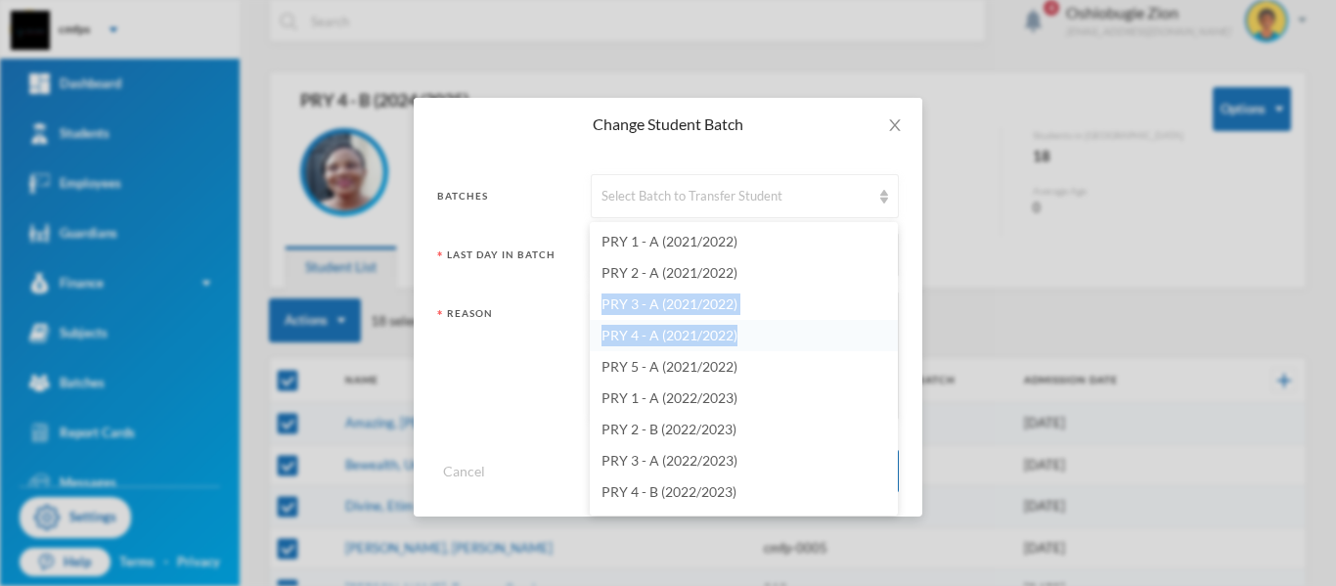
drag, startPoint x: 882, startPoint y: 257, endPoint x: 875, endPoint y: 342, distance: 85.3
click at [873, 344] on ul "PRY 1 - A (2021/2022) PRY 2 - A (2021/2022) PRY 3 - A (2021/2022) PRY 4 - A (20…" at bounding box center [744, 368] width 308 height 293
click at [850, 310] on li "PRY 3 - A (2021/2022)" at bounding box center [744, 303] width 308 height 31
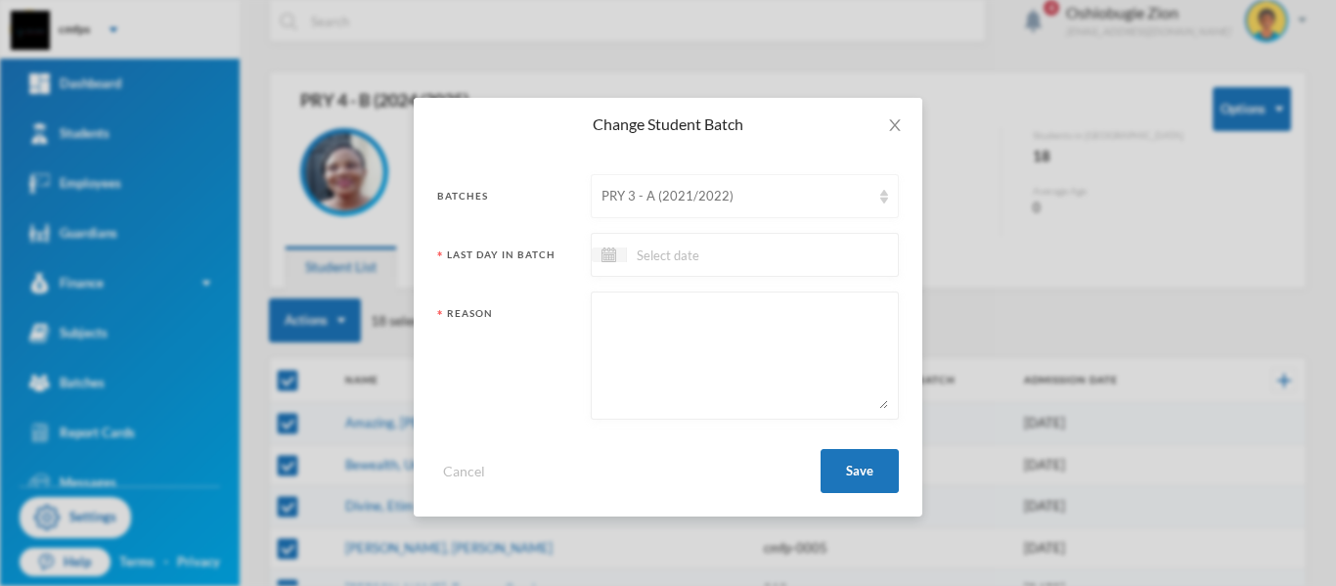
click at [858, 195] on div "PRY 3 - A (2021/2022)" at bounding box center [735, 197] width 269 height 20
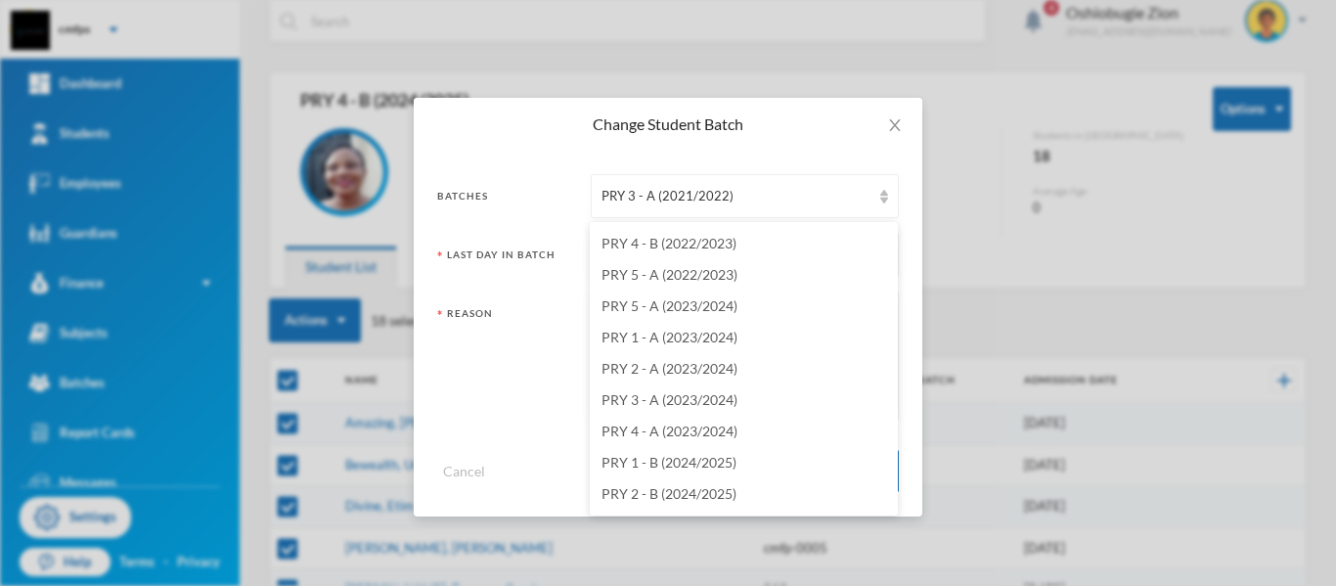
scroll to position [497, 0]
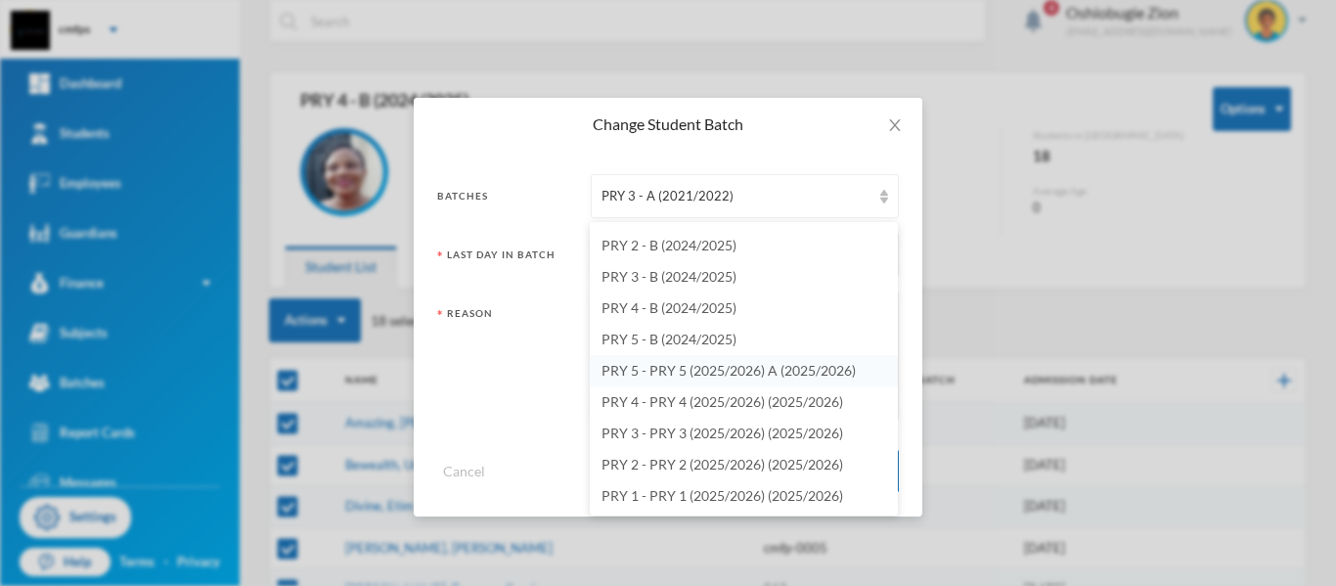
click at [806, 367] on span "PRY 5 - PRY 5 (2025/2026) A (2025/2026)" at bounding box center [728, 370] width 254 height 17
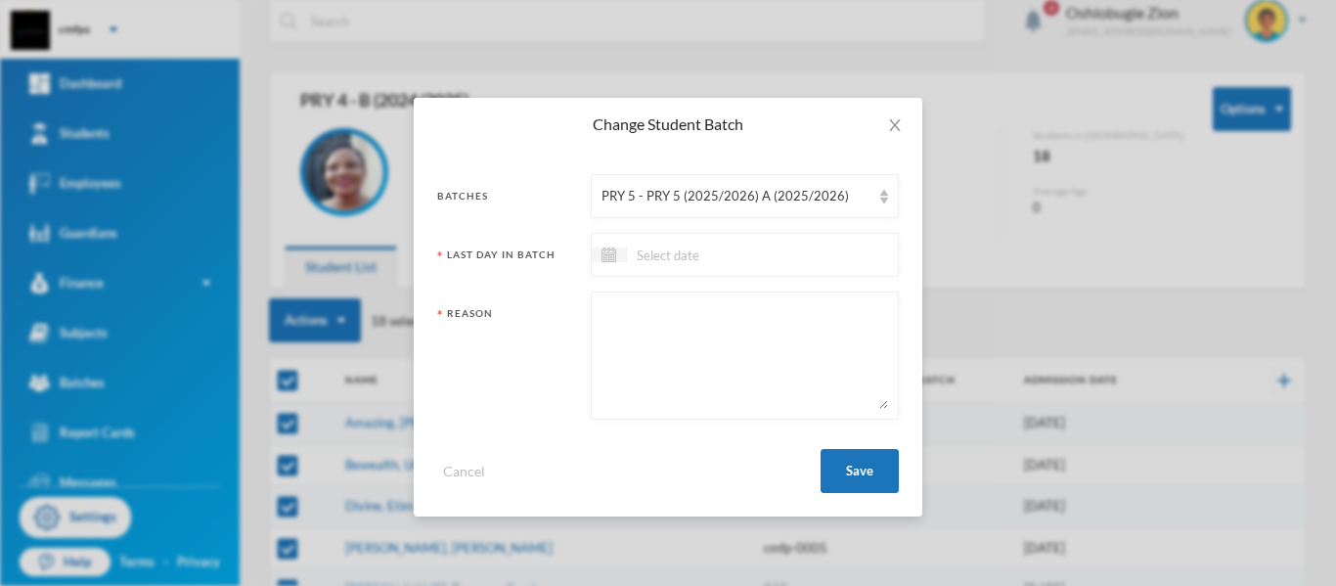
click at [844, 258] on div at bounding box center [745, 255] width 308 height 44
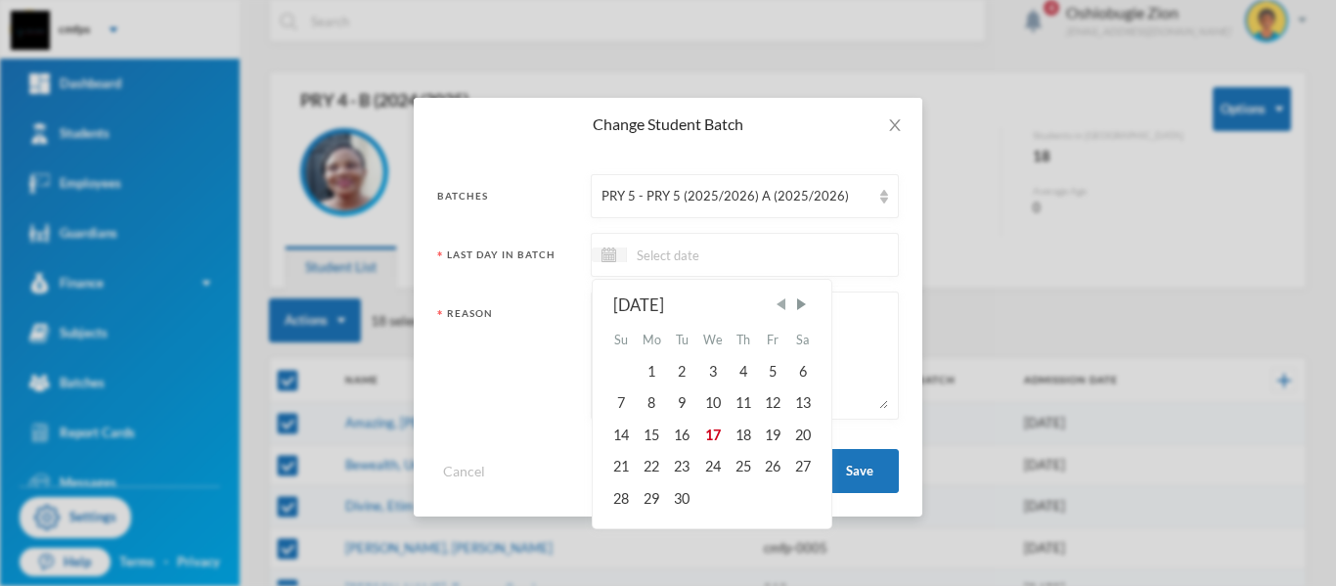
click at [786, 301] on span "Previous Month" at bounding box center [780, 304] width 18 height 18
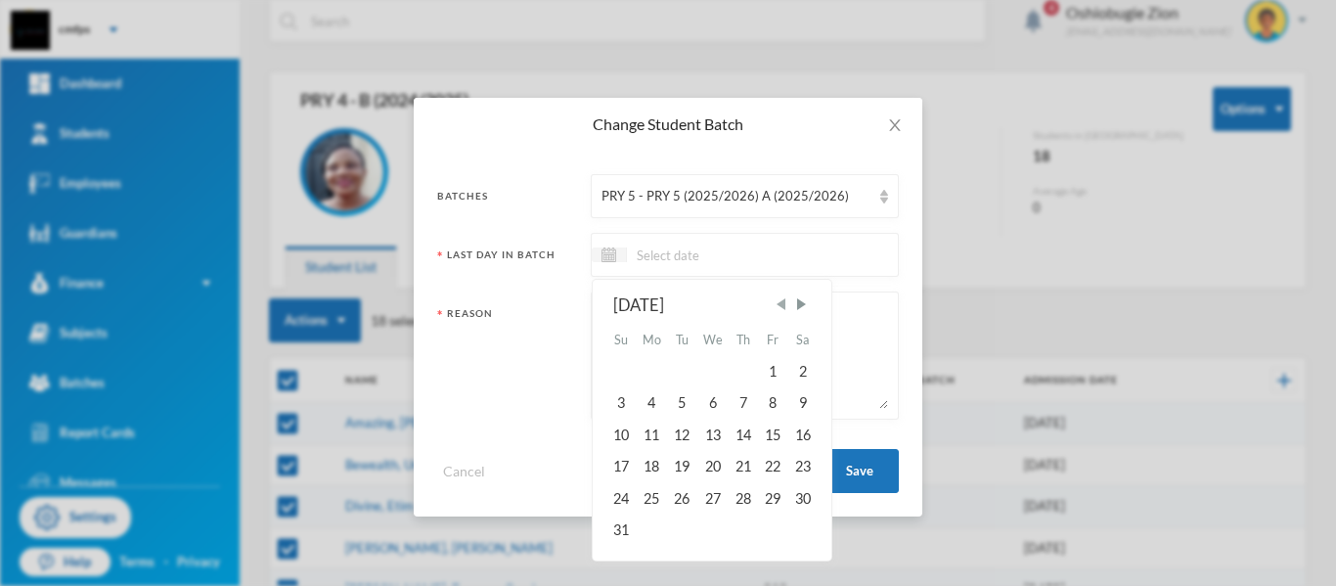
click at [786, 301] on span "Previous Month" at bounding box center [780, 304] width 18 height 18
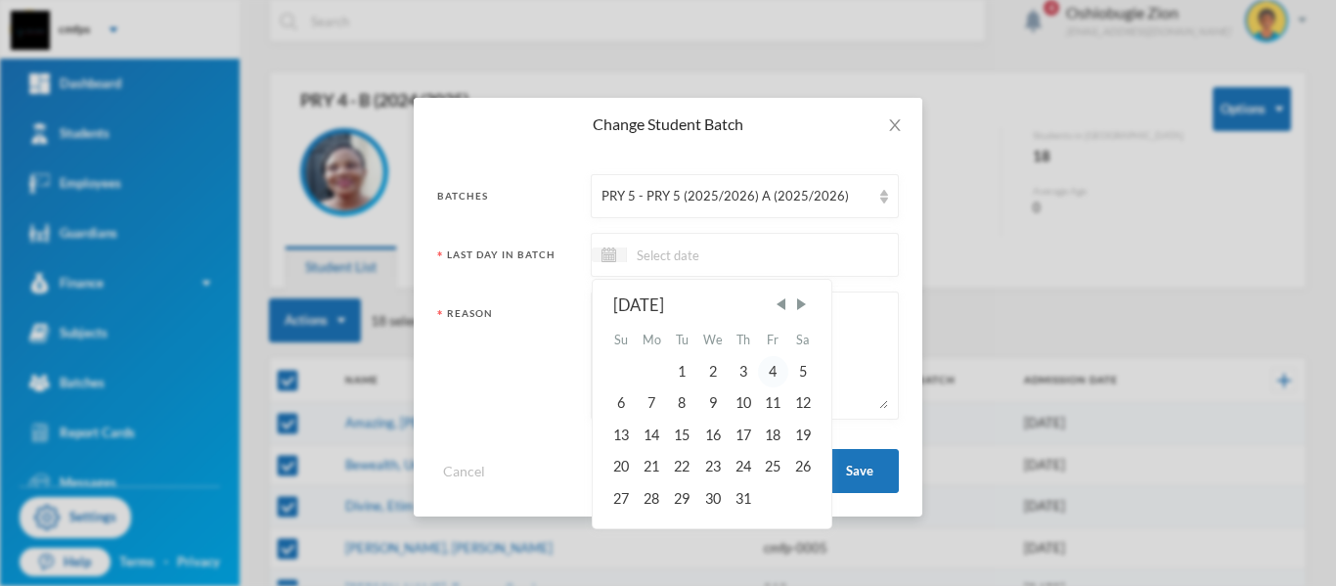
click at [775, 373] on div "4" at bounding box center [772, 371] width 29 height 31
type input "[DATE]"
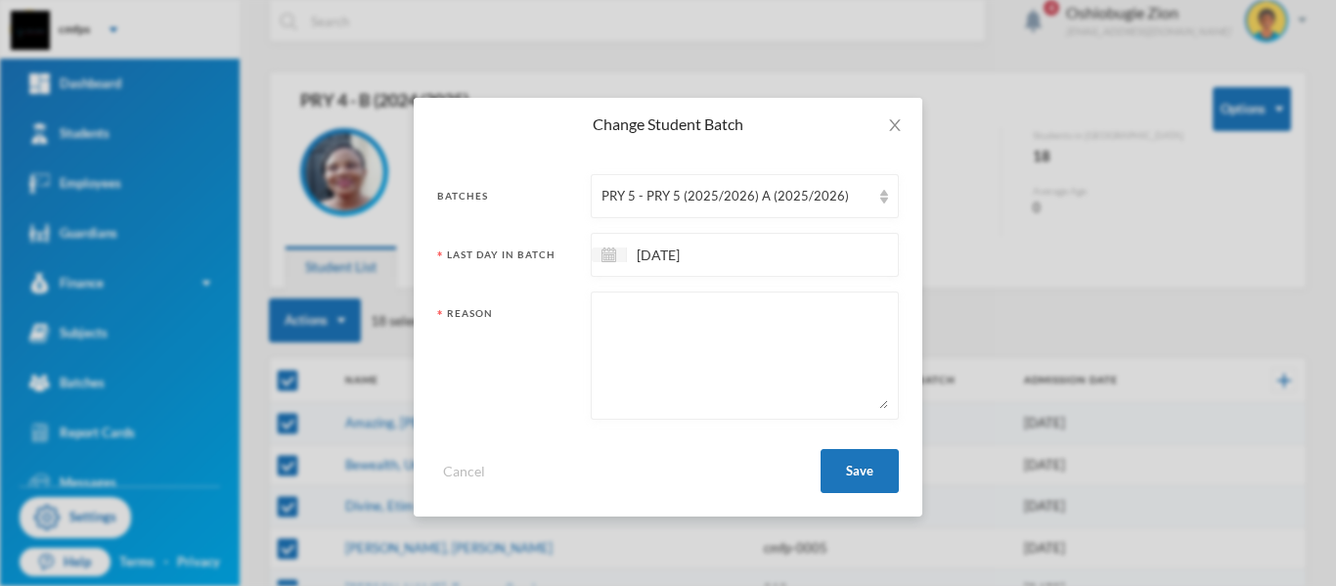
click at [764, 336] on textarea at bounding box center [744, 355] width 286 height 107
click at [615, 316] on textarea "prpmpted" at bounding box center [744, 355] width 286 height 107
type textarea "propmpted"
click at [864, 480] on button "Save" at bounding box center [859, 471] width 78 height 44
checkbox input "false"
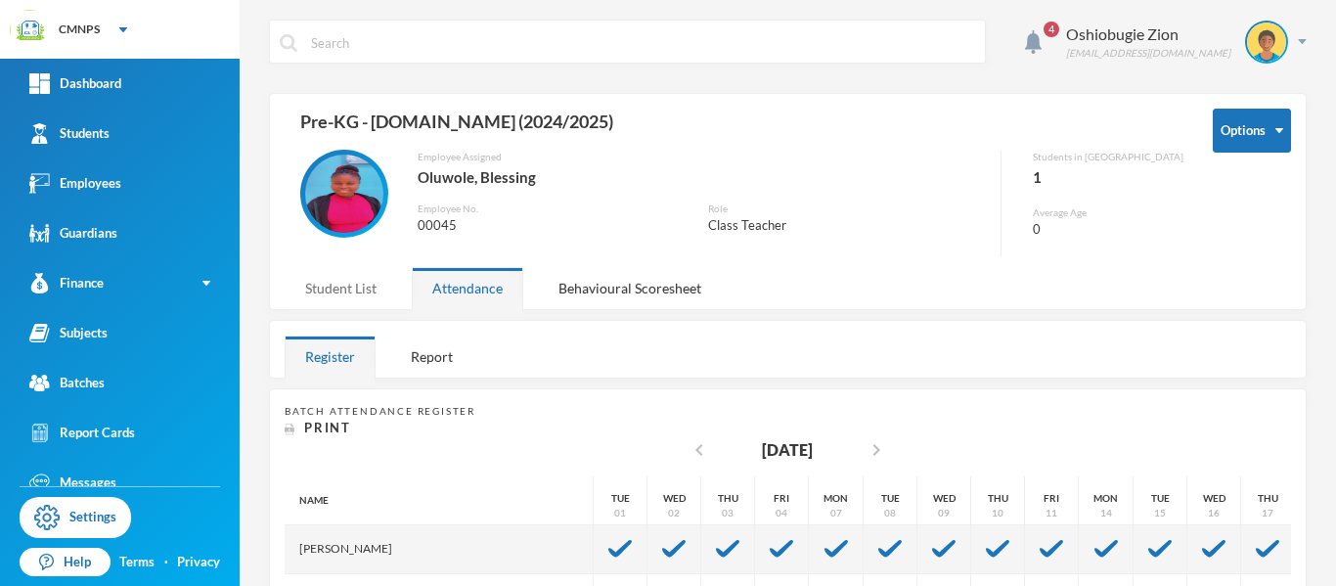
click at [351, 276] on div "Student List" at bounding box center [341, 288] width 112 height 42
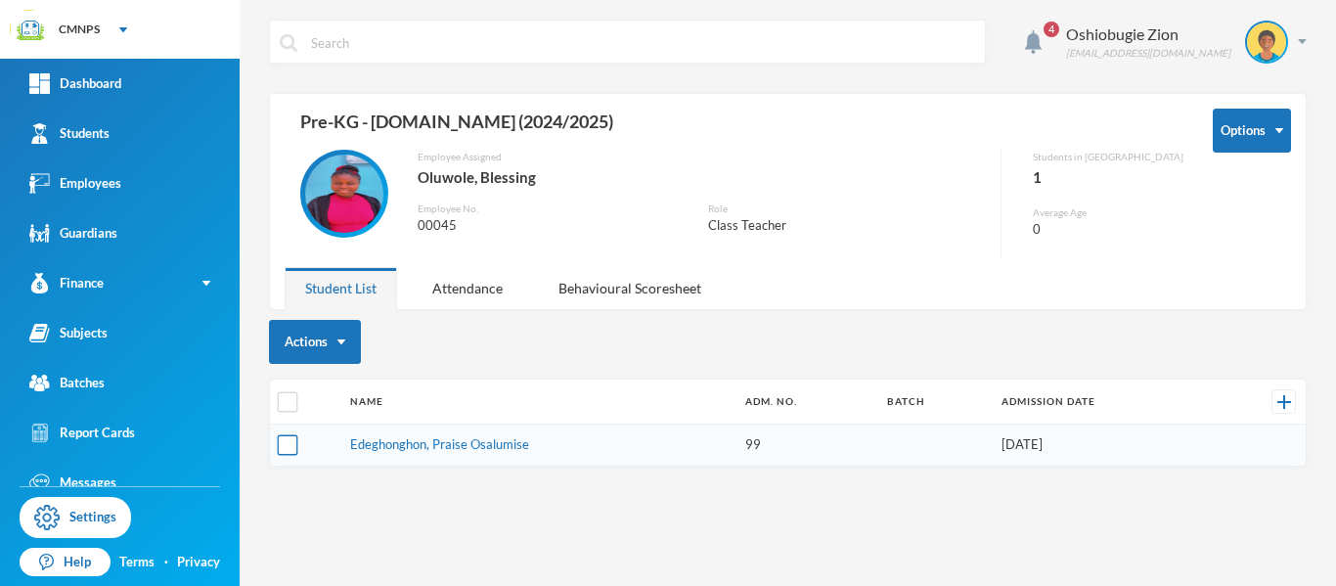
click at [286, 447] on input "checkbox" at bounding box center [288, 445] width 21 height 21
checkbox input "true"
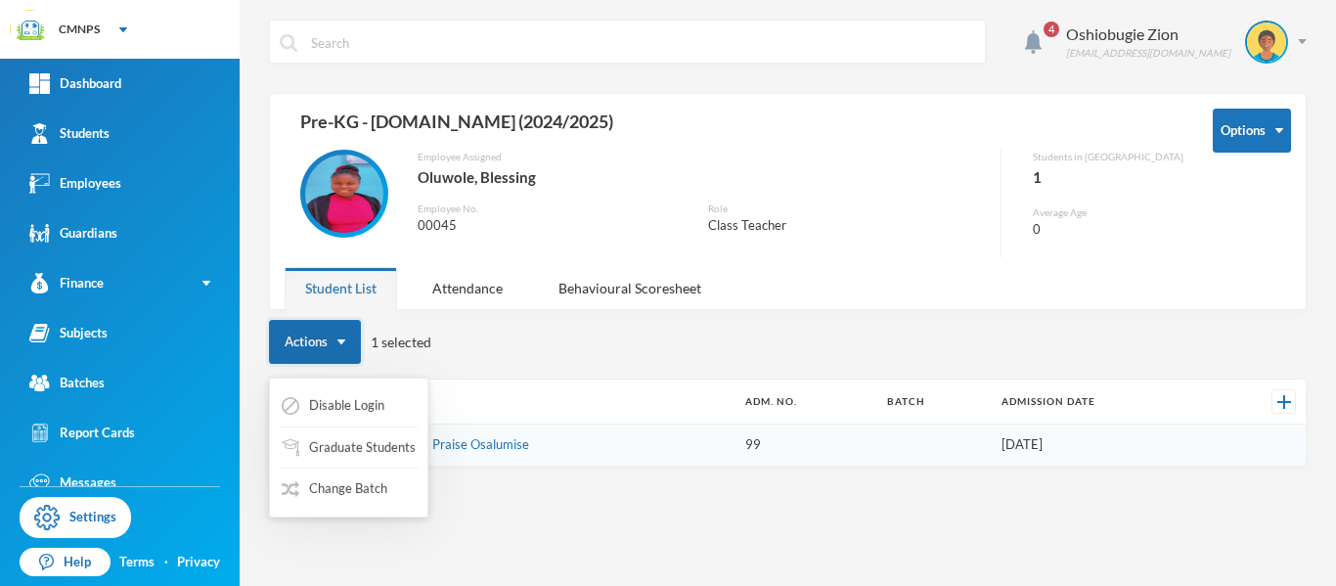
click at [322, 350] on button "Actions" at bounding box center [315, 342] width 92 height 44
click at [331, 493] on button "Change Batch" at bounding box center [335, 488] width 110 height 35
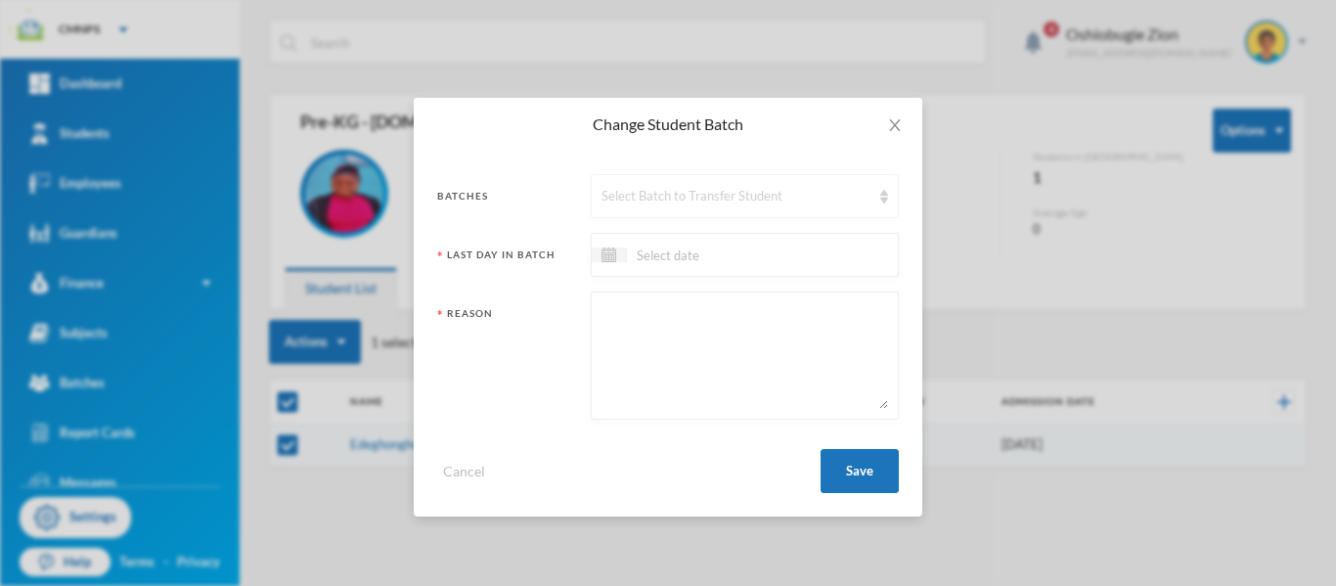
click at [708, 192] on div "Select Batch to Transfer Student" at bounding box center [735, 197] width 269 height 20
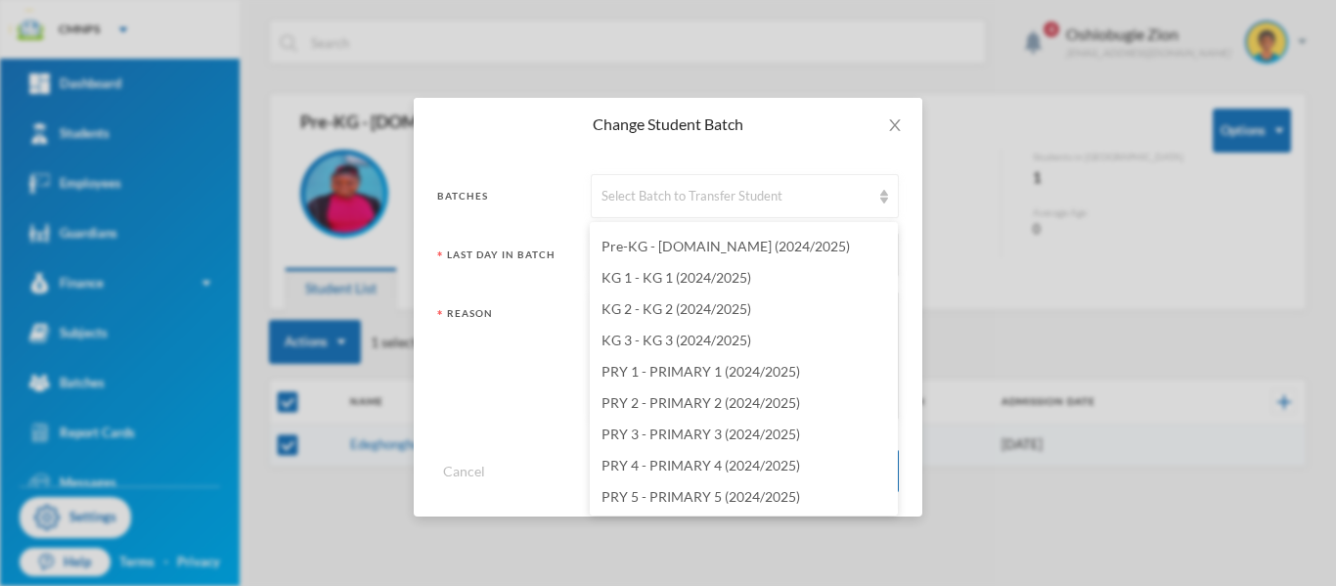
scroll to position [2280, 0]
click at [726, 275] on span "KG 1 - B'25 (2025/2026)" at bounding box center [674, 276] width 147 height 17
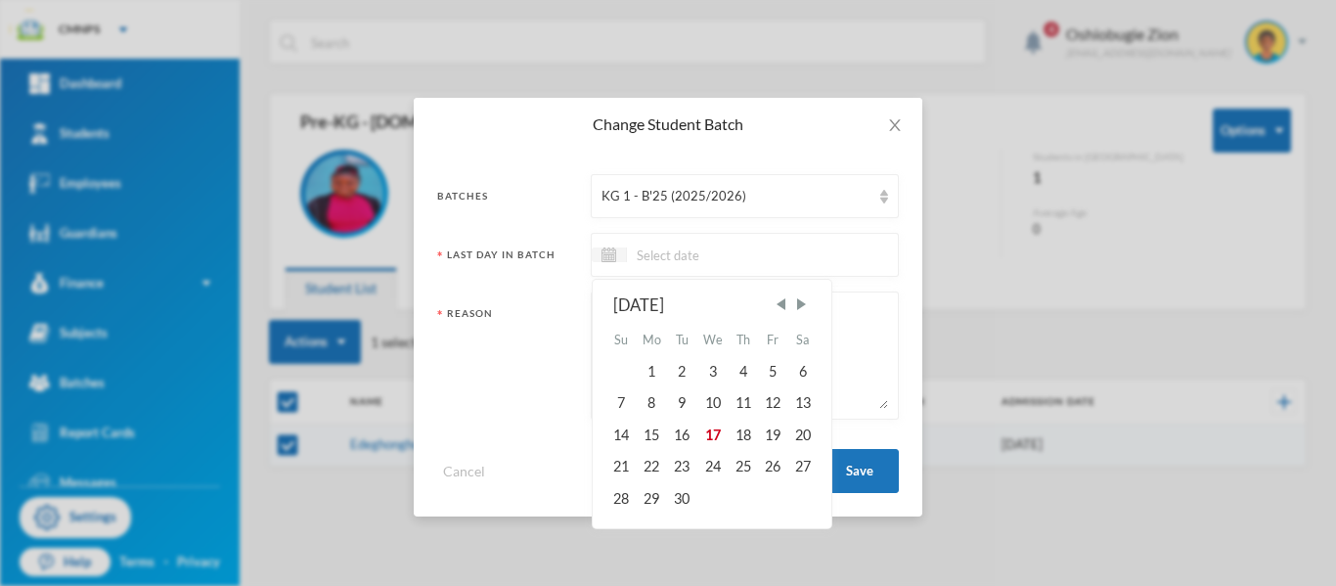
click at [740, 256] on input at bounding box center [709, 254] width 164 height 22
click at [787, 304] on span "Previous Month" at bounding box center [780, 304] width 18 height 18
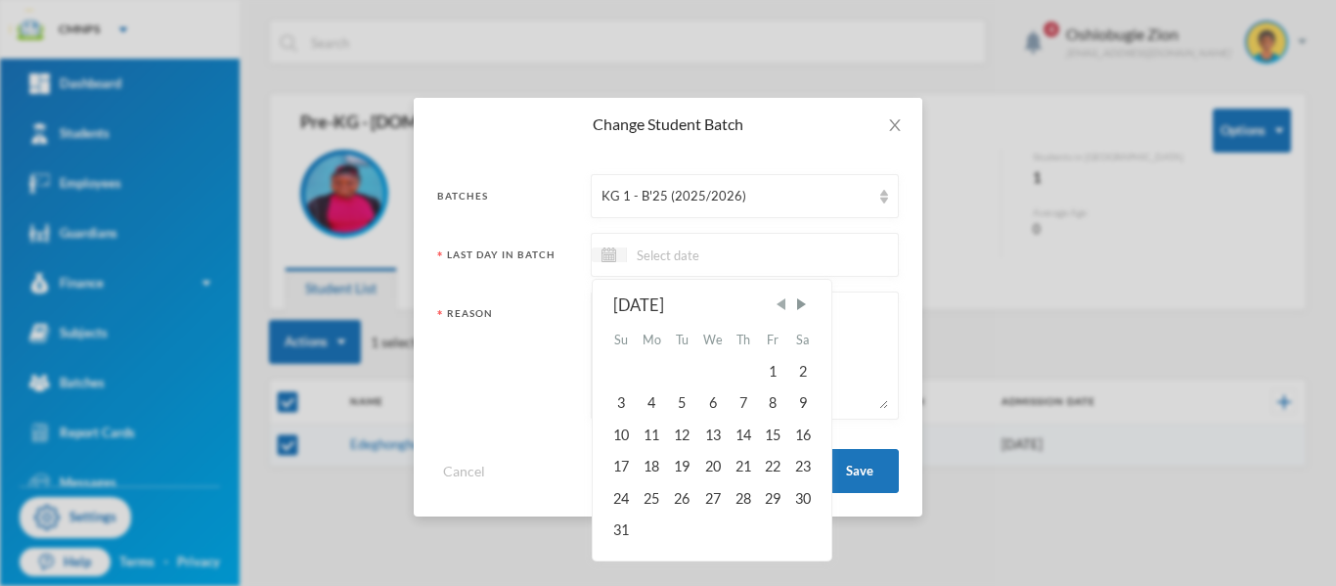
click at [787, 304] on span "Previous Month" at bounding box center [780, 304] width 18 height 18
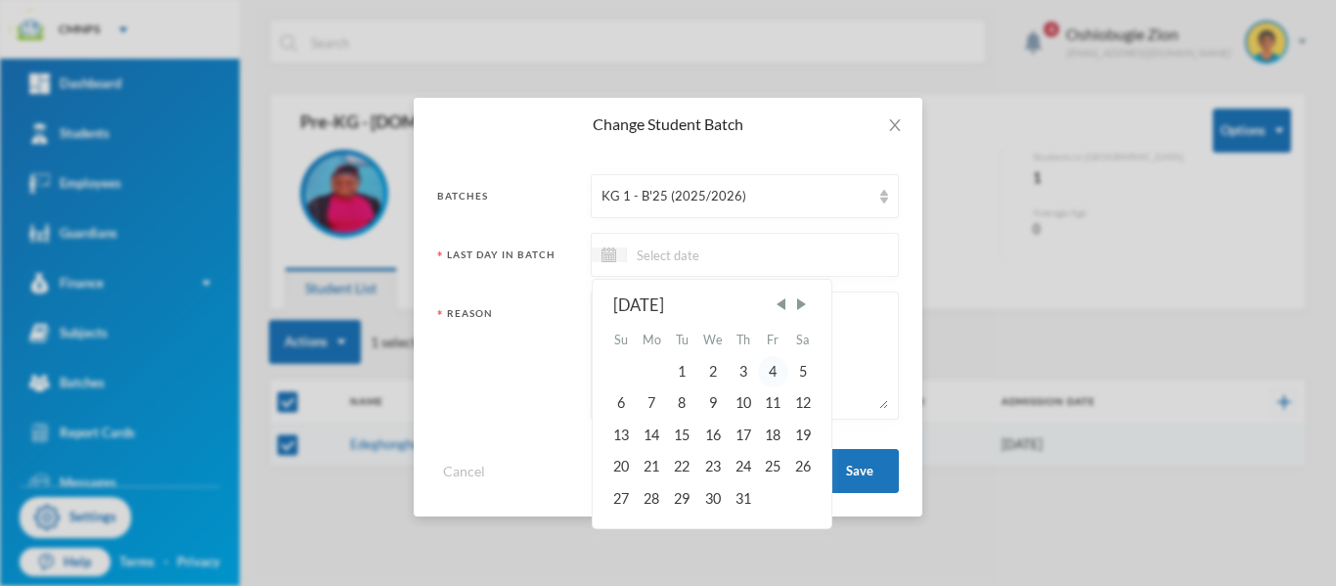
click at [780, 373] on div "4" at bounding box center [772, 371] width 29 height 31
type input "[DATE]"
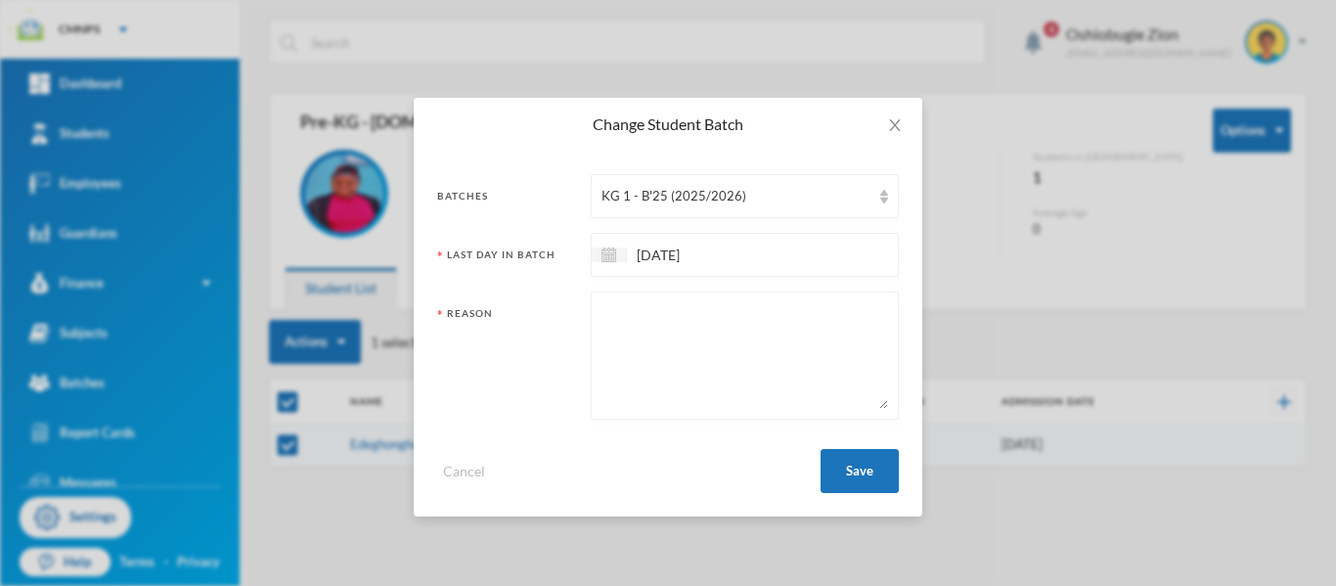
click at [768, 325] on textarea at bounding box center [744, 355] width 286 height 107
type textarea "PROMPTED"
click at [839, 470] on button "Save" at bounding box center [859, 471] width 78 height 44
checkbox input "false"
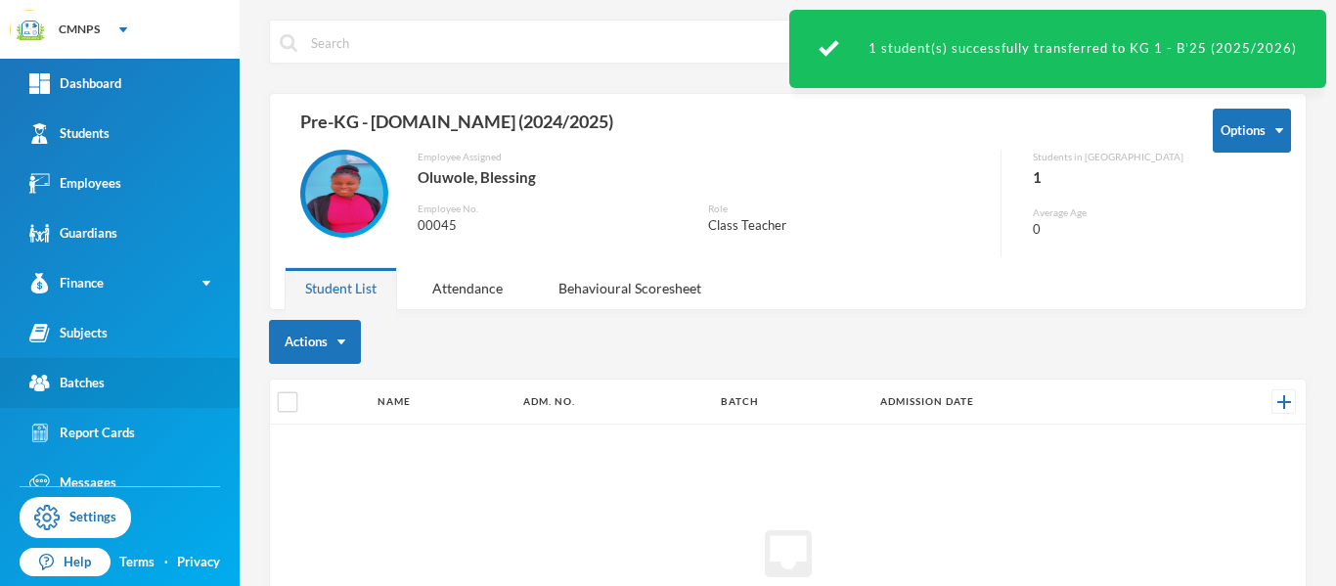
click at [117, 375] on link "Batches" at bounding box center [120, 383] width 240 height 50
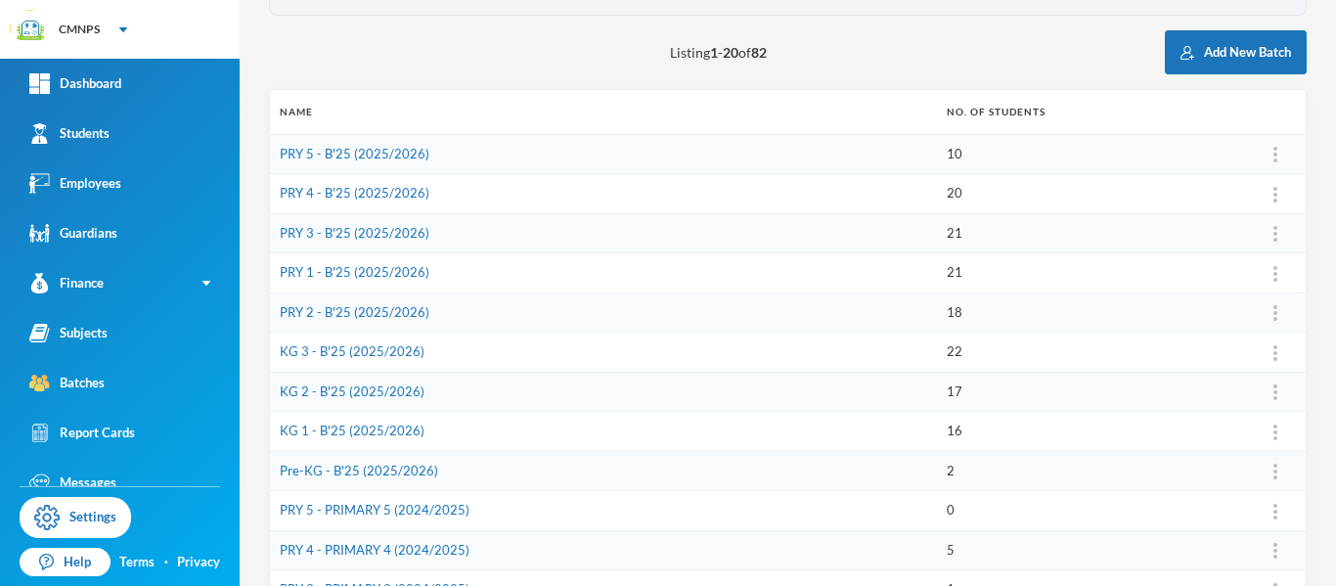
scroll to position [197, 0]
click at [413, 475] on link "Pre-KG - B'25 (2025/2026)" at bounding box center [359, 469] width 158 height 16
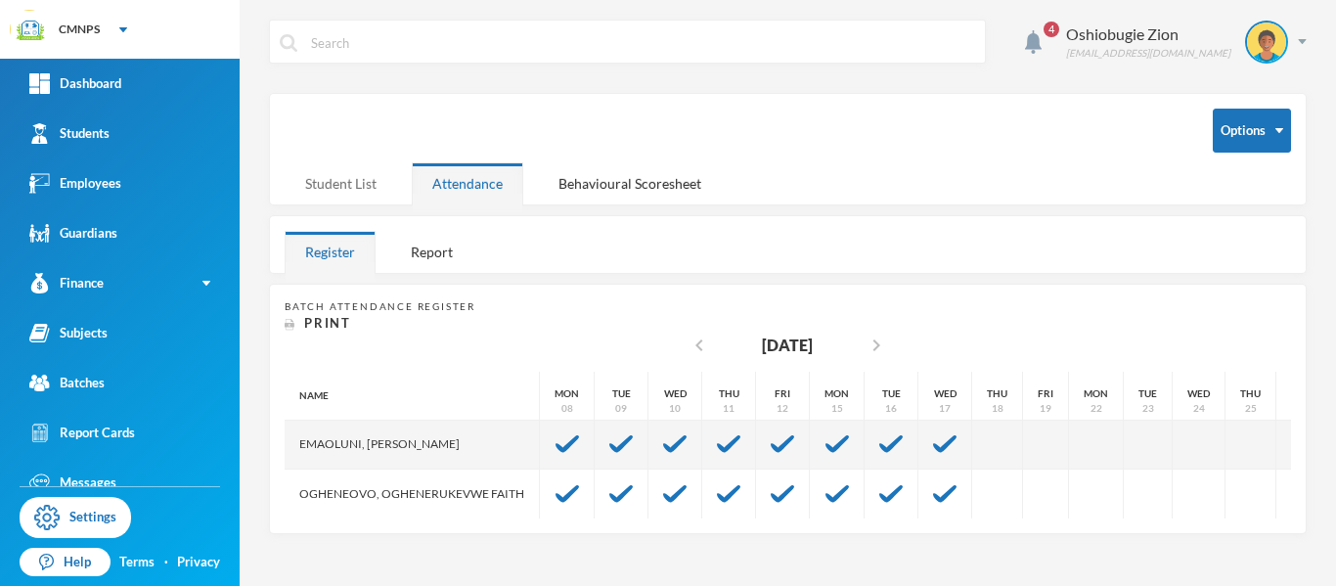
click at [363, 190] on div "Student List" at bounding box center [341, 183] width 112 height 42
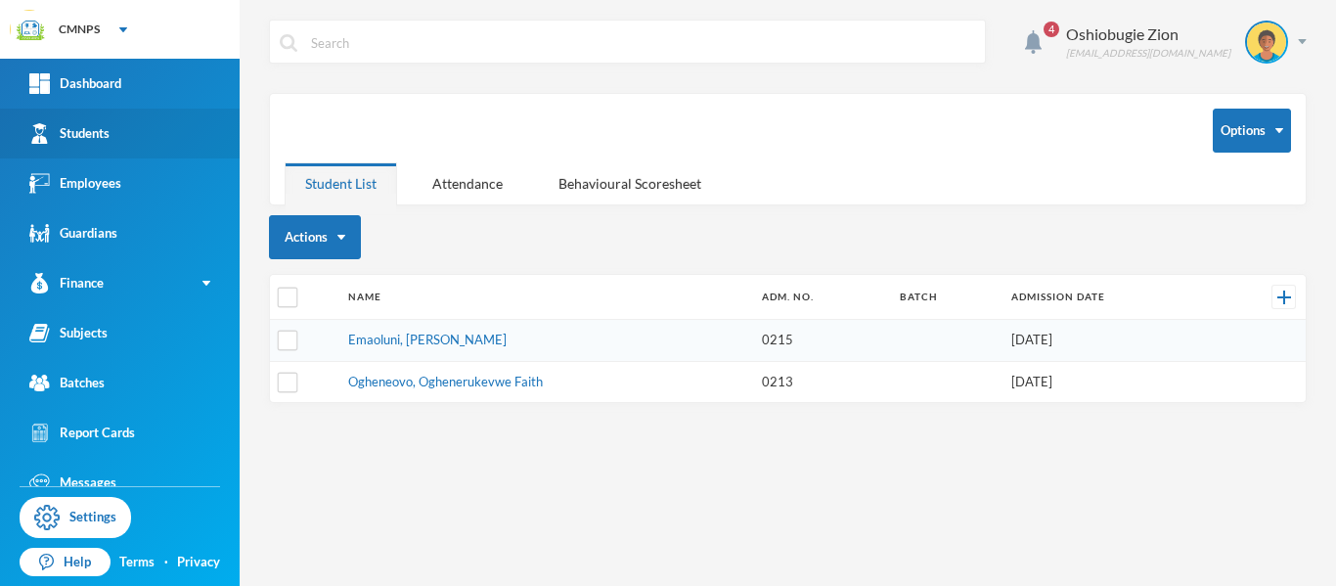
click at [156, 137] on link "Students" at bounding box center [120, 134] width 240 height 50
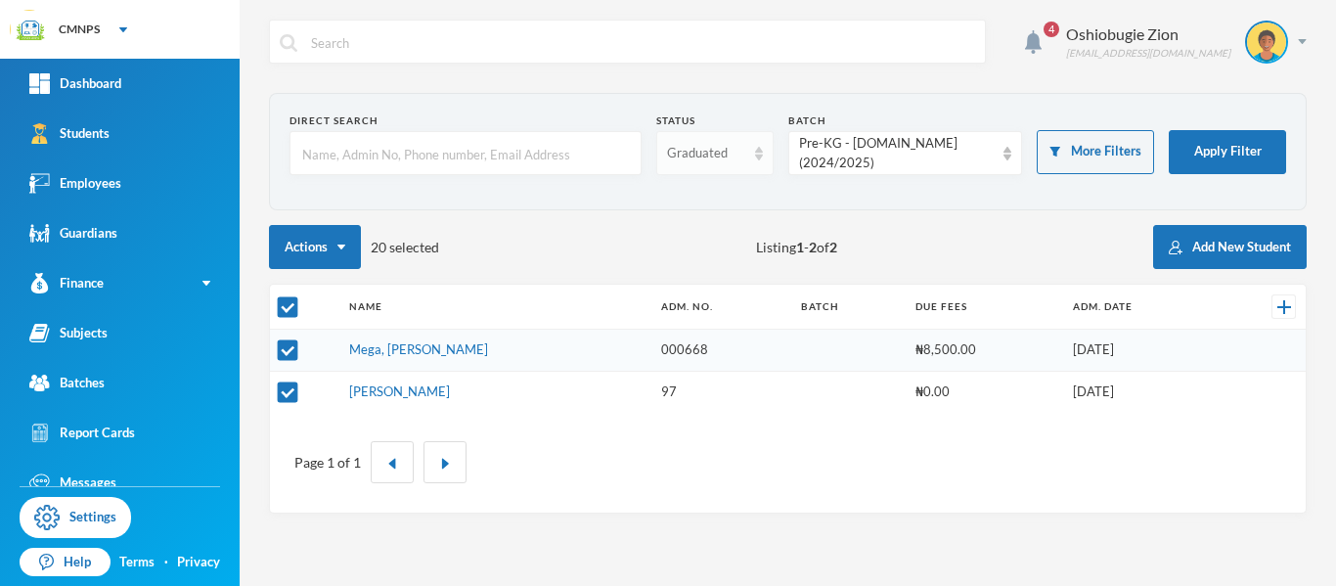
click at [754, 160] on div "Graduated" at bounding box center [714, 153] width 117 height 44
click at [736, 205] on li "Enrolled" at bounding box center [713, 198] width 117 height 31
click at [486, 155] on input "text" at bounding box center [465, 154] width 330 height 44
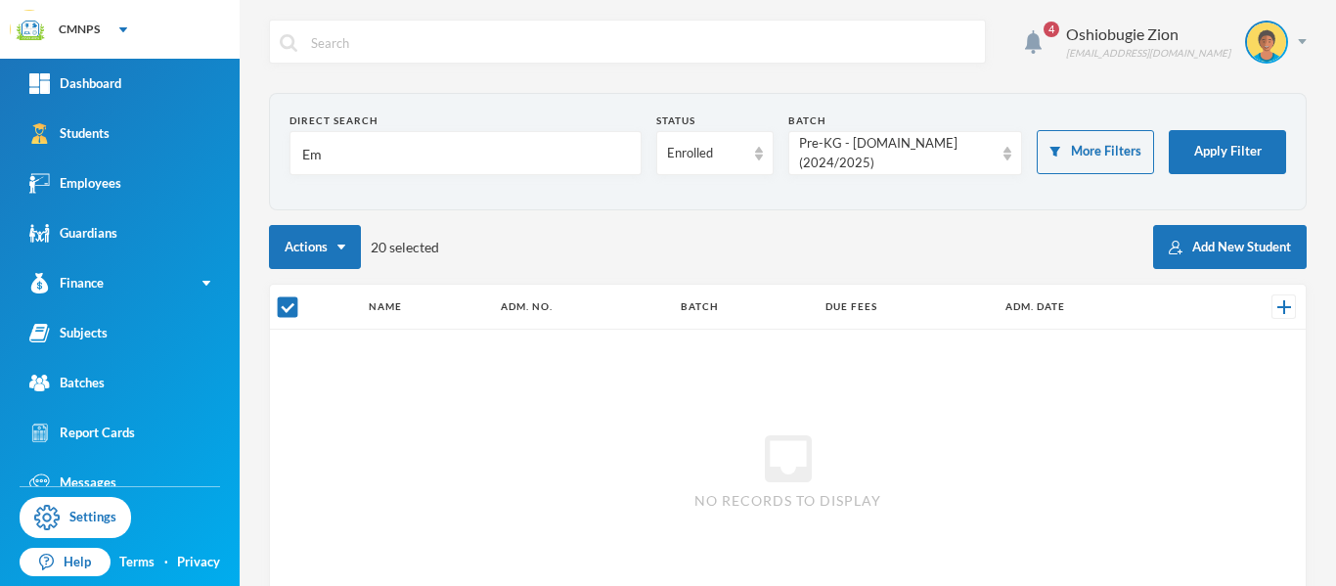
click at [486, 155] on input "Em" at bounding box center [465, 154] width 330 height 44
type input "Em"
click at [1005, 147] on div "Pre-KG - [DOMAIN_NAME] (2024/2025)" at bounding box center [905, 153] width 235 height 44
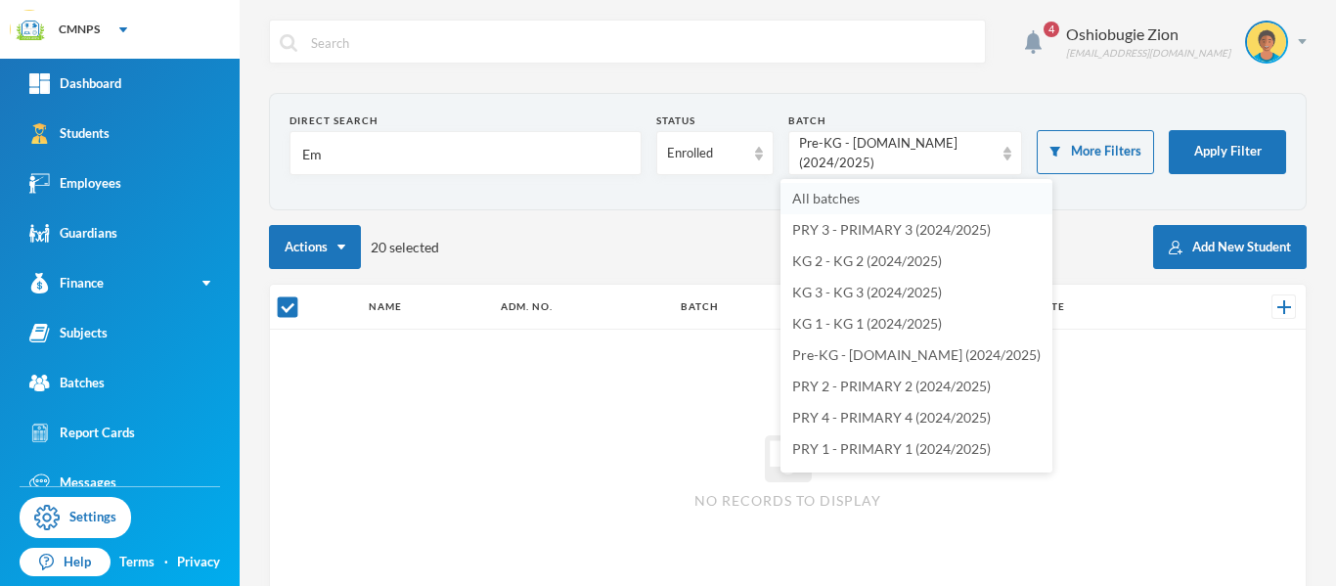
click at [922, 197] on li "All batches" at bounding box center [916, 198] width 272 height 31
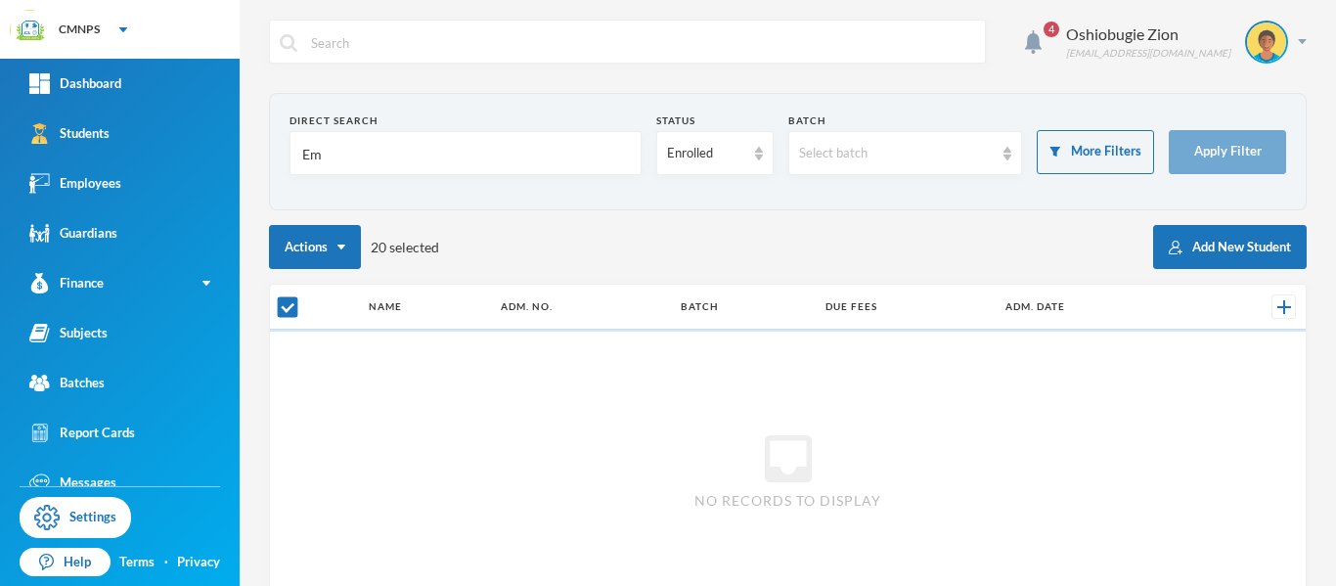
checkbox input "false"
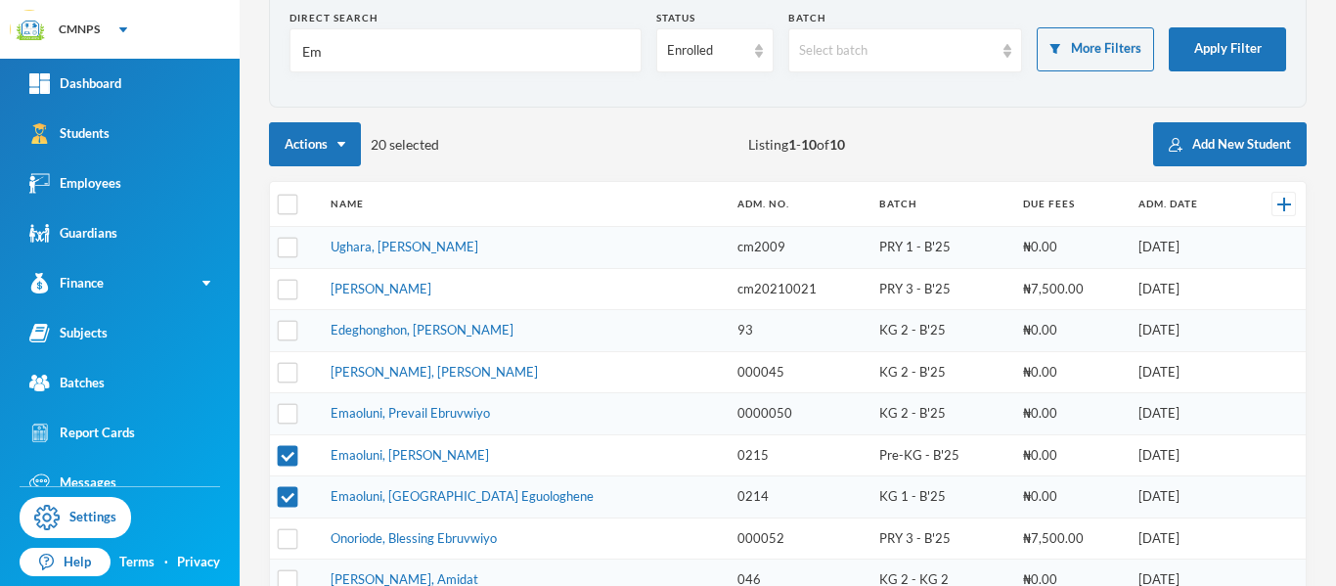
scroll to position [106, 0]
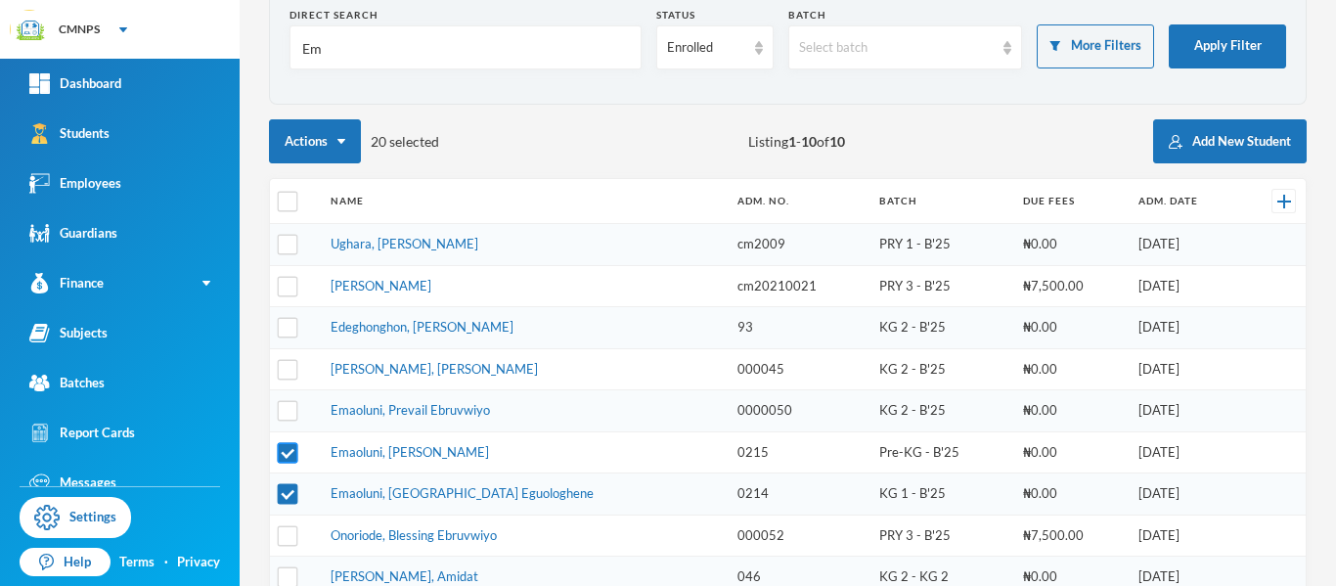
click at [286, 458] on input "checkbox" at bounding box center [288, 452] width 21 height 21
checkbox input "false"
click at [395, 488] on link "Emaoluni, [GEOGRAPHIC_DATA] Eguologhene" at bounding box center [461, 493] width 263 height 16
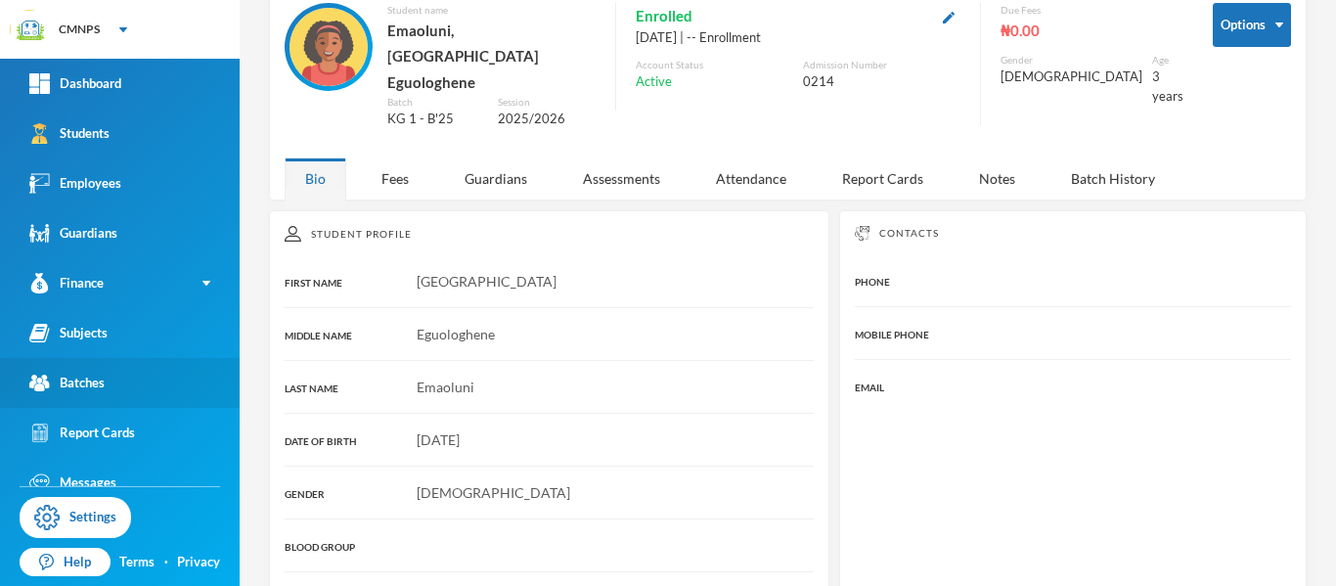
click at [186, 382] on link "Batches" at bounding box center [120, 383] width 240 height 50
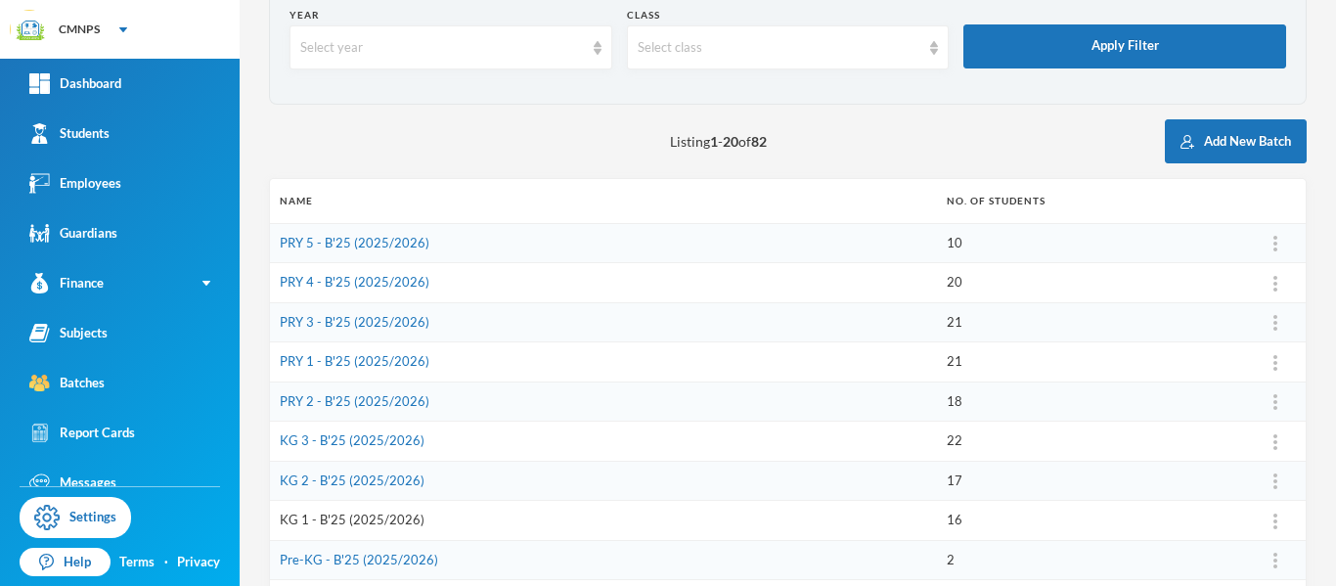
click at [409, 516] on link "KG 1 - B'25 (2025/2026)" at bounding box center [352, 519] width 145 height 16
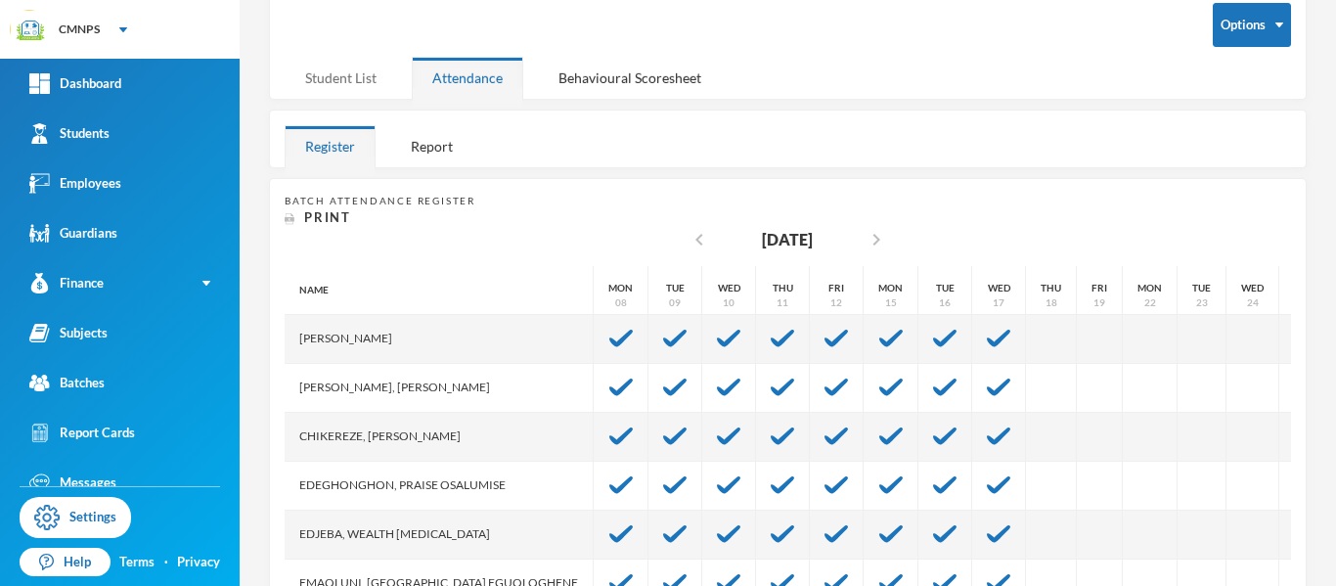
click at [359, 76] on div "Student List" at bounding box center [341, 78] width 112 height 42
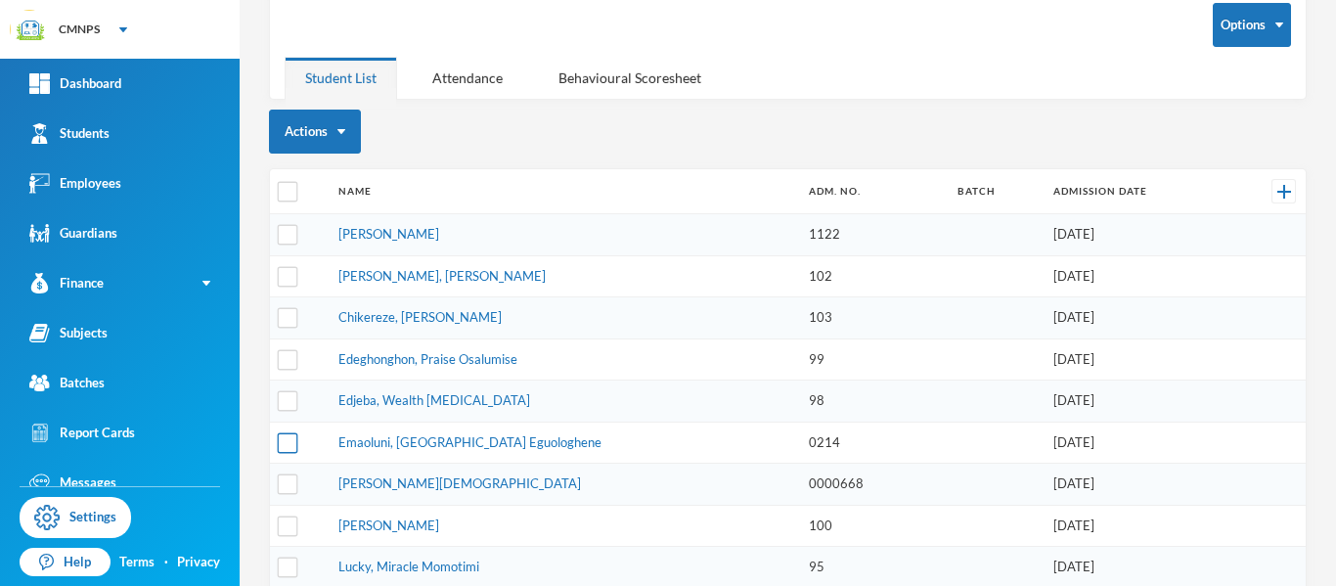
click at [296, 445] on input "checkbox" at bounding box center [288, 442] width 21 height 21
checkbox input "true"
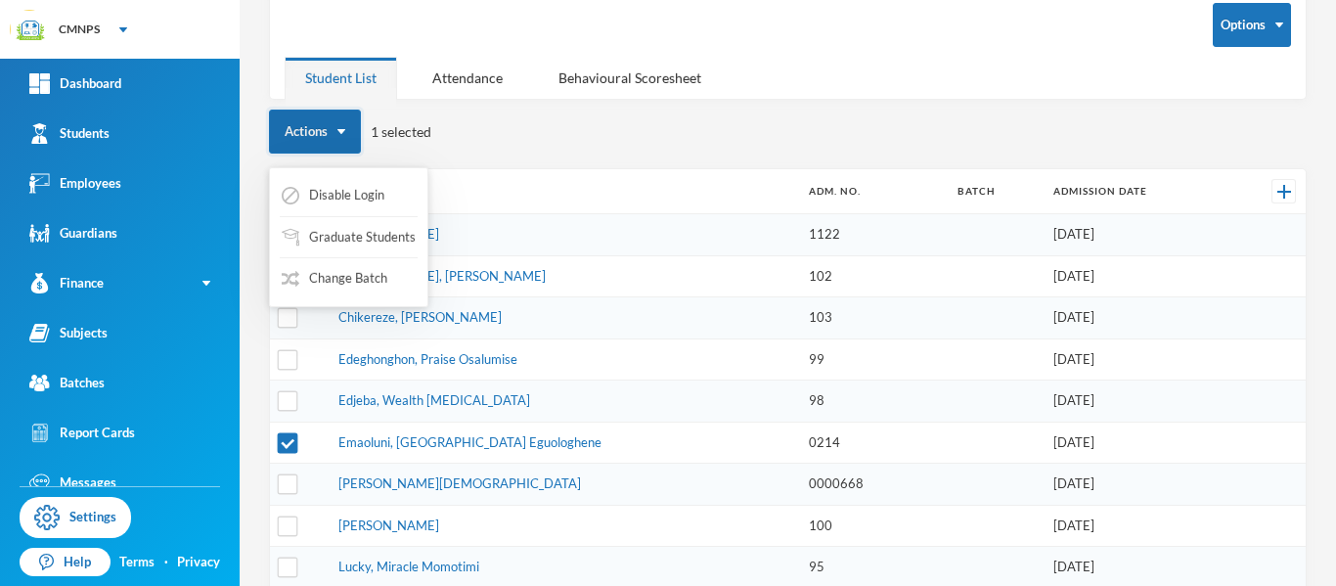
click at [314, 136] on button "Actions" at bounding box center [315, 132] width 92 height 44
click at [365, 276] on button "Change Batch" at bounding box center [335, 278] width 110 height 35
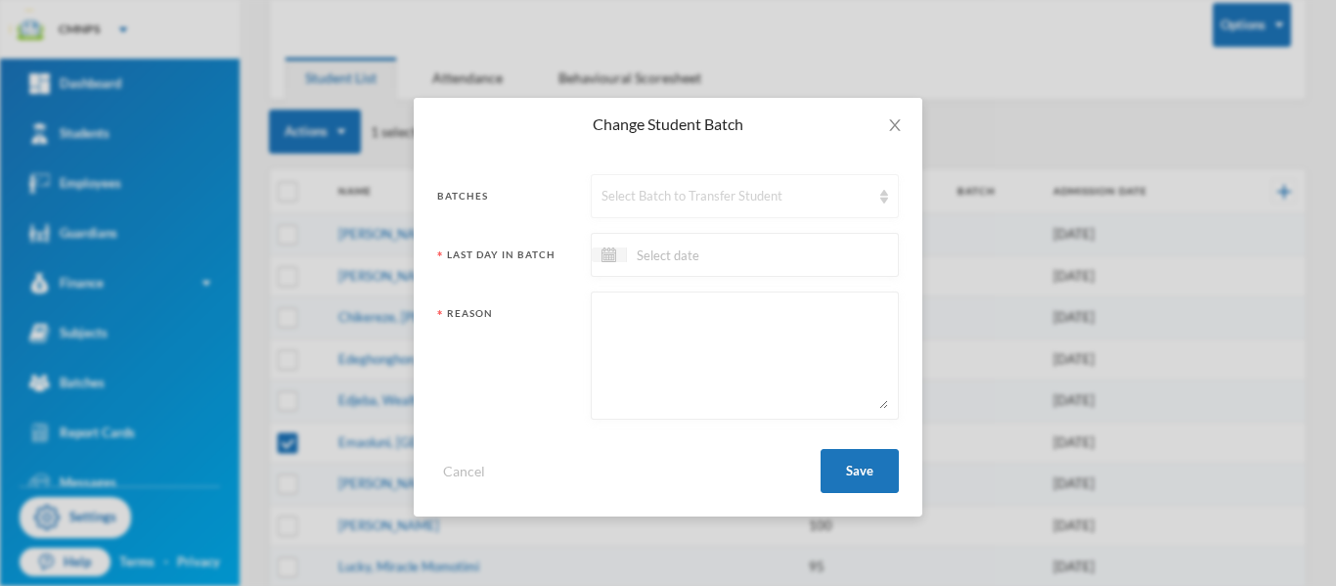
click at [626, 203] on div "Select Batch to Transfer Student" at bounding box center [735, 197] width 269 height 20
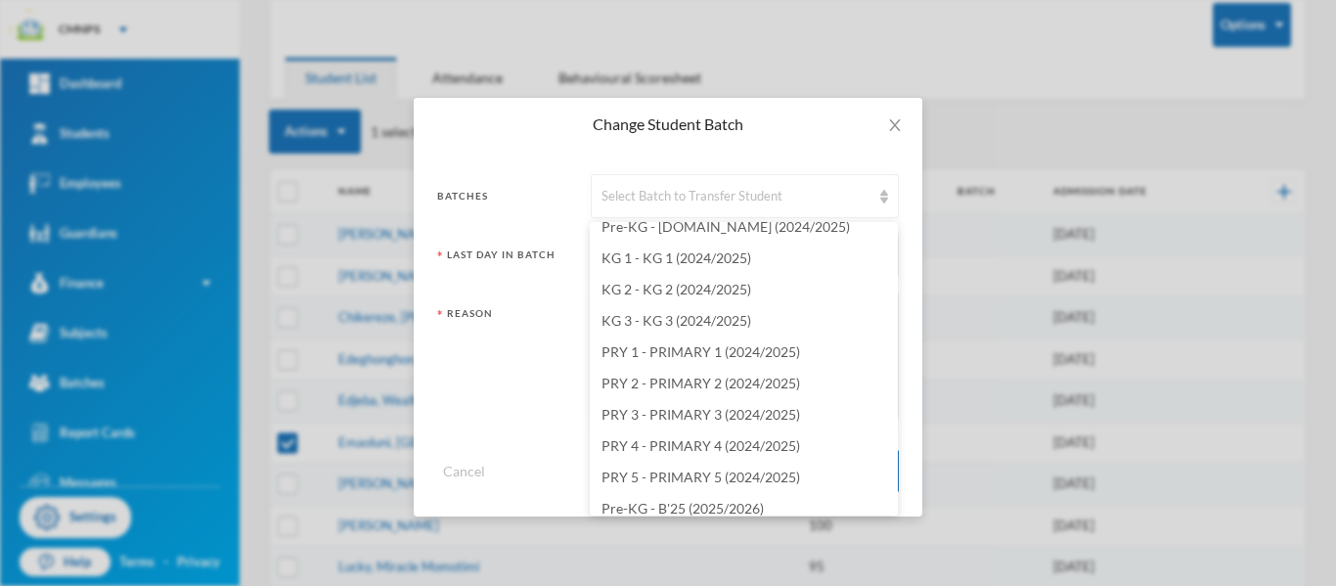
scroll to position [2037, 0]
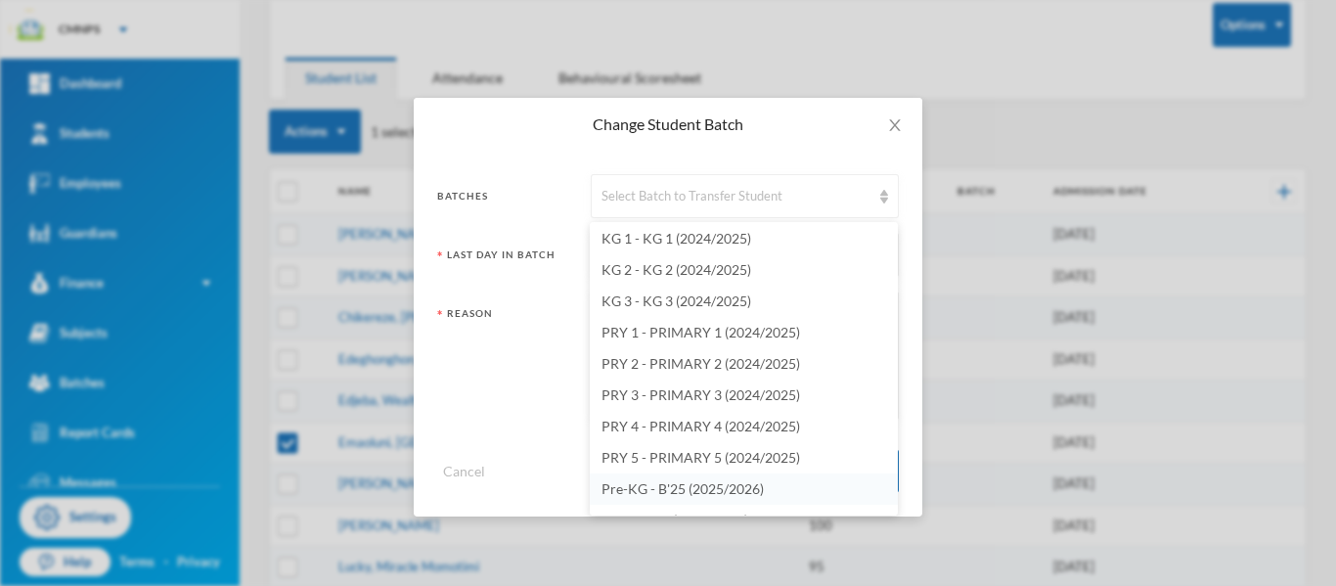
click at [794, 492] on li "Pre-KG - B'25 (2025/2026)" at bounding box center [744, 488] width 308 height 31
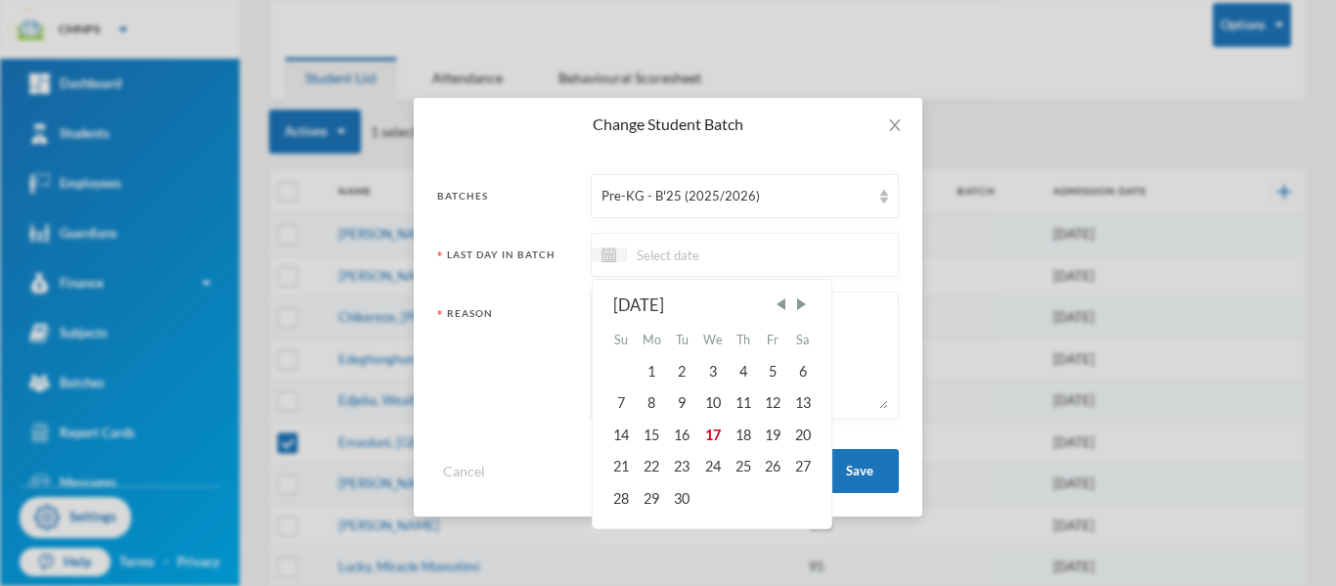
click at [770, 257] on input at bounding box center [709, 254] width 164 height 22
click at [789, 307] on span "Previous Month" at bounding box center [780, 304] width 18 height 18
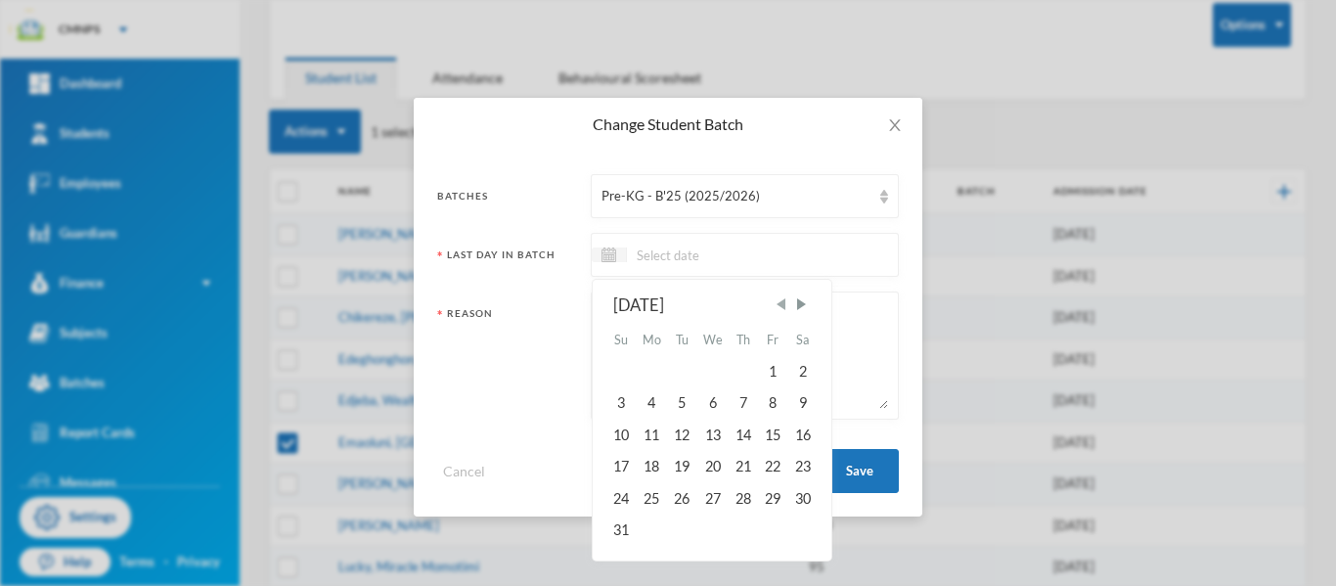
click at [789, 307] on span "Previous Month" at bounding box center [780, 304] width 18 height 18
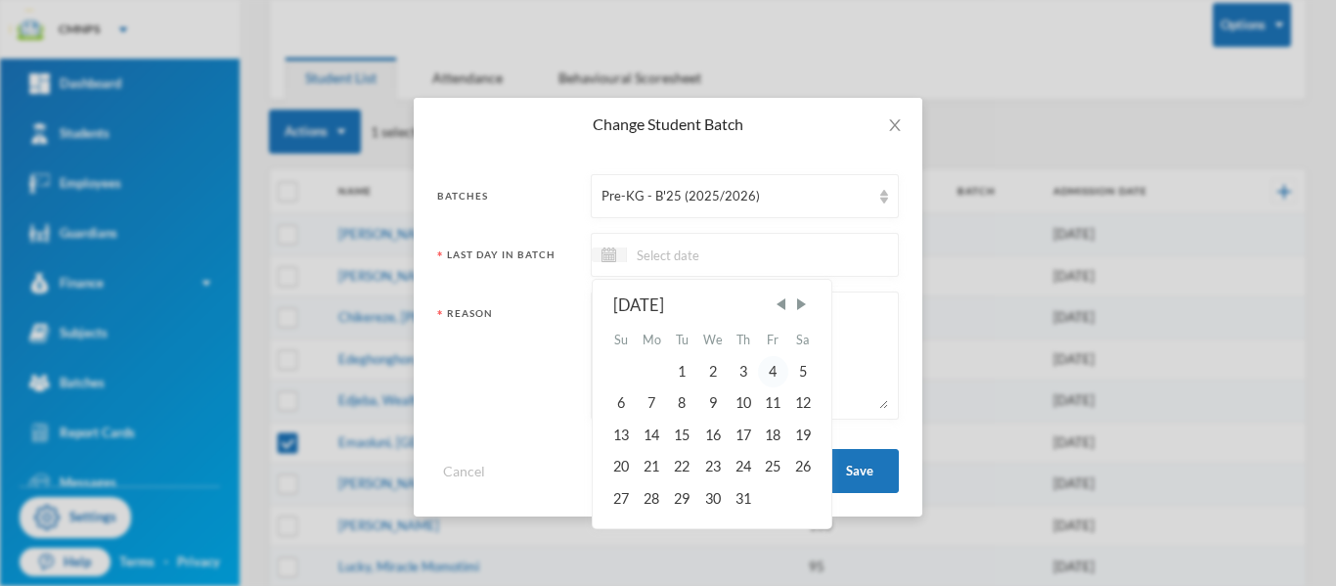
click at [772, 376] on div "4" at bounding box center [772, 371] width 29 height 31
type input "[DATE]"
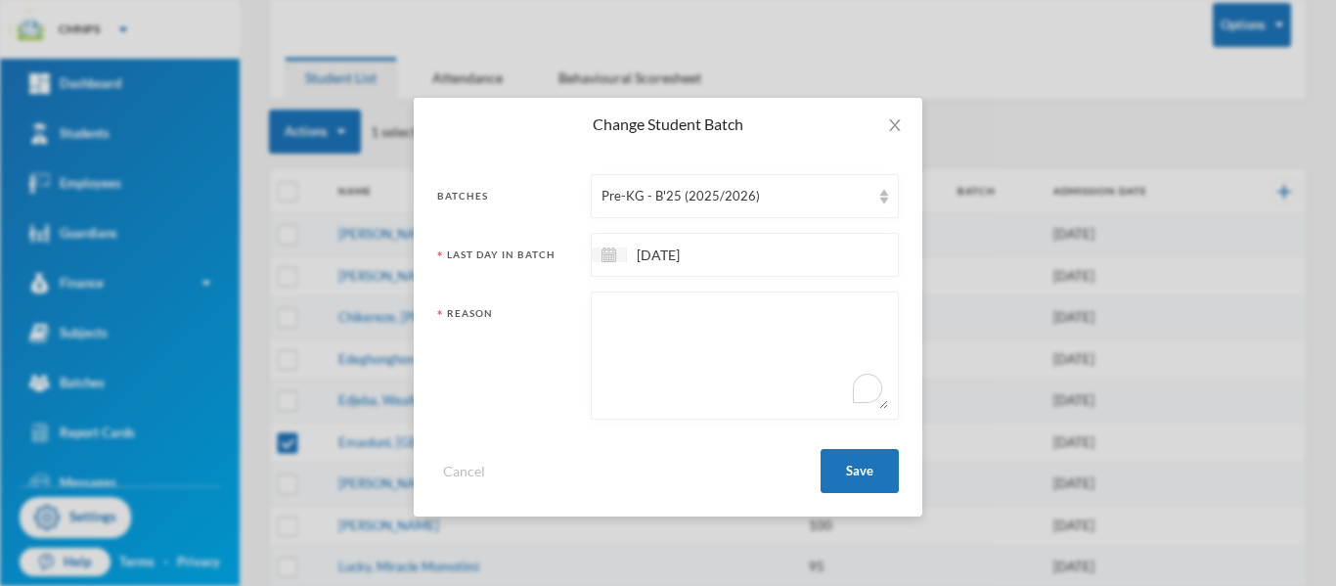
click at [742, 341] on textarea "To enrich screen reader interactions, please activate Accessibility in Grammarl…" at bounding box center [744, 355] width 286 height 107
type textarea "repeating"
click at [857, 478] on button "Save" at bounding box center [859, 471] width 78 height 44
checkbox input "false"
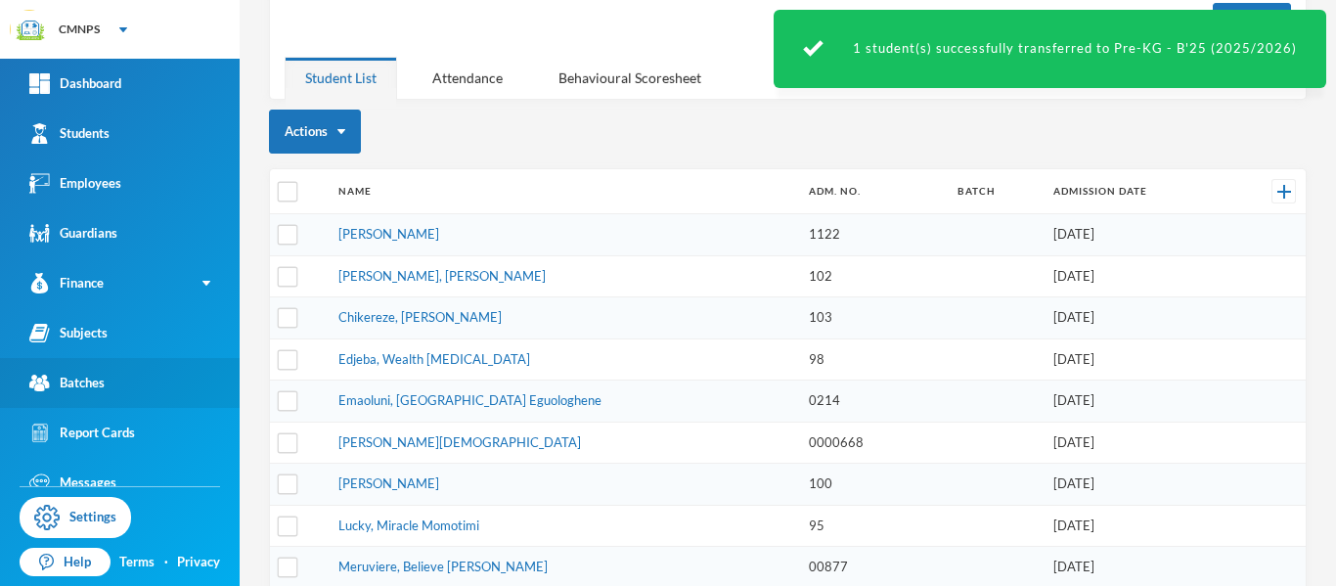
click at [175, 396] on link "Batches" at bounding box center [120, 383] width 240 height 50
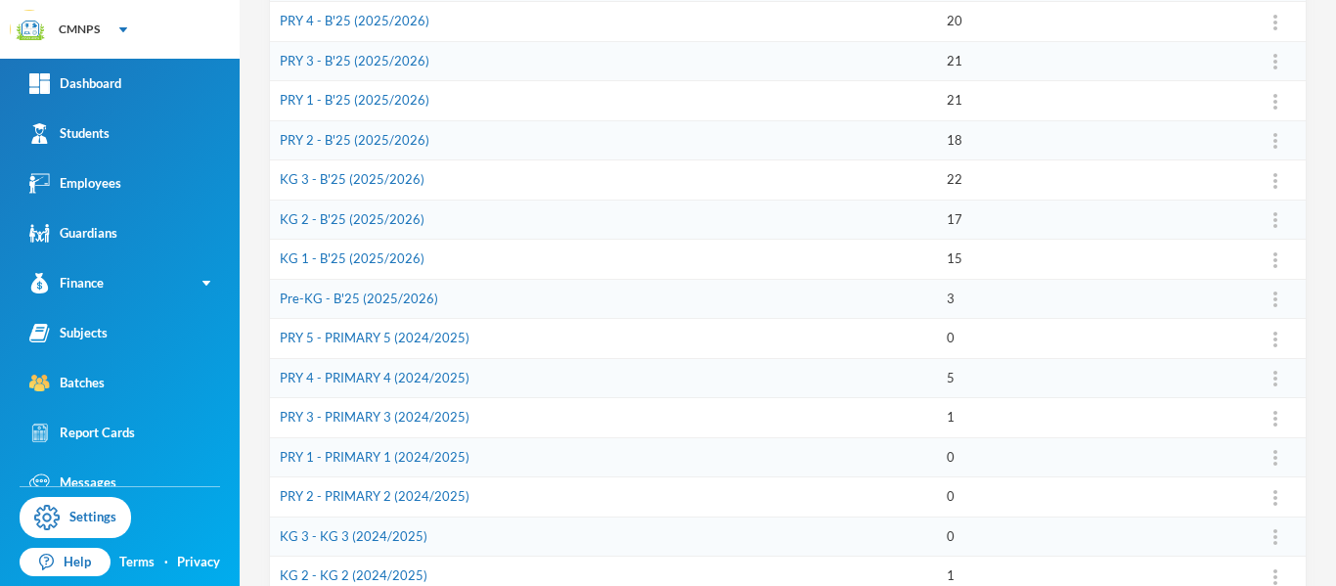
scroll to position [372, 0]
